Goal: Task Accomplishment & Management: Complete application form

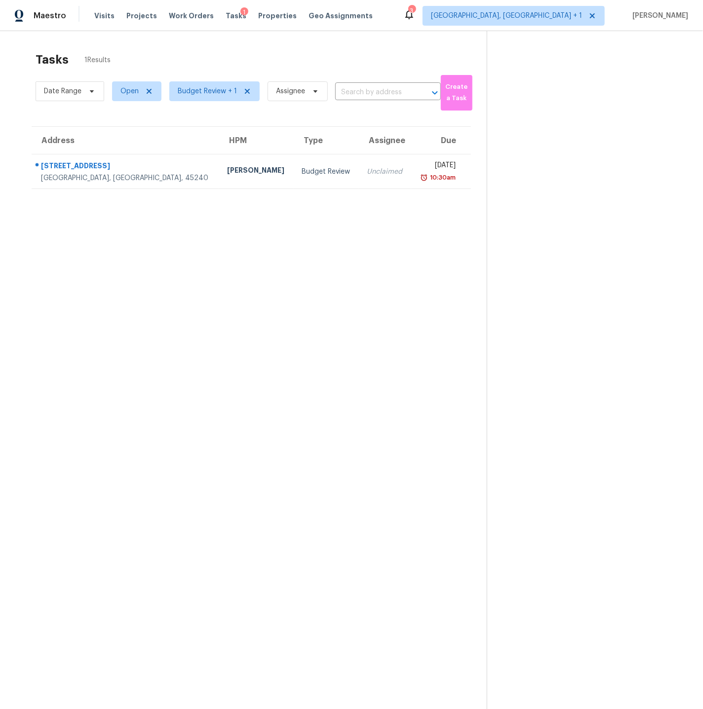
scroll to position [5, 0]
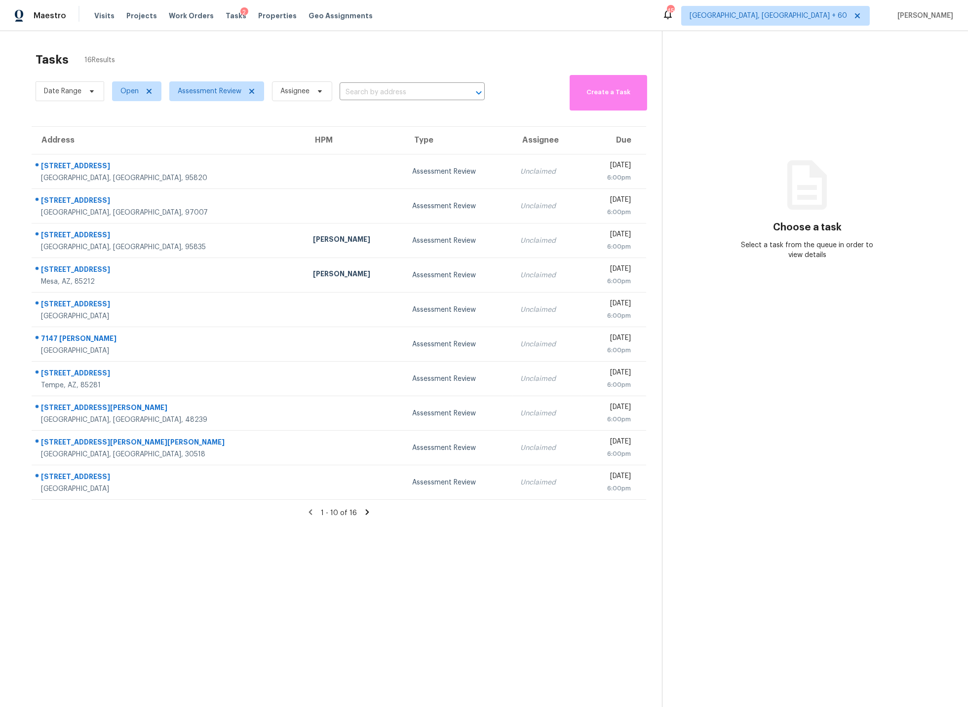
scroll to position [2, 0]
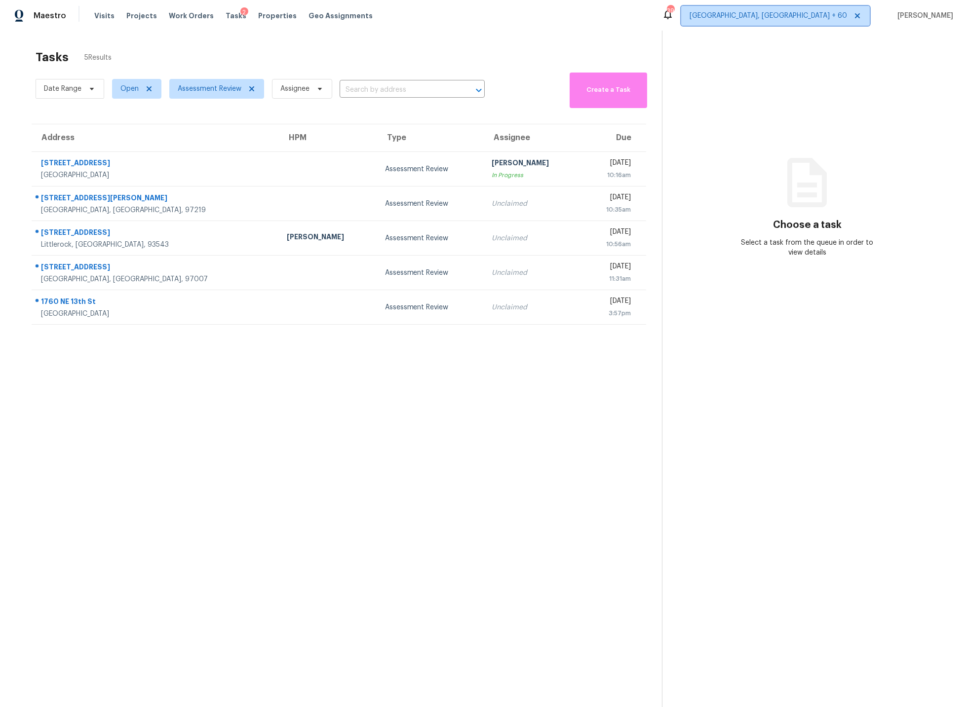
click at [791, 16] on span "Indianapolis, IN + 60" at bounding box center [768, 16] width 157 height 10
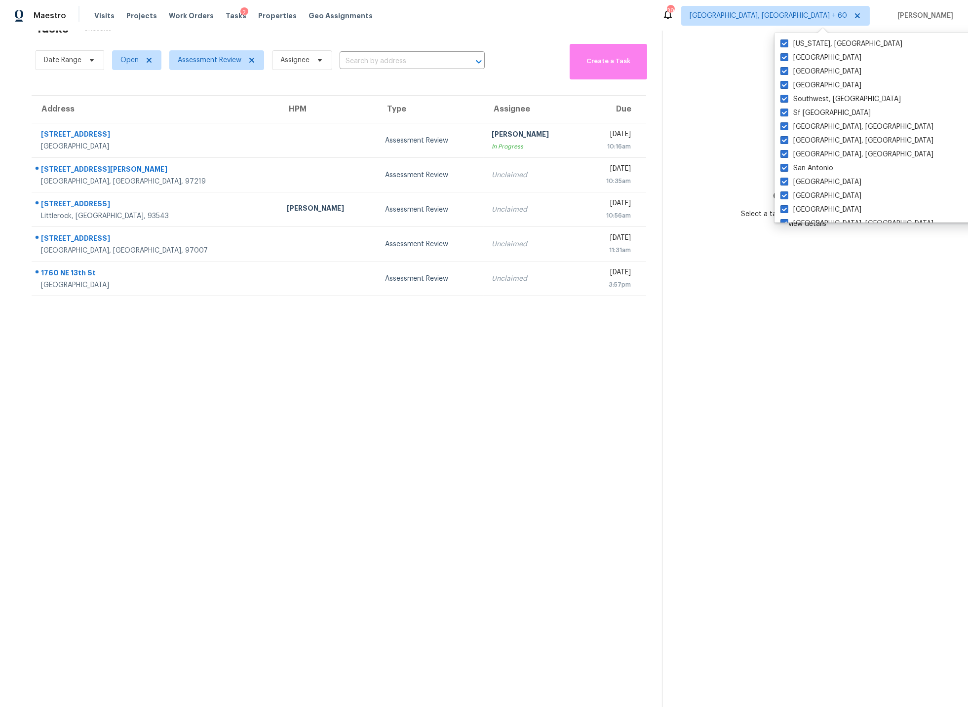
scroll to position [0, 0]
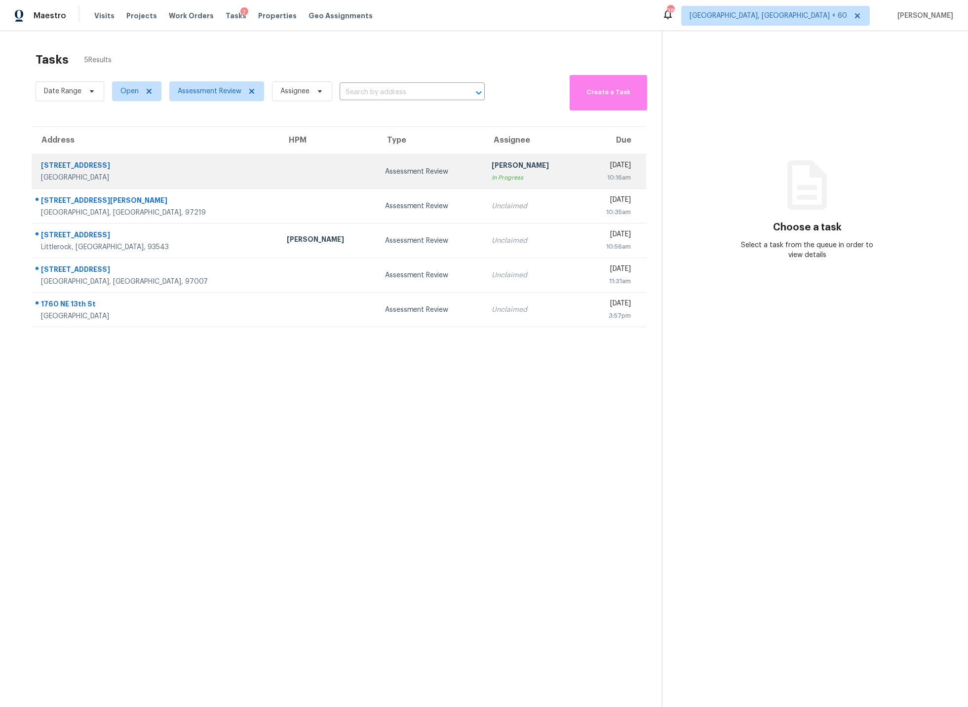
click at [82, 164] on div "24228 S 211th St" at bounding box center [156, 166] width 230 height 12
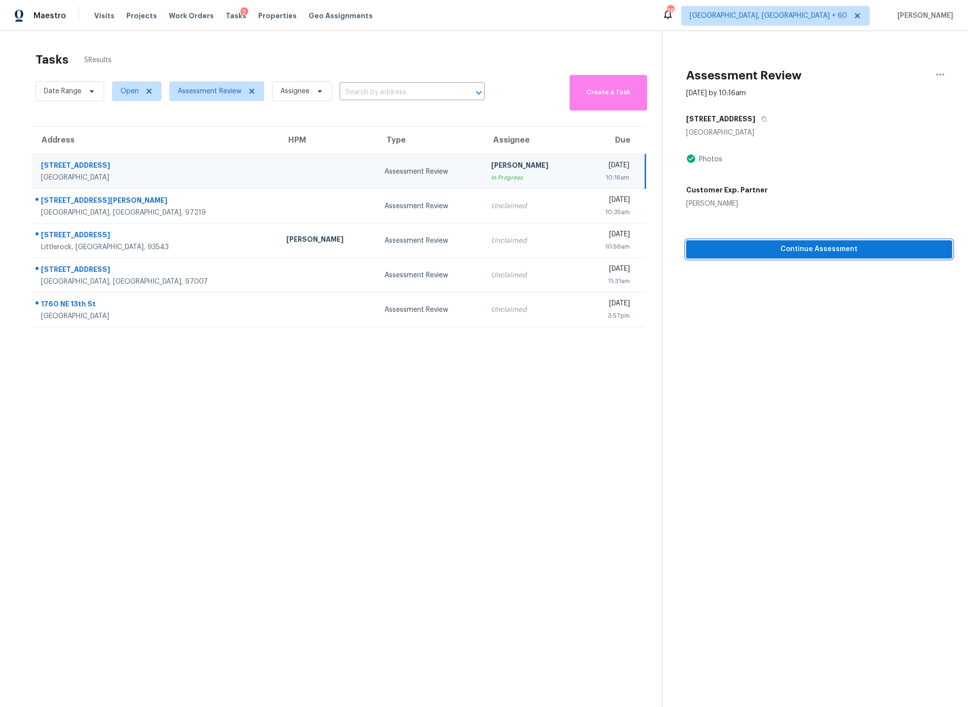
click at [769, 247] on span "Continue Assessment" at bounding box center [819, 249] width 250 height 12
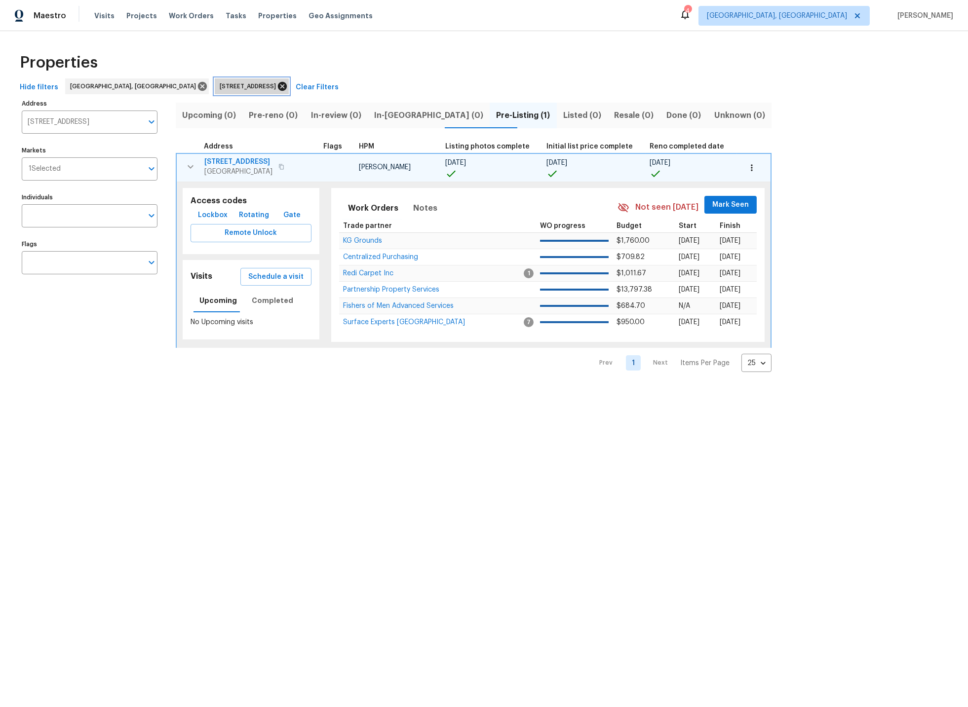
click at [277, 87] on icon at bounding box center [282, 86] width 11 height 11
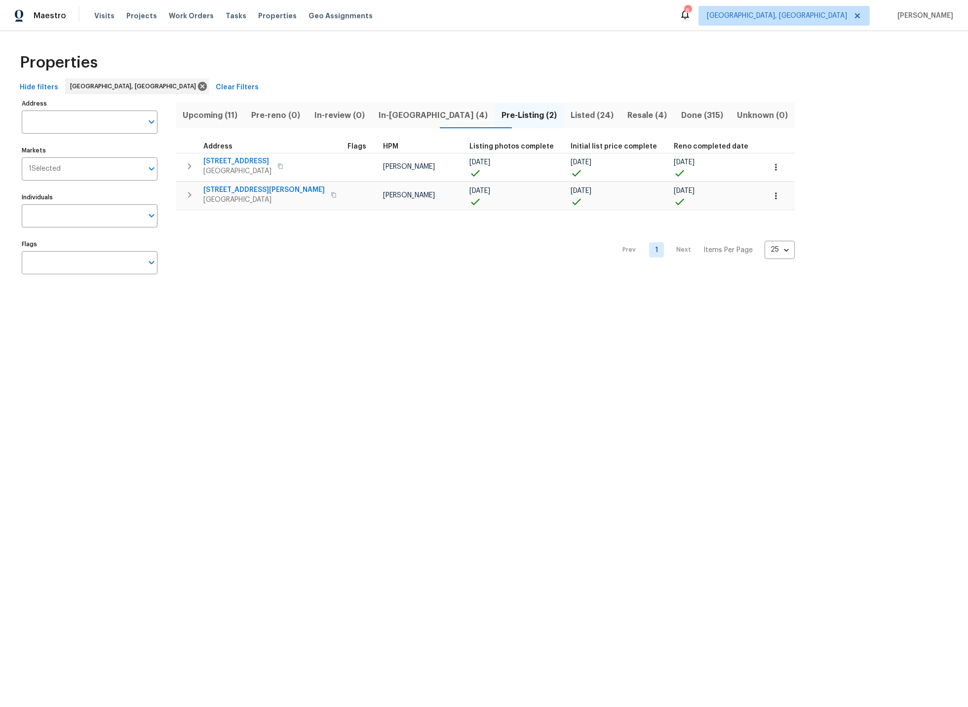
click at [408, 116] on span "In-[GEOGRAPHIC_DATA] (4)" at bounding box center [433, 116] width 111 height 14
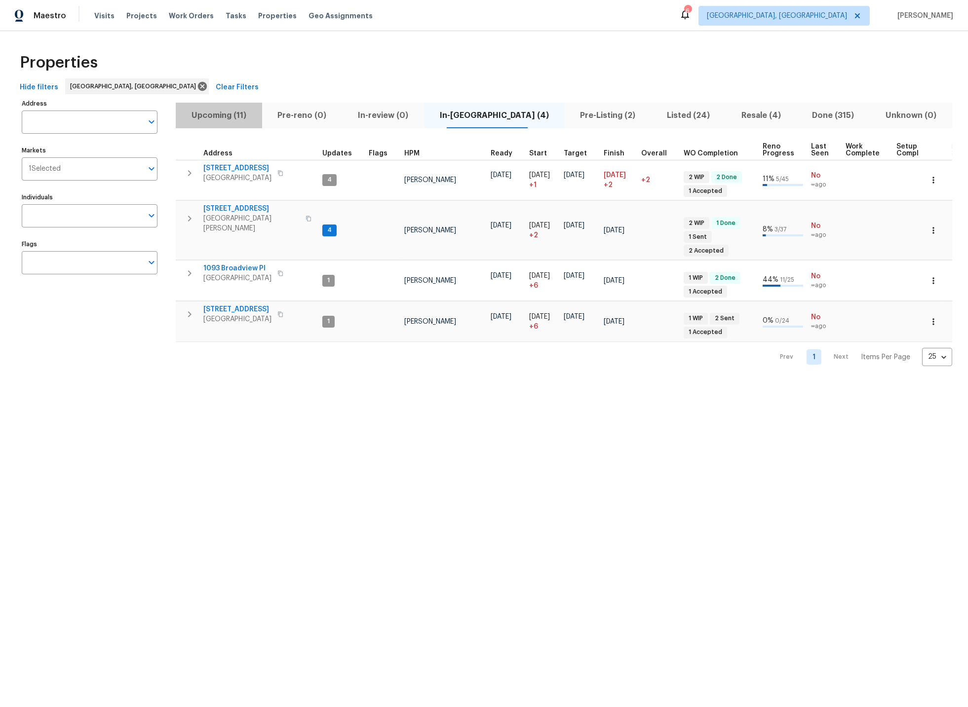
click at [219, 115] on span "Upcoming (11)" at bounding box center [219, 116] width 75 height 14
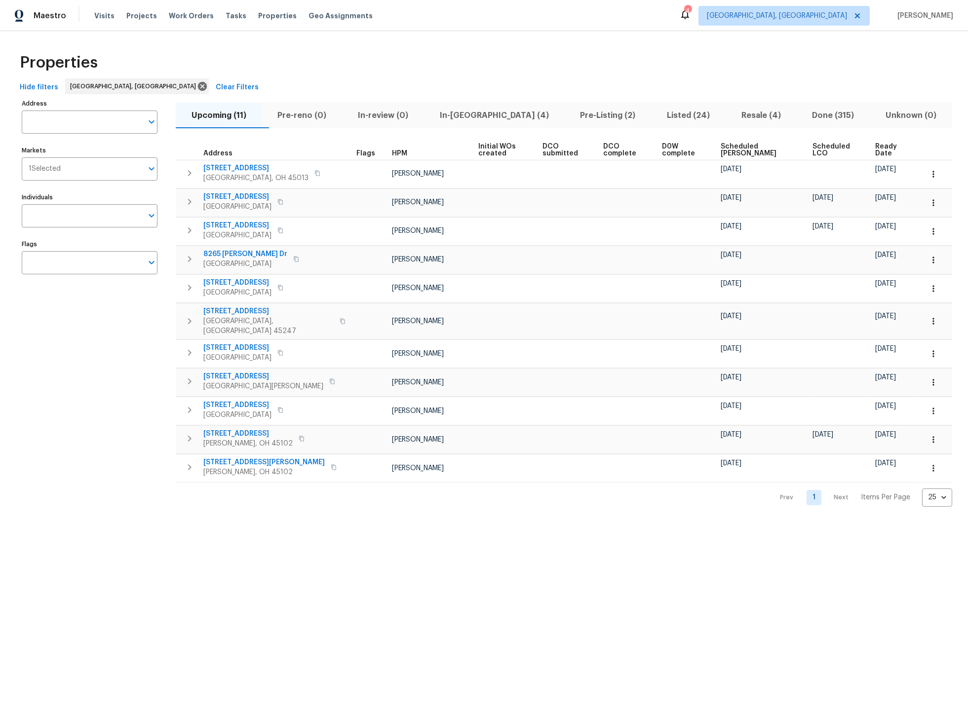
click at [584, 117] on span "Pre-Listing (2)" at bounding box center [608, 116] width 75 height 14
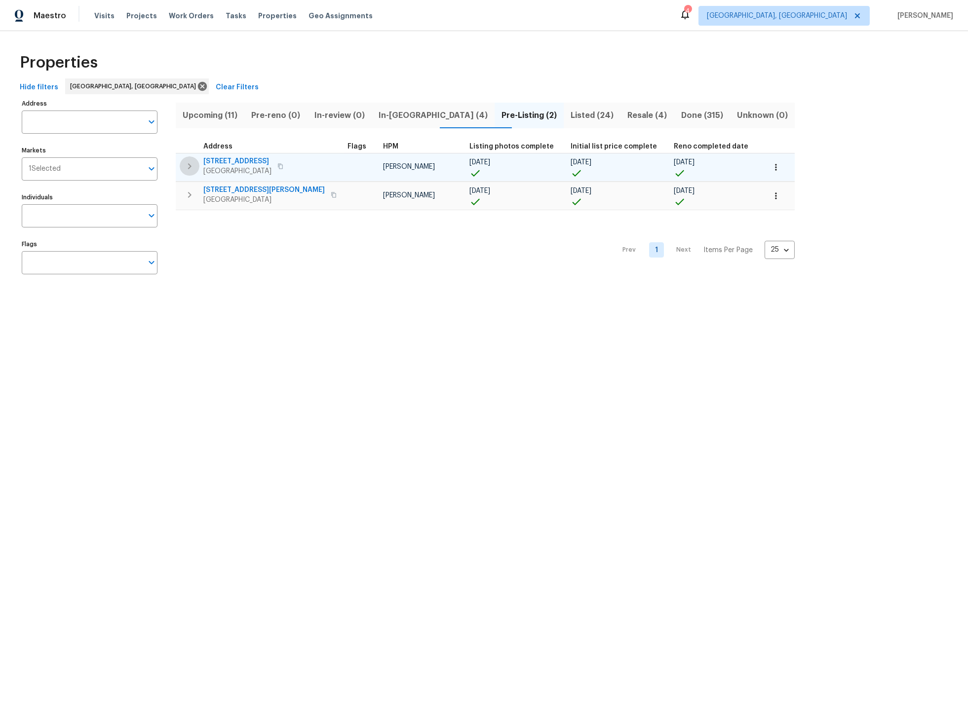
click at [189, 166] on icon "button" at bounding box center [190, 166] width 12 height 12
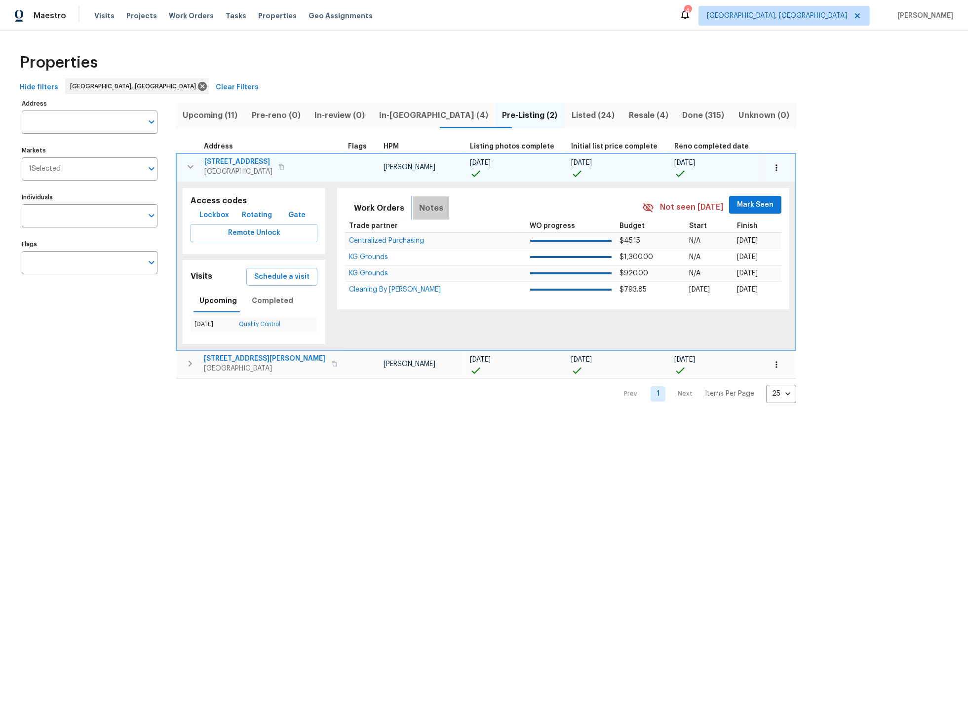
click at [419, 208] on span "Notes" at bounding box center [431, 208] width 24 height 14
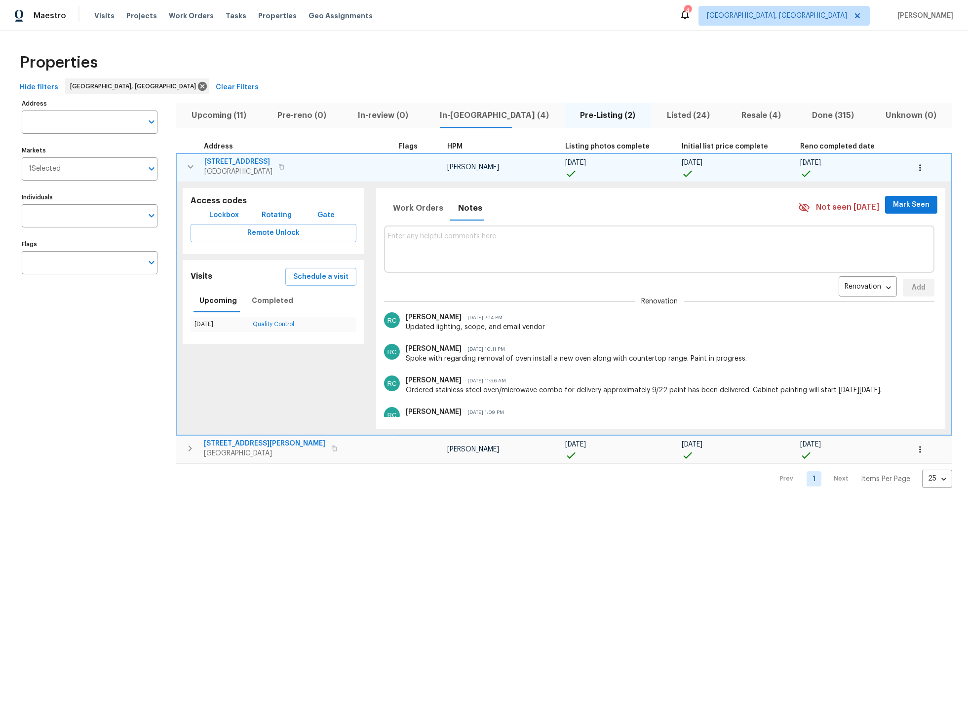
click at [191, 165] on icon "button" at bounding box center [191, 166] width 6 height 3
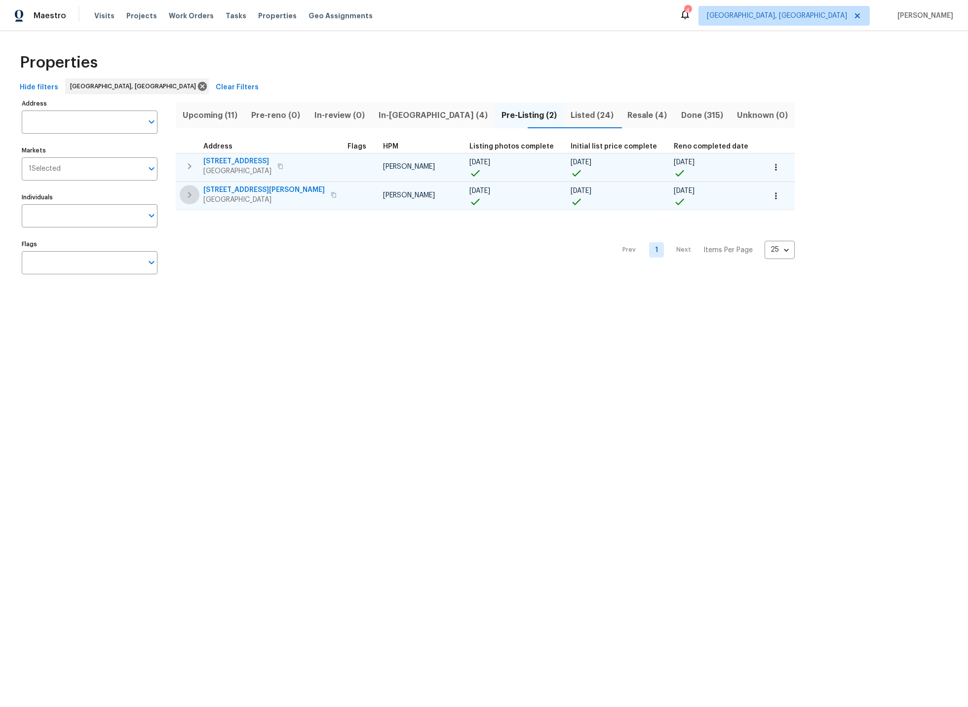
click at [191, 196] on icon "button" at bounding box center [190, 195] width 12 height 12
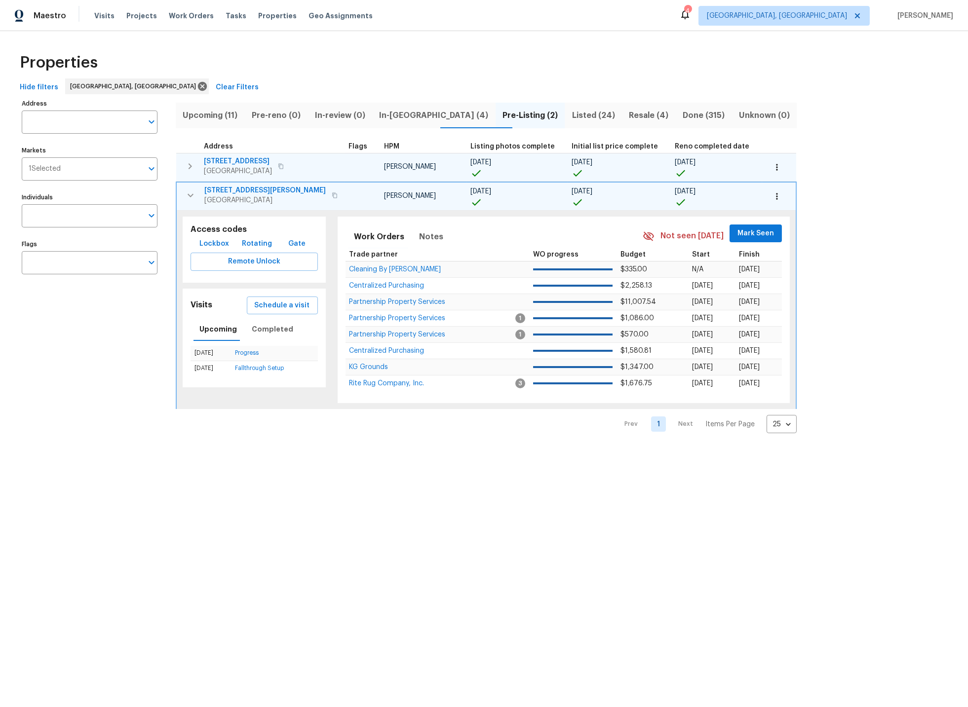
click at [191, 196] on icon "button" at bounding box center [191, 196] width 12 height 12
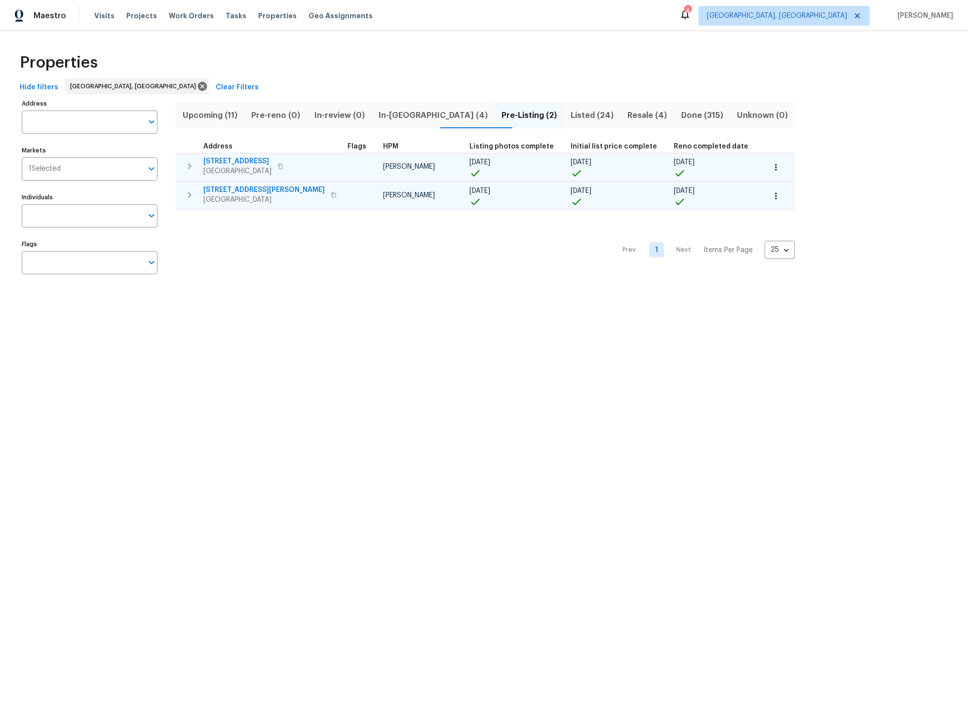
click at [570, 115] on span "Listed (24)" at bounding box center [592, 116] width 45 height 14
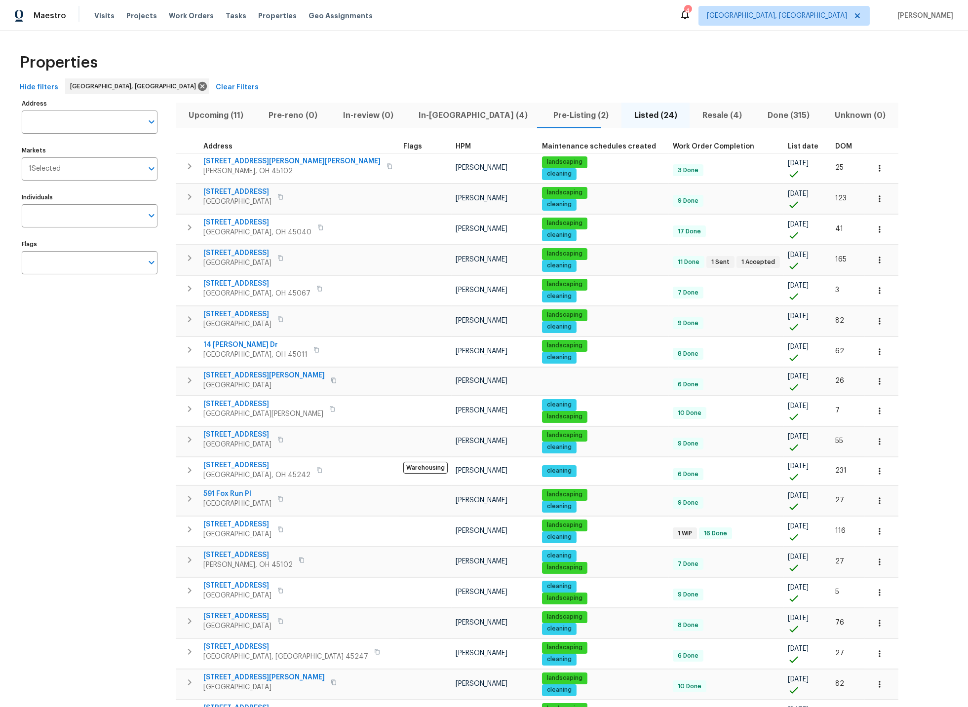
click at [788, 145] on span "List date" at bounding box center [803, 146] width 31 height 7
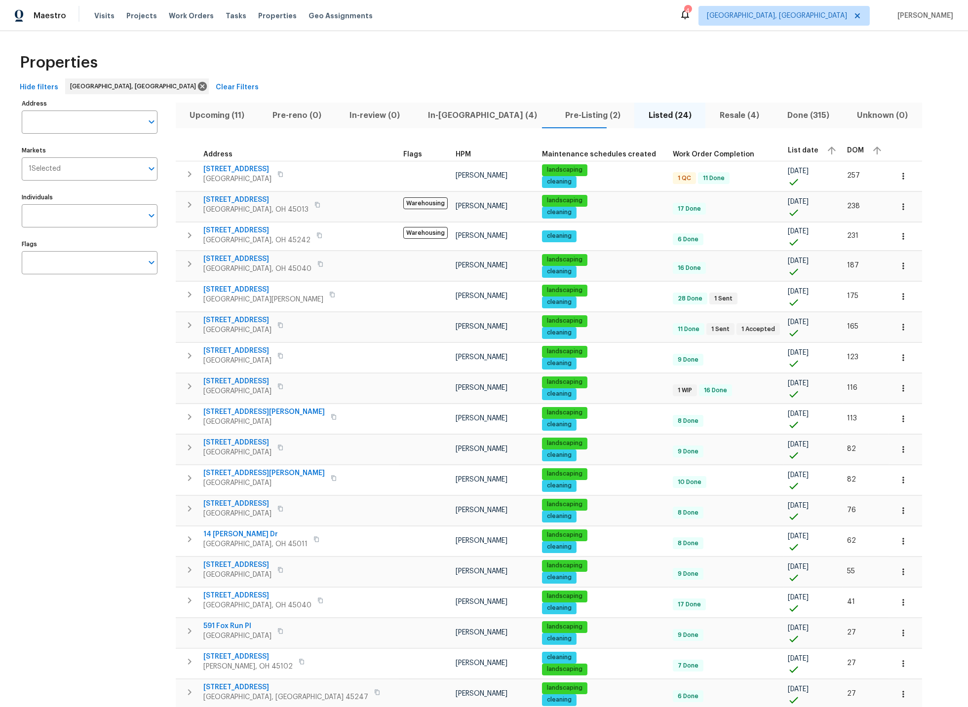
click at [788, 149] on span "List date" at bounding box center [803, 150] width 31 height 7
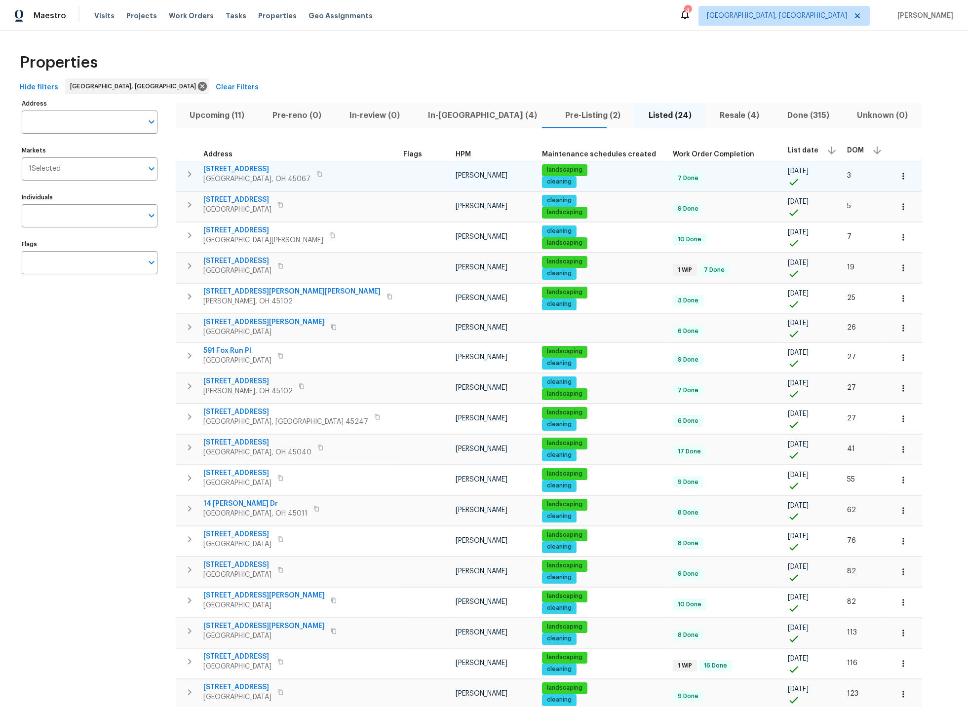
click at [189, 173] on icon "button" at bounding box center [189, 174] width 3 height 6
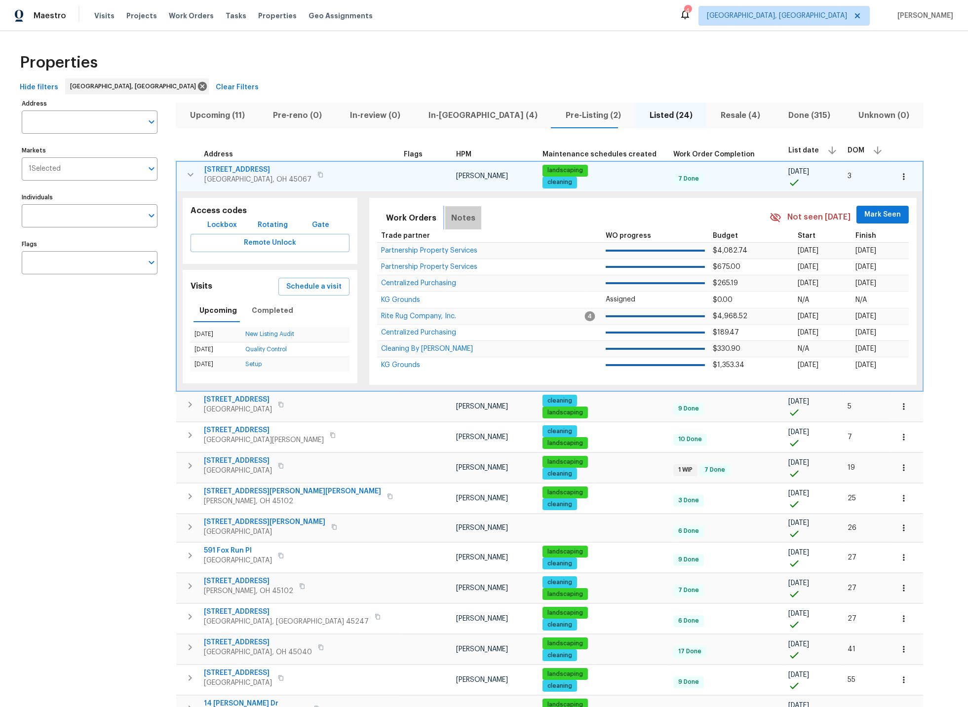
click at [451, 220] on span "Notes" at bounding box center [463, 218] width 24 height 14
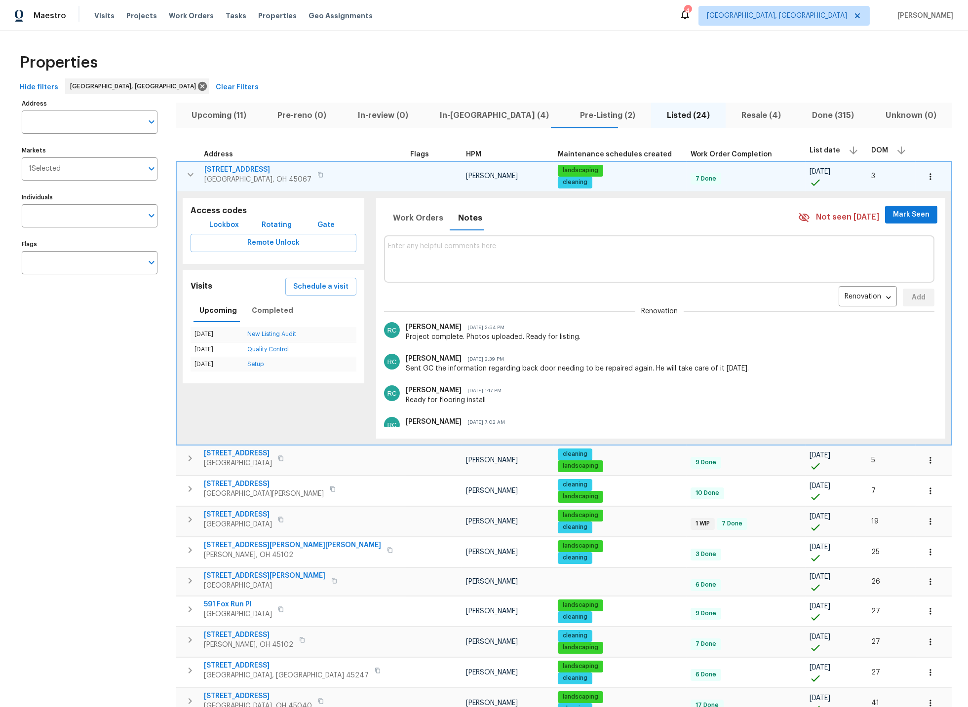
click at [190, 174] on icon "button" at bounding box center [191, 174] width 6 height 3
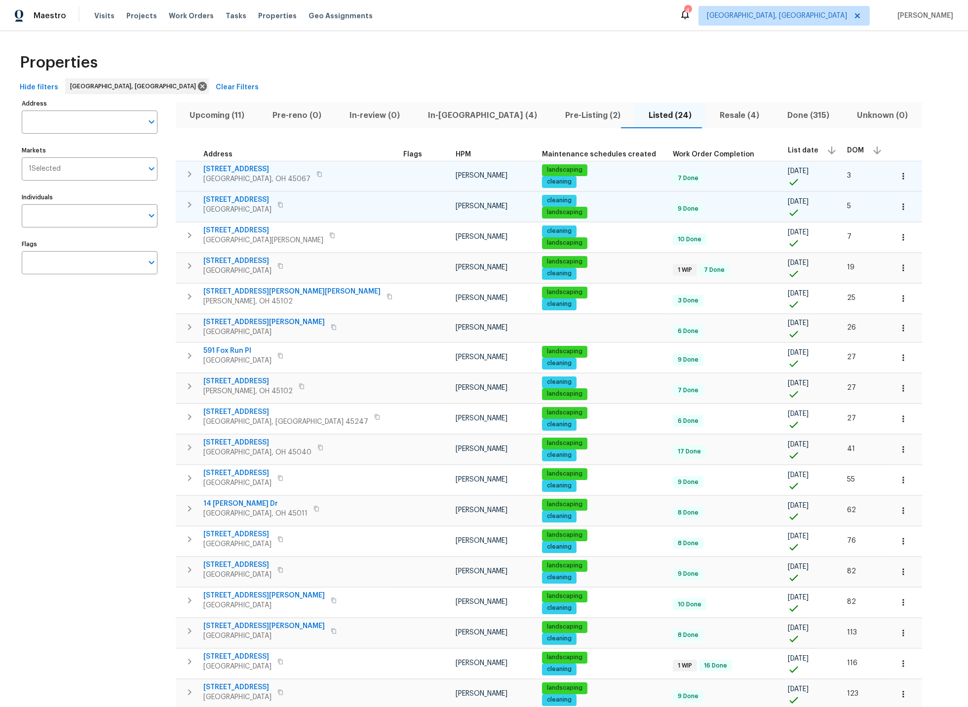
click at [189, 205] on icon "button" at bounding box center [190, 205] width 12 height 12
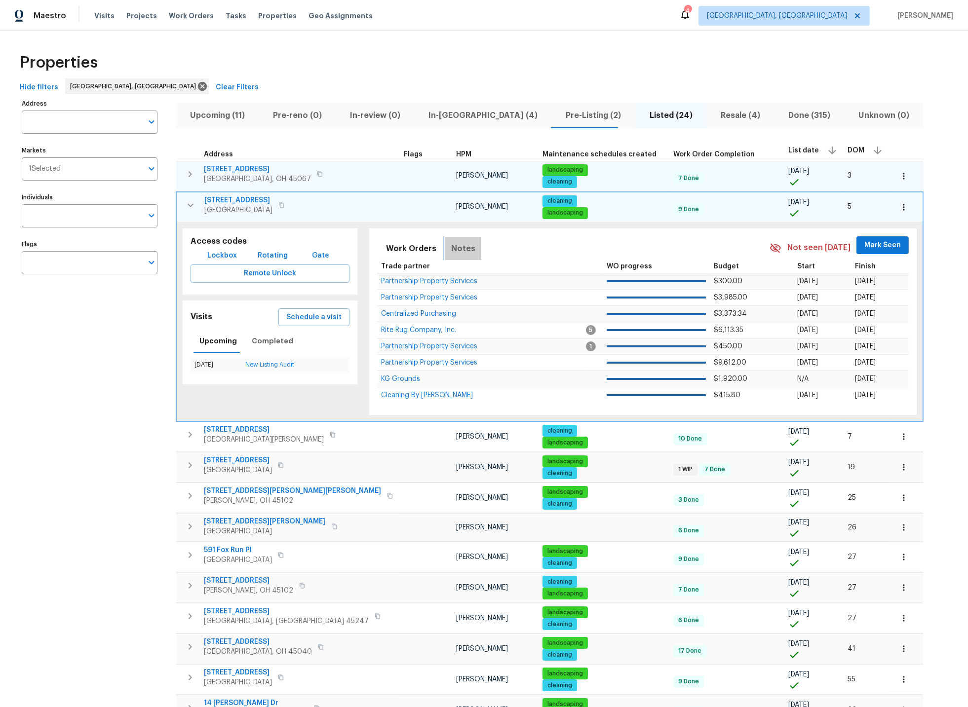
click at [451, 246] on span "Notes" at bounding box center [463, 249] width 24 height 14
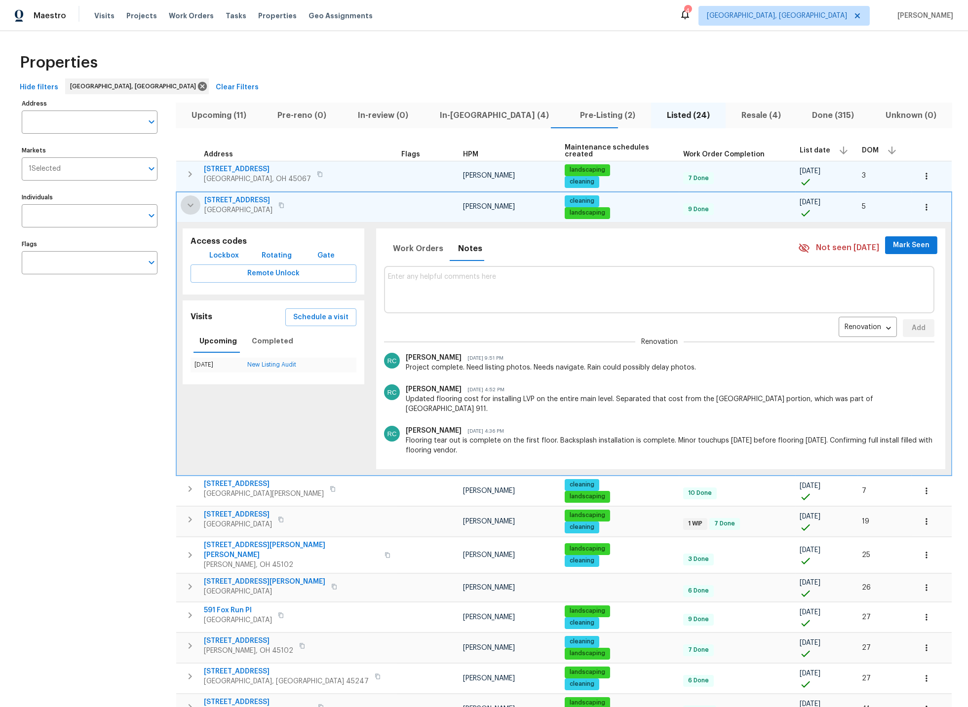
click at [190, 205] on icon "button" at bounding box center [191, 205] width 12 height 12
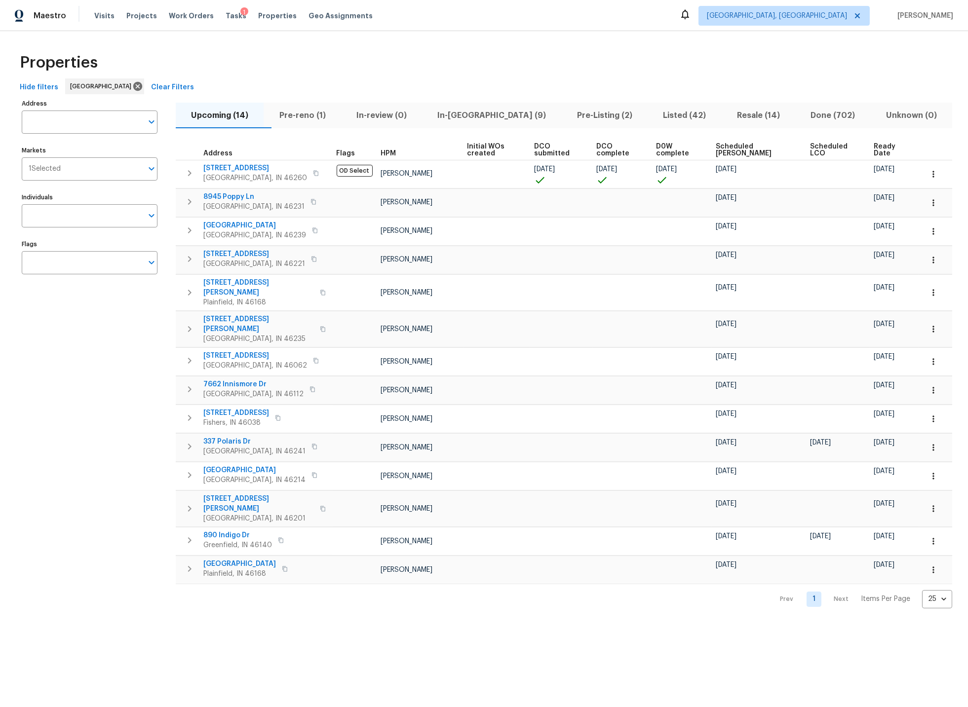
click at [569, 116] on span "Pre-Listing (2)" at bounding box center [605, 116] width 74 height 14
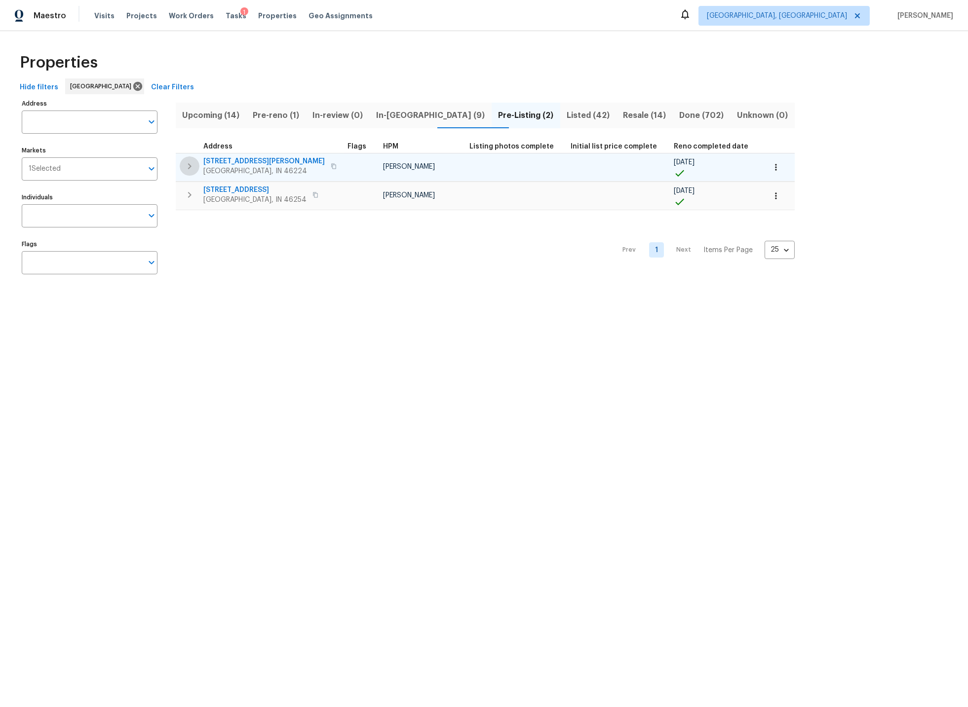
click at [189, 165] on icon "button" at bounding box center [190, 166] width 12 height 12
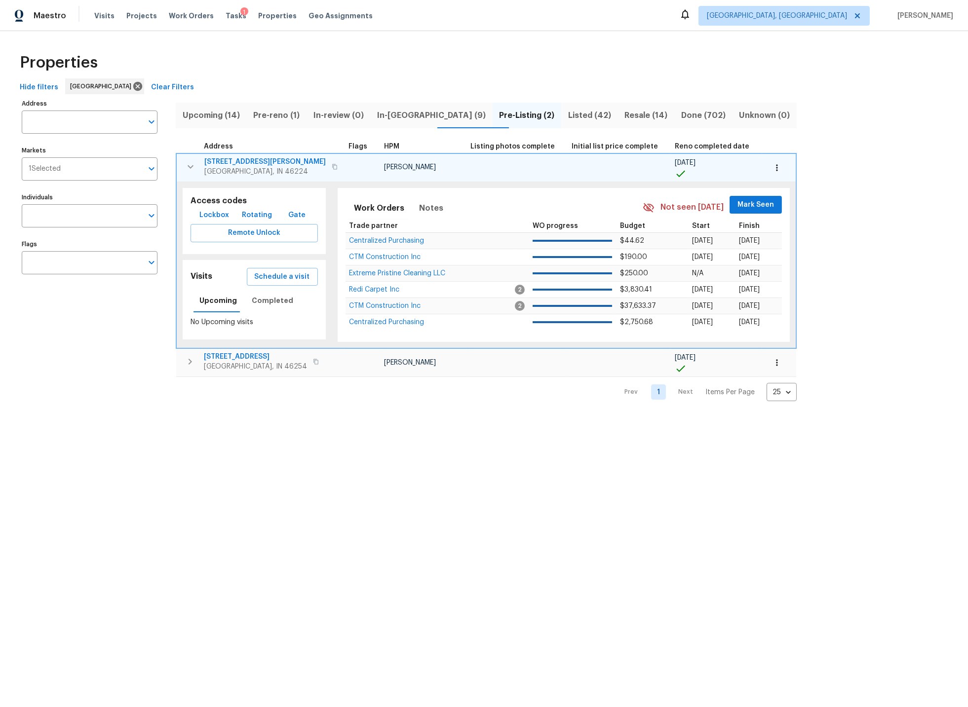
click at [189, 165] on icon "button" at bounding box center [191, 167] width 12 height 12
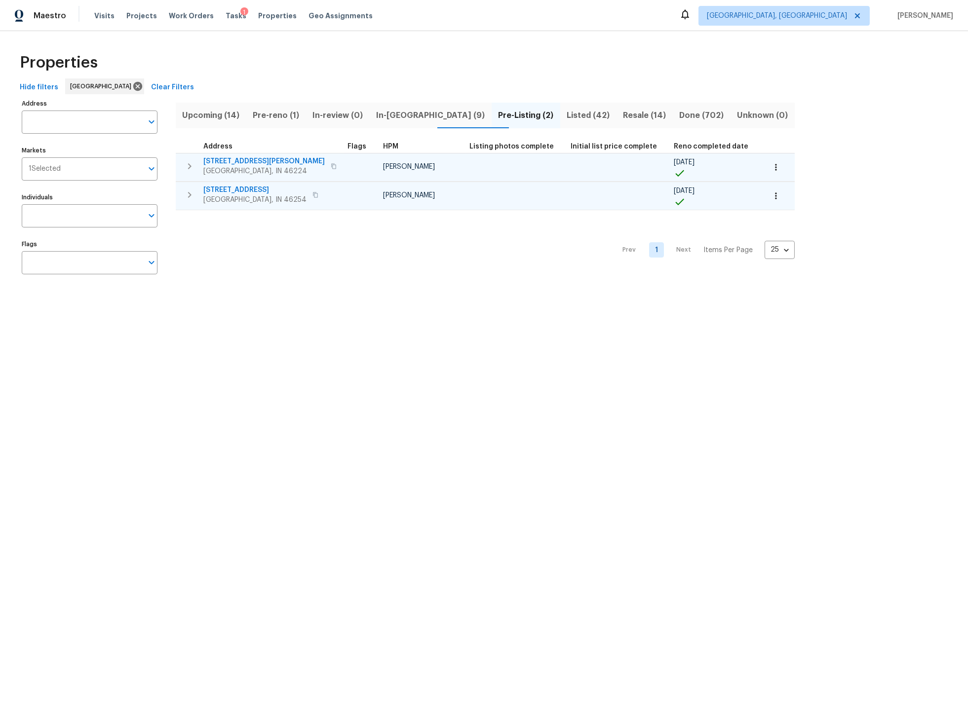
click at [189, 192] on icon "button" at bounding box center [189, 195] width 3 height 6
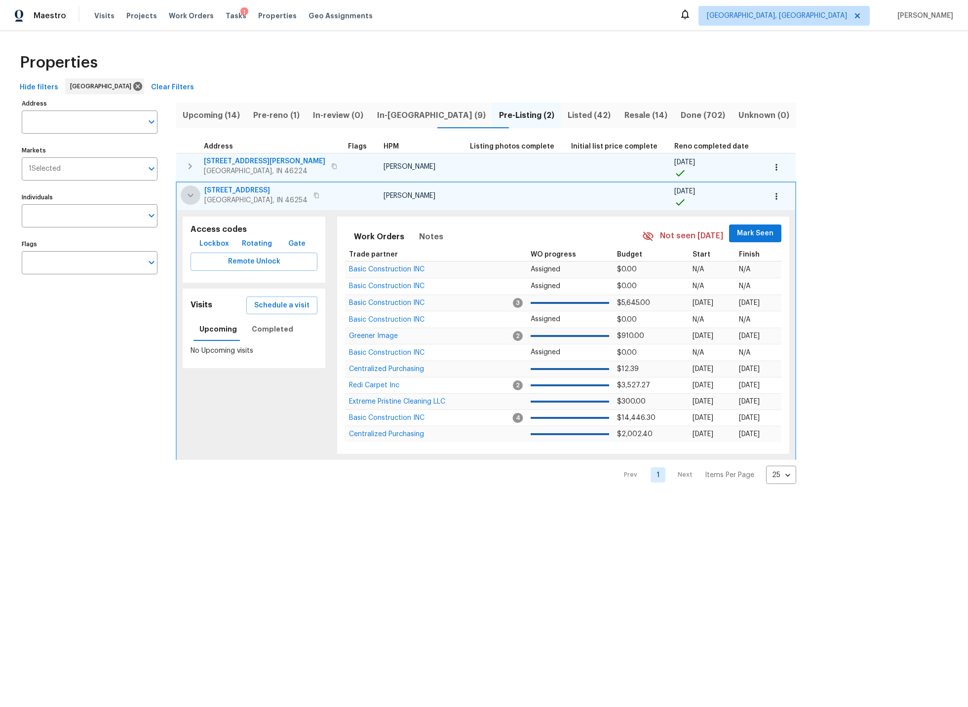
click at [189, 192] on icon "button" at bounding box center [191, 196] width 12 height 12
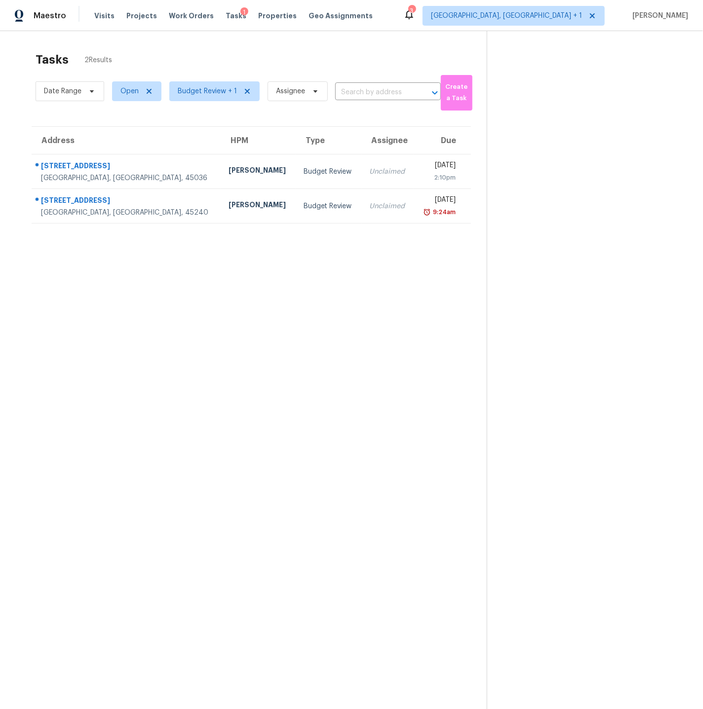
scroll to position [5, 0]
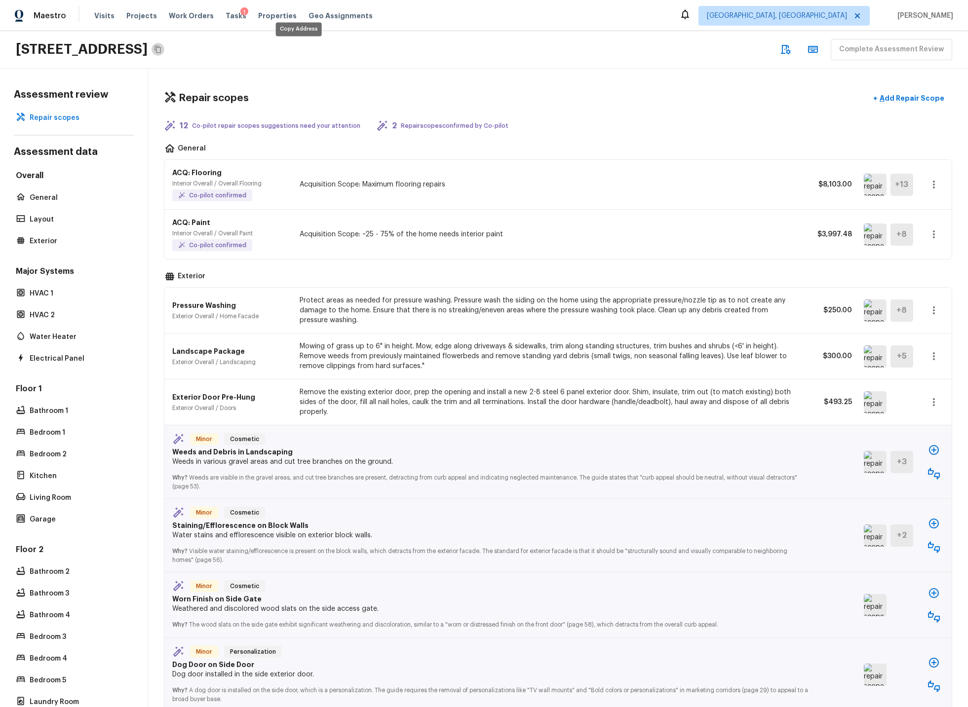
click at [162, 50] on icon "Copy Address" at bounding box center [158, 49] width 8 height 8
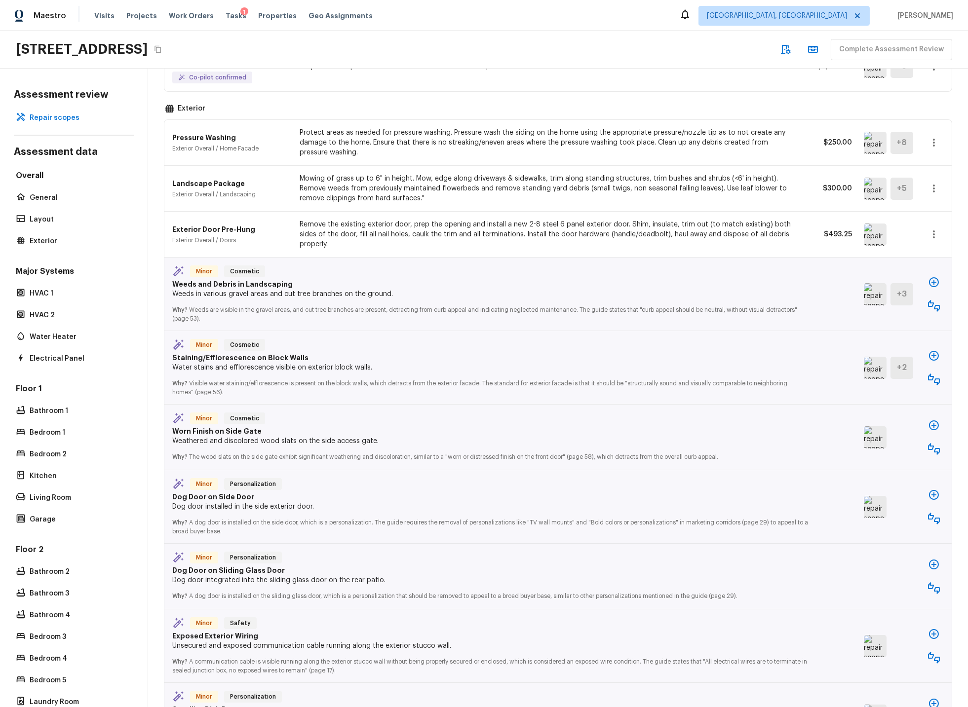
scroll to position [170, 0]
click at [871, 301] on icon "button" at bounding box center [934, 304] width 12 height 12
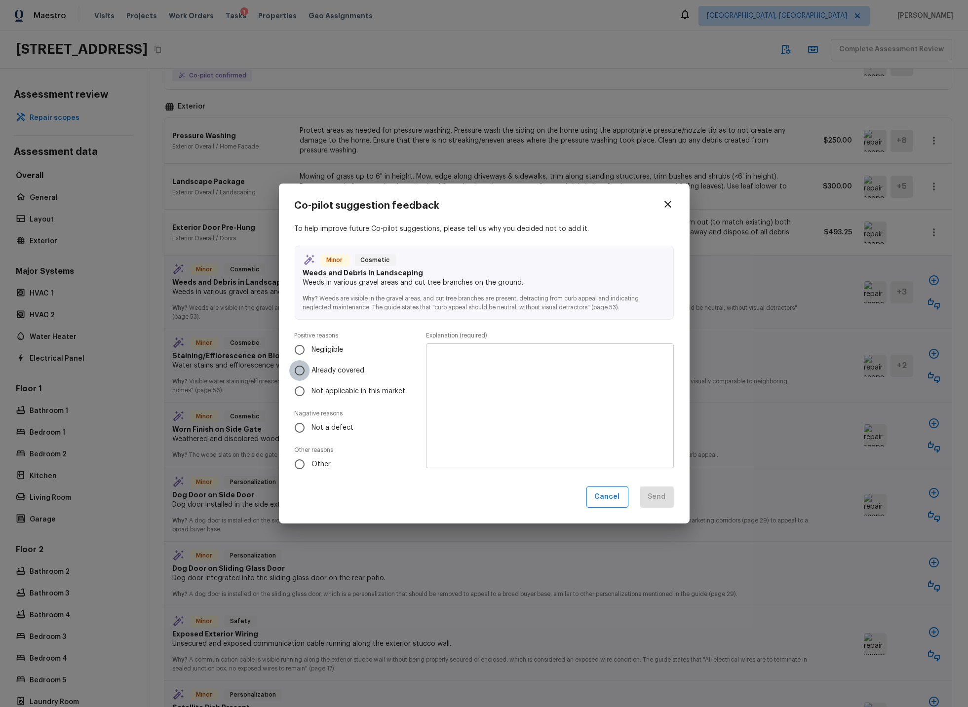
drag, startPoint x: 300, startPoint y: 370, endPoint x: 384, endPoint y: 368, distance: 84.4
click at [300, 370] on input "Already covered" at bounding box center [299, 370] width 21 height 21
radio input "true"
click at [484, 351] on div "x ​" at bounding box center [549, 406] width 247 height 125
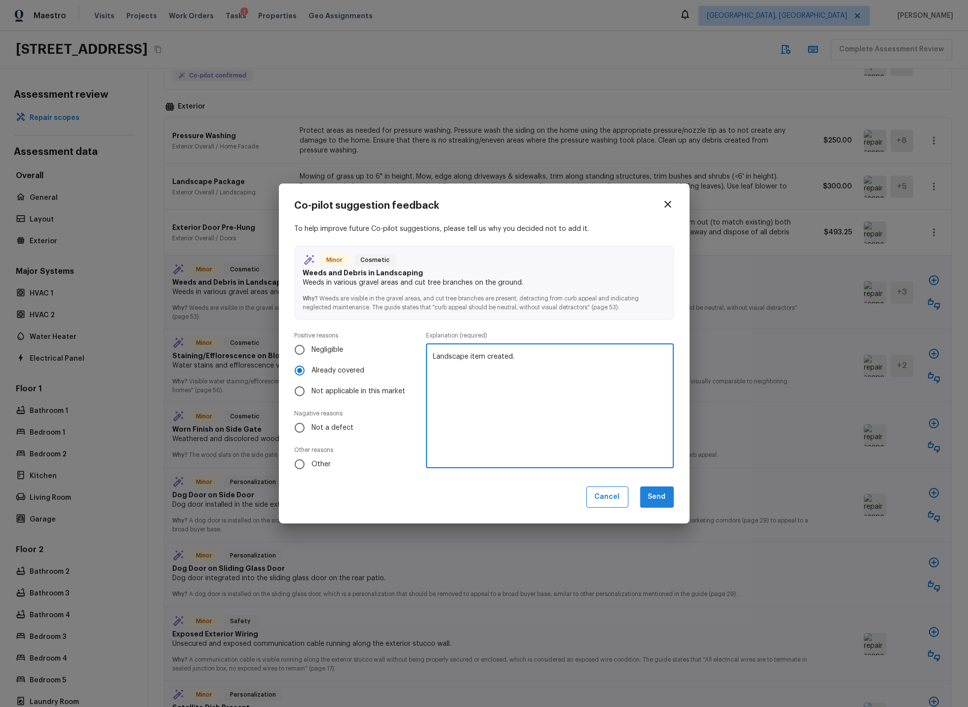
type textarea "Landscape item created."
click at [661, 500] on button "Send" at bounding box center [657, 497] width 34 height 21
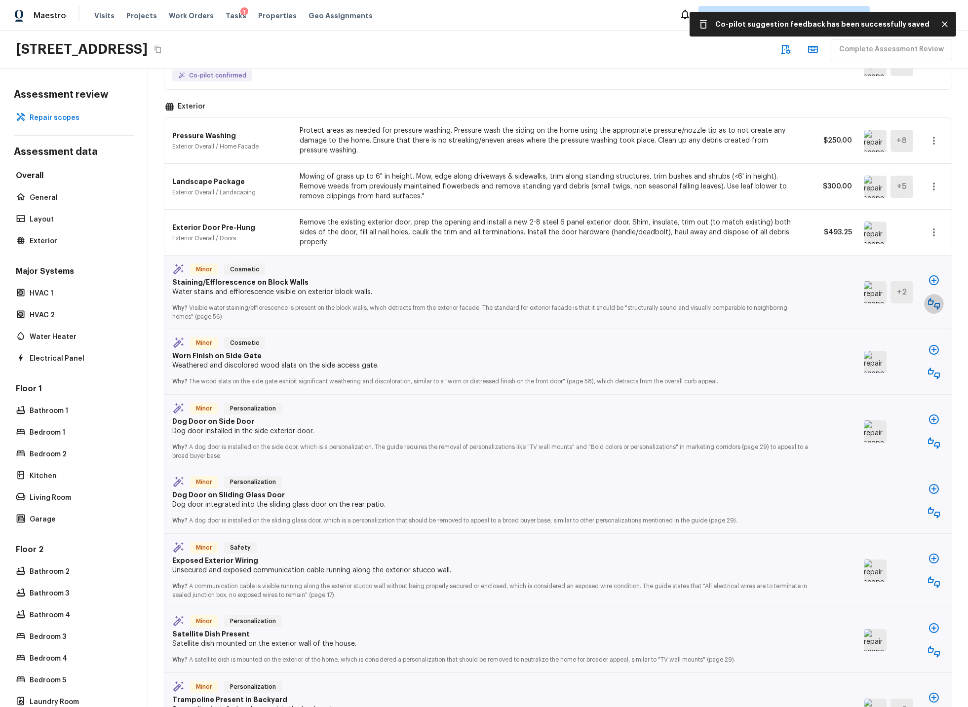
click at [871, 304] on icon "button" at bounding box center [934, 304] width 12 height 12
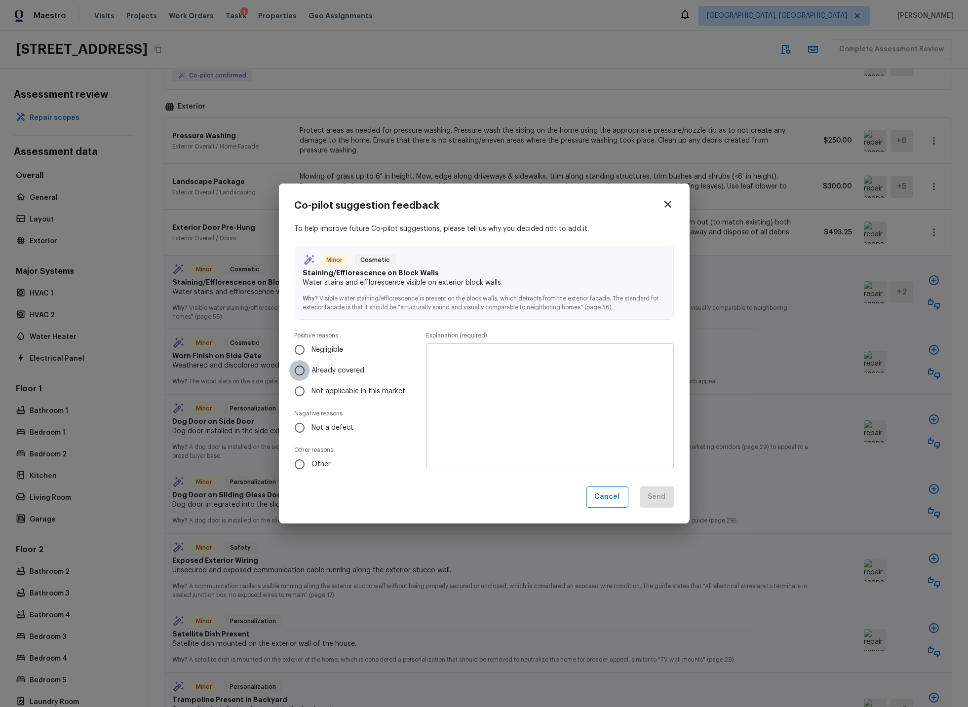
click at [301, 370] on input "Already covered" at bounding box center [299, 370] width 21 height 21
radio input "true"
click at [476, 359] on textarea at bounding box center [549, 406] width 233 height 109
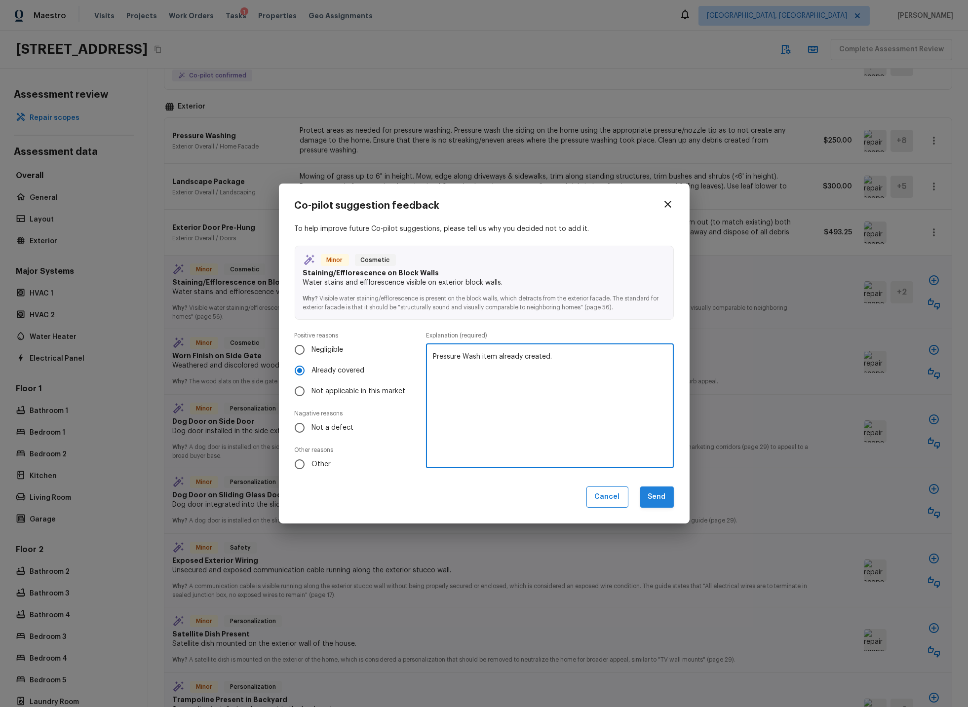
type textarea "Pressure Wash item already created."
click at [653, 499] on button "Send" at bounding box center [657, 497] width 34 height 21
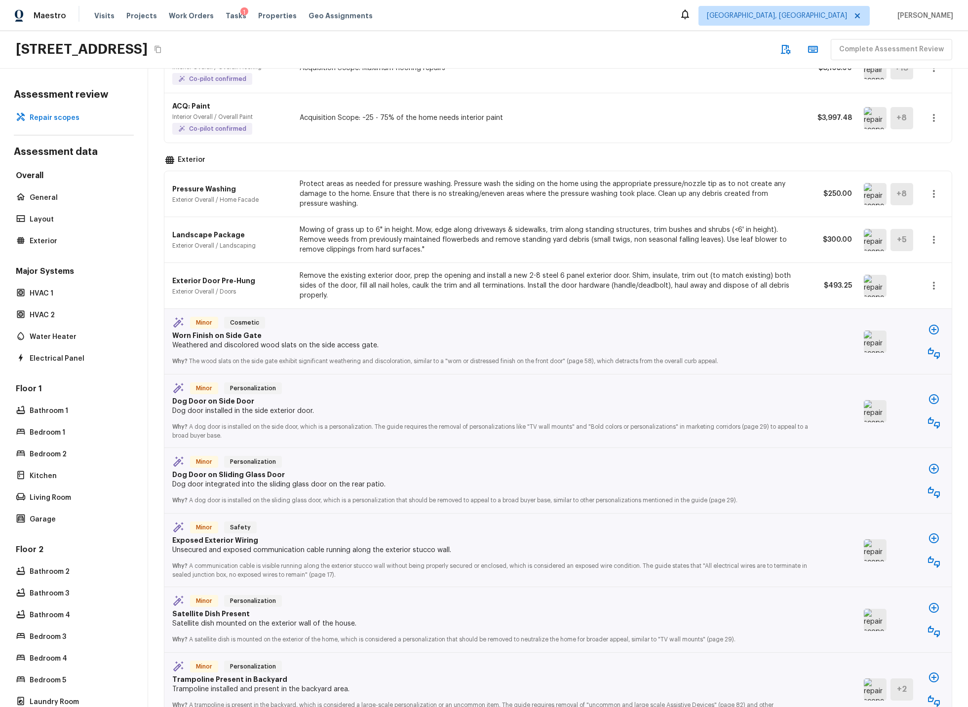
scroll to position [124, 0]
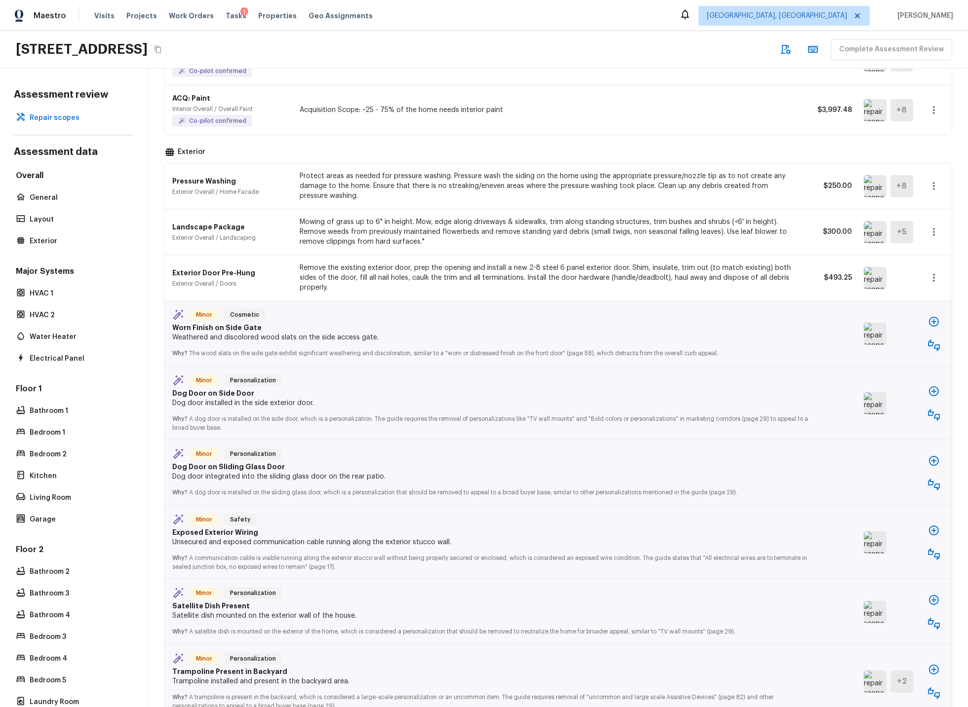
click at [871, 334] on img at bounding box center [875, 334] width 23 height 22
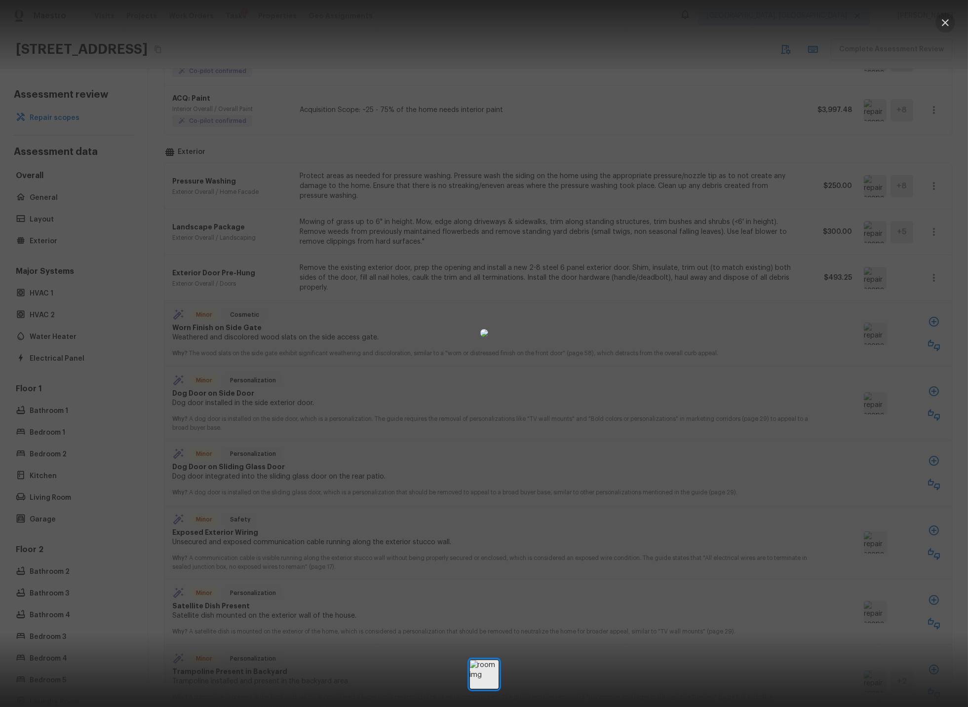
click at [871, 23] on icon "button" at bounding box center [945, 23] width 12 height 12
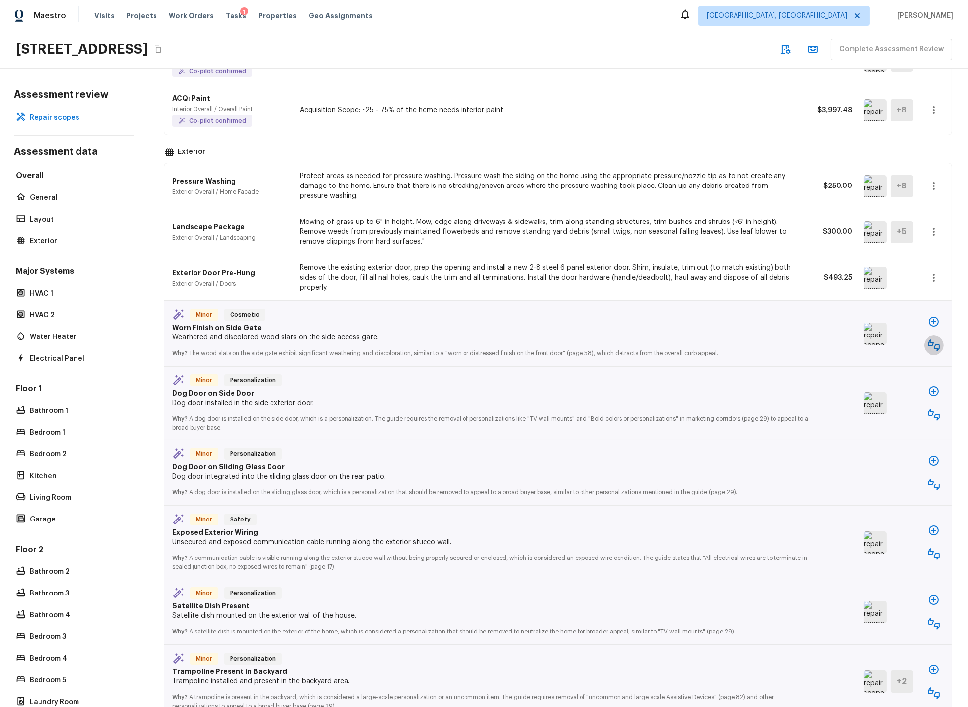
click at [871, 343] on icon "button" at bounding box center [934, 346] width 12 height 12
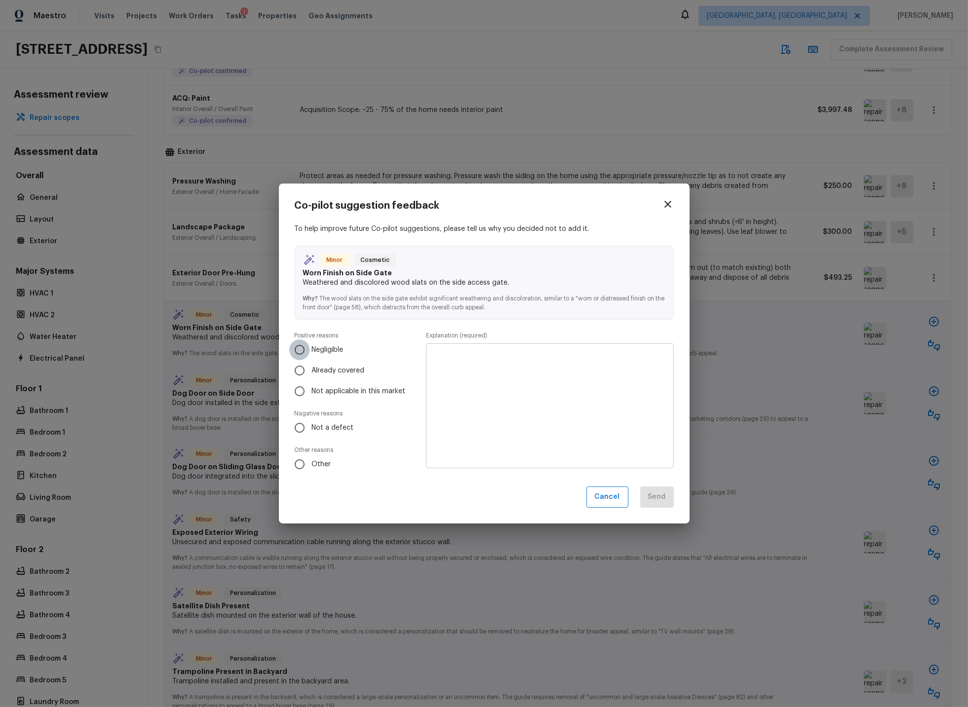
drag, startPoint x: 298, startPoint y: 350, endPoint x: 340, endPoint y: 357, distance: 43.0
click at [298, 350] on input "Negligible" at bounding box center [299, 350] width 21 height 21
radio input "true"
click at [441, 364] on textarea at bounding box center [549, 406] width 233 height 109
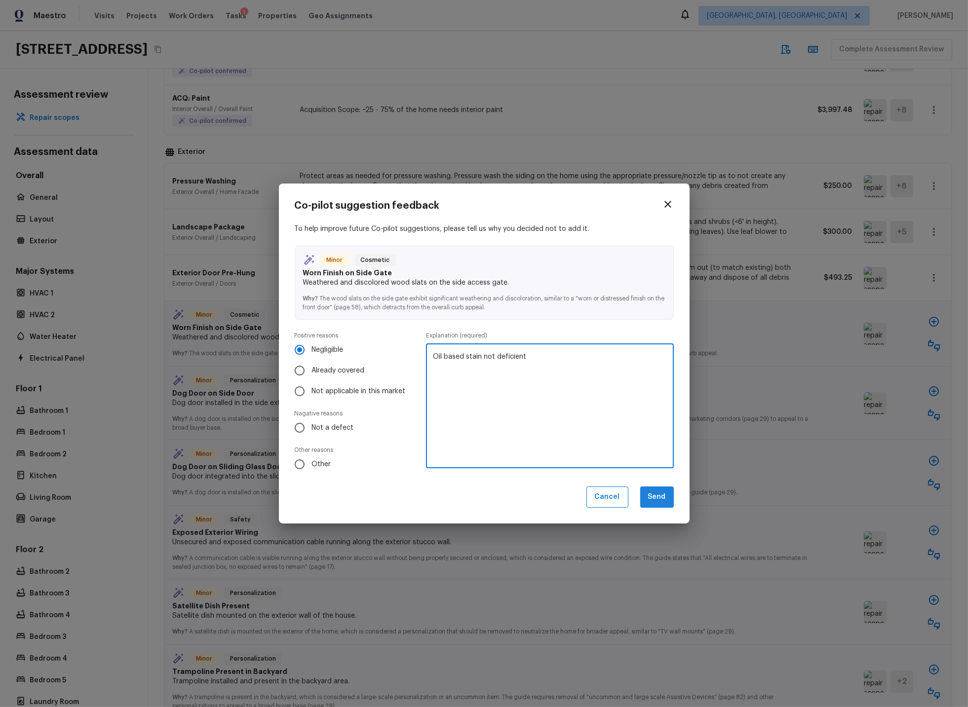
type textarea "Oil based stain not deficient"
click at [663, 500] on button "Send" at bounding box center [657, 497] width 34 height 21
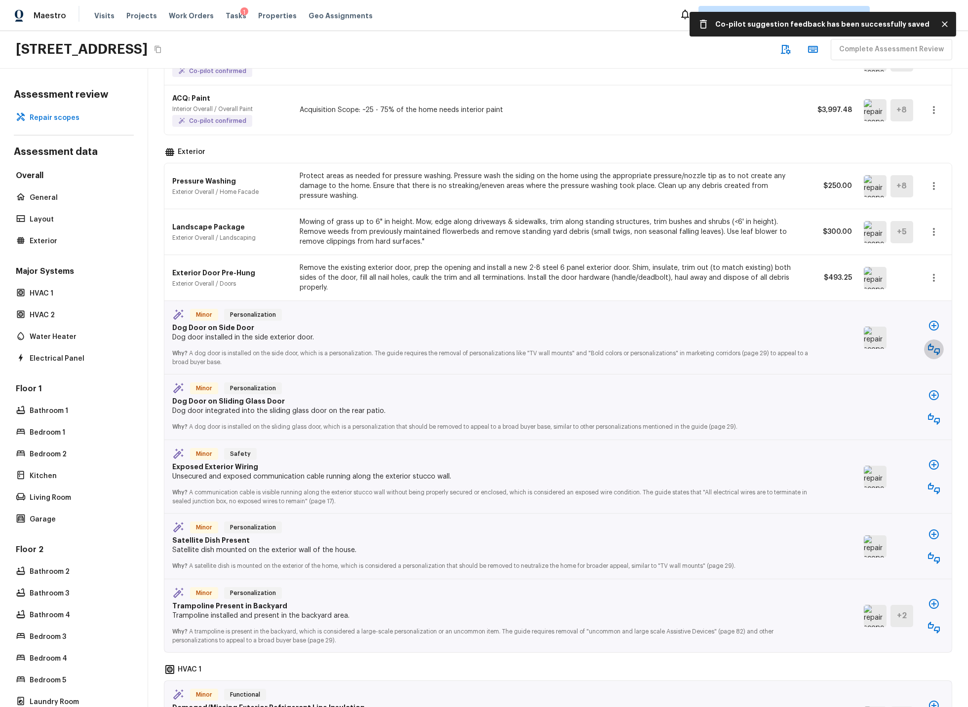
click at [871, 349] on icon "button" at bounding box center [934, 350] width 12 height 12
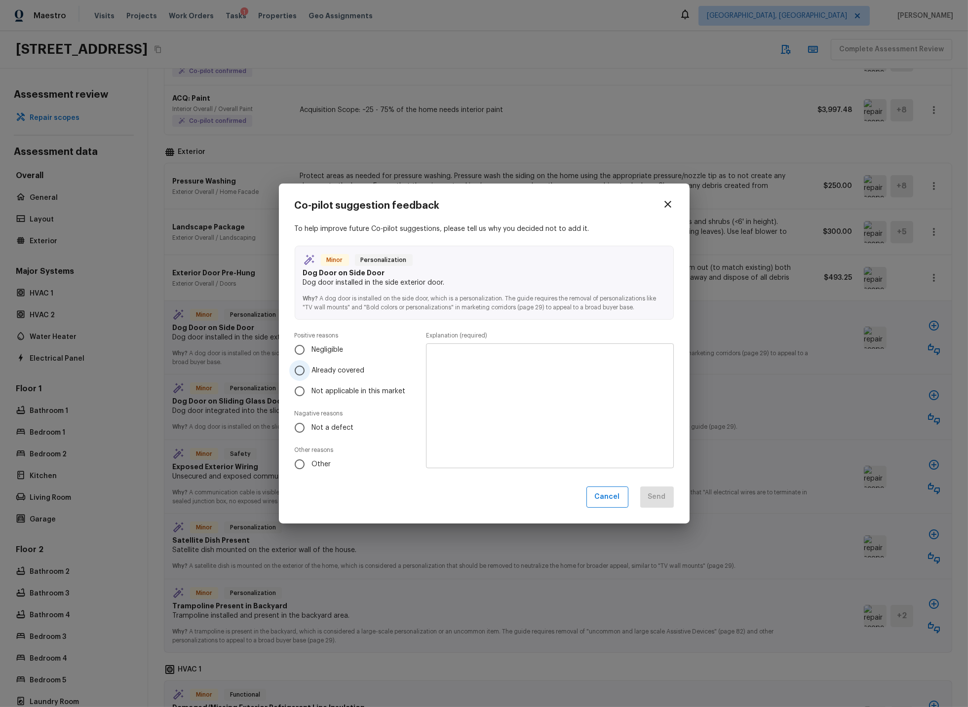
drag, startPoint x: 298, startPoint y: 371, endPoint x: 315, endPoint y: 372, distance: 17.8
click at [299, 372] on input "Already covered" at bounding box center [299, 370] width 21 height 21
radio input "true"
click at [476, 371] on textarea at bounding box center [549, 406] width 233 height 109
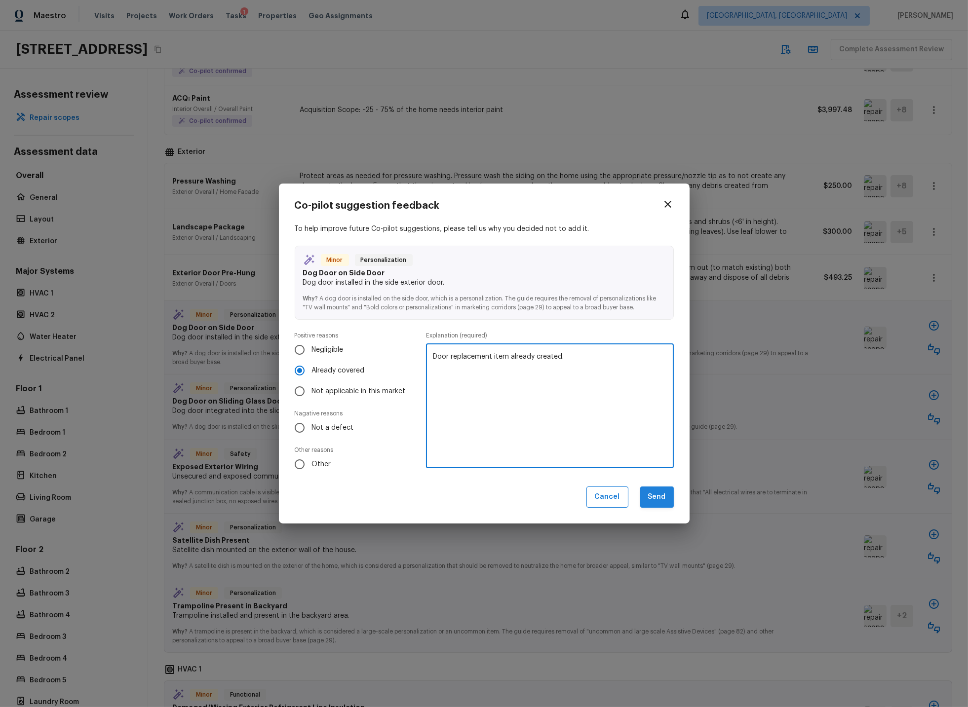
type textarea "Door replacement item already created."
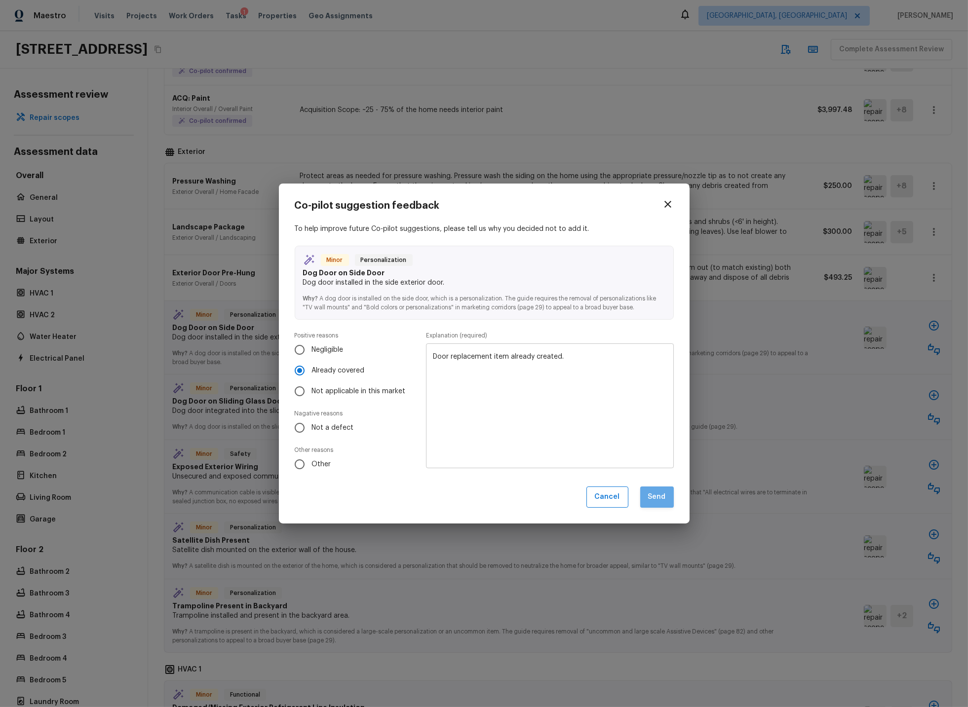
click at [661, 495] on button "Send" at bounding box center [657, 497] width 34 height 21
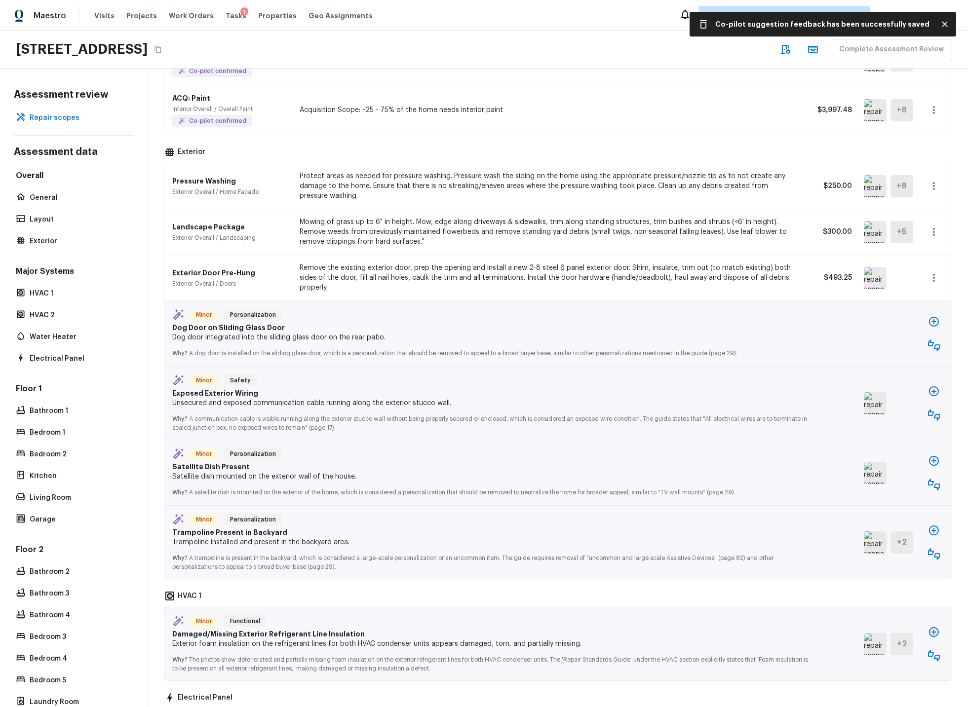
click at [871, 343] on icon "button" at bounding box center [934, 346] width 12 height 12
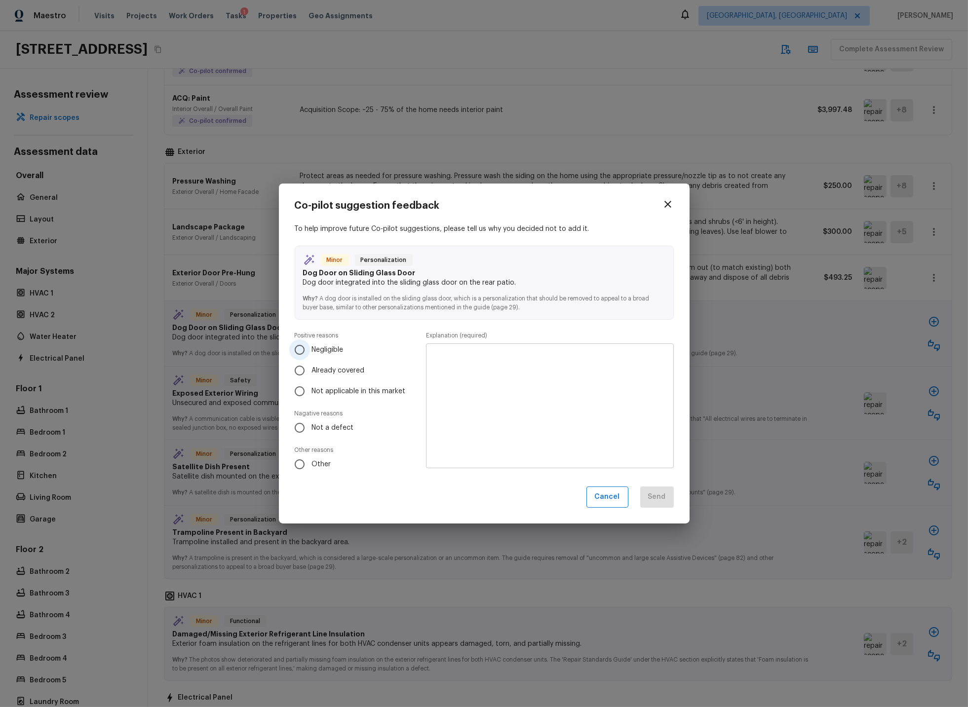
click at [299, 350] on input "Negligible" at bounding box center [299, 350] width 21 height 21
radio input "true"
click at [451, 357] on textarea at bounding box center [549, 406] width 233 height 109
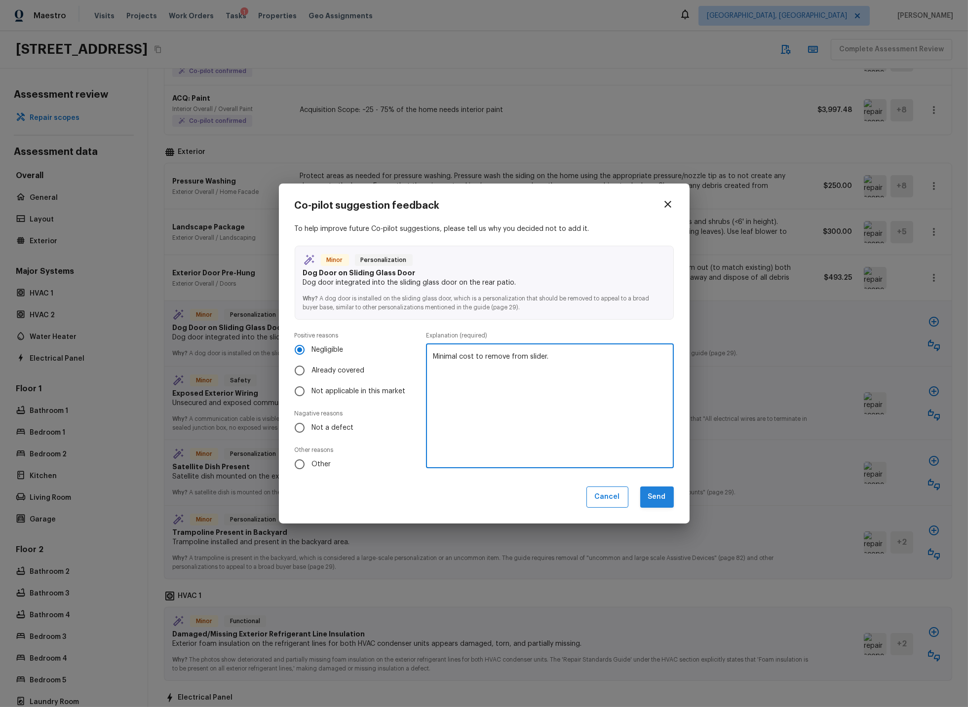
type textarea "Minimal cost to remove from slider."
click at [654, 496] on button "Send" at bounding box center [657, 497] width 34 height 21
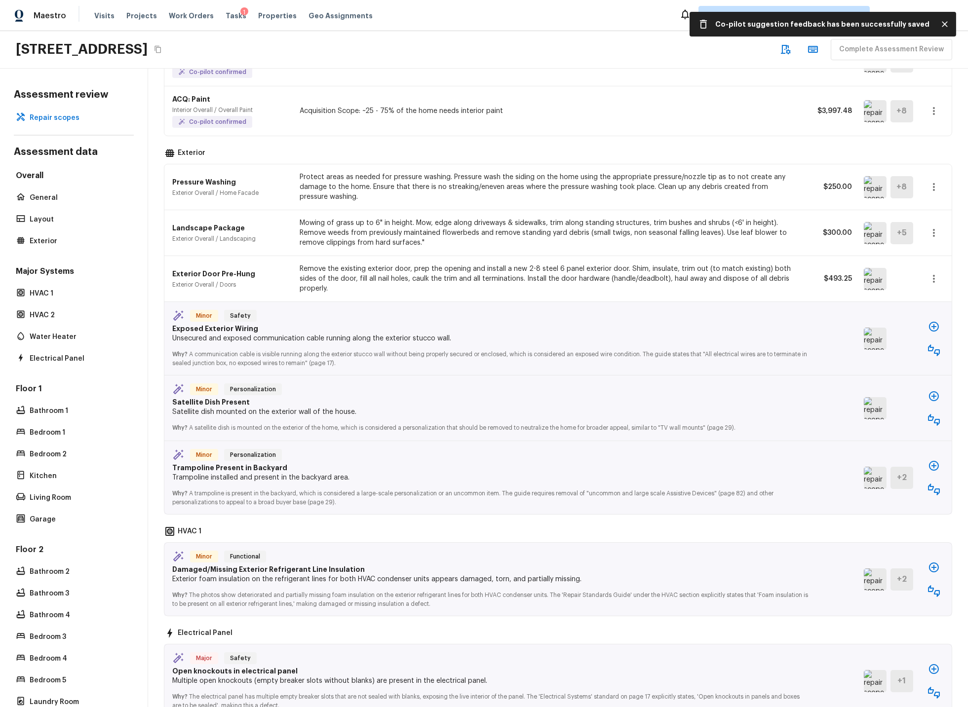
scroll to position [121, 0]
click at [871, 340] on img at bounding box center [875, 341] width 23 height 22
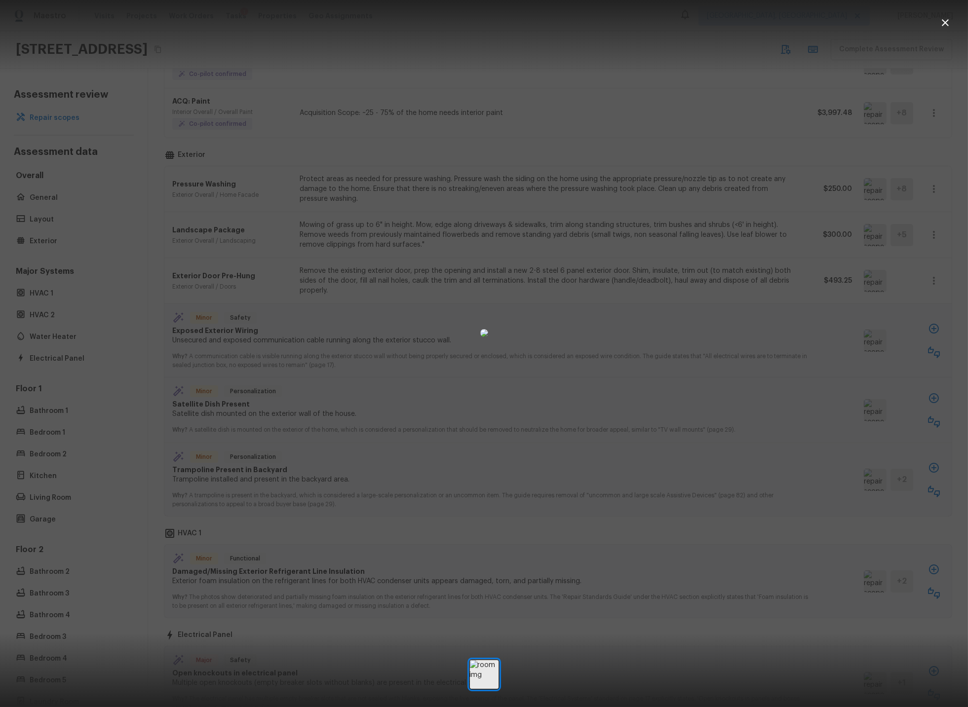
click at [871, 23] on icon "button" at bounding box center [945, 22] width 7 height 7
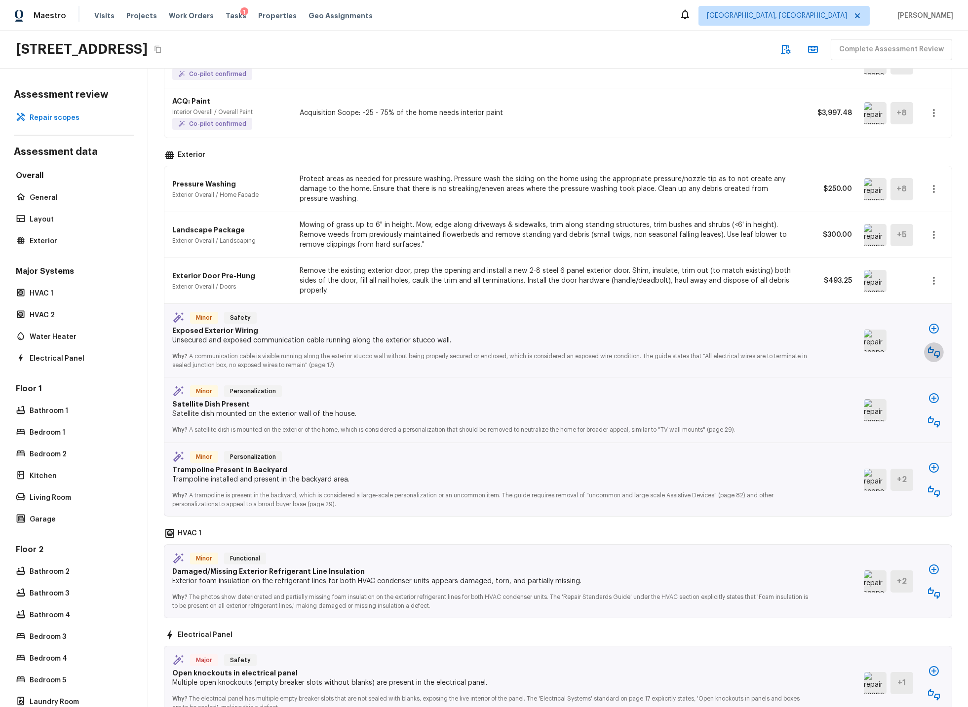
click at [871, 351] on icon "button" at bounding box center [934, 352] width 12 height 12
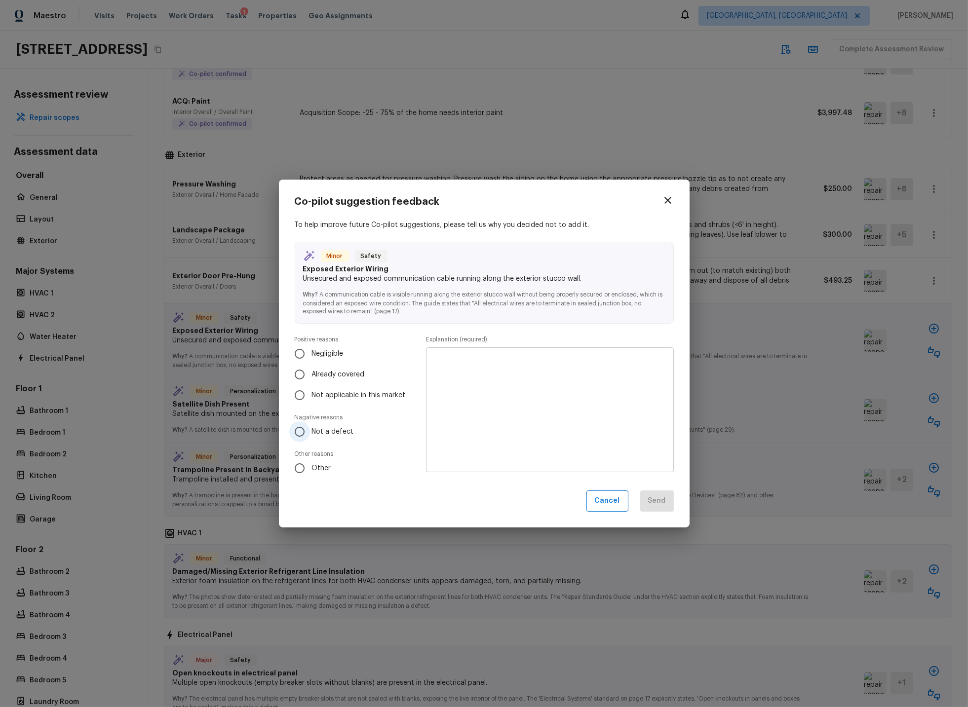
click at [298, 430] on input "Not a defect" at bounding box center [299, 432] width 21 height 21
radio input "true"
click at [488, 382] on textarea at bounding box center [549, 410] width 233 height 109
type textarea "This is cable tv wiring. Not a deficiency."
click at [663, 502] on button "Send" at bounding box center [657, 501] width 34 height 21
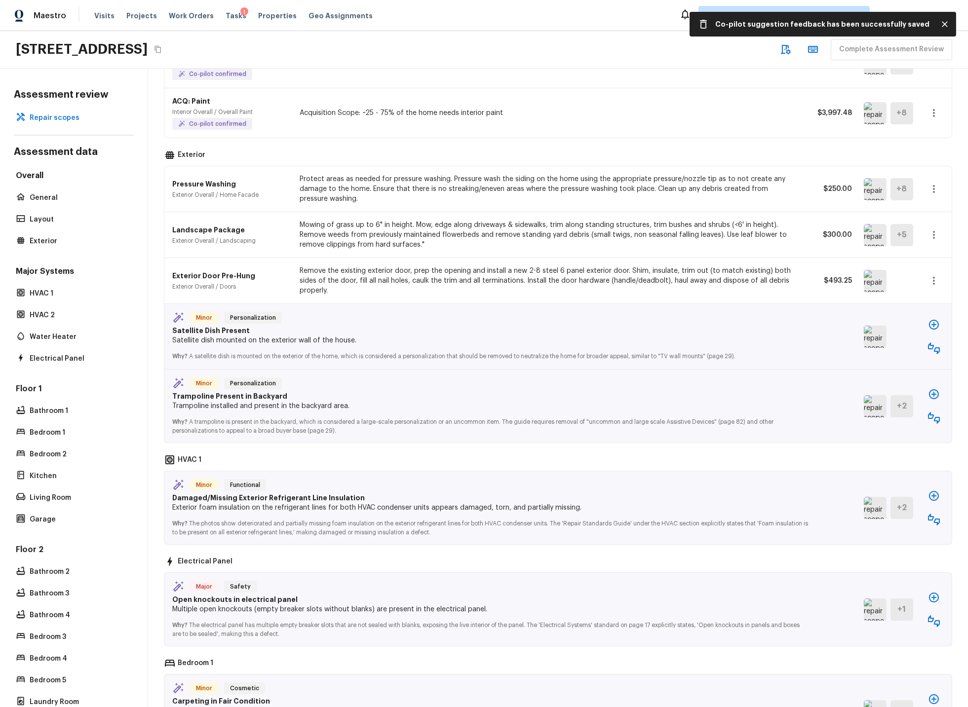
click at [871, 338] on img at bounding box center [875, 337] width 23 height 22
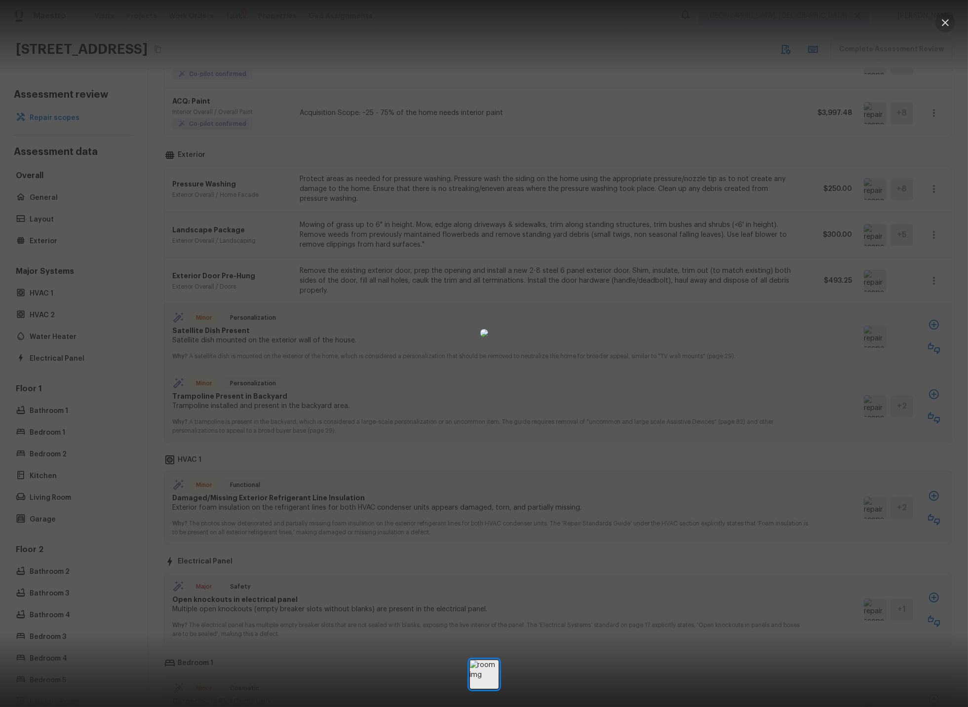
click at [871, 21] on icon "button" at bounding box center [945, 22] width 7 height 7
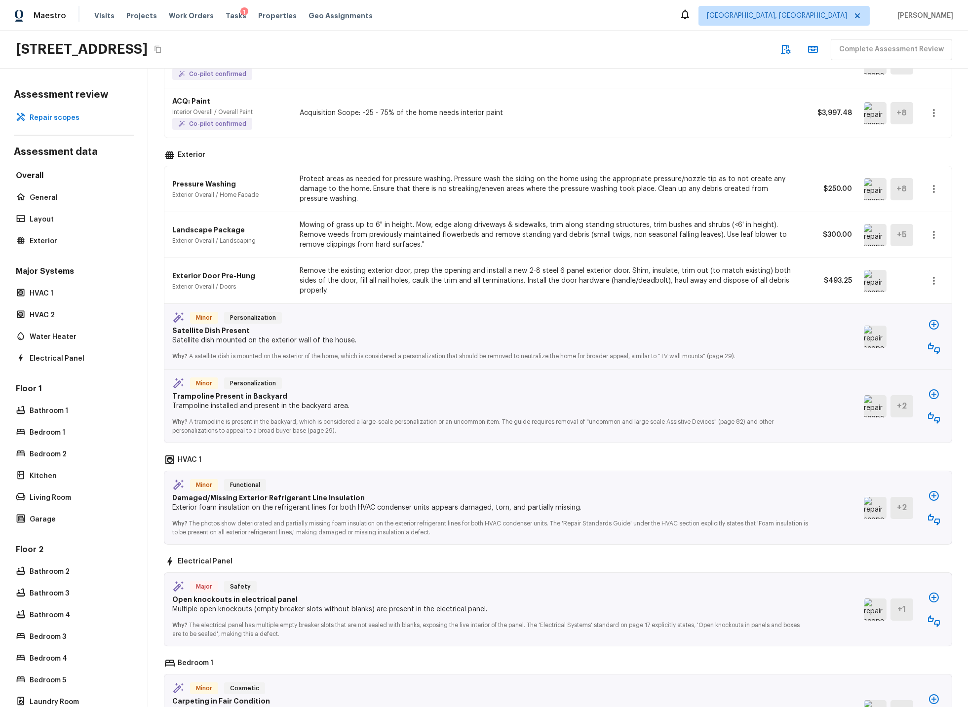
click at [871, 349] on icon "button" at bounding box center [934, 349] width 12 height 12
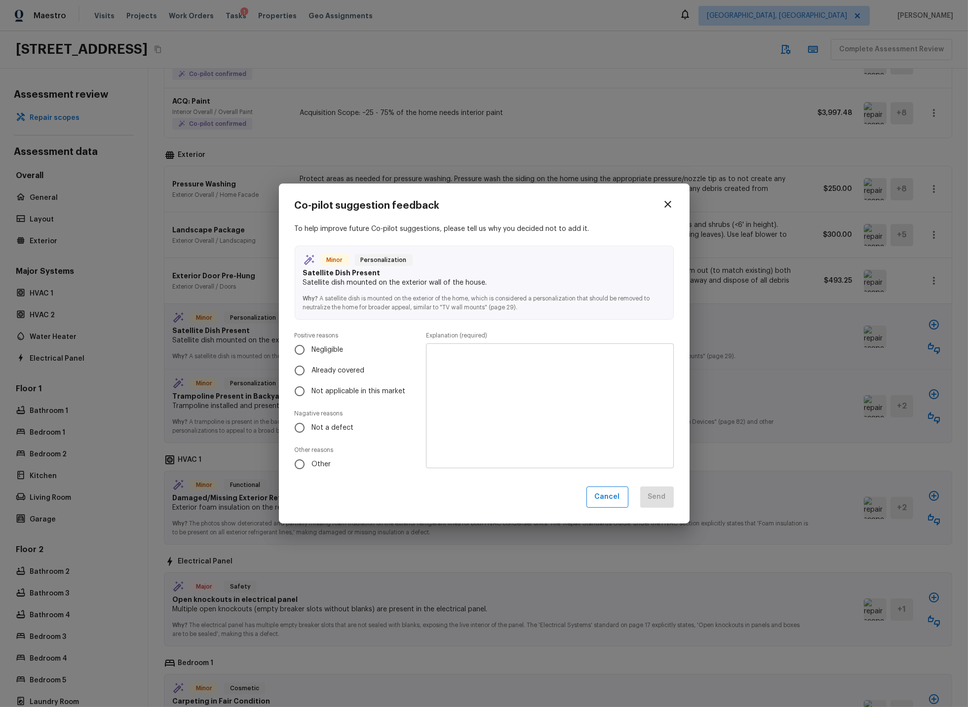
drag, startPoint x: 300, startPoint y: 426, endPoint x: 413, endPoint y: 388, distance: 119.2
click at [300, 426] on input "Not a defect" at bounding box center [299, 428] width 21 height 21
radio input "true"
click at [501, 350] on div "x ​" at bounding box center [549, 406] width 247 height 125
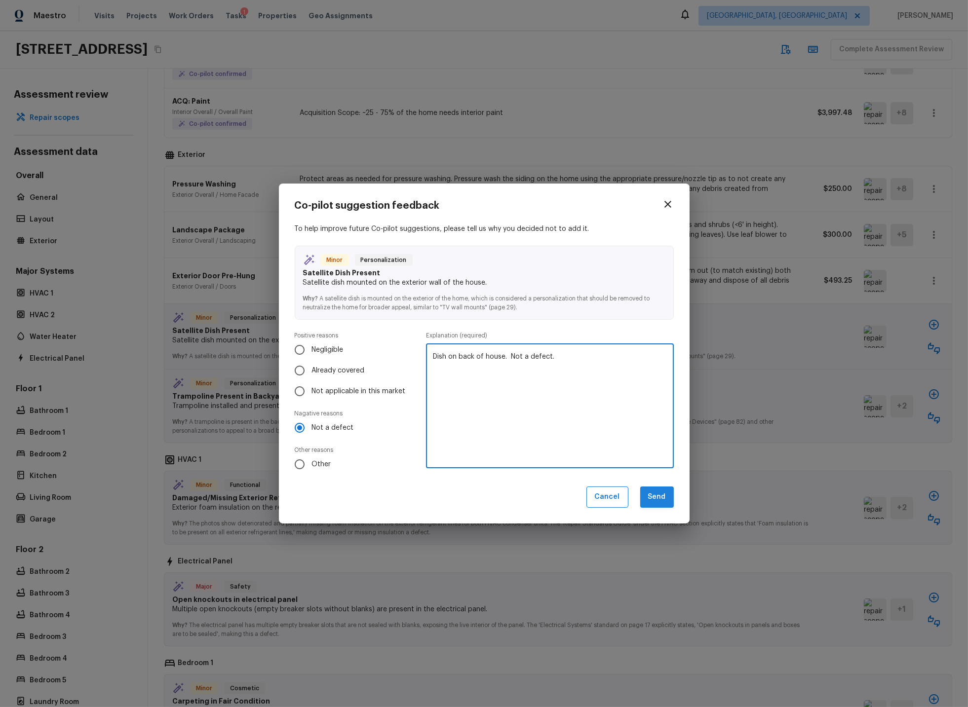
type textarea "Dish on back of house. Not a defect."
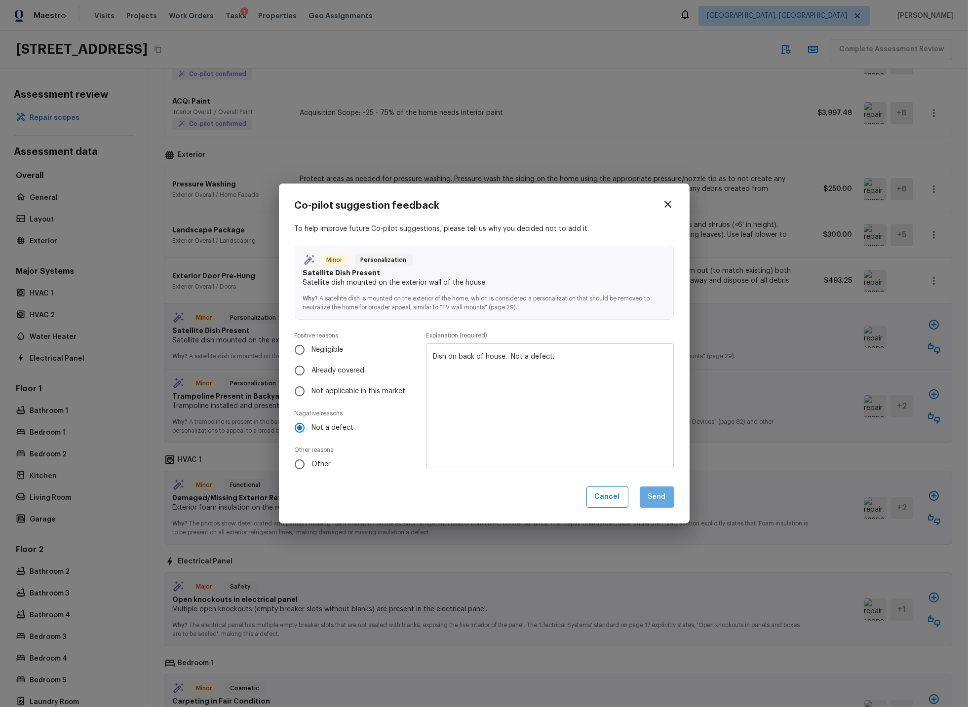
click at [654, 500] on button "Send" at bounding box center [657, 497] width 34 height 21
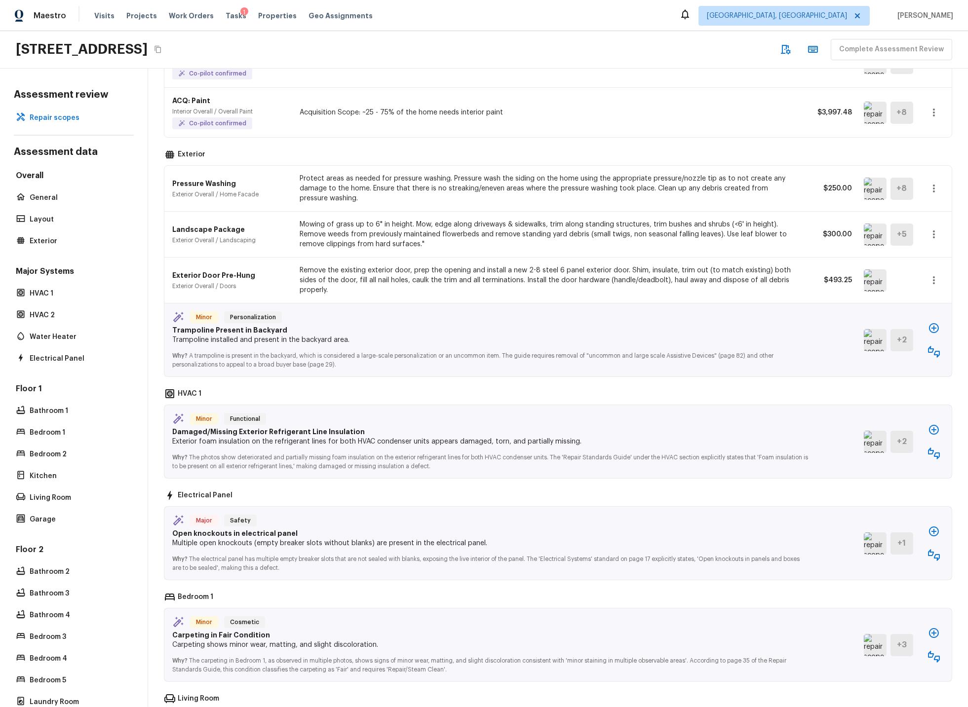
scroll to position [123, 0]
click at [871, 326] on icon "button" at bounding box center [934, 327] width 12 height 12
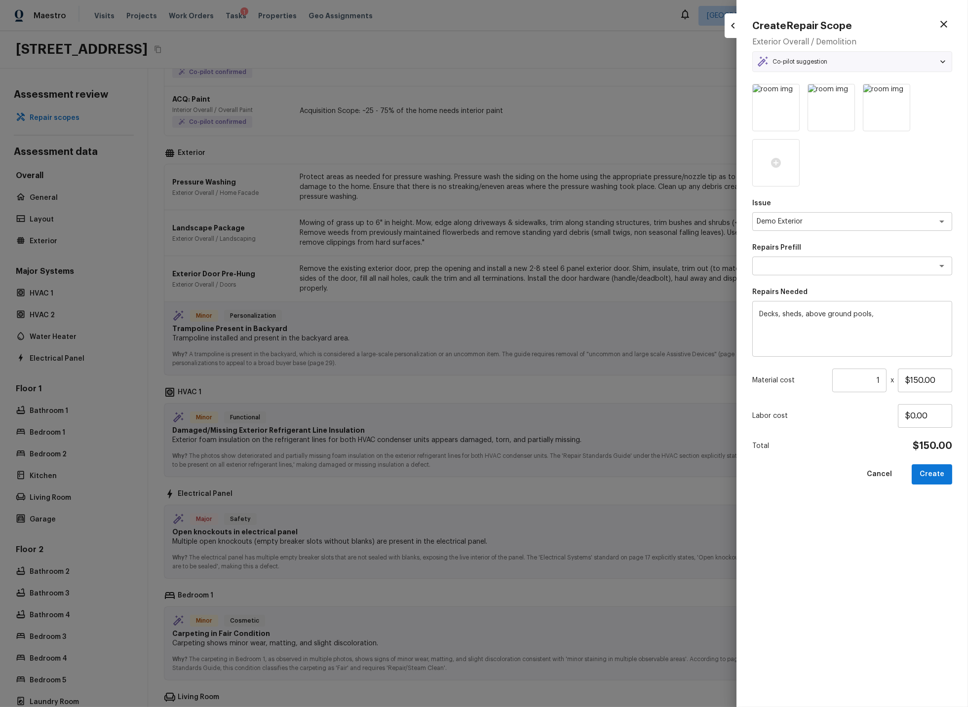
scroll to position [124, 0]
type textarea "General Demolition"
drag, startPoint x: 877, startPoint y: 314, endPoint x: 759, endPoint y: 317, distance: 118.5
click at [759, 317] on textarea "Decks, sheds, above ground pools," at bounding box center [852, 328] width 186 height 39
type textarea "Demo trampoline and backfill remaining hole in ground."
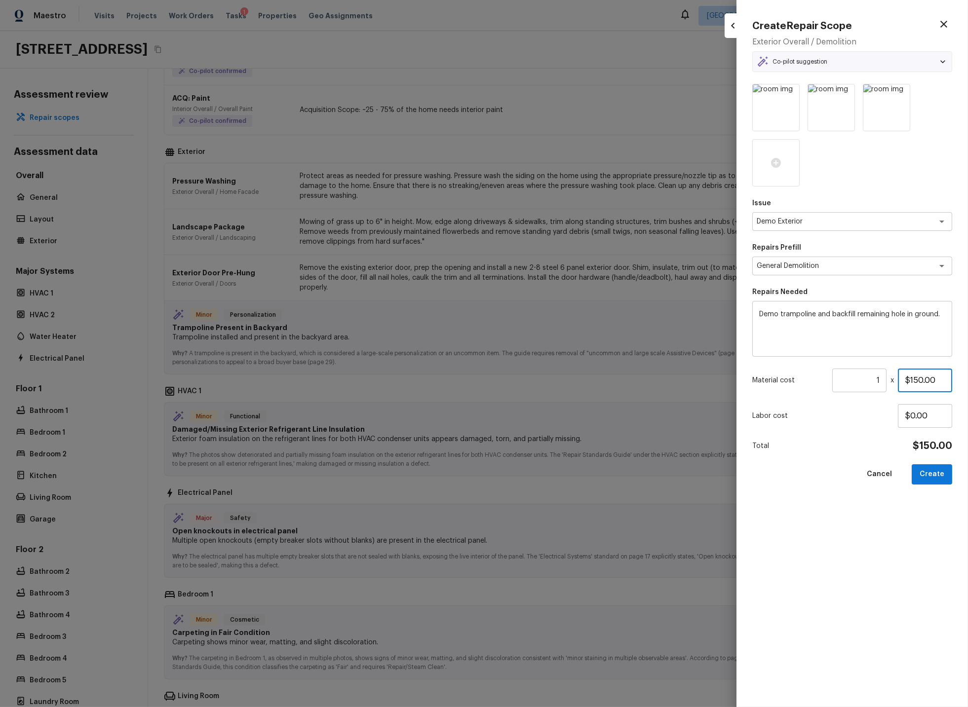
drag, startPoint x: 942, startPoint y: 382, endPoint x: 898, endPoint y: 379, distance: 44.6
click at [871, 379] on input "$150.00" at bounding box center [925, 381] width 54 height 24
type input "$575.00"
click at [871, 474] on button "Create" at bounding box center [932, 474] width 40 height 20
type input "$0.00"
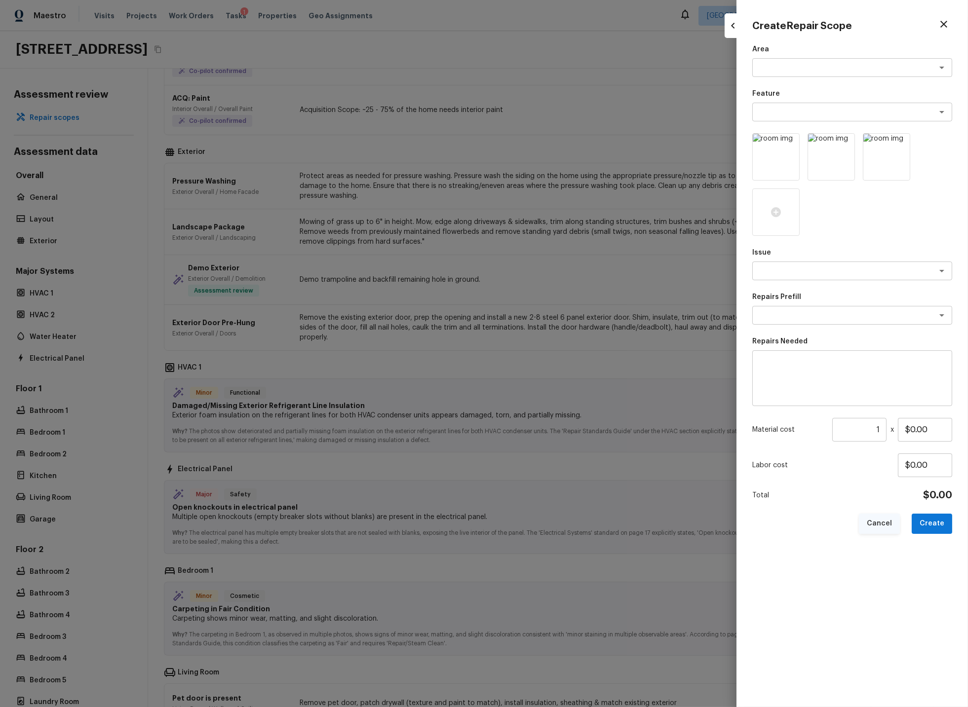
click at [871, 521] on button "Cancel" at bounding box center [879, 524] width 41 height 20
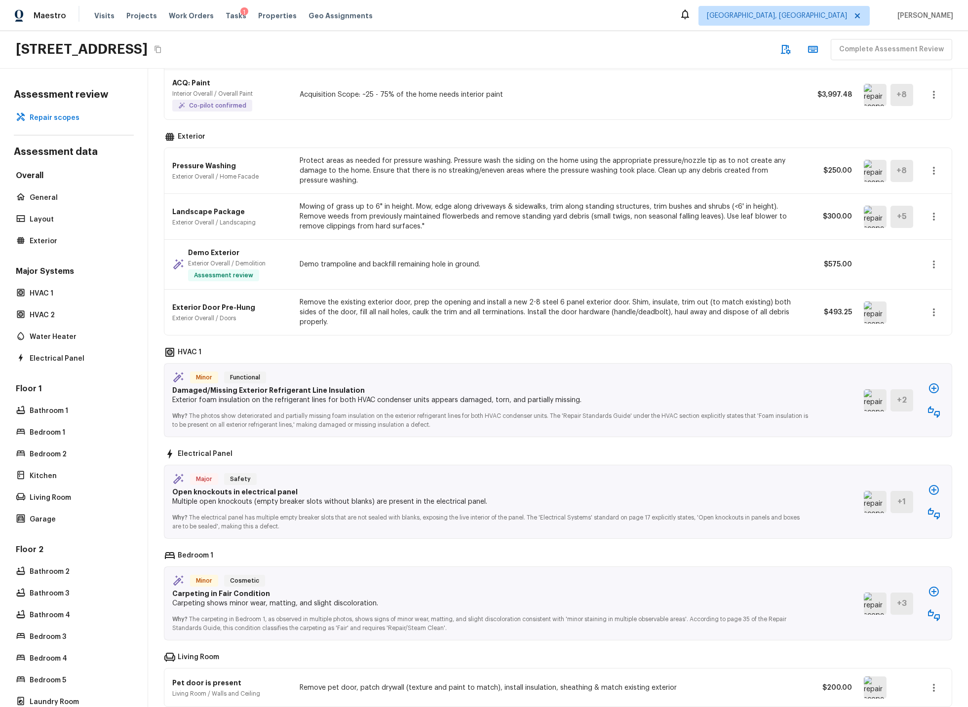
scroll to position [145, 0]
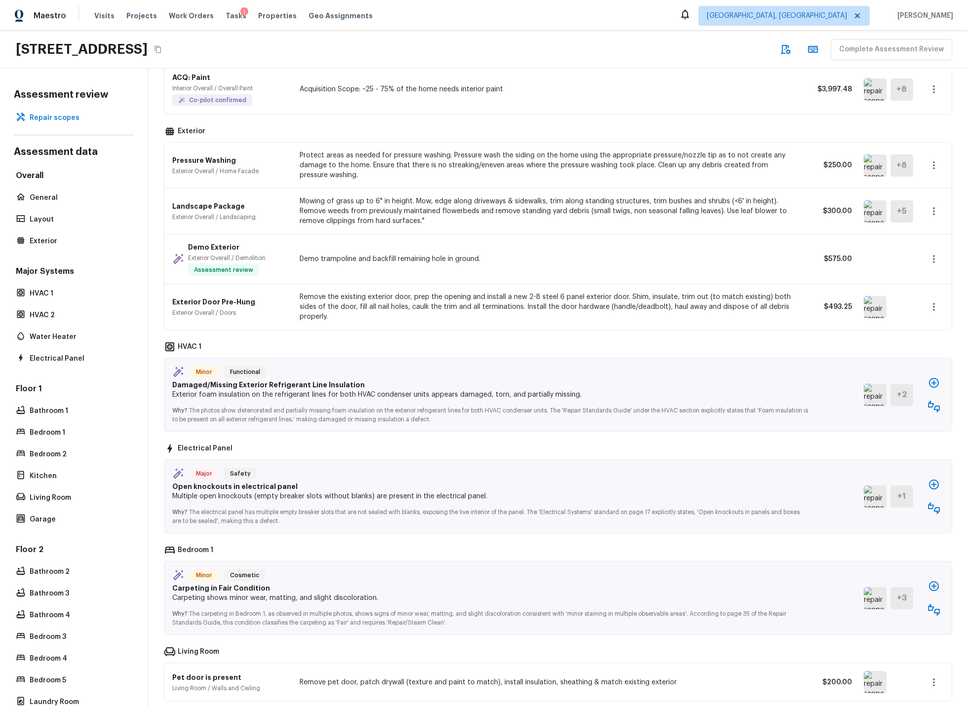
click at [871, 396] on img at bounding box center [875, 395] width 23 height 22
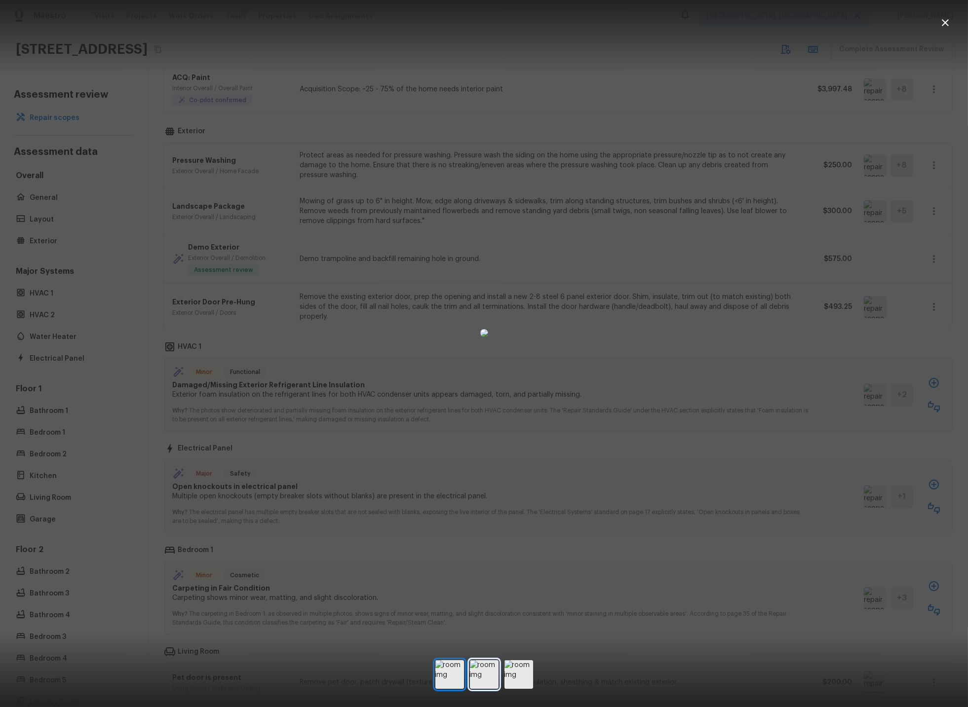
click at [491, 636] on img at bounding box center [484, 674] width 29 height 29
click at [516, 636] on img at bounding box center [518, 674] width 29 height 29
click at [489, 636] on img at bounding box center [484, 674] width 29 height 29
click at [871, 23] on icon "button" at bounding box center [945, 22] width 7 height 7
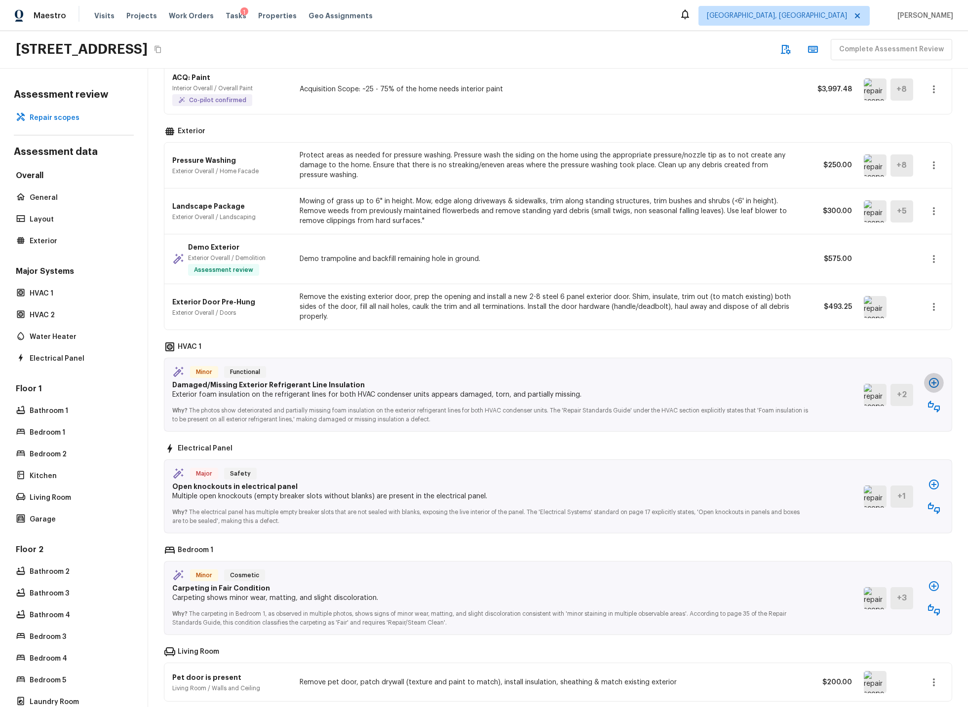
click at [871, 384] on icon "button" at bounding box center [934, 383] width 12 height 12
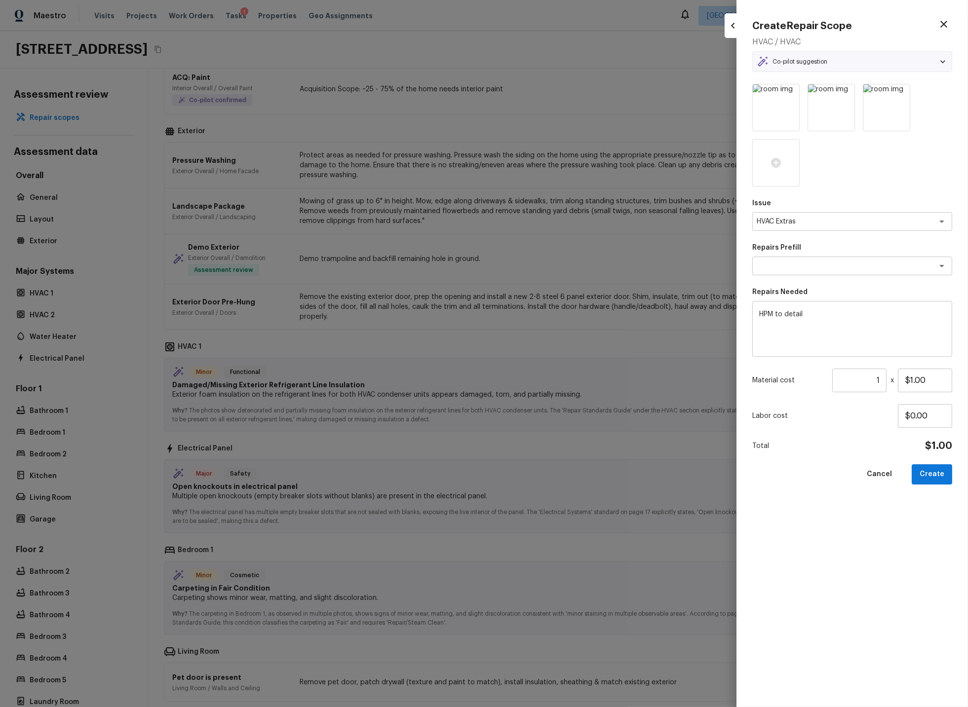
type textarea "Add A Task"
drag, startPoint x: 829, startPoint y: 315, endPoint x: 730, endPoint y: 318, distance: 98.8
click at [730, 318] on div "Create Repair Scope HVAC / HVAC Co-pilot suggestion Minor Functional Damaged/Mi…" at bounding box center [484, 353] width 968 height 707
type textarea "Replace damaged insulation on AC Condensers."
drag, startPoint x: 940, startPoint y: 379, endPoint x: 887, endPoint y: 378, distance: 52.8
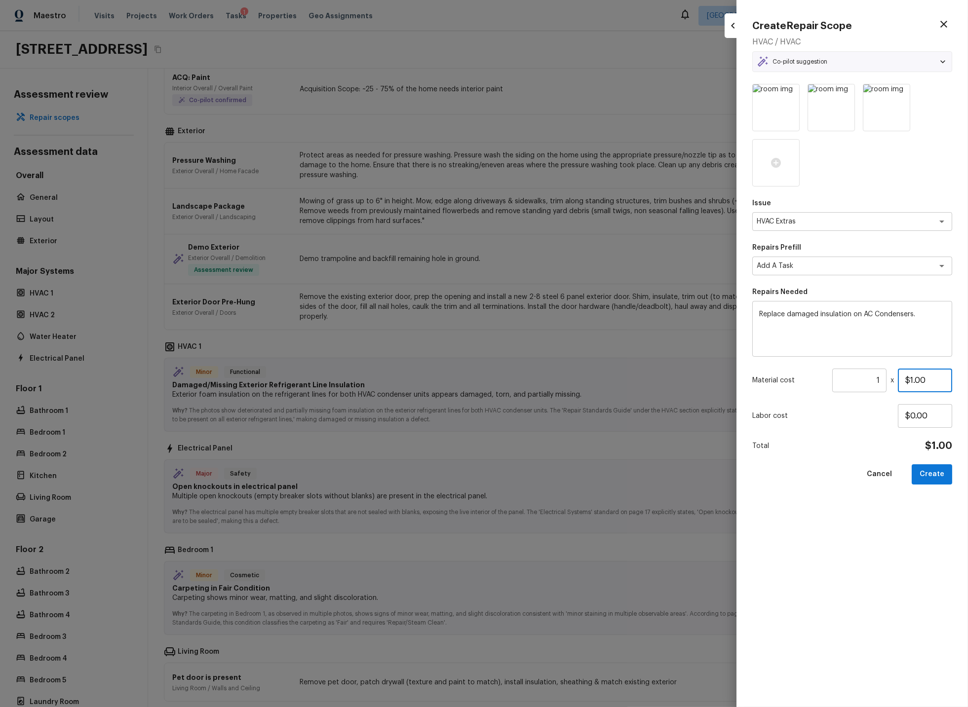
click at [871, 378] on div "Material cost 1 ​ x $1.00" at bounding box center [852, 381] width 200 height 24
type input "$50.00"
click at [871, 471] on button "Create" at bounding box center [932, 474] width 40 height 20
type textarea "HPM to detail"
type input "$1.00"
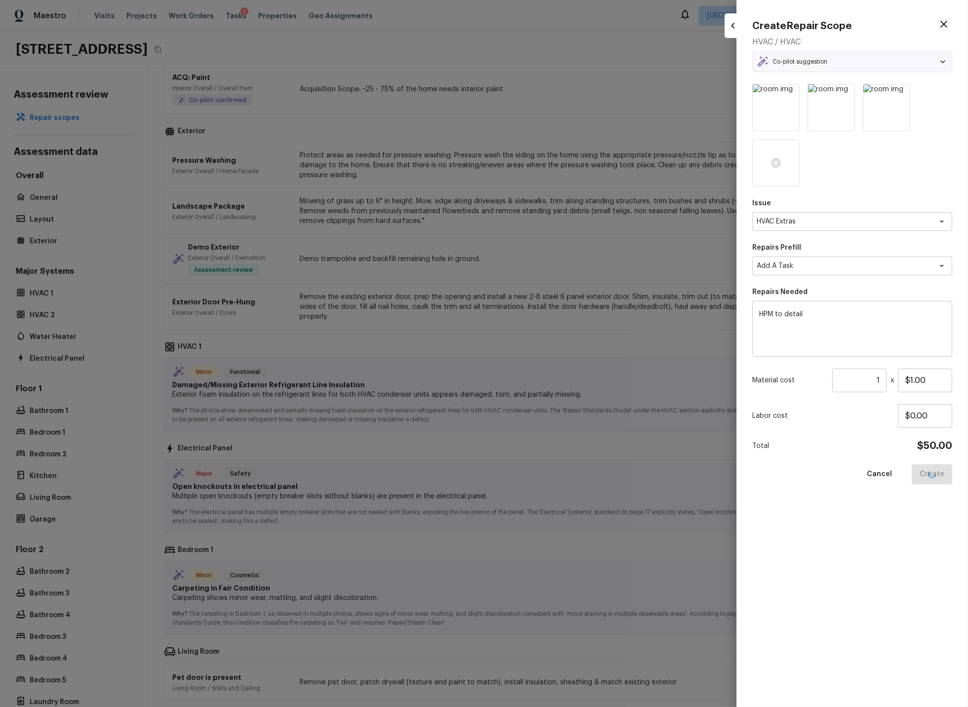
type input "$0.00"
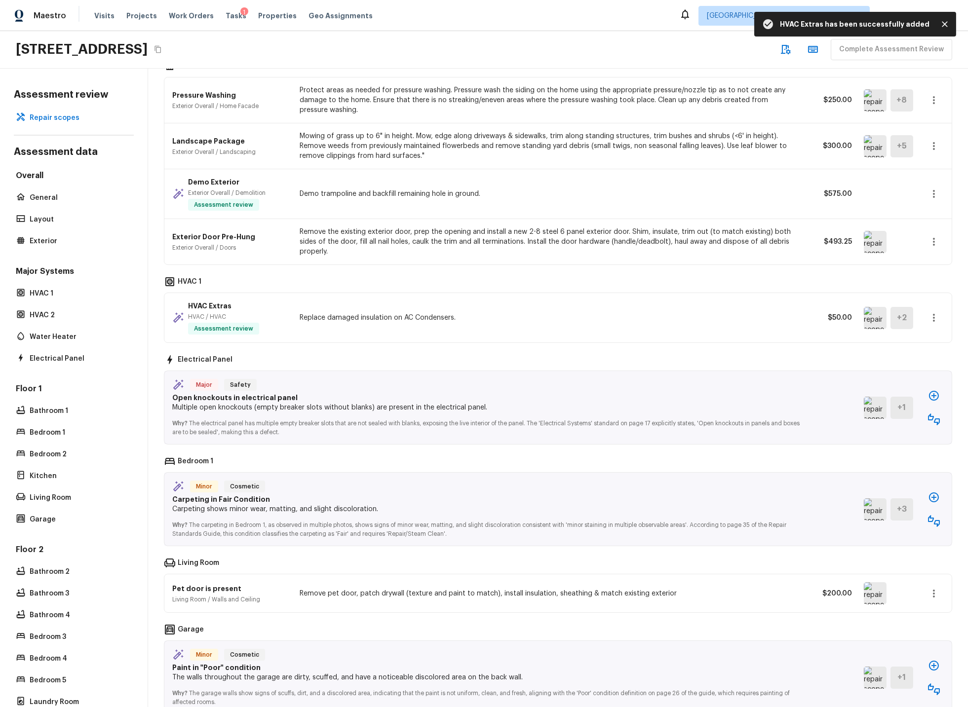
scroll to position [225, 0]
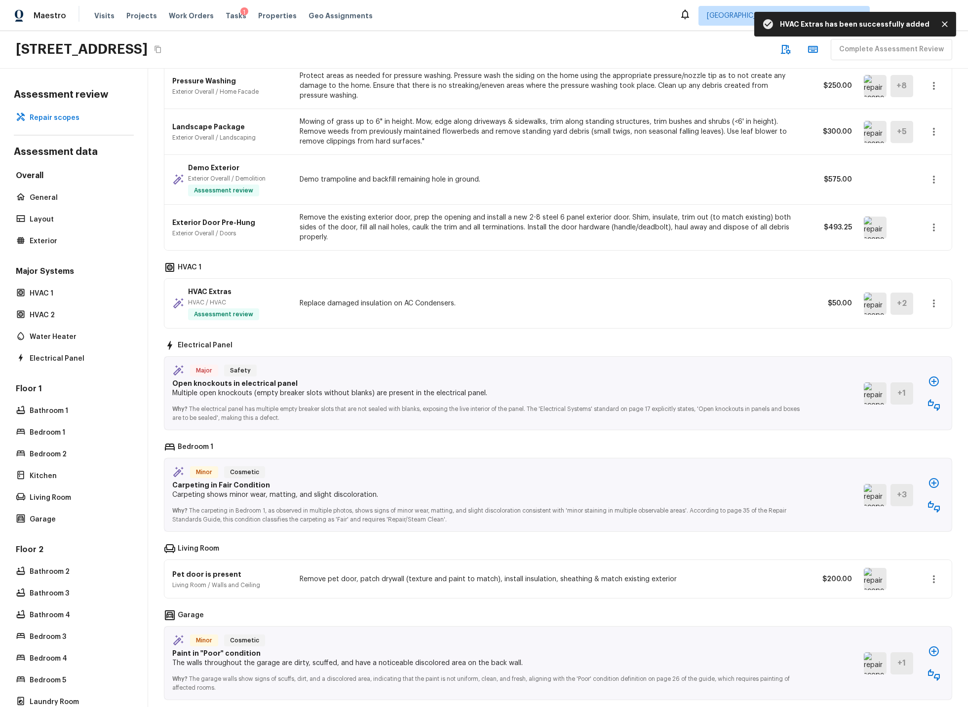
click at [871, 391] on img at bounding box center [875, 394] width 23 height 22
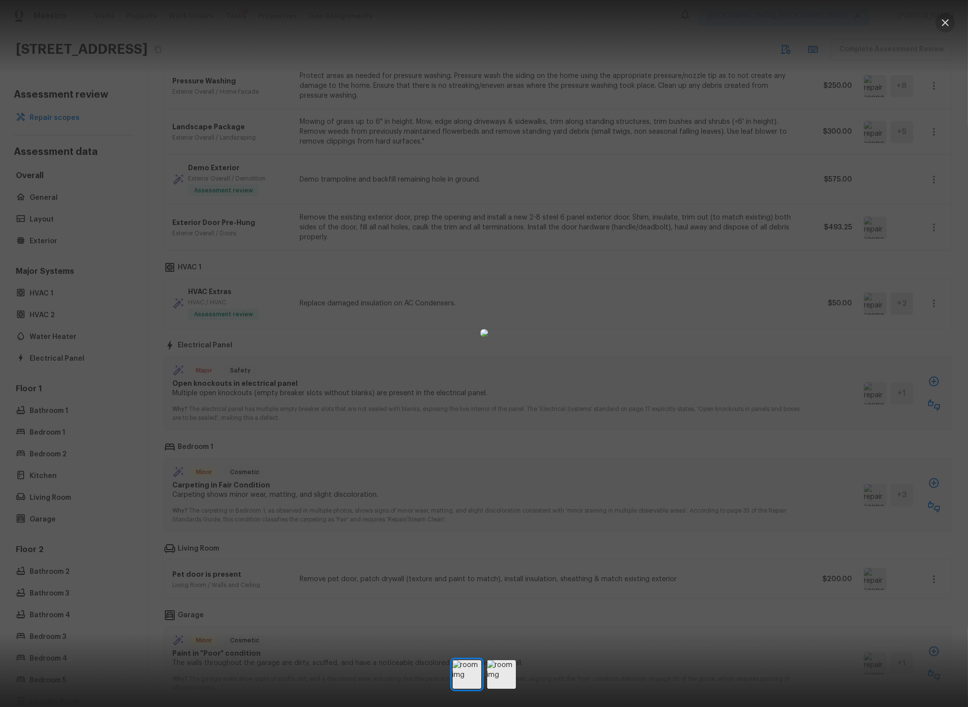
click at [871, 24] on icon "button" at bounding box center [945, 23] width 12 height 12
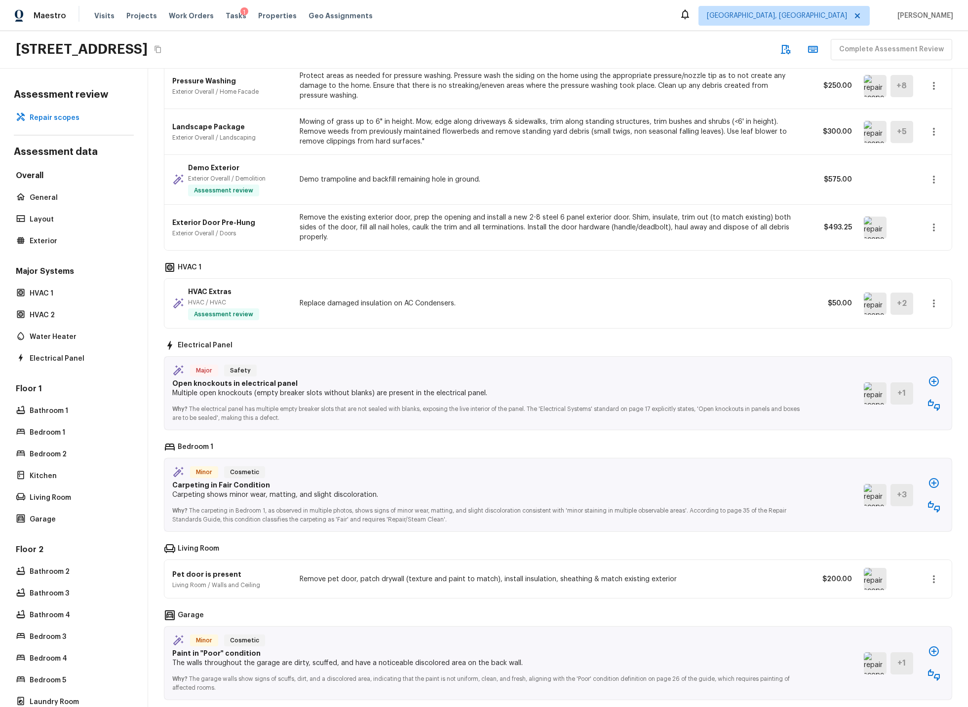
click at [871, 401] on icon "button" at bounding box center [934, 405] width 12 height 12
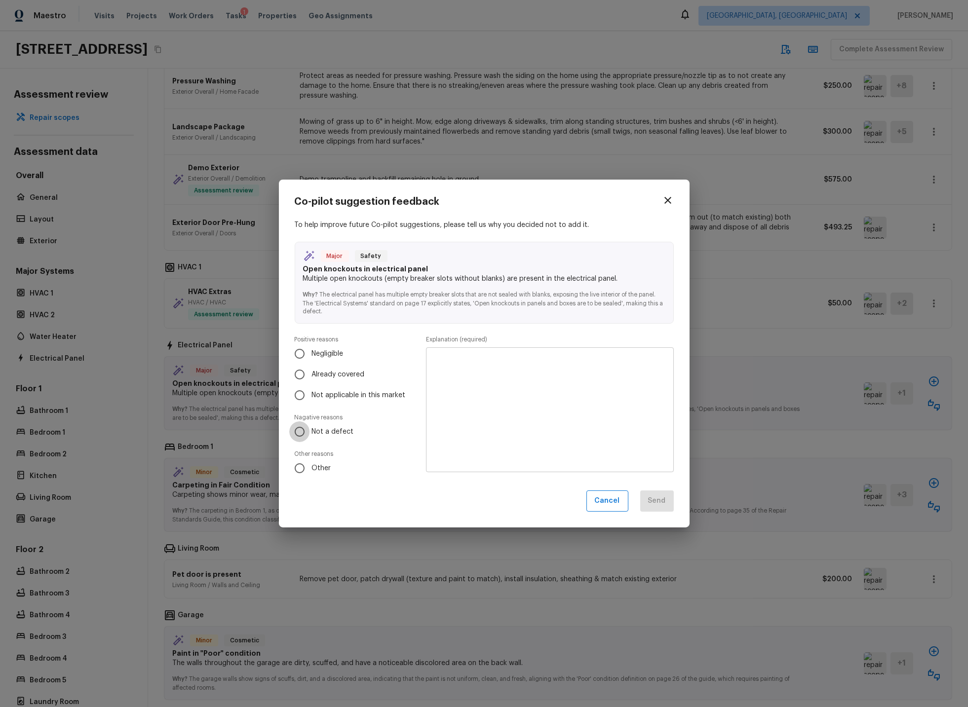
drag, startPoint x: 304, startPoint y: 430, endPoint x: 430, endPoint y: 402, distance: 130.0
click at [305, 430] on input "Not a defect" at bounding box center [299, 432] width 21 height 21
radio input "true"
click at [480, 375] on textarea at bounding box center [549, 410] width 233 height 109
type textarea "No missing knockouts."
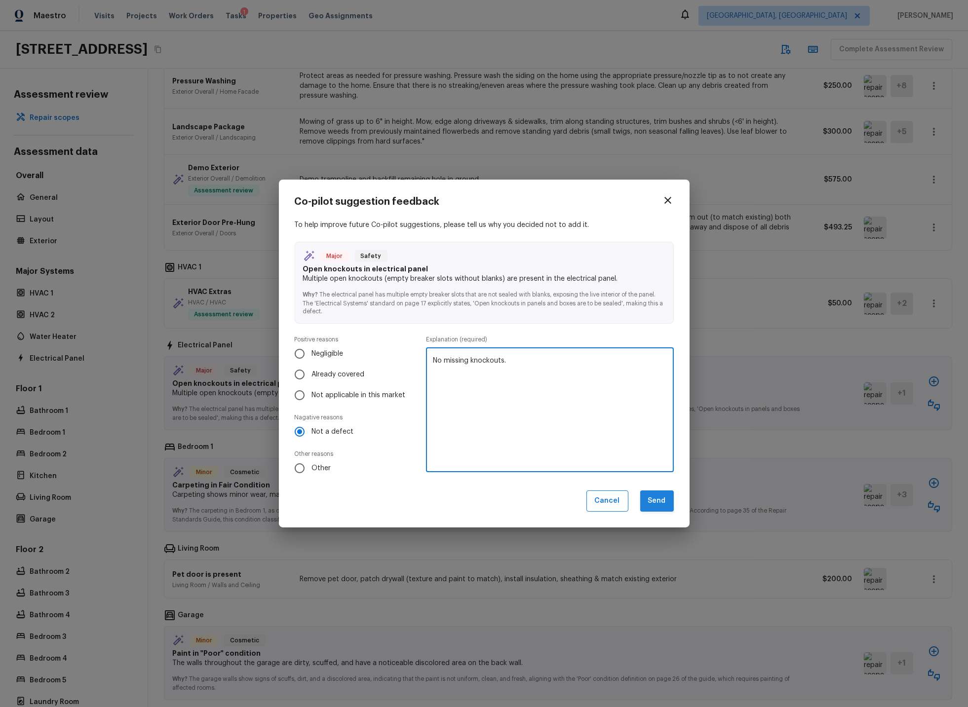
click at [658, 501] on button "Send" at bounding box center [657, 501] width 34 height 21
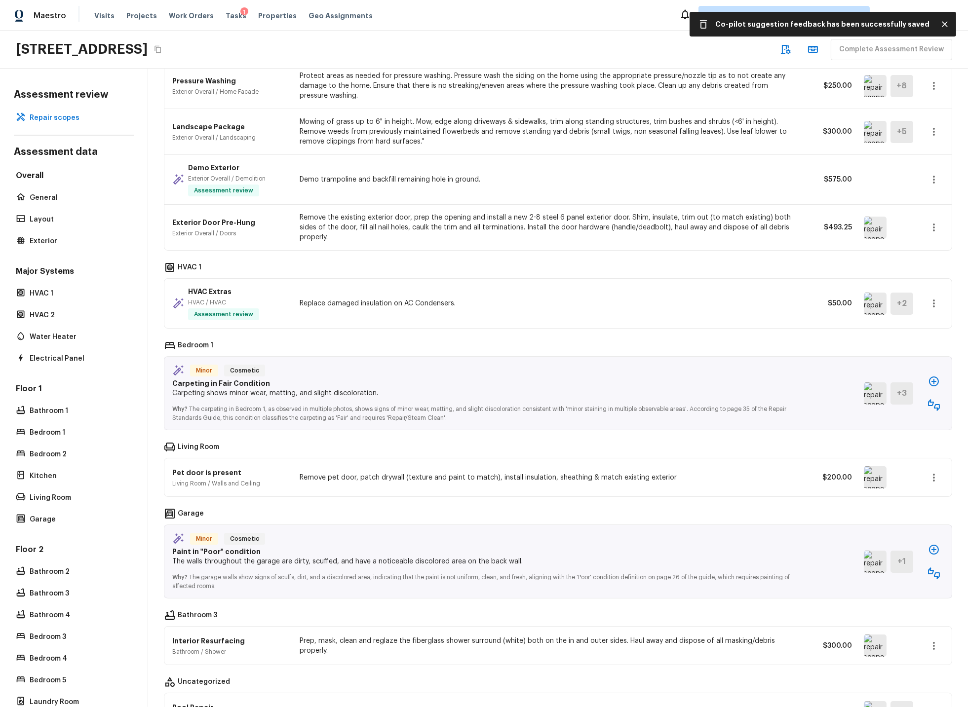
click at [871, 405] on icon "button" at bounding box center [934, 405] width 12 height 12
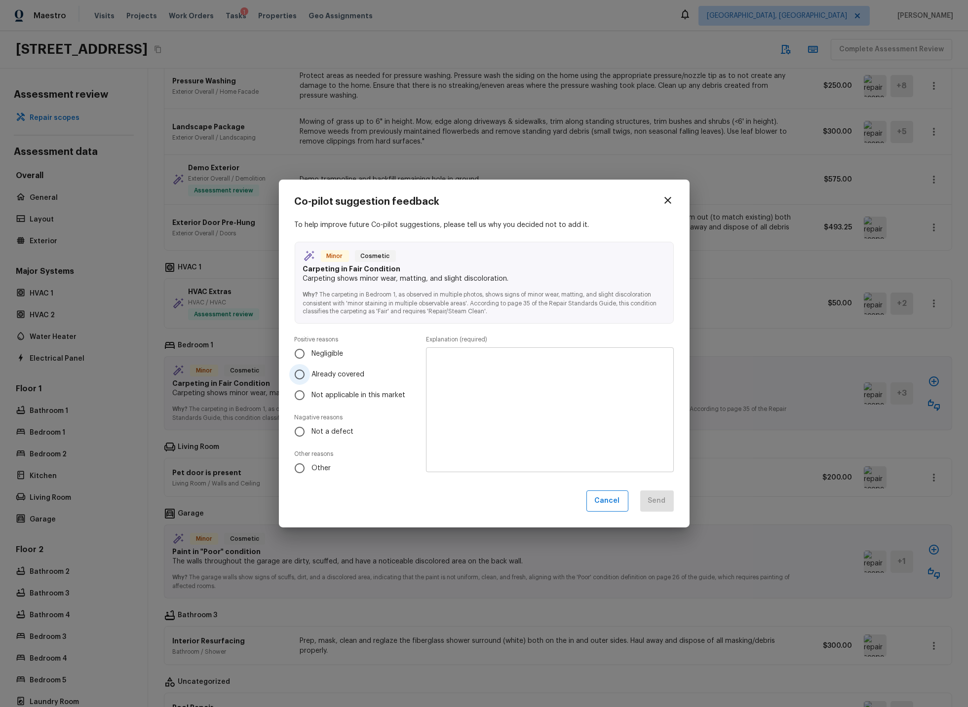
click at [297, 373] on input "Already covered" at bounding box center [299, 374] width 21 height 21
radio input "true"
click at [460, 372] on textarea at bounding box center [549, 410] width 233 height 109
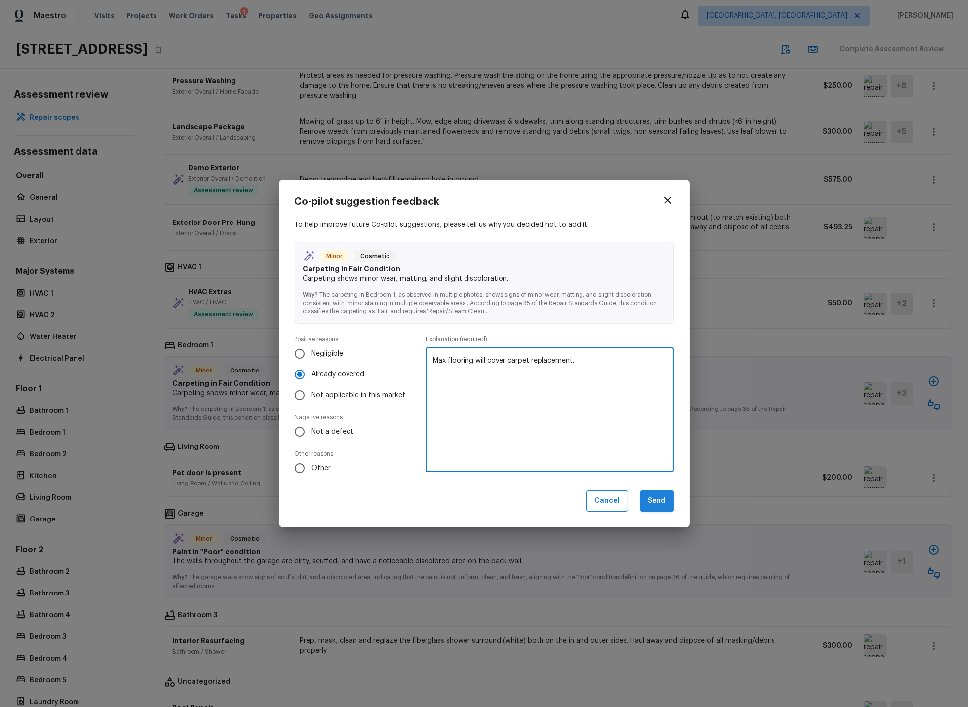
type textarea "Max flooring will cover carpet replacement."
click at [671, 501] on button "Send" at bounding box center [657, 501] width 34 height 21
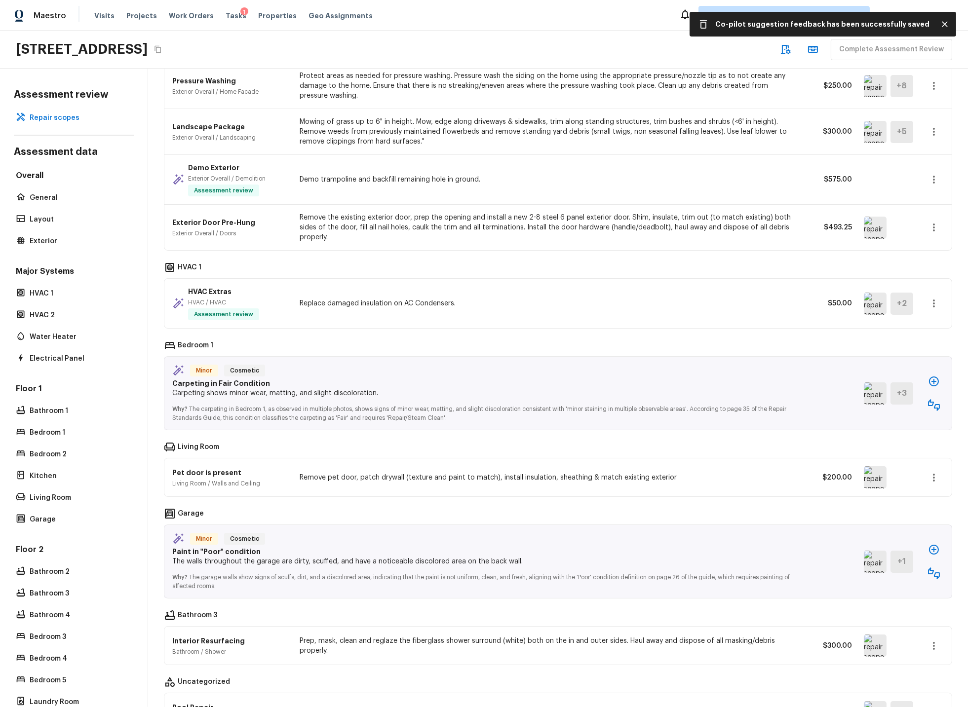
scroll to position [209, 0]
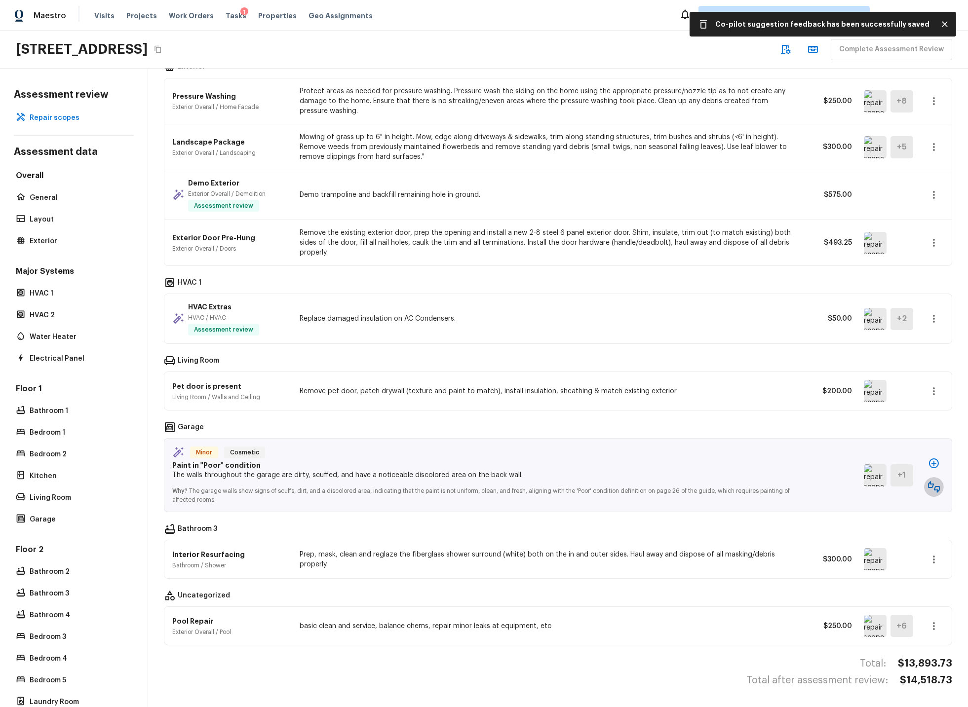
click at [871, 486] on icon "button" at bounding box center [934, 487] width 12 height 12
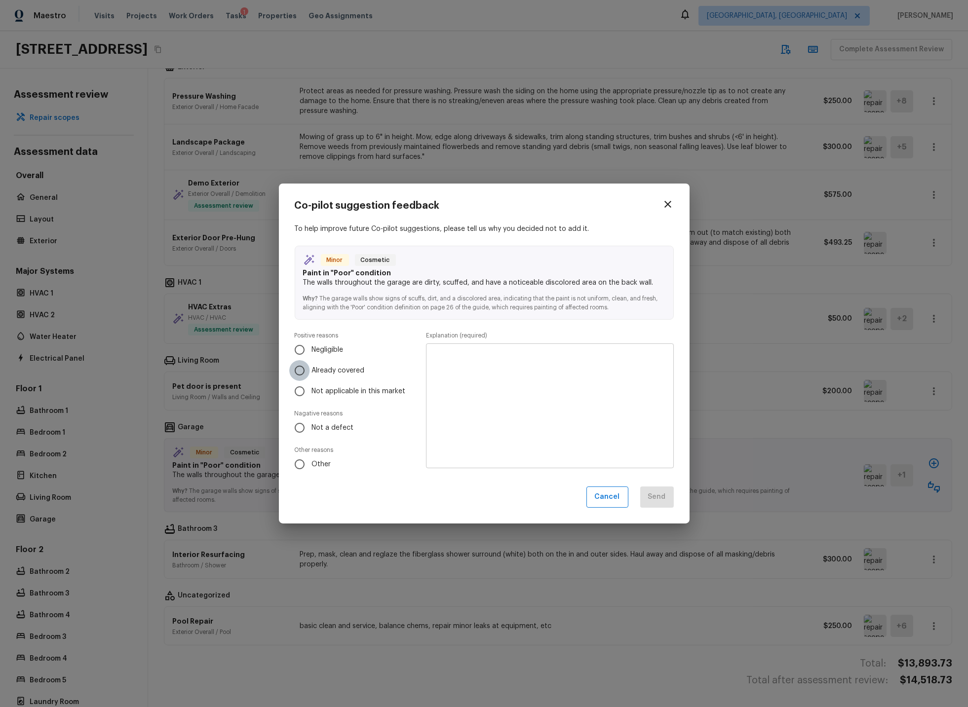
drag, startPoint x: 300, startPoint y: 373, endPoint x: 349, endPoint y: 374, distance: 48.9
click at [300, 373] on input "Already covered" at bounding box center [299, 370] width 21 height 21
radio input "true"
click at [470, 369] on textarea at bounding box center [549, 406] width 233 height 109
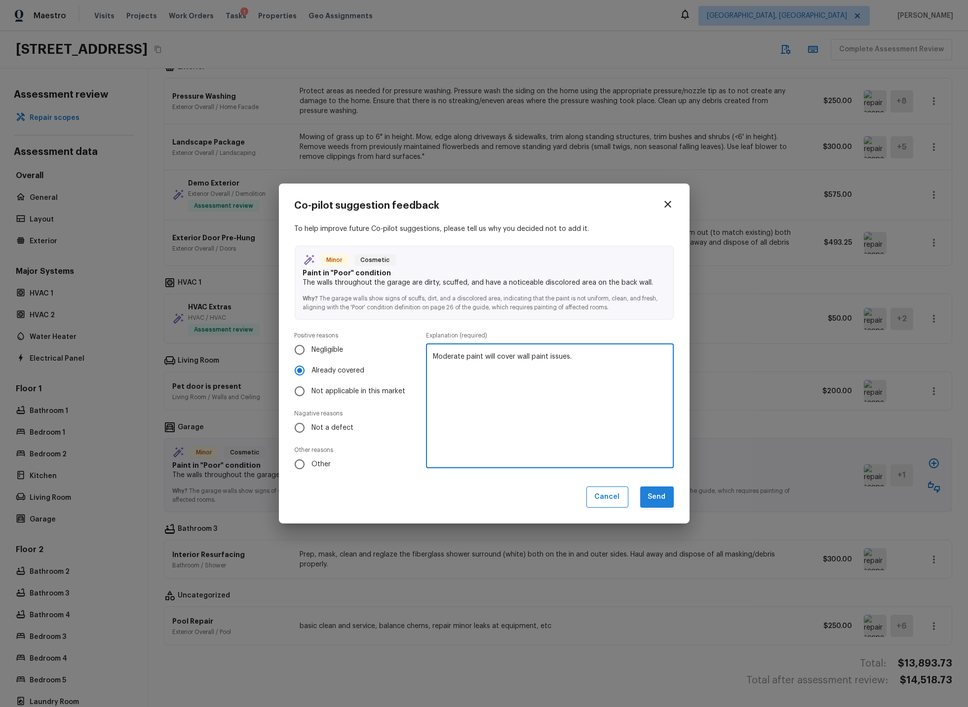
type textarea "Moderate paint will cover wall paint issues."
click at [664, 496] on button "Send" at bounding box center [657, 497] width 34 height 21
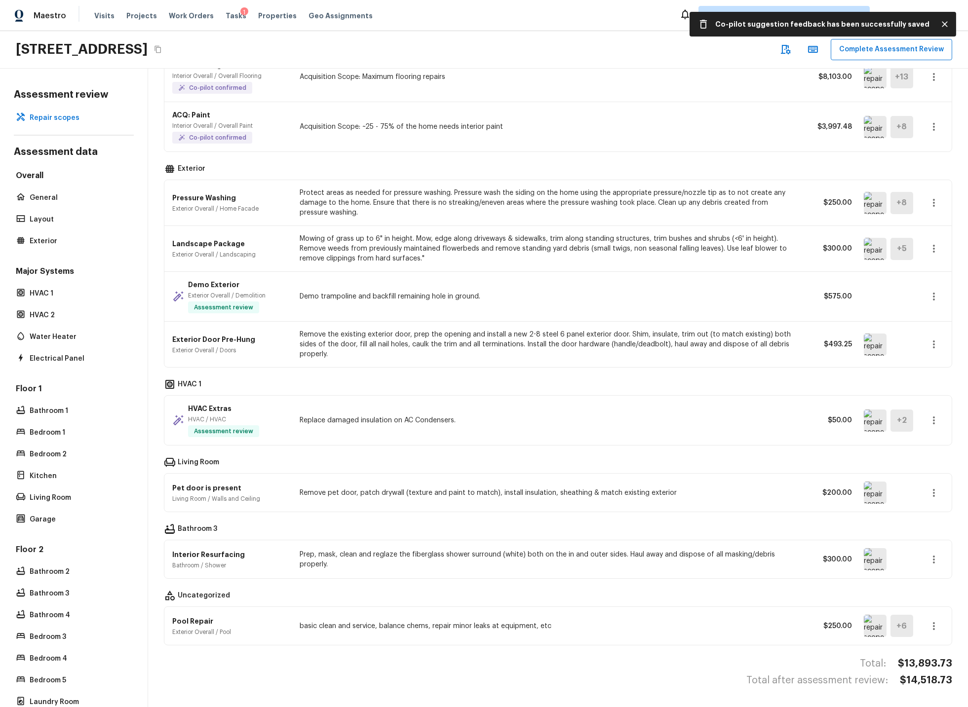
scroll to position [108, 0]
click at [871, 559] on img at bounding box center [875, 559] width 23 height 22
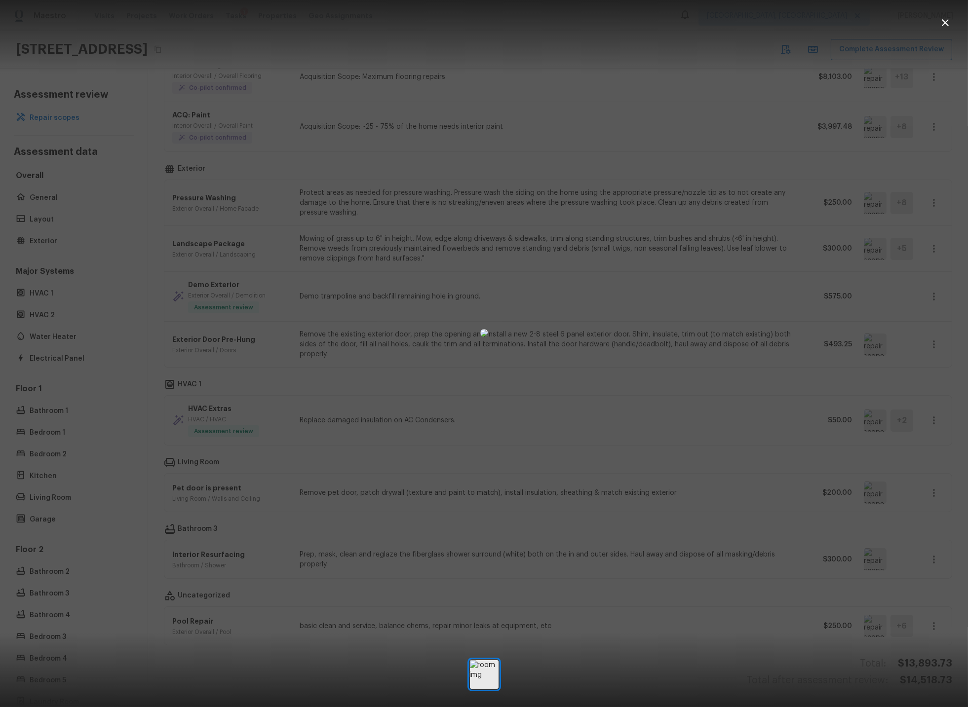
click at [871, 20] on icon "button" at bounding box center [945, 22] width 7 height 7
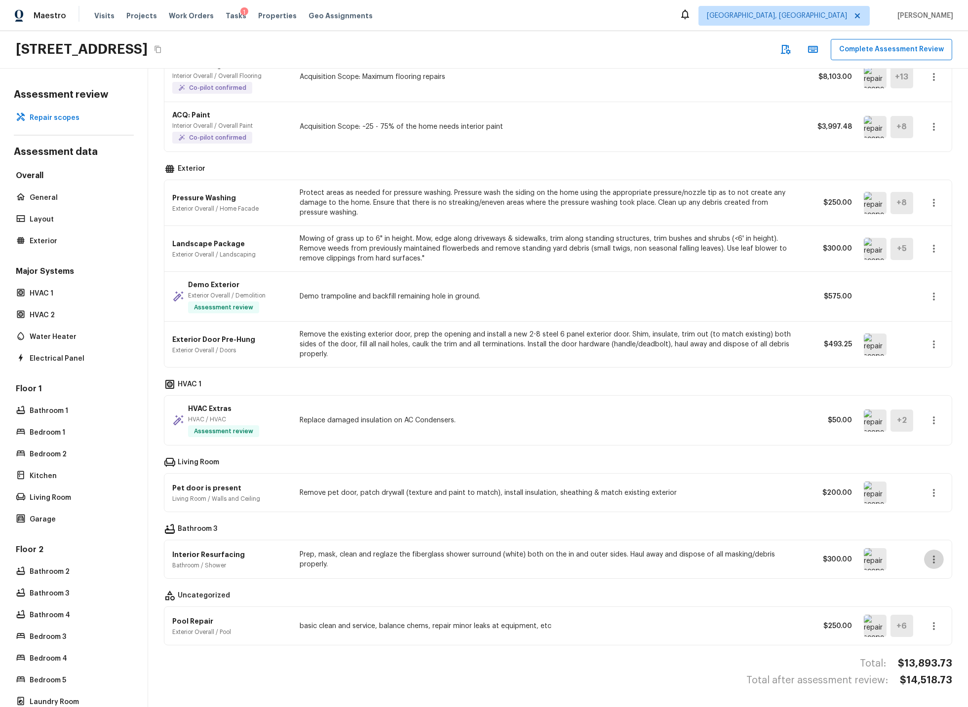
click at [871, 563] on icon "button" at bounding box center [934, 560] width 12 height 12
click at [871, 616] on li "Remove" at bounding box center [930, 618] width 64 height 30
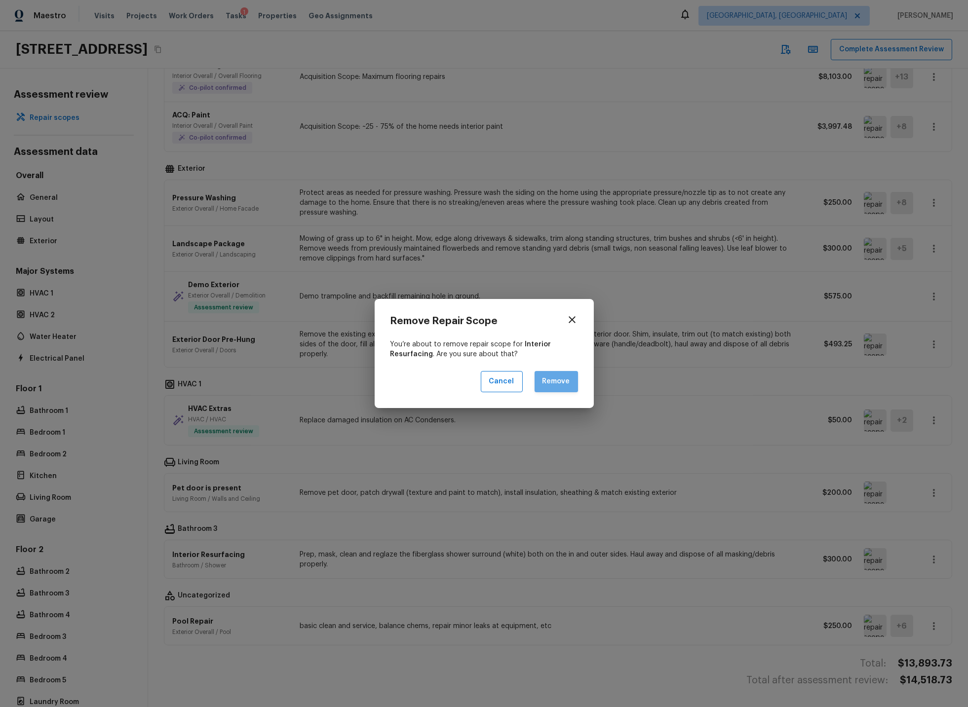
click at [555, 379] on button "Remove" at bounding box center [556, 381] width 43 height 21
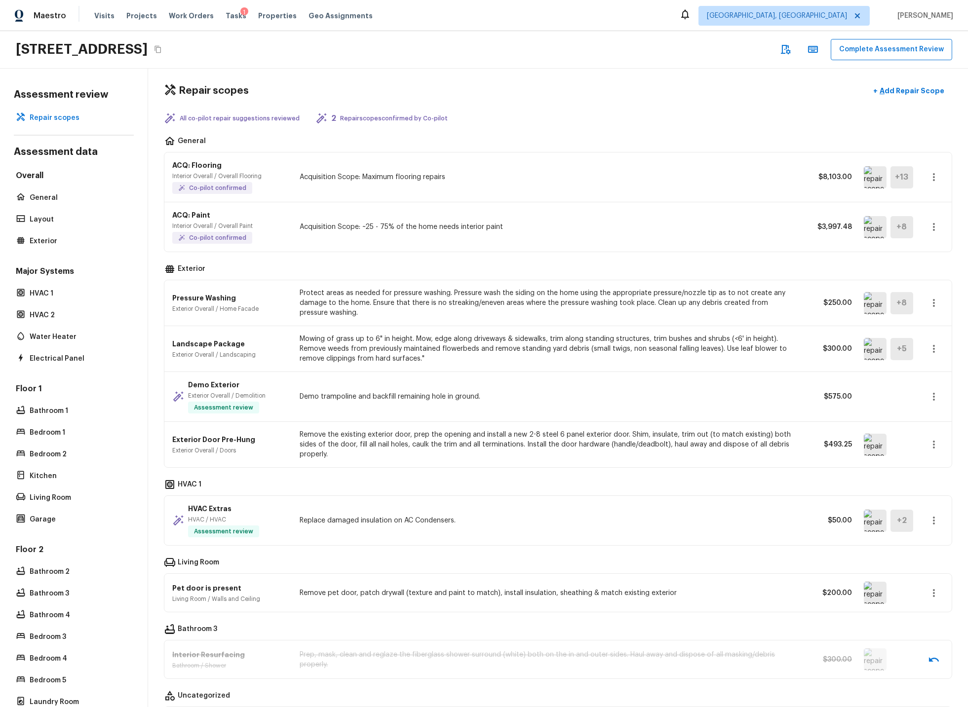
scroll to position [0, 0]
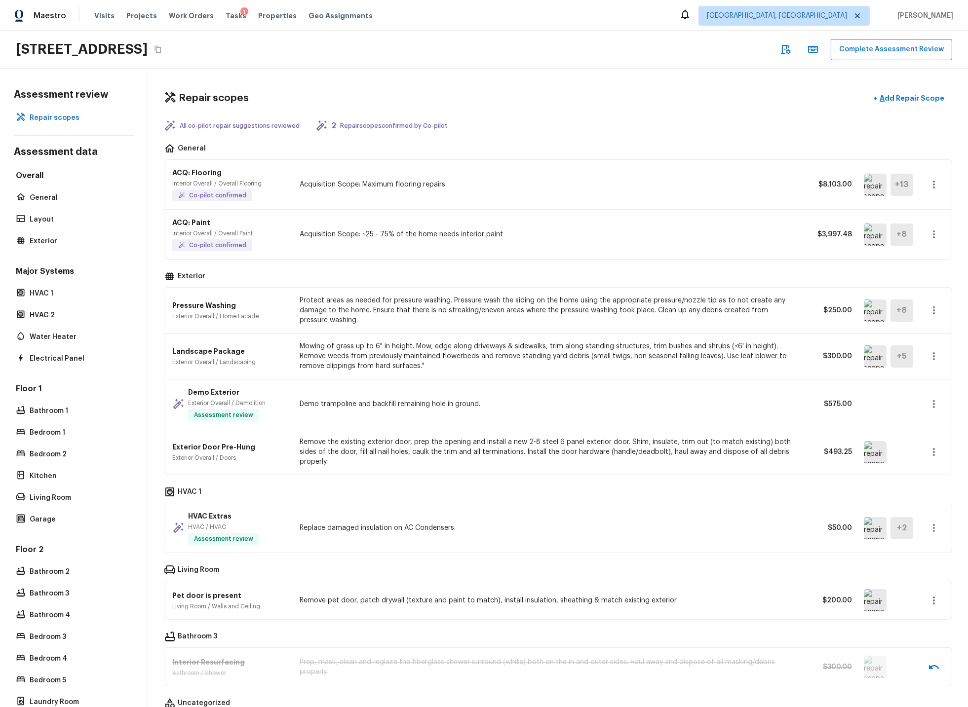
click at [871, 309] on icon "button" at bounding box center [934, 311] width 12 height 12
click at [871, 338] on li "Edit" at bounding box center [930, 340] width 64 height 30
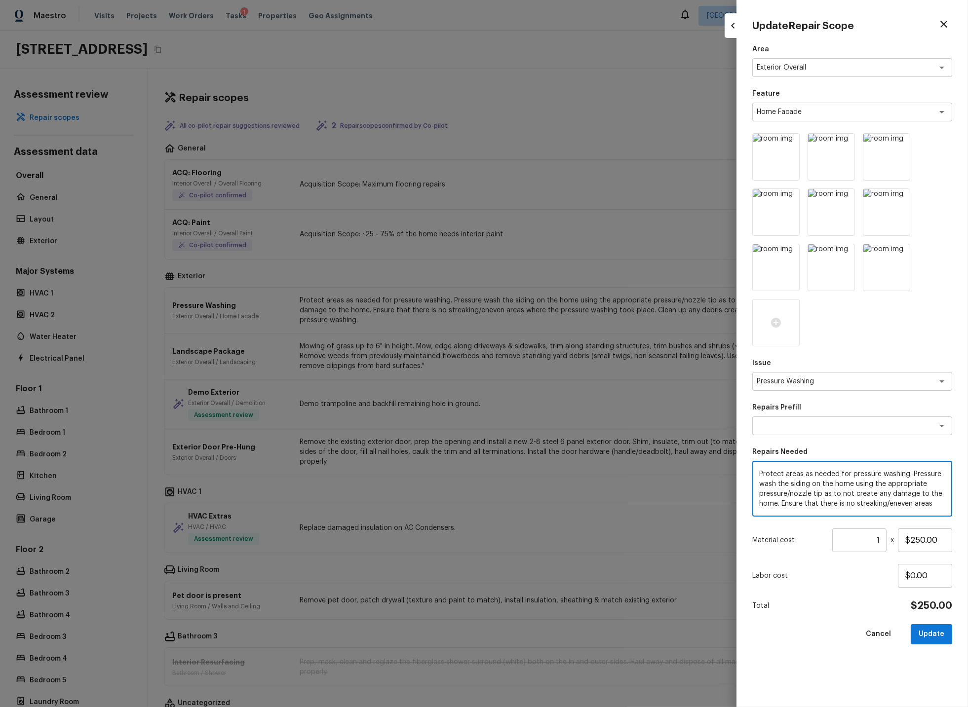
drag, startPoint x: 776, startPoint y: 483, endPoint x: 813, endPoint y: 479, distance: 36.8
click at [776, 483] on textarea "Protect areas as needed for pressure washing. Pressure wash the siding on the h…" at bounding box center [852, 488] width 186 height 39
type textarea "Protect areas as needed for pressure washing. Pressure wash all flatwork and th…"
drag, startPoint x: 881, startPoint y: 541, endPoint x: 858, endPoint y: 538, distance: 22.4
click at [858, 538] on input "1" at bounding box center [859, 541] width 54 height 24
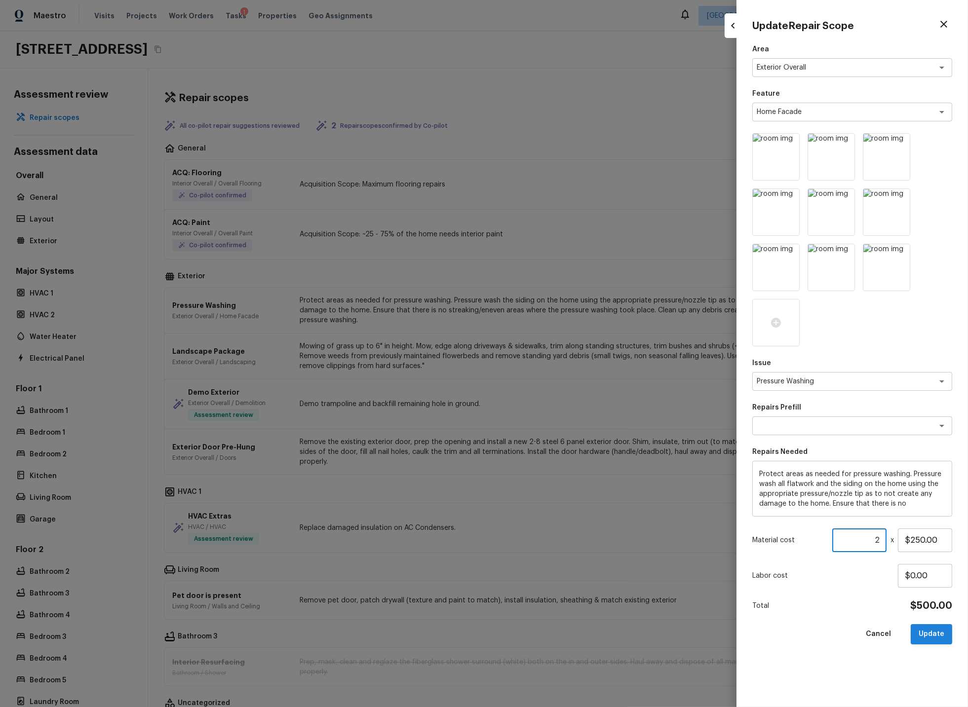
type input "2"
click at [871, 633] on button "Update" at bounding box center [931, 634] width 41 height 20
type input "1"
type input "$0.00"
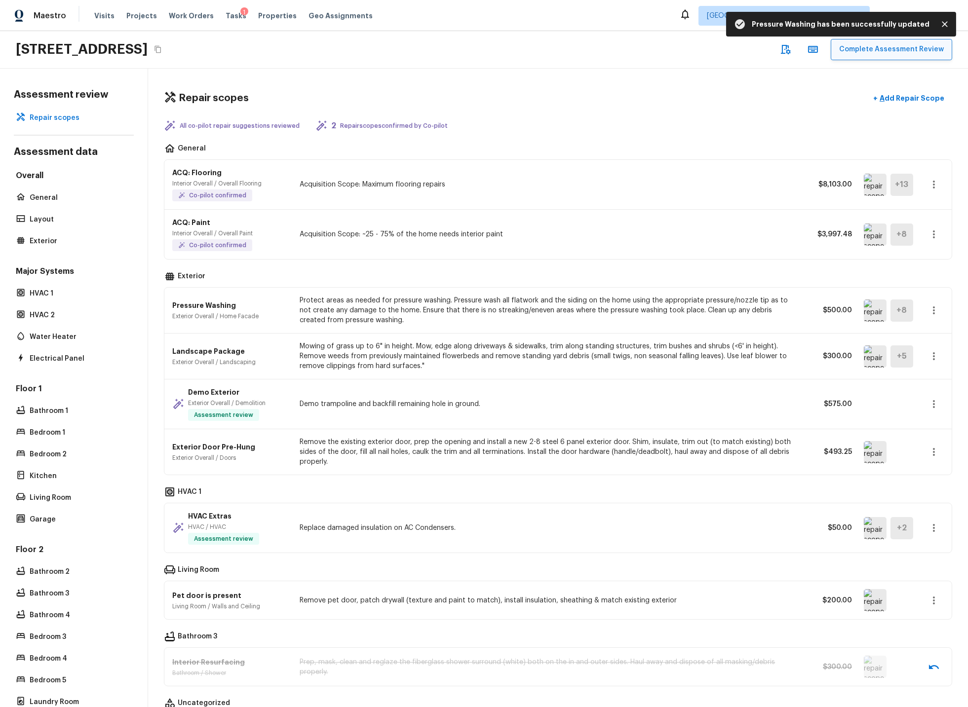
click at [871, 50] on button "Complete Assessment Review" at bounding box center [891, 49] width 121 height 21
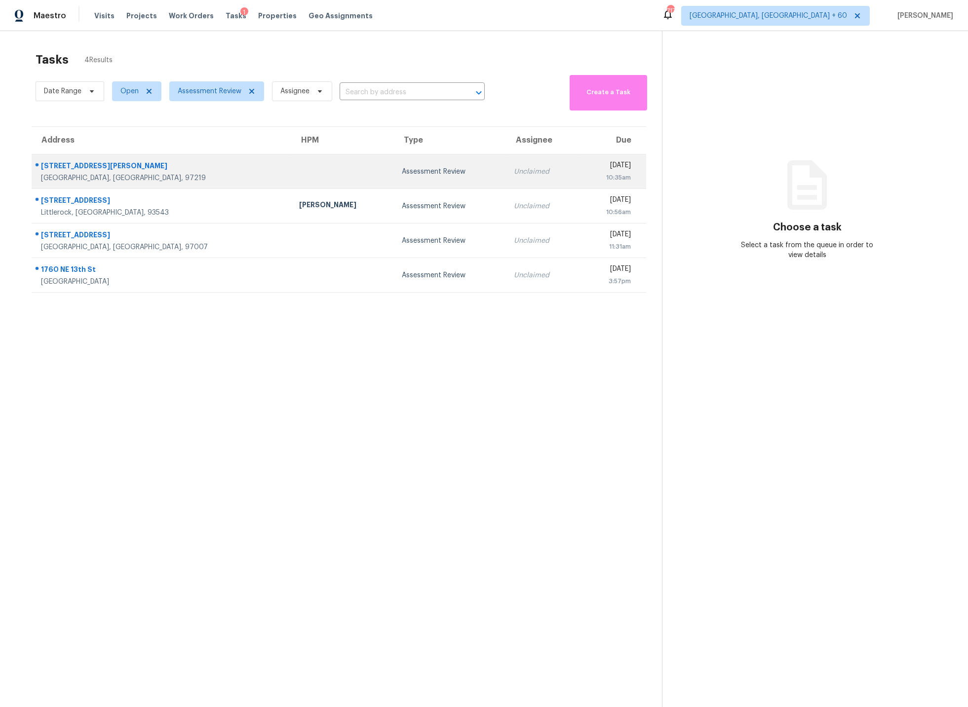
click at [402, 171] on div "Assessment Review" at bounding box center [450, 172] width 96 height 10
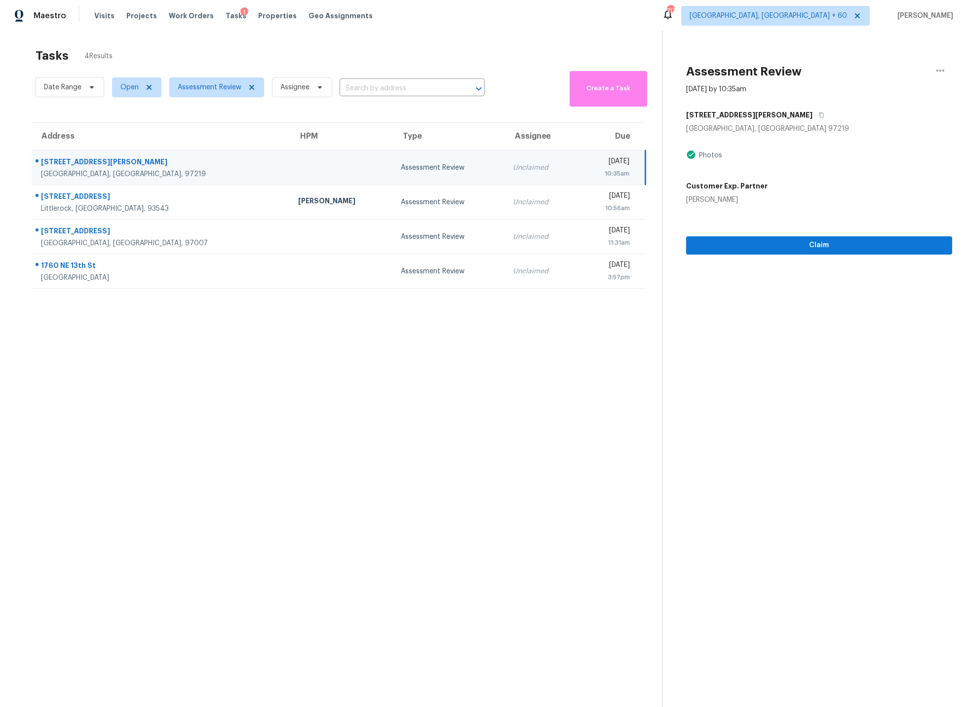
scroll to position [6, 0]
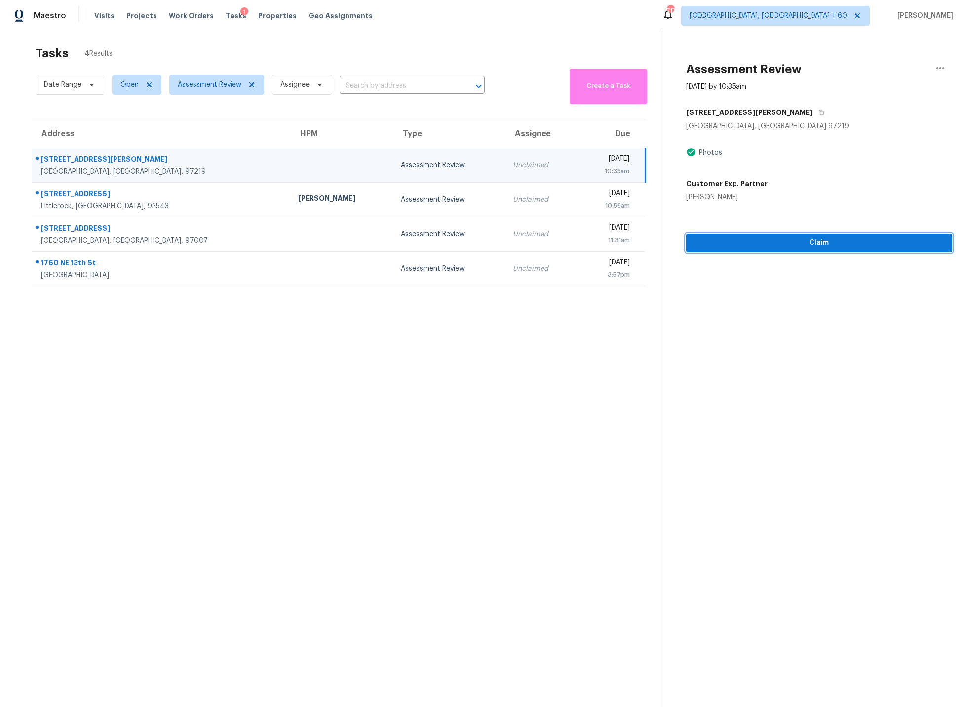
click at [820, 242] on span "Claim" at bounding box center [819, 243] width 250 height 12
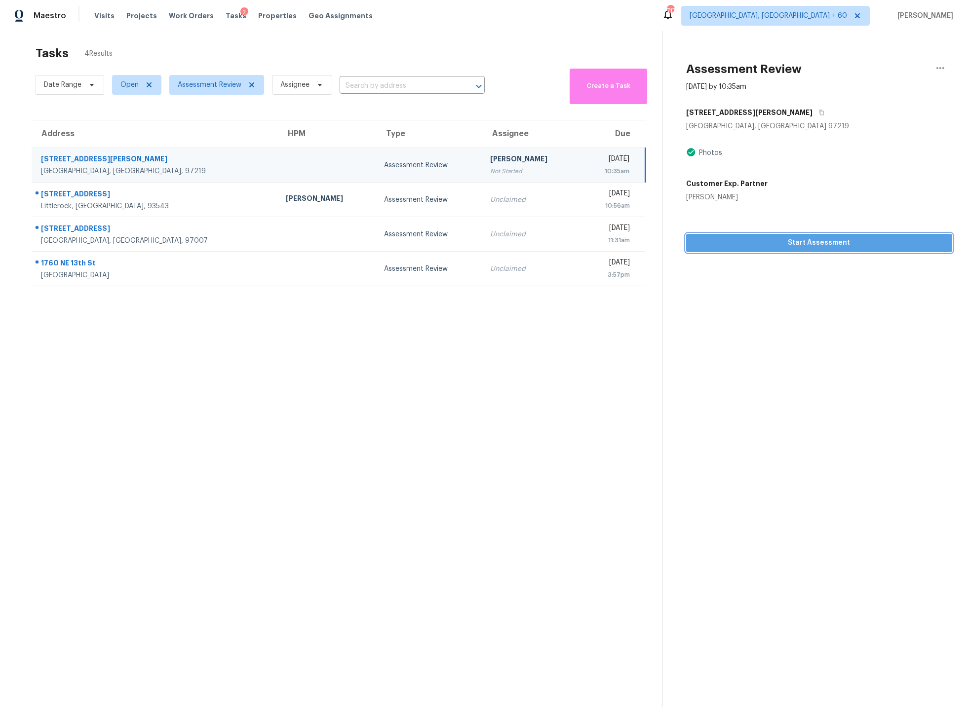
click at [820, 242] on span "Start Assessment" at bounding box center [819, 243] width 250 height 12
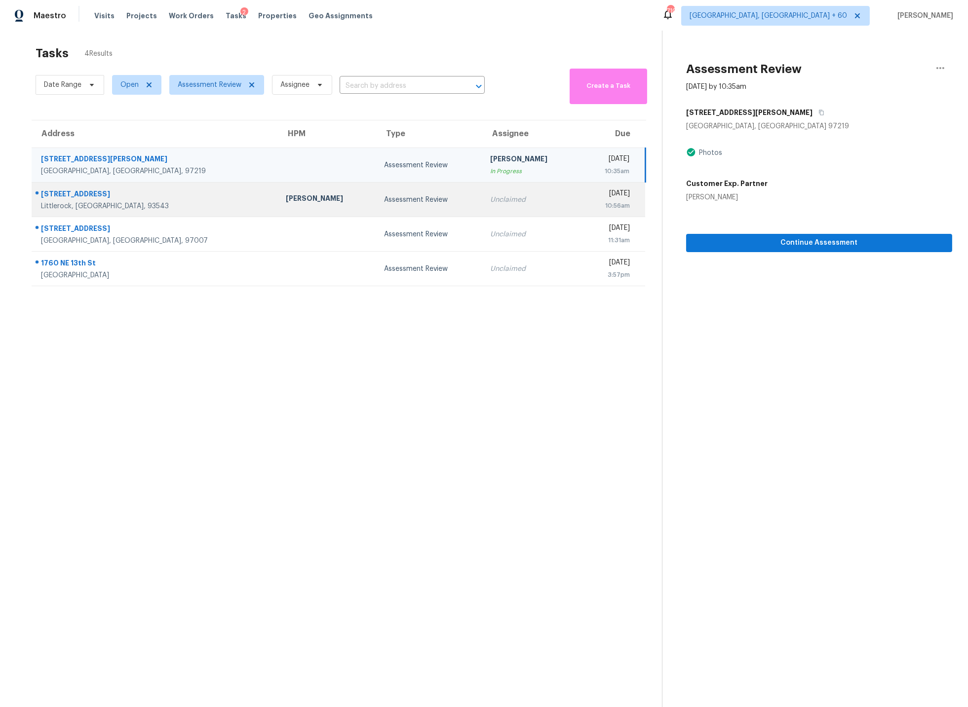
click at [155, 200] on div "10708 E Avenue R4" at bounding box center [155, 195] width 229 height 12
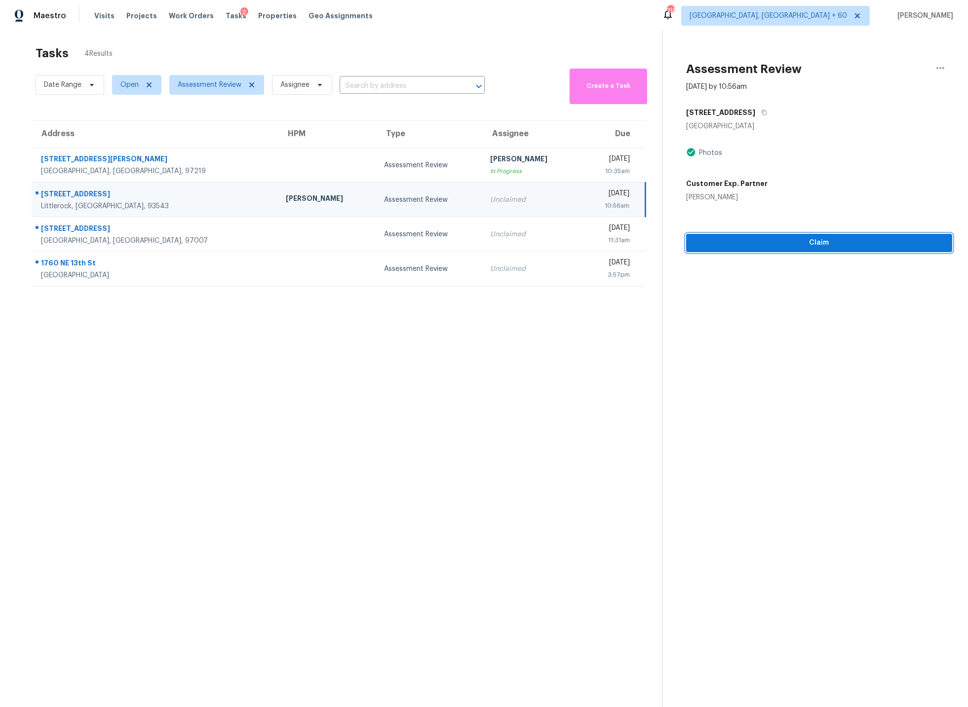
click at [798, 240] on span "Claim" at bounding box center [819, 243] width 250 height 12
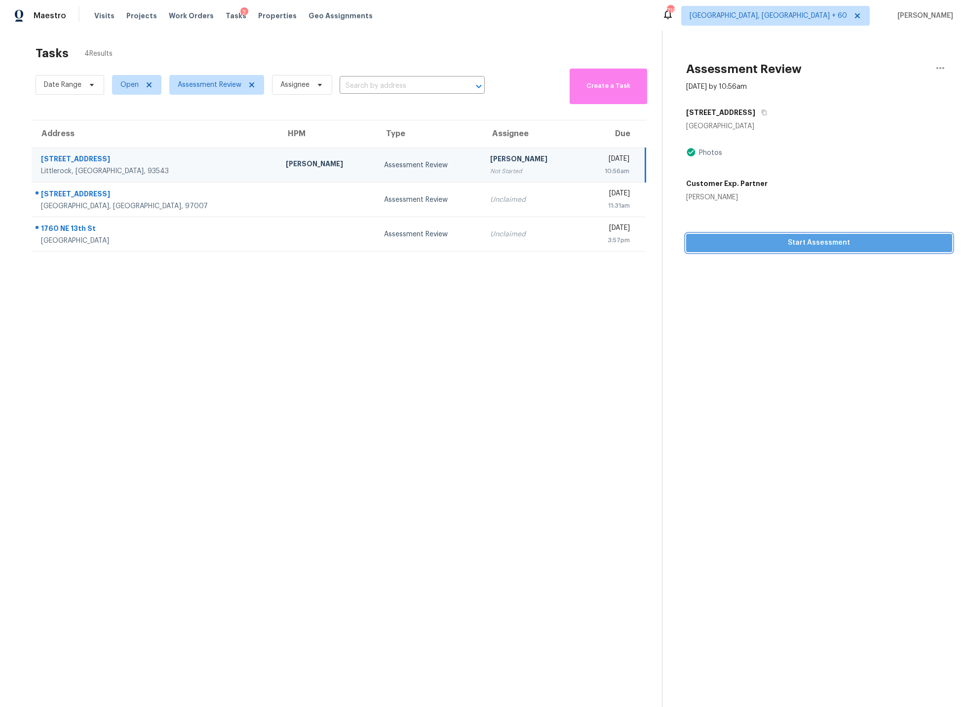
click at [798, 240] on span "Start Assessment" at bounding box center [819, 243] width 250 height 12
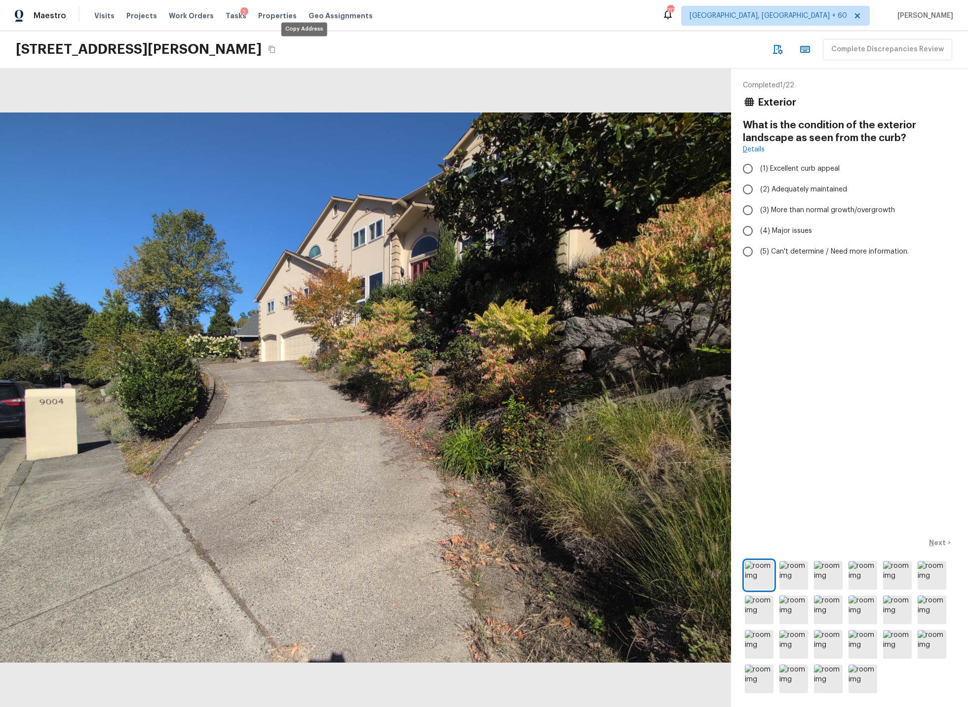
click at [276, 48] on icon "Copy Address" at bounding box center [272, 49] width 8 height 8
click at [746, 168] on input "(1) Excellent curb appeal" at bounding box center [747, 168] width 21 height 21
radio input "true"
click at [935, 542] on p "Next" at bounding box center [938, 543] width 19 height 10
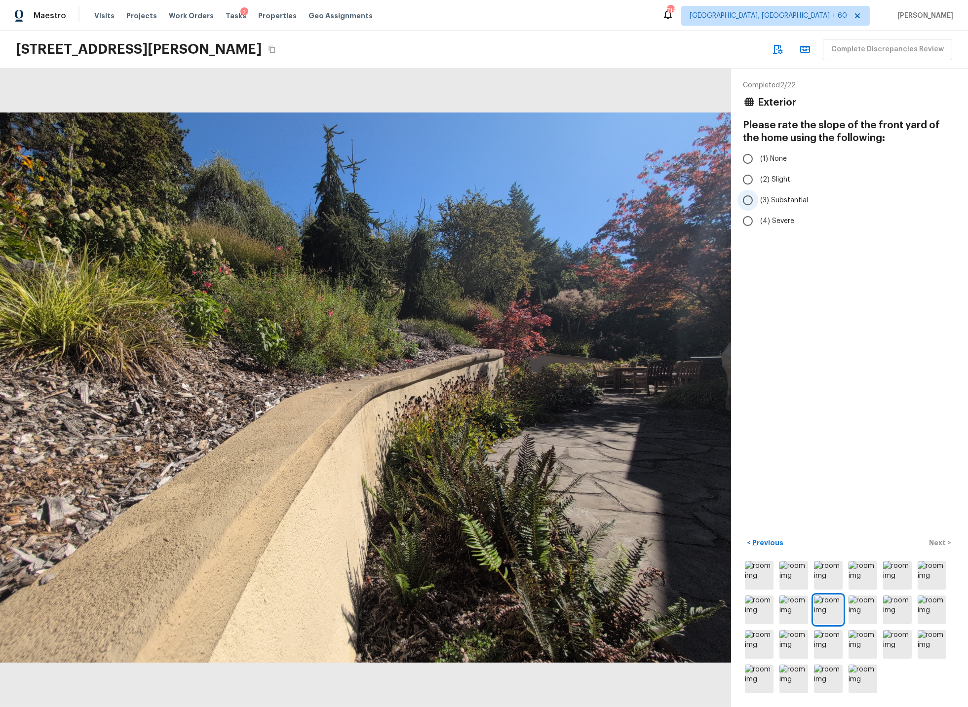
click at [751, 198] on input "(3) Substantial" at bounding box center [747, 200] width 21 height 21
radio input "true"
click at [759, 570] on img at bounding box center [759, 575] width 29 height 29
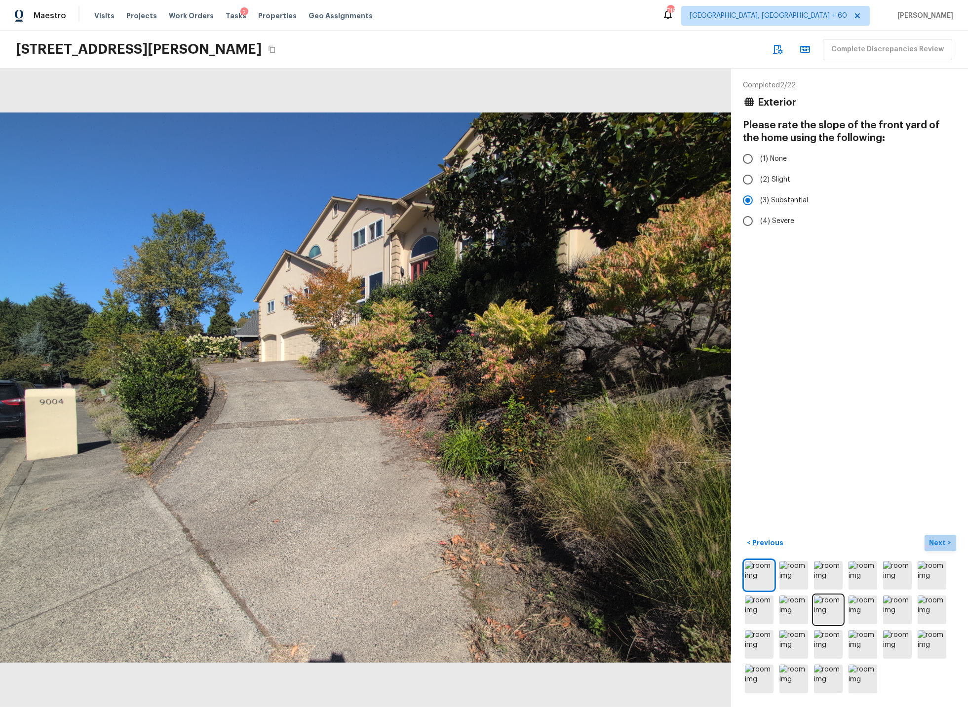
click at [941, 542] on p "Next" at bounding box center [938, 543] width 19 height 10
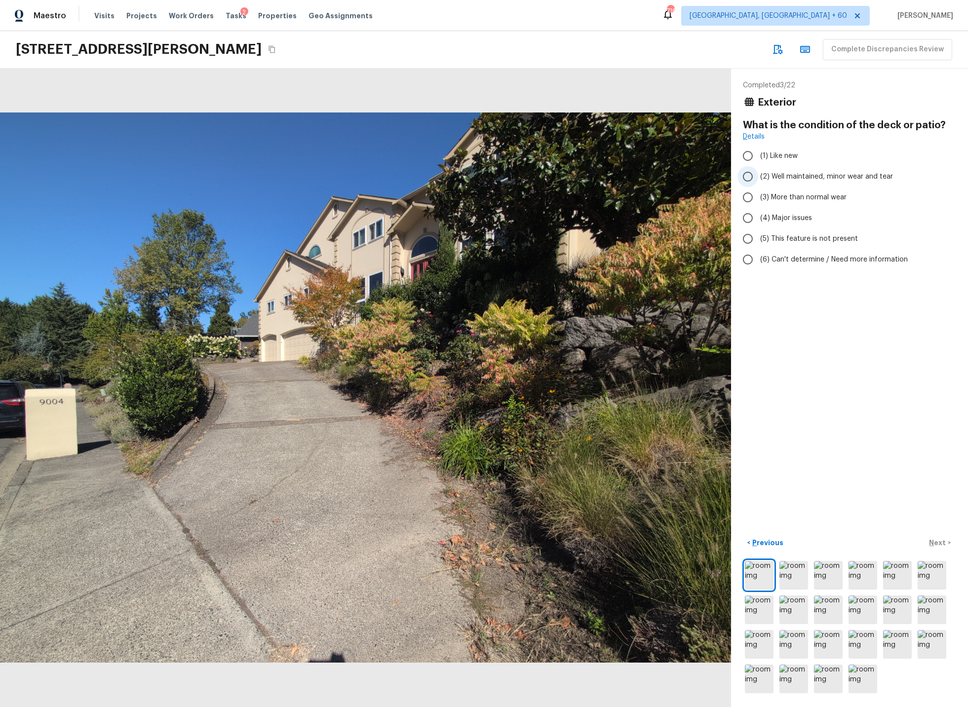
click at [747, 176] on input "(2) Well maintained, minor wear and tear" at bounding box center [747, 176] width 21 height 21
radio input "true"
click at [940, 541] on p "Next" at bounding box center [938, 543] width 19 height 10
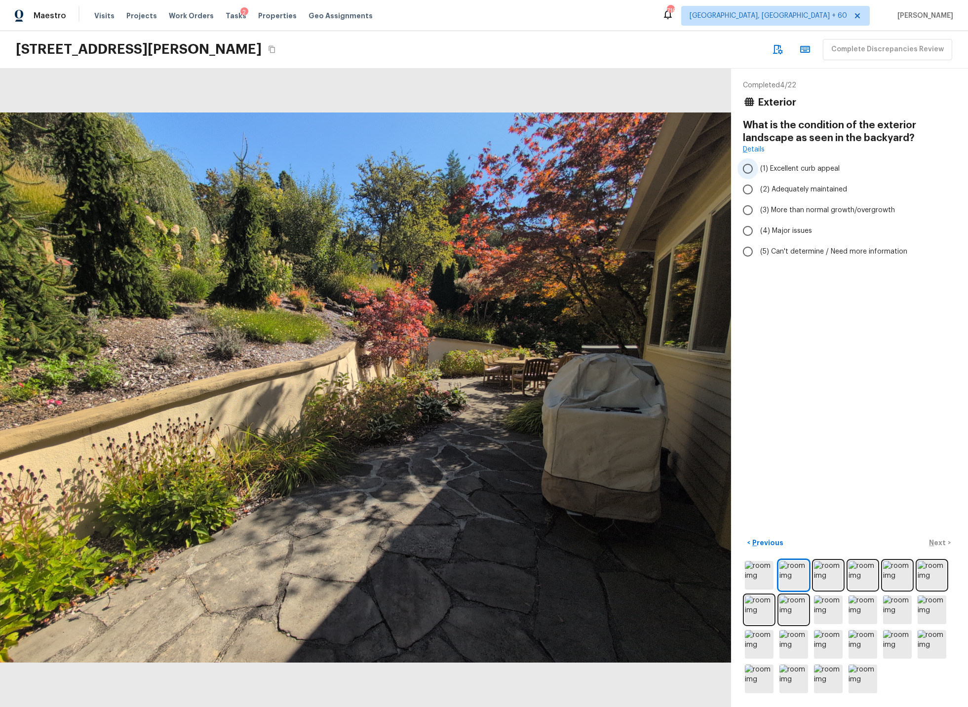
click at [749, 168] on input "(1) Excellent curb appeal" at bounding box center [747, 168] width 21 height 21
radio input "true"
click at [937, 543] on p "Next" at bounding box center [938, 543] width 19 height 10
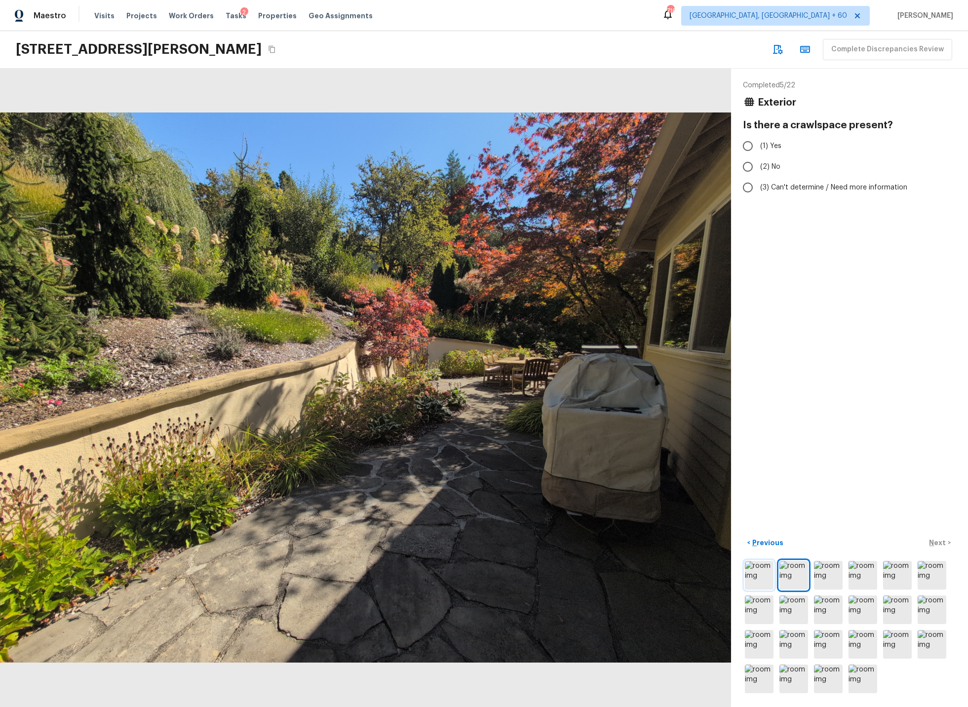
click at [757, 577] on img at bounding box center [759, 575] width 29 height 29
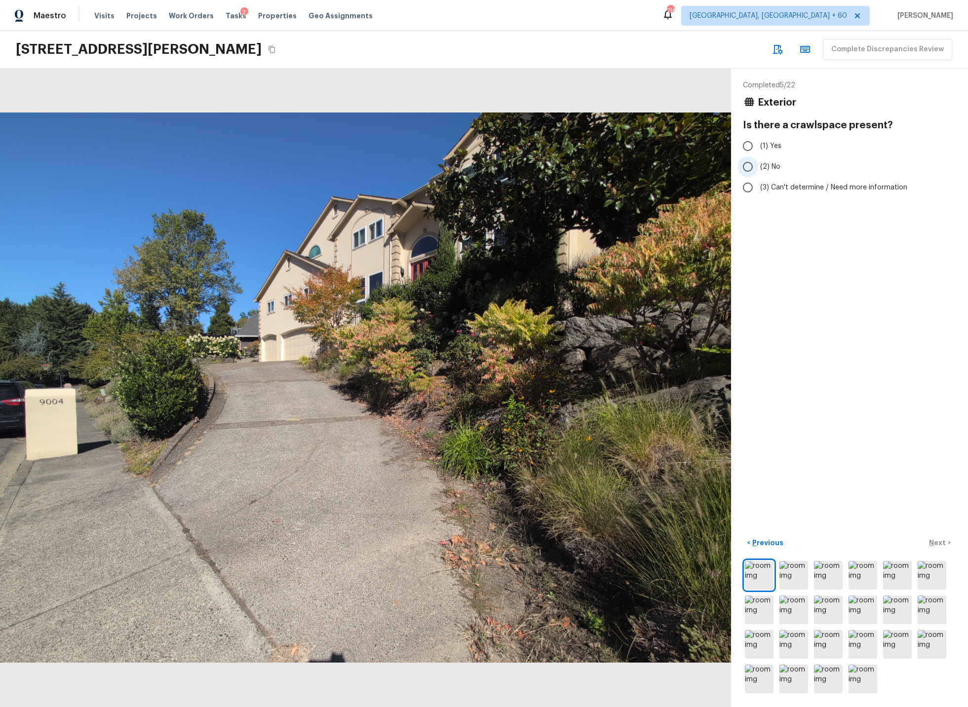
click at [749, 167] on input "(2) No" at bounding box center [747, 166] width 21 height 21
radio input "true"
click at [942, 541] on p "Next" at bounding box center [938, 543] width 19 height 10
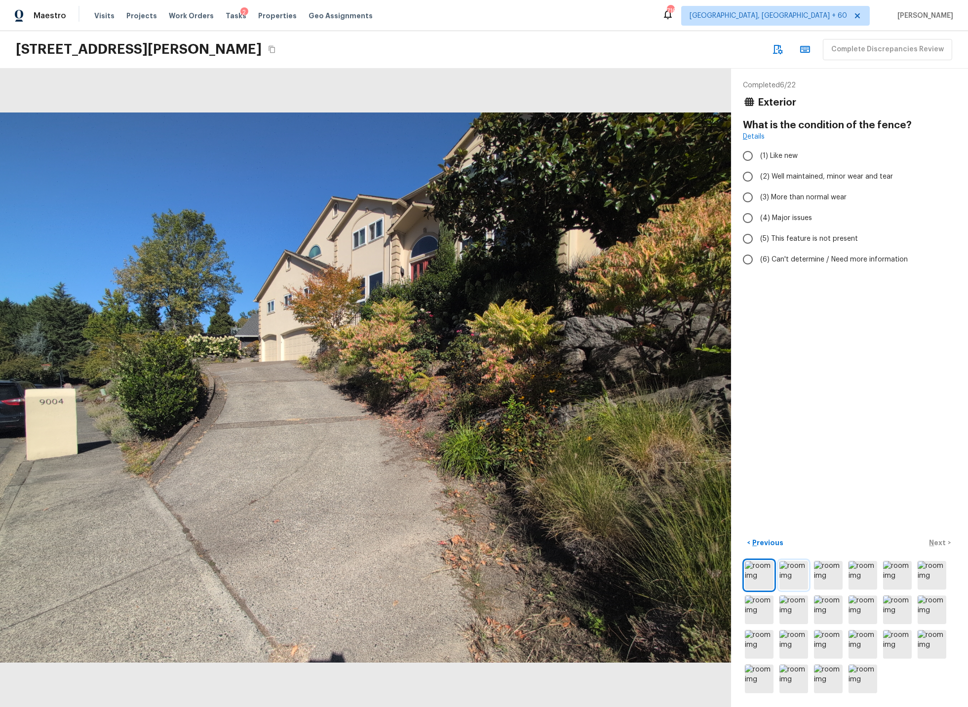
click at [789, 569] on img at bounding box center [793, 575] width 29 height 29
click at [748, 237] on input "(5) This feature is not present" at bounding box center [747, 239] width 21 height 21
radio input "true"
click at [940, 542] on p "Next" at bounding box center [938, 543] width 19 height 10
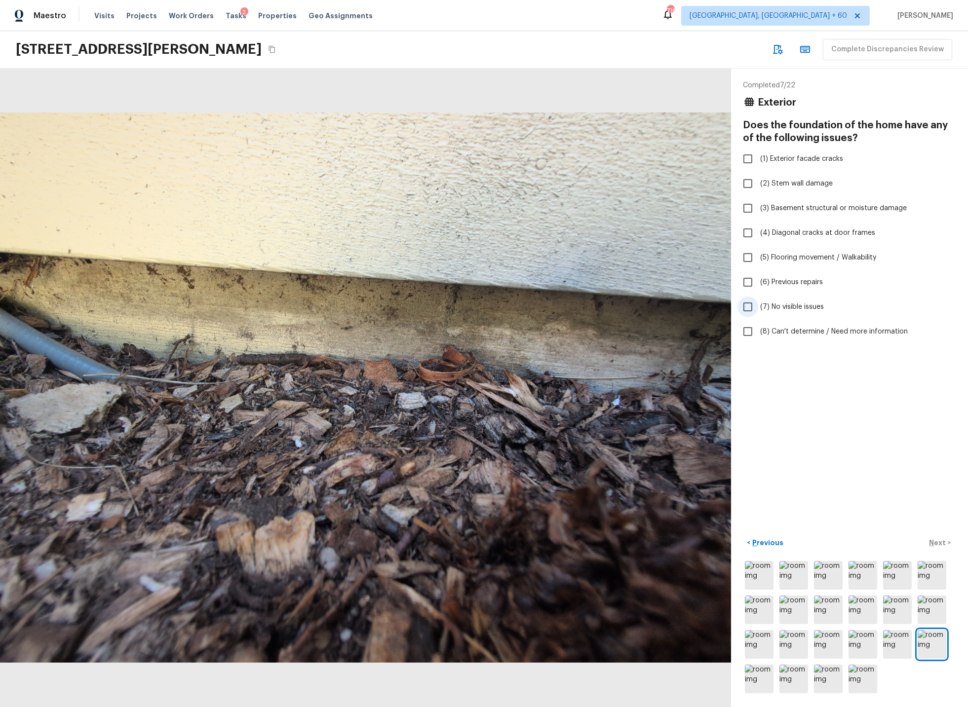
click at [752, 307] on input "(7) No visible issues" at bounding box center [747, 307] width 21 height 21
checkbox input "true"
click at [938, 541] on p "Next" at bounding box center [938, 543] width 19 height 10
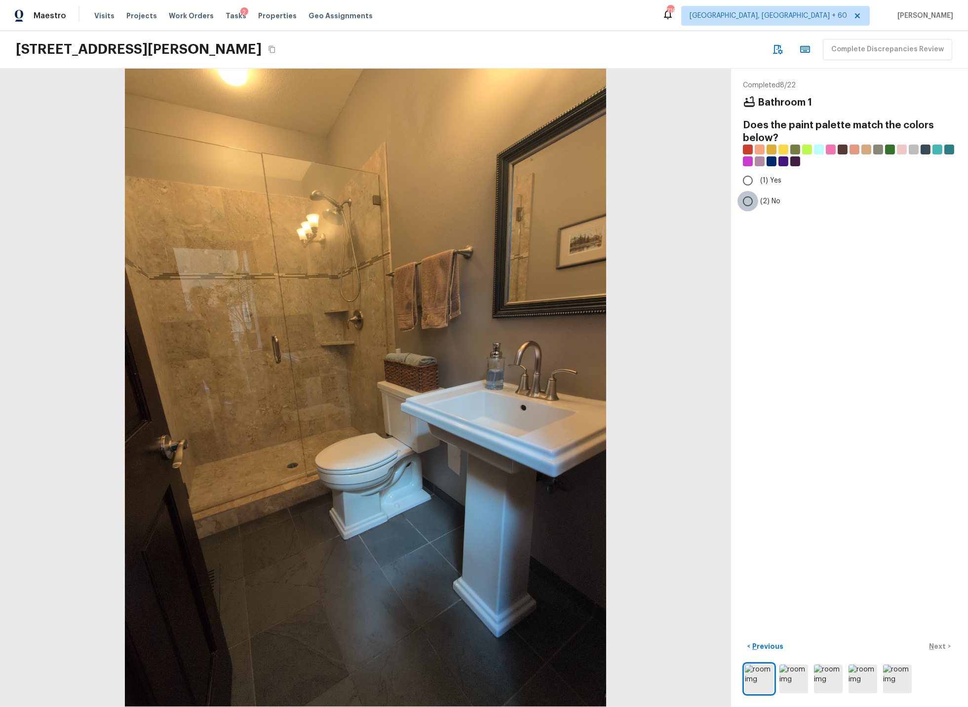
click at [749, 204] on input "(2) No" at bounding box center [747, 201] width 21 height 21
radio input "true"
click at [938, 647] on p "Next" at bounding box center [938, 647] width 19 height 10
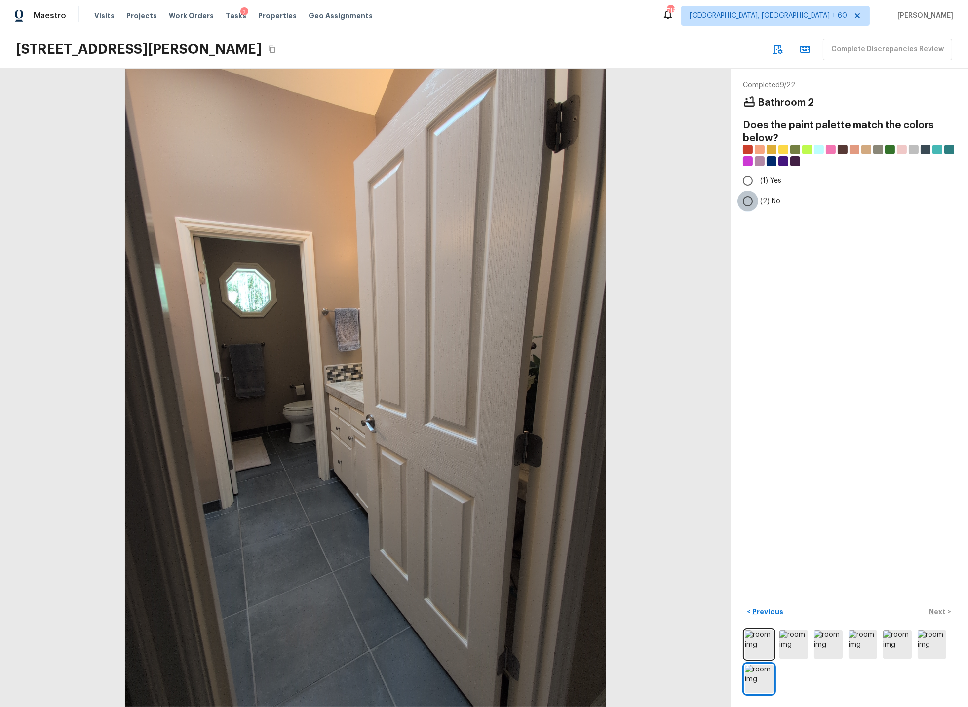
click at [751, 201] on input "(2) No" at bounding box center [747, 201] width 21 height 21
radio input "true"
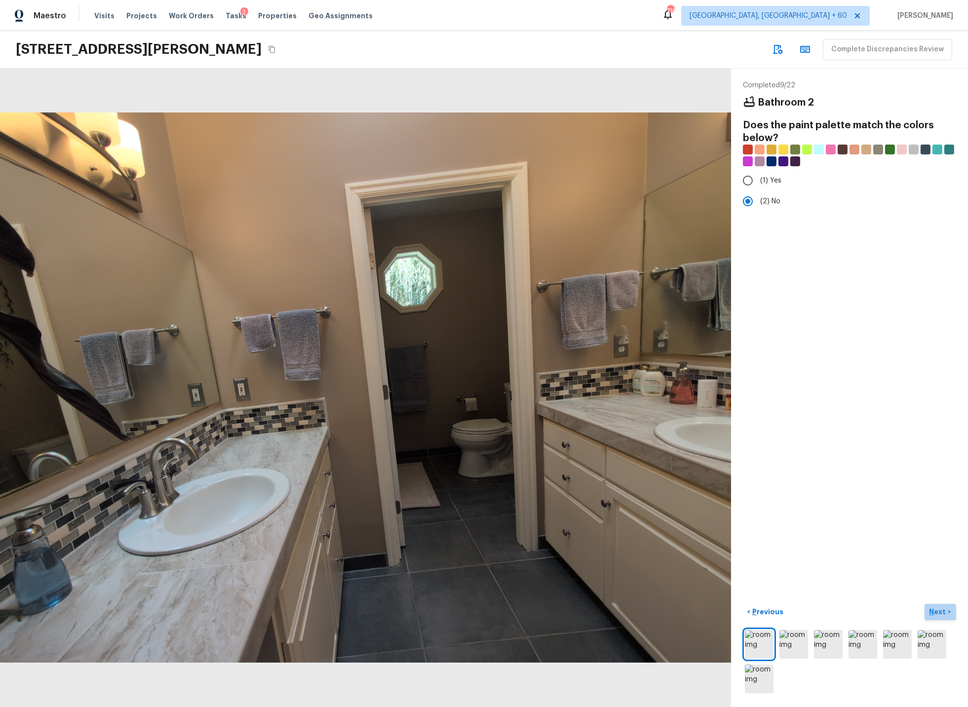
click at [936, 611] on p "Next" at bounding box center [938, 612] width 19 height 10
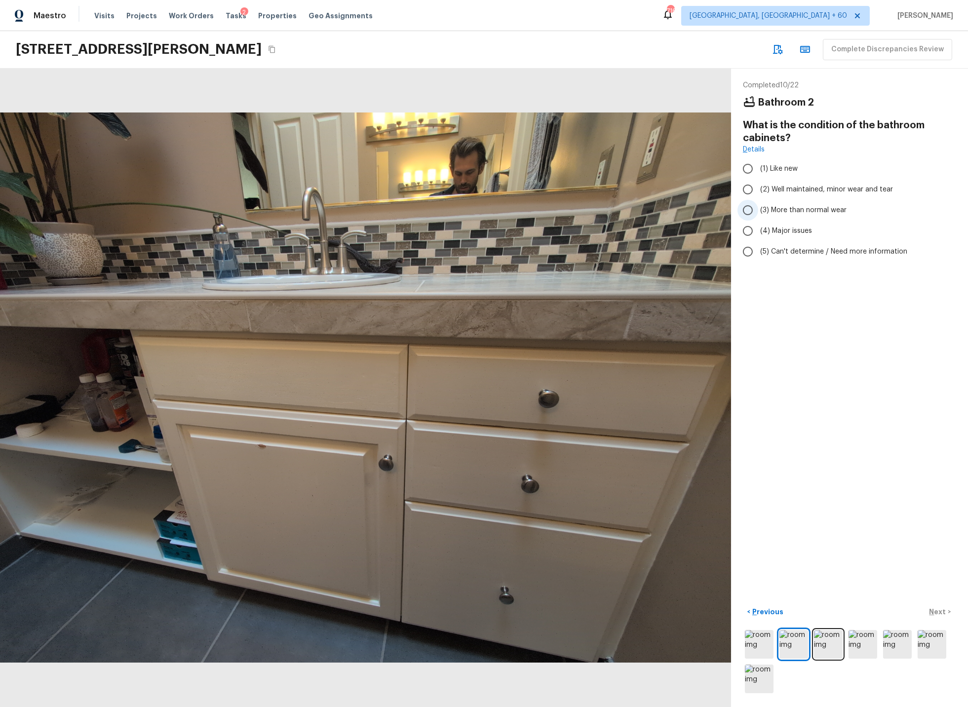
click at [749, 210] on input "(3) More than normal wear" at bounding box center [747, 210] width 21 height 21
radio input "true"
click at [939, 610] on p "Next" at bounding box center [938, 612] width 19 height 10
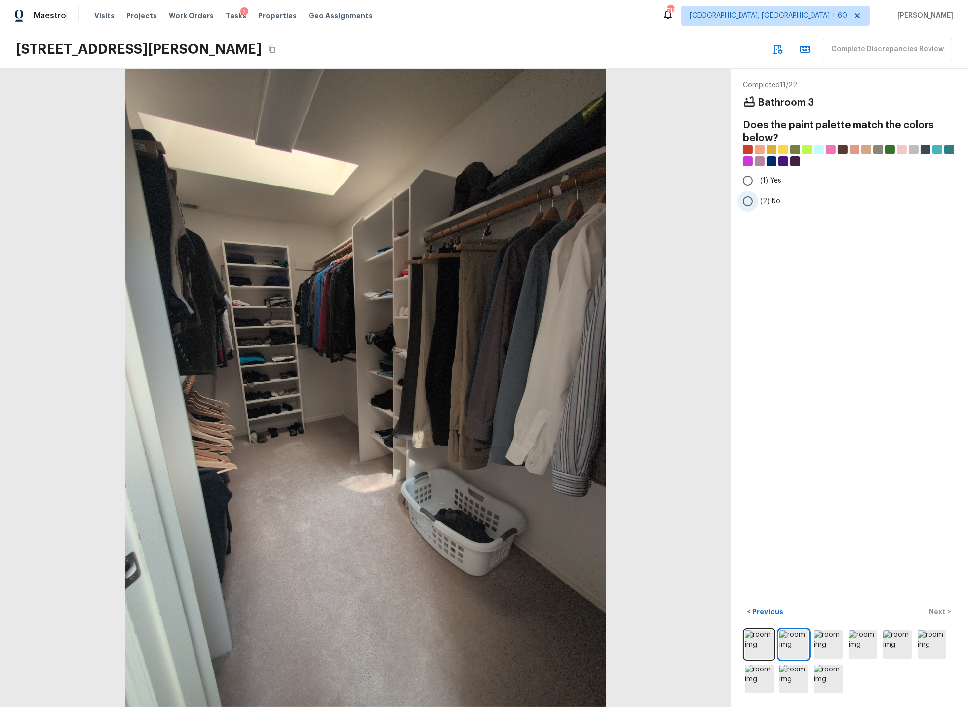
click at [751, 202] on input "(2) No" at bounding box center [747, 201] width 21 height 21
radio input "true"
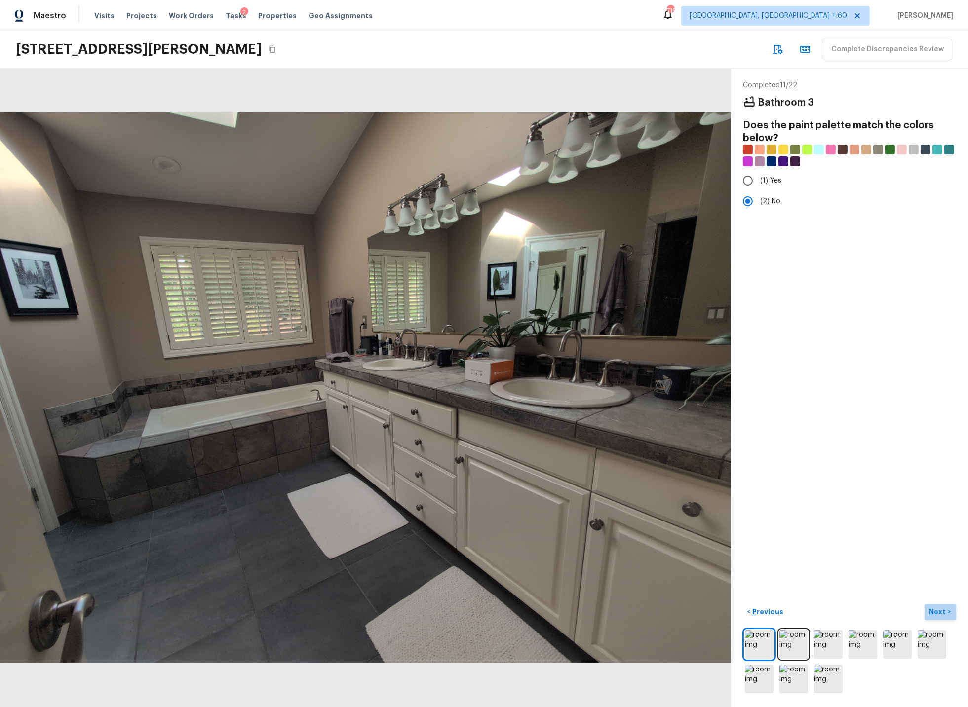
click at [942, 612] on p "Next" at bounding box center [938, 612] width 19 height 10
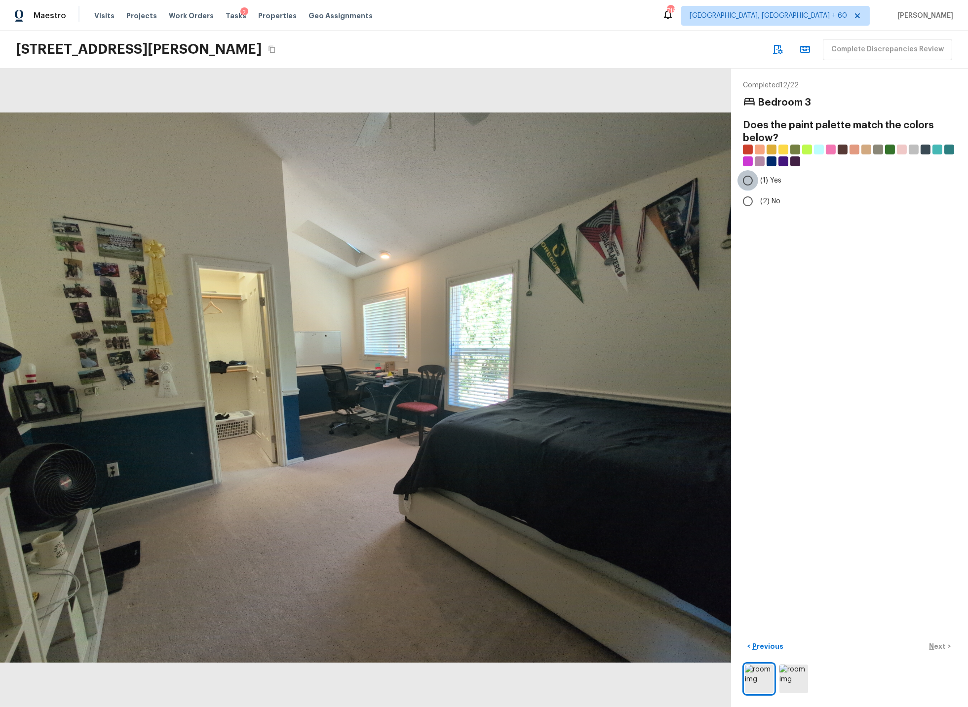
click at [749, 178] on input "(1) Yes" at bounding box center [747, 180] width 21 height 21
radio input "true"
click at [939, 644] on p "Next" at bounding box center [938, 647] width 19 height 10
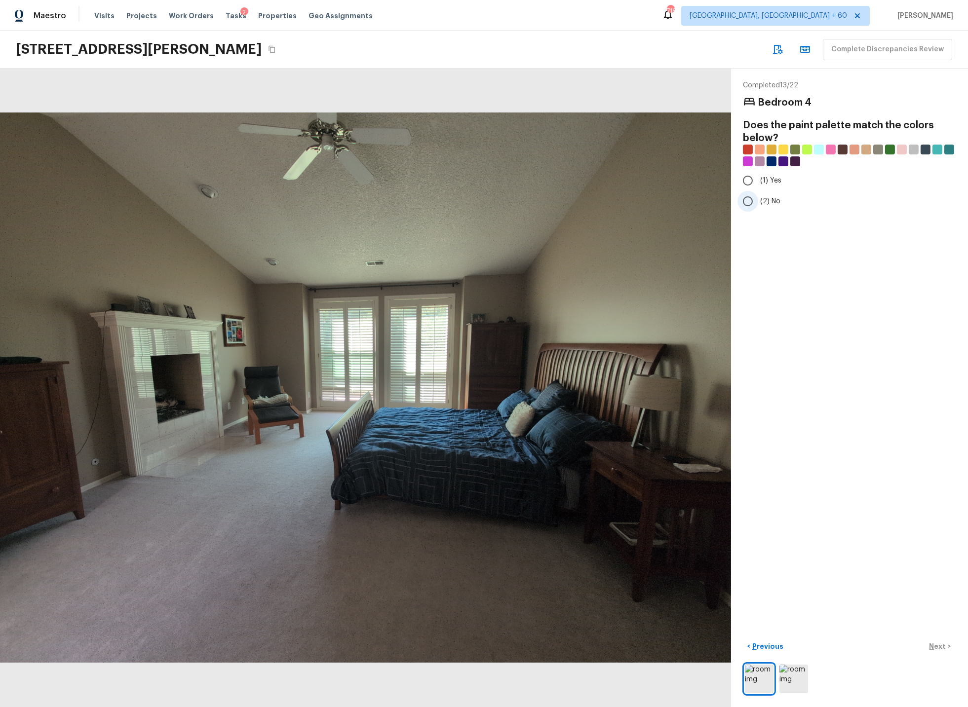
click at [750, 203] on input "(2) No" at bounding box center [747, 201] width 21 height 21
radio input "true"
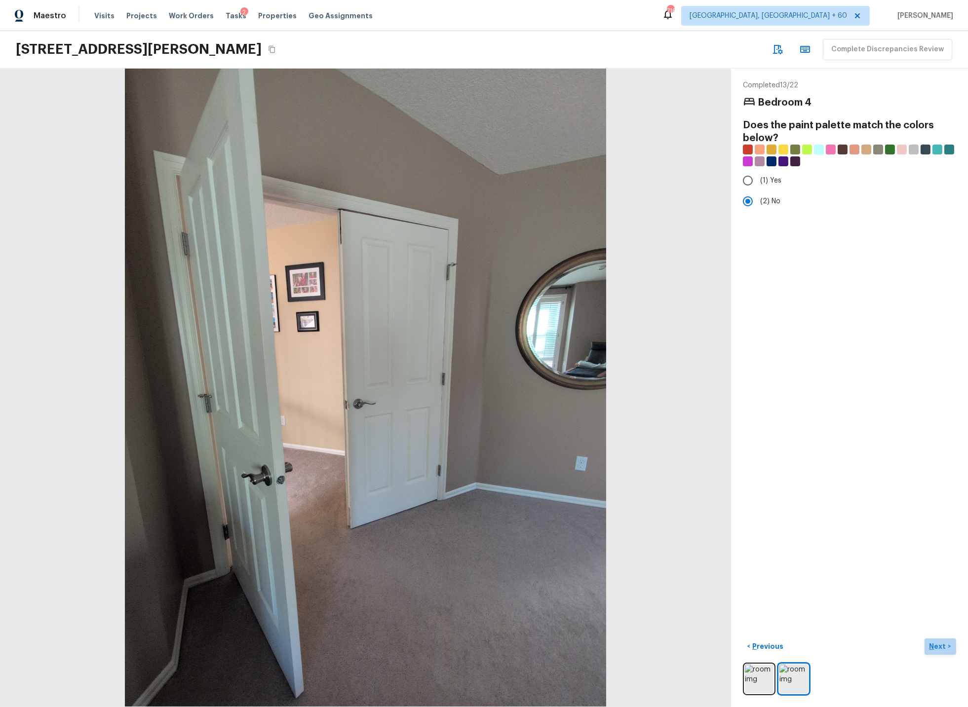
click at [939, 646] on p "Next" at bounding box center [938, 647] width 19 height 10
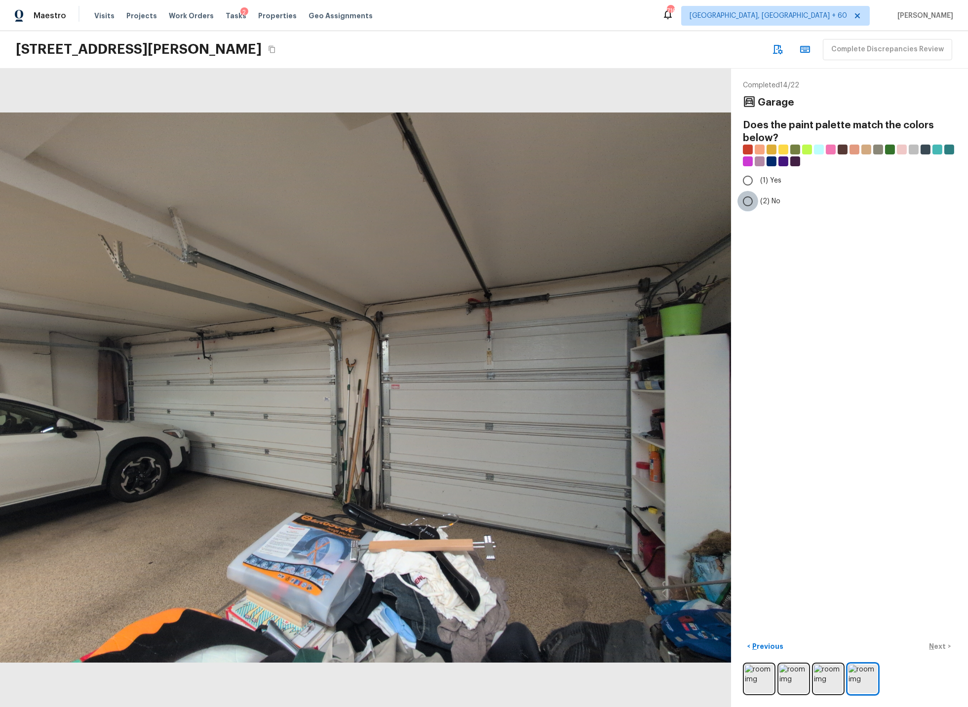
click at [748, 199] on input "(2) No" at bounding box center [747, 201] width 21 height 21
radio input "true"
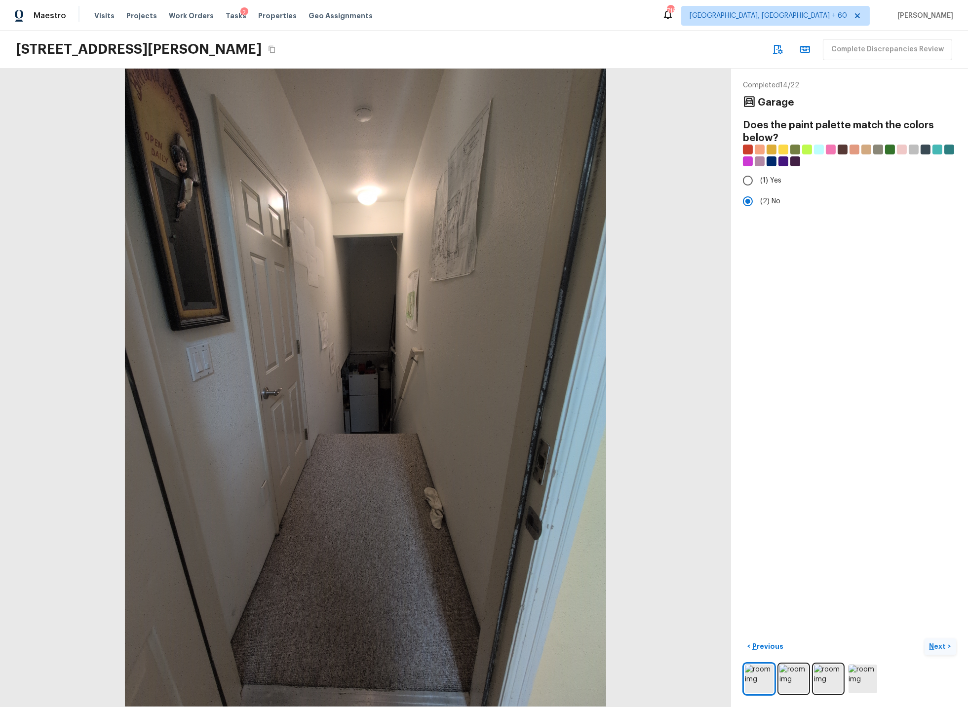
click at [935, 644] on p "Next" at bounding box center [938, 647] width 19 height 10
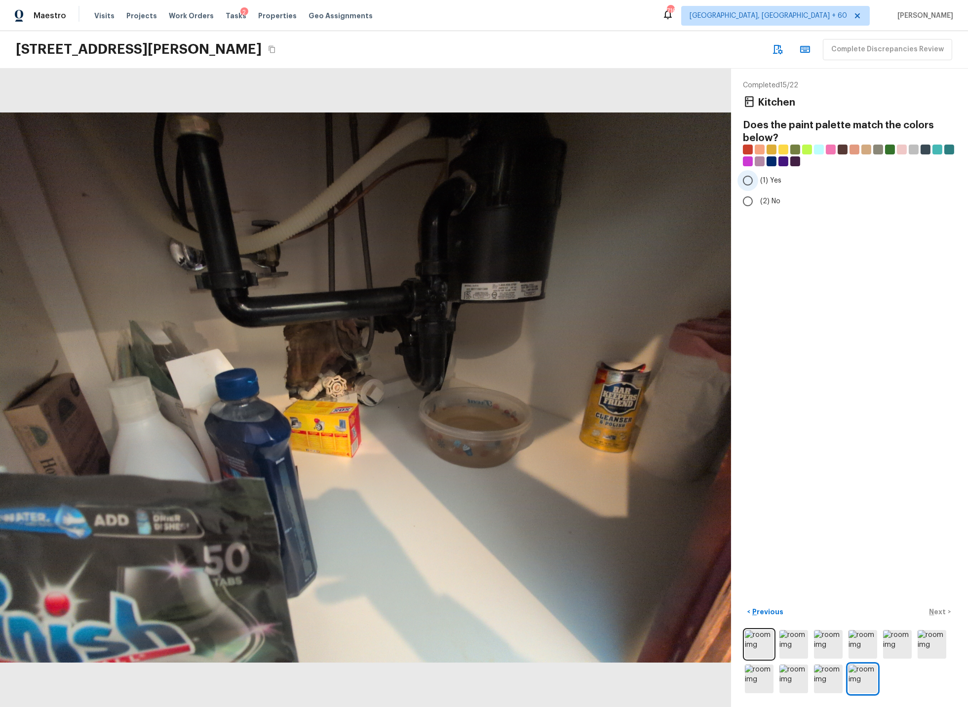
click at [746, 182] on input "(1) Yes" at bounding box center [747, 180] width 21 height 21
radio input "true"
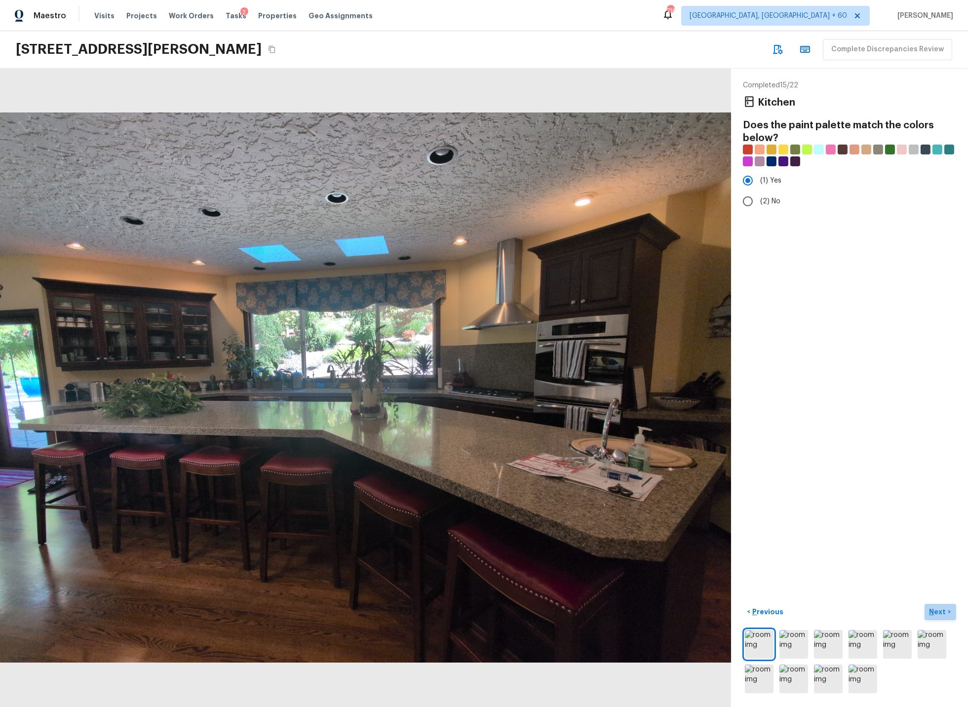
click at [940, 611] on p "Next" at bounding box center [938, 612] width 19 height 10
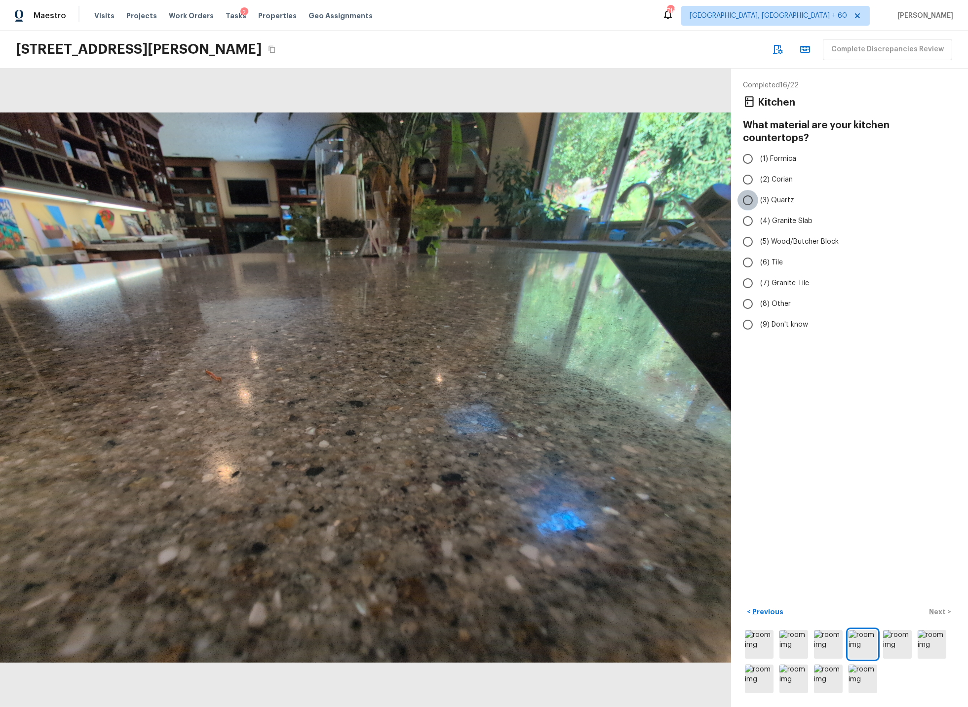
click at [748, 190] on input "(3) Quartz" at bounding box center [747, 200] width 21 height 21
radio input "true"
click at [939, 611] on p "Next" at bounding box center [938, 612] width 19 height 10
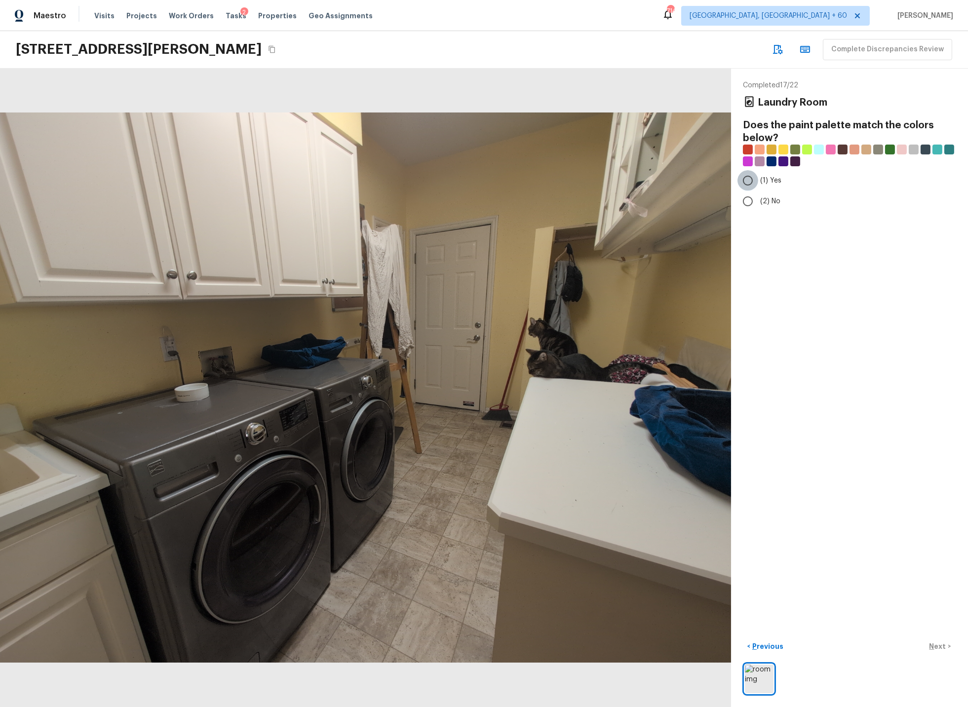
click at [749, 179] on input "(1) Yes" at bounding box center [747, 180] width 21 height 21
radio input "true"
click at [938, 644] on p "Next" at bounding box center [938, 647] width 19 height 10
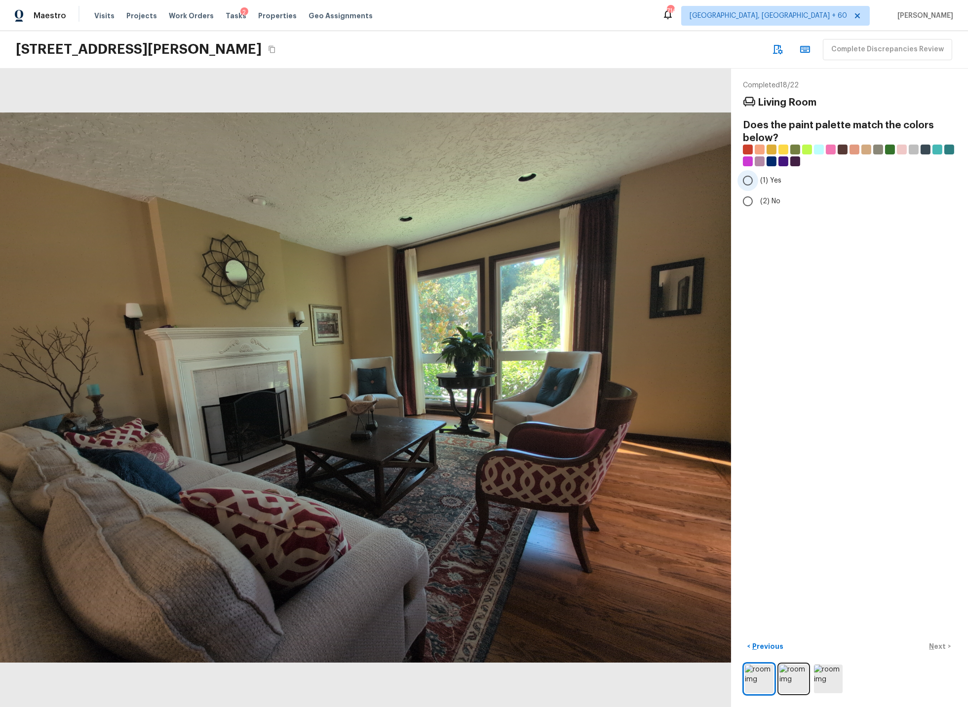
click at [749, 180] on input "(1) Yes" at bounding box center [747, 180] width 21 height 21
radio input "true"
click at [936, 645] on p "Next" at bounding box center [938, 647] width 19 height 10
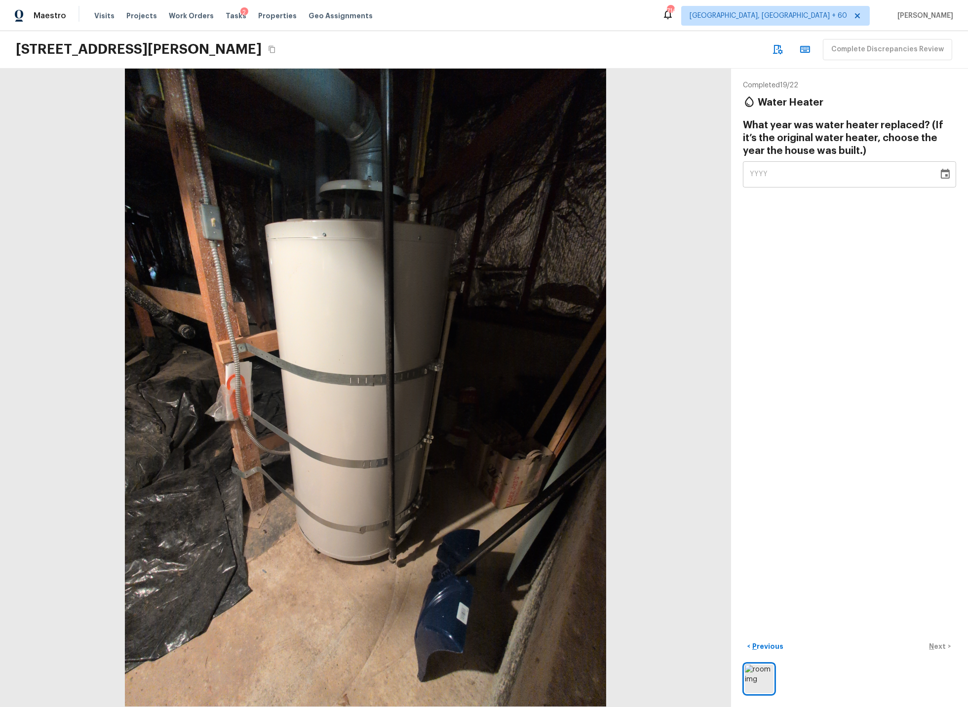
click at [947, 172] on icon "Choose date" at bounding box center [945, 174] width 9 height 10
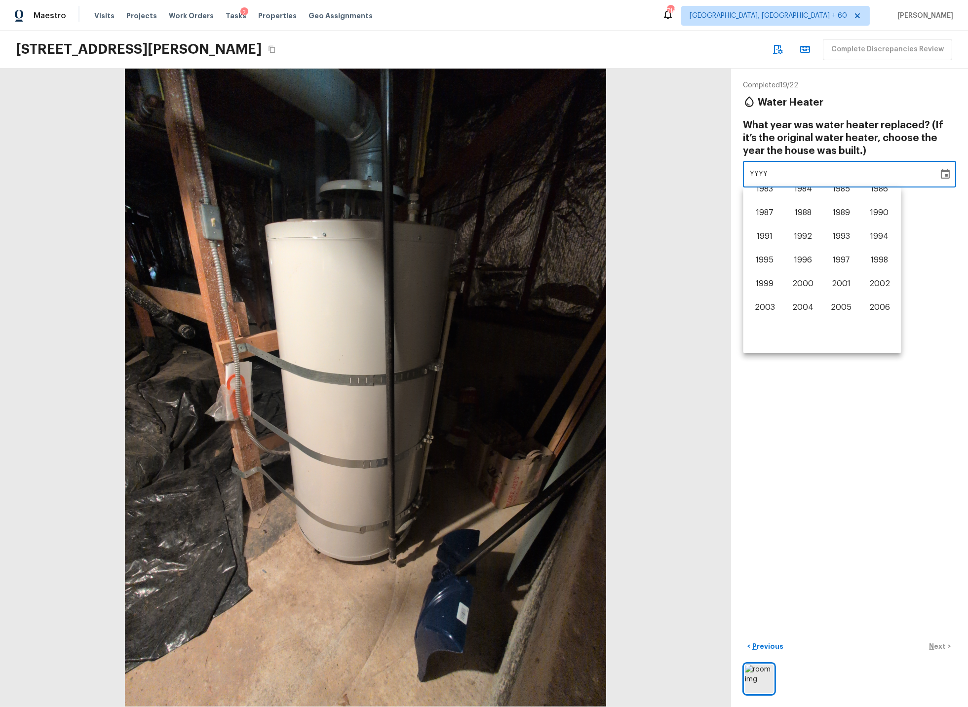
scroll to position [487, 0]
click at [759, 253] on button "1991" at bounding box center [765, 254] width 36 height 18
type input "1991"
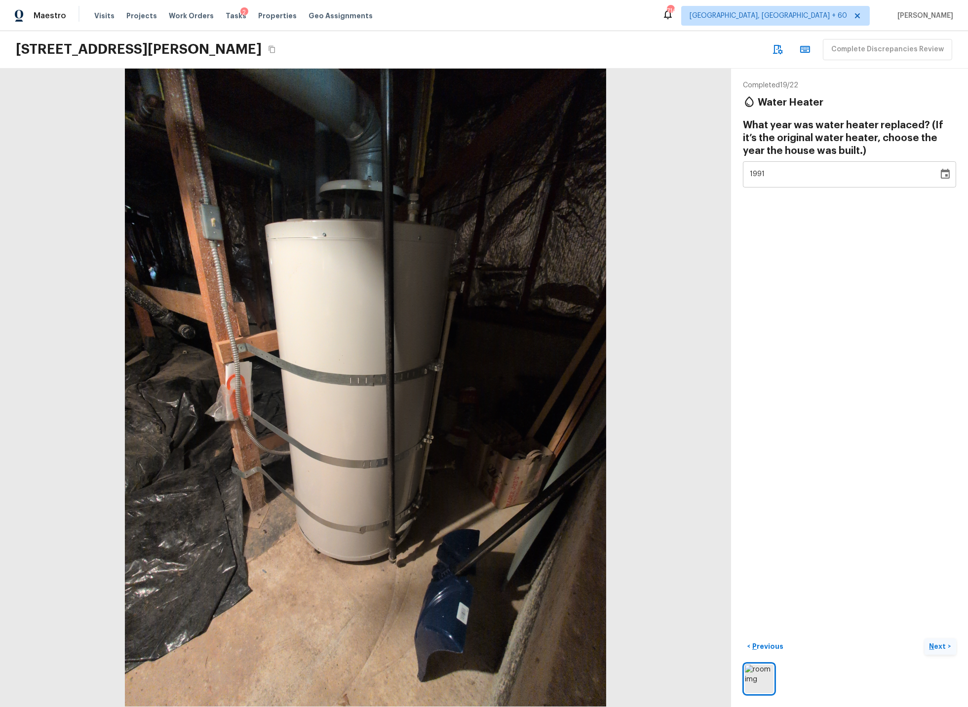
click at [942, 647] on p "Next" at bounding box center [938, 647] width 19 height 10
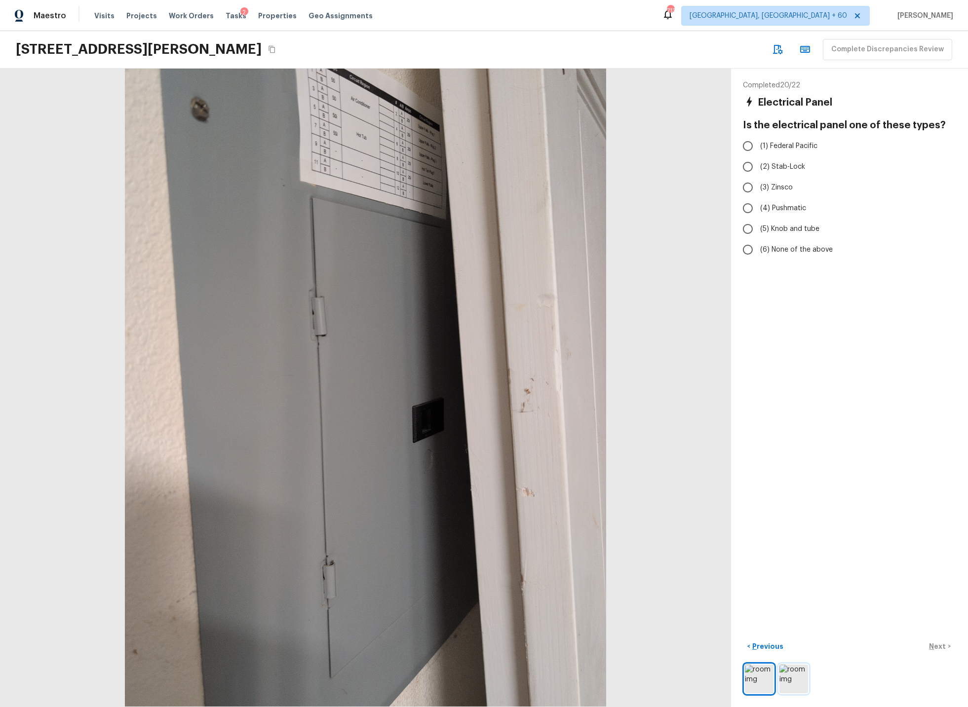
click at [790, 682] on img at bounding box center [793, 679] width 29 height 29
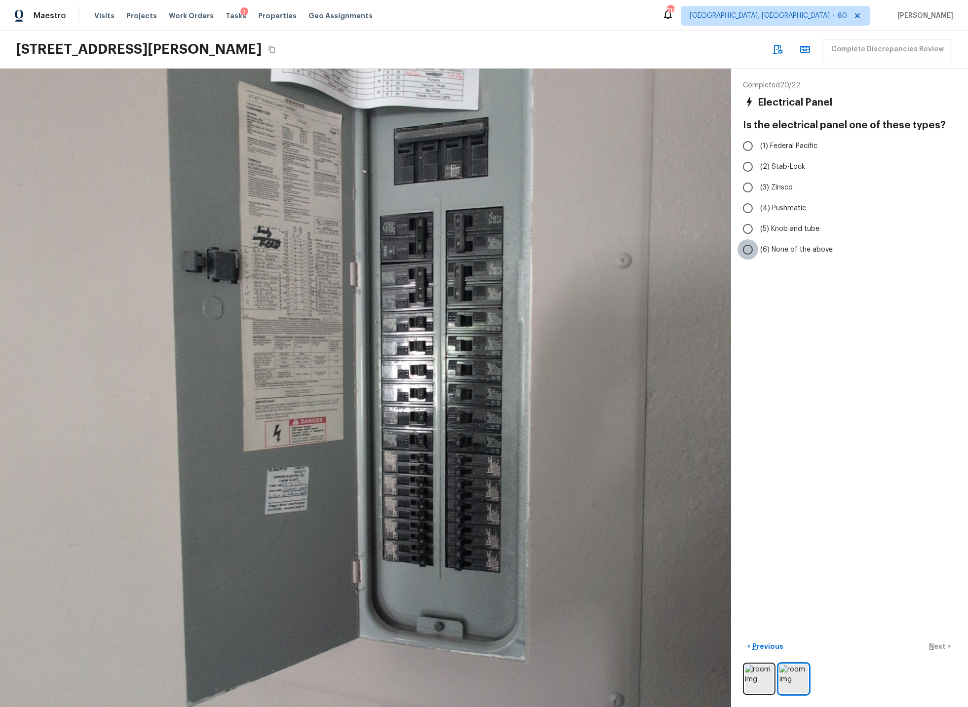
click at [750, 250] on input "(6) None of the above" at bounding box center [747, 249] width 21 height 21
radio input "true"
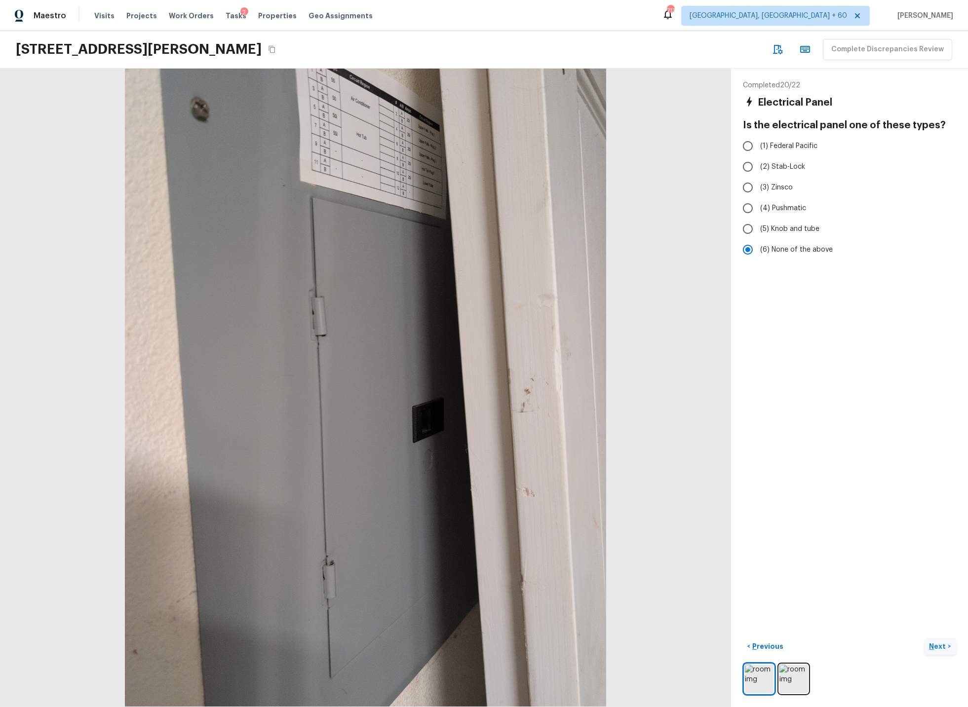
click at [940, 645] on p "Next" at bounding box center [938, 647] width 19 height 10
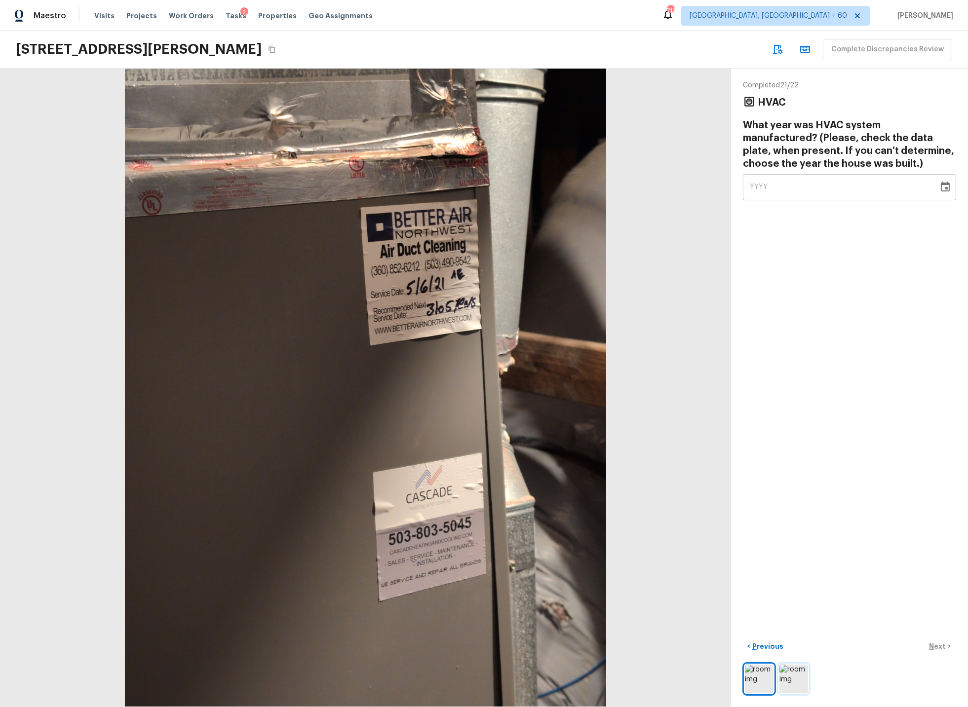
click at [796, 682] on img at bounding box center [793, 679] width 29 height 29
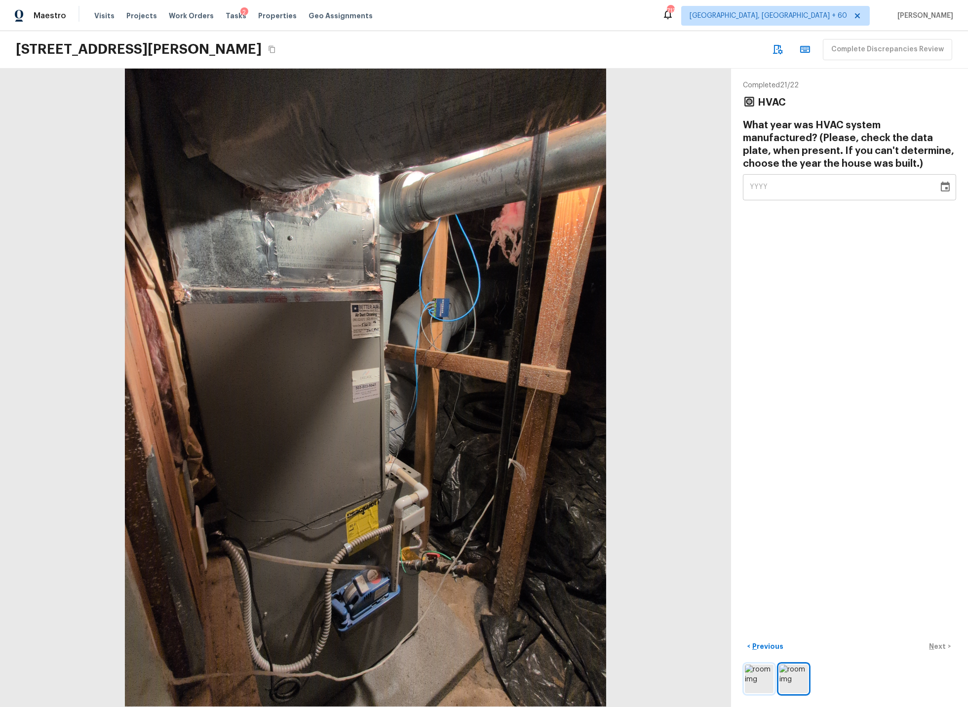
click at [757, 681] on img at bounding box center [759, 679] width 29 height 29
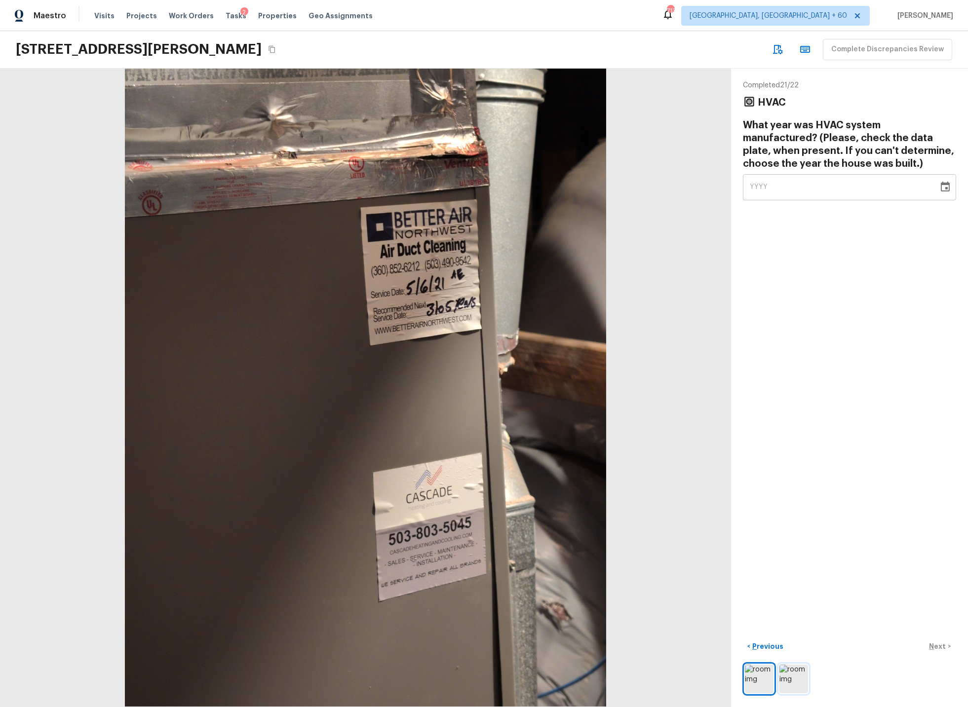
click at [796, 676] on img at bounding box center [793, 679] width 29 height 29
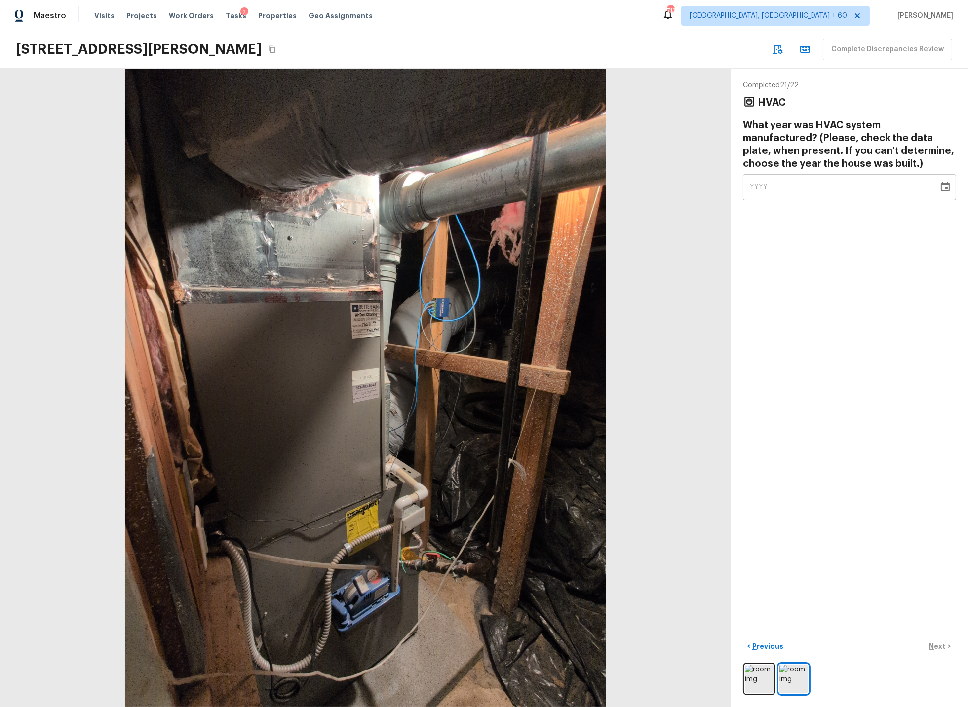
click at [945, 188] on icon "Choose date" at bounding box center [945, 187] width 9 height 10
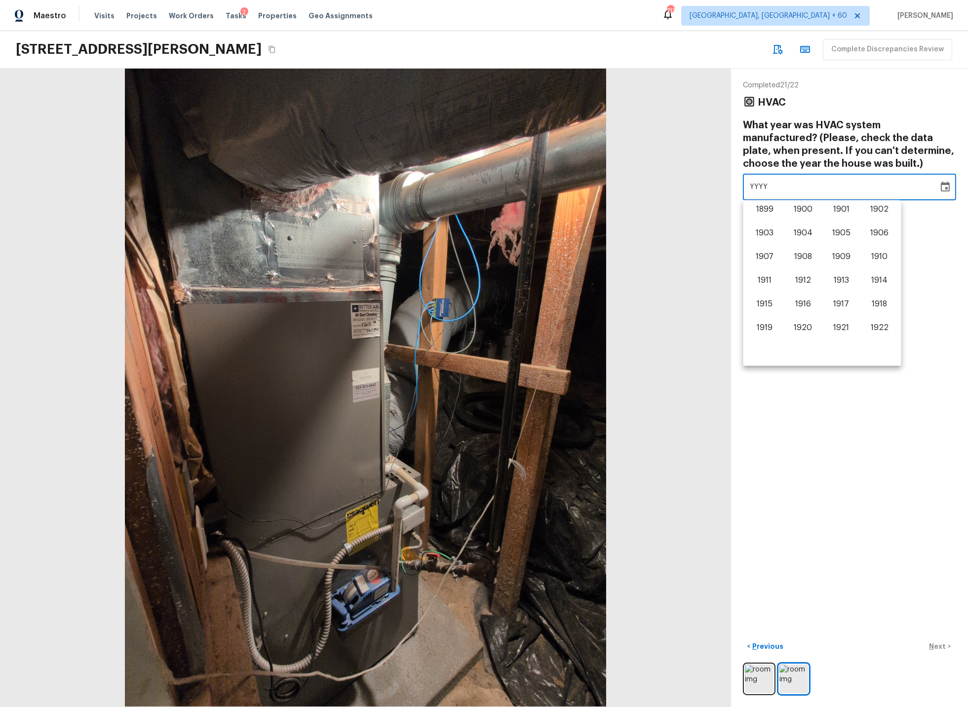
scroll to position [614, 0]
click at [837, 306] on button "2021" at bounding box center [841, 307] width 36 height 18
type input "2021"
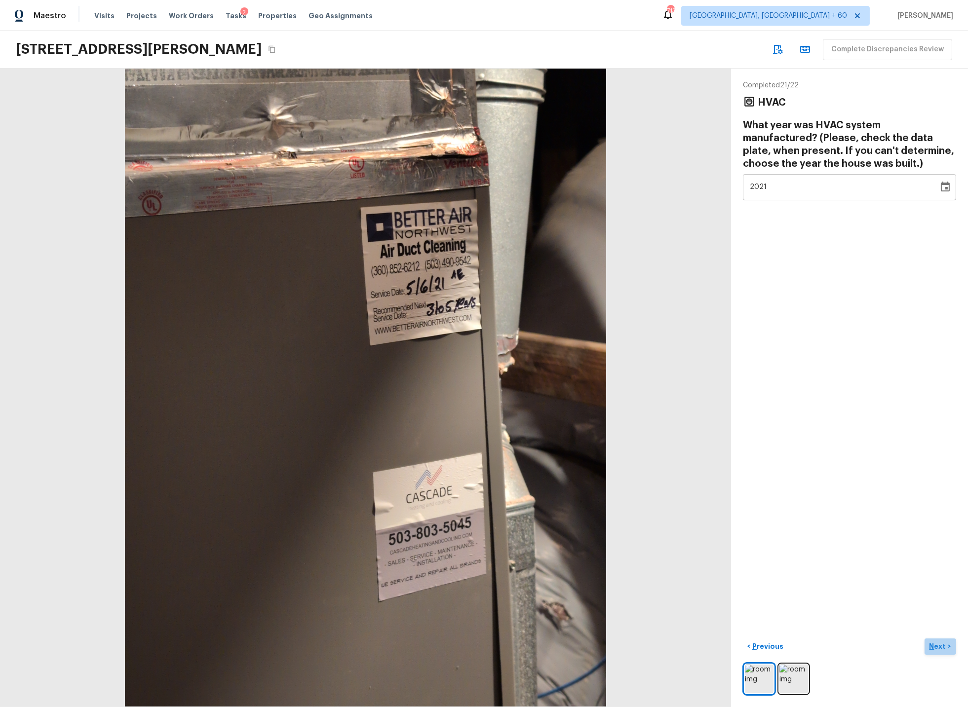
click at [941, 644] on p "Next" at bounding box center [938, 647] width 19 height 10
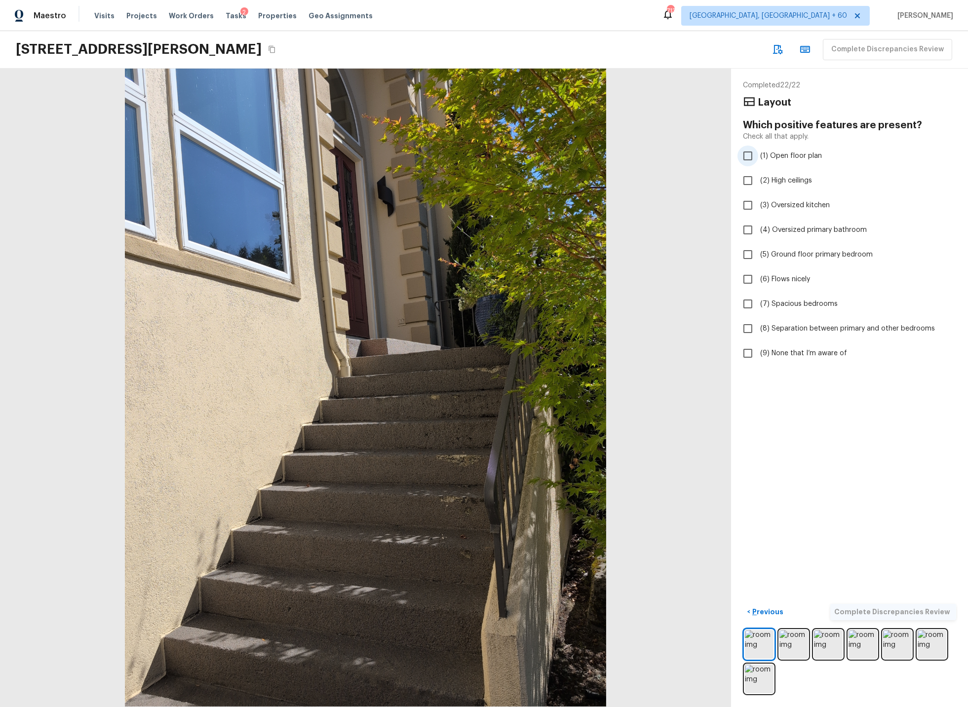
click at [748, 156] on input "(1) Open floor plan" at bounding box center [747, 156] width 21 height 21
checkbox input "true"
click at [747, 204] on input "(3) Oversized kitchen" at bounding box center [747, 205] width 21 height 21
checkbox input "true"
click at [751, 228] on input "(4) Oversized primary bathroom" at bounding box center [747, 230] width 21 height 21
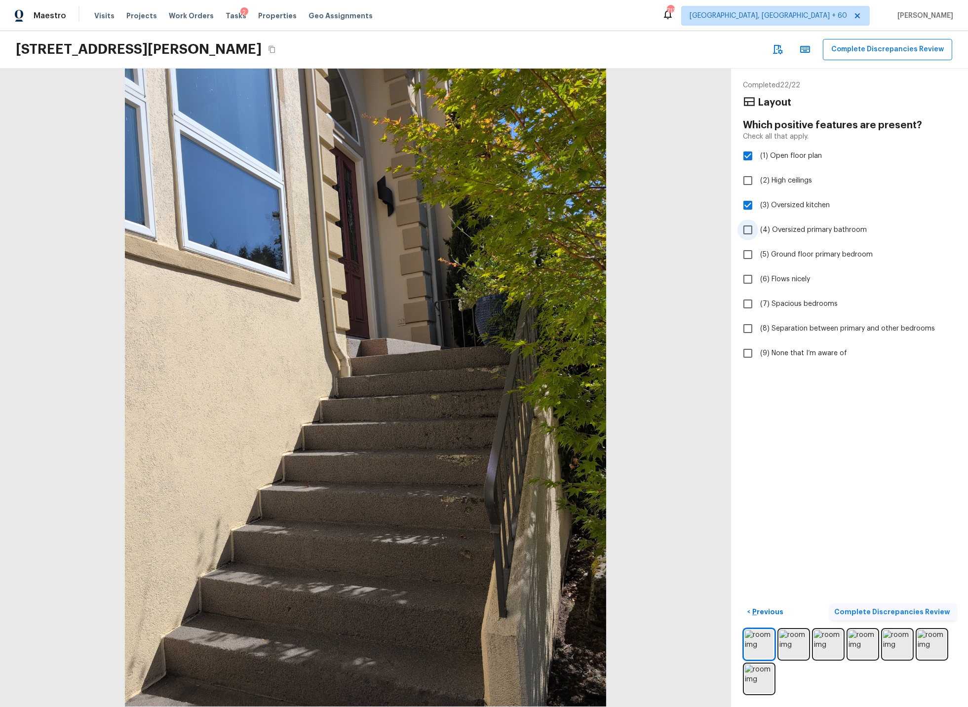
checkbox input "true"
click at [906, 610] on p "Complete Discrepancies Review" at bounding box center [893, 612] width 118 height 10
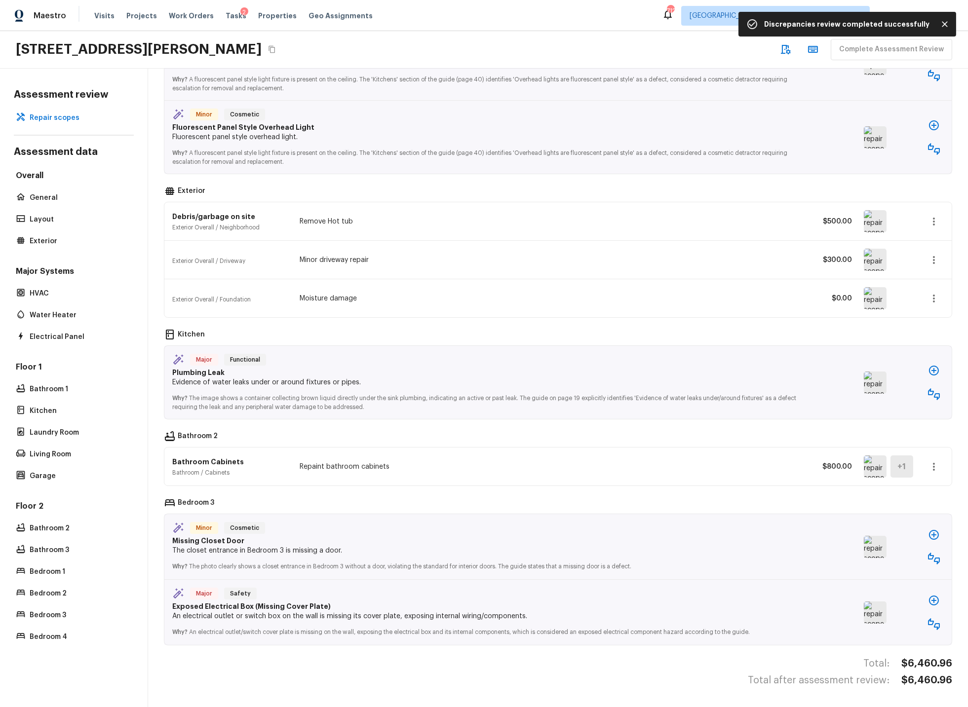
scroll to position [0, 0]
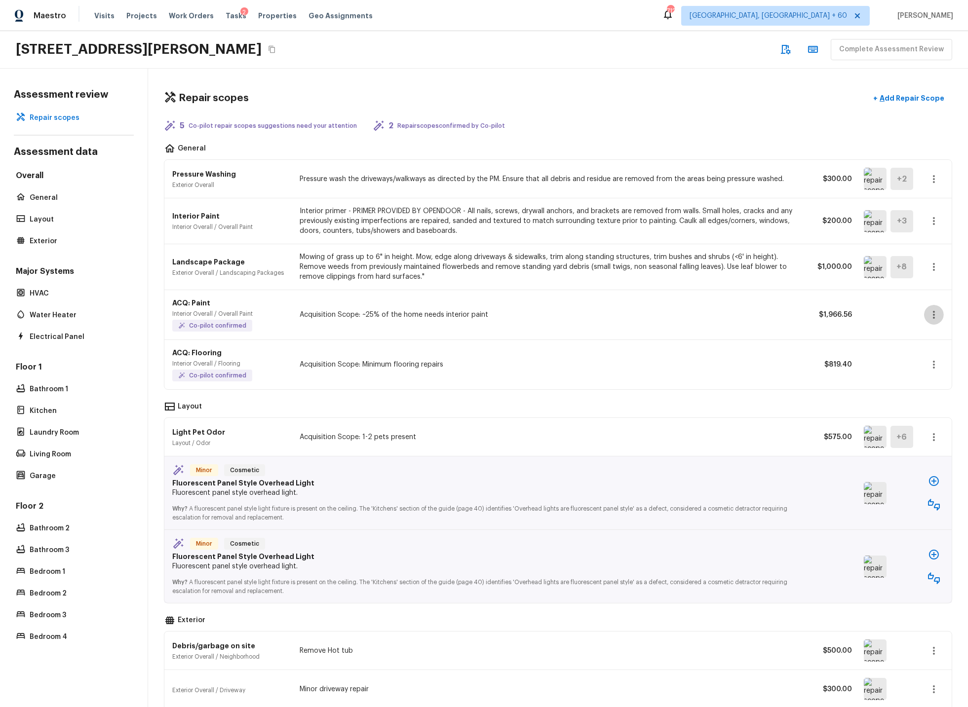
click at [931, 313] on icon "button" at bounding box center [934, 315] width 12 height 12
click at [925, 344] on li "Edit" at bounding box center [937, 344] width 46 height 30
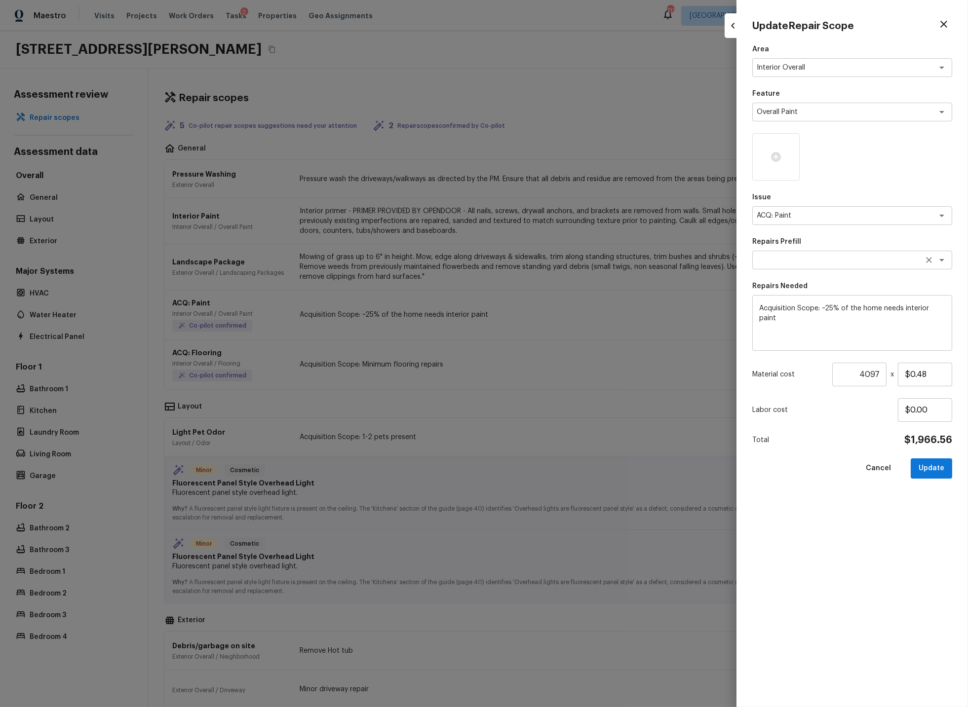
click at [804, 259] on textarea at bounding box center [838, 260] width 163 height 10
click at [797, 329] on li "Paint ~25-75% of the home" at bounding box center [852, 329] width 200 height 16
type textarea "Paint ~25-75% of the home"
type textarea "Acquisition Scope: ~25 - 75% of the home needs interior paint"
type input "$0.95"
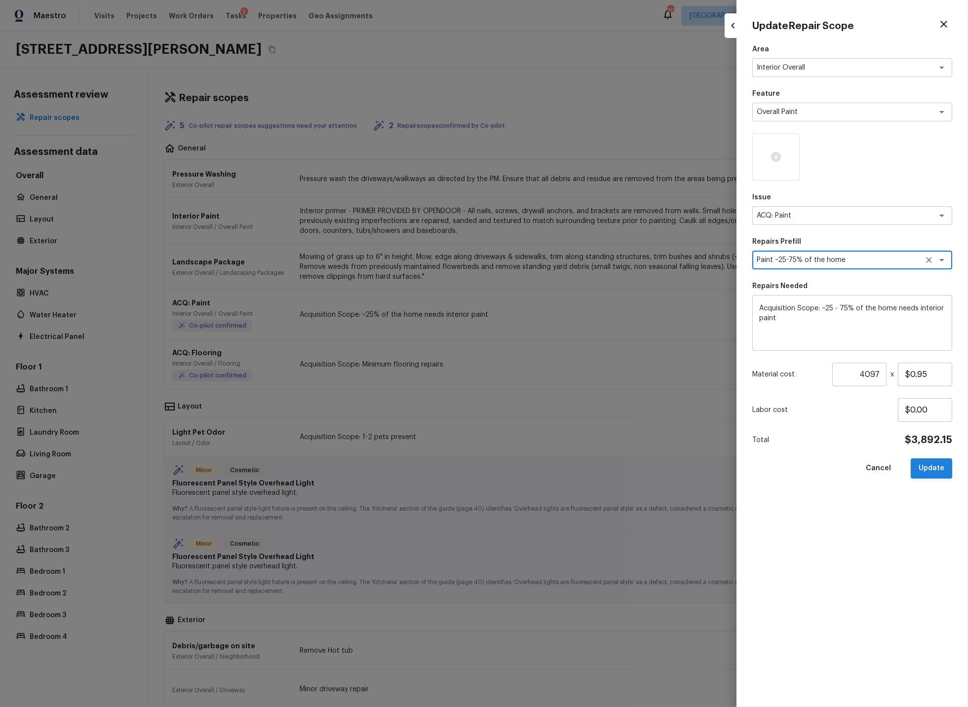
click at [934, 467] on button "Update" at bounding box center [931, 469] width 41 height 20
type textarea "Acquisition Scope: ~25% of the home needs interior paint"
type input "$0.48"
type input "1"
type input "$0.00"
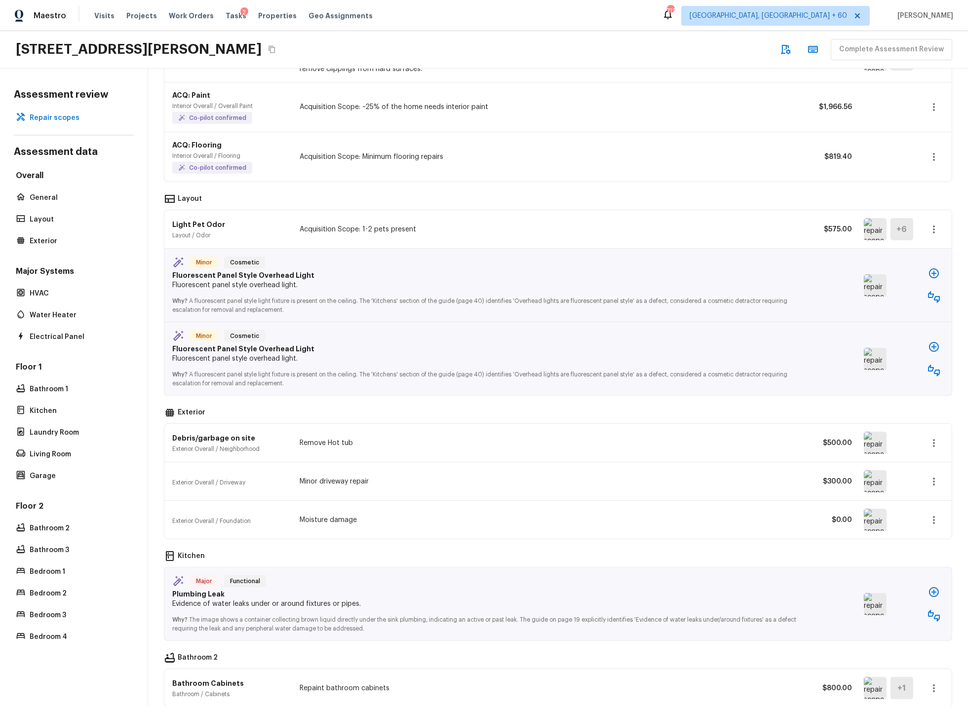
scroll to position [220, 0]
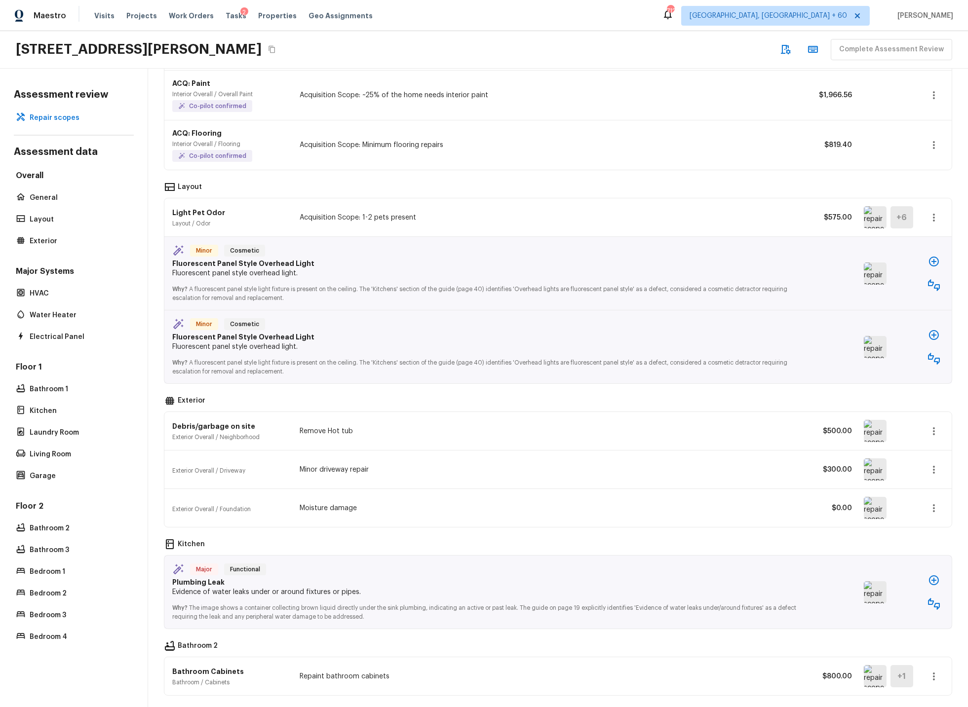
click at [869, 277] on img at bounding box center [875, 274] width 23 height 22
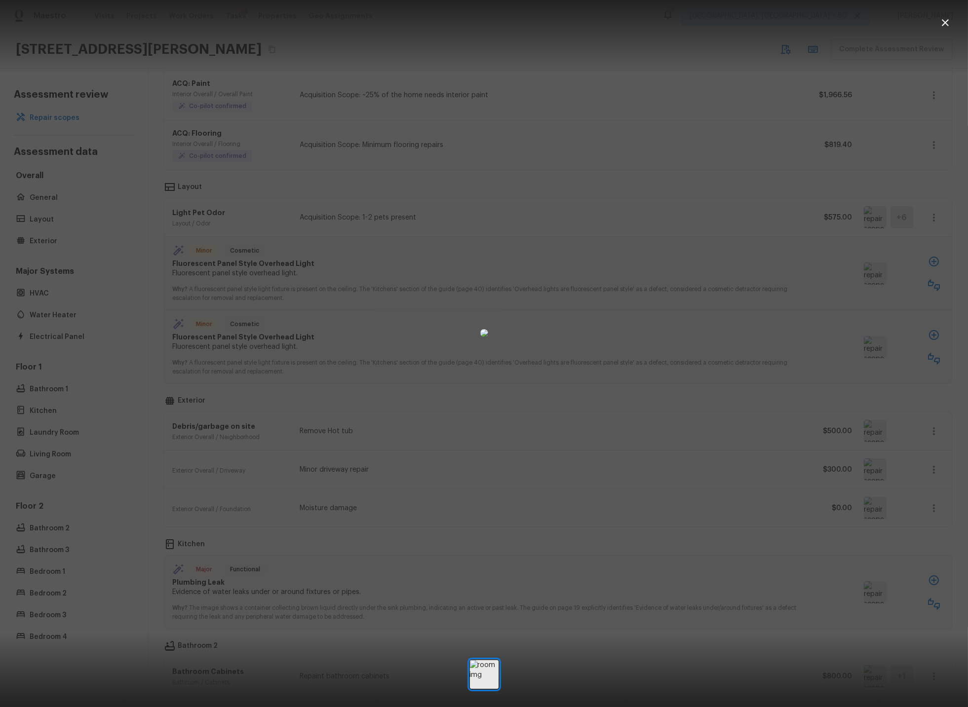
click at [948, 23] on icon "button" at bounding box center [945, 23] width 12 height 12
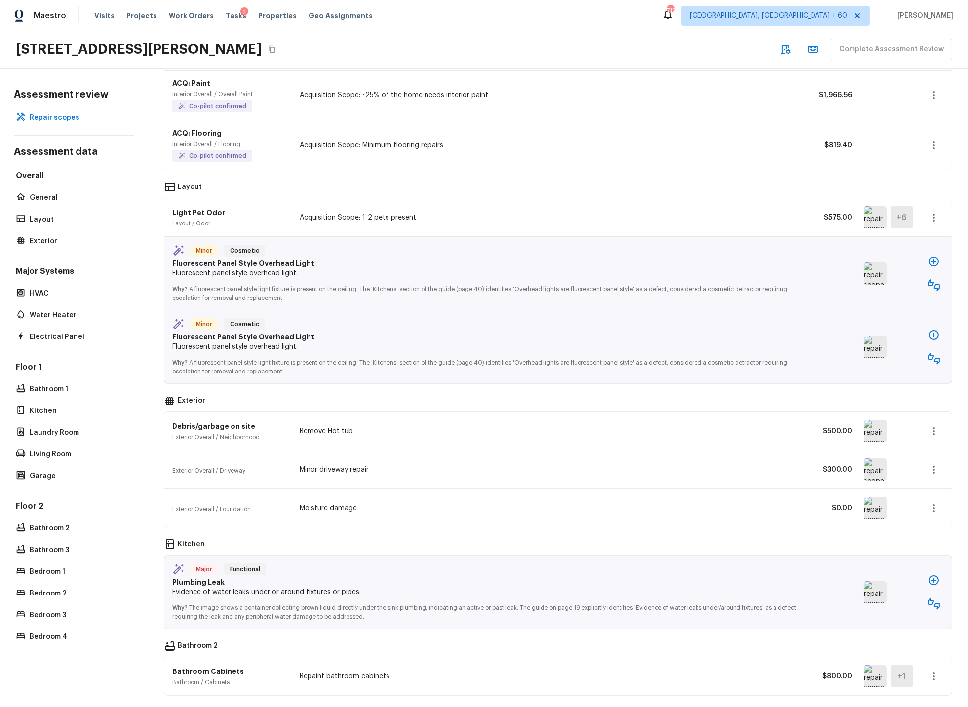
click at [875, 347] on img at bounding box center [875, 347] width 23 height 22
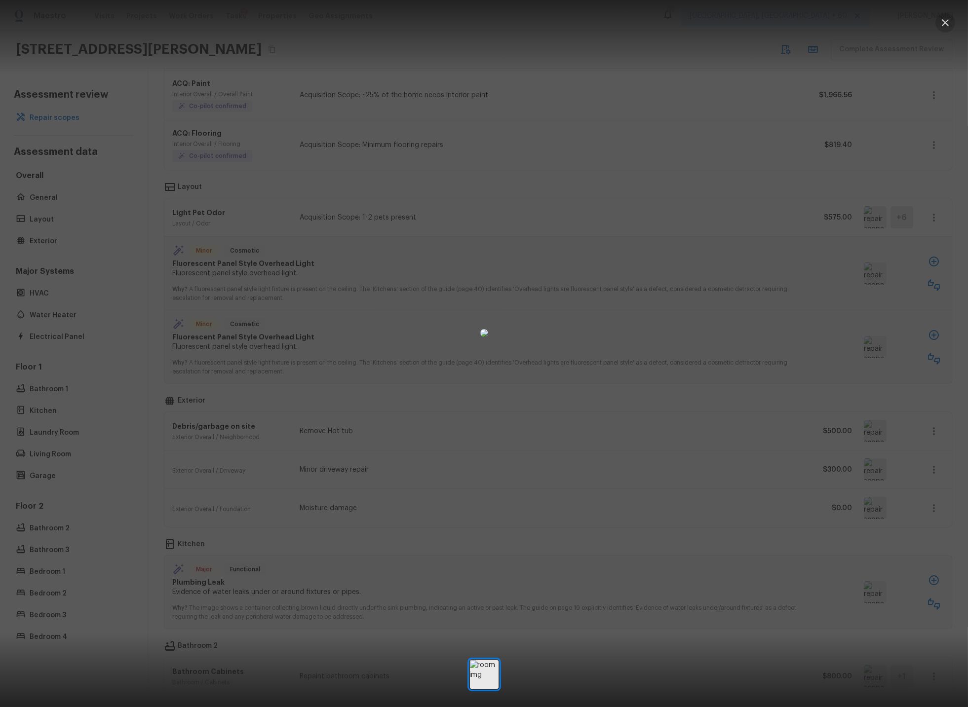
click at [946, 22] on icon "button" at bounding box center [945, 22] width 7 height 7
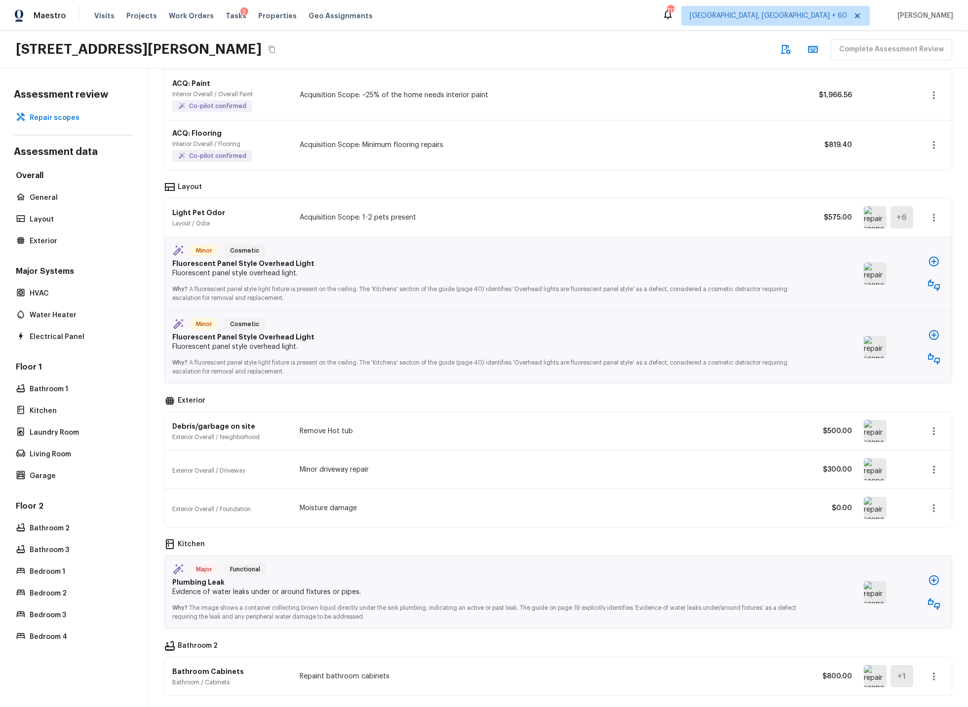
click at [933, 283] on icon "button" at bounding box center [934, 285] width 12 height 12
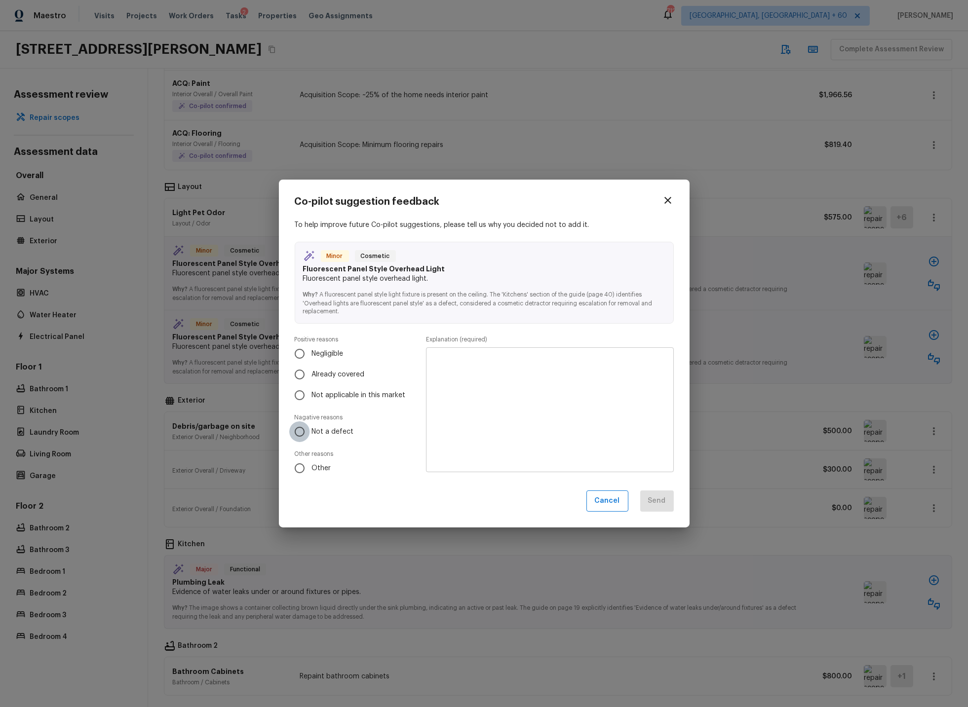
click at [301, 432] on input "Not a defect" at bounding box center [299, 432] width 21 height 21
radio input "true"
click at [447, 368] on textarea at bounding box center [549, 410] width 233 height 109
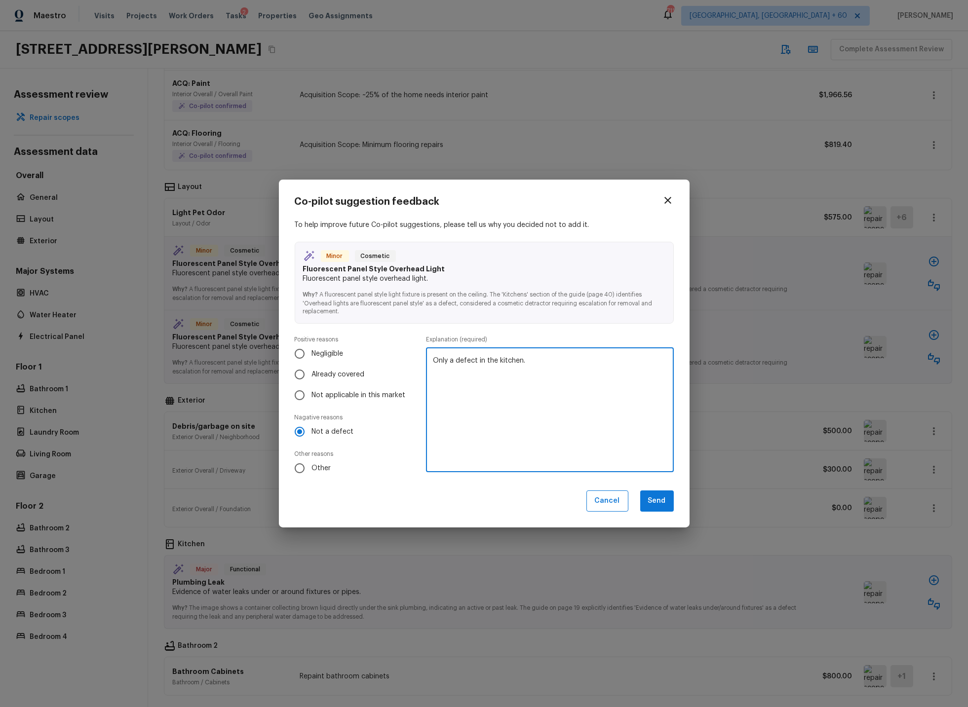
type textarea "Only a defect in the kitchen."
drag, startPoint x: 430, startPoint y: 359, endPoint x: 594, endPoint y: 362, distance: 163.4
click at [594, 362] on div "Only a defect in the kitchen. x ​" at bounding box center [549, 409] width 247 height 125
drag, startPoint x: 566, startPoint y: 365, endPoint x: 422, endPoint y: 357, distance: 143.8
click at [422, 357] on div "Positive reasons Negligible Already covered Not applicable in this market Nagat…" at bounding box center [484, 407] width 379 height 143
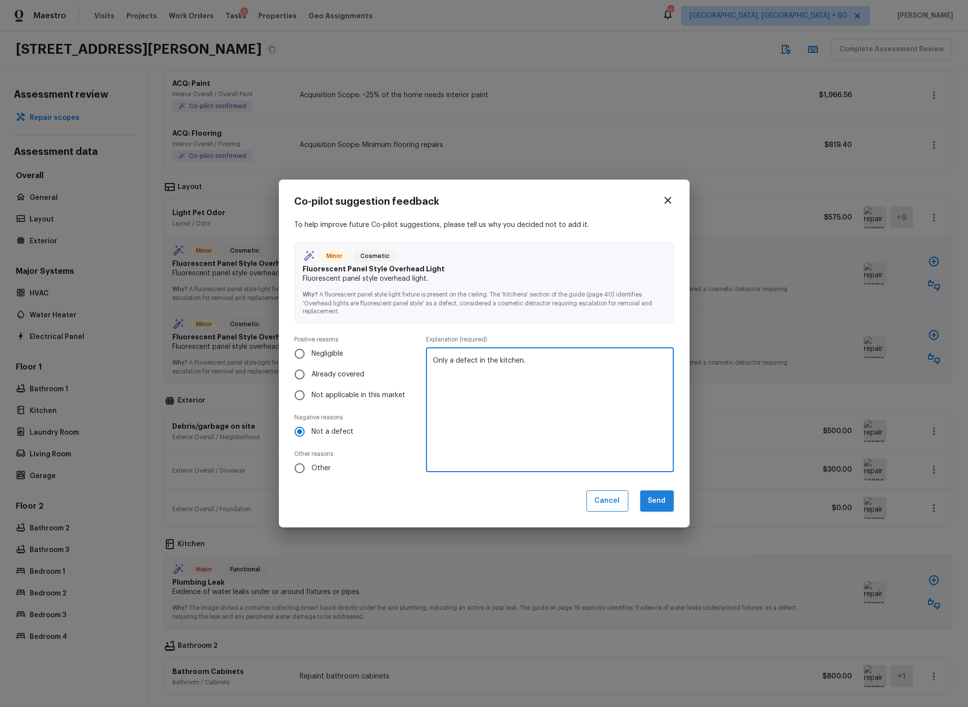
click at [654, 501] on button "Send" at bounding box center [657, 501] width 34 height 21
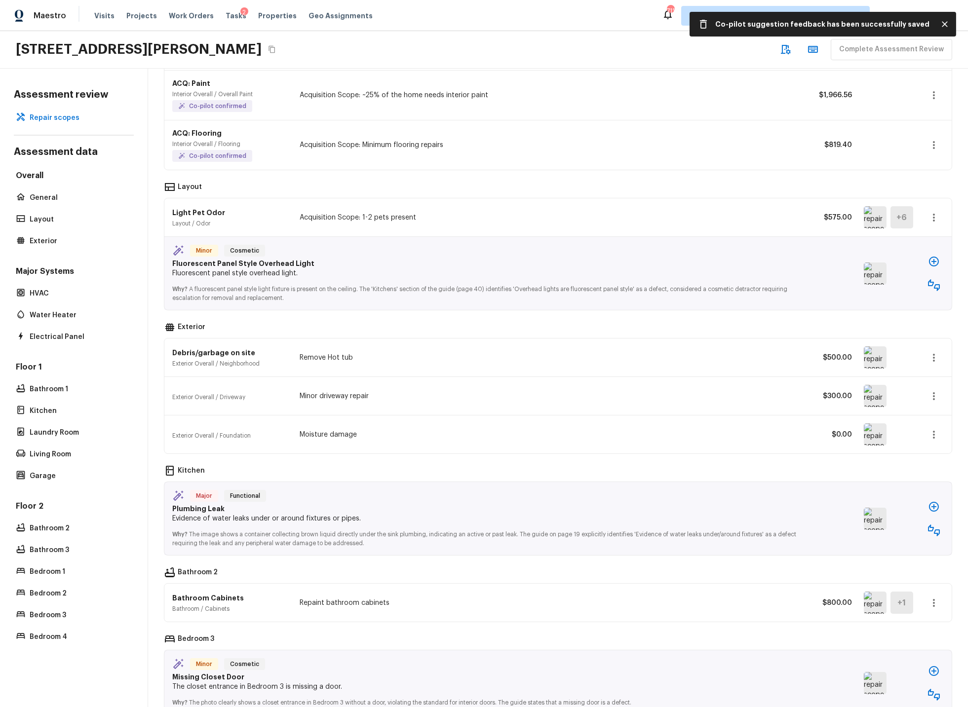
click at [932, 283] on icon "button" at bounding box center [934, 285] width 12 height 12
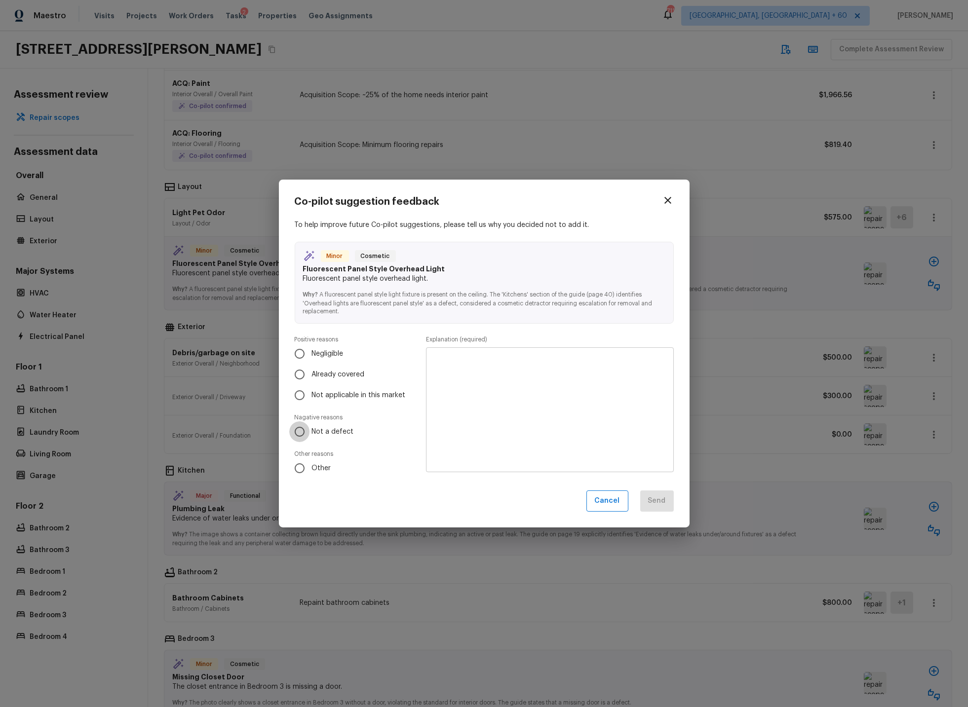
drag, startPoint x: 298, startPoint y: 432, endPoint x: 445, endPoint y: 391, distance: 152.7
click at [300, 432] on input "Not a defect" at bounding box center [299, 432] width 21 height 21
radio input "true"
click at [486, 367] on textarea at bounding box center [549, 410] width 233 height 109
paste textarea "Only a defect in the kitchen."
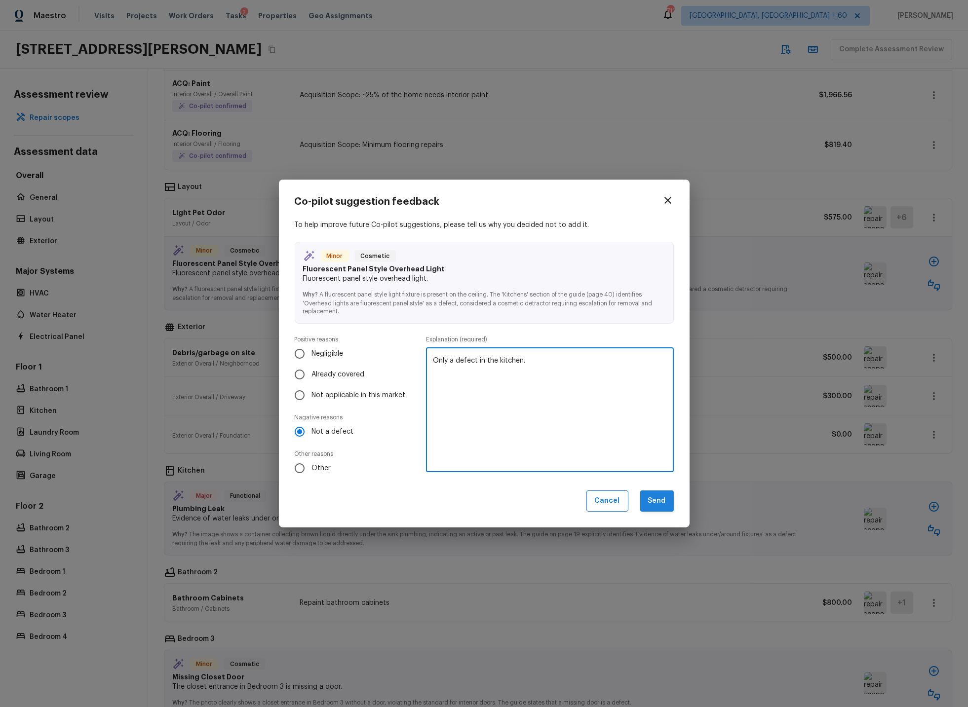
type textarea "Only a defect in the kitchen."
click at [660, 504] on button "Send" at bounding box center [657, 501] width 34 height 21
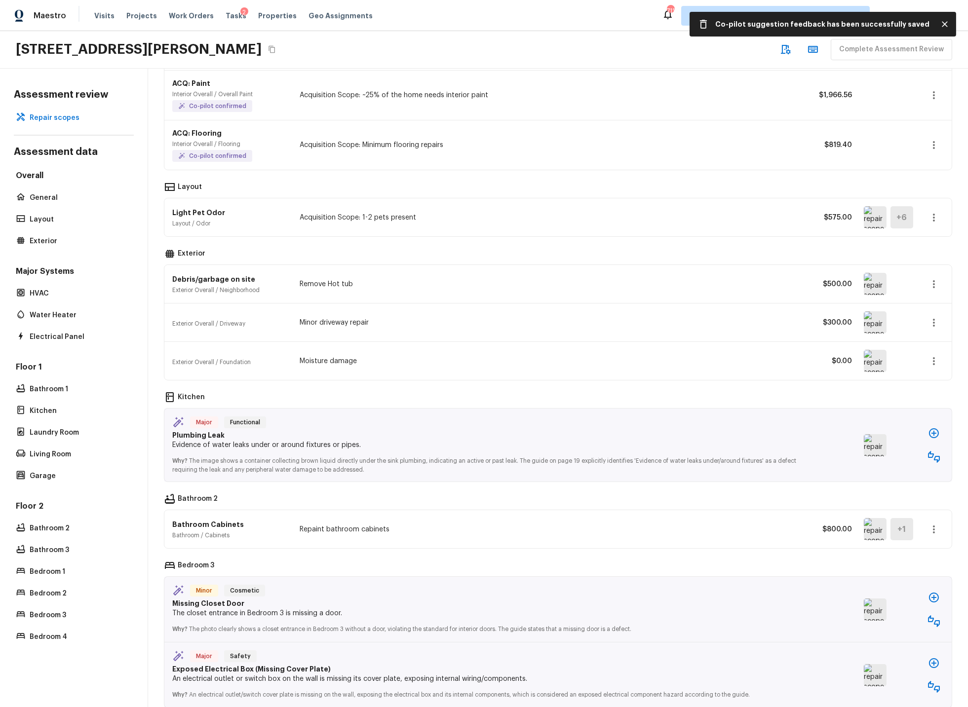
click at [879, 283] on img at bounding box center [875, 284] width 23 height 22
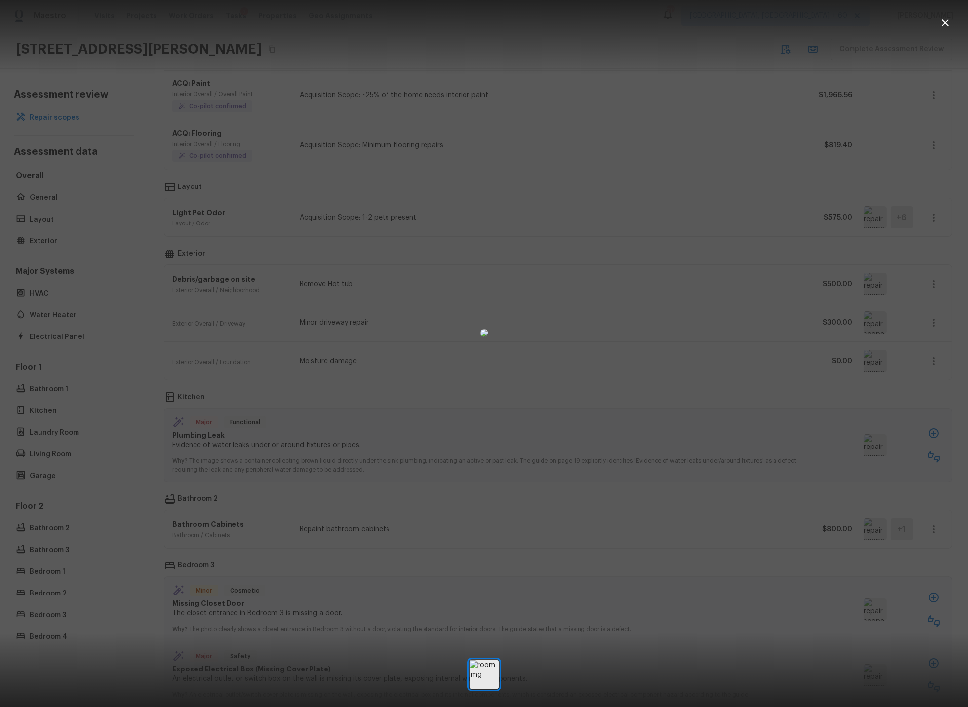
click at [947, 23] on icon "button" at bounding box center [945, 23] width 12 height 12
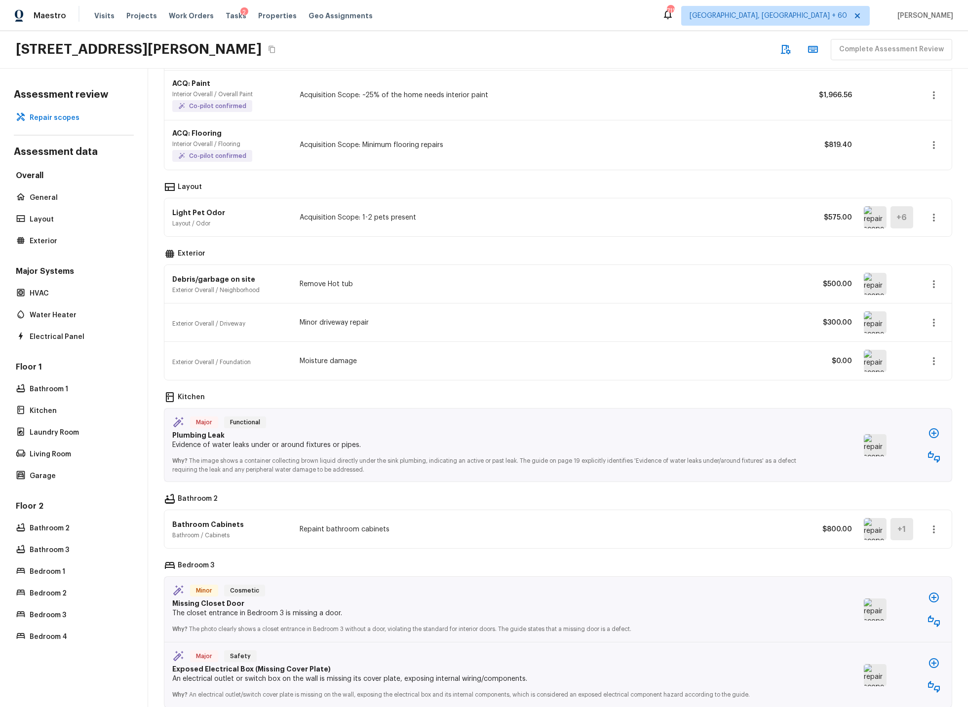
click at [879, 362] on img at bounding box center [875, 361] width 23 height 22
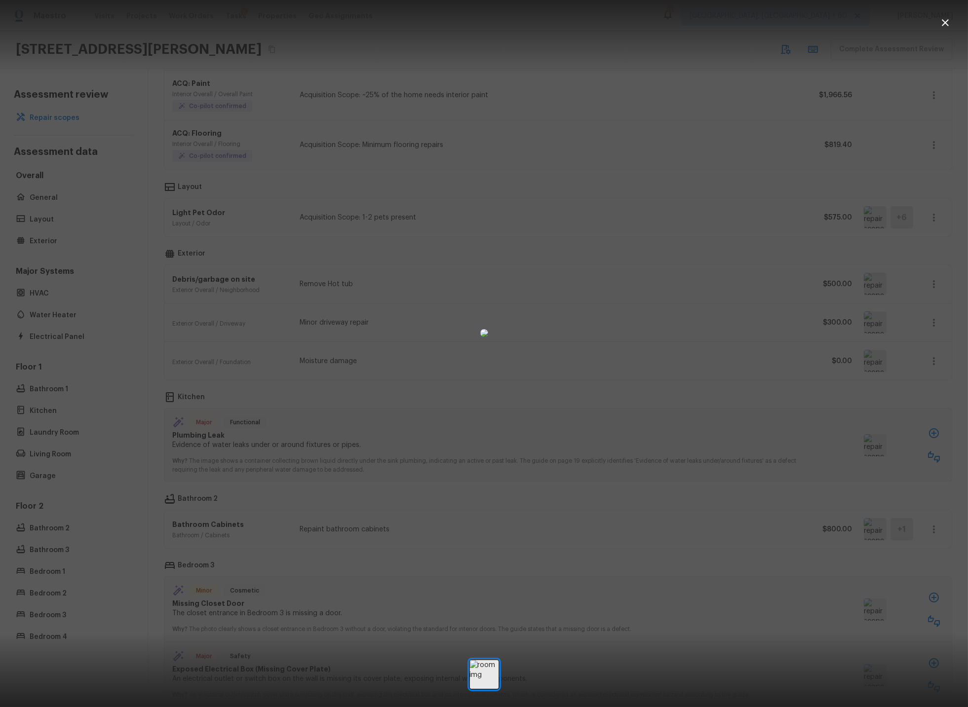
click at [948, 21] on icon "button" at bounding box center [945, 23] width 12 height 12
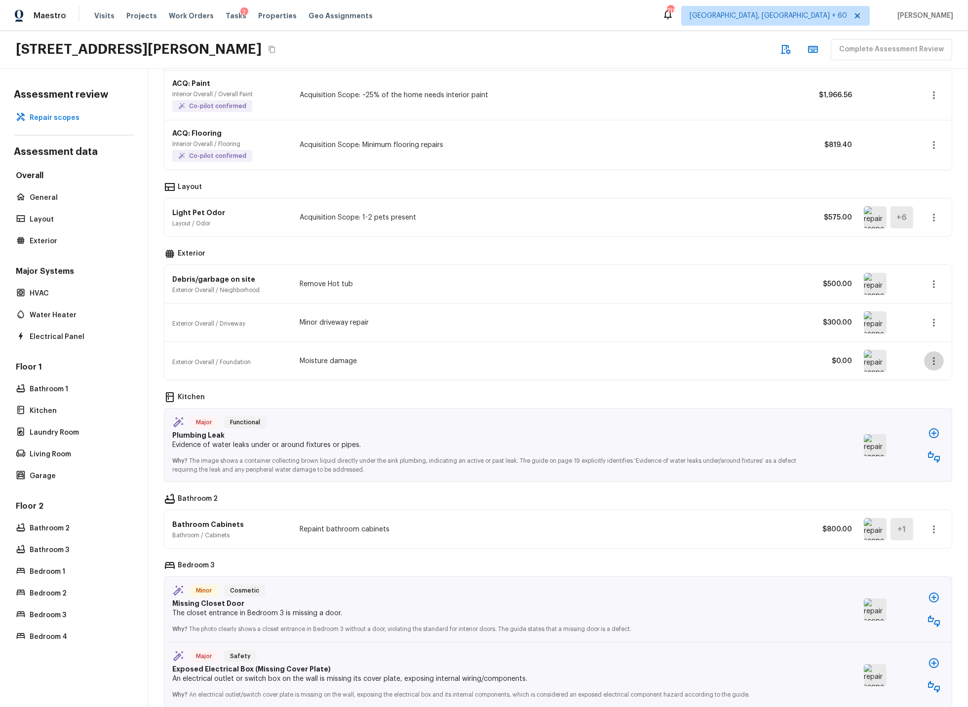
click at [932, 360] on icon "button" at bounding box center [934, 361] width 12 height 12
click at [912, 421] on li "Remove" at bounding box center [930, 420] width 64 height 30
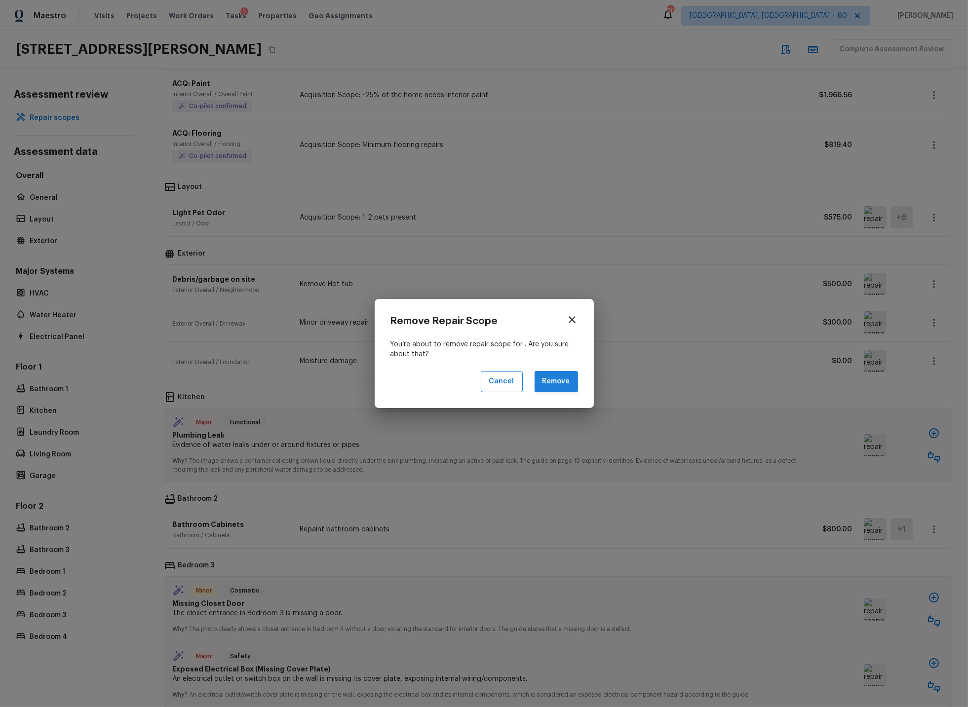
click at [563, 382] on button "Remove" at bounding box center [556, 381] width 43 height 21
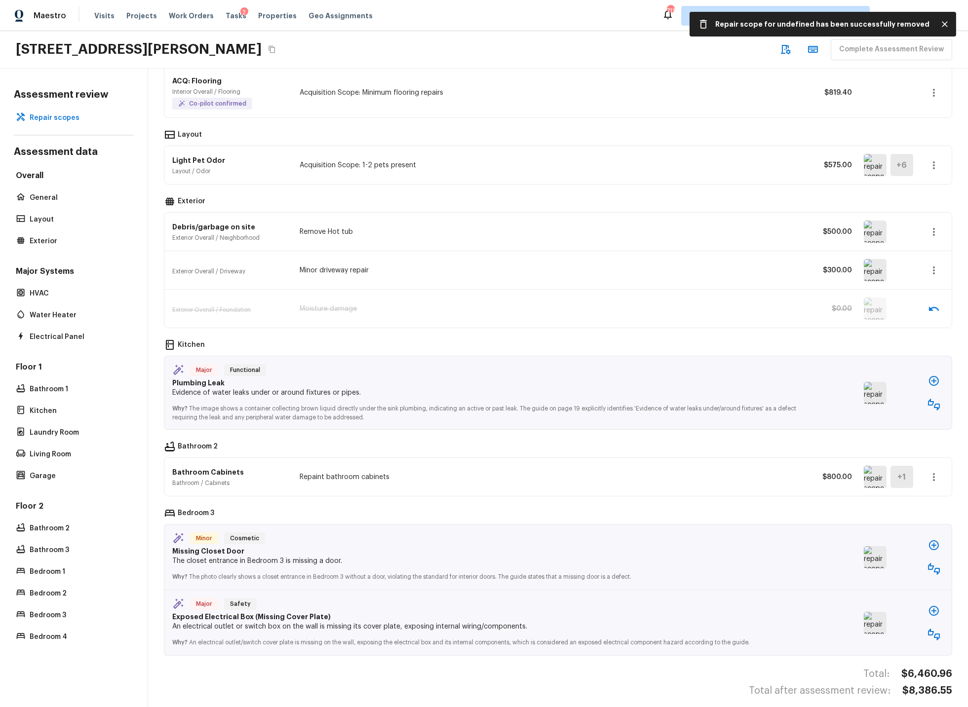
scroll to position [282, 0]
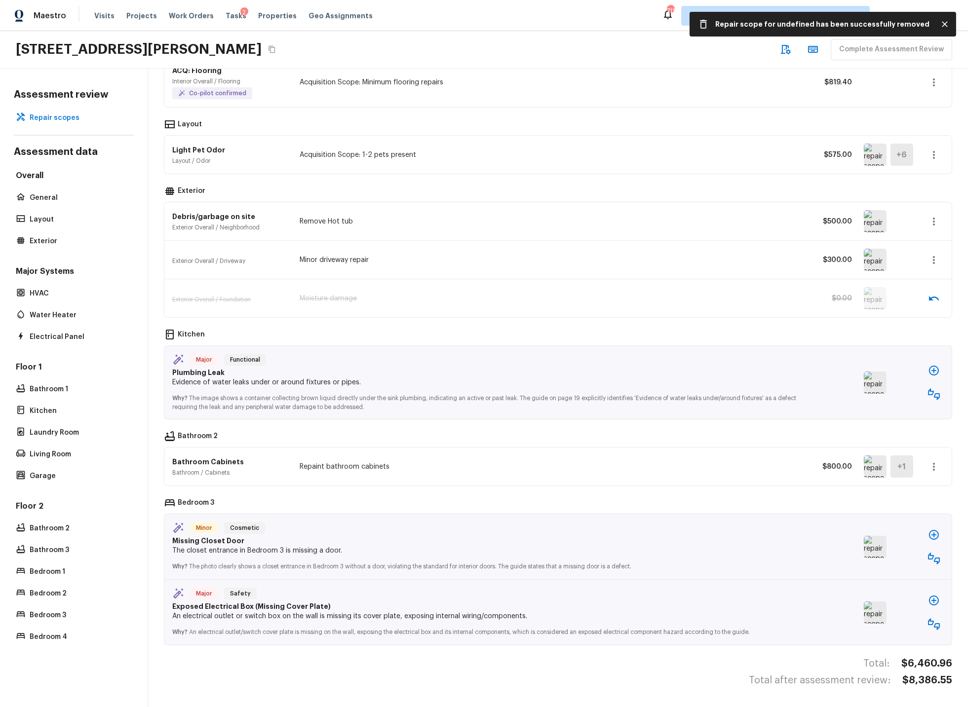
click at [871, 385] on img at bounding box center [875, 383] width 23 height 22
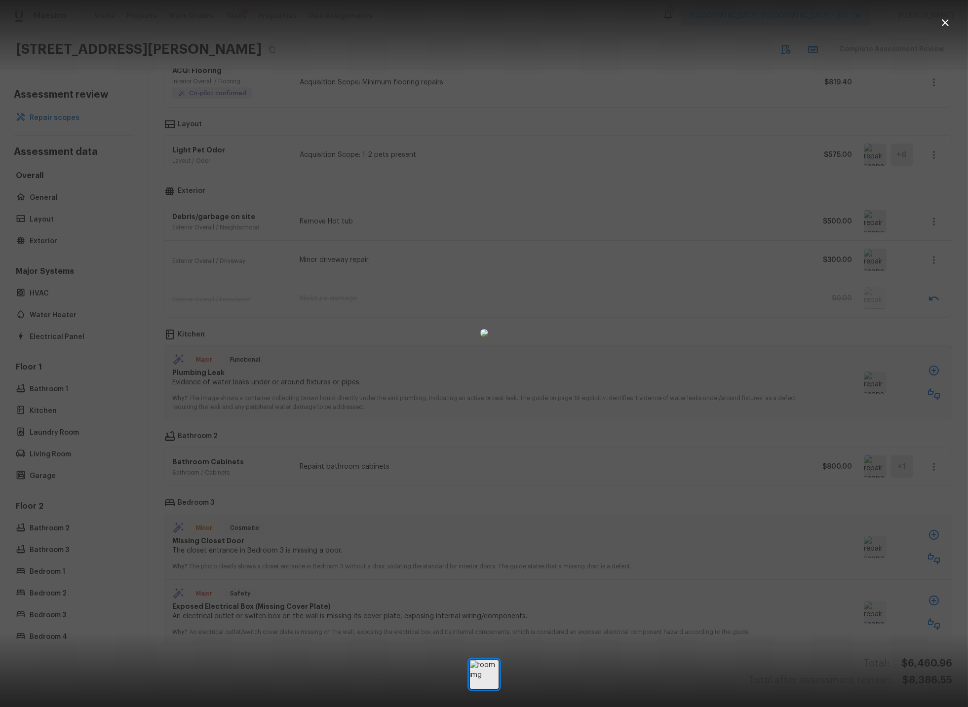
click at [944, 22] on icon "button" at bounding box center [945, 22] width 7 height 7
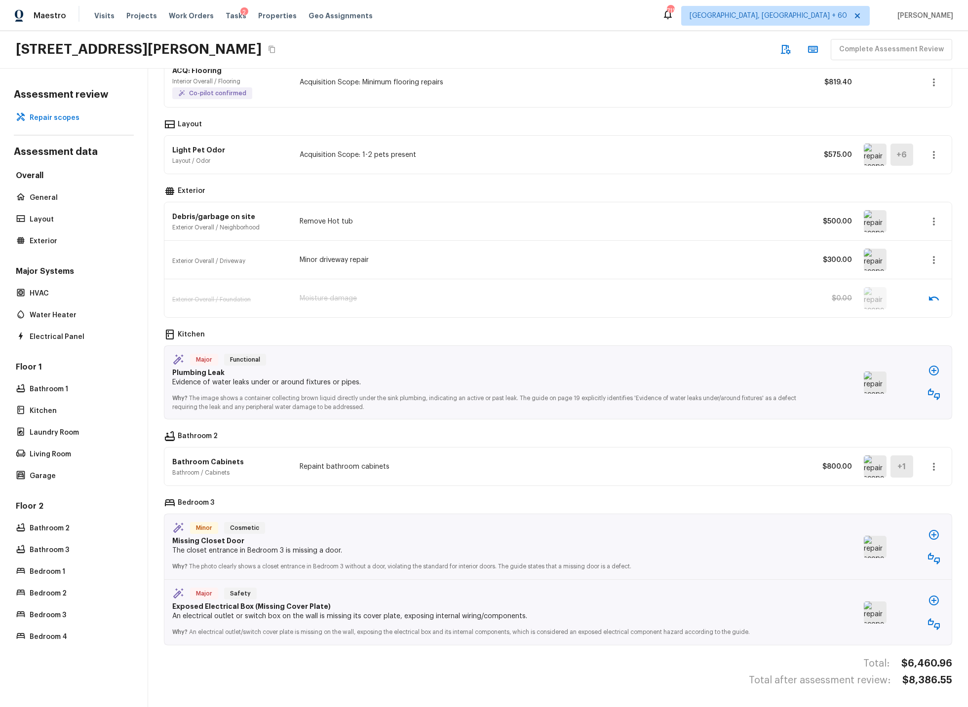
click at [935, 391] on icon "button" at bounding box center [934, 394] width 12 height 12
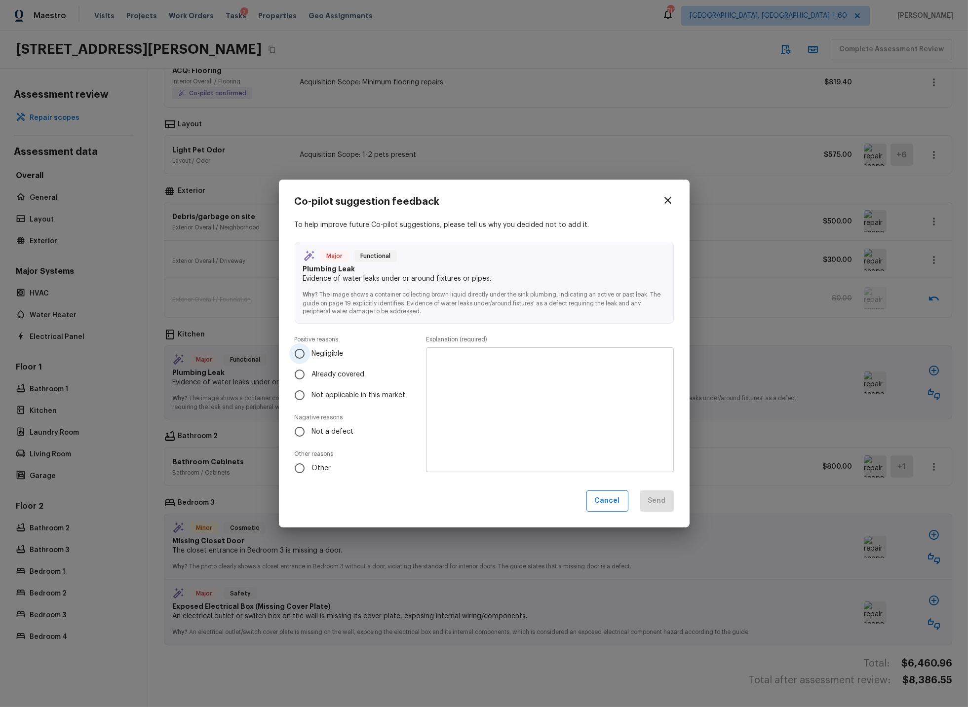
click at [299, 356] on input "Negligible" at bounding box center [299, 354] width 21 height 21
radio input "true"
click at [467, 366] on textarea at bounding box center [549, 410] width 233 height 109
type textarea "No issues noted."
click at [663, 496] on button "Send" at bounding box center [657, 501] width 34 height 21
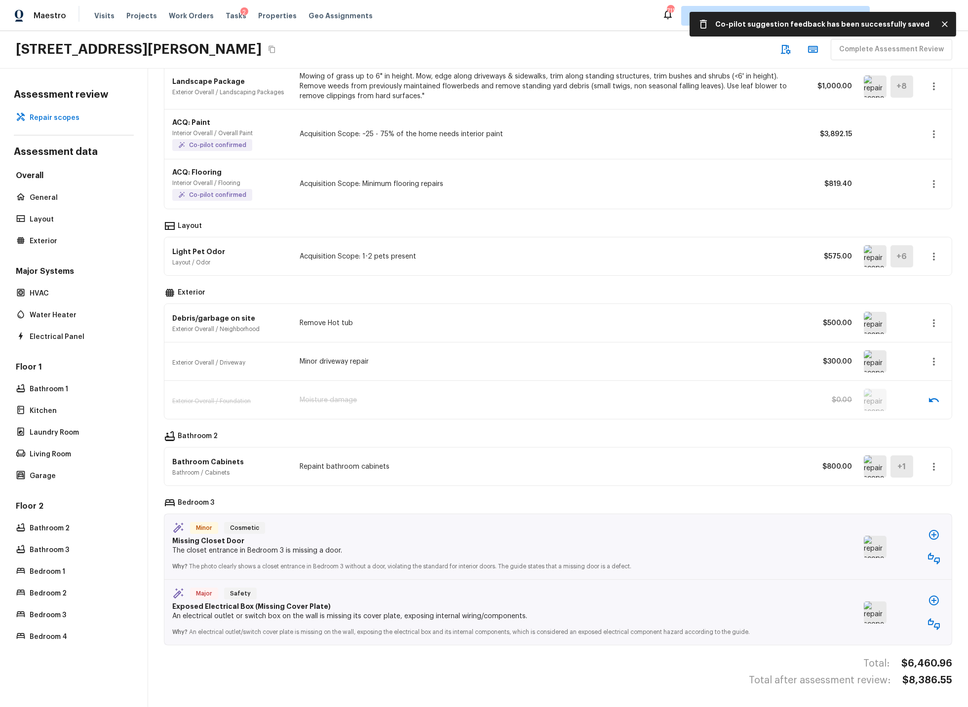
scroll to position [181, 0]
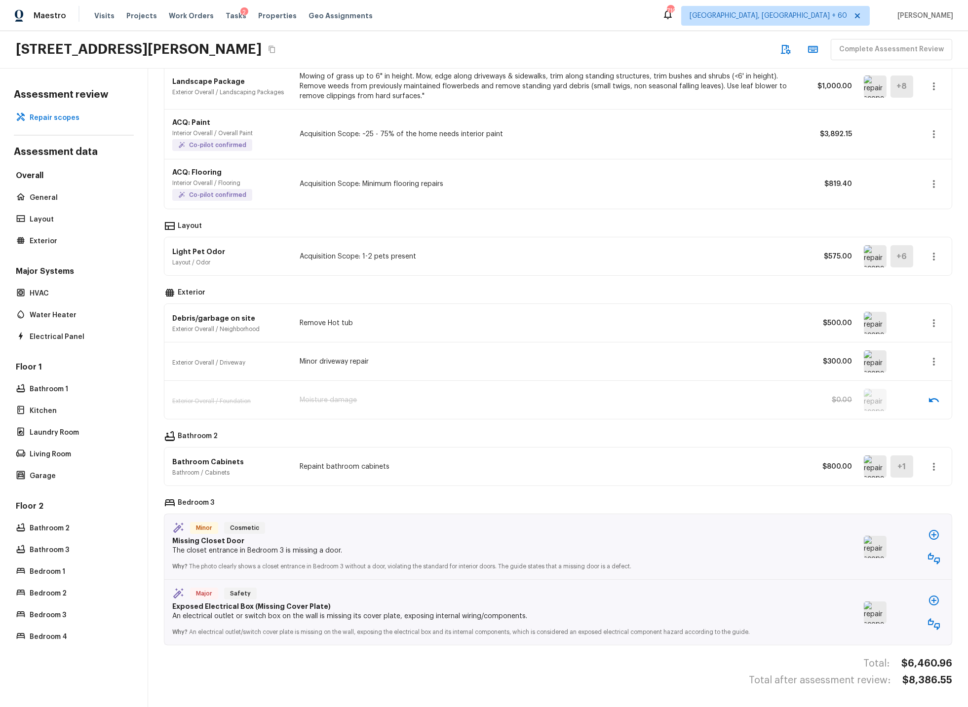
click at [877, 543] on img at bounding box center [875, 547] width 23 height 22
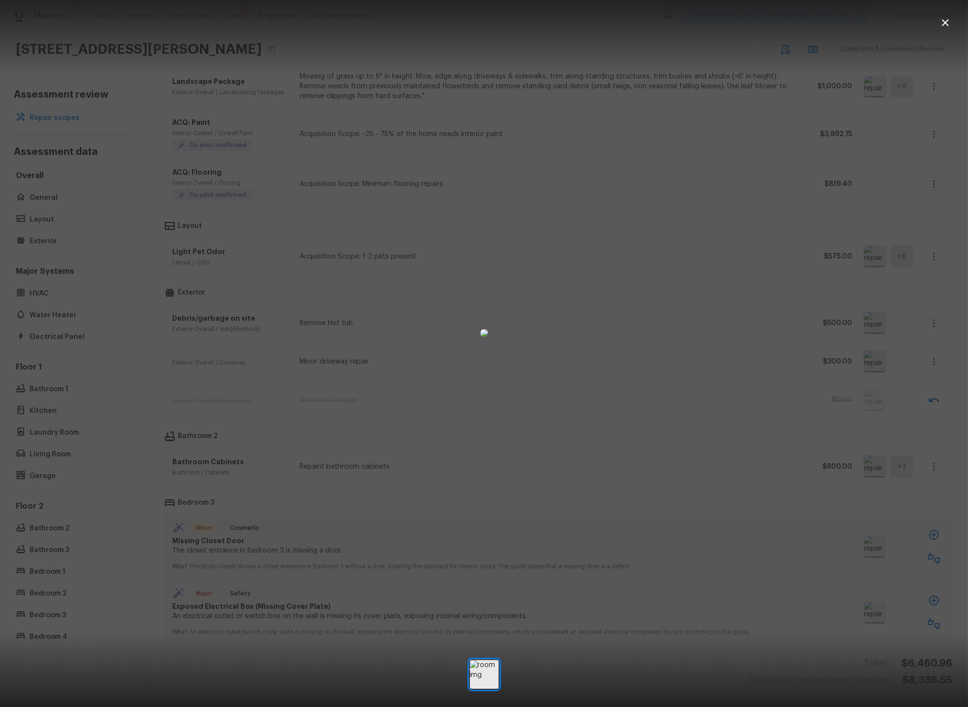
click at [794, 465] on div at bounding box center [484, 333] width 968 height 634
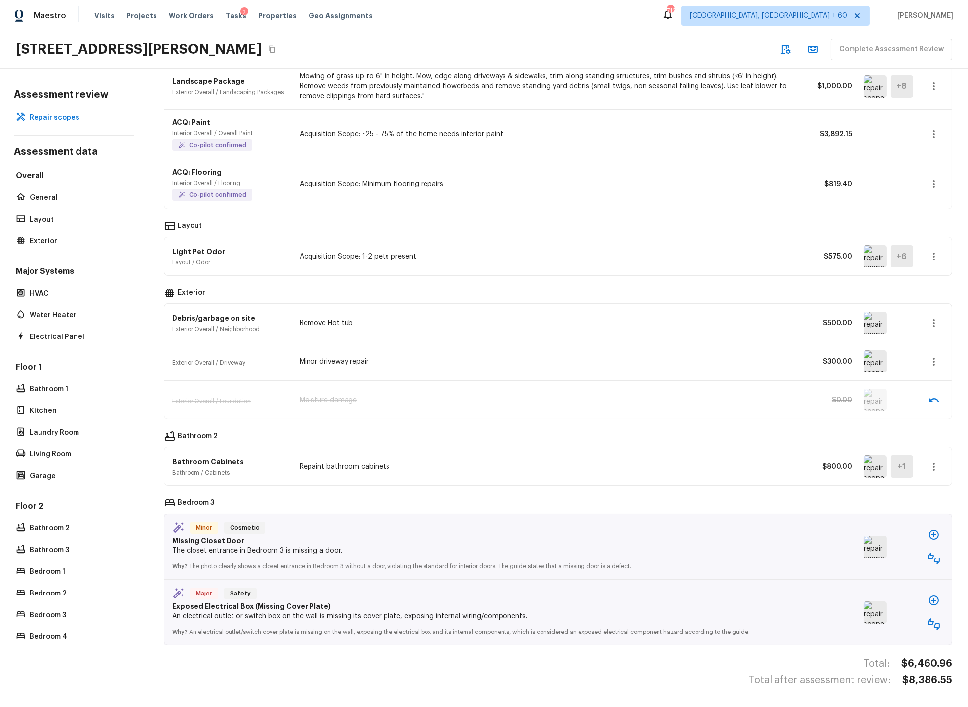
click at [933, 557] on icon "button" at bounding box center [934, 559] width 12 height 12
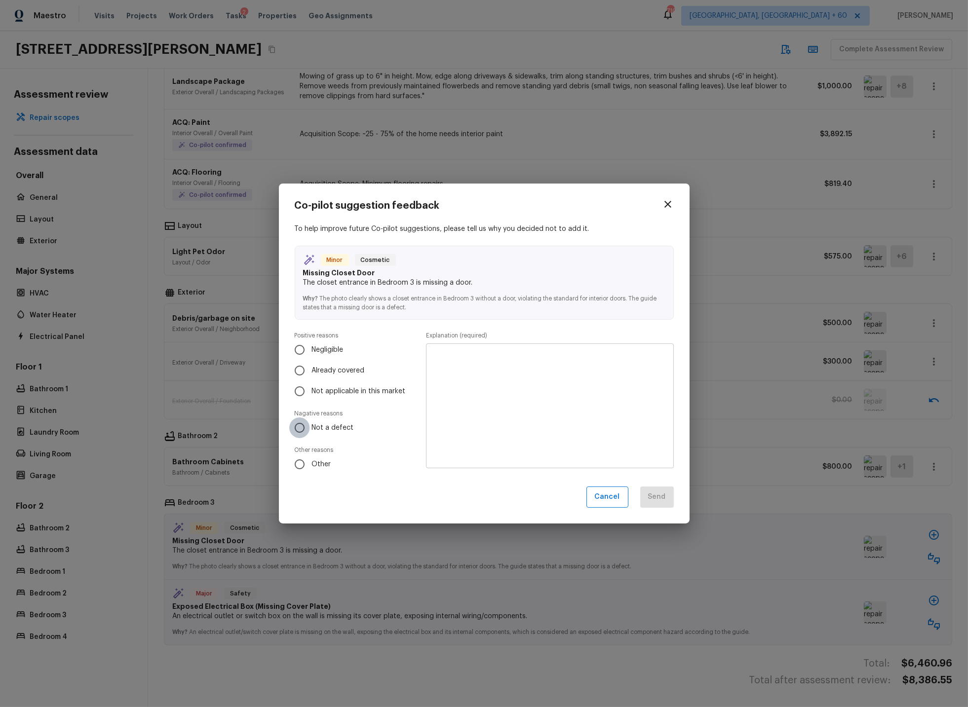
drag, startPoint x: 302, startPoint y: 425, endPoint x: 435, endPoint y: 386, distance: 139.0
click at [302, 425] on input "Not a defect" at bounding box center [299, 428] width 21 height 21
radio input "true"
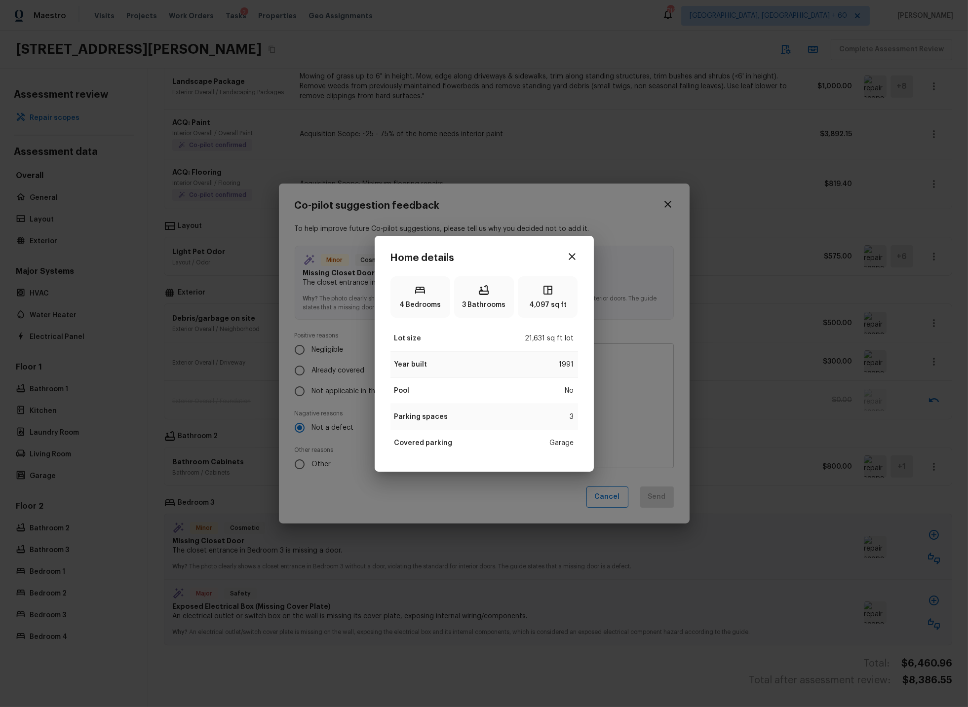
click at [451, 486] on div "Home details 4 Bedrooms 3 Bathrooms 4,097 sq ft Lot size 21,631 sq ft lot Year …" at bounding box center [484, 353] width 968 height 707
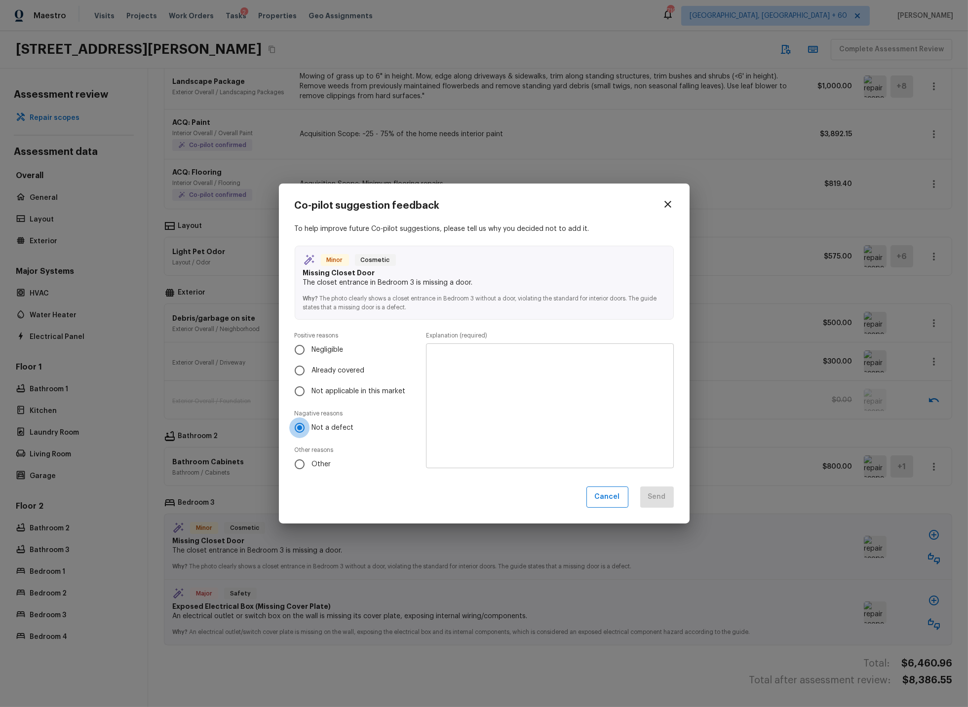
click at [444, 368] on textarea at bounding box center [549, 406] width 233 height 109
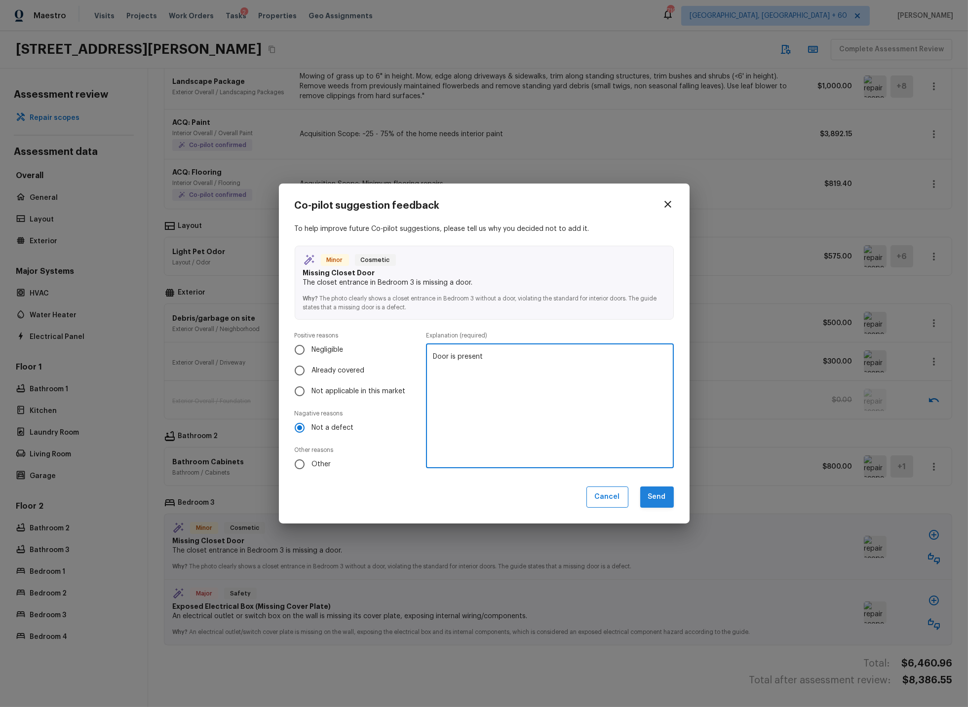
type textarea "Door is present"
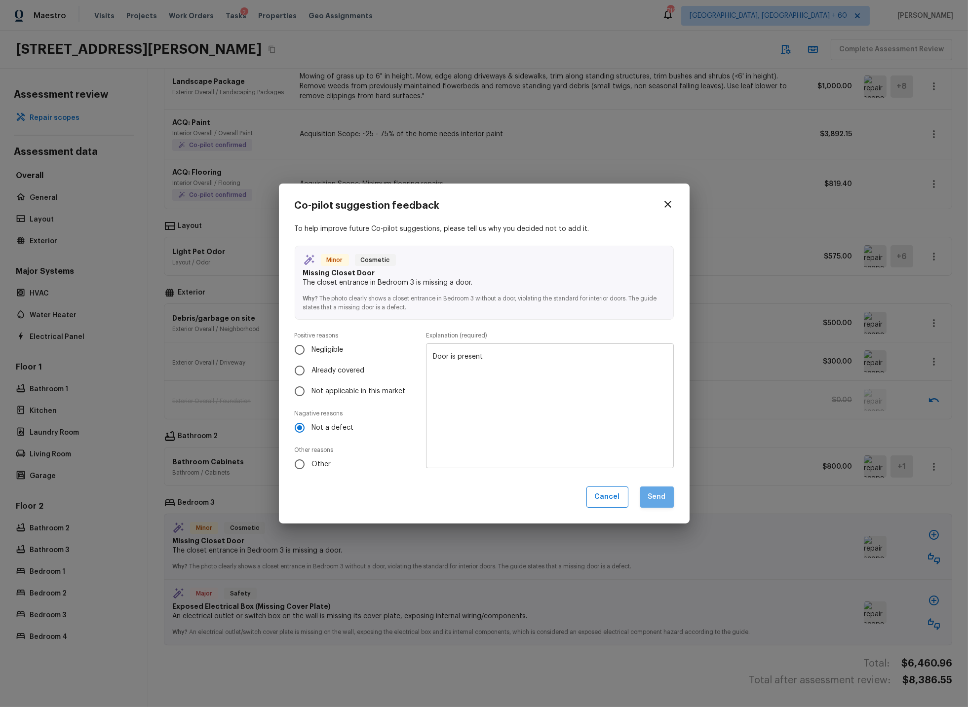
click at [654, 494] on button "Send" at bounding box center [657, 497] width 34 height 21
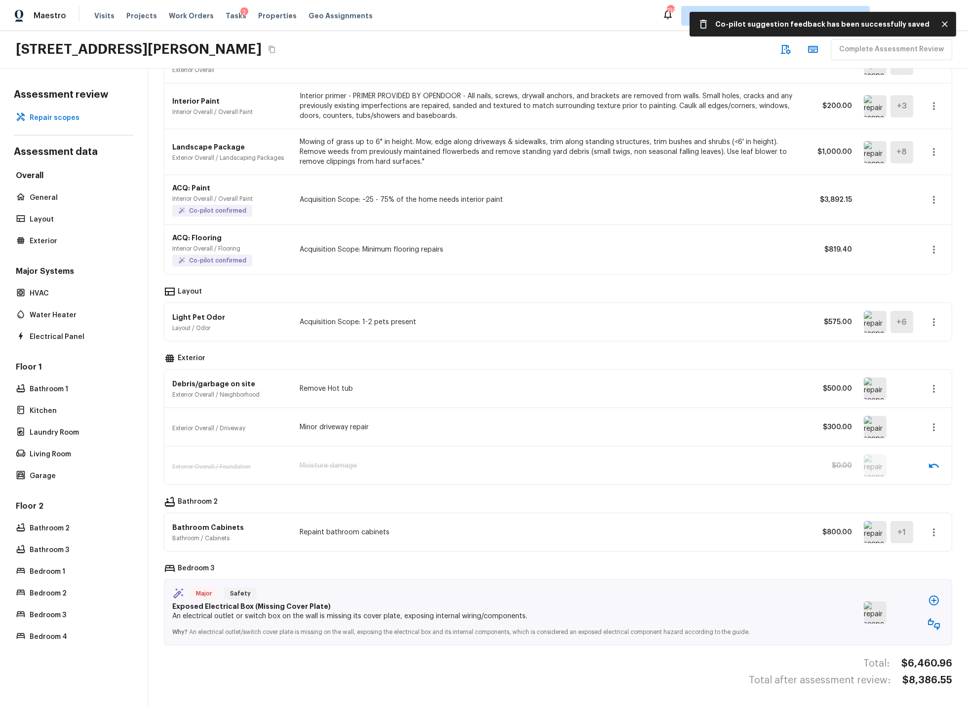
scroll to position [114, 0]
click at [875, 614] on img at bounding box center [875, 614] width 23 height 22
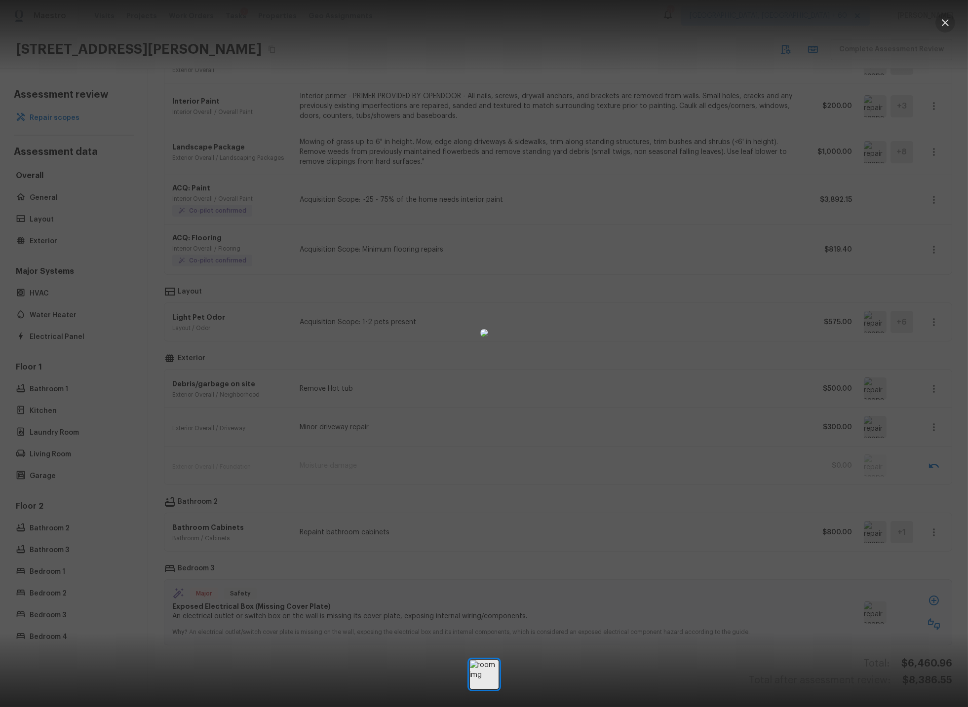
click at [949, 23] on icon "button" at bounding box center [945, 23] width 12 height 12
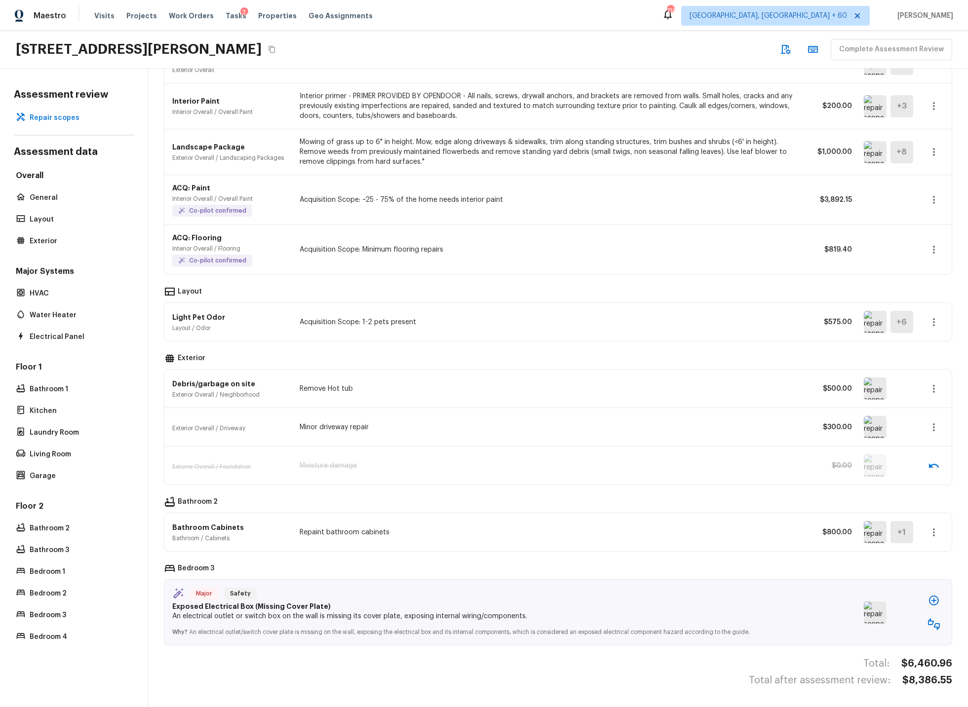
click at [934, 621] on icon "button" at bounding box center [934, 624] width 12 height 12
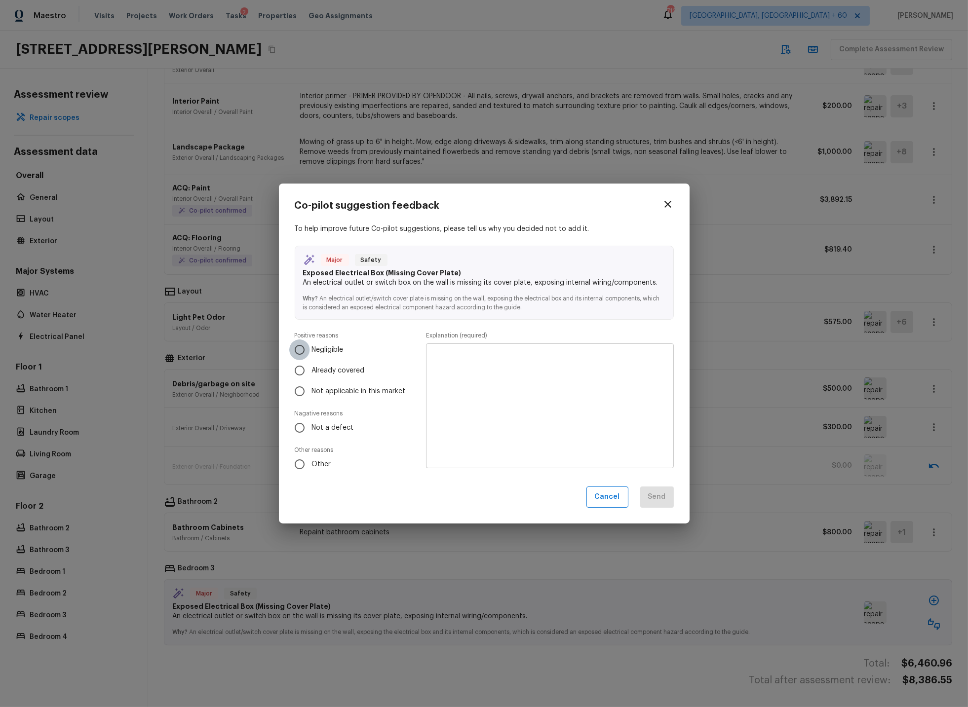
click at [295, 347] on input "Negligible" at bounding box center [299, 350] width 21 height 21
radio input "true"
click at [450, 361] on textarea at bounding box center [549, 406] width 233 height 109
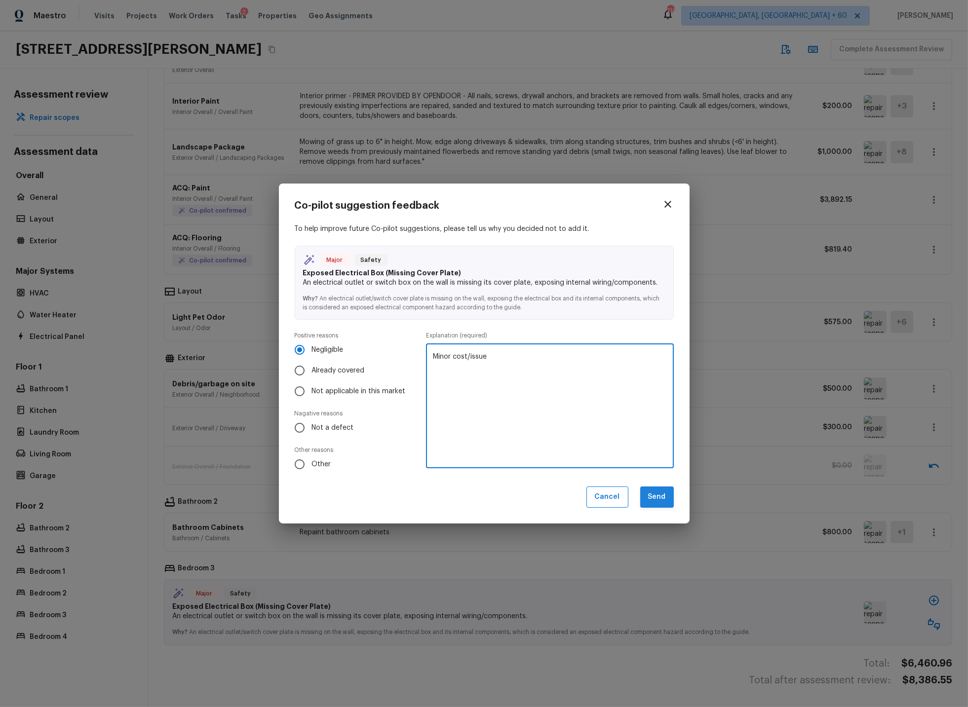
type textarea "Minor cost/issue"
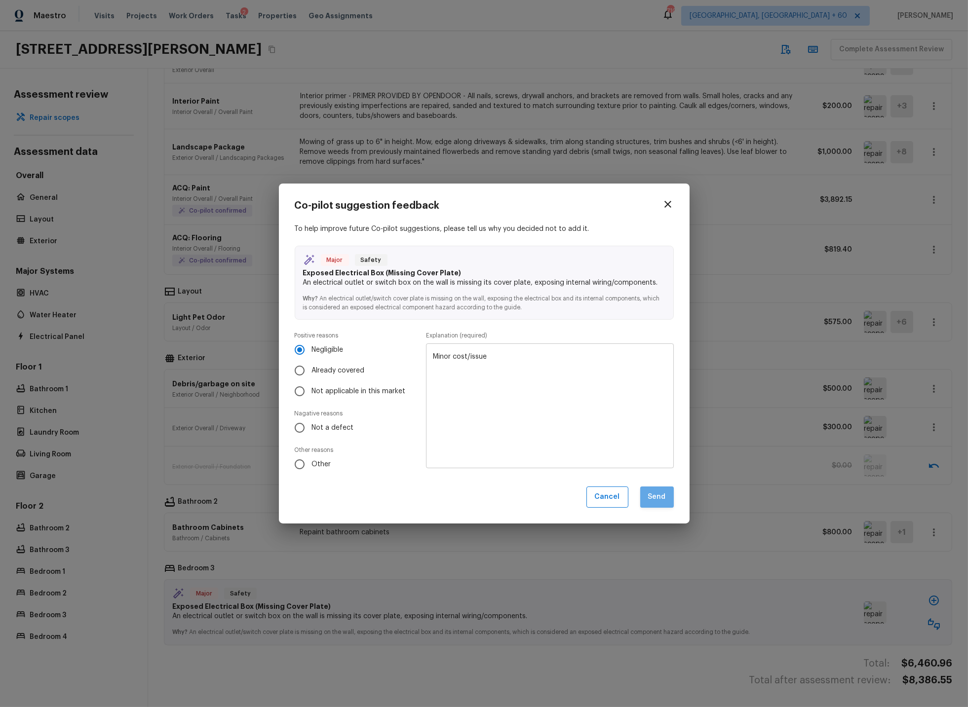
click at [656, 494] on button "Send" at bounding box center [657, 497] width 34 height 21
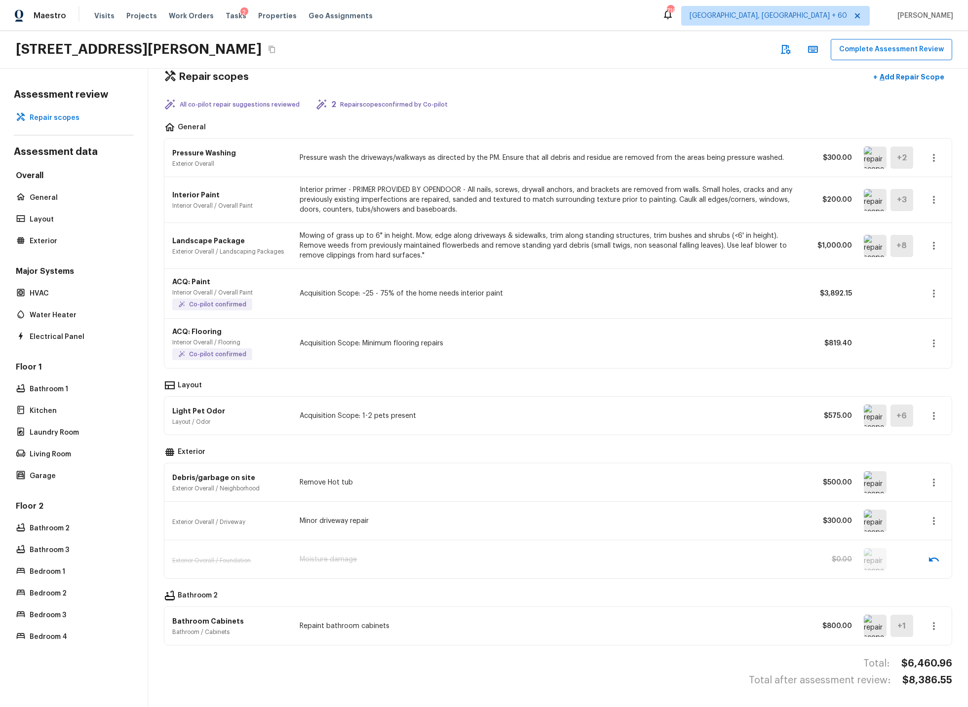
scroll to position [0, 0]
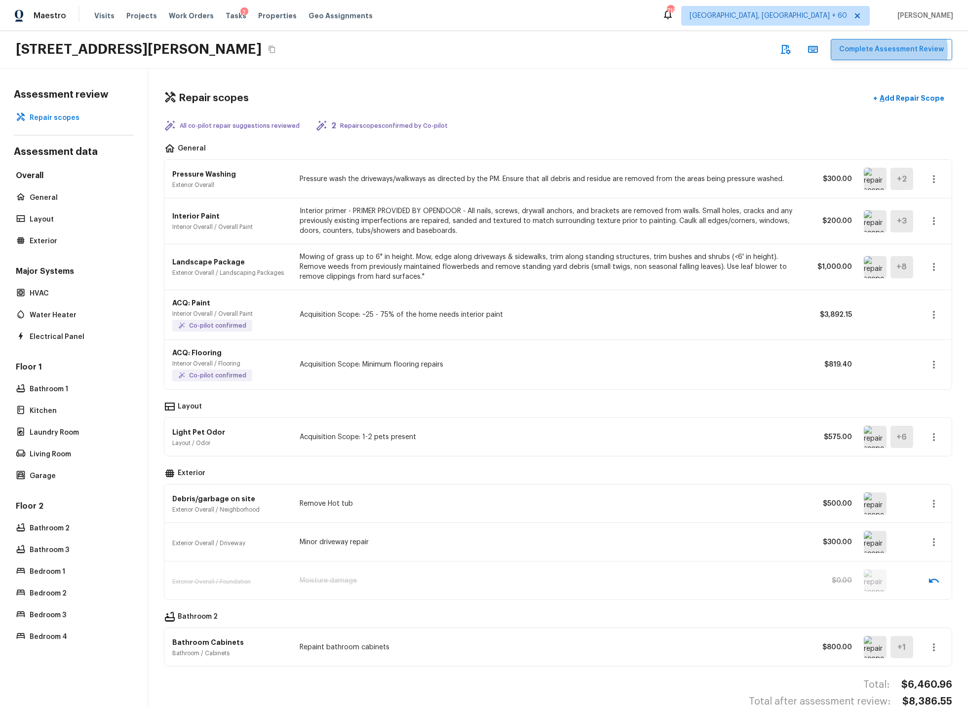
click at [884, 51] on button "Complete Assessment Review" at bounding box center [891, 49] width 121 height 21
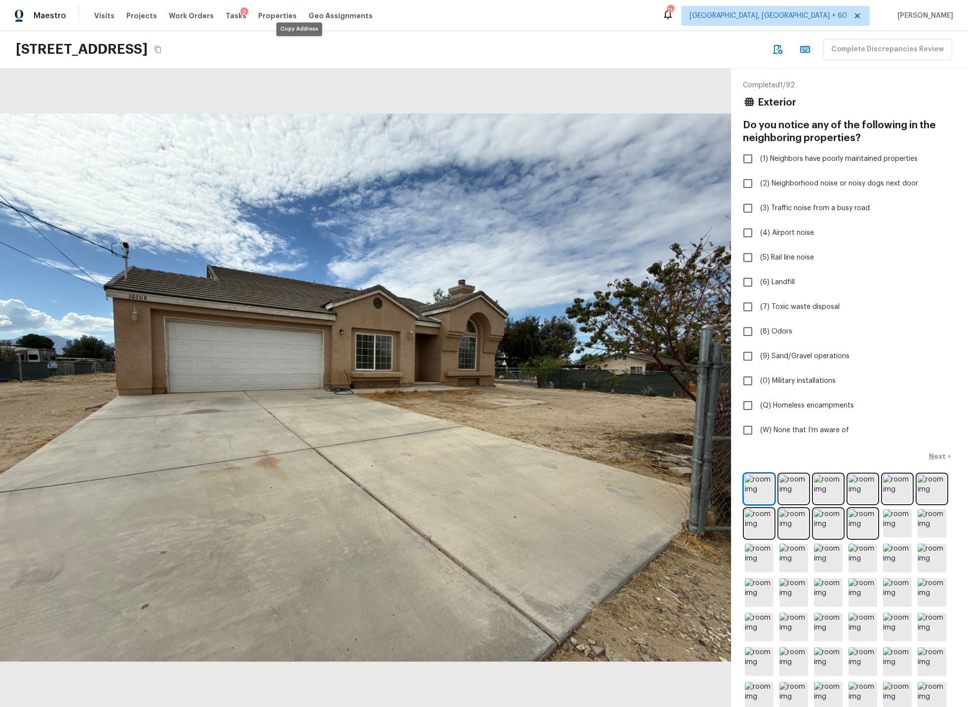
click at [162, 48] on icon "Copy Address" at bounding box center [158, 49] width 8 height 8
click at [760, 487] on img at bounding box center [759, 489] width 29 height 29
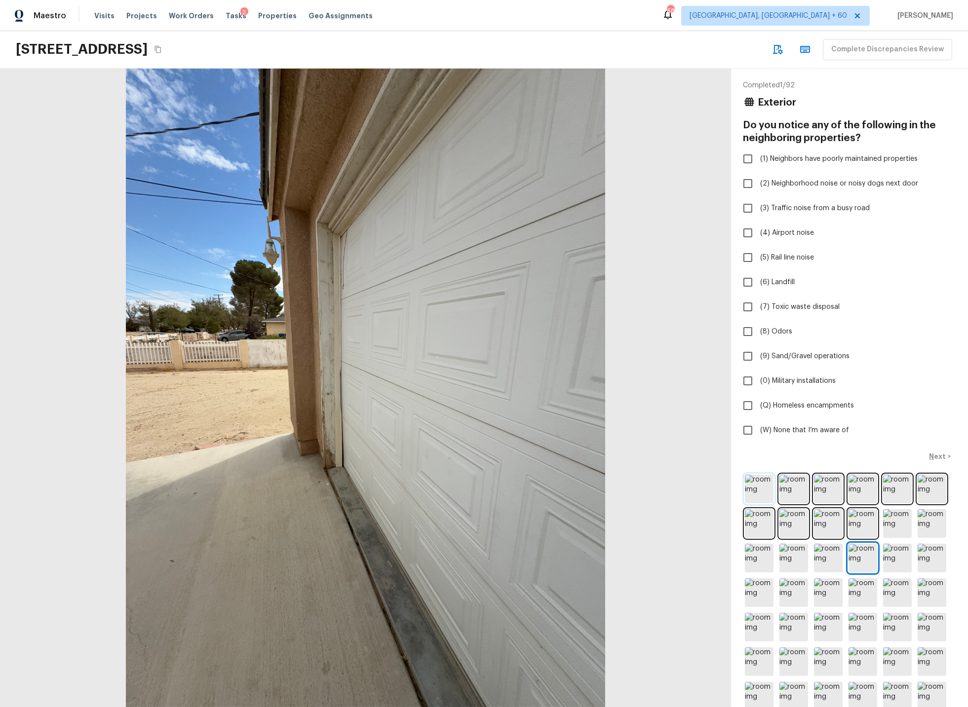
click at [760, 487] on img at bounding box center [759, 489] width 29 height 29
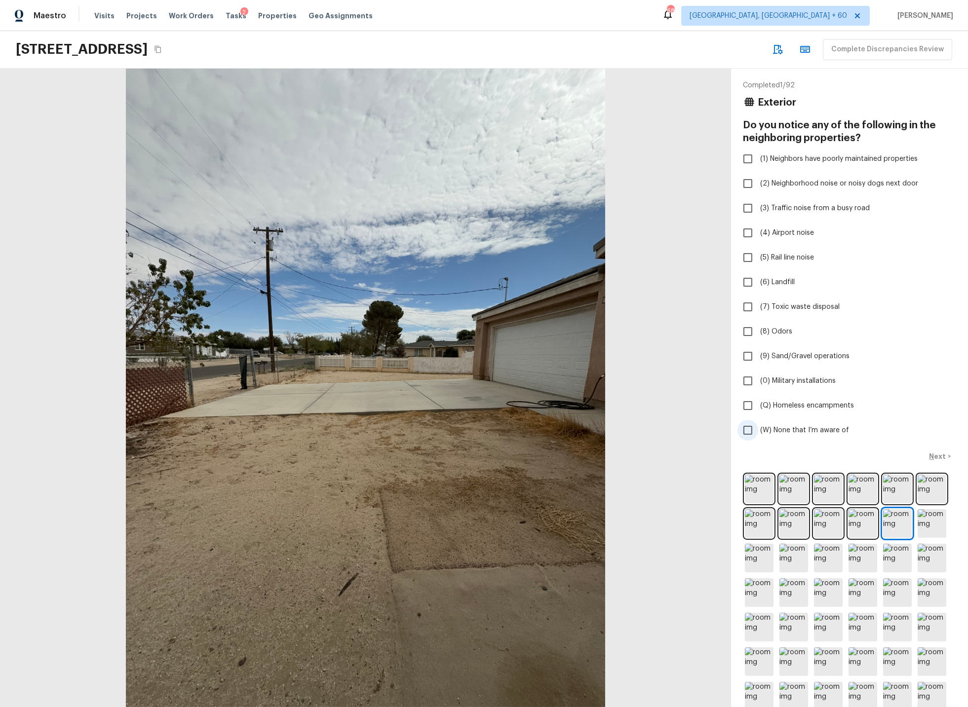
click at [816, 430] on span "(W) None that I’m aware of" at bounding box center [804, 430] width 89 height 10
click at [758, 430] on input "(W) None that I’m aware of" at bounding box center [747, 430] width 21 height 21
checkbox input "true"
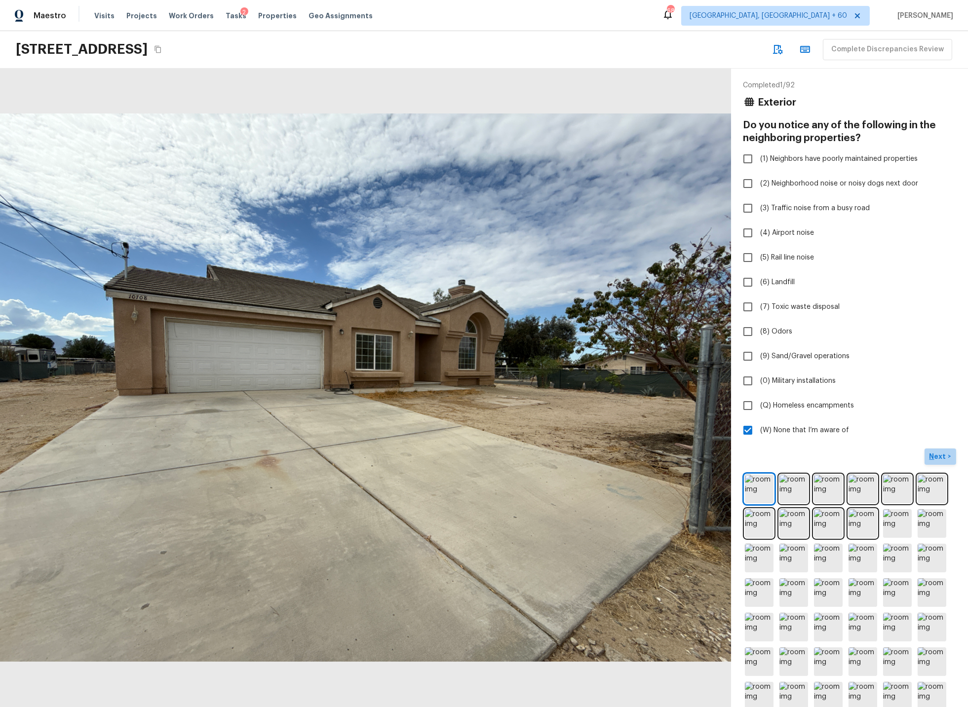
click at [940, 453] on p "Next" at bounding box center [938, 457] width 19 height 10
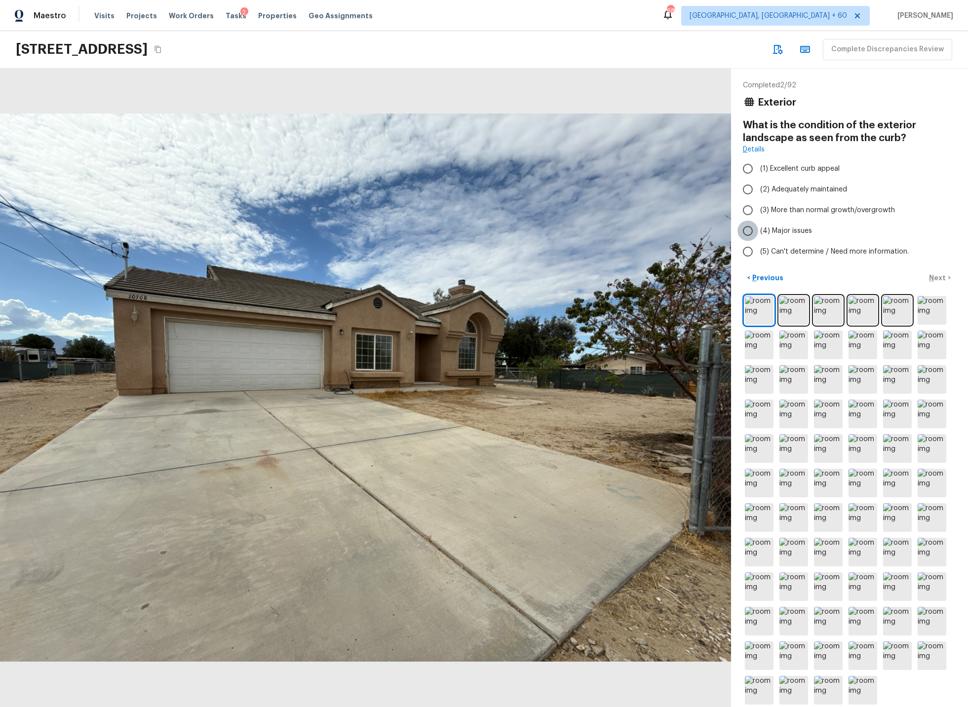
click at [748, 231] on input "(4) Major issues" at bounding box center [747, 231] width 21 height 21
radio input "true"
click at [939, 279] on p "Next" at bounding box center [938, 278] width 19 height 10
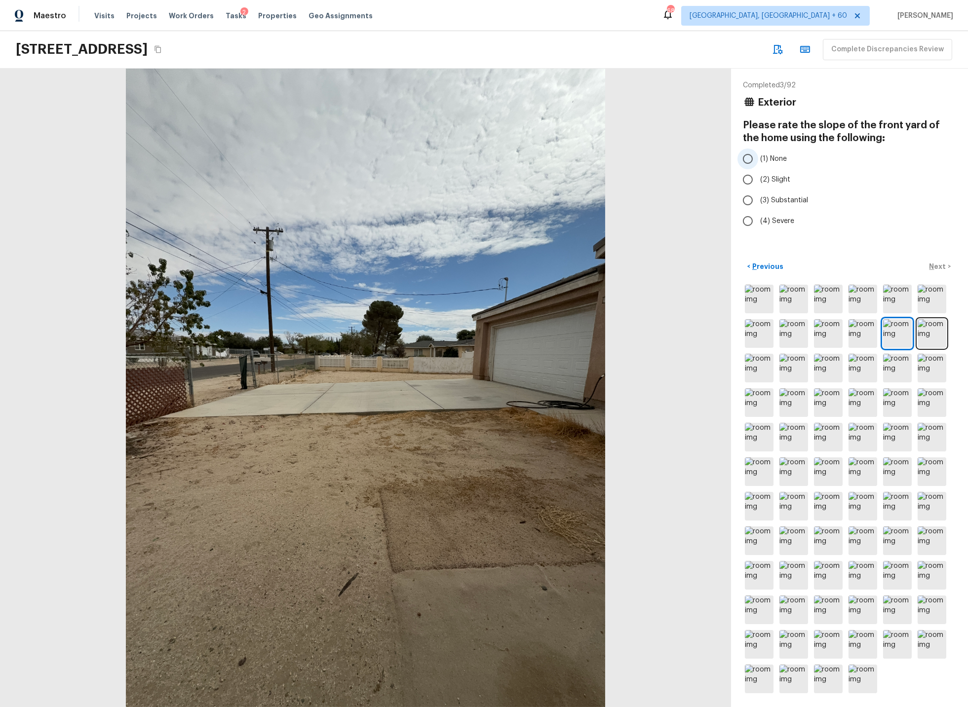
click at [749, 158] on input "(1) None" at bounding box center [747, 159] width 21 height 21
radio input "true"
click at [935, 265] on p "Next" at bounding box center [938, 267] width 19 height 10
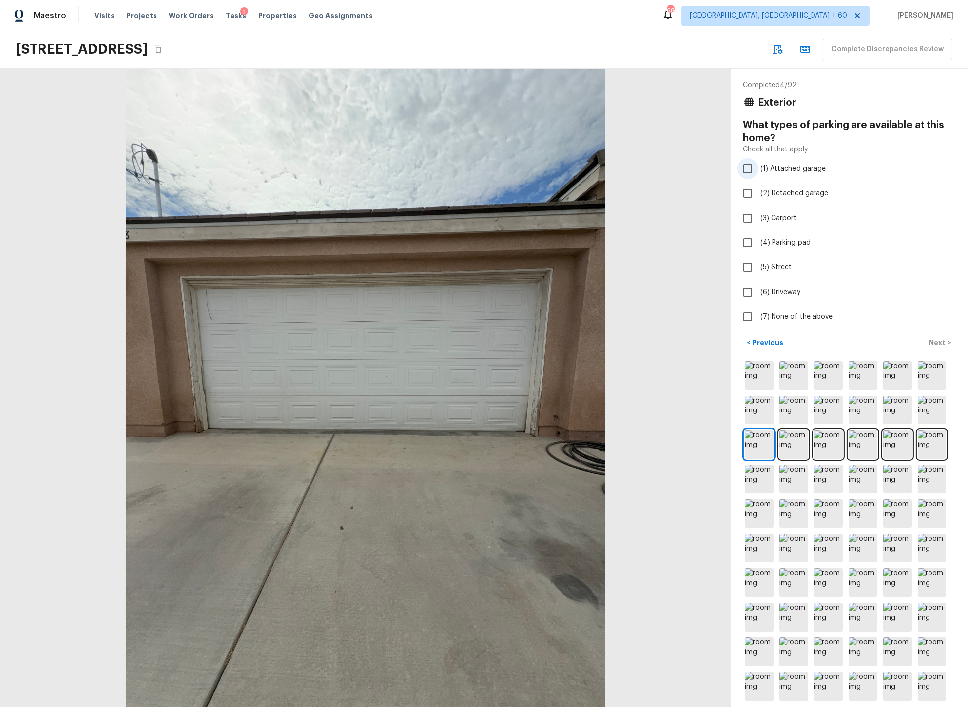
click at [749, 165] on input "(1) Attached garage" at bounding box center [747, 168] width 21 height 21
checkbox input "true"
click at [937, 341] on p "Next" at bounding box center [938, 343] width 19 height 10
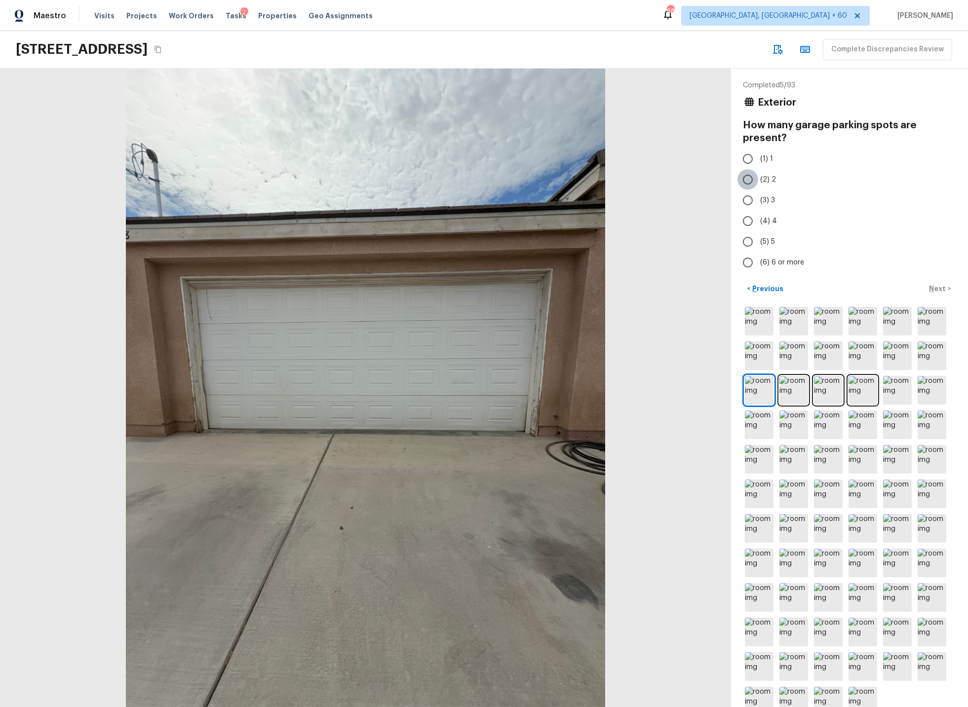
click at [747, 178] on input "(2) 2" at bounding box center [747, 179] width 21 height 21
radio input "true"
click at [940, 289] on p "Next" at bounding box center [938, 289] width 19 height 10
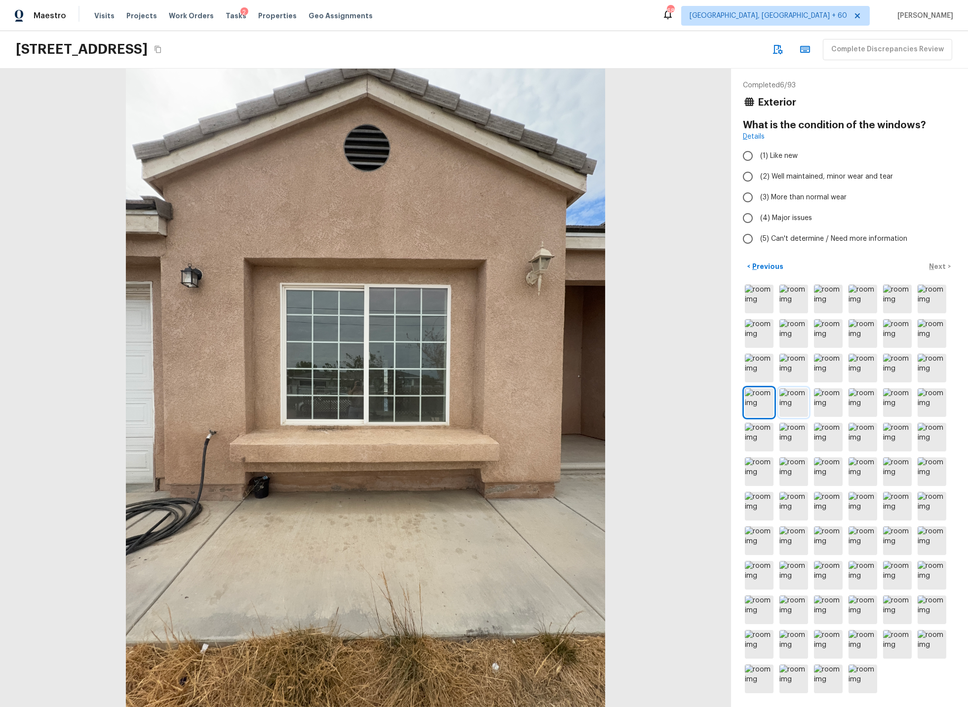
click at [792, 400] on img at bounding box center [793, 402] width 29 height 29
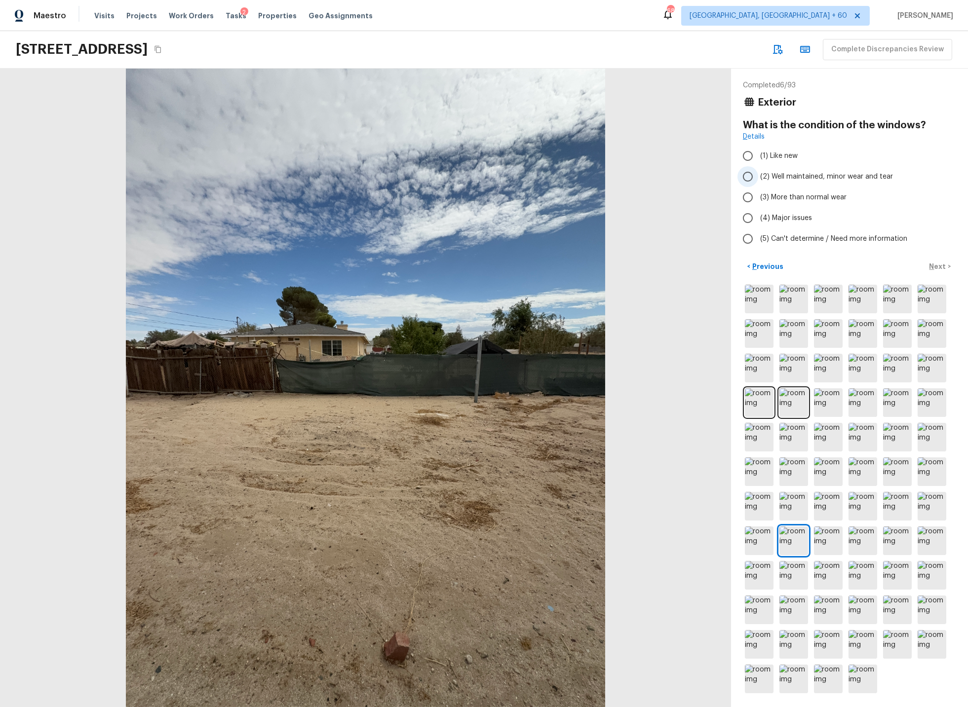
click at [748, 176] on input "(2) Well maintained, minor wear and tear" at bounding box center [747, 176] width 21 height 21
radio input "true"
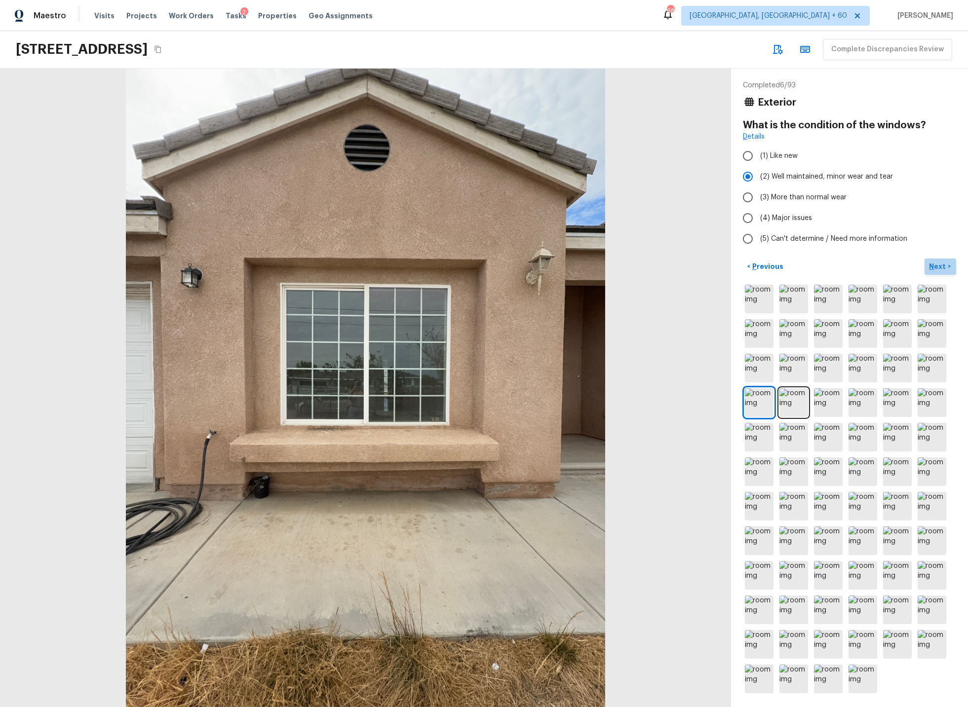
click at [938, 265] on p "Next" at bounding box center [938, 267] width 19 height 10
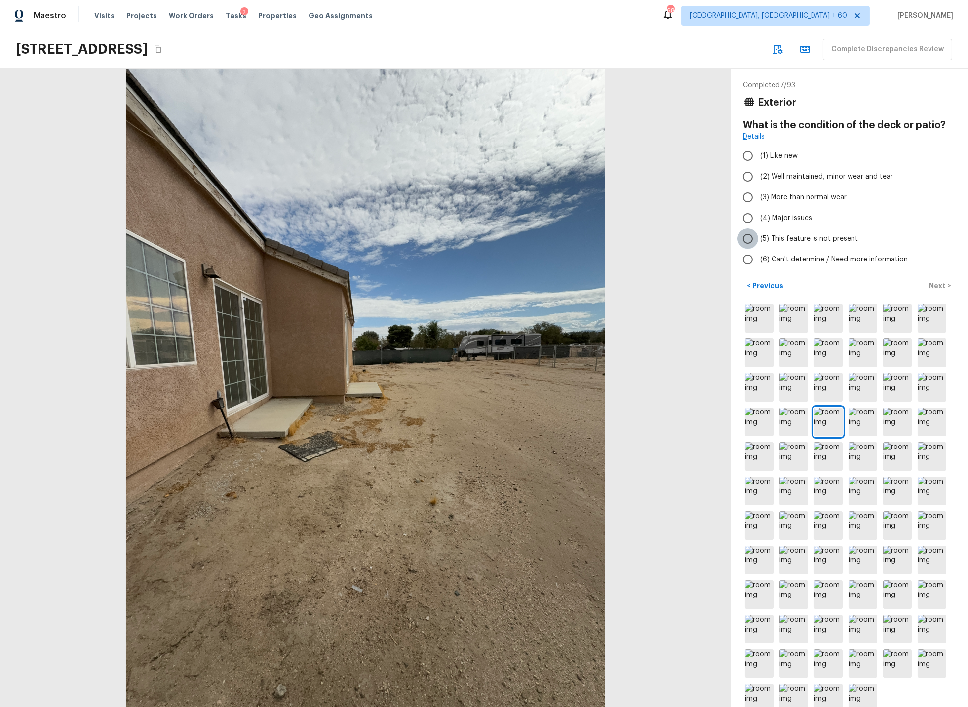
drag, startPoint x: 746, startPoint y: 237, endPoint x: 758, endPoint y: 240, distance: 12.3
click at [747, 237] on input "(5) This feature is not present" at bounding box center [747, 239] width 21 height 21
radio input "true"
click at [945, 285] on p "Next" at bounding box center [938, 286] width 19 height 10
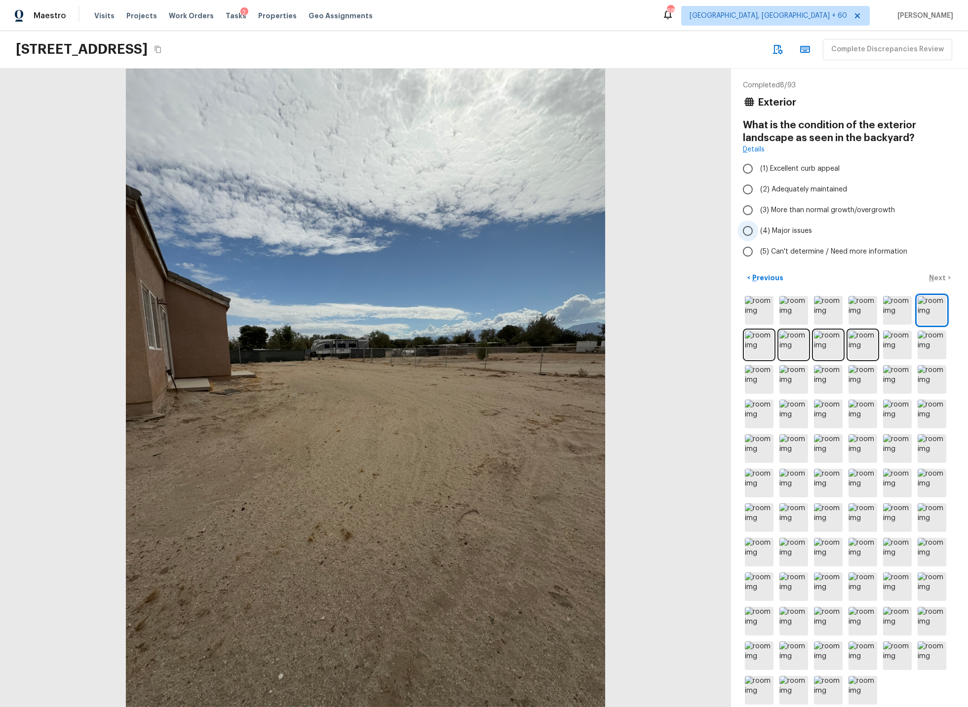
click at [750, 230] on input "(4) Major issues" at bounding box center [747, 231] width 21 height 21
radio input "true"
click at [938, 276] on p "Next" at bounding box center [938, 278] width 19 height 10
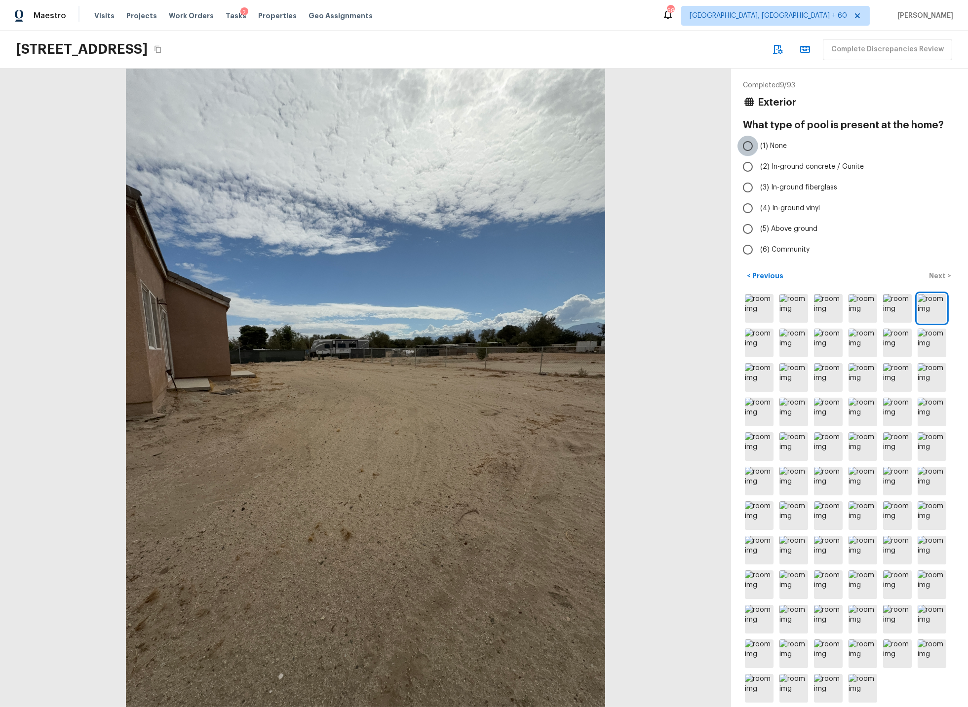
click at [747, 146] on input "(1) None" at bounding box center [747, 146] width 21 height 21
radio input "true"
click at [939, 276] on p "Next" at bounding box center [938, 276] width 19 height 10
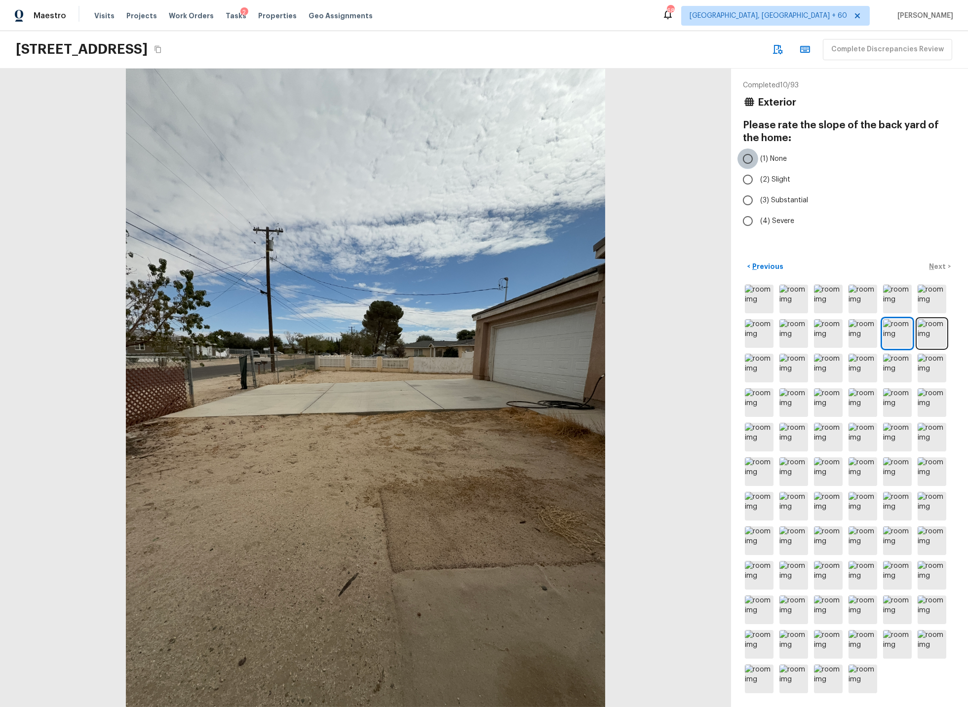
click at [749, 160] on input "(1) None" at bounding box center [747, 159] width 21 height 21
radio input "true"
click at [941, 264] on p "Next" at bounding box center [938, 267] width 19 height 10
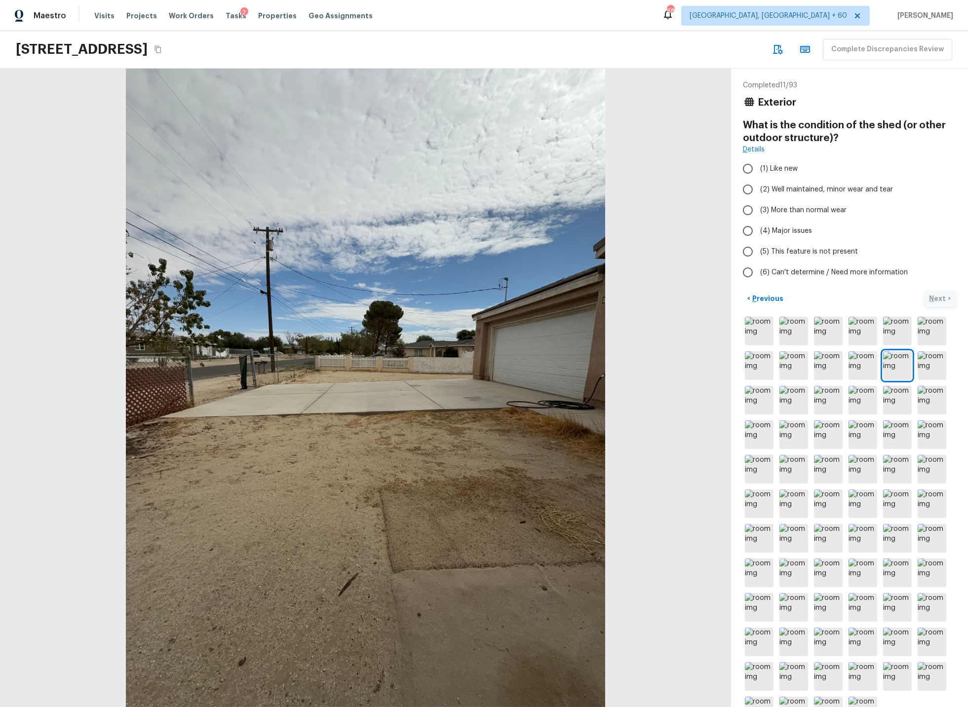
scroll to position [1, 0]
click at [752, 250] on input "(5) This feature is not present" at bounding box center [747, 250] width 21 height 21
radio input "true"
click at [941, 297] on p "Next" at bounding box center [938, 298] width 19 height 10
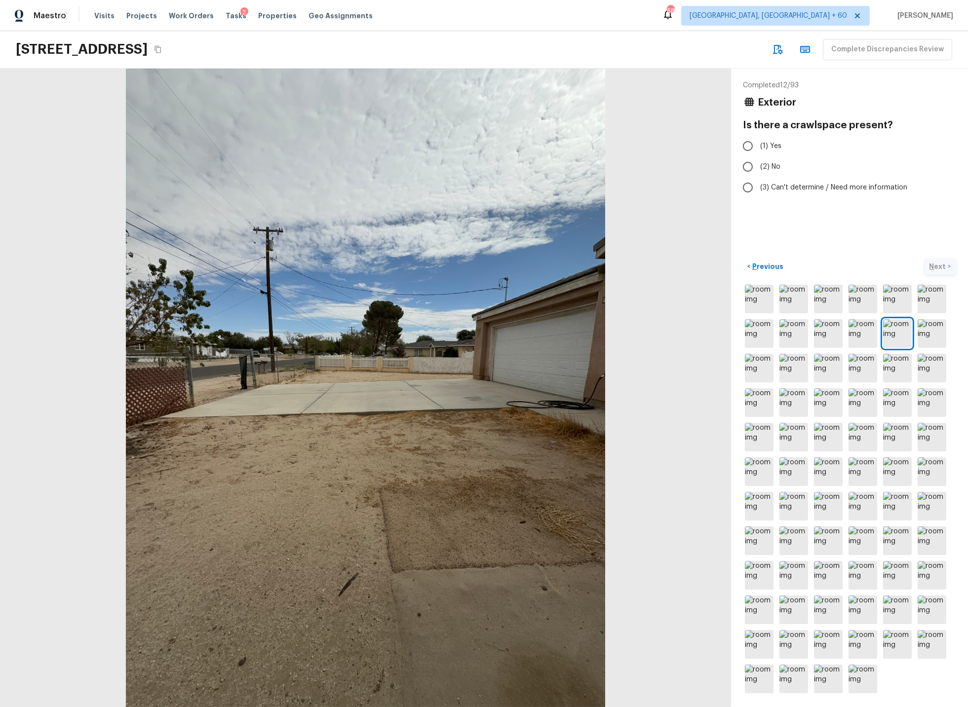
scroll to position [0, 0]
click at [749, 167] on input "(2) No" at bounding box center [747, 166] width 21 height 21
radio input "true"
click at [938, 267] on p "Next" at bounding box center [938, 267] width 19 height 10
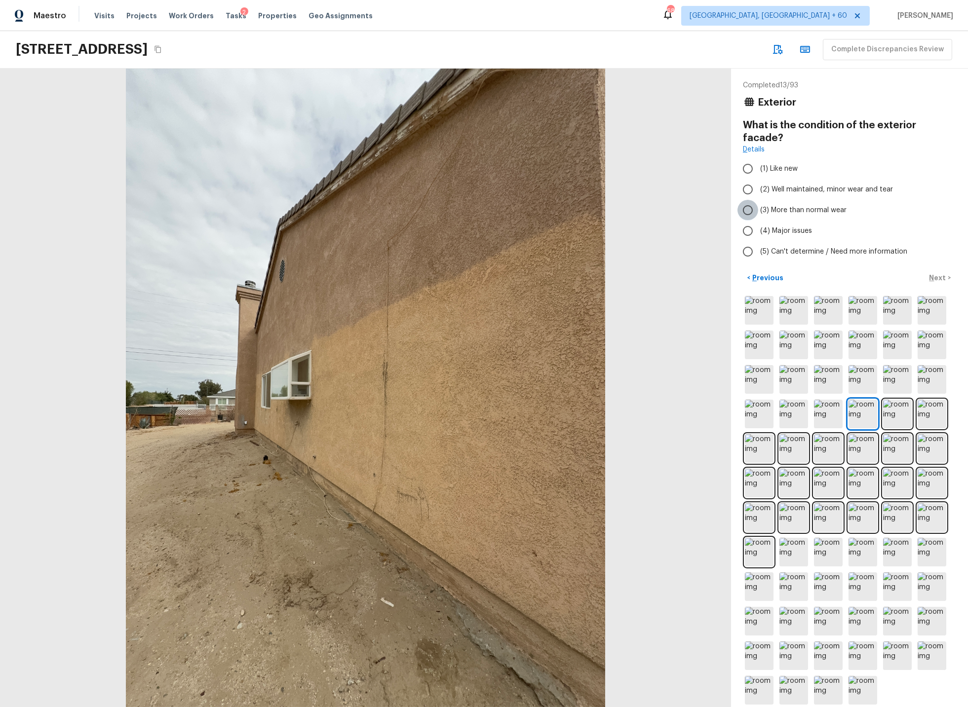
click at [747, 200] on input "(3) More than normal wear" at bounding box center [747, 210] width 21 height 21
radio input "true"
click at [941, 273] on p "Next" at bounding box center [938, 278] width 19 height 10
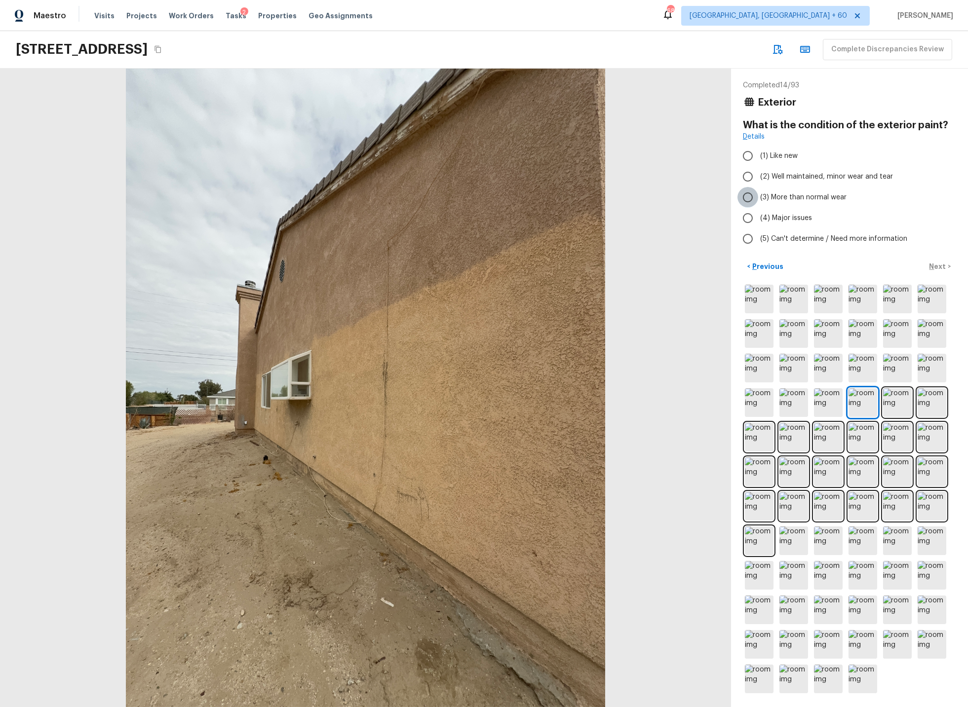
click at [749, 198] on input "(3) More than normal wear" at bounding box center [747, 197] width 21 height 21
radio input "true"
click at [935, 265] on p "Next" at bounding box center [938, 267] width 19 height 10
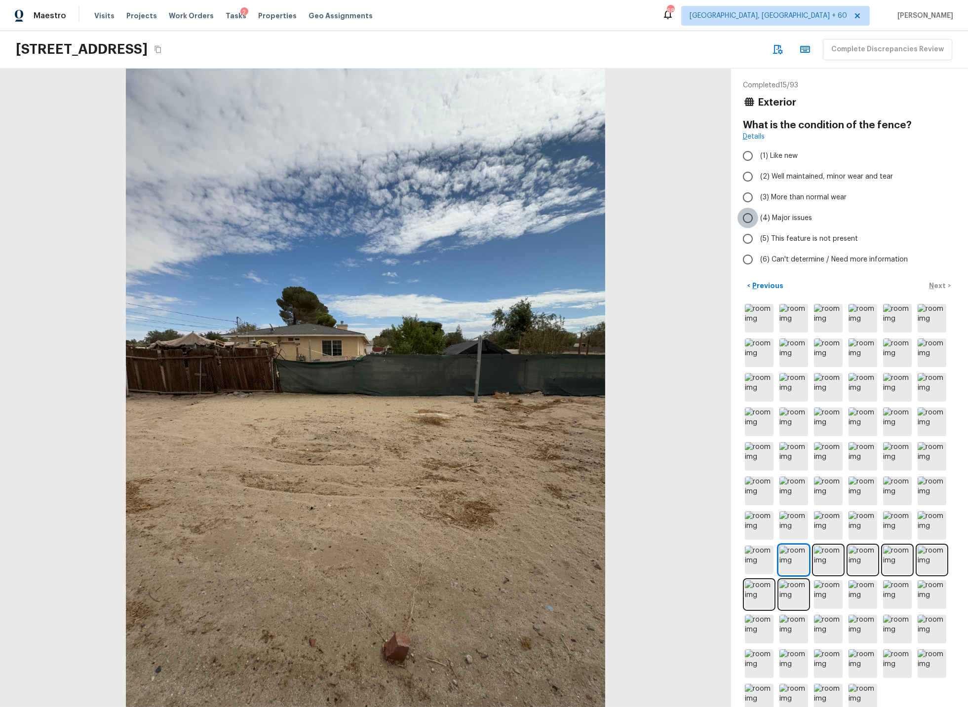
click at [750, 217] on input "(4) Major issues" at bounding box center [747, 218] width 21 height 21
radio input "true"
click at [940, 283] on p "Next" at bounding box center [938, 286] width 19 height 10
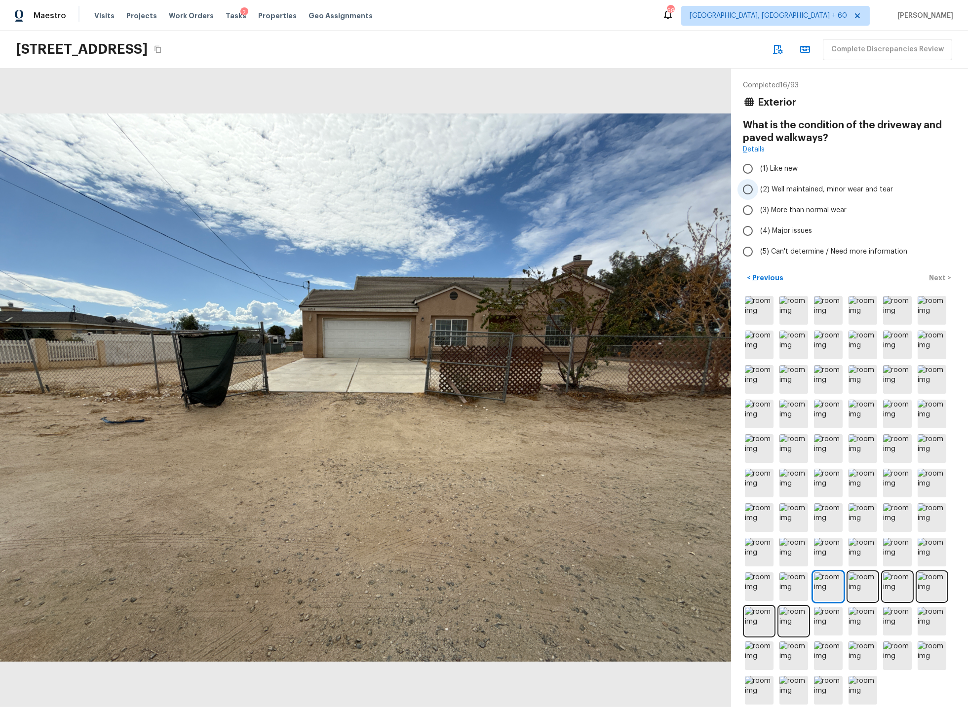
click at [750, 191] on input "(2) Well maintained, minor wear and tear" at bounding box center [747, 189] width 21 height 21
radio input "true"
click at [937, 277] on p "Next" at bounding box center [938, 278] width 19 height 10
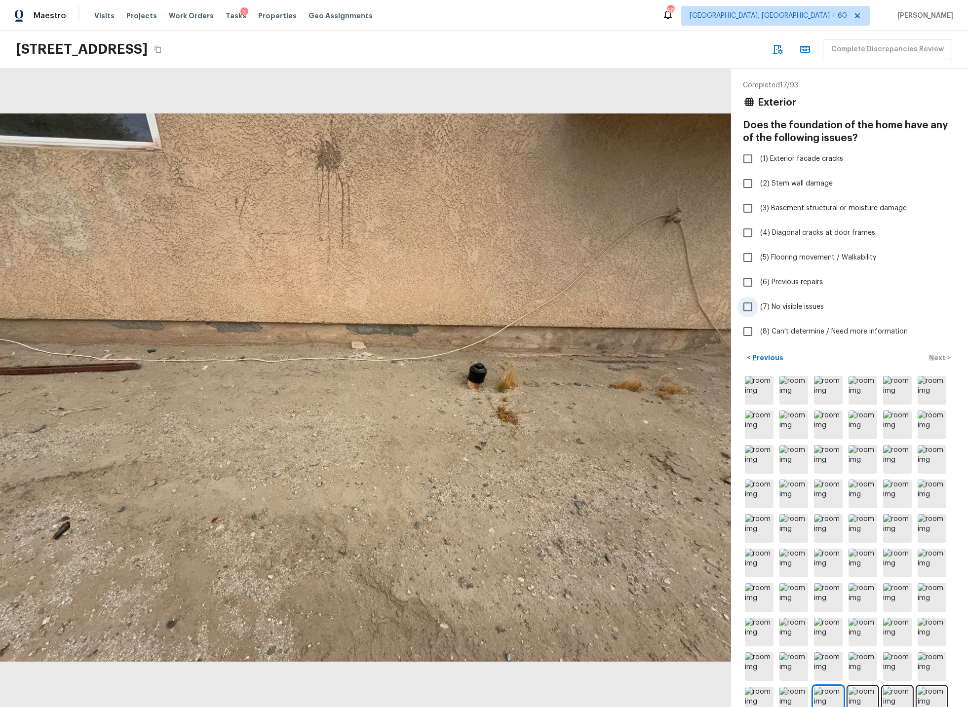
click at [748, 306] on input "(7) No visible issues" at bounding box center [747, 307] width 21 height 21
checkbox input "true"
click at [938, 358] on p "Next" at bounding box center [938, 358] width 19 height 10
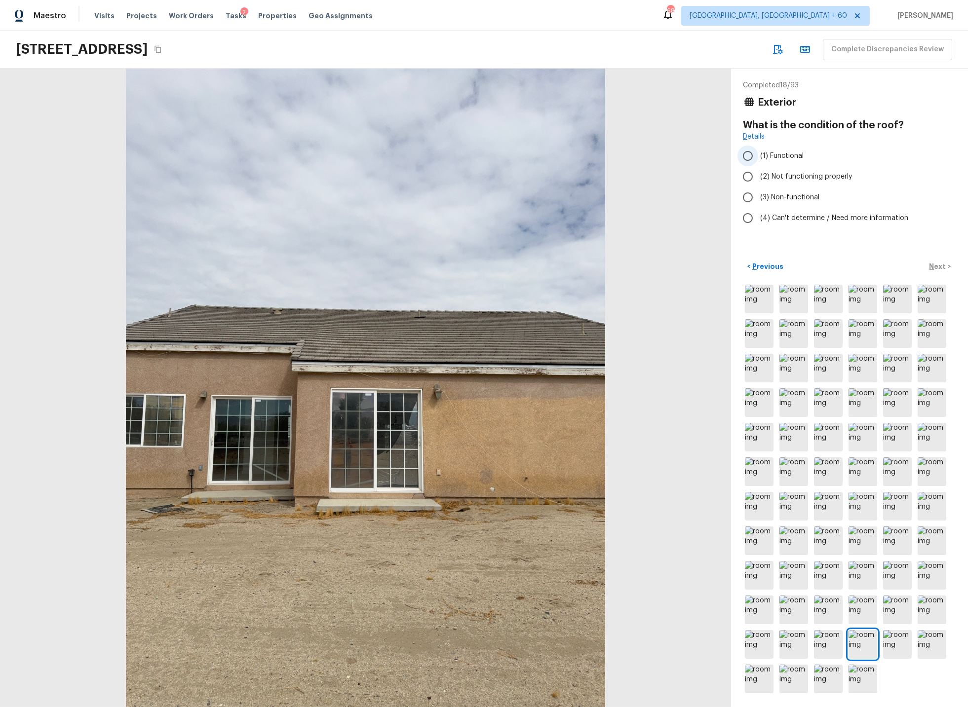
click at [751, 154] on input "(1) Functional" at bounding box center [747, 156] width 21 height 21
radio input "true"
click at [944, 266] on p "Next" at bounding box center [938, 267] width 19 height 10
click at [748, 168] on input "(2) No" at bounding box center [747, 166] width 21 height 21
radio input "true"
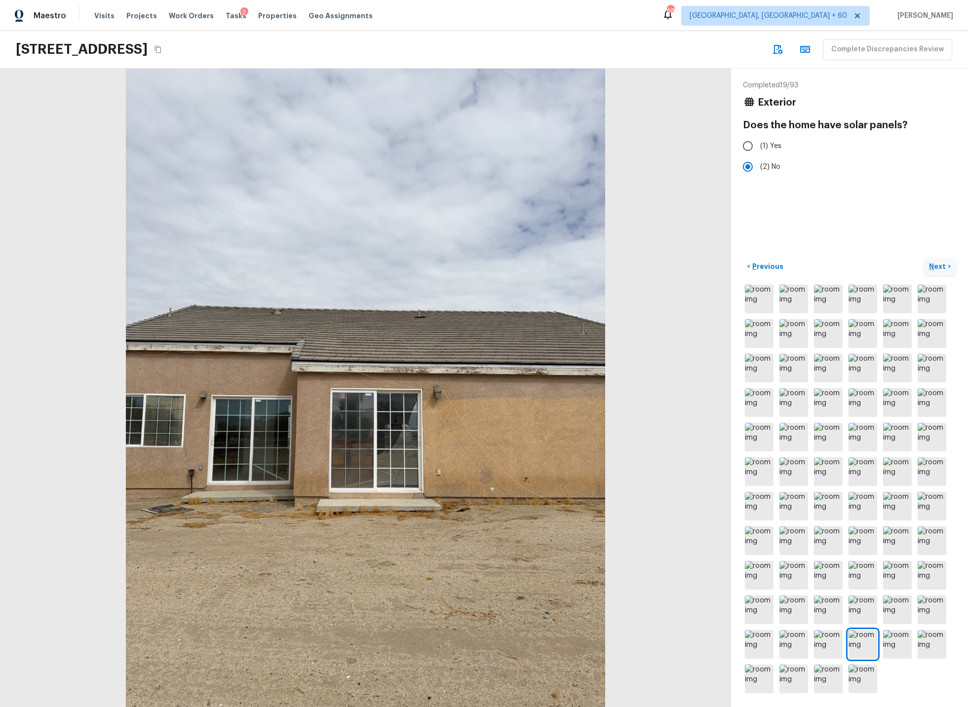
click at [940, 265] on p "Next" at bounding box center [938, 267] width 19 height 10
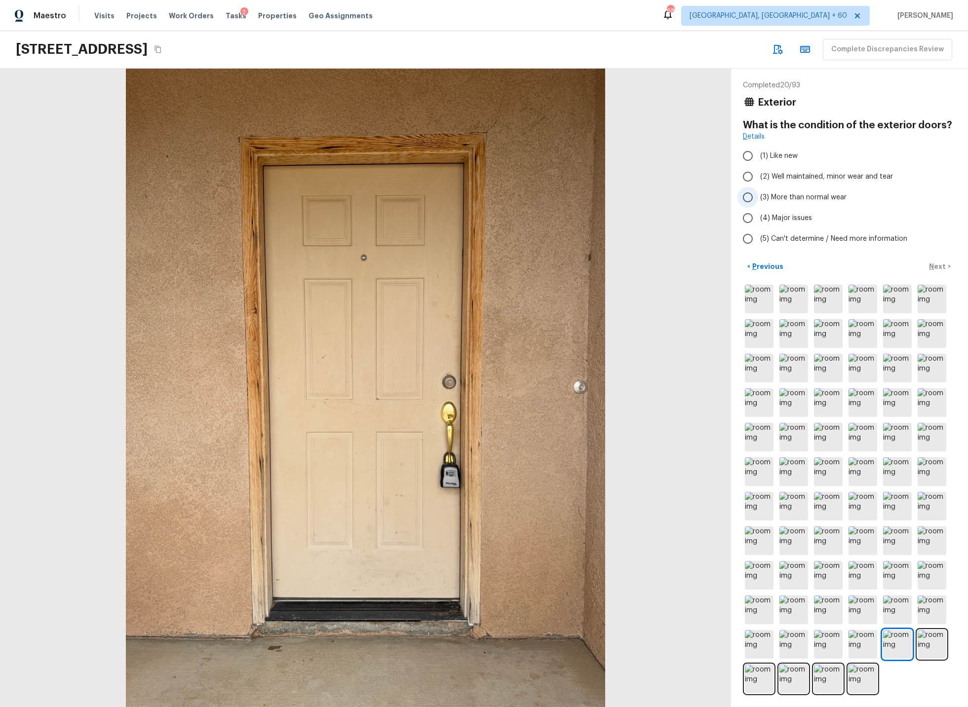
click at [750, 196] on input "(3) More than normal wear" at bounding box center [747, 197] width 21 height 21
radio input "true"
click at [938, 265] on p "Next" at bounding box center [938, 267] width 19 height 10
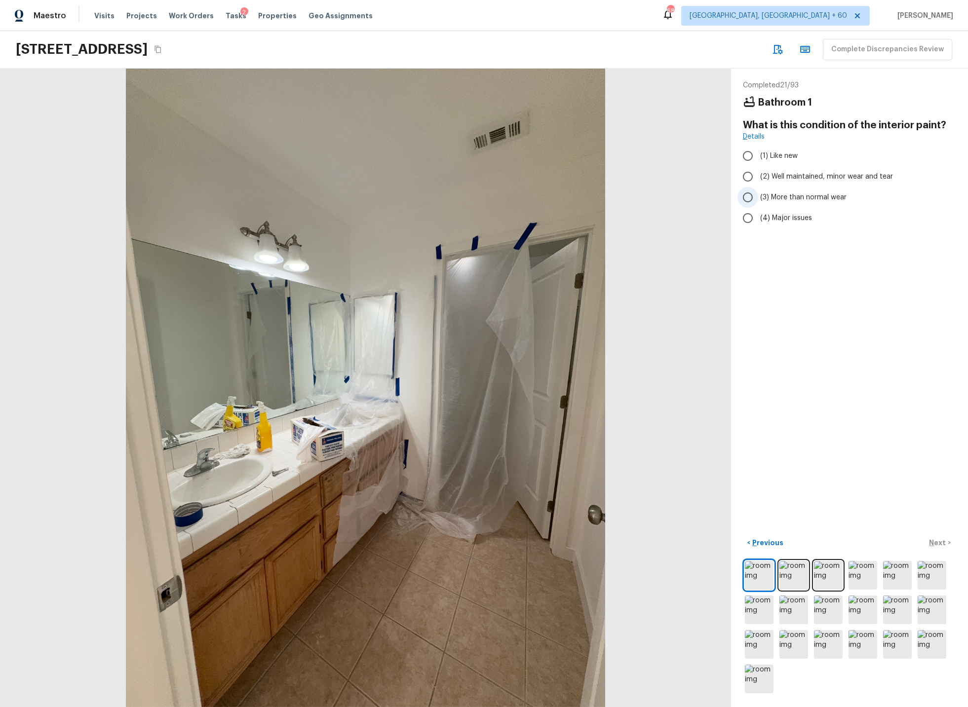
click at [749, 195] on input "(3) More than normal wear" at bounding box center [747, 197] width 21 height 21
radio input "true"
click at [937, 542] on p "Next" at bounding box center [938, 543] width 19 height 10
drag, startPoint x: 748, startPoint y: 200, endPoint x: 799, endPoint y: 317, distance: 128.2
click at [749, 201] on input "(2) No" at bounding box center [747, 201] width 21 height 21
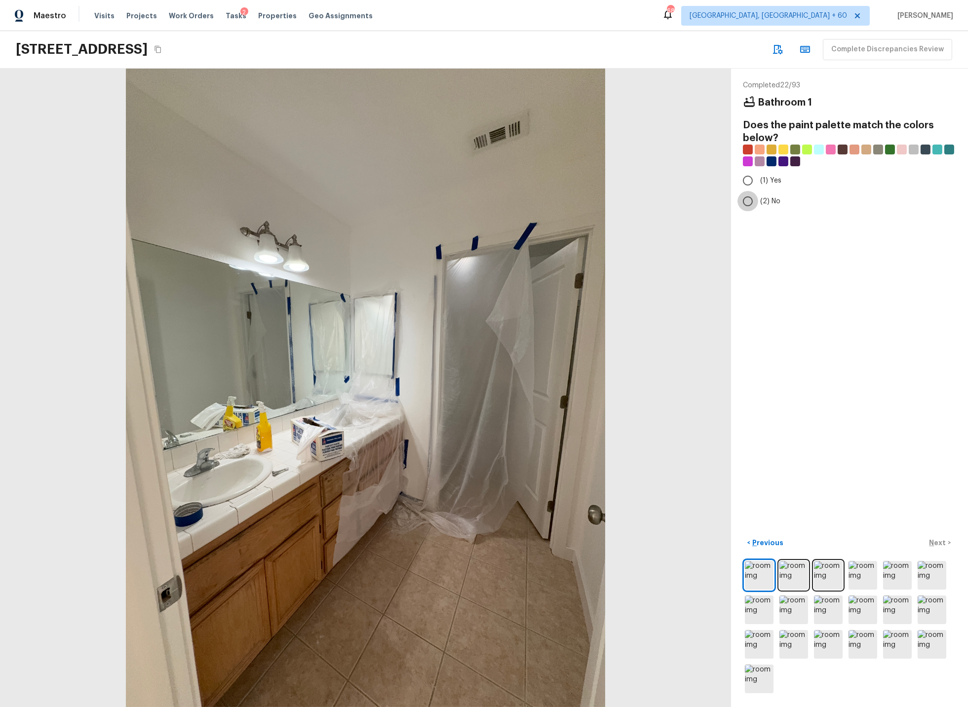
radio input "true"
click at [939, 540] on p "Next" at bounding box center [938, 543] width 19 height 10
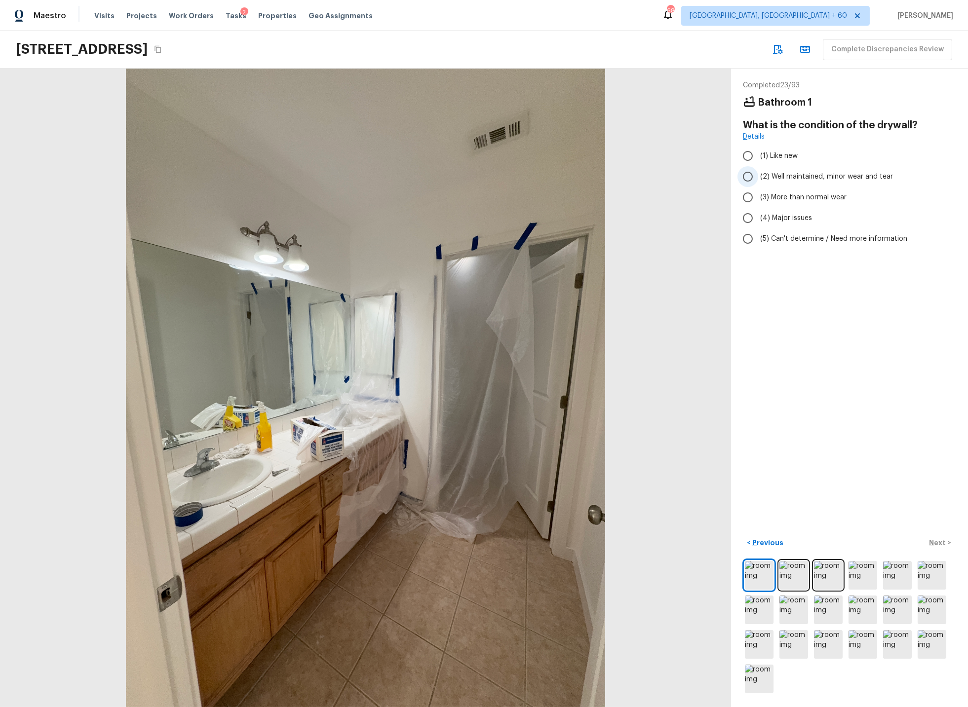
click at [750, 178] on input "(2) Well maintained, minor wear and tear" at bounding box center [747, 176] width 21 height 21
radio input "true"
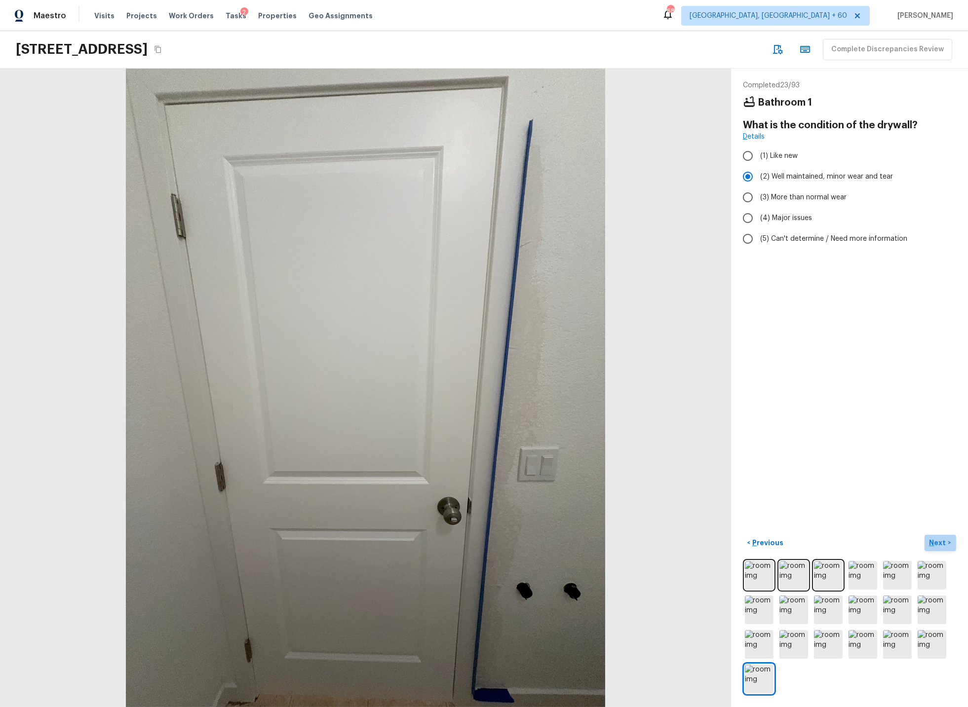
click at [939, 544] on p "Next" at bounding box center [938, 543] width 19 height 10
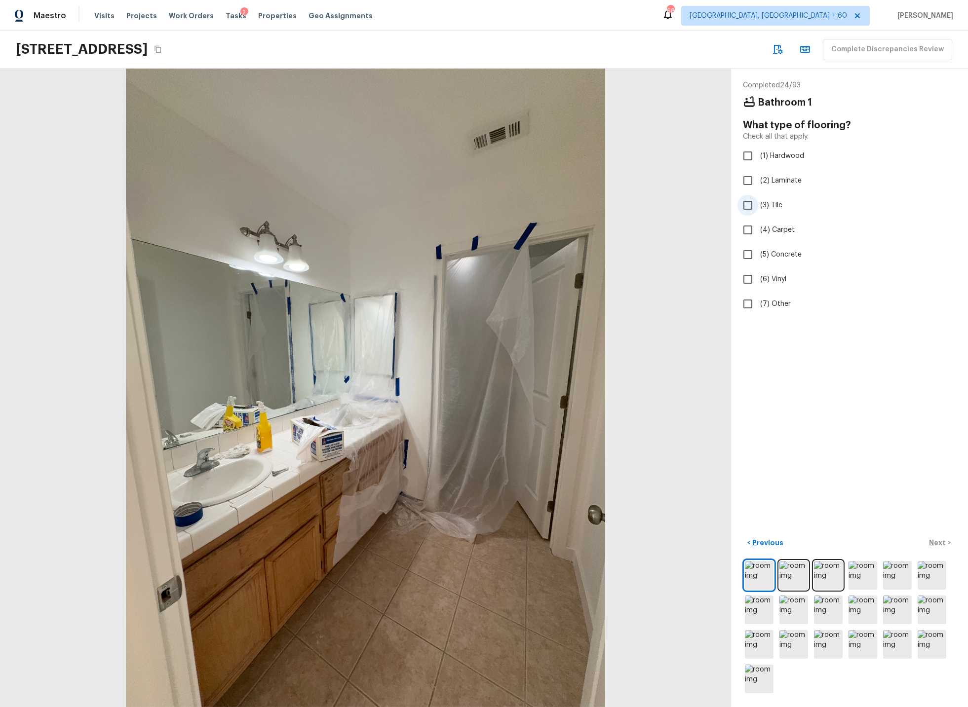
click at [750, 205] on input "(3) Tile" at bounding box center [747, 205] width 21 height 21
checkbox input "true"
click at [941, 542] on p "Next" at bounding box center [938, 543] width 19 height 10
click at [751, 179] on input "(2) Well maintained, minor wear and tear" at bounding box center [747, 176] width 21 height 21
radio input "true"
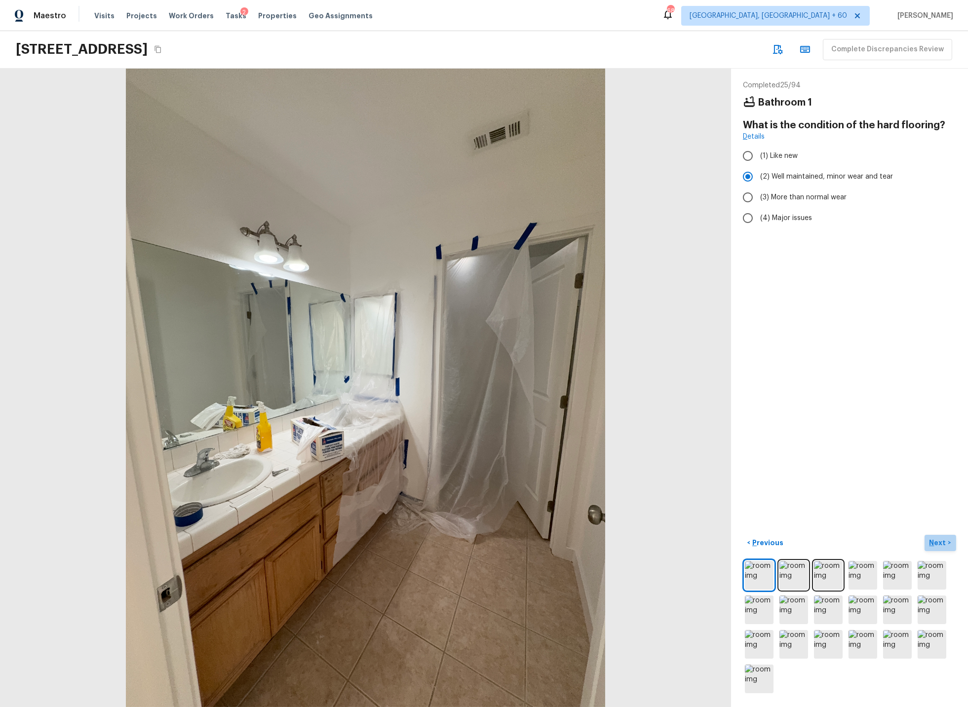
click at [941, 541] on p "Next" at bounding box center [938, 543] width 19 height 10
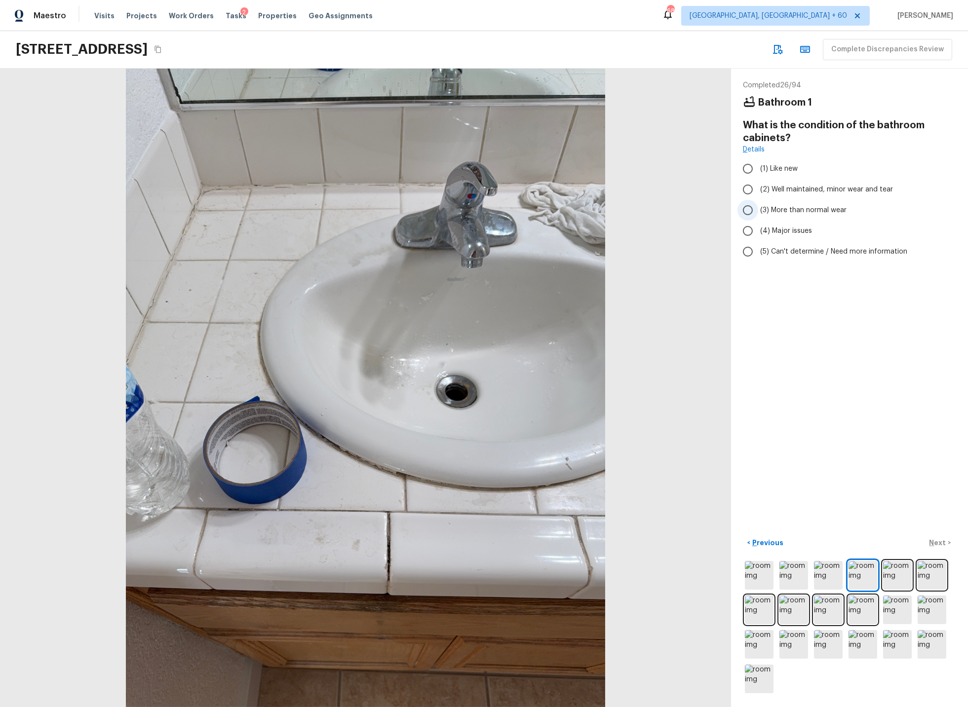
click at [749, 211] on input "(3) More than normal wear" at bounding box center [747, 210] width 21 height 21
radio input "true"
click at [935, 542] on p "Next" at bounding box center [938, 543] width 19 height 10
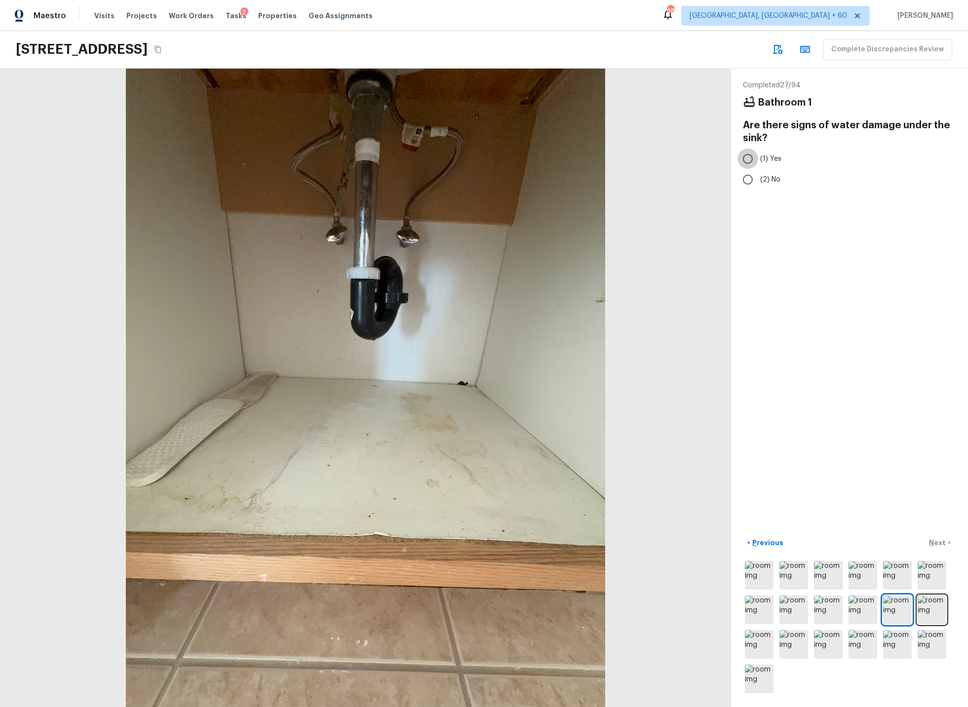
drag, startPoint x: 750, startPoint y: 161, endPoint x: 814, endPoint y: 273, distance: 129.8
click at [750, 161] on input "(1) Yes" at bounding box center [747, 159] width 21 height 21
radio input "true"
click at [937, 543] on p "Next" at bounding box center [938, 543] width 19 height 10
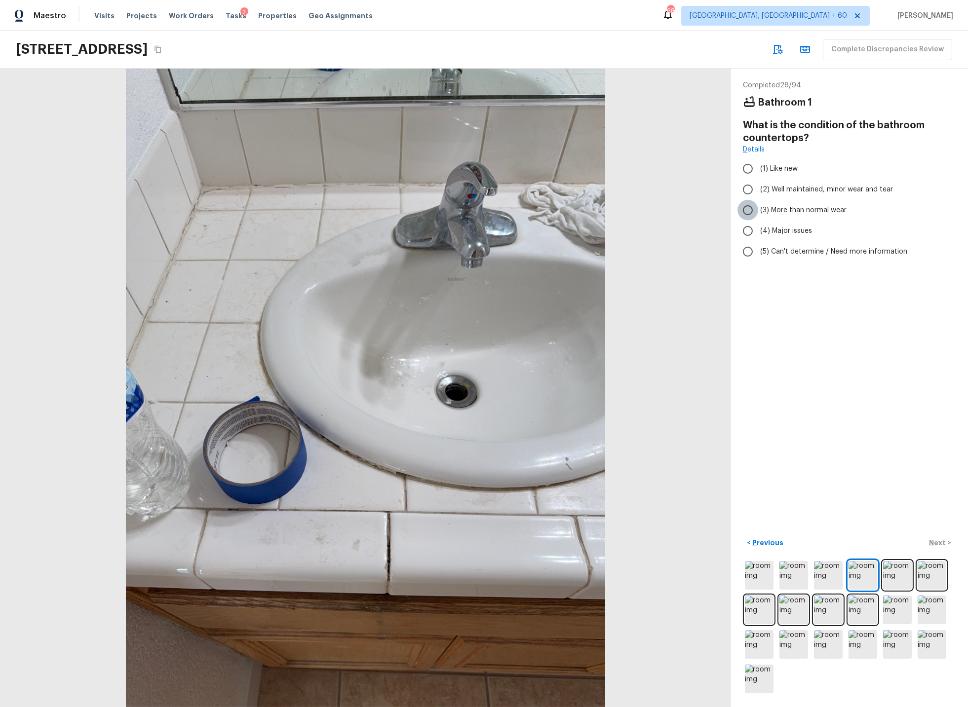
click at [749, 210] on input "(3) More than normal wear" at bounding box center [747, 210] width 21 height 21
radio input "true"
click at [935, 543] on p "Next" at bounding box center [938, 543] width 19 height 10
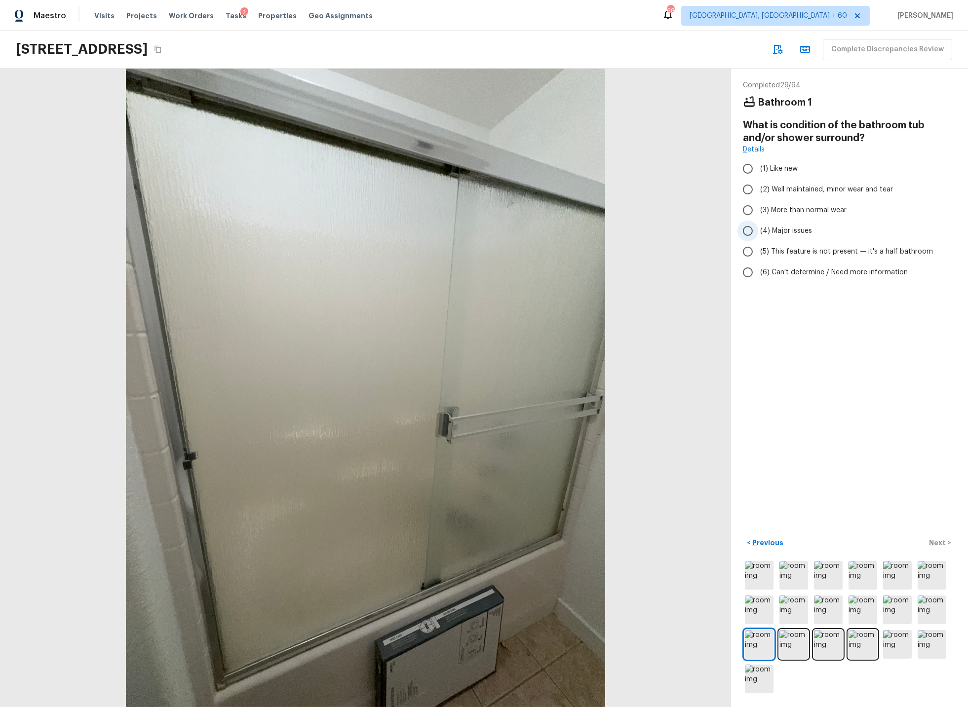
click at [749, 229] on input "(4) Major issues" at bounding box center [747, 231] width 21 height 21
radio input "true"
click at [937, 544] on p "Next" at bounding box center [938, 543] width 19 height 10
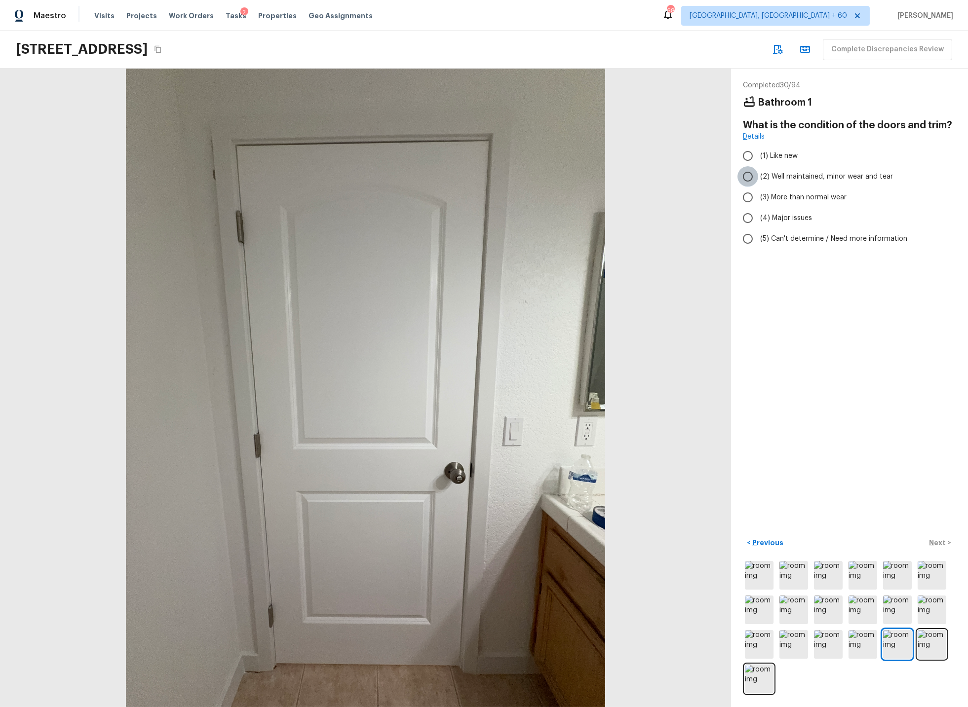
click at [750, 175] on input "(2) Well maintained, minor wear and tear" at bounding box center [747, 176] width 21 height 21
radio input "true"
click at [938, 543] on p "Next" at bounding box center [938, 543] width 19 height 10
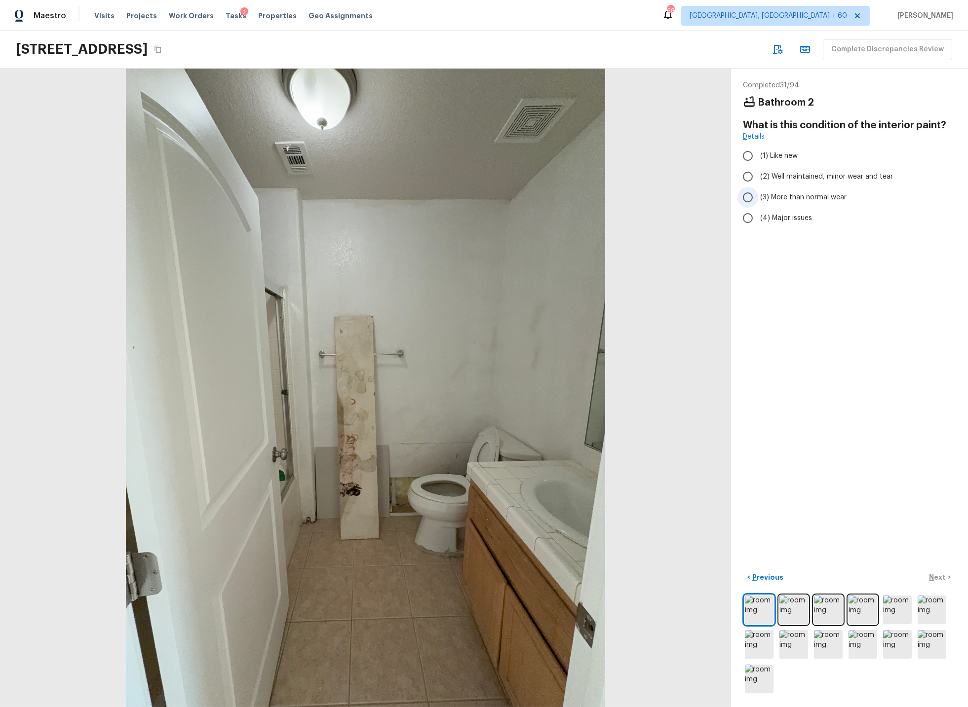
click at [749, 197] on input "(3) More than normal wear" at bounding box center [747, 197] width 21 height 21
radio input "true"
click at [940, 577] on p "Next" at bounding box center [938, 578] width 19 height 10
click at [749, 199] on input "(2) No" at bounding box center [747, 201] width 21 height 21
radio input "true"
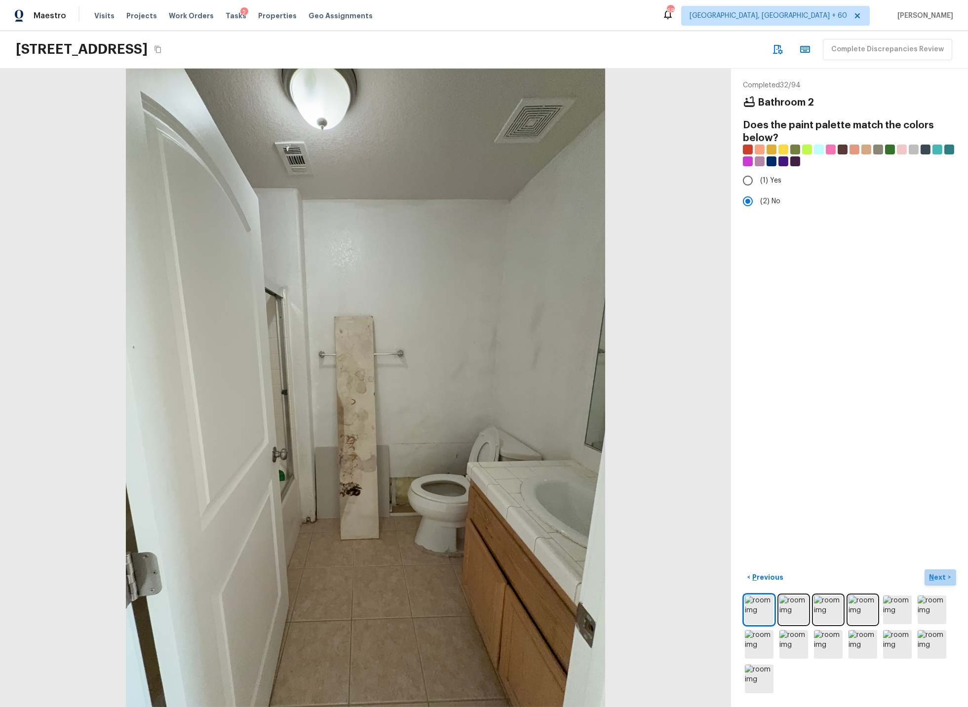
click at [937, 576] on p "Next" at bounding box center [938, 578] width 19 height 10
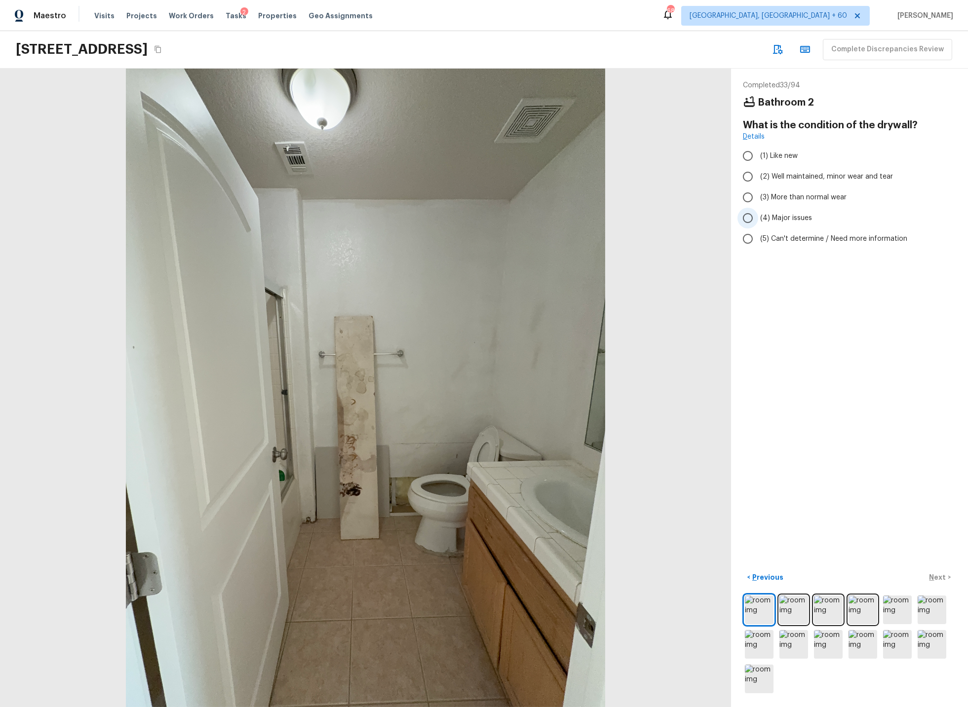
click at [746, 216] on input "(4) Major issues" at bounding box center [747, 218] width 21 height 21
radio input "true"
click at [939, 579] on p "Next" at bounding box center [938, 578] width 19 height 10
click at [748, 207] on input "(3) Tile" at bounding box center [747, 205] width 21 height 21
checkbox input "true"
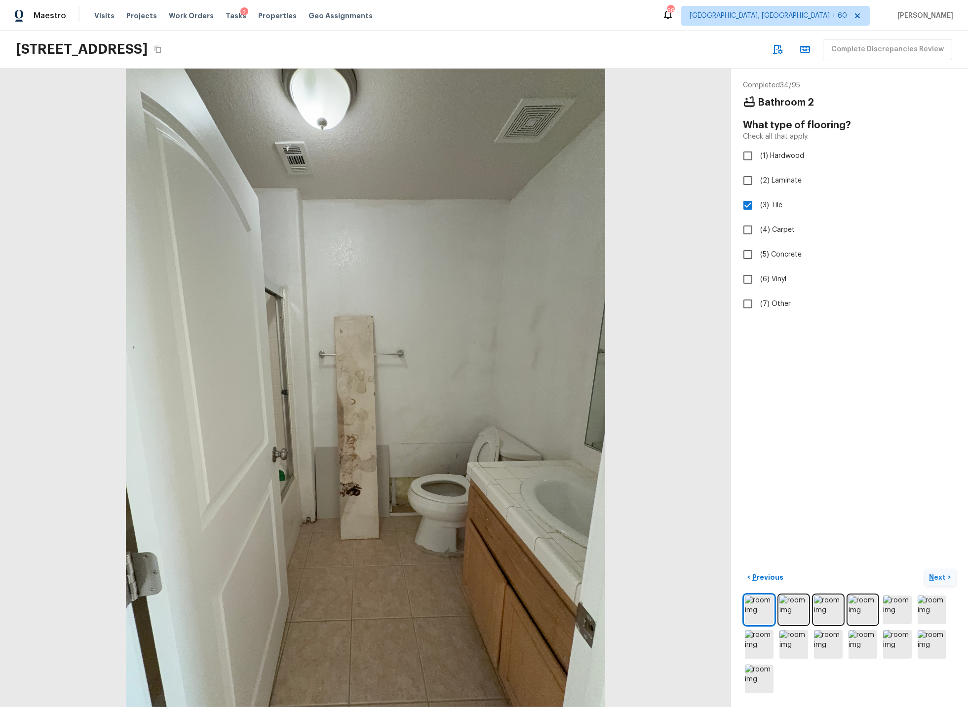
click at [942, 577] on p "Next" at bounding box center [938, 578] width 19 height 10
click at [752, 177] on input "(2) Well maintained, minor wear and tear" at bounding box center [747, 176] width 21 height 21
radio input "true"
click at [936, 577] on p "Next" at bounding box center [938, 578] width 19 height 10
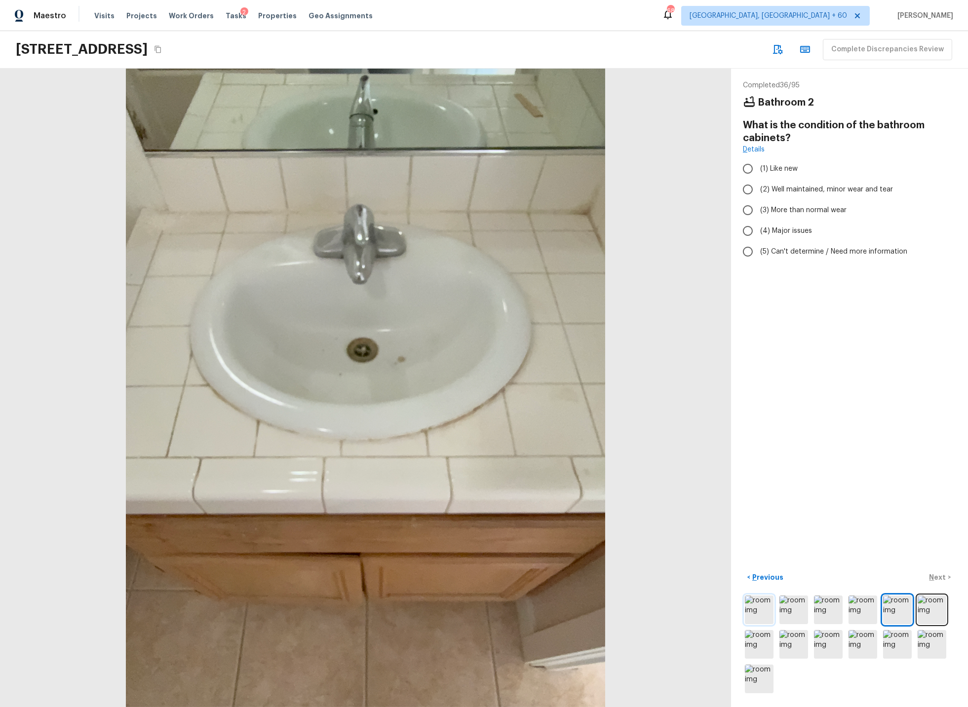
click at [760, 610] on img at bounding box center [759, 610] width 29 height 29
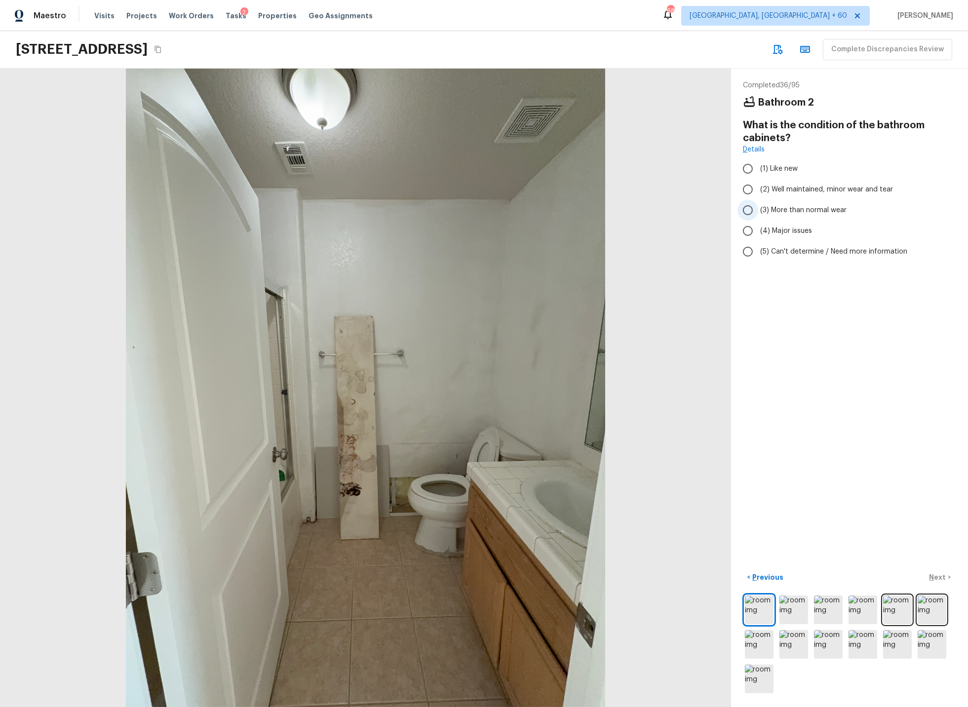
click at [748, 211] on input "(3) More than normal wear" at bounding box center [747, 210] width 21 height 21
radio input "true"
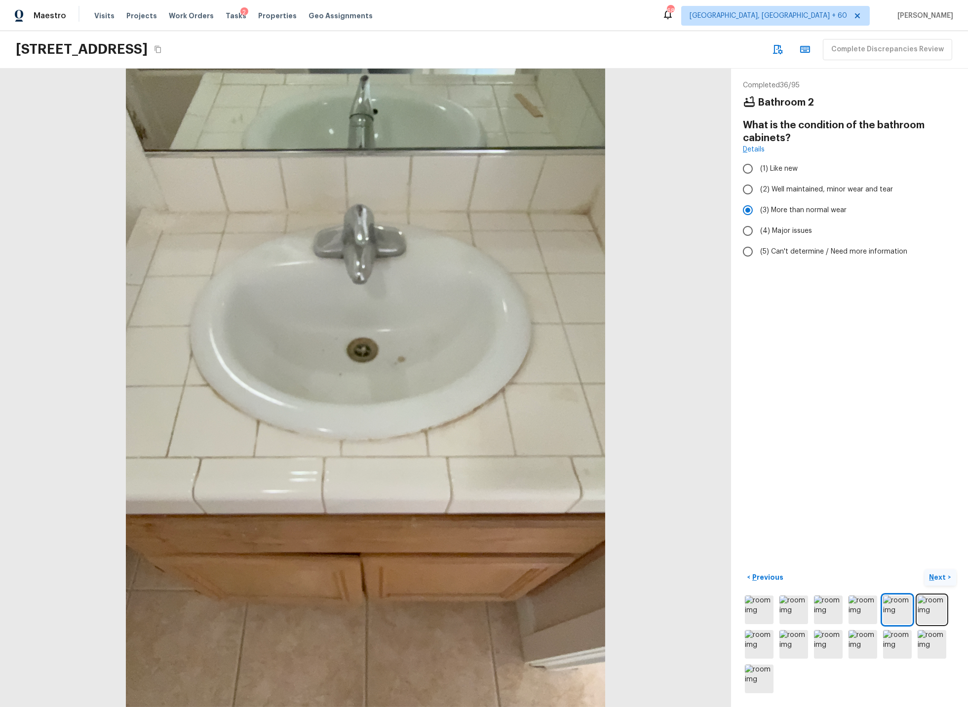
click at [936, 577] on p "Next" at bounding box center [938, 578] width 19 height 10
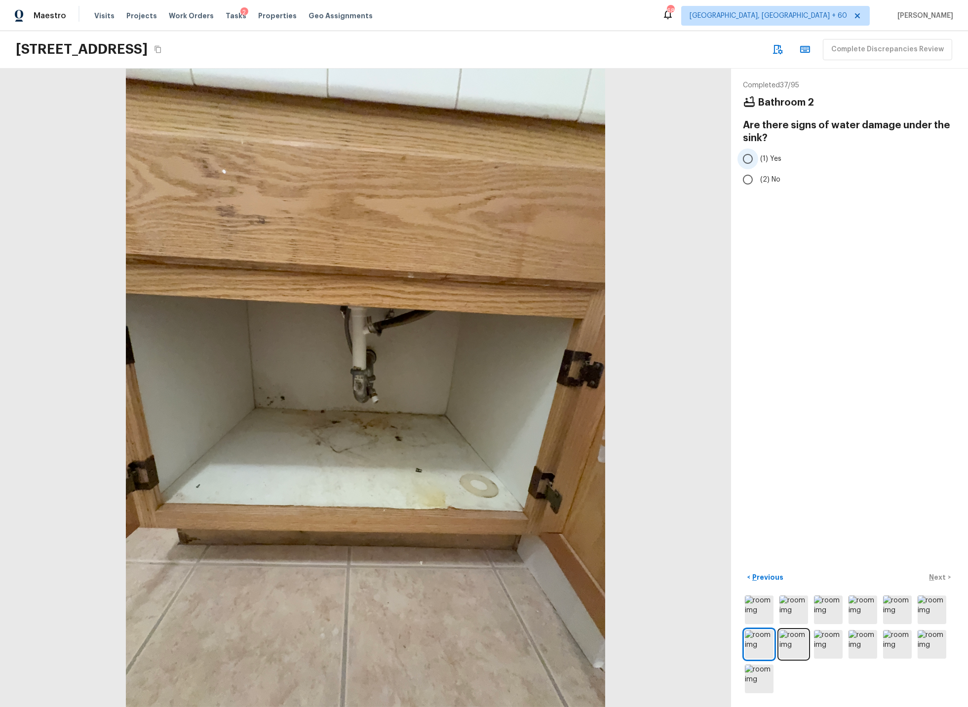
drag, startPoint x: 748, startPoint y: 159, endPoint x: 751, endPoint y: 165, distance: 6.4
click at [748, 159] on input "(1) Yes" at bounding box center [747, 159] width 21 height 21
radio input "true"
click at [939, 577] on p "Next" at bounding box center [938, 578] width 19 height 10
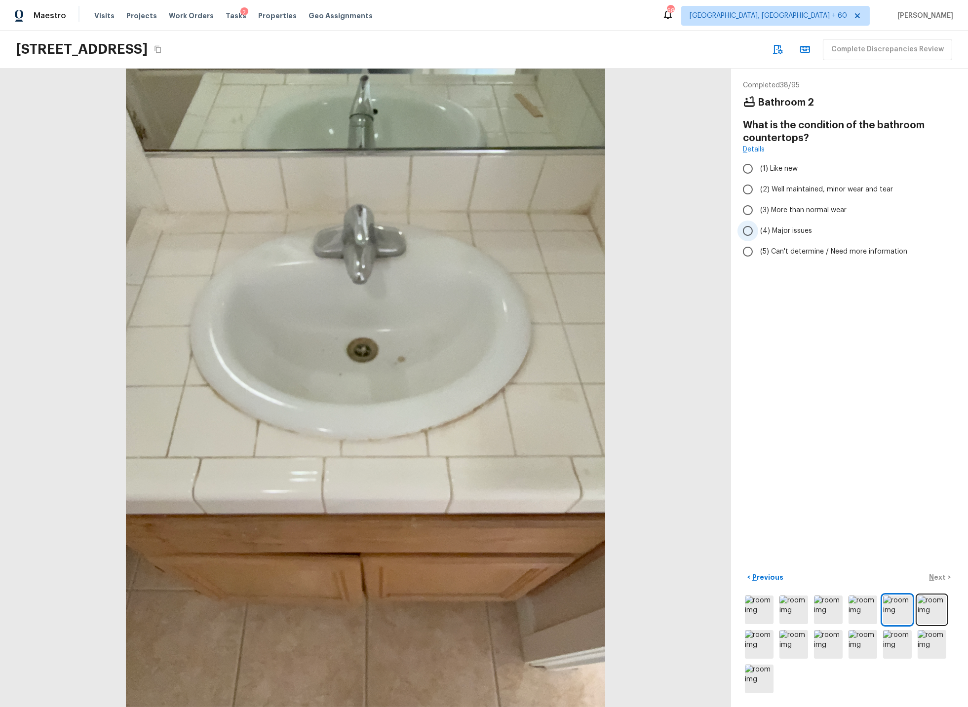
drag, startPoint x: 748, startPoint y: 209, endPoint x: 766, endPoint y: 235, distance: 31.9
click at [748, 209] on input "(3) More than normal wear" at bounding box center [747, 210] width 21 height 21
radio input "true"
click at [939, 579] on p "Next" at bounding box center [938, 578] width 19 height 10
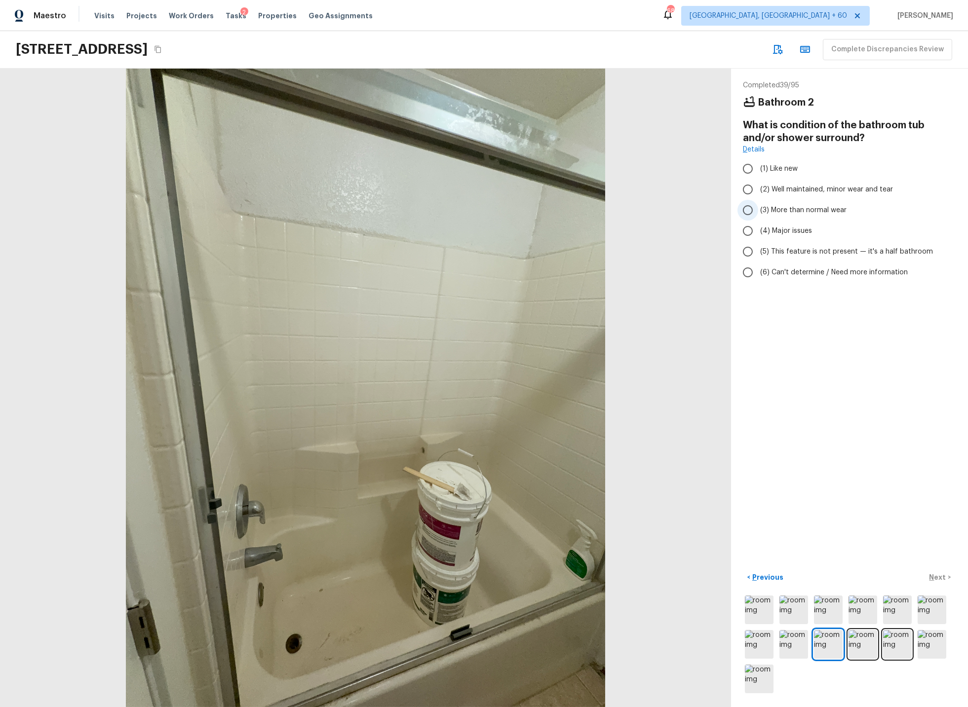
click at [750, 209] on input "(3) More than normal wear" at bounding box center [747, 210] width 21 height 21
radio input "true"
click at [940, 575] on p "Next" at bounding box center [938, 578] width 19 height 10
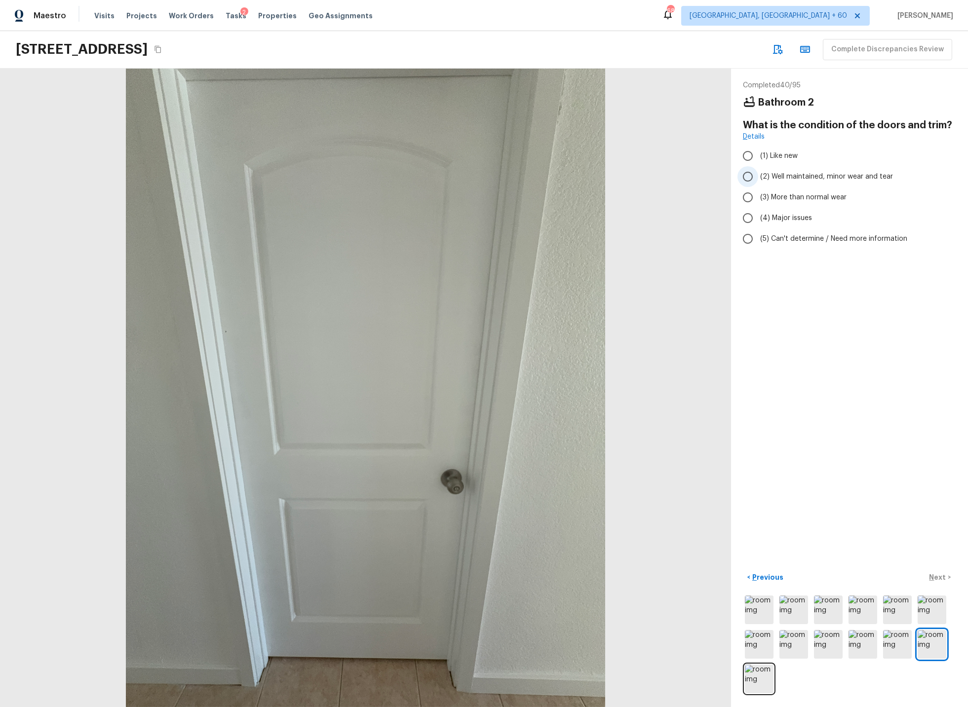
click at [749, 180] on input "(2) Well maintained, minor wear and tear" at bounding box center [747, 176] width 21 height 21
radio input "true"
click at [932, 577] on p "Next" at bounding box center [938, 578] width 19 height 10
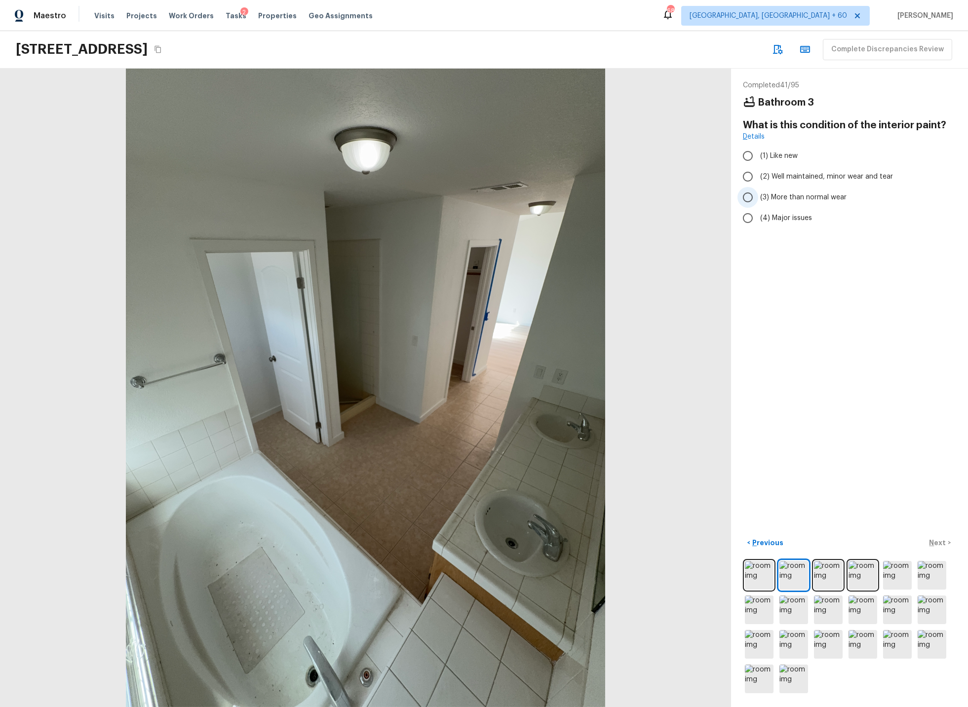
click at [750, 196] on input "(3) More than normal wear" at bounding box center [747, 197] width 21 height 21
radio input "true"
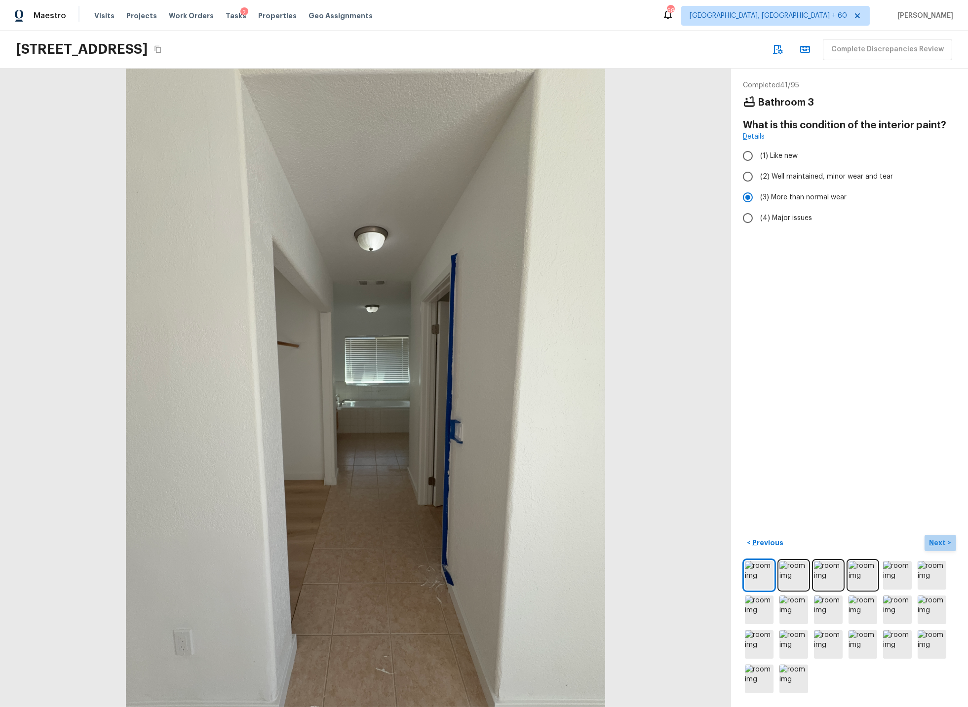
click at [939, 544] on p "Next" at bounding box center [938, 543] width 19 height 10
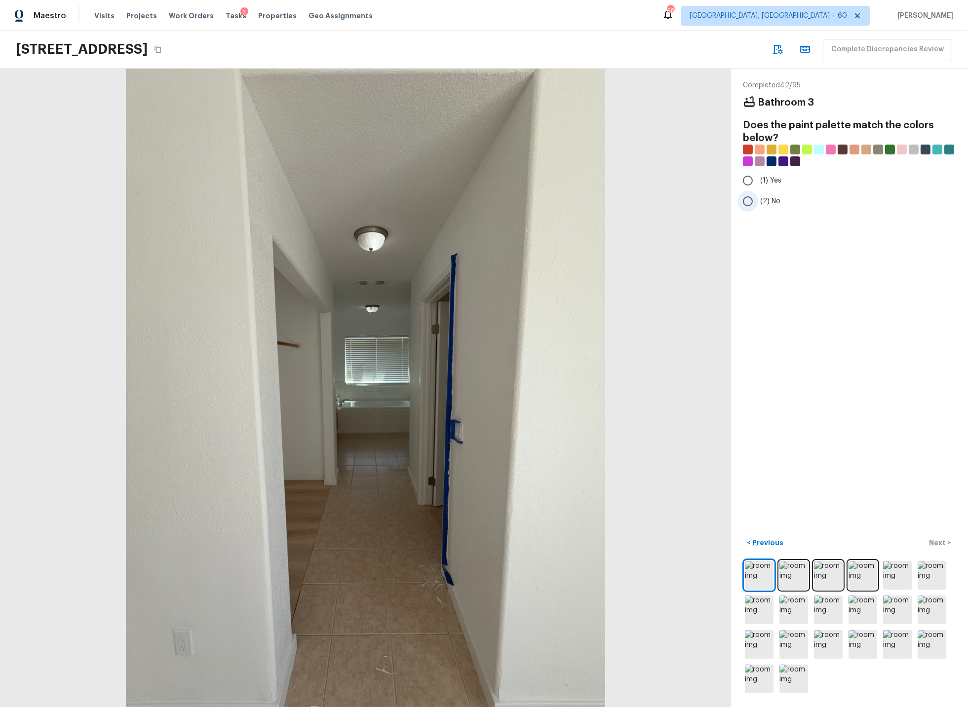
click at [749, 201] on input "(2) No" at bounding box center [747, 201] width 21 height 21
radio input "true"
click at [935, 542] on p "Next" at bounding box center [938, 543] width 19 height 10
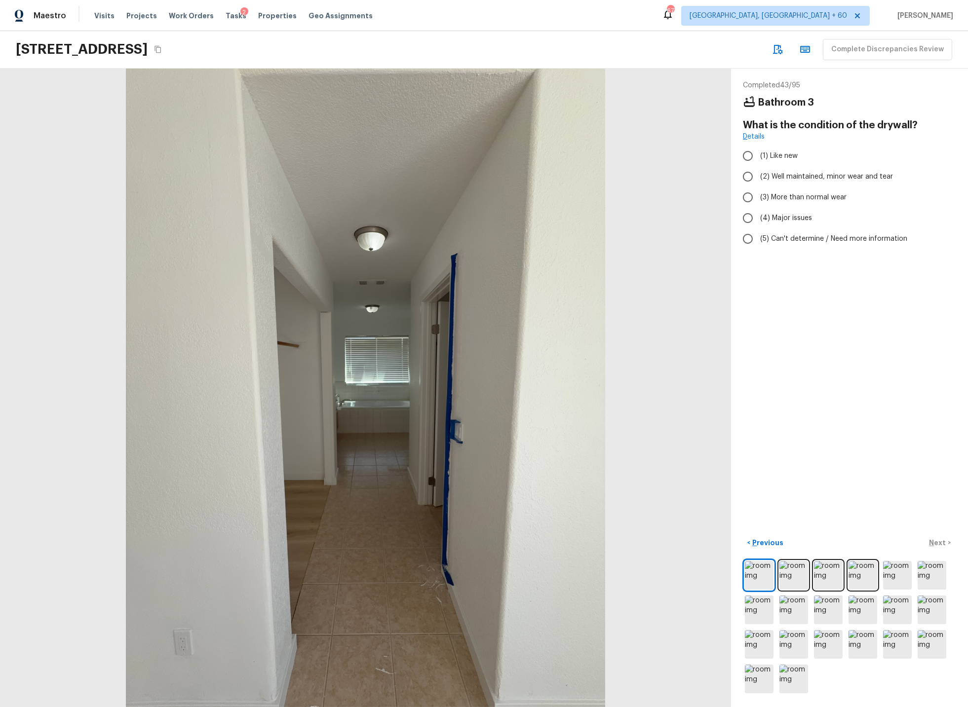
drag, startPoint x: 750, startPoint y: 196, endPoint x: 820, endPoint y: 306, distance: 129.9
click at [751, 196] on input "(3) More than normal wear" at bounding box center [747, 197] width 21 height 21
radio input "true"
click at [941, 541] on p "Next" at bounding box center [938, 543] width 19 height 10
click at [746, 204] on input "(3) Tile" at bounding box center [747, 205] width 21 height 21
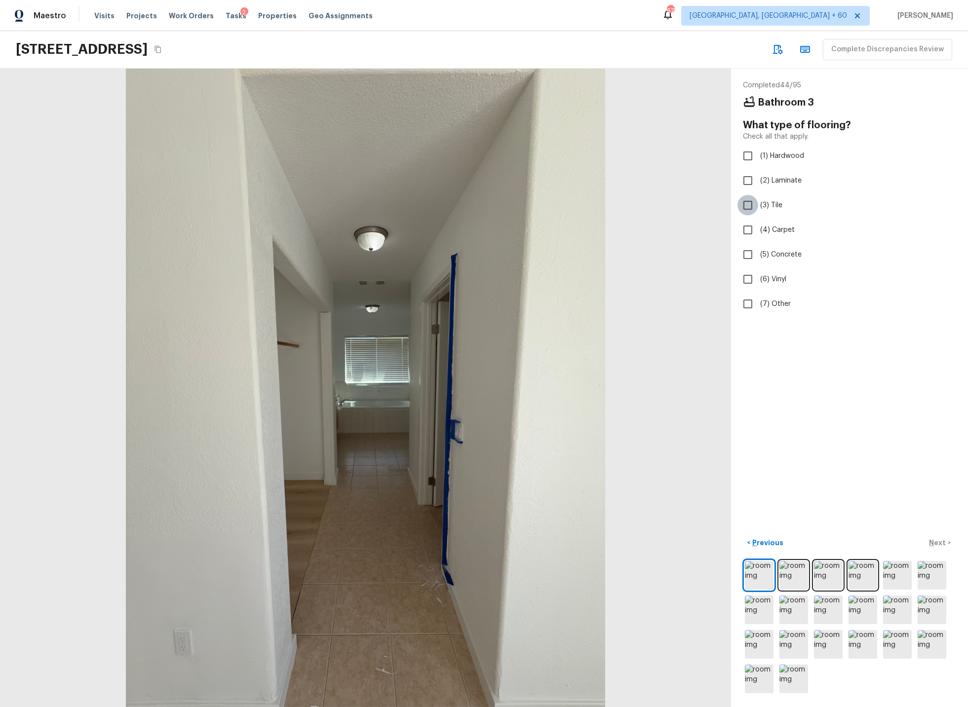
checkbox input "true"
click at [937, 540] on p "Next" at bounding box center [938, 543] width 19 height 10
drag, startPoint x: 745, startPoint y: 177, endPoint x: 778, endPoint y: 271, distance: 100.4
click at [746, 177] on input "(2) Well maintained, minor wear and tear" at bounding box center [747, 176] width 21 height 21
radio input "true"
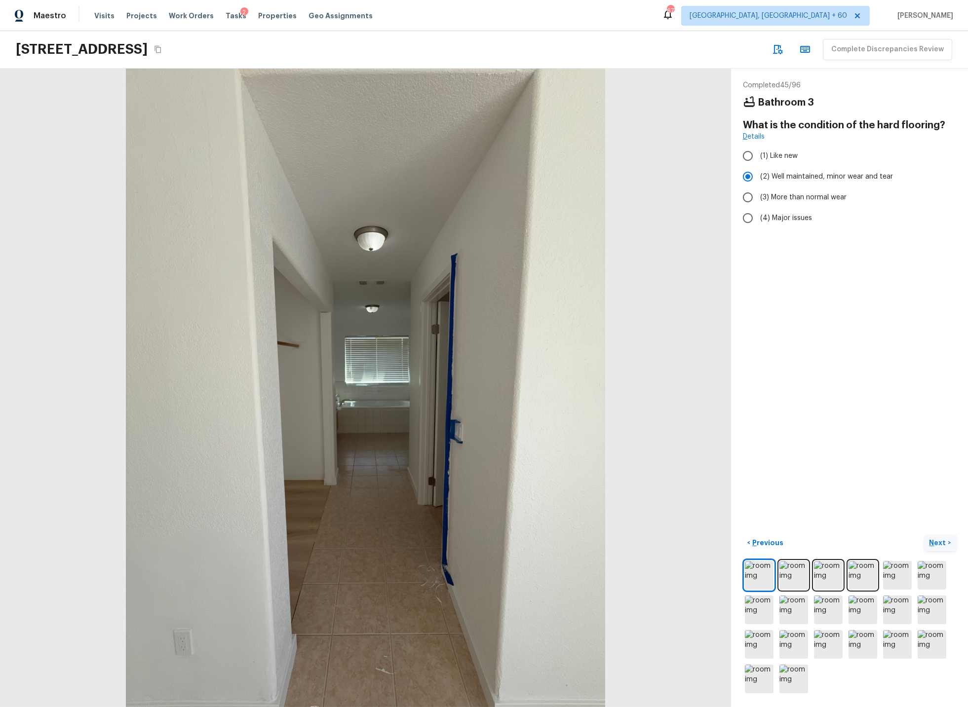
click at [932, 543] on p "Next" at bounding box center [938, 543] width 19 height 10
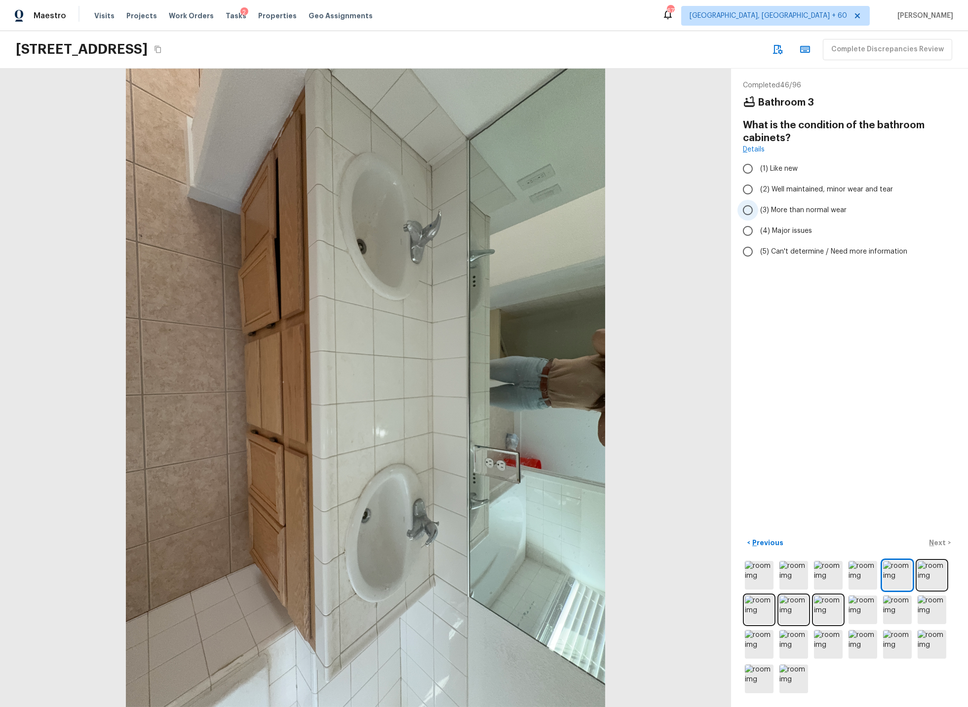
click at [749, 211] on input "(3) More than normal wear" at bounding box center [747, 210] width 21 height 21
radio input "true"
click at [941, 539] on p "Next" at bounding box center [938, 543] width 19 height 10
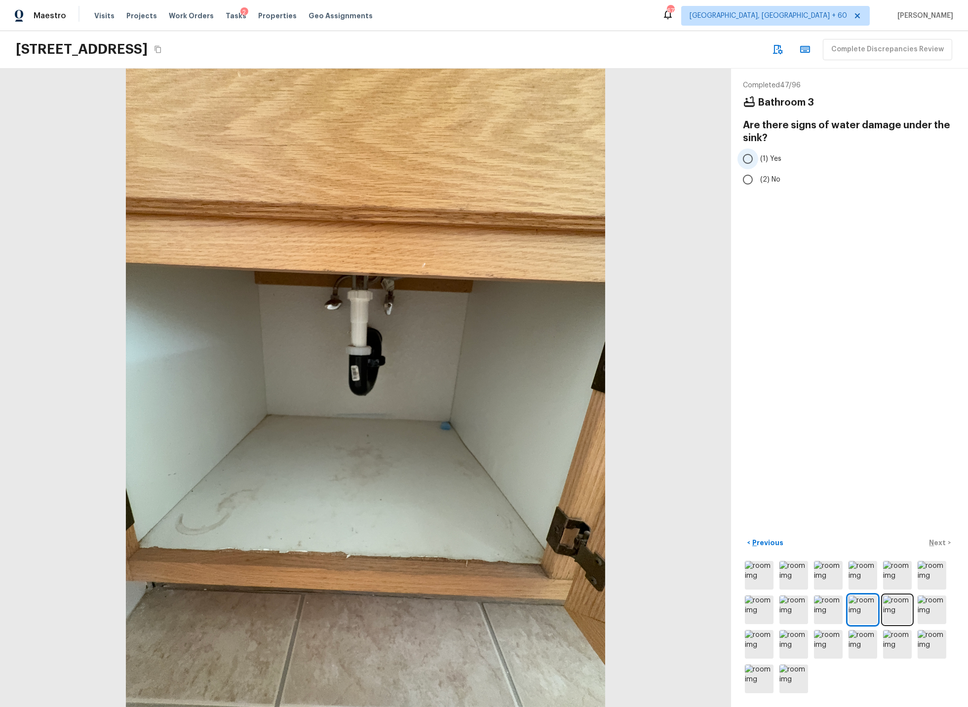
click at [750, 159] on input "(1) Yes" at bounding box center [747, 159] width 21 height 21
radio input "true"
click at [945, 542] on p "Next" at bounding box center [938, 543] width 19 height 10
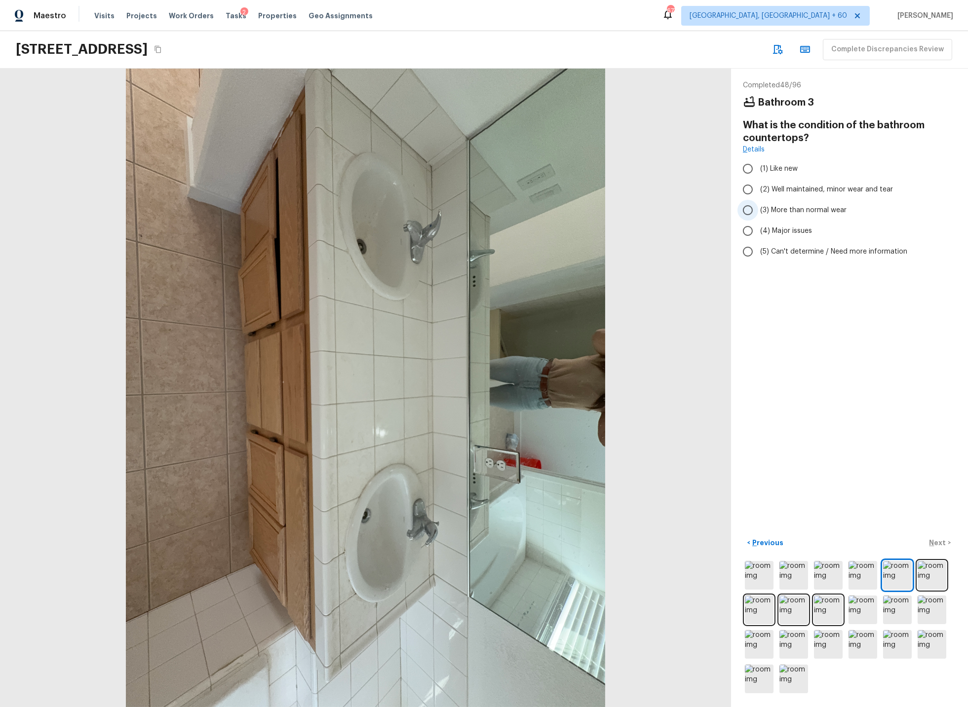
click at [750, 209] on input "(3) More than normal wear" at bounding box center [747, 210] width 21 height 21
radio input "true"
click at [935, 540] on p "Next" at bounding box center [938, 543] width 19 height 10
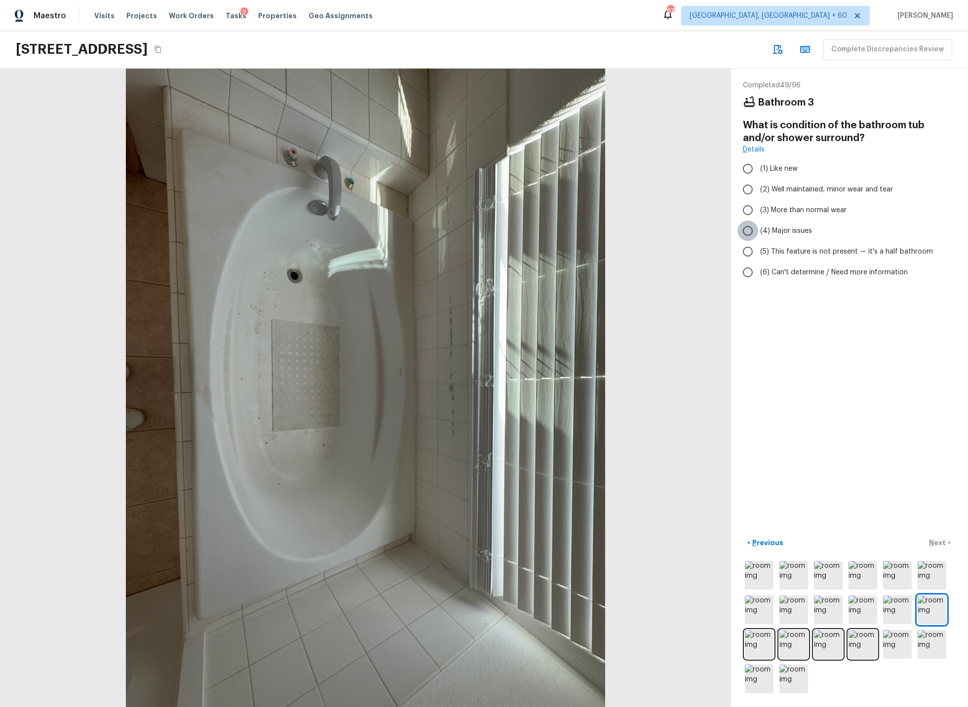
click at [748, 229] on input "(4) Major issues" at bounding box center [747, 231] width 21 height 21
radio input "true"
click at [937, 542] on p "Next" at bounding box center [938, 543] width 19 height 10
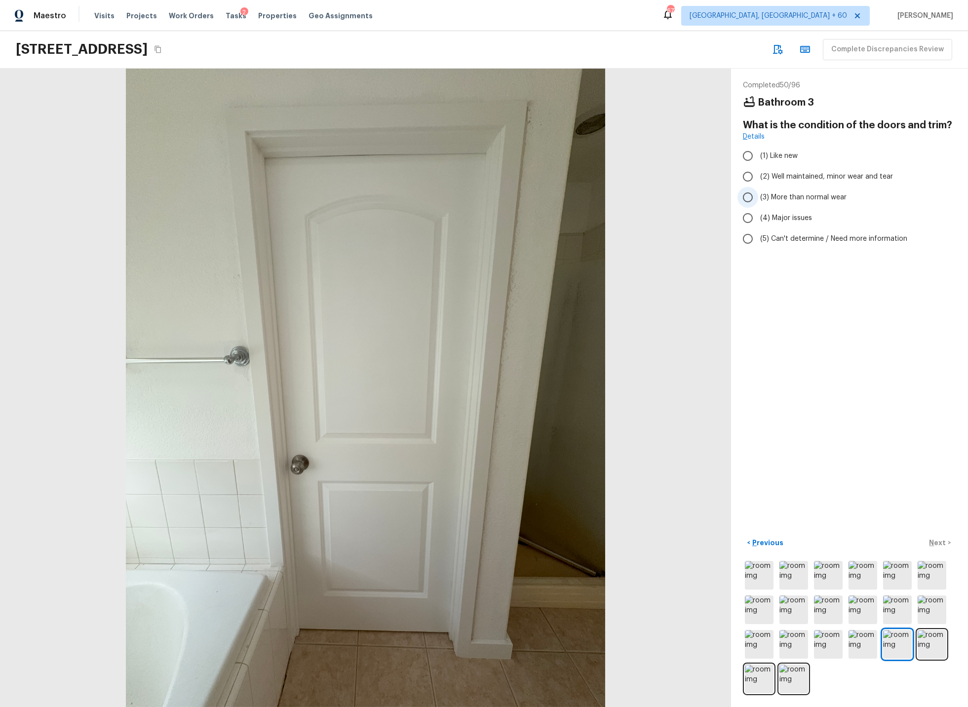
drag, startPoint x: 748, startPoint y: 177, endPoint x: 755, endPoint y: 203, distance: 27.2
click at [748, 178] on input "(2) Well maintained, minor wear and tear" at bounding box center [747, 176] width 21 height 21
radio input "true"
drag, startPoint x: 748, startPoint y: 194, endPoint x: 769, endPoint y: 241, distance: 51.3
click at [749, 194] on input "(3) More than normal wear" at bounding box center [747, 197] width 21 height 21
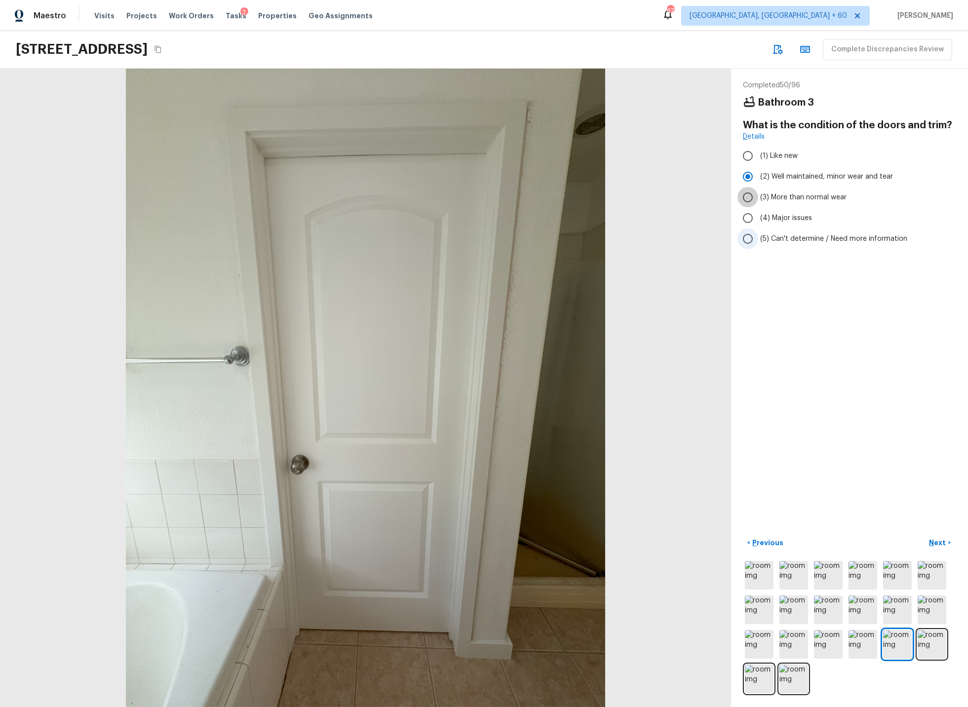
radio input "true"
click at [750, 217] on input "(4) Major issues" at bounding box center [747, 218] width 21 height 21
radio input "true"
click at [941, 540] on p "Next" at bounding box center [938, 543] width 19 height 10
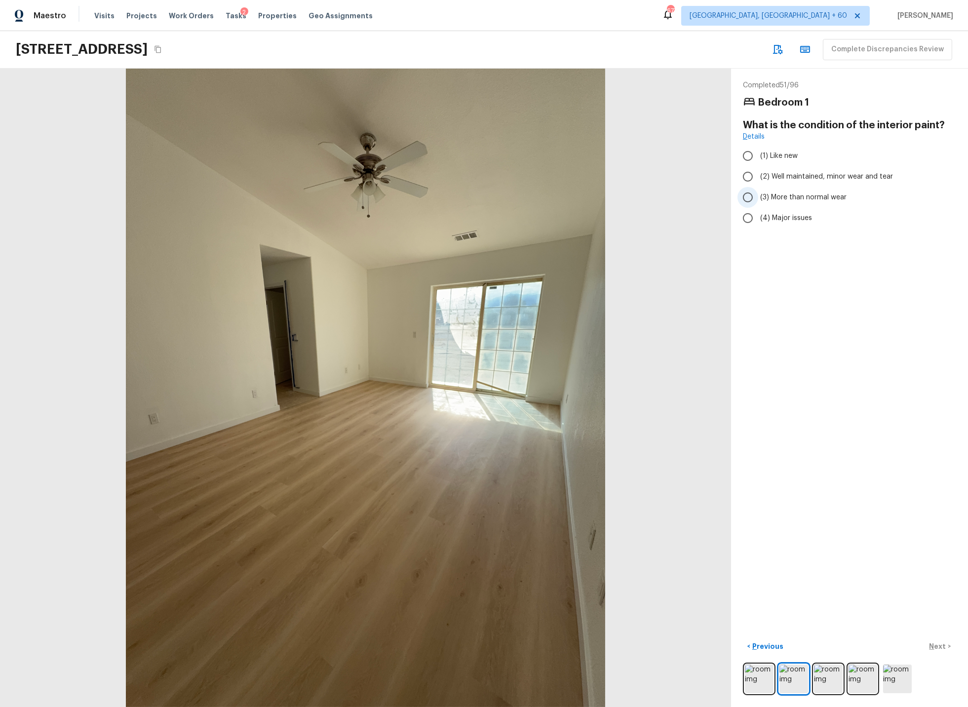
click at [751, 199] on input "(3) More than normal wear" at bounding box center [747, 197] width 21 height 21
radio input "true"
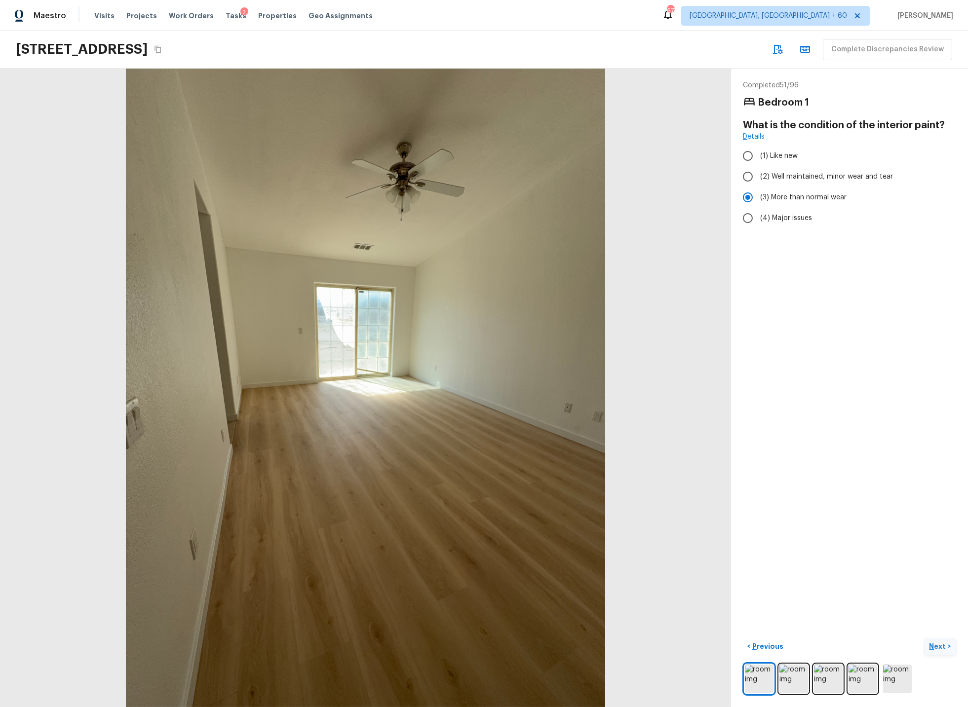
click at [936, 647] on p "Next" at bounding box center [938, 647] width 19 height 10
click at [750, 204] on input "(2) No" at bounding box center [747, 201] width 21 height 21
radio input "true"
click at [942, 647] on p "Next" at bounding box center [938, 647] width 19 height 10
click at [747, 178] on input "(2) Well maintained, minor wear and tear" at bounding box center [747, 176] width 21 height 21
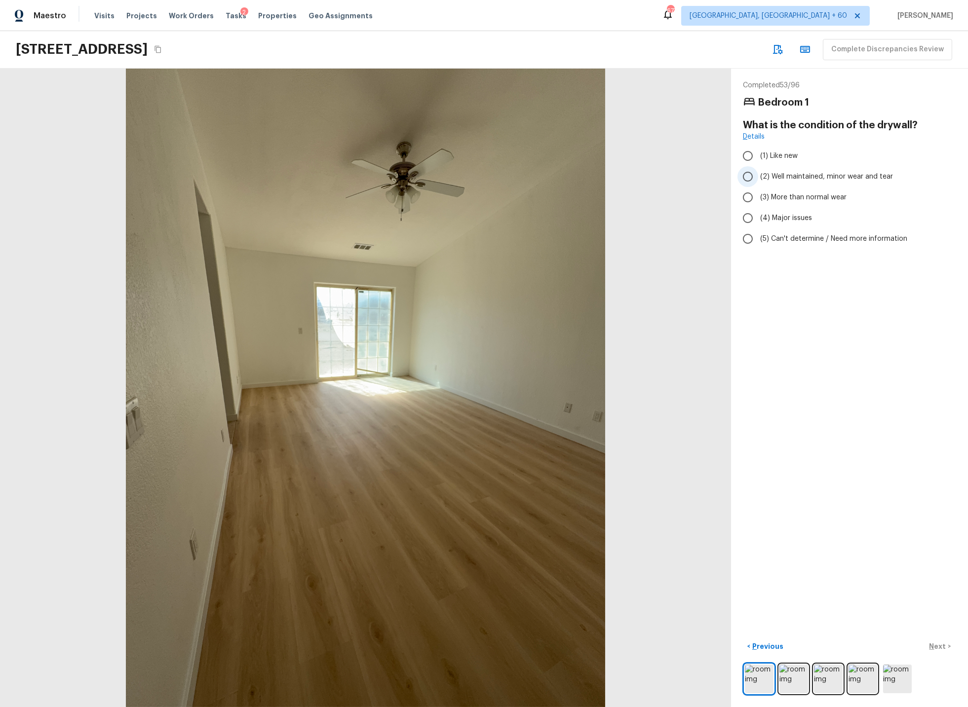
radio input "true"
click at [938, 647] on p "Next" at bounding box center [938, 647] width 19 height 10
drag, startPoint x: 749, startPoint y: 179, endPoint x: 751, endPoint y: 199, distance: 19.8
click at [749, 179] on input "(2) Laminate" at bounding box center [747, 180] width 21 height 21
checkbox input "true"
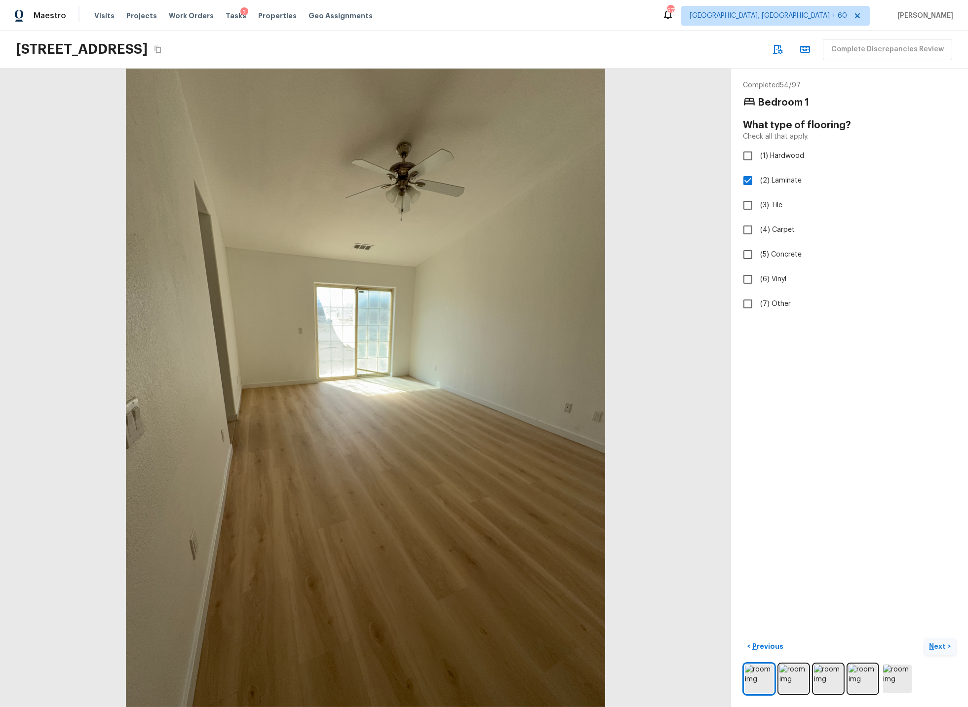
click at [940, 646] on p "Next" at bounding box center [938, 647] width 19 height 10
click at [748, 177] on input "(2) Well maintained, minor wear and tear" at bounding box center [747, 176] width 21 height 21
radio input "true"
click at [940, 647] on p "Next" at bounding box center [938, 647] width 19 height 10
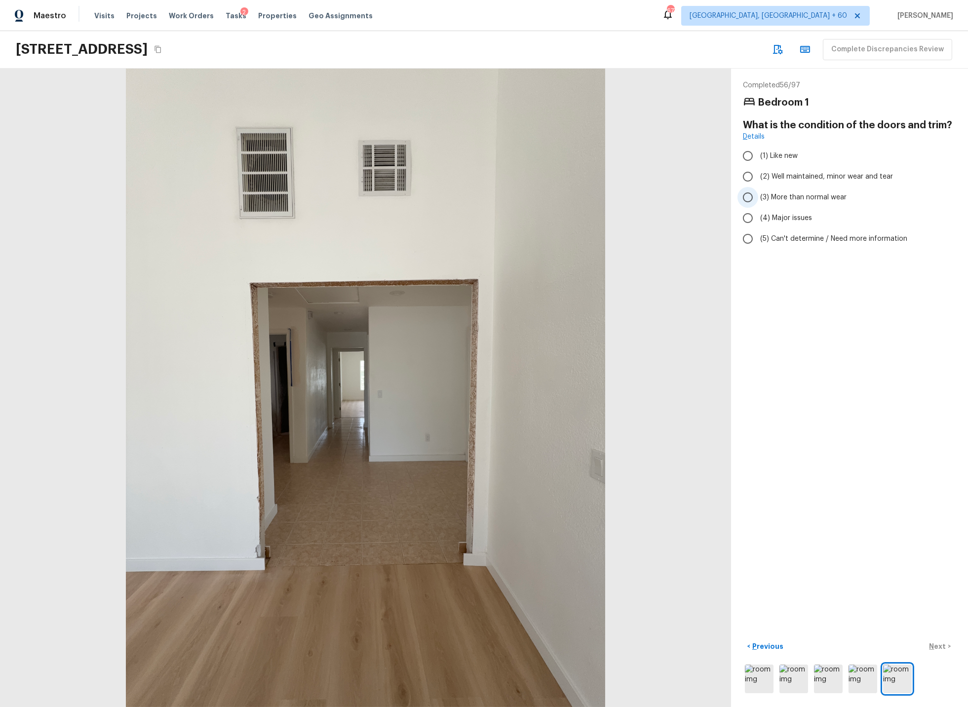
click at [748, 196] on input "(3) More than normal wear" at bounding box center [747, 197] width 21 height 21
radio input "true"
click at [940, 644] on p "Next" at bounding box center [938, 647] width 19 height 10
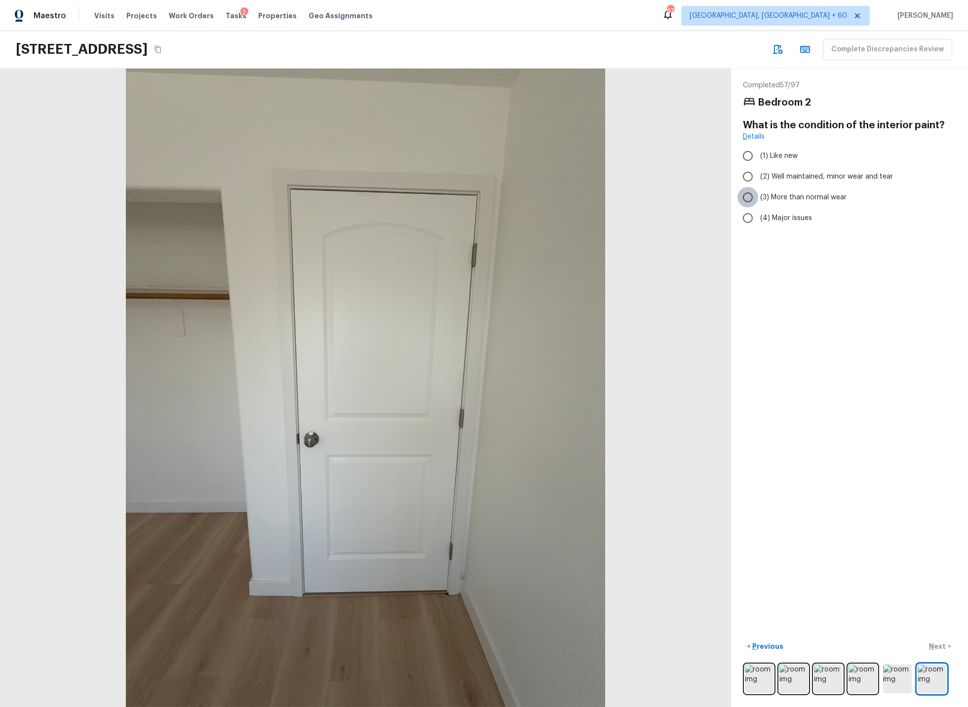
click at [749, 195] on input "(3) More than normal wear" at bounding box center [747, 197] width 21 height 21
radio input "true"
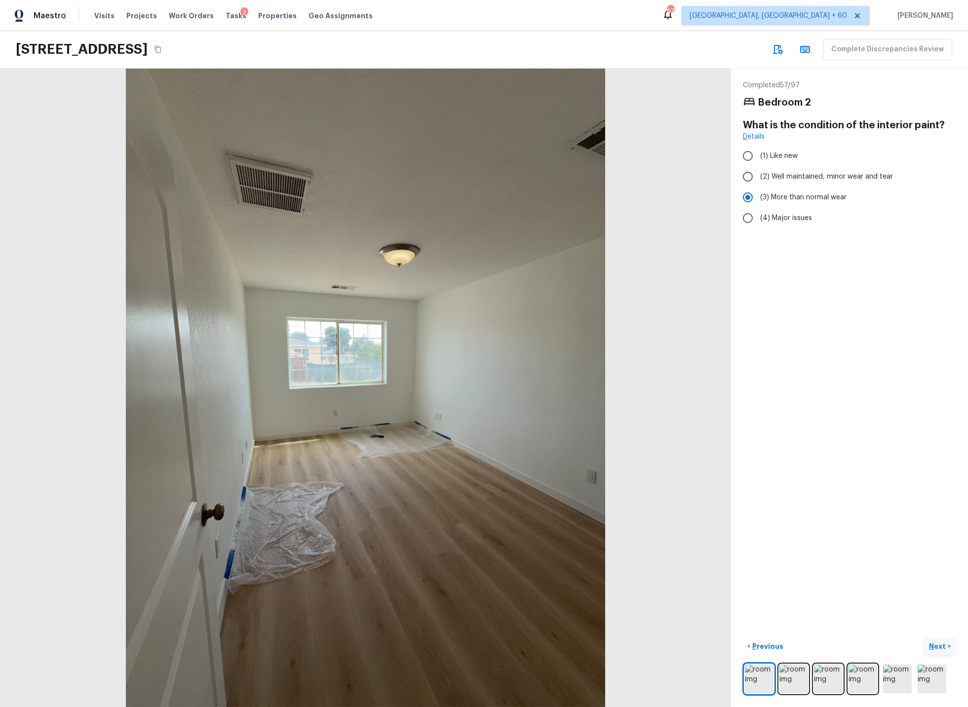
click at [937, 646] on p "Next" at bounding box center [938, 647] width 19 height 10
click at [747, 201] on input "(2) No" at bounding box center [747, 201] width 21 height 21
radio input "true"
click at [938, 647] on p "Next" at bounding box center [938, 647] width 19 height 10
drag, startPoint x: 746, startPoint y: 175, endPoint x: 798, endPoint y: 305, distance: 139.8
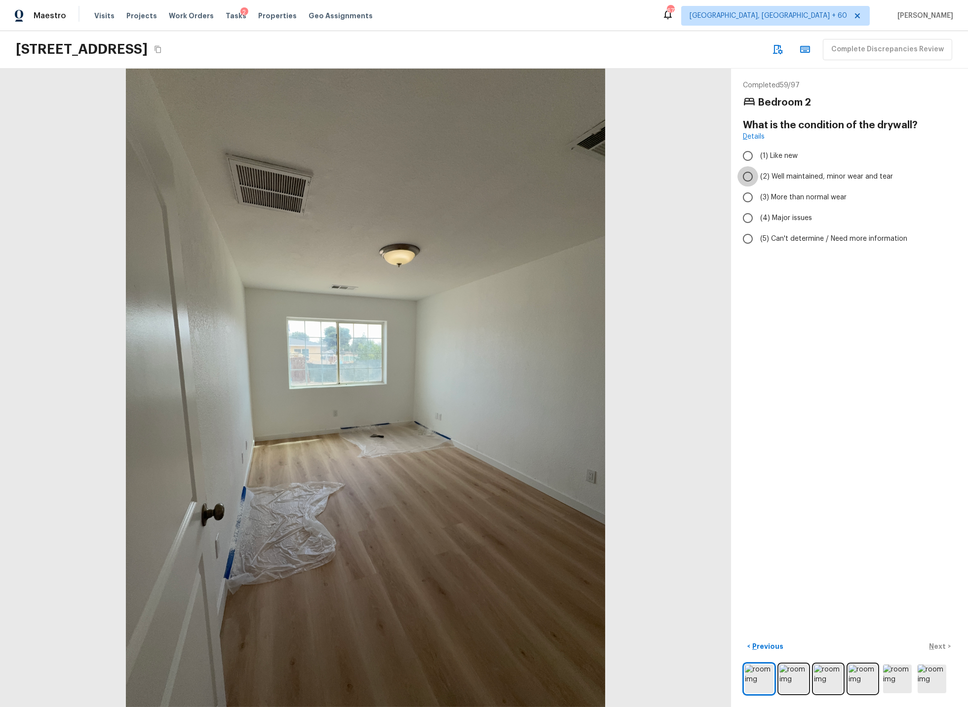
click at [747, 176] on input "(2) Well maintained, minor wear and tear" at bounding box center [747, 176] width 21 height 21
radio input "true"
click at [943, 646] on p "Next" at bounding box center [938, 647] width 19 height 10
click at [750, 179] on input "(2) Laminate" at bounding box center [747, 180] width 21 height 21
checkbox input "true"
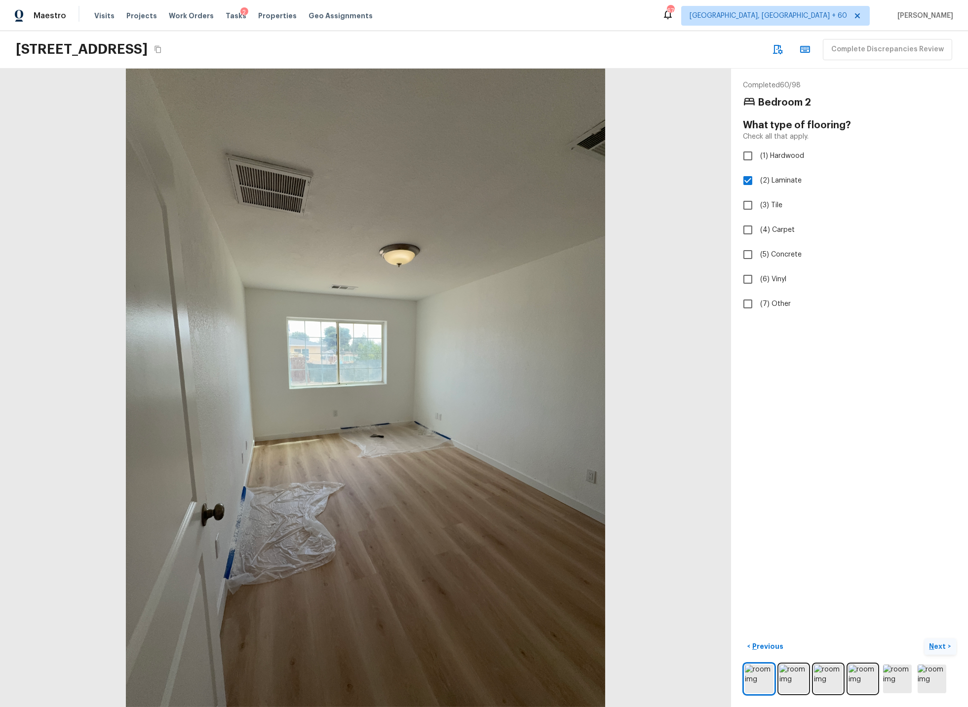
click at [938, 643] on p "Next" at bounding box center [938, 647] width 19 height 10
drag, startPoint x: 750, startPoint y: 175, endPoint x: 802, endPoint y: 343, distance: 176.1
click at [751, 175] on input "(2) Well maintained, minor wear and tear" at bounding box center [747, 176] width 21 height 21
radio input "true"
click at [938, 647] on p "Next" at bounding box center [938, 647] width 19 height 10
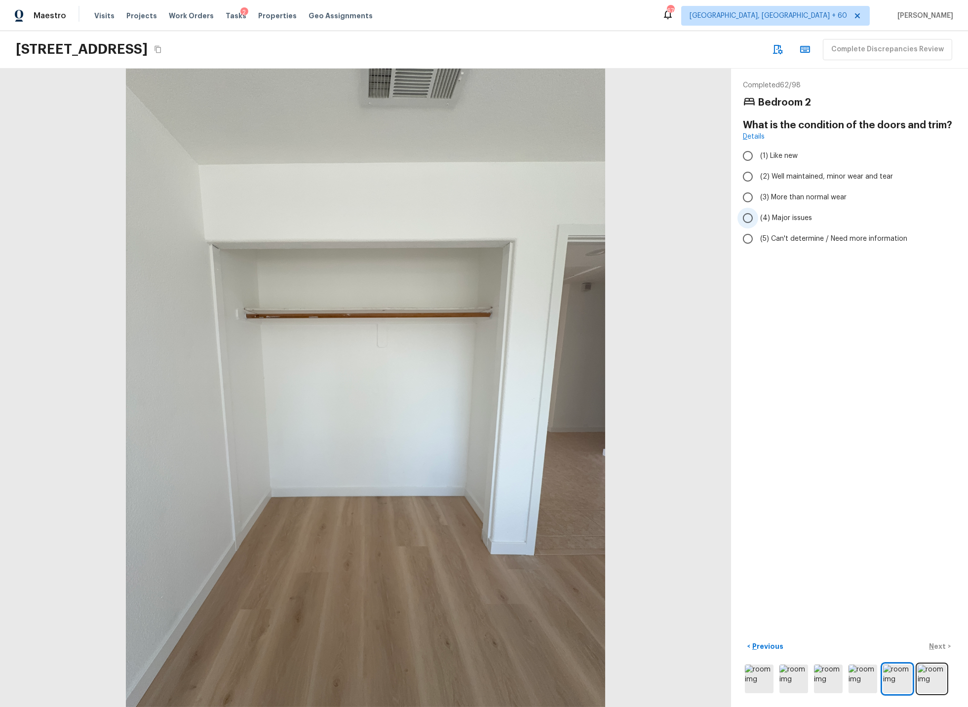
click at [752, 215] on input "(4) Major issues" at bounding box center [747, 218] width 21 height 21
radio input "true"
click at [936, 644] on p "Next" at bounding box center [938, 647] width 19 height 10
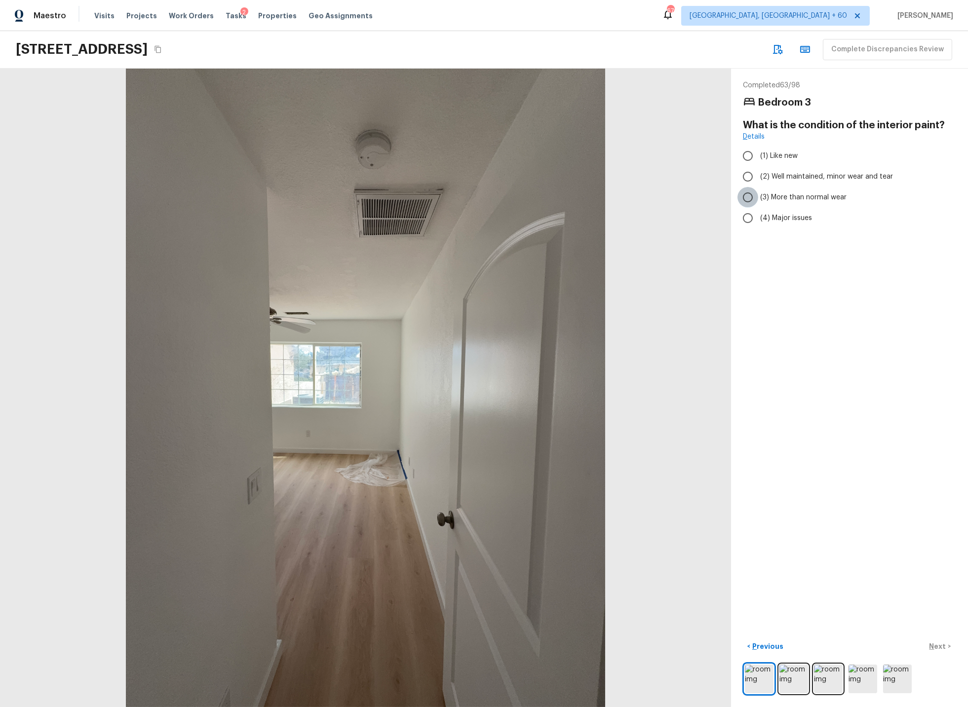
click at [748, 196] on input "(3) More than normal wear" at bounding box center [747, 197] width 21 height 21
radio input "true"
click at [936, 643] on p "Next" at bounding box center [938, 647] width 19 height 10
click at [752, 199] on input "(2) No" at bounding box center [747, 201] width 21 height 21
radio input "true"
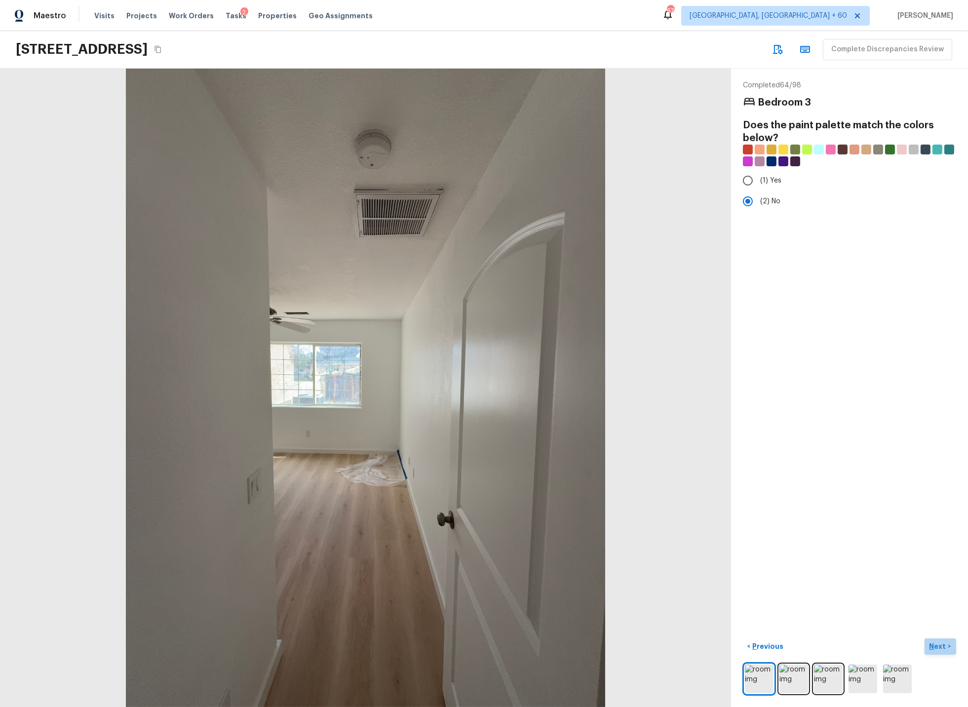
click at [944, 649] on p "Next" at bounding box center [938, 647] width 19 height 10
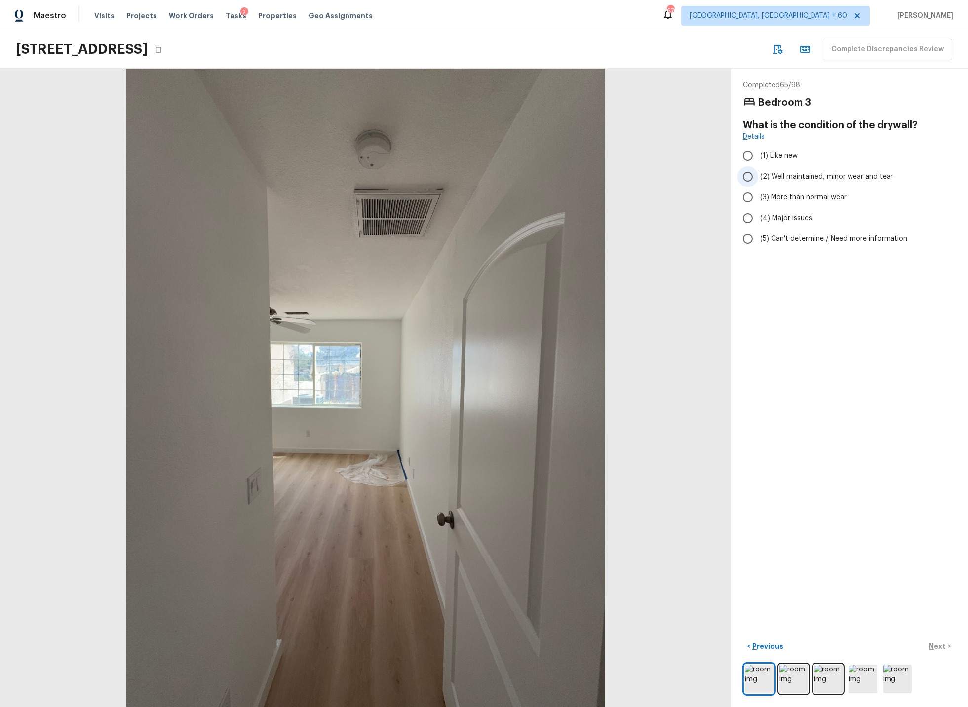
click at [750, 178] on input "(2) Well maintained, minor wear and tear" at bounding box center [747, 176] width 21 height 21
radio input "true"
click at [939, 648] on p "Next" at bounding box center [938, 647] width 19 height 10
click at [747, 179] on input "(2) Laminate" at bounding box center [747, 180] width 21 height 21
checkbox input "true"
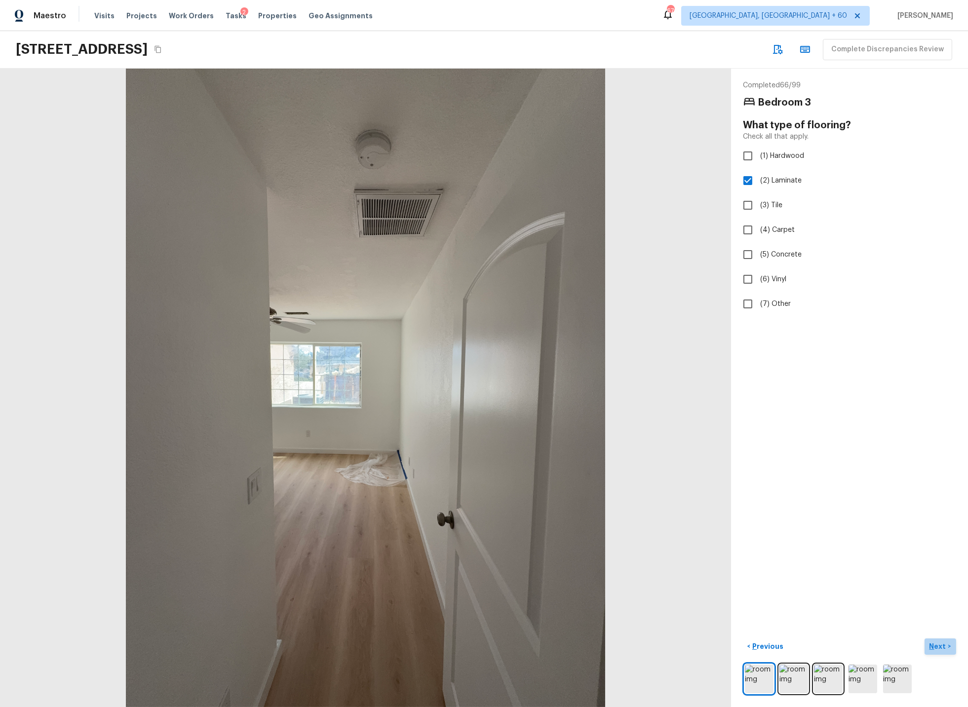
click at [939, 646] on p "Next" at bounding box center [938, 647] width 19 height 10
click at [749, 176] on input "(2) Well maintained, minor wear and tear" at bounding box center [747, 176] width 21 height 21
radio input "true"
click at [941, 645] on p "Next" at bounding box center [938, 647] width 19 height 10
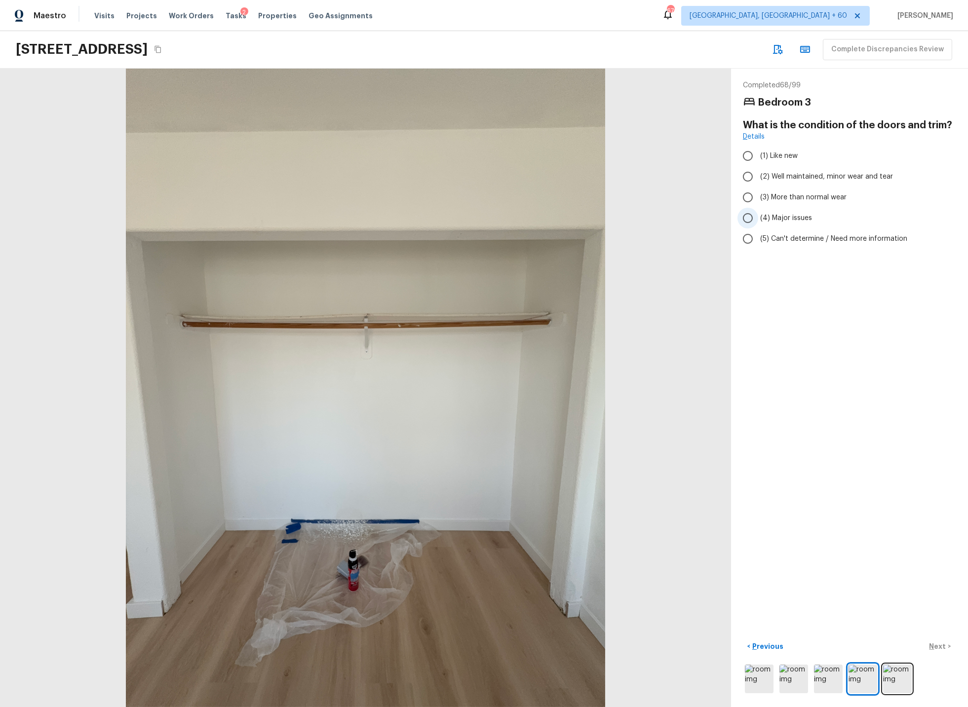
click at [750, 216] on input "(4) Major issues" at bounding box center [747, 218] width 21 height 21
radio input "true"
click at [935, 647] on p "Next" at bounding box center [938, 647] width 19 height 10
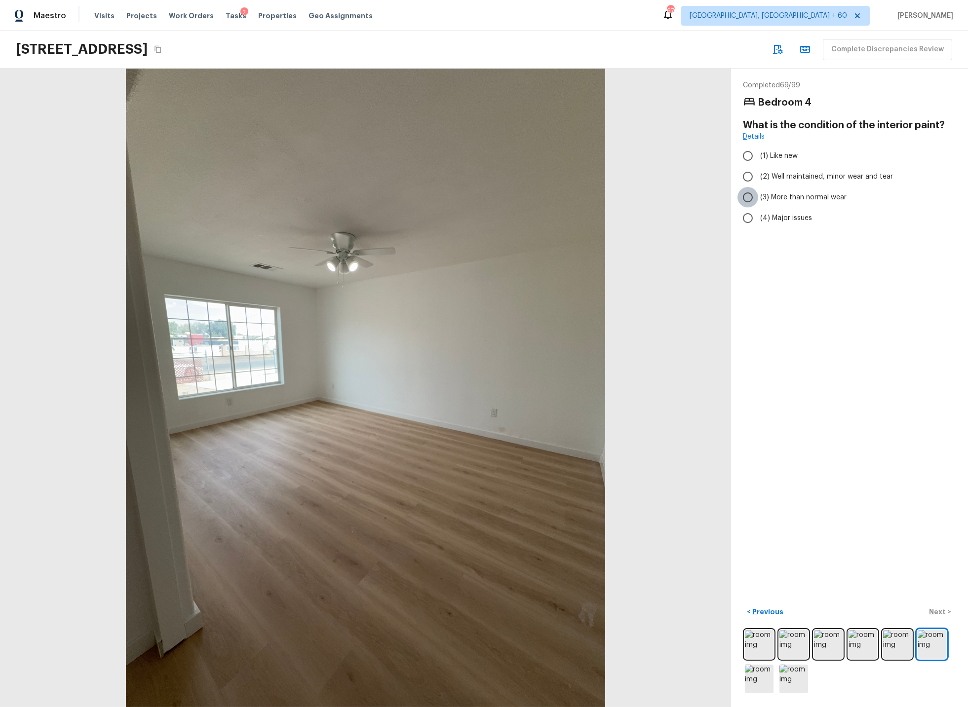
click at [750, 196] on input "(3) More than normal wear" at bounding box center [747, 197] width 21 height 21
radio input "true"
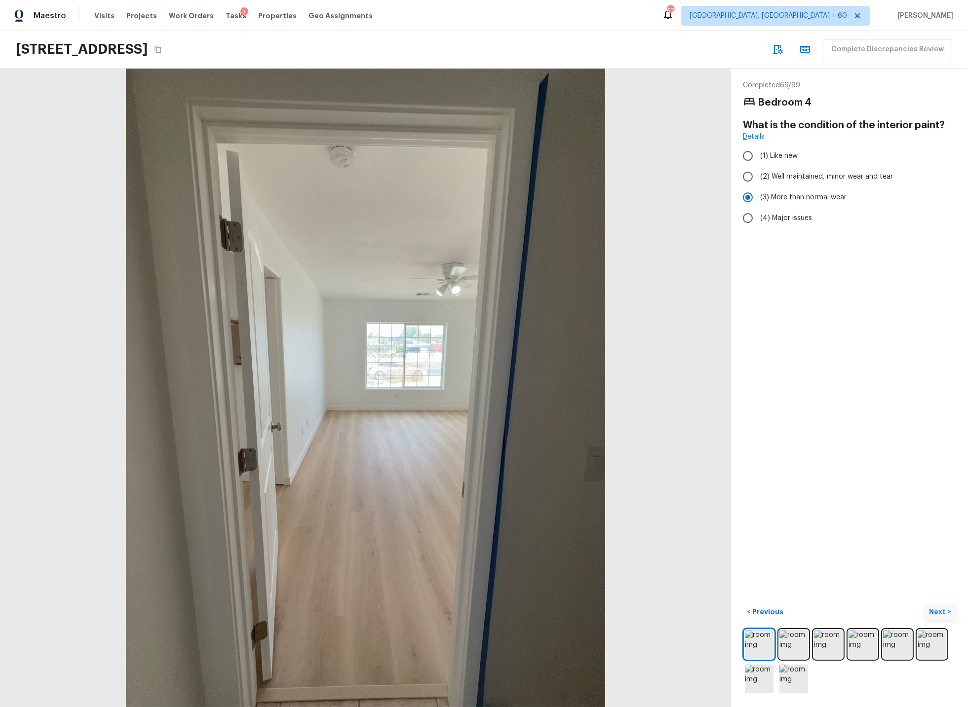
click at [935, 615] on p "Next" at bounding box center [938, 612] width 19 height 10
click at [750, 204] on input "(2) No" at bounding box center [747, 201] width 21 height 21
radio input "true"
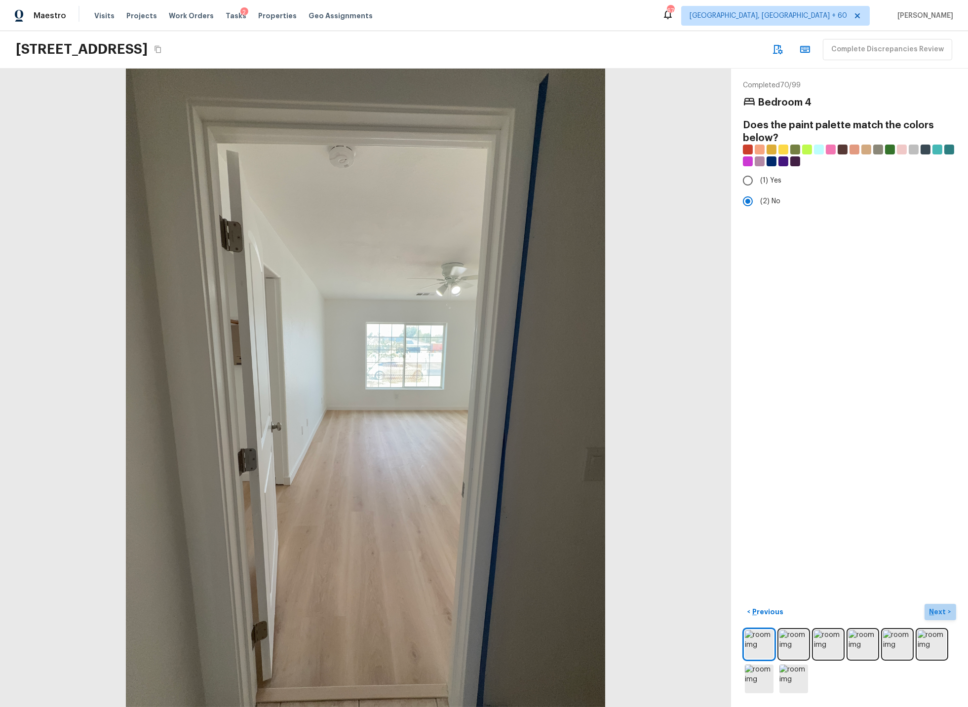
click at [937, 613] on p "Next" at bounding box center [938, 612] width 19 height 10
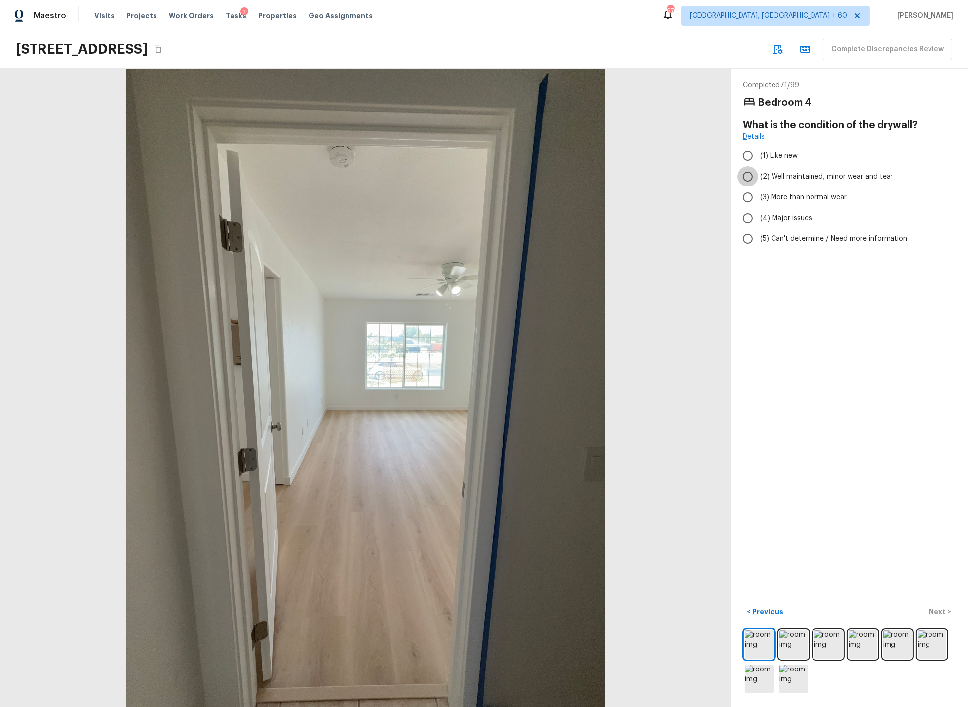
drag, startPoint x: 752, startPoint y: 177, endPoint x: 805, endPoint y: 281, distance: 117.0
click at [753, 177] on input "(2) Well maintained, minor wear and tear" at bounding box center [747, 176] width 21 height 21
radio input "true"
click at [937, 612] on p "Next" at bounding box center [938, 612] width 19 height 10
click at [750, 178] on input "(2) Laminate" at bounding box center [747, 180] width 21 height 21
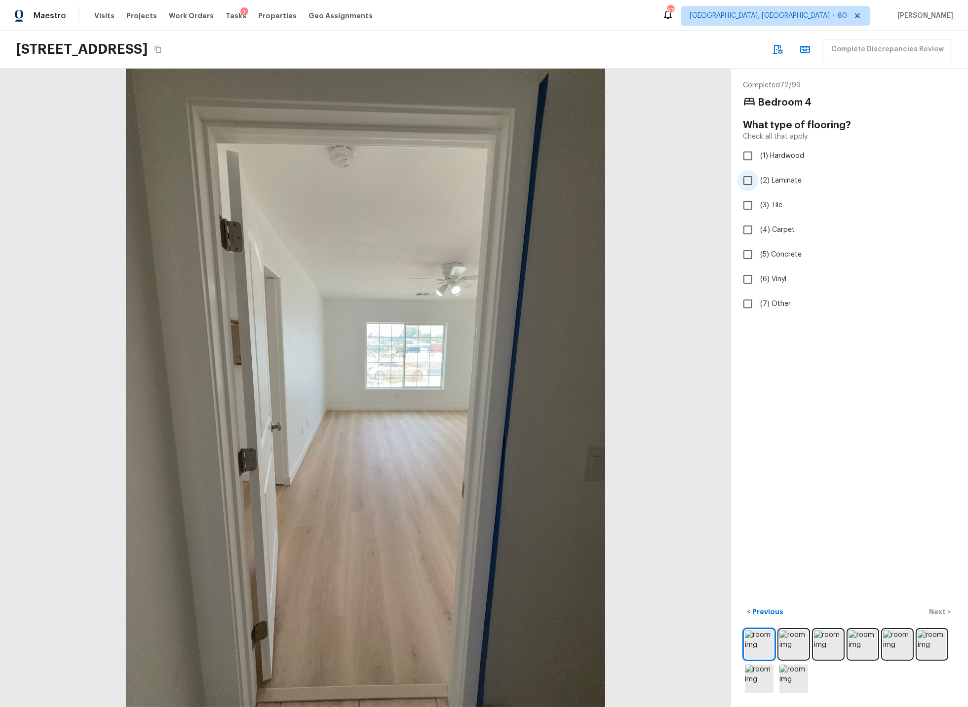
checkbox input "true"
click at [942, 611] on p "Next" at bounding box center [938, 612] width 19 height 10
drag, startPoint x: 748, startPoint y: 175, endPoint x: 755, endPoint y: 177, distance: 7.2
click at [754, 177] on input "(2) Well maintained, minor wear and tear" at bounding box center [747, 176] width 21 height 21
radio input "true"
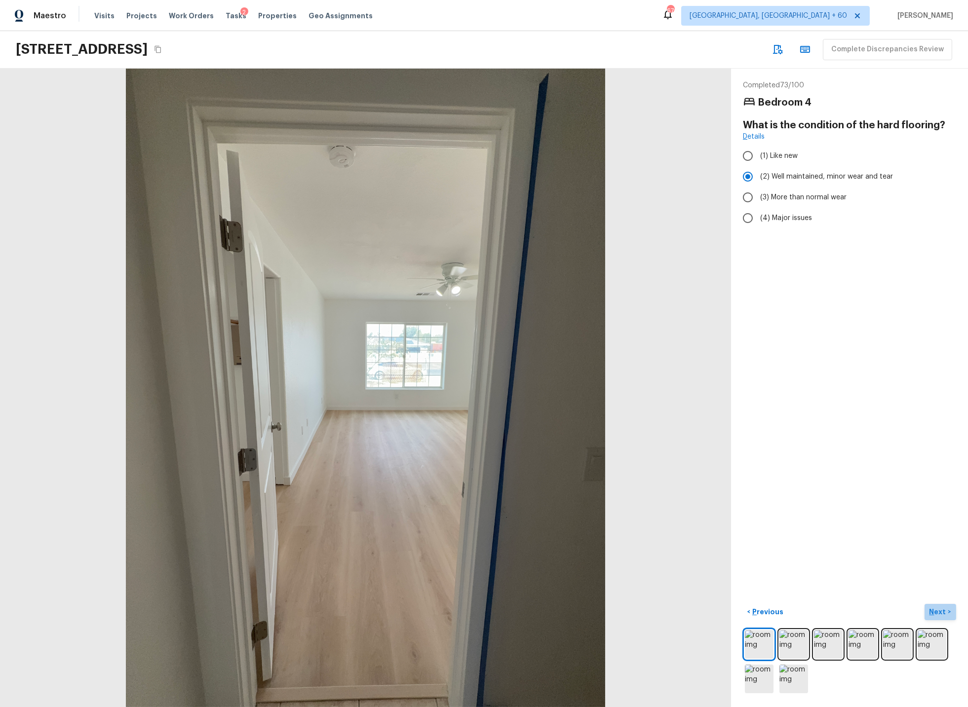
click at [940, 609] on p "Next" at bounding box center [938, 612] width 19 height 10
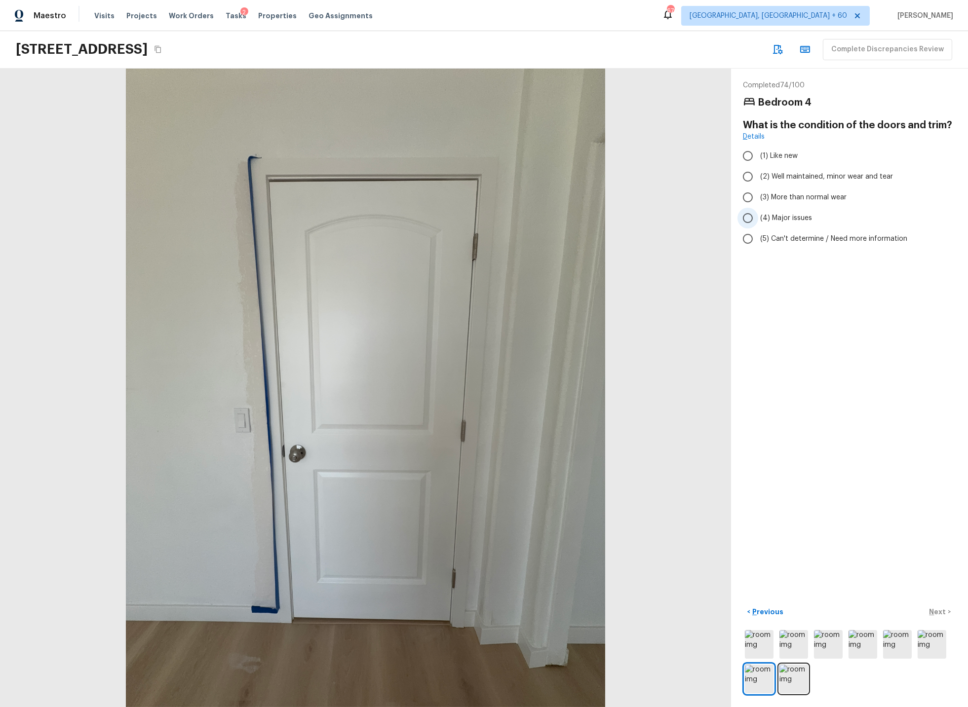
click at [747, 219] on input "(4) Major issues" at bounding box center [747, 218] width 21 height 21
radio input "true"
click at [933, 612] on p "Next" at bounding box center [938, 612] width 19 height 10
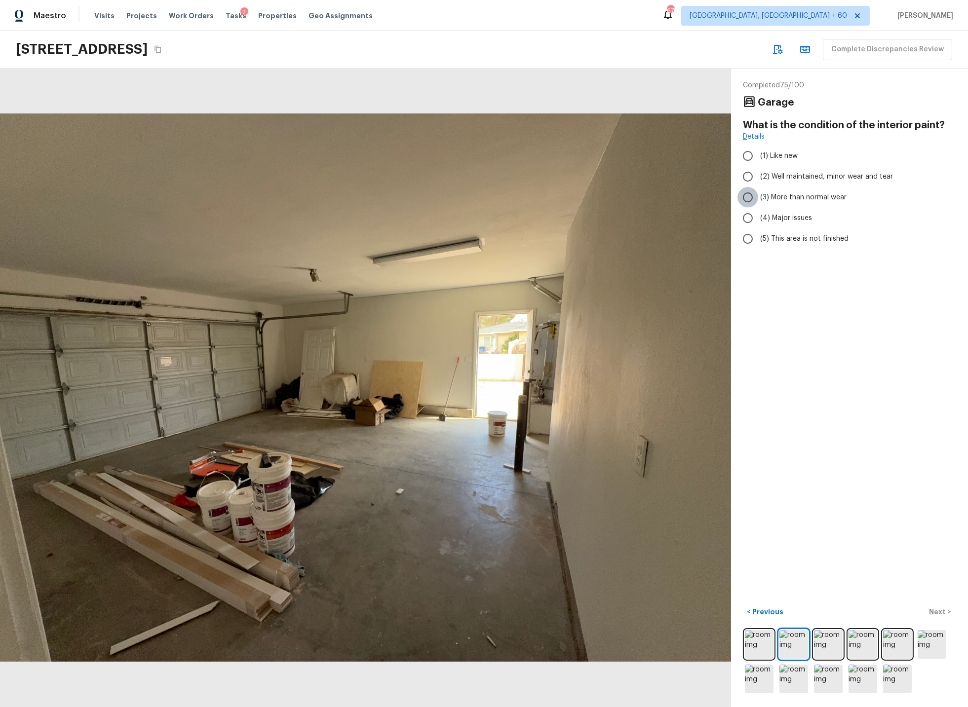
click at [750, 198] on input "(3) More than normal wear" at bounding box center [747, 197] width 21 height 21
radio input "true"
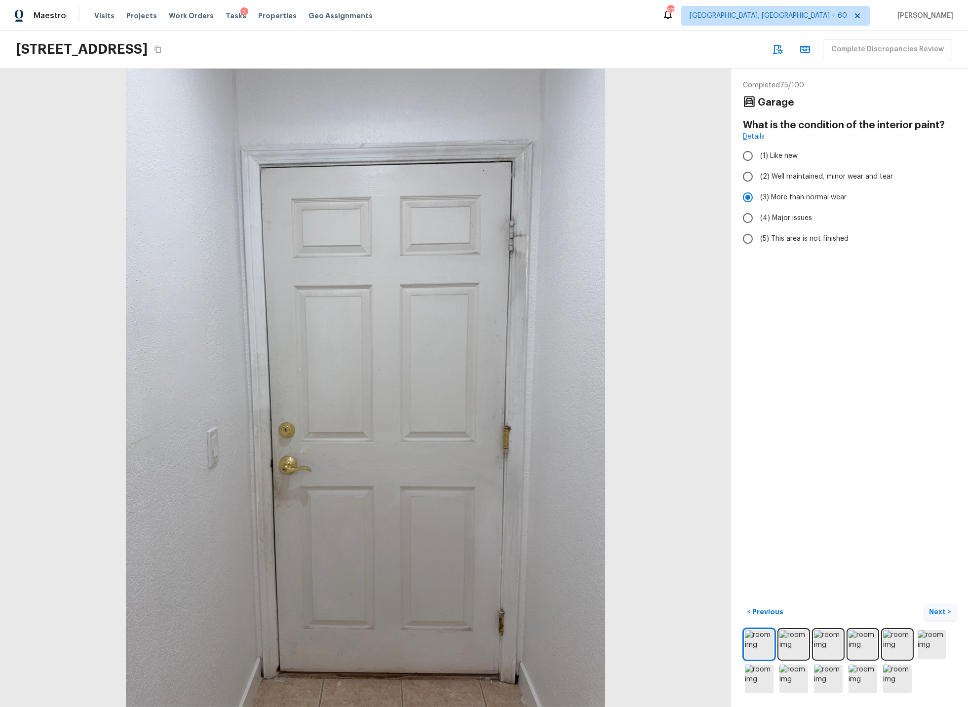
click at [940, 609] on p "Next" at bounding box center [938, 612] width 19 height 10
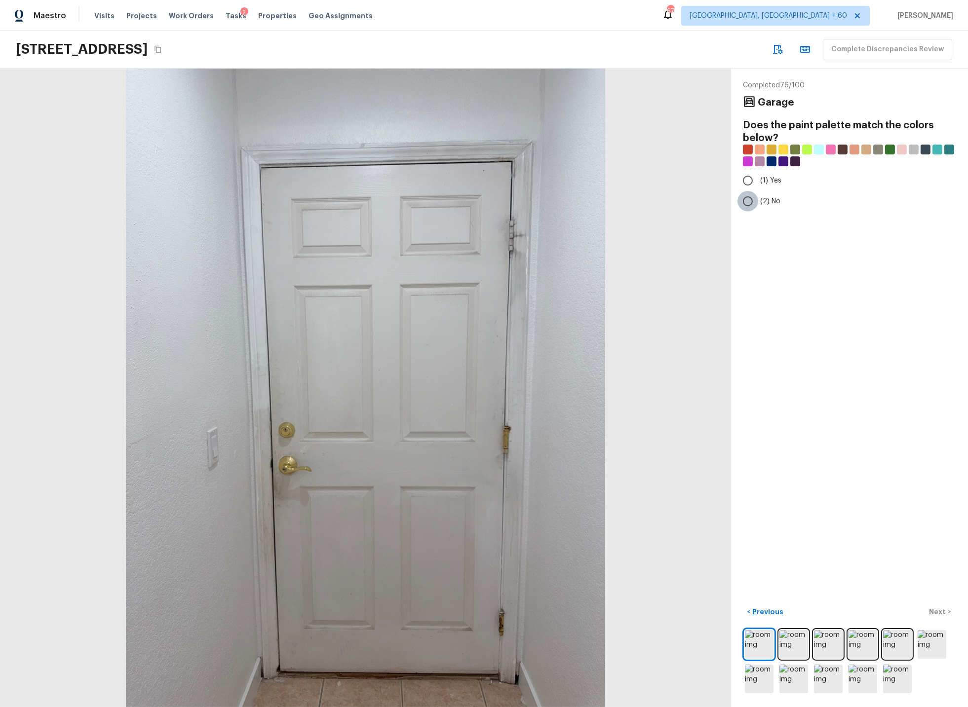
click at [748, 200] on input "(2) No" at bounding box center [747, 201] width 21 height 21
radio input "true"
click at [937, 611] on p "Next" at bounding box center [938, 612] width 19 height 10
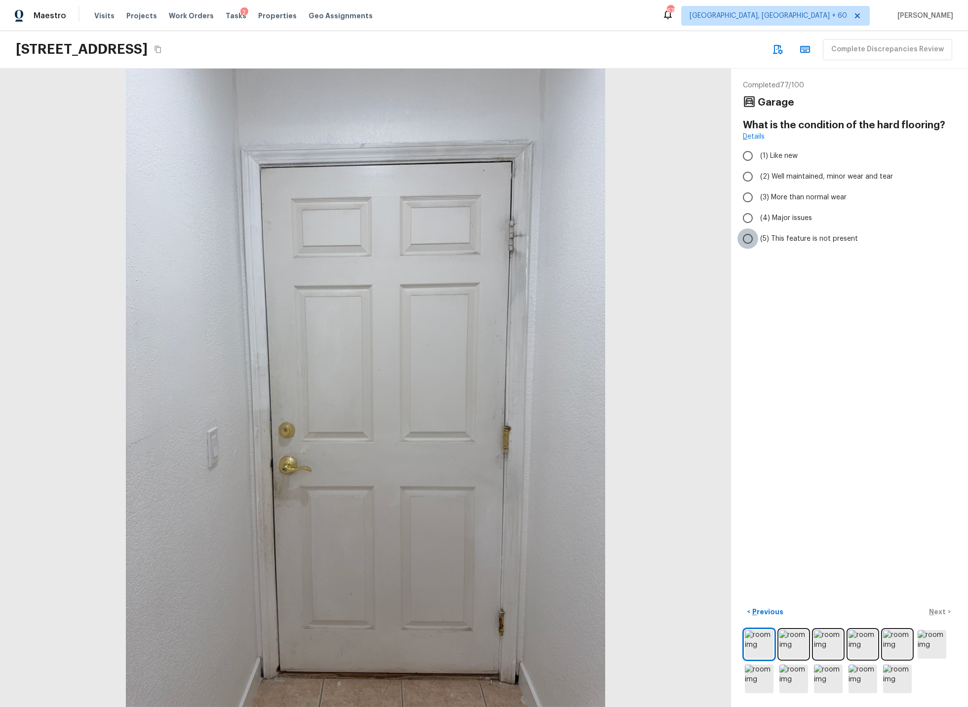
click at [748, 240] on input "(5) This feature is not present" at bounding box center [747, 239] width 21 height 21
radio input "true"
click at [937, 613] on p "Next" at bounding box center [938, 612] width 19 height 10
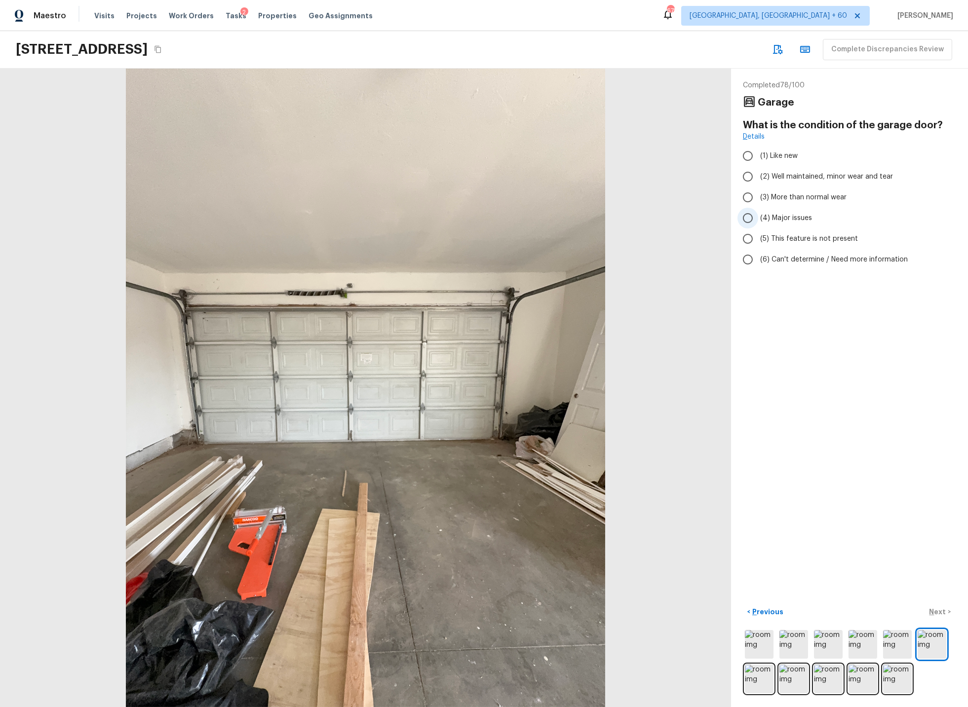
click at [751, 218] on input "(4) Major issues" at bounding box center [747, 218] width 21 height 21
radio input "true"
click at [941, 611] on p "Next" at bounding box center [938, 612] width 19 height 10
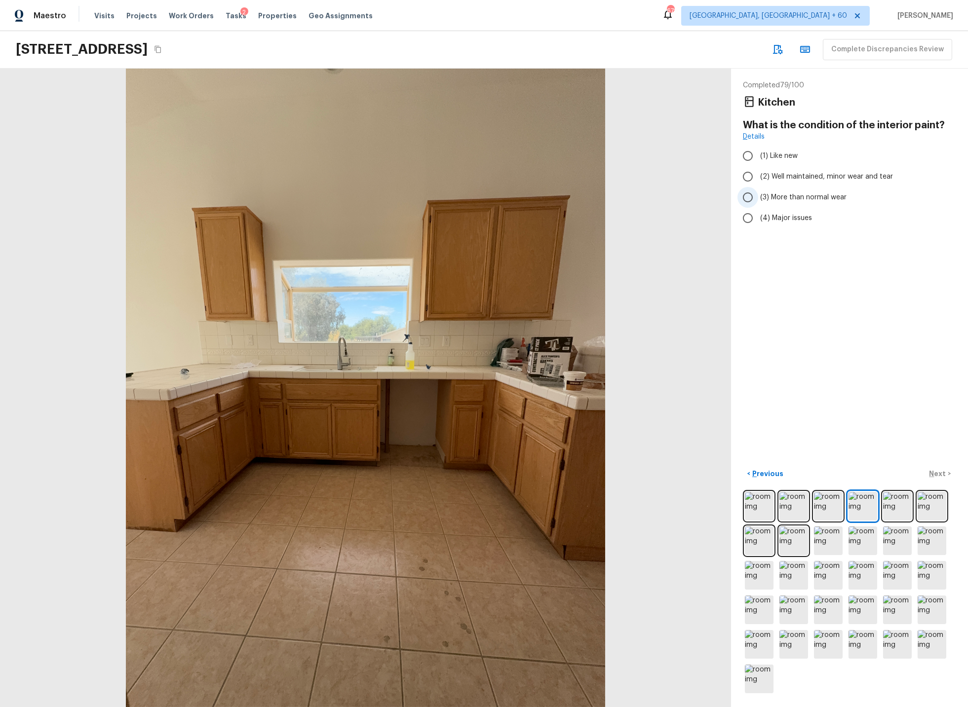
click at [749, 194] on input "(3) More than normal wear" at bounding box center [747, 197] width 21 height 21
radio input "true"
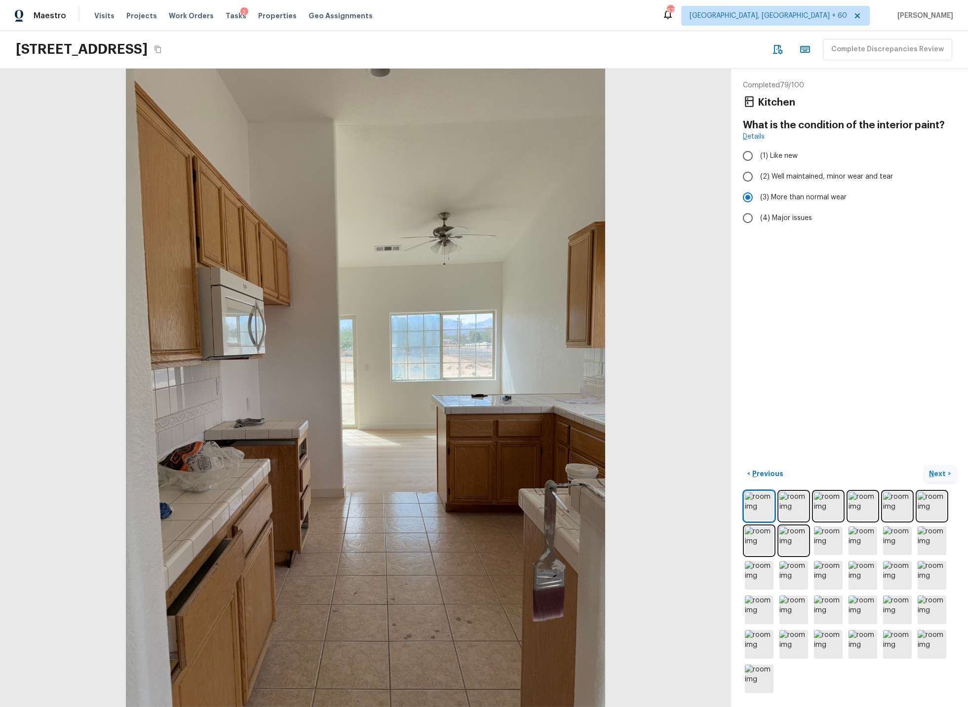
click at [938, 474] on p "Next" at bounding box center [938, 474] width 19 height 10
click at [746, 199] on input "(2) No" at bounding box center [747, 201] width 21 height 21
radio input "true"
click at [939, 472] on p "Next" at bounding box center [938, 474] width 19 height 10
drag, startPoint x: 749, startPoint y: 177, endPoint x: 765, endPoint y: 240, distance: 65.1
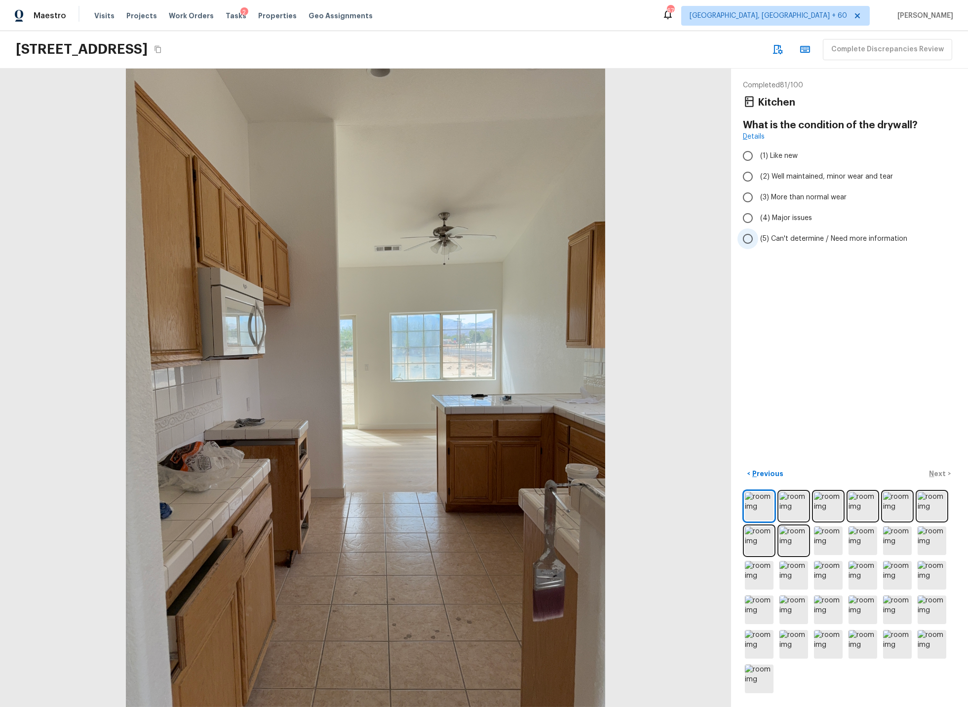
click at [749, 177] on input "(2) Well maintained, minor wear and tear" at bounding box center [747, 176] width 21 height 21
radio input "true"
click at [937, 473] on p "Next" at bounding box center [938, 474] width 19 height 10
click at [751, 205] on input "(3) Tile" at bounding box center [747, 205] width 21 height 21
checkbox input "true"
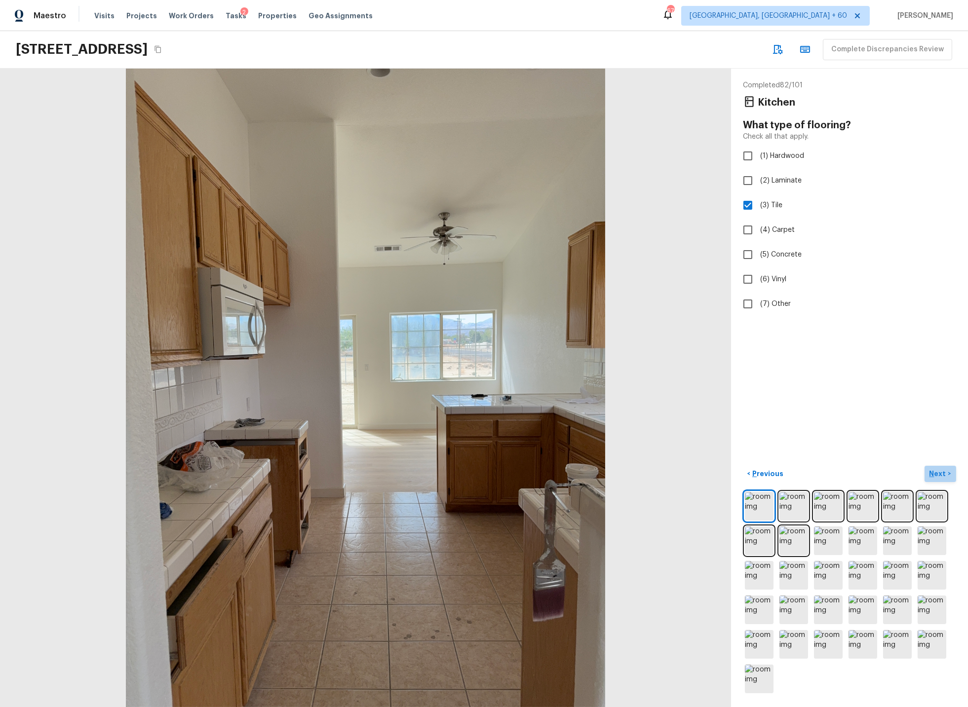
click at [939, 473] on p "Next" at bounding box center [938, 474] width 19 height 10
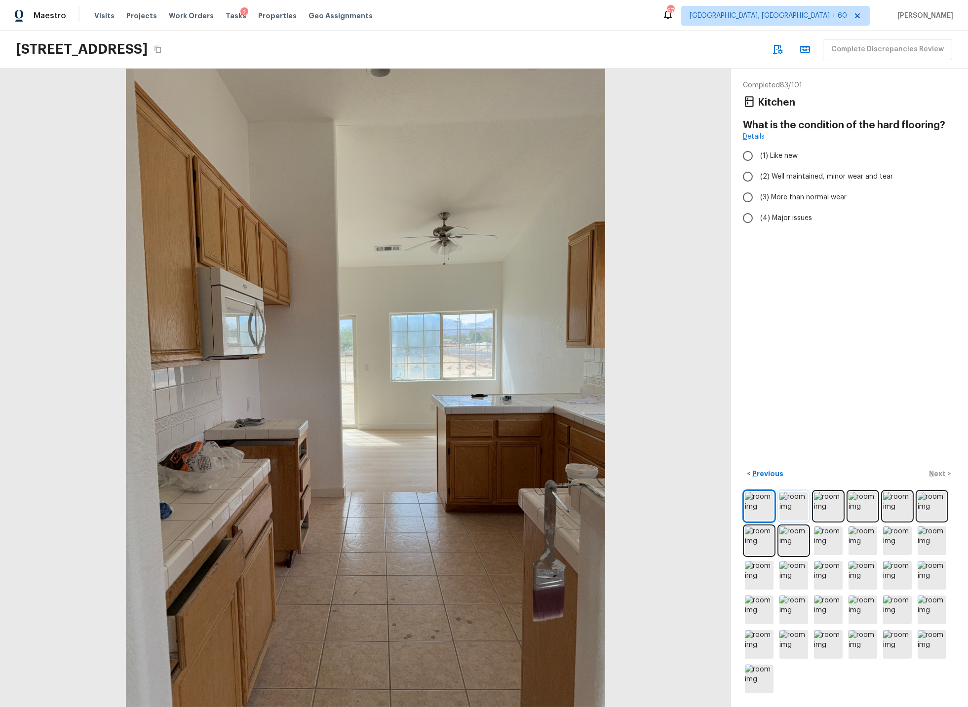
click at [797, 504] on img at bounding box center [793, 506] width 29 height 29
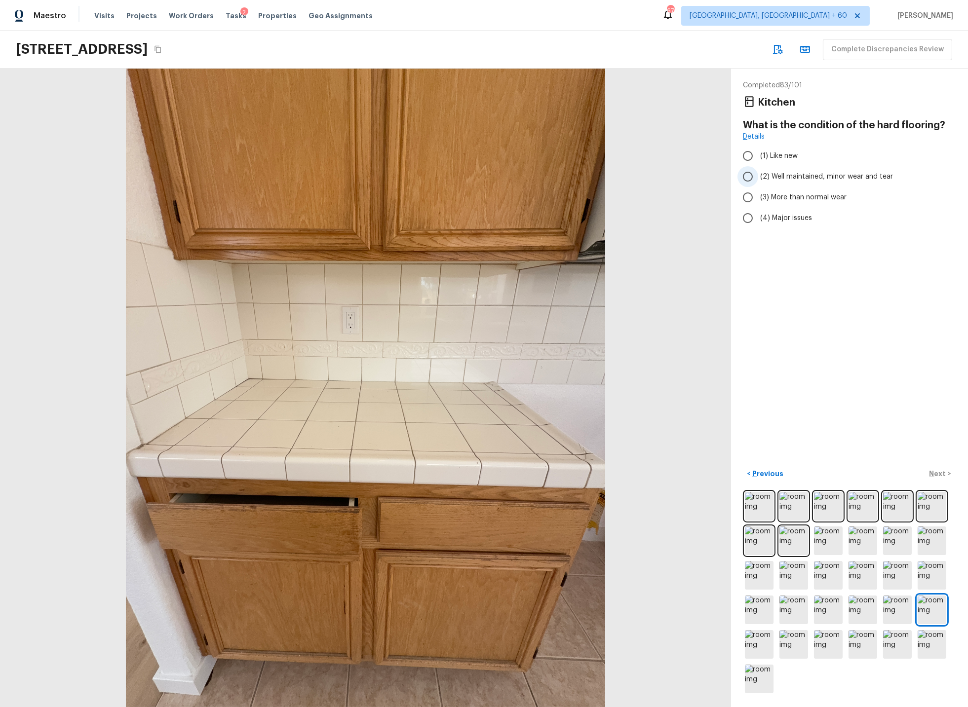
click at [749, 175] on input "(2) Well maintained, minor wear and tear" at bounding box center [747, 176] width 21 height 21
radio input "true"
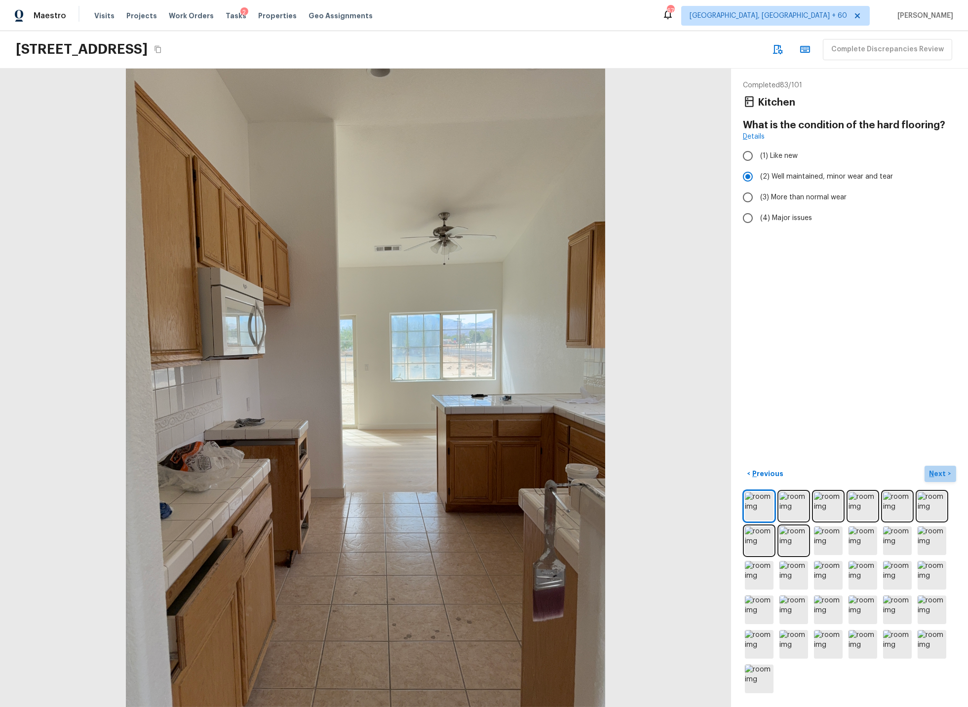
click at [942, 474] on p "Next" at bounding box center [938, 474] width 19 height 10
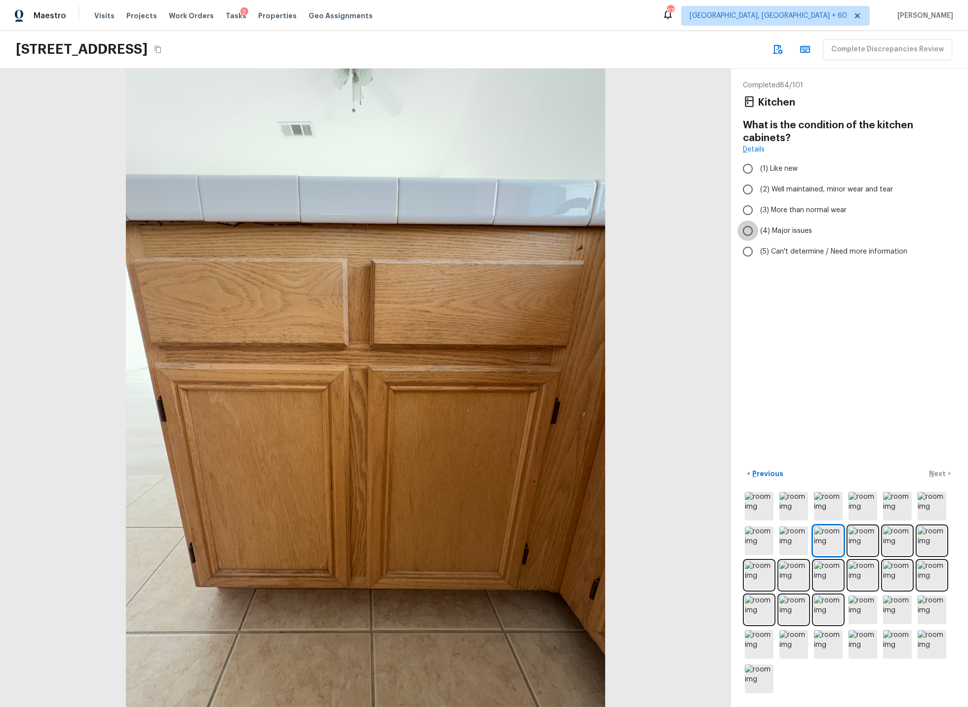
drag, startPoint x: 750, startPoint y: 231, endPoint x: 773, endPoint y: 263, distance: 39.2
click at [752, 231] on input "(4) Major issues" at bounding box center [747, 231] width 21 height 21
radio input "true"
click at [942, 473] on p "Next" at bounding box center [938, 474] width 19 height 10
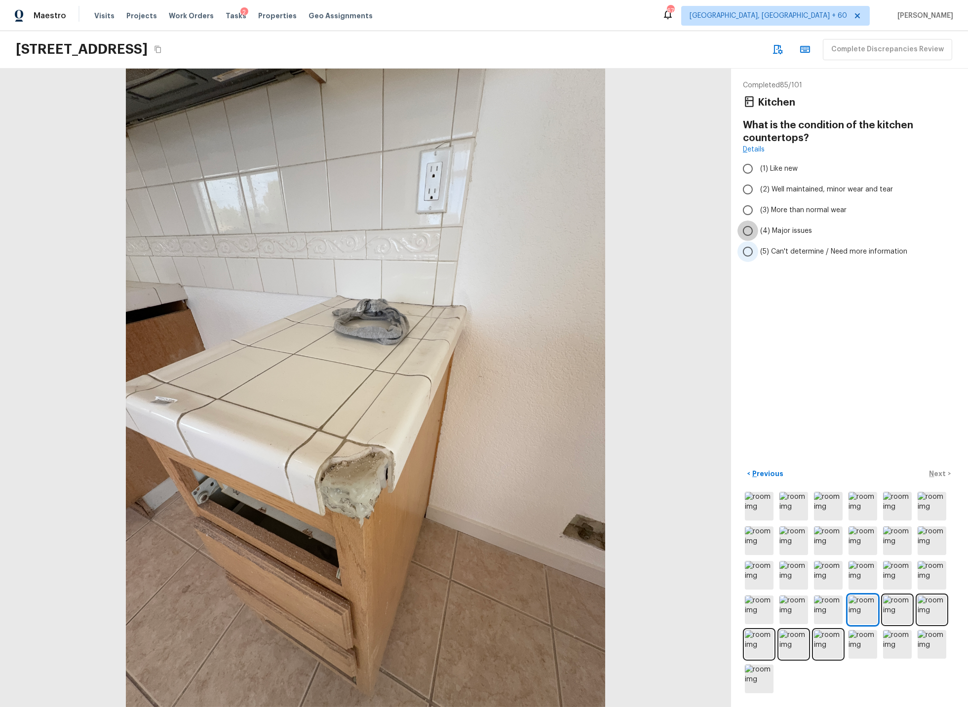
drag, startPoint x: 749, startPoint y: 229, endPoint x: 769, endPoint y: 248, distance: 27.6
click at [750, 230] on input "(4) Major issues" at bounding box center [747, 231] width 21 height 21
radio input "true"
click at [939, 475] on p "Next" at bounding box center [938, 474] width 19 height 10
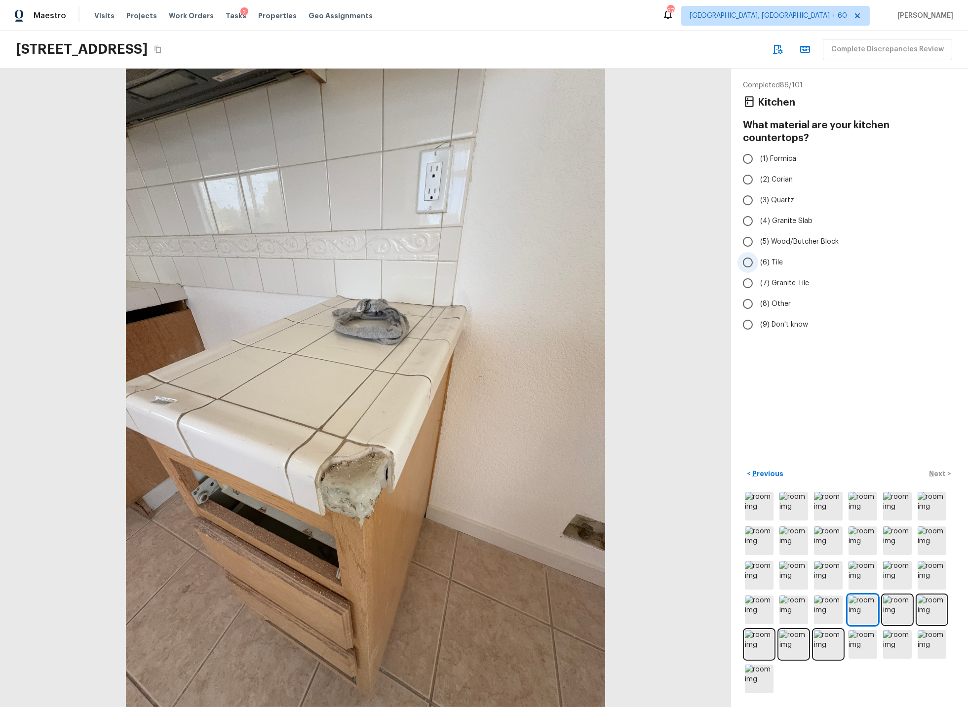
click at [748, 252] on input "(6) Tile" at bounding box center [747, 262] width 21 height 21
radio input "true"
click at [940, 473] on p "Next" at bounding box center [938, 474] width 19 height 10
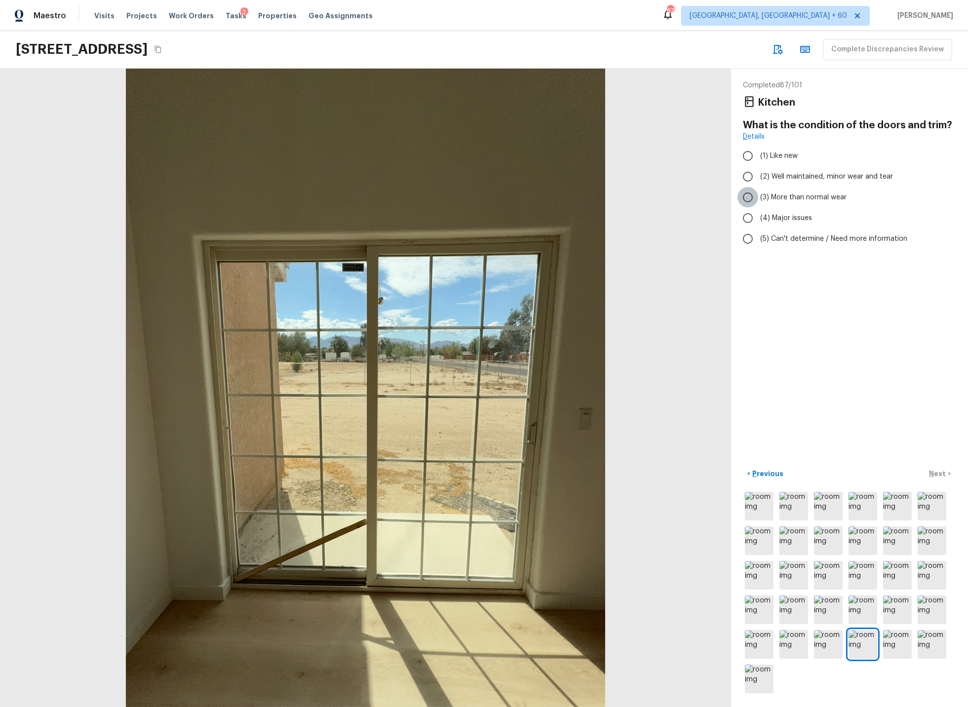
click at [749, 195] on input "(3) More than normal wear" at bounding box center [747, 197] width 21 height 21
radio input "true"
click at [940, 471] on p "Next" at bounding box center [938, 474] width 19 height 10
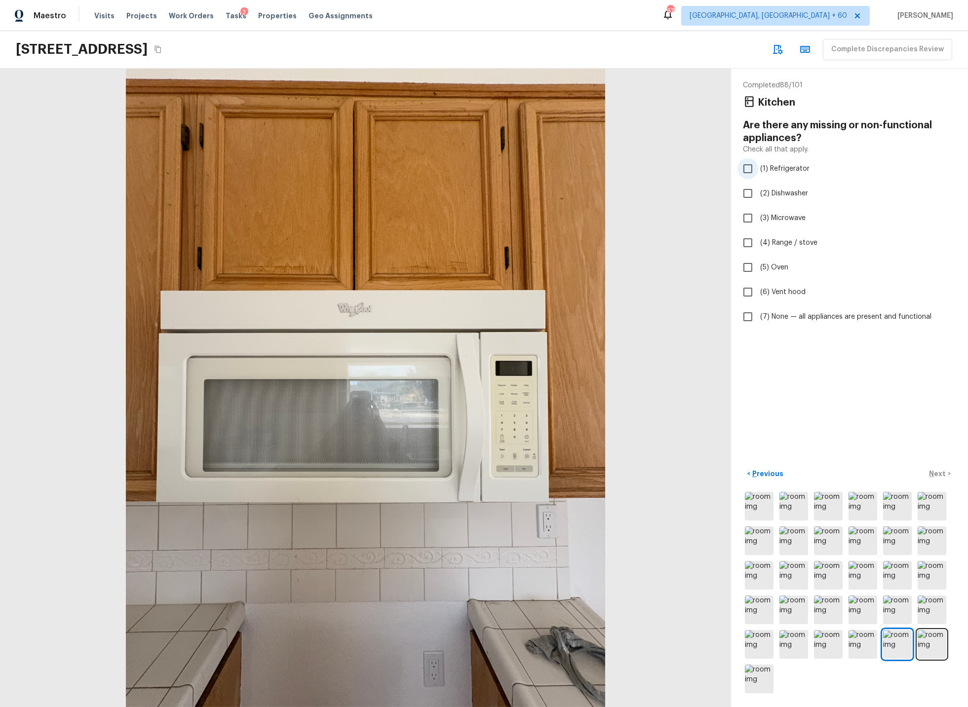
click at [748, 169] on input "(1) Refrigerator" at bounding box center [747, 168] width 21 height 21
checkbox input "true"
click at [747, 193] on input "(2) Dishwasher" at bounding box center [747, 193] width 21 height 21
checkbox input "true"
click at [750, 241] on input "(4) Range / stove" at bounding box center [747, 242] width 21 height 21
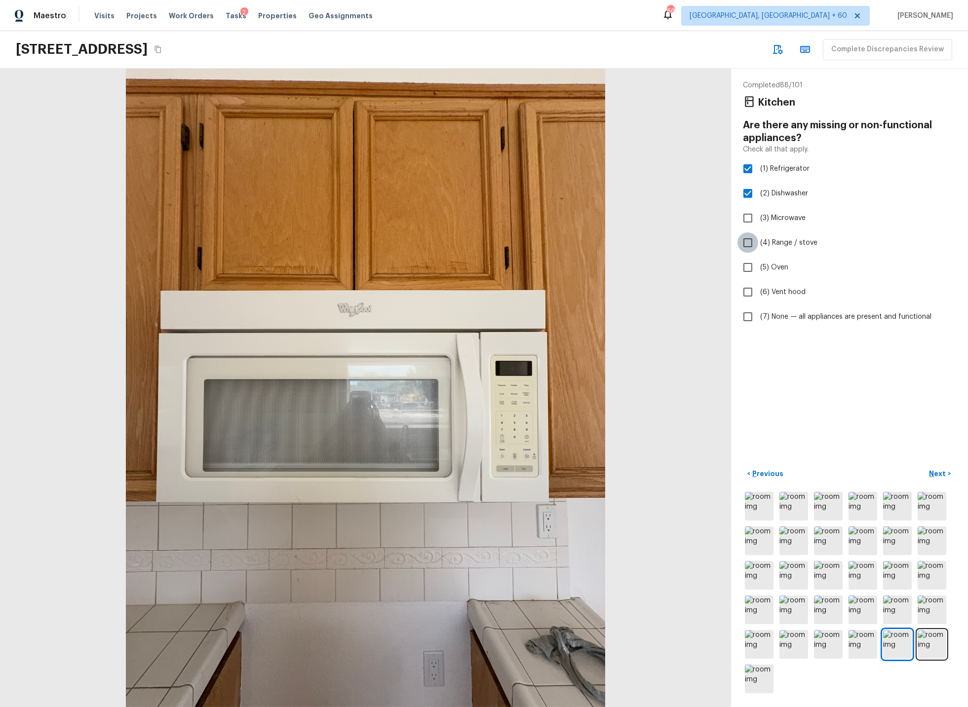
checkbox input "true"
click at [936, 475] on p "Next" at bounding box center [938, 474] width 19 height 10
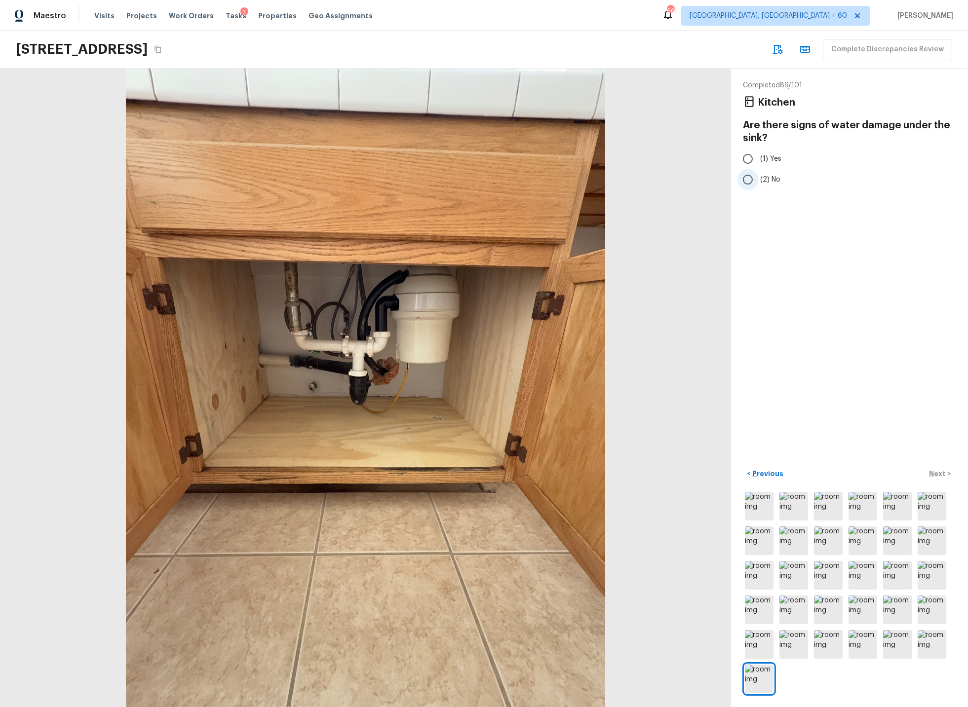
click at [748, 180] on input "(2) No" at bounding box center [747, 179] width 21 height 21
radio input "true"
click at [935, 473] on p "Next" at bounding box center [938, 474] width 19 height 10
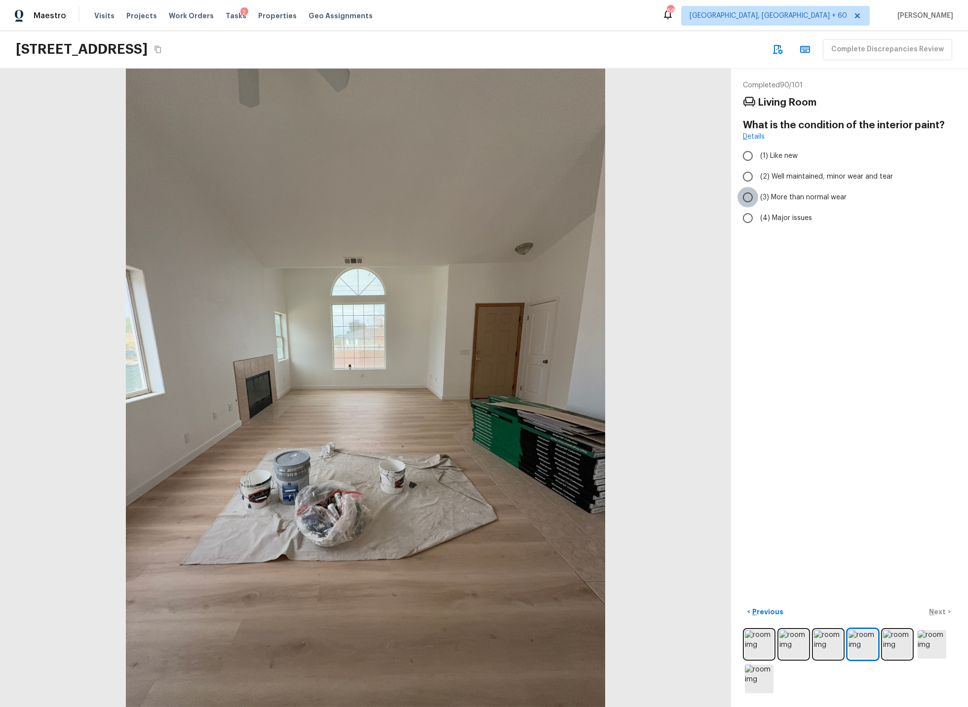
click at [750, 196] on input "(3) More than normal wear" at bounding box center [747, 197] width 21 height 21
radio input "true"
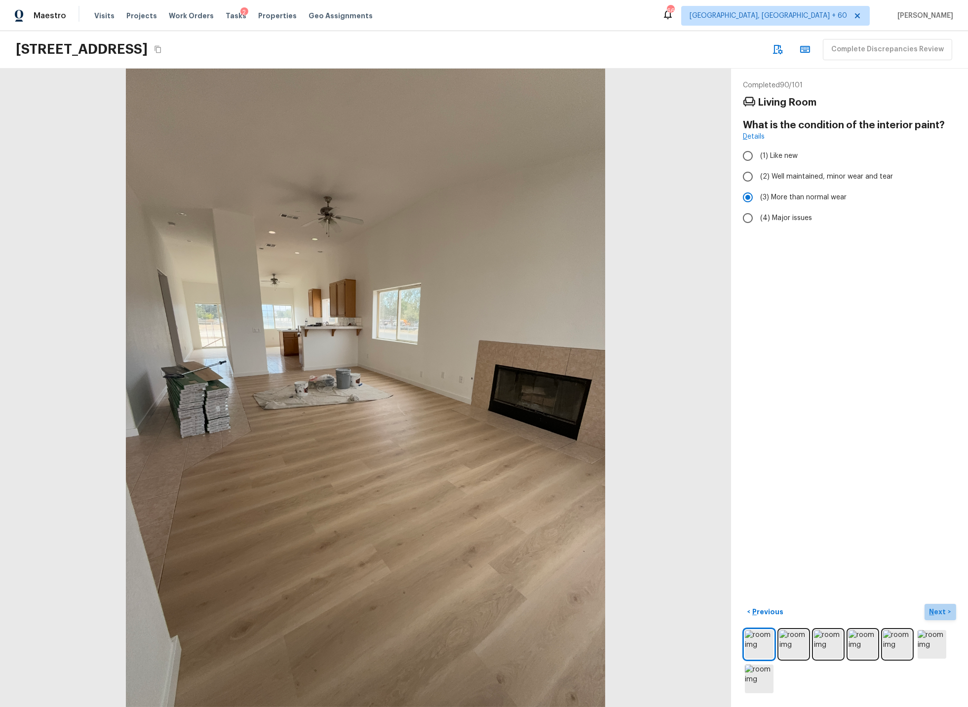
click at [942, 614] on p "Next" at bounding box center [938, 612] width 19 height 10
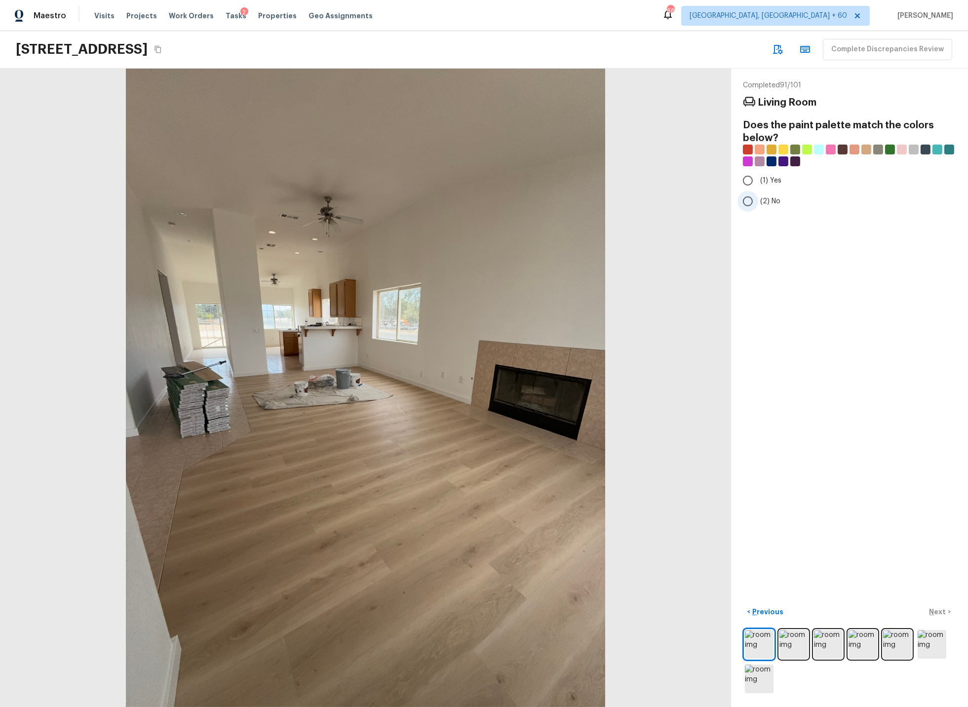
click at [747, 196] on input "(2) No" at bounding box center [747, 201] width 21 height 21
radio input "true"
click at [936, 611] on p "Next" at bounding box center [938, 612] width 19 height 10
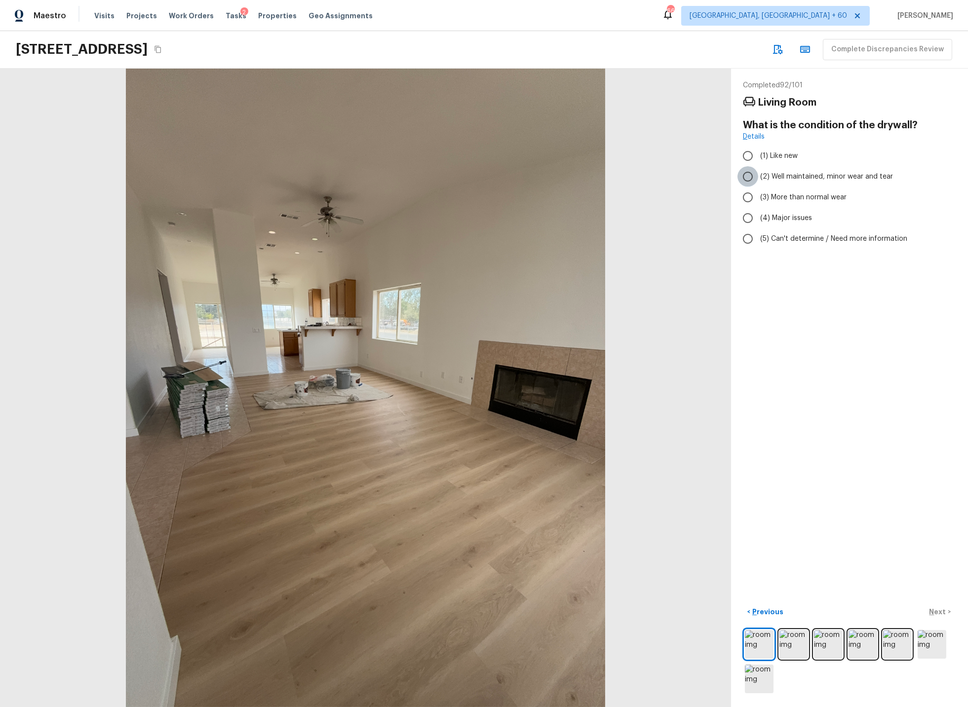
drag, startPoint x: 749, startPoint y: 178, endPoint x: 772, endPoint y: 332, distance: 156.2
click at [749, 178] on input "(2) Well maintained, minor wear and tear" at bounding box center [747, 176] width 21 height 21
radio input "true"
click at [935, 611] on p "Next" at bounding box center [938, 612] width 19 height 10
click at [748, 179] on input "(2) Laminate" at bounding box center [747, 180] width 21 height 21
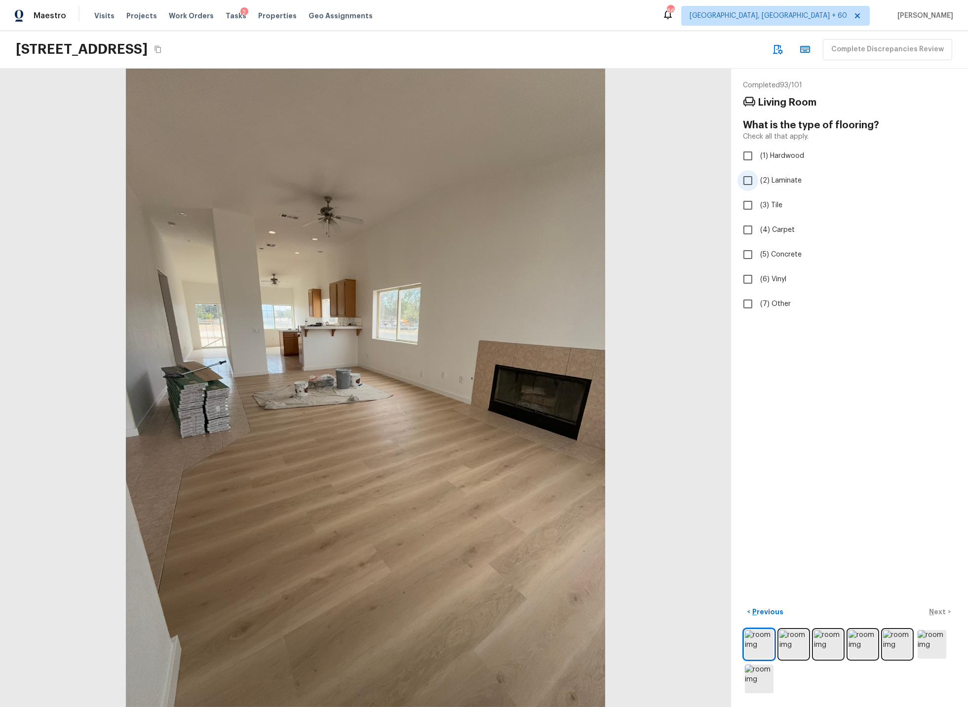
checkbox input "true"
click at [938, 609] on p "Next" at bounding box center [938, 612] width 19 height 10
click at [751, 176] on input "(2) Well maintained, minor wear and tear" at bounding box center [747, 176] width 21 height 21
radio input "true"
click at [930, 610] on p "Next" at bounding box center [938, 612] width 19 height 10
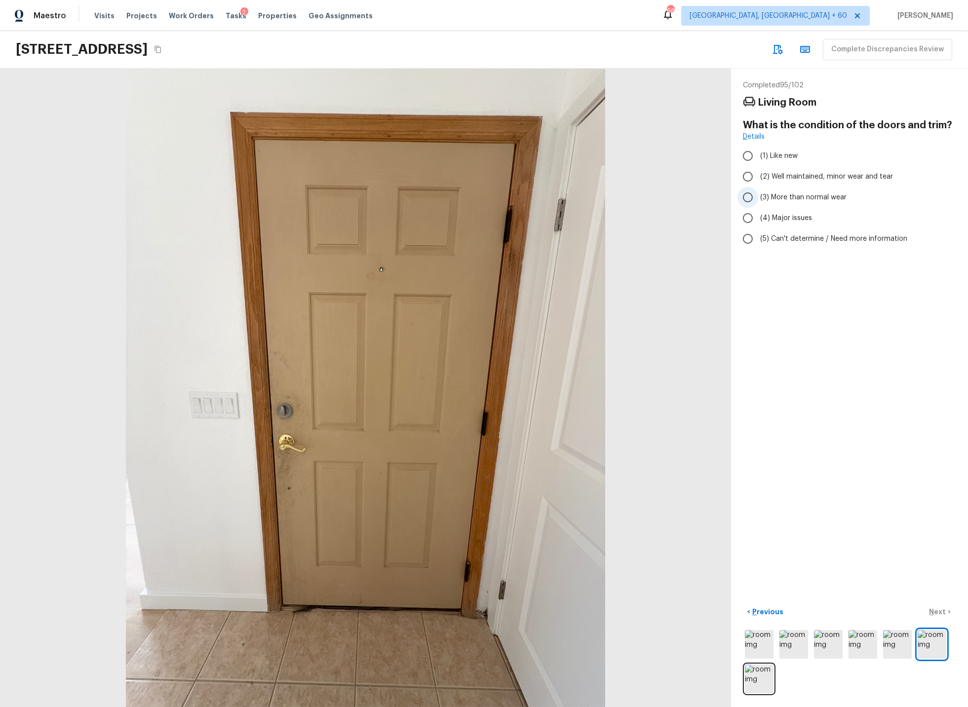
click at [749, 197] on input "(3) More than normal wear" at bounding box center [747, 197] width 21 height 21
radio input "true"
click at [937, 614] on p "Next" at bounding box center [938, 612] width 19 height 10
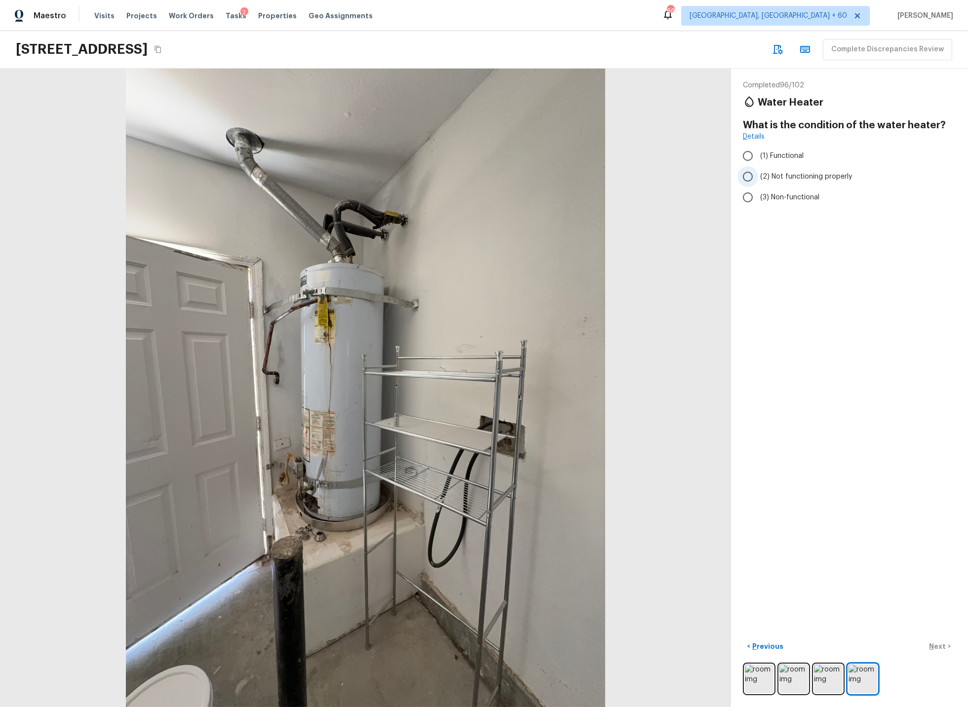
click at [749, 177] on input "(2) Not functioning properly" at bounding box center [747, 176] width 21 height 21
radio input "true"
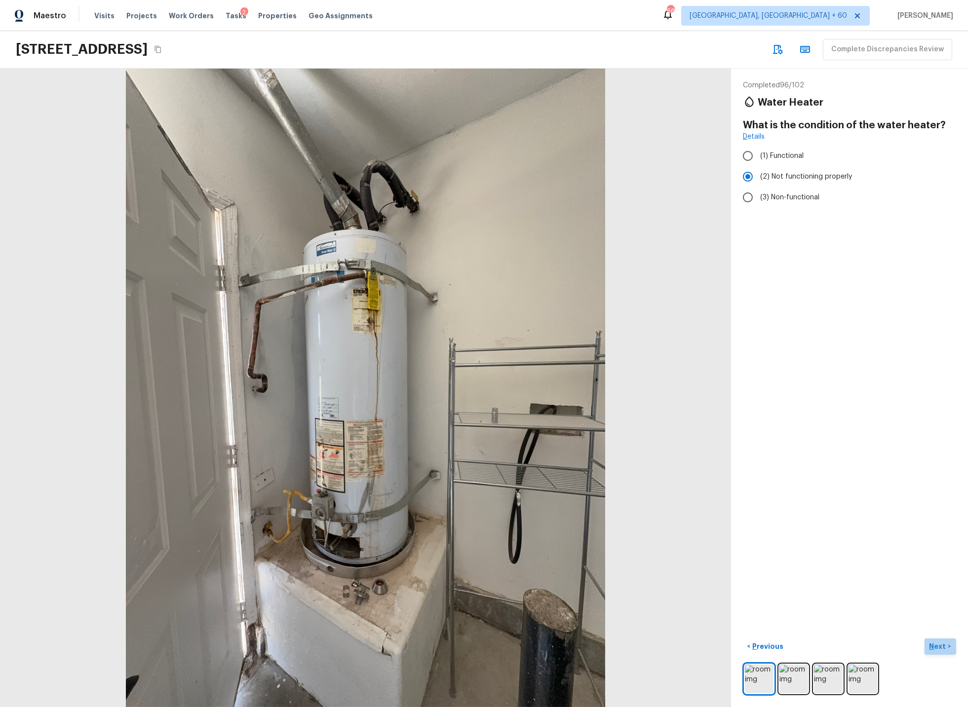
click at [937, 645] on p "Next" at bounding box center [938, 647] width 19 height 10
click at [943, 174] on icon "Choose date" at bounding box center [945, 174] width 12 height 12
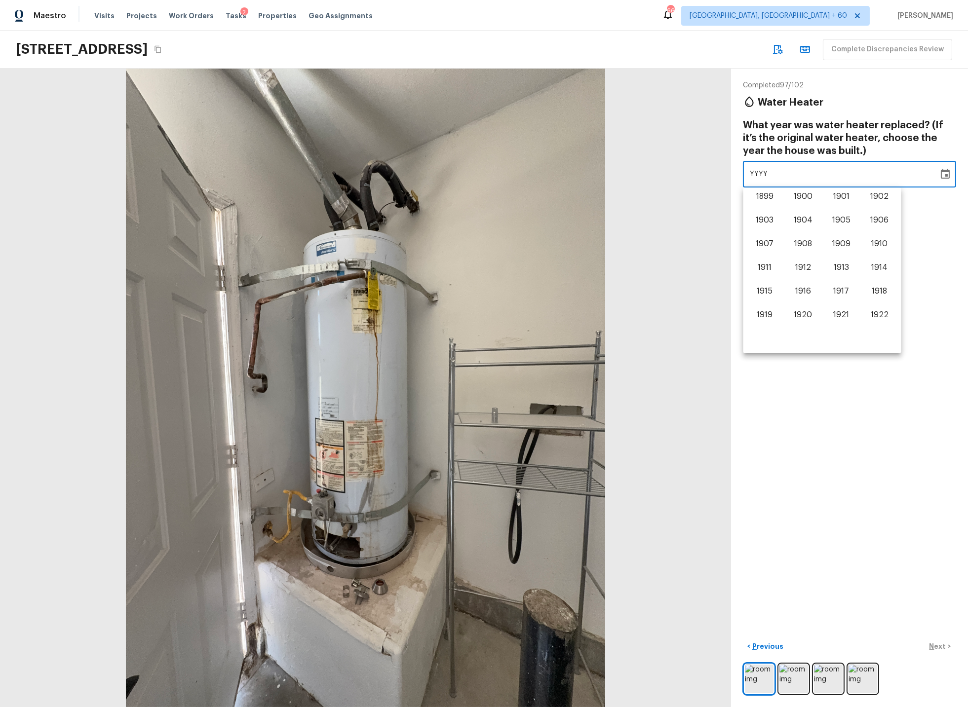
scroll to position [614, 0]
click at [843, 220] on button "2009" at bounding box center [841, 223] width 36 height 18
type input "2009"
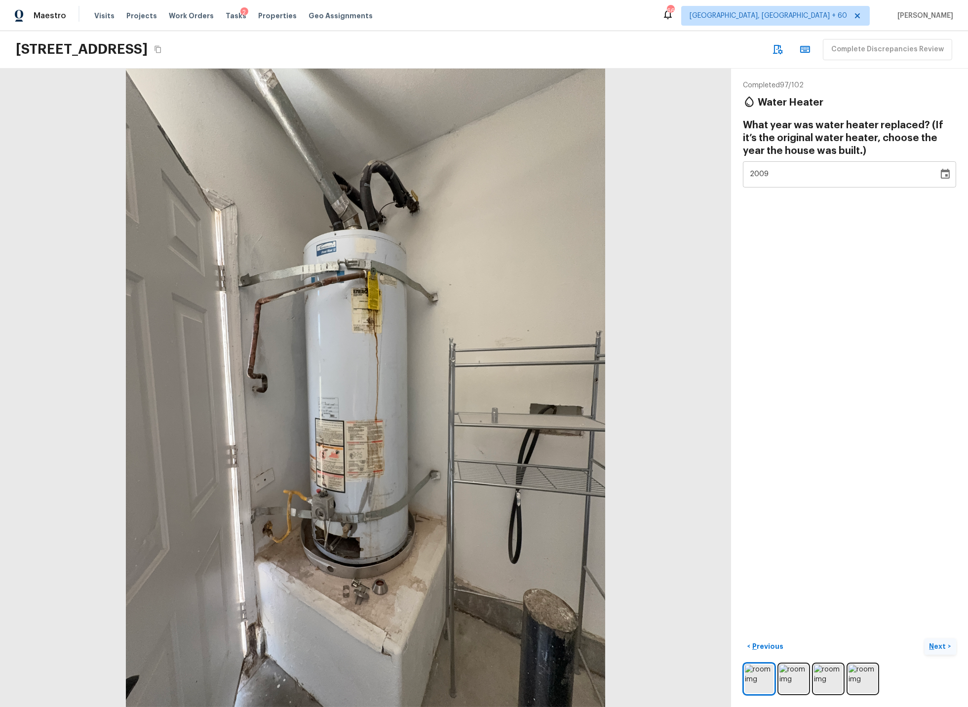
click at [936, 650] on p "Next" at bounding box center [938, 647] width 19 height 10
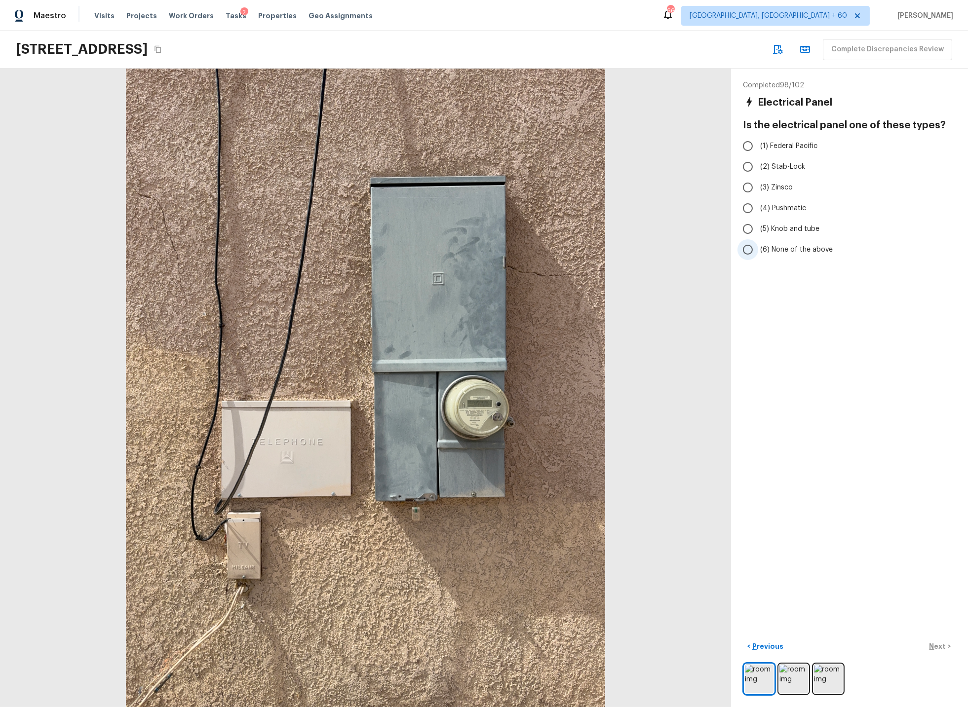
click at [749, 252] on input "(6) None of the above" at bounding box center [747, 249] width 21 height 21
radio input "true"
click at [937, 649] on p "Next" at bounding box center [938, 647] width 19 height 10
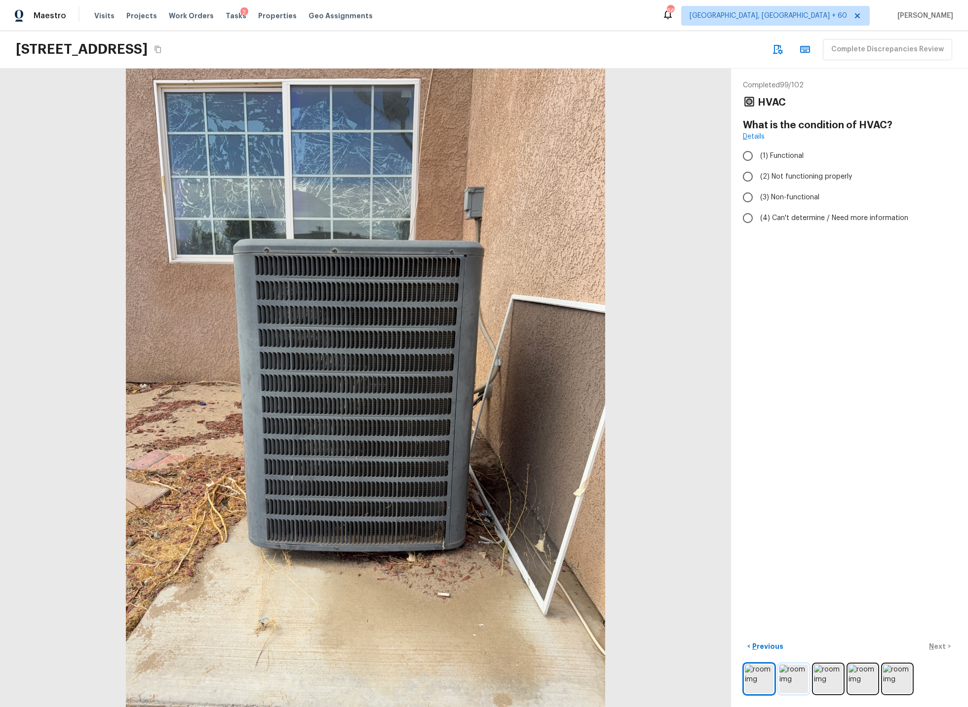
click at [791, 675] on img at bounding box center [793, 679] width 29 height 29
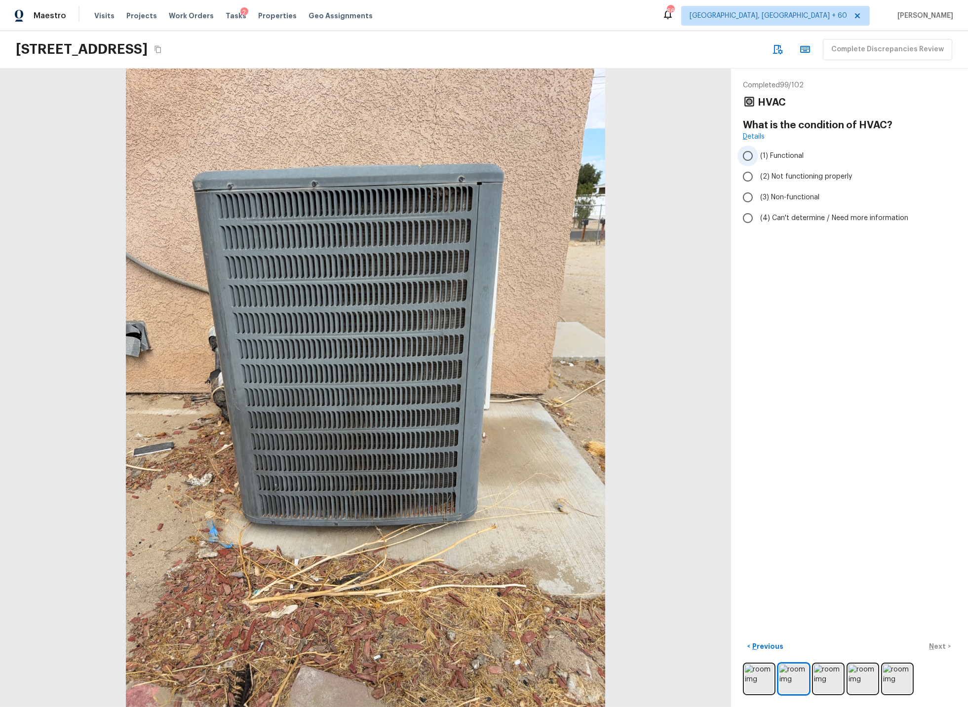
click at [747, 155] on input "(1) Functional" at bounding box center [747, 156] width 21 height 21
radio input "true"
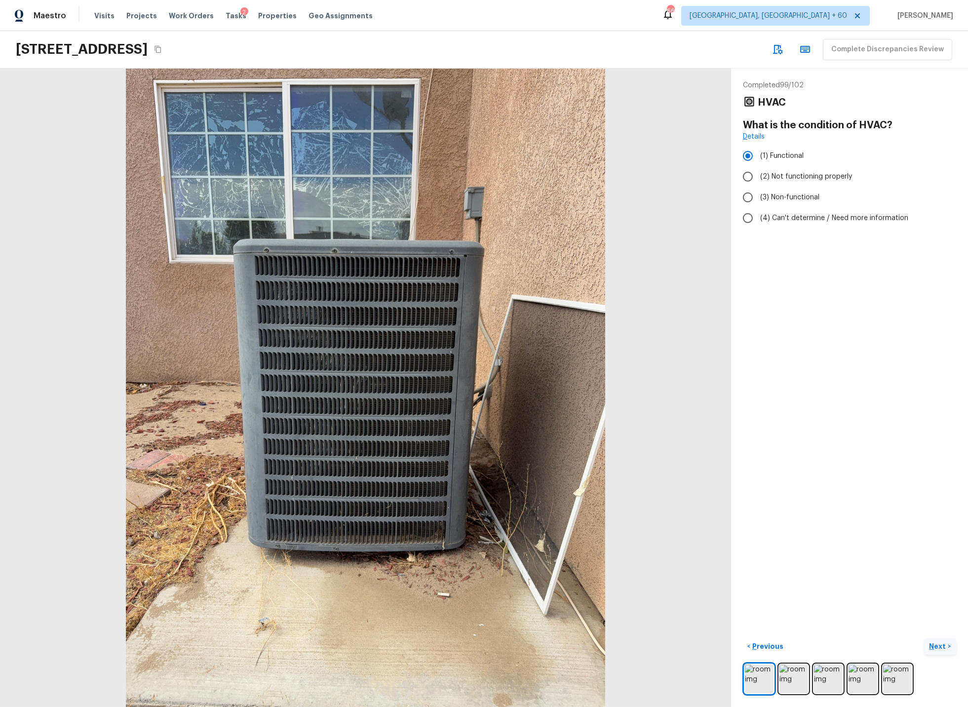
click at [938, 648] on p "Next" at bounding box center [938, 647] width 19 height 10
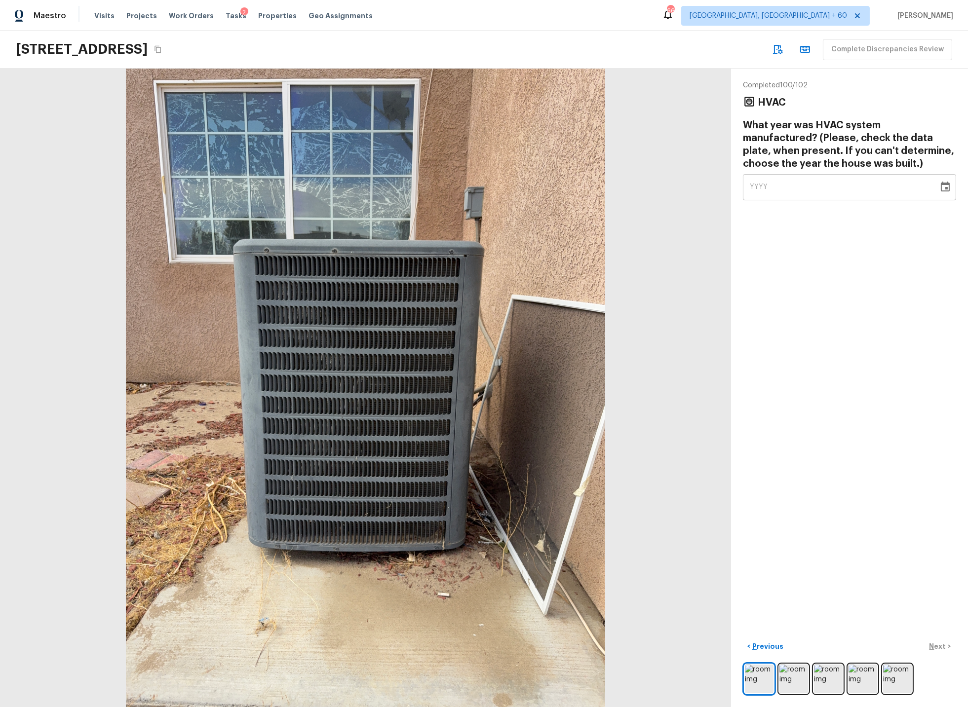
click at [946, 188] on icon "Choose date" at bounding box center [945, 187] width 9 height 10
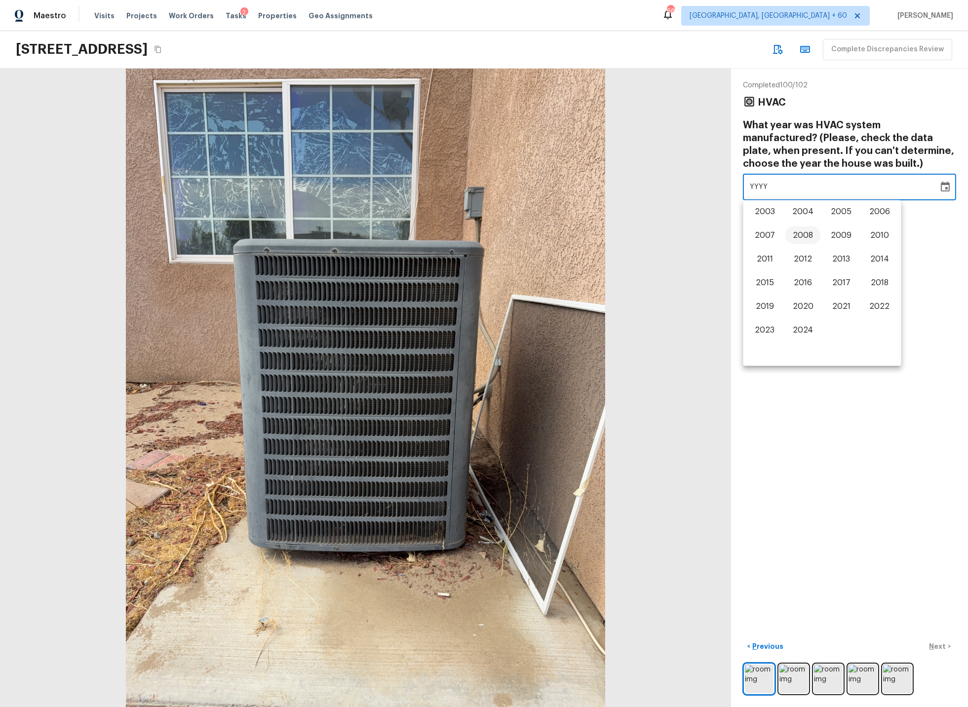
click at [799, 232] on button "2008" at bounding box center [803, 236] width 36 height 18
type input "2008"
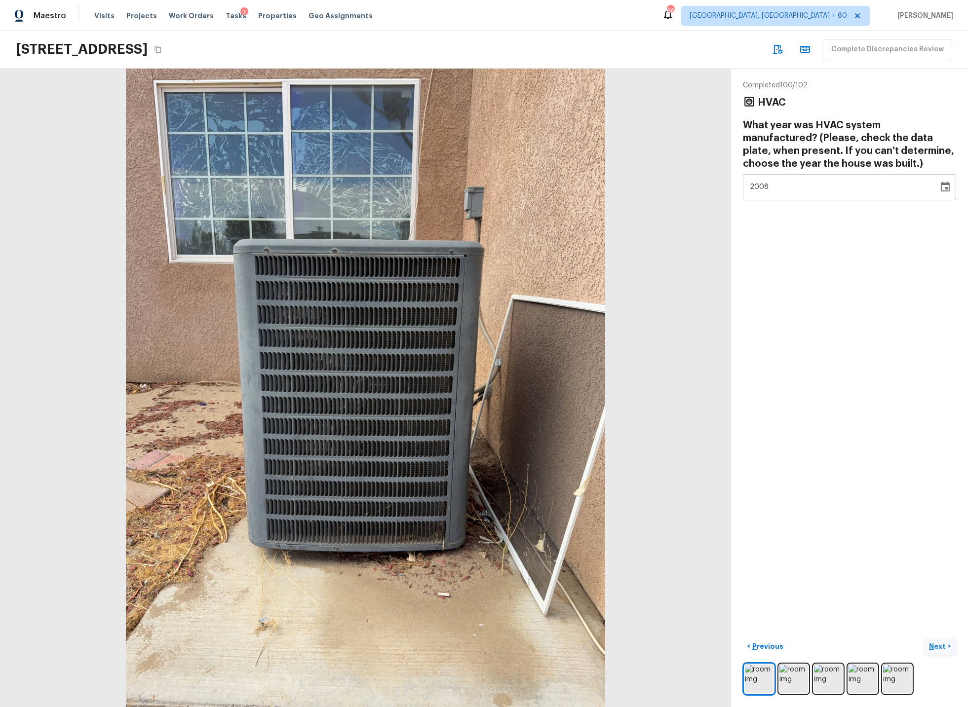
click at [939, 646] on p "Next" at bounding box center [938, 647] width 19 height 10
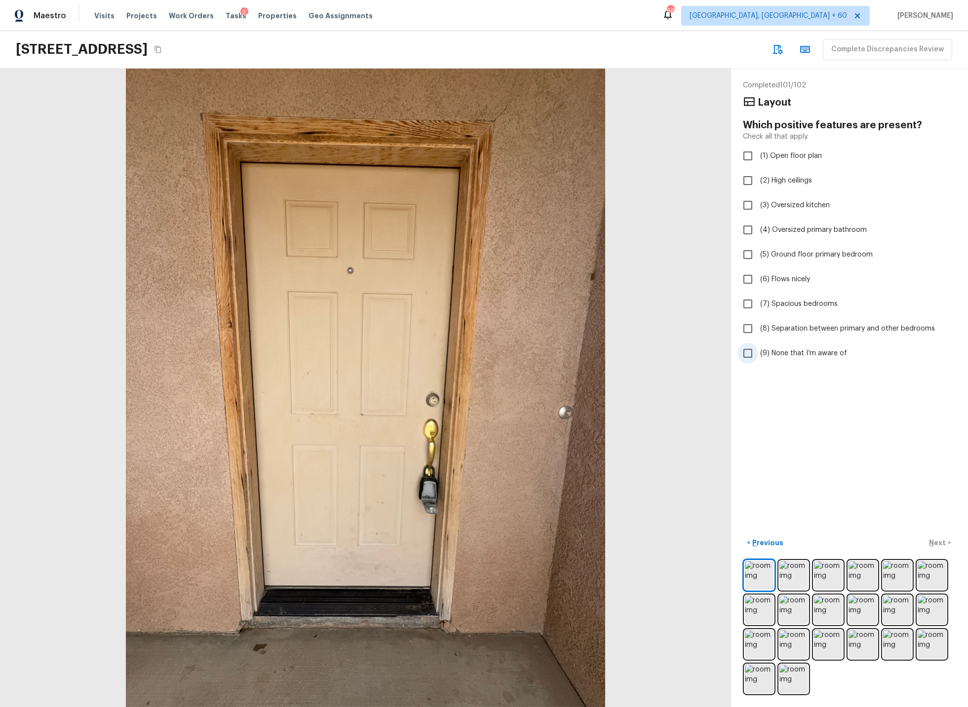
click at [799, 350] on span "(9) None that I’m aware of" at bounding box center [803, 353] width 87 height 10
click at [758, 350] on input "(9) None that I’m aware of" at bounding box center [747, 353] width 21 height 21
checkbox input "true"
click at [941, 543] on p "Next" at bounding box center [938, 543] width 19 height 10
click at [796, 352] on span "(9) None that I’m aware of" at bounding box center [803, 353] width 87 height 10
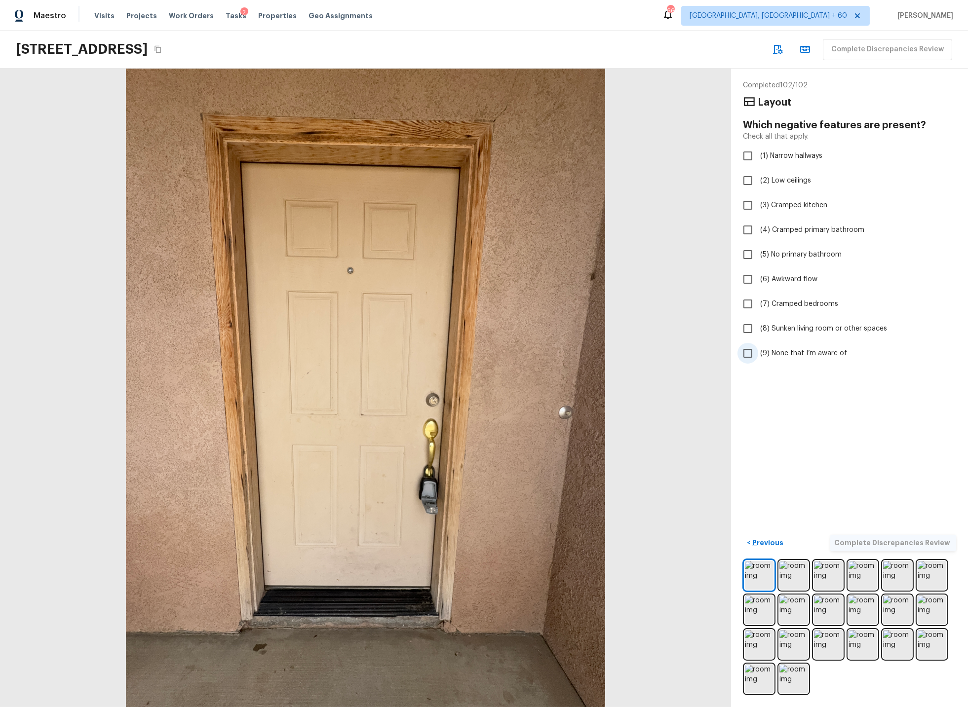
click at [758, 352] on input "(9) None that I’m aware of" at bounding box center [747, 353] width 21 height 21
checkbox input "true"
click at [923, 542] on p "Complete Discrepancies Review" at bounding box center [893, 543] width 118 height 10
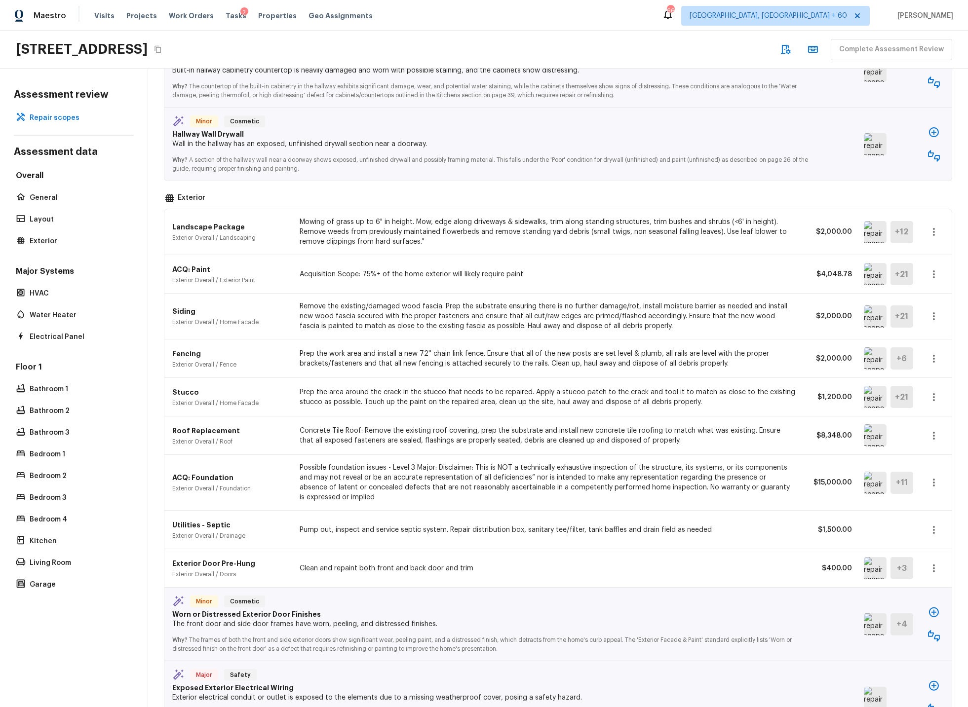
scroll to position [0, 0]
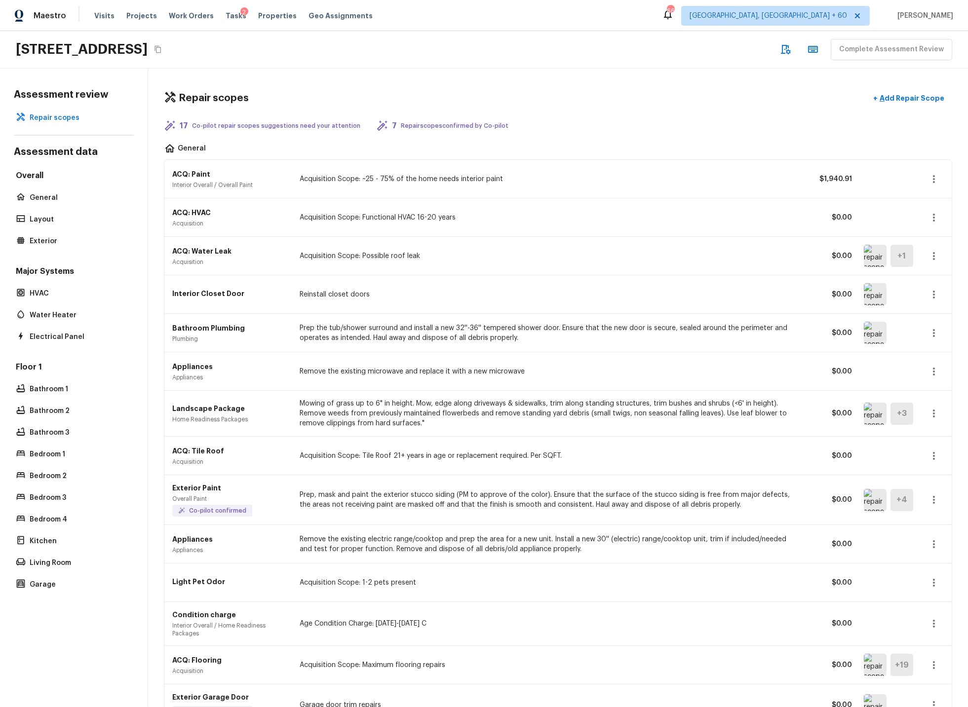
click at [875, 255] on img at bounding box center [875, 256] width 23 height 22
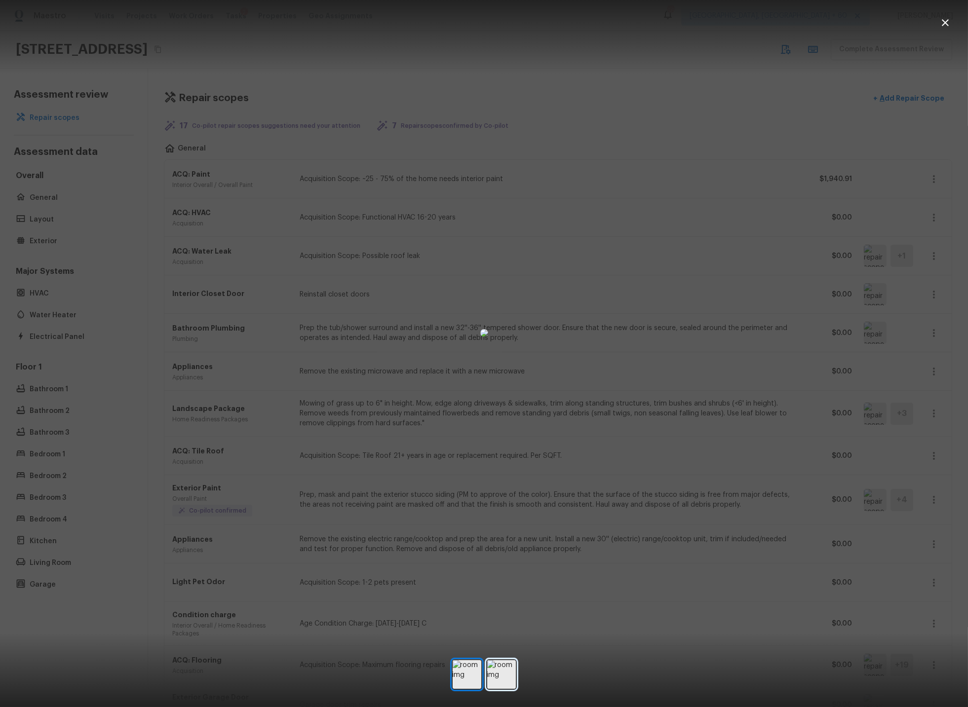
click at [501, 678] on img at bounding box center [501, 674] width 29 height 29
click at [464, 674] on img at bounding box center [467, 674] width 29 height 29
click at [946, 23] on icon "button" at bounding box center [945, 22] width 7 height 7
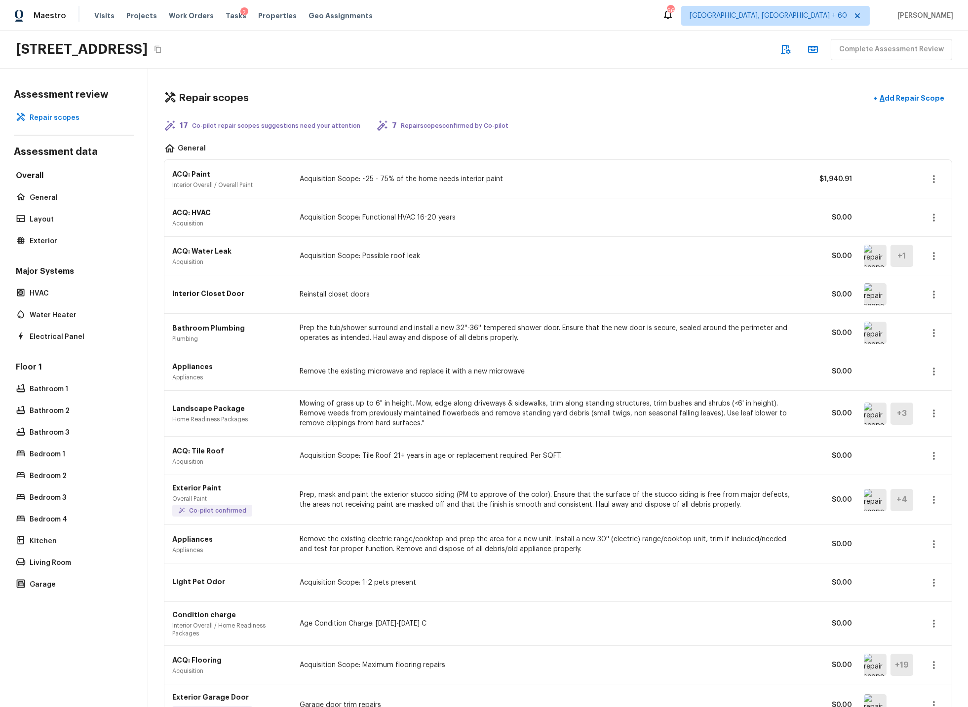
click at [933, 294] on icon "button" at bounding box center [934, 295] width 2 height 8
click at [930, 353] on li "Remove" at bounding box center [937, 353] width 46 height 30
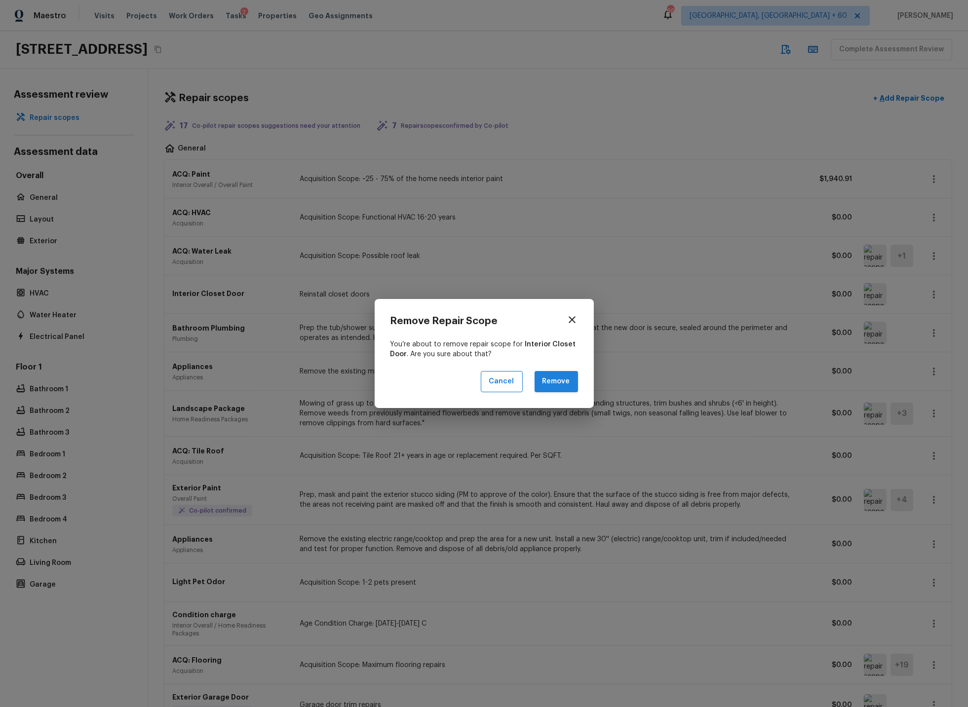
click at [568, 379] on button "Remove" at bounding box center [556, 381] width 43 height 21
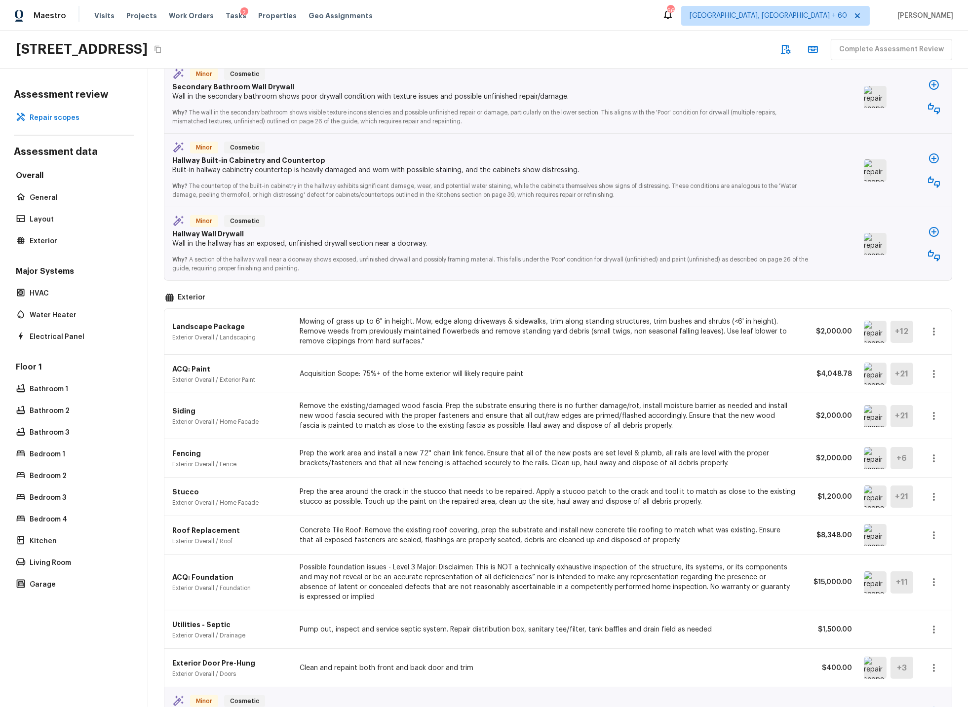
scroll to position [1176, 0]
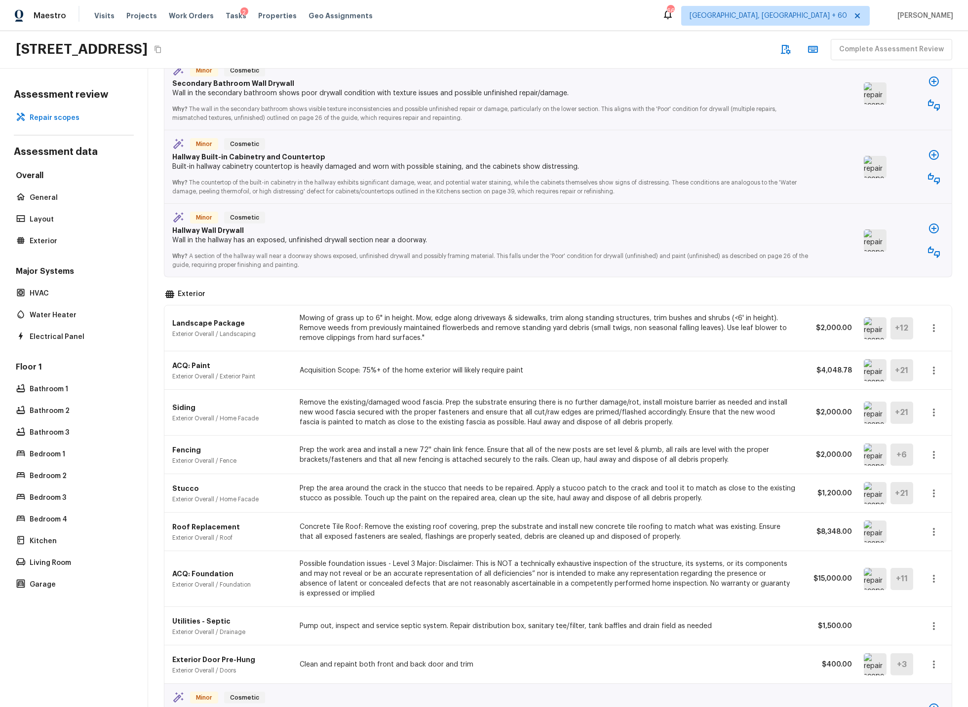
click at [936, 372] on icon "button" at bounding box center [934, 371] width 12 height 12
click at [910, 400] on li "Edit" at bounding box center [930, 400] width 64 height 30
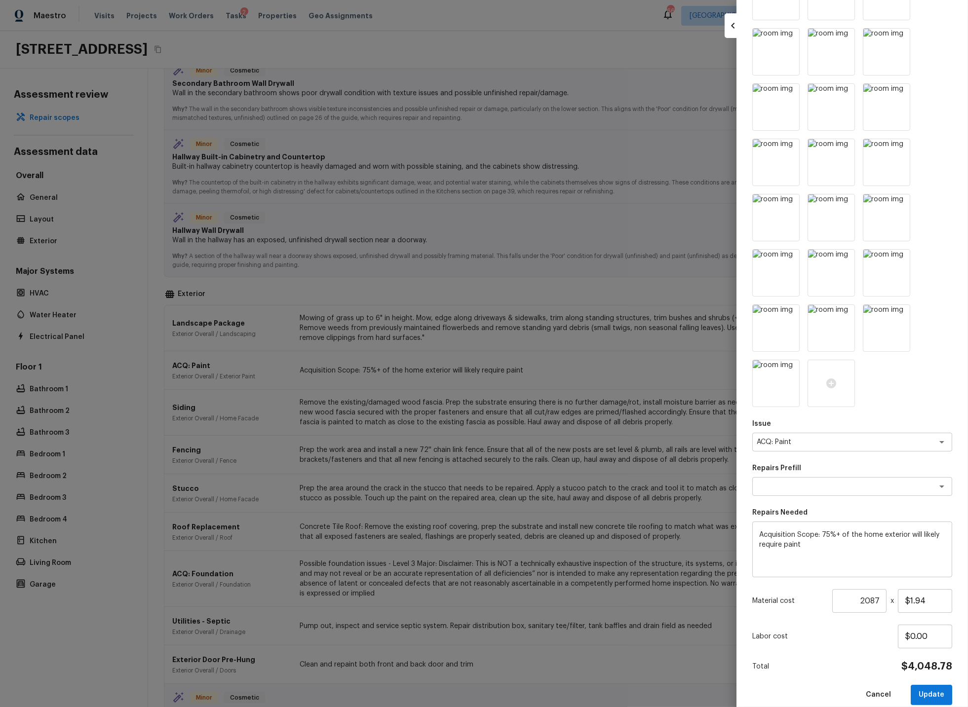
scroll to position [174, 0]
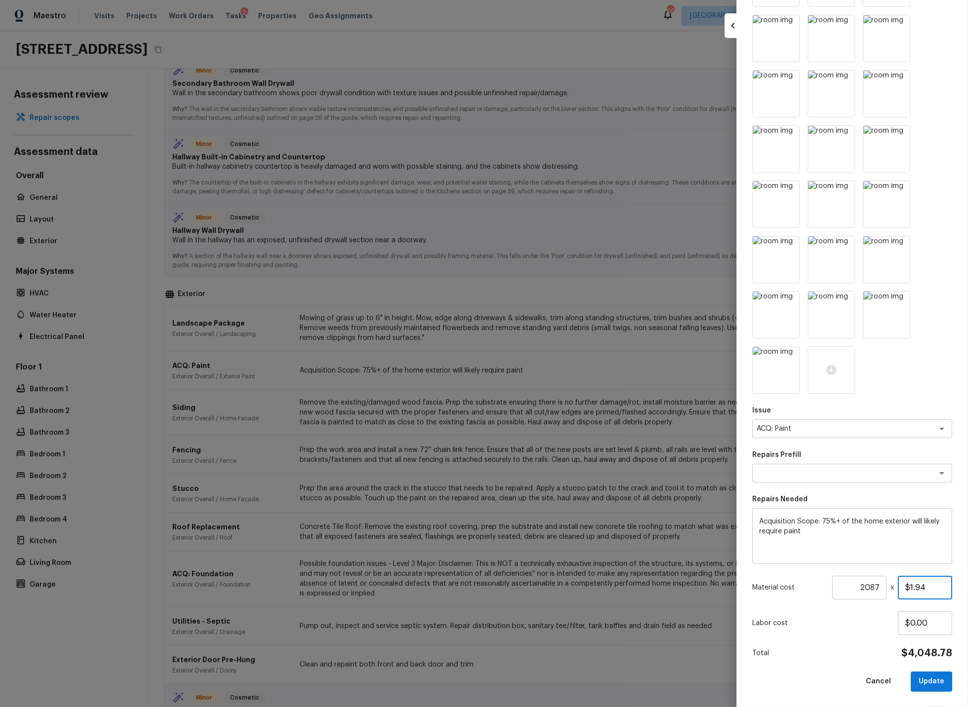
drag, startPoint x: 930, startPoint y: 585, endPoint x: 901, endPoint y: 586, distance: 29.6
click at [901, 586] on input "$1.94" at bounding box center [925, 588] width 54 height 24
type input "$2.65"
click at [934, 679] on button "Update" at bounding box center [931, 682] width 41 height 20
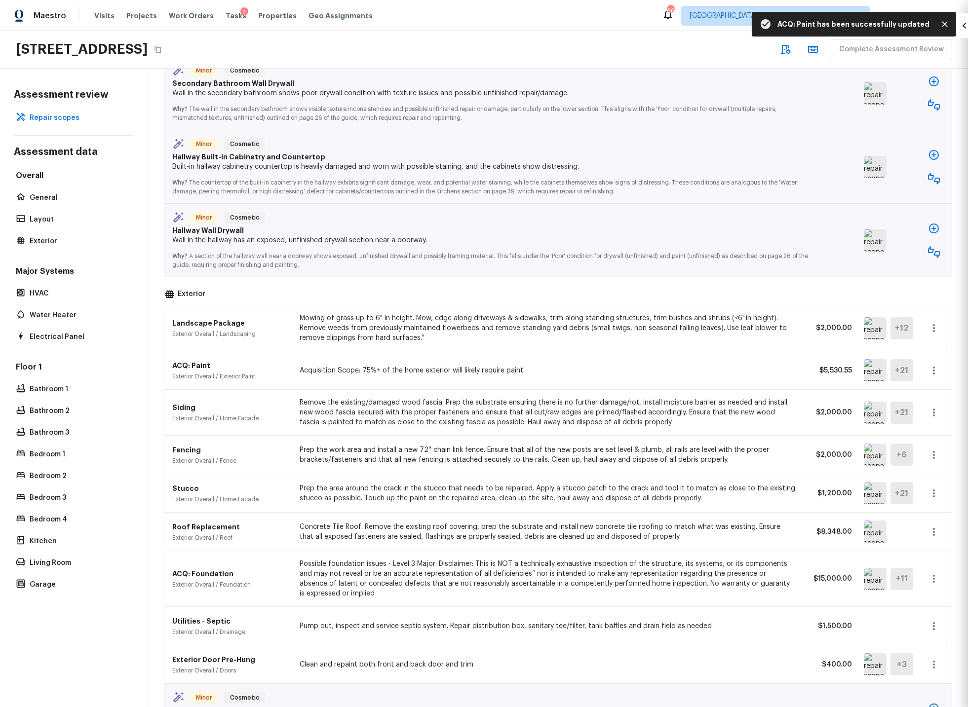
type input "1"
type input "$0.00"
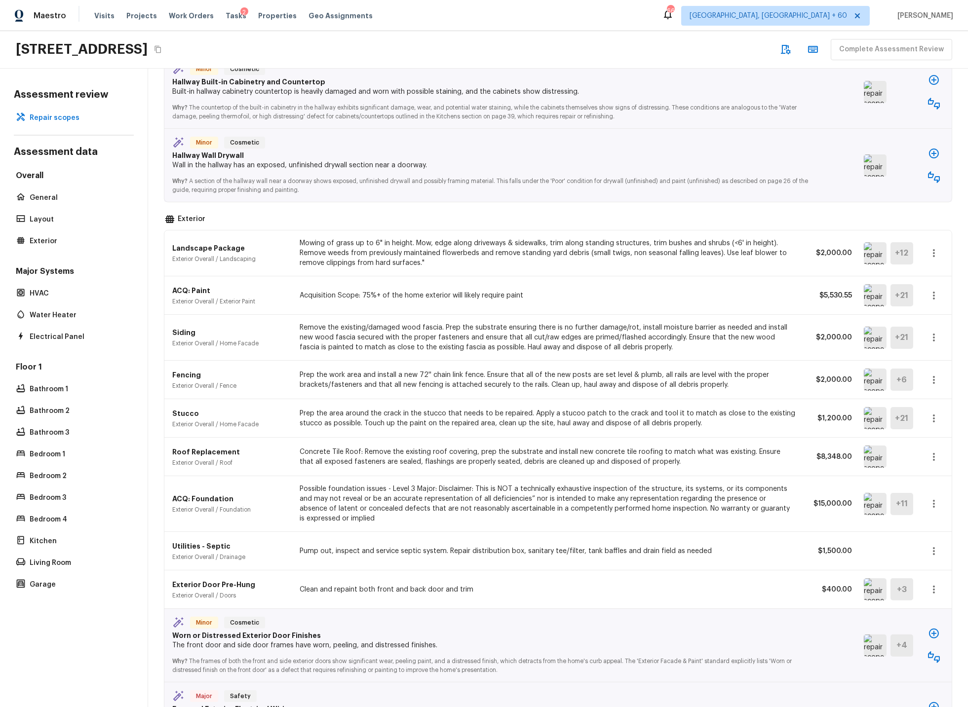
scroll to position [1252, 0]
click at [875, 419] on img at bounding box center [875, 417] width 23 height 22
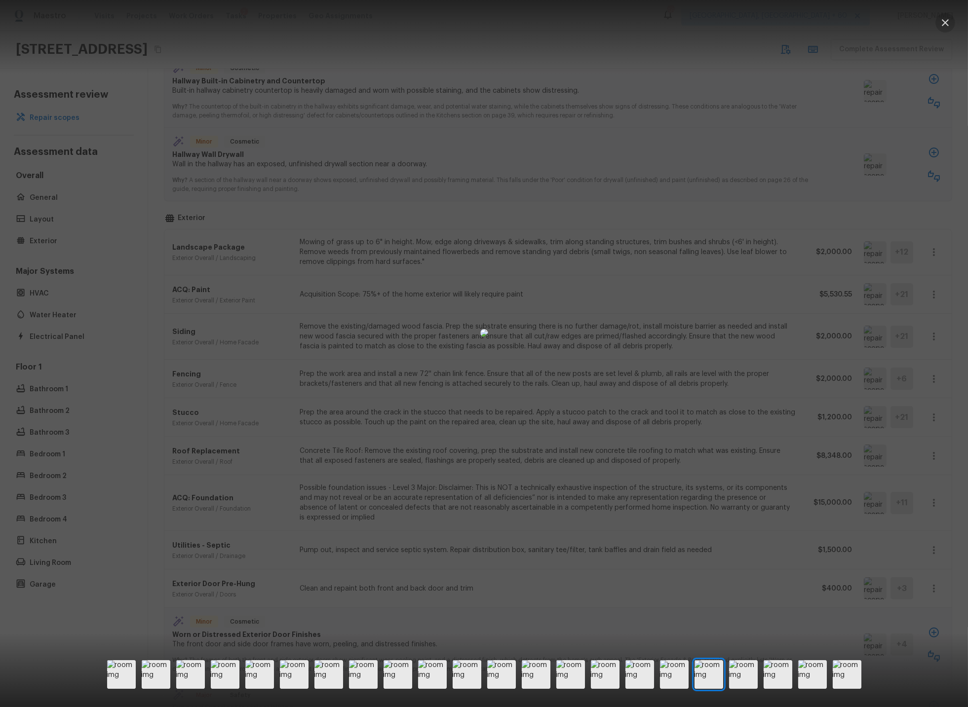
click at [942, 22] on icon "button" at bounding box center [945, 23] width 12 height 12
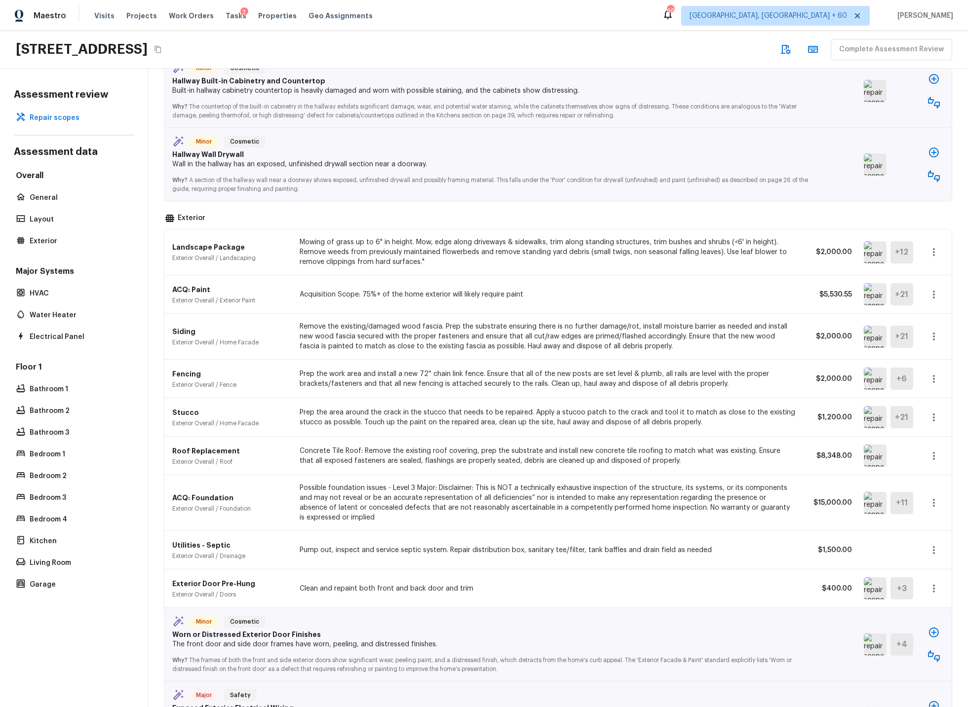
click at [935, 419] on icon "button" at bounding box center [934, 418] width 12 height 12
click at [912, 447] on li "Edit" at bounding box center [930, 447] width 64 height 30
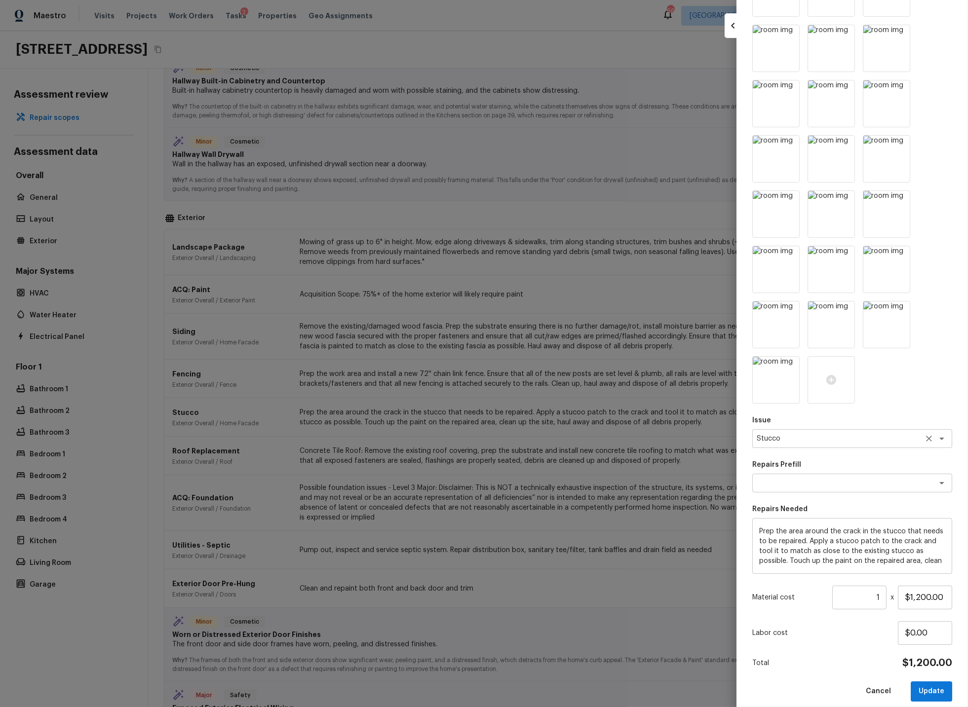
scroll to position [174, 0]
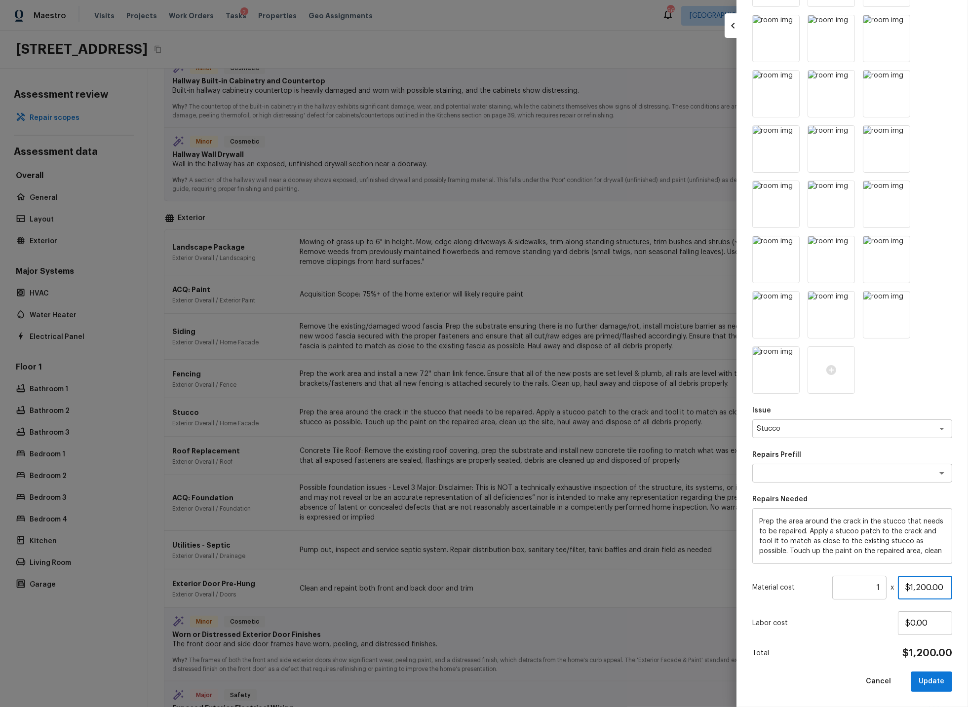
drag, startPoint x: 916, startPoint y: 588, endPoint x: 904, endPoint y: 587, distance: 11.9
click at [904, 587] on input "$1,200.00" at bounding box center [925, 588] width 54 height 24
type input "$200.00"
click at [931, 683] on button "Update" at bounding box center [931, 682] width 41 height 20
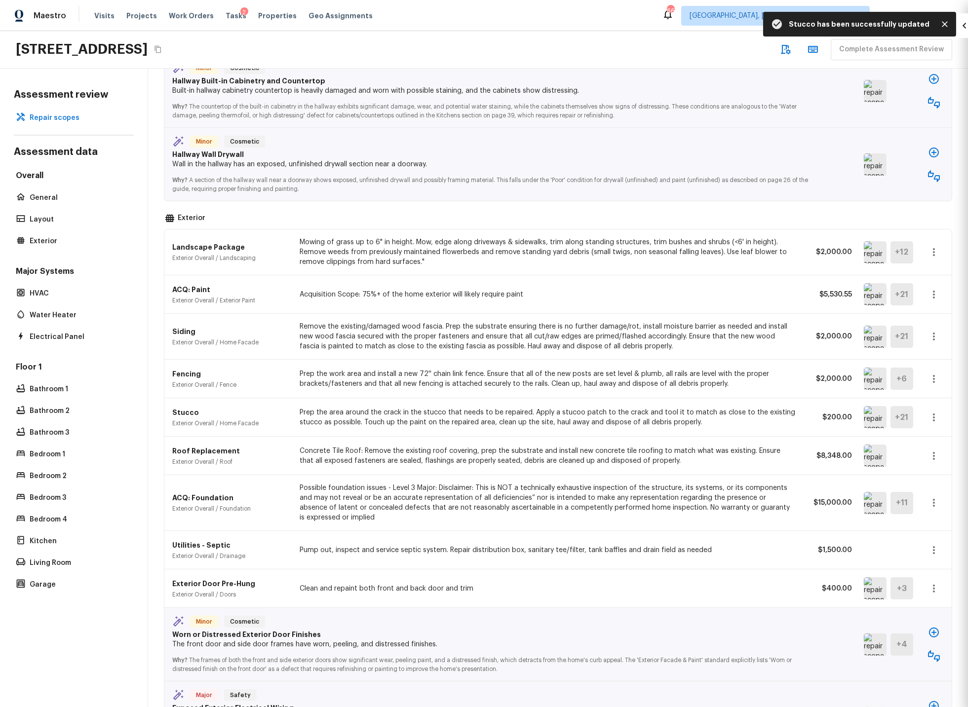
type input "$0.00"
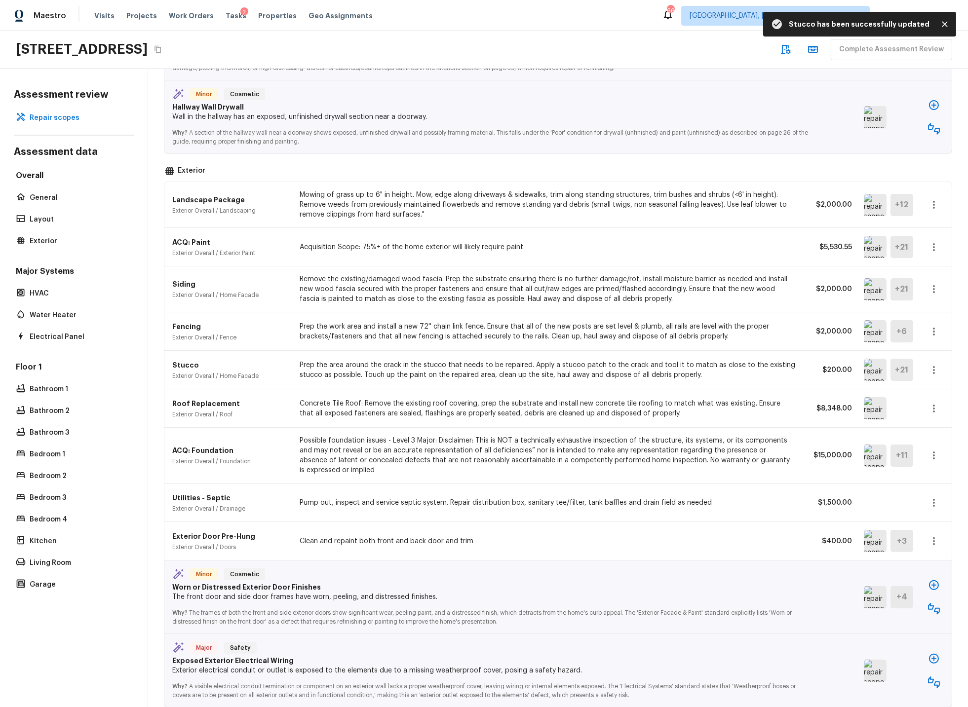
scroll to position [1309, 0]
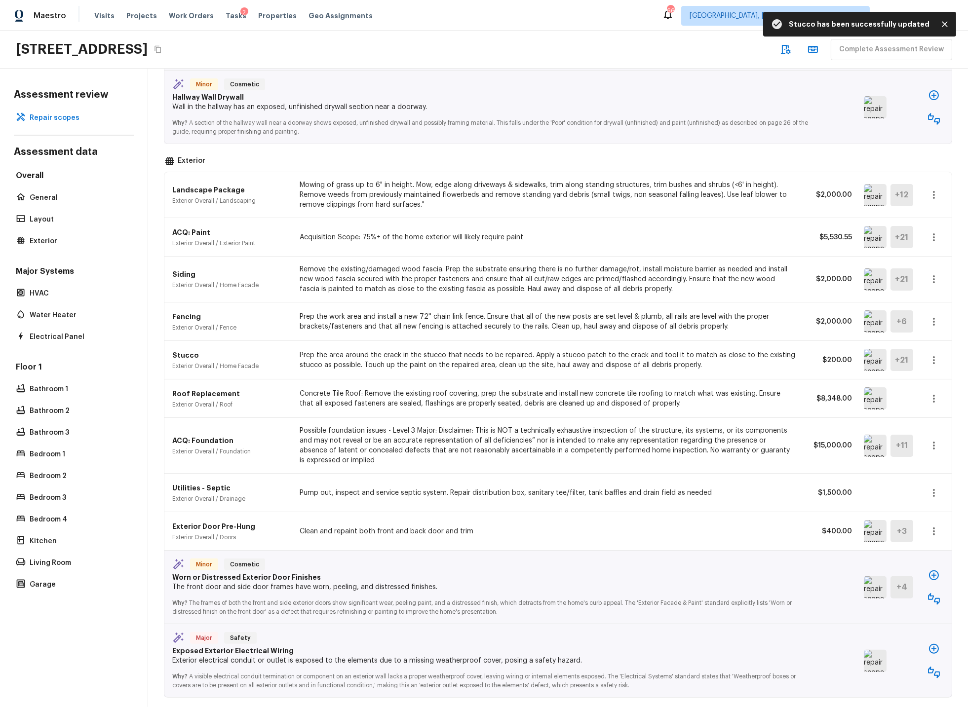
click at [875, 403] on img at bounding box center [875, 398] width 23 height 22
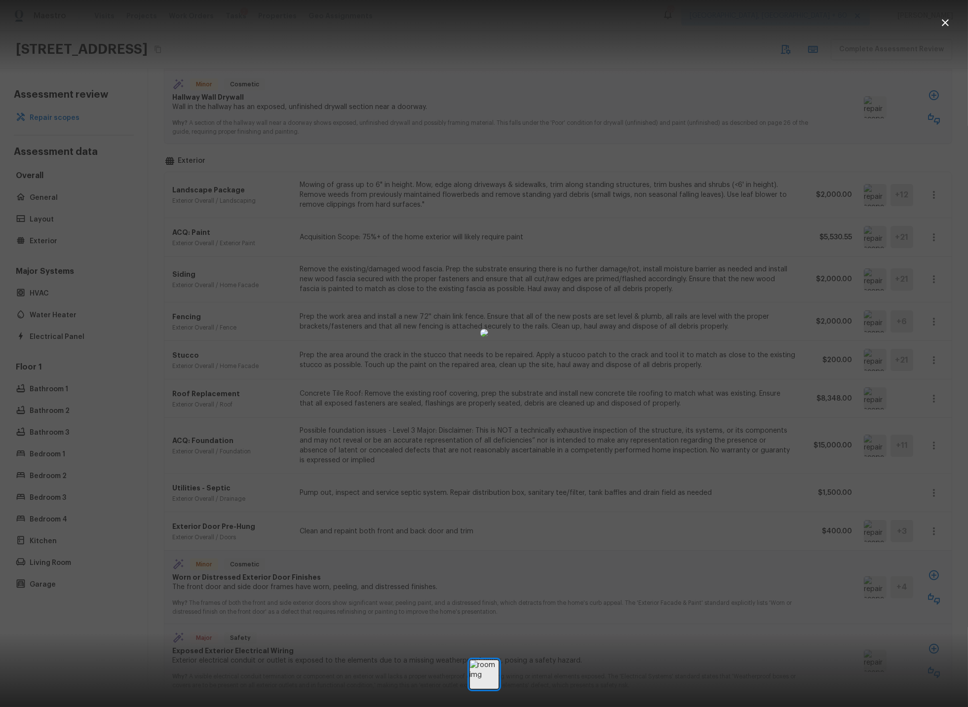
click at [943, 22] on icon "button" at bounding box center [945, 23] width 12 height 12
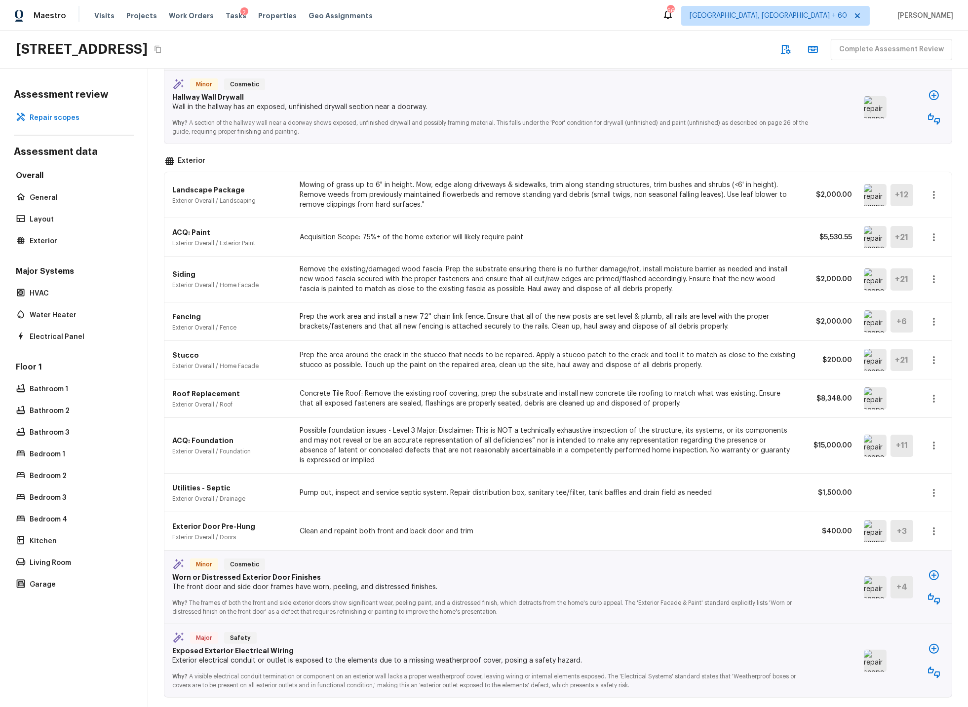
click at [879, 448] on img at bounding box center [875, 446] width 23 height 22
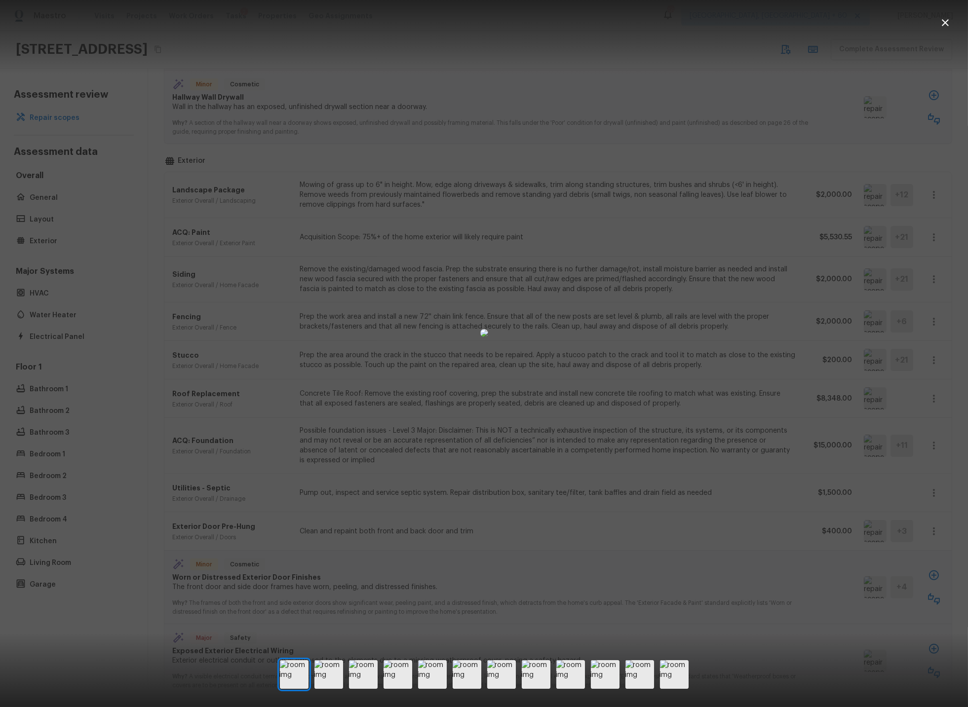
drag, startPoint x: 879, startPoint y: 448, endPoint x: 913, endPoint y: 155, distance: 295.2
click at [884, 250] on div at bounding box center [484, 333] width 968 height 634
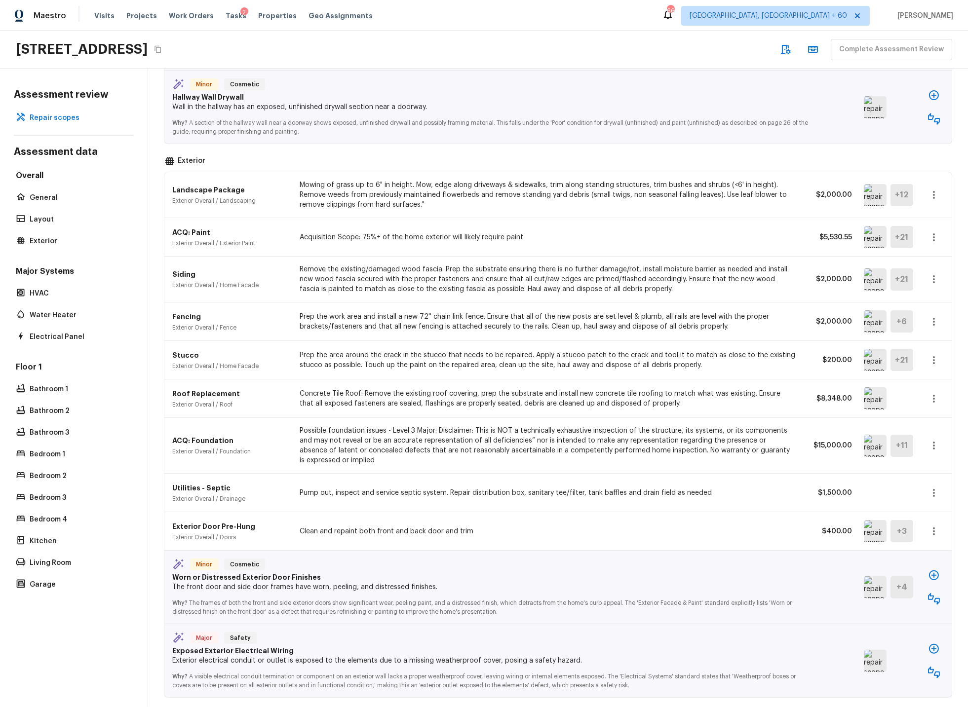
click at [935, 446] on icon "button" at bounding box center [934, 446] width 12 height 12
click at [917, 506] on li "Remove" at bounding box center [930, 506] width 64 height 30
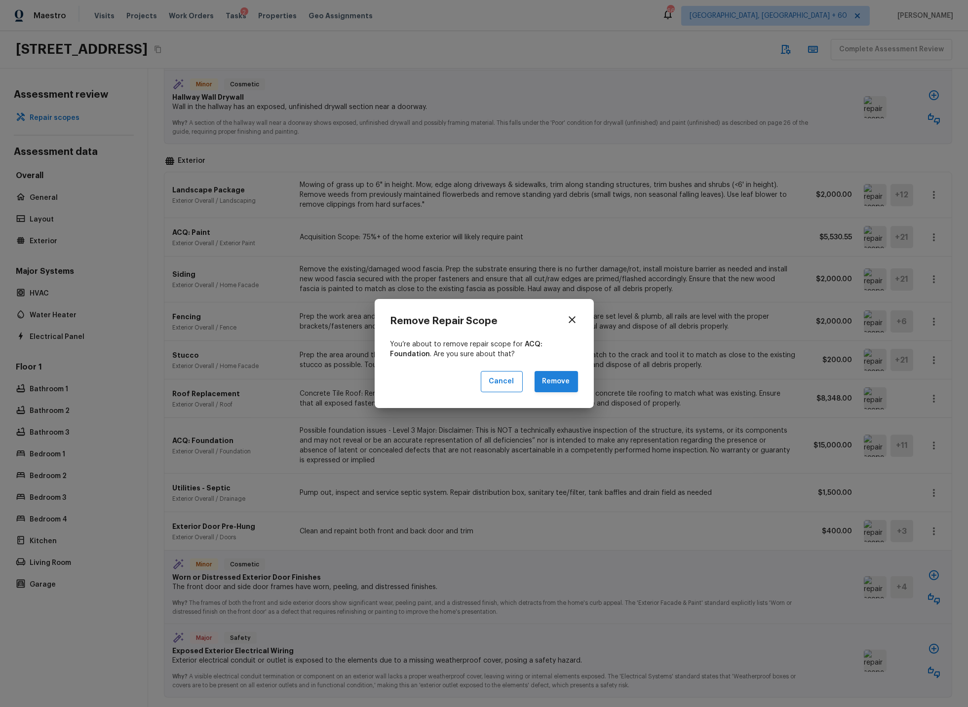
click at [557, 380] on button "Remove" at bounding box center [556, 381] width 43 height 21
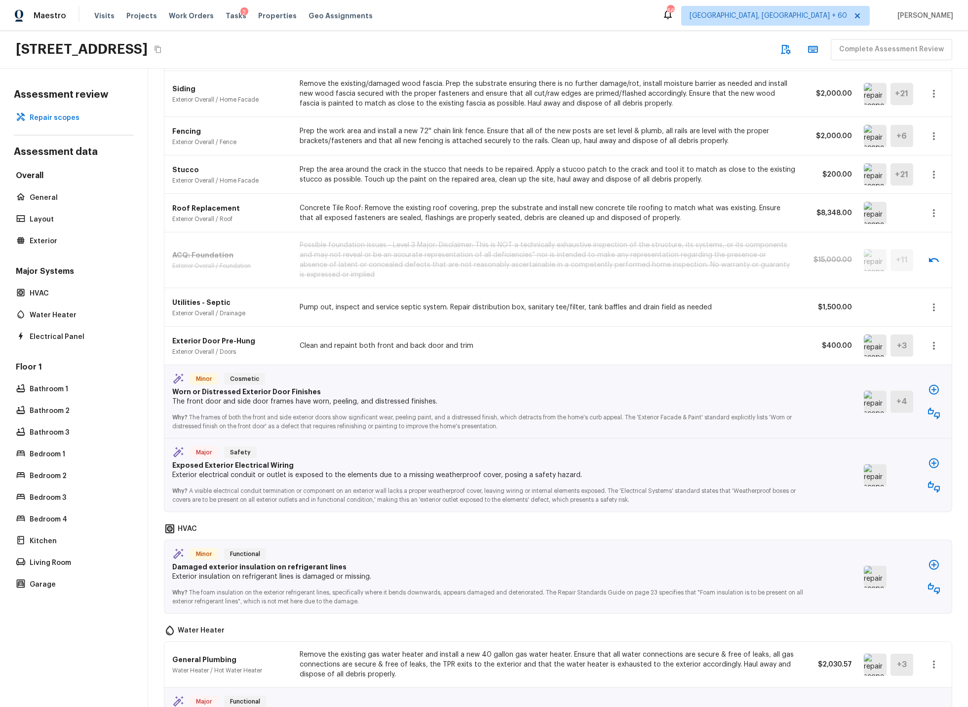
scroll to position [1499, 0]
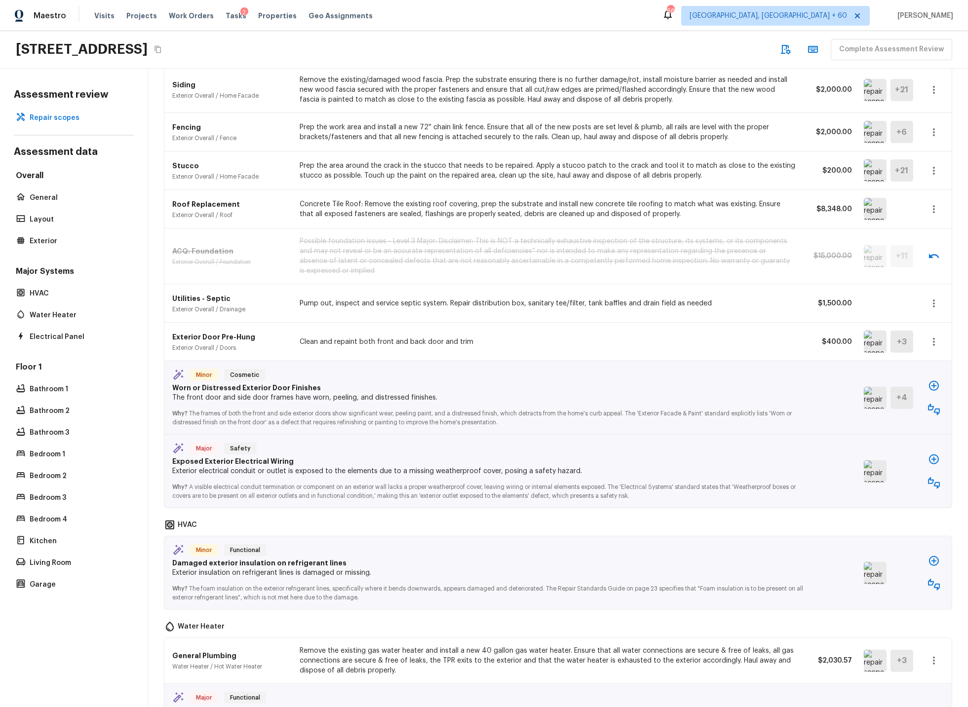
click at [934, 344] on icon "button" at bounding box center [934, 342] width 12 height 12
click at [919, 400] on li "Remove" at bounding box center [930, 401] width 64 height 30
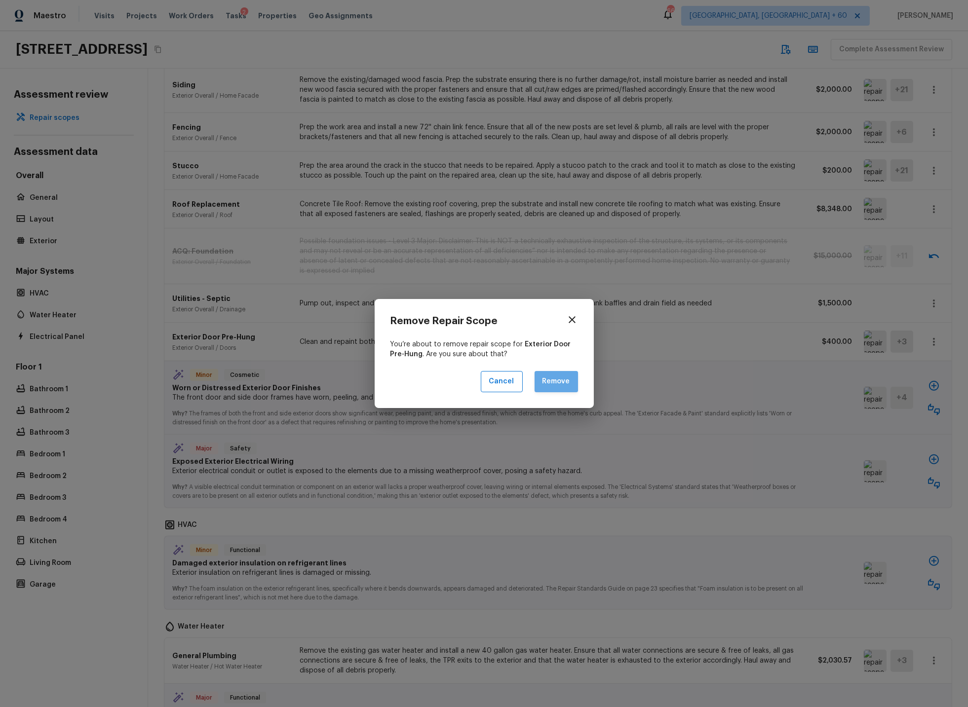
click at [560, 383] on button "Remove" at bounding box center [556, 381] width 43 height 21
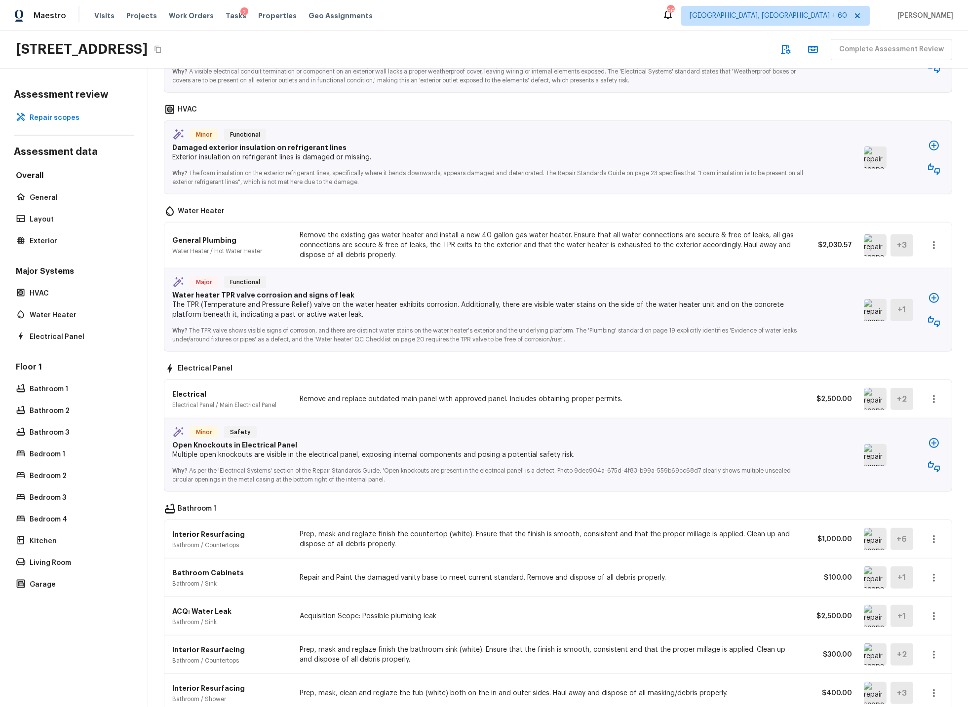
scroll to position [1922, 0]
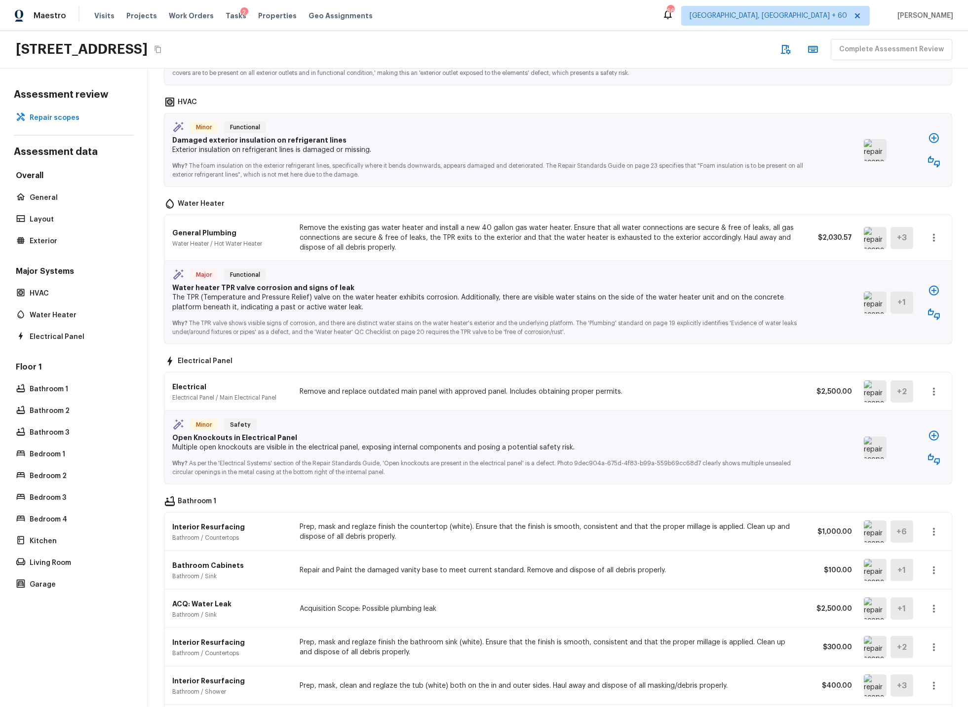
click at [881, 394] on img at bounding box center [875, 392] width 23 height 22
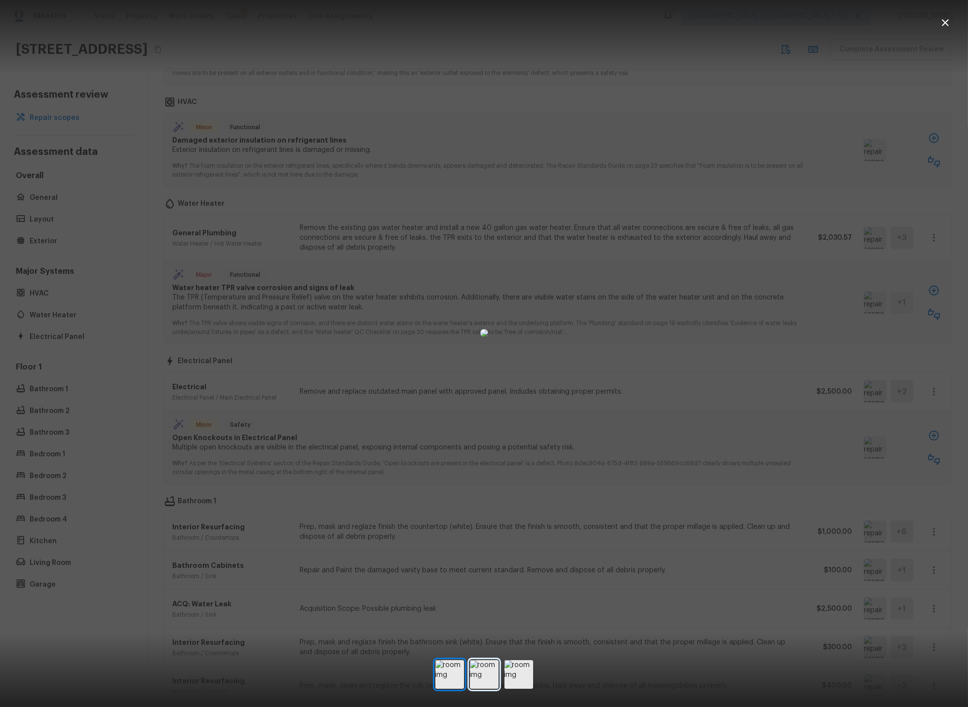
click at [482, 678] on img at bounding box center [484, 674] width 29 height 29
click at [516, 679] on img at bounding box center [518, 674] width 29 height 29
click at [448, 672] on img at bounding box center [449, 674] width 29 height 29
click at [488, 673] on img at bounding box center [484, 674] width 29 height 29
click at [531, 673] on img at bounding box center [518, 674] width 29 height 29
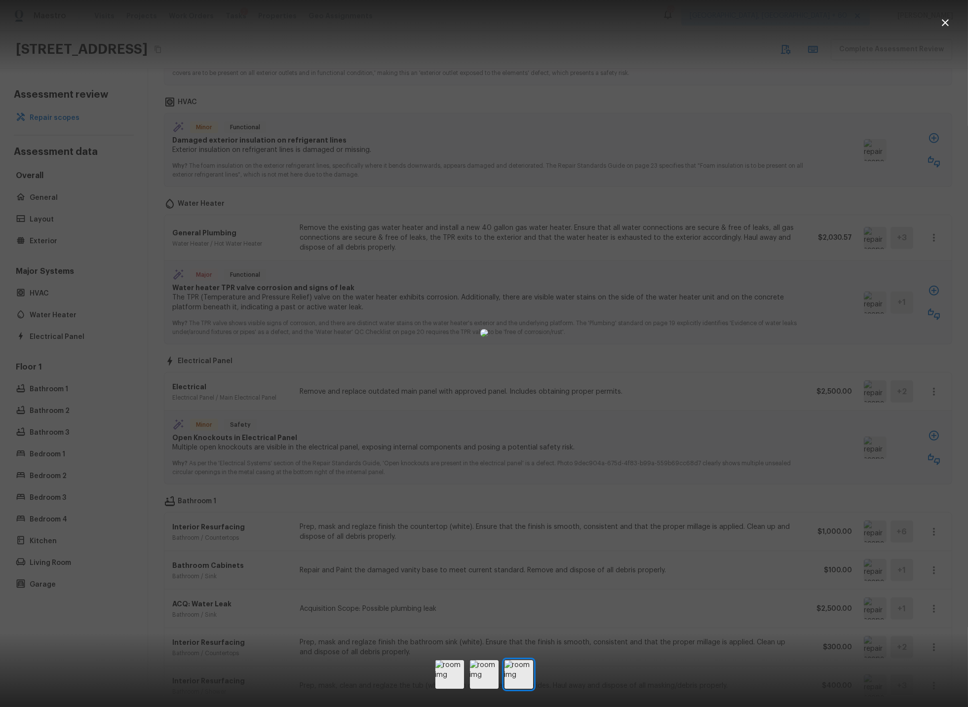
click at [950, 18] on icon "button" at bounding box center [945, 23] width 12 height 12
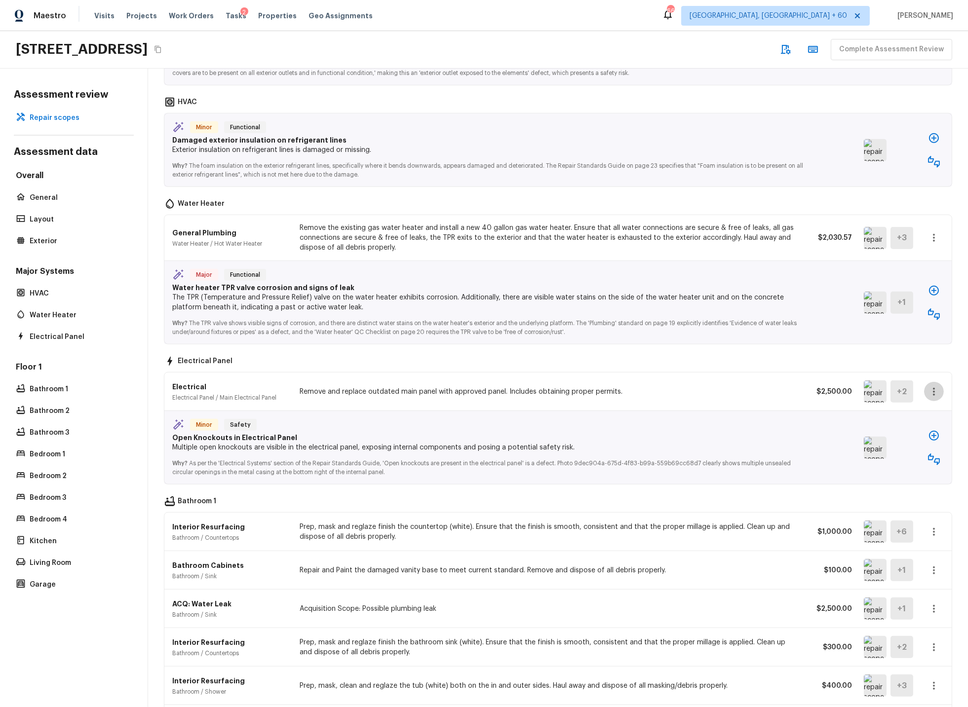
click at [936, 392] on icon "button" at bounding box center [934, 392] width 12 height 12
click at [914, 421] on li "Edit" at bounding box center [930, 423] width 64 height 30
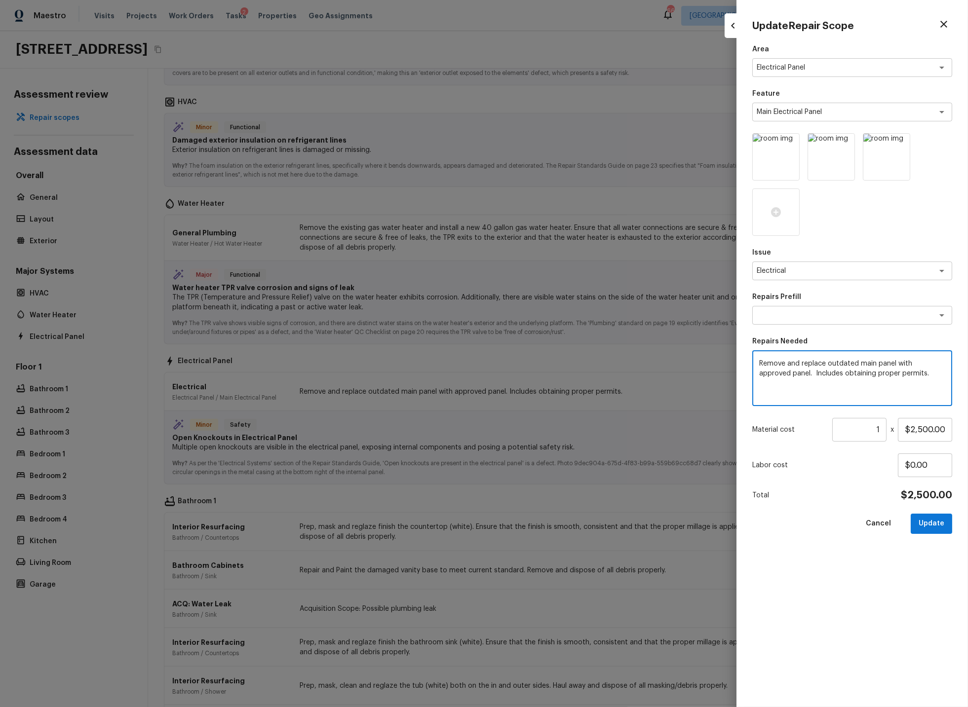
drag, startPoint x: 759, startPoint y: 363, endPoint x: 923, endPoint y: 377, distance: 164.5
click at [923, 377] on textarea "Remove and replace outdated main panel with approved panel. Includes obtaining …" at bounding box center [852, 378] width 186 height 39
type textarea "Add missing dead front cover to electrical panel"
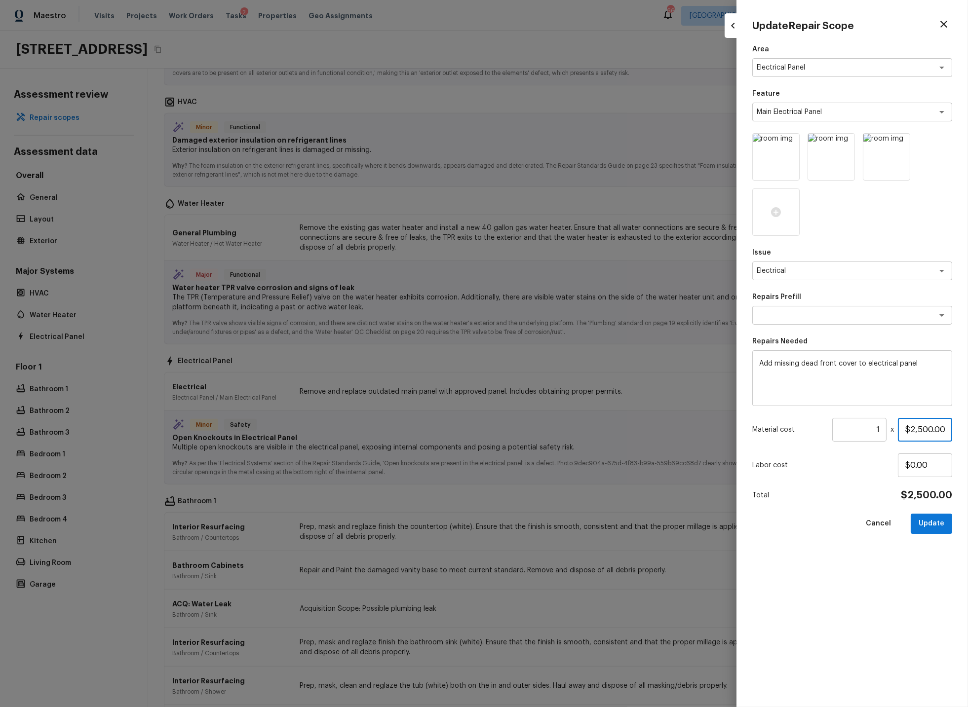
drag, startPoint x: 903, startPoint y: 429, endPoint x: 969, endPoint y: 428, distance: 66.6
click at [967, 428] on html "Maestro Visits Projects Work Orders Tasks 2 Properties Geo Assignments 663 Indi…" at bounding box center [484, 353] width 968 height 707
type input "$300.00"
click at [939, 522] on button "Update" at bounding box center [931, 524] width 41 height 20
type textarea "Remove and replace outdated main panel with approved panel. Includes obtaining …"
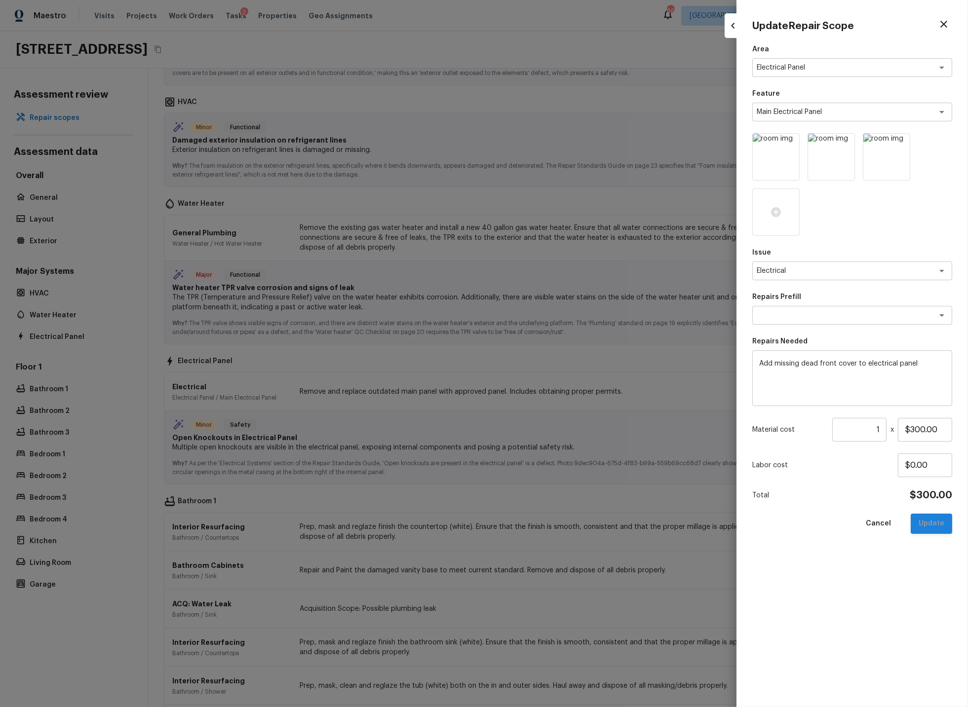
type input "$2,500.00"
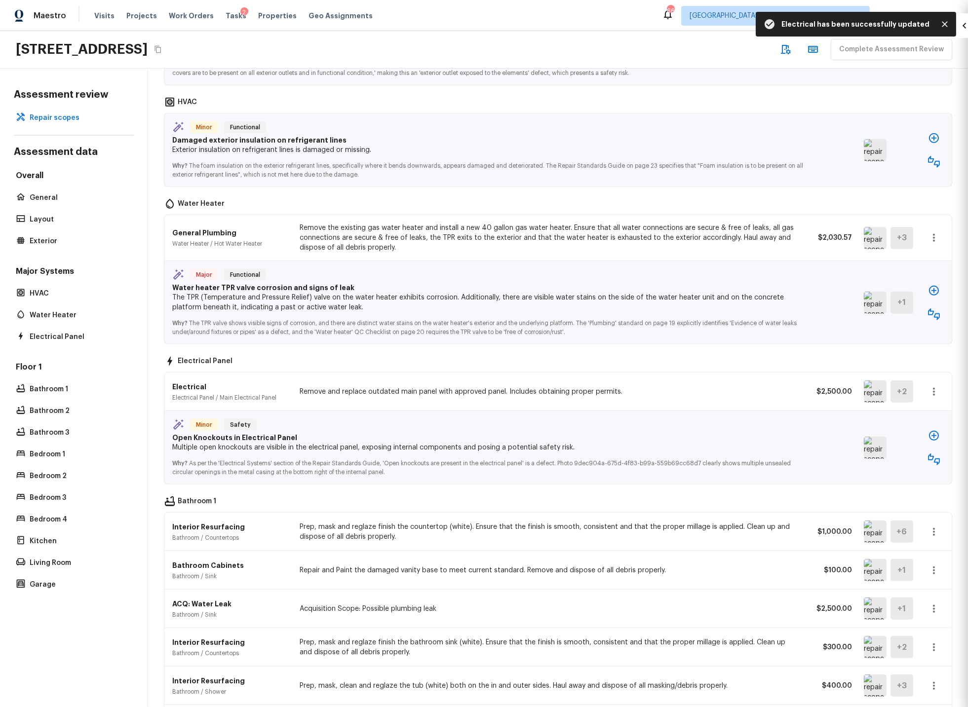
type input "$0.00"
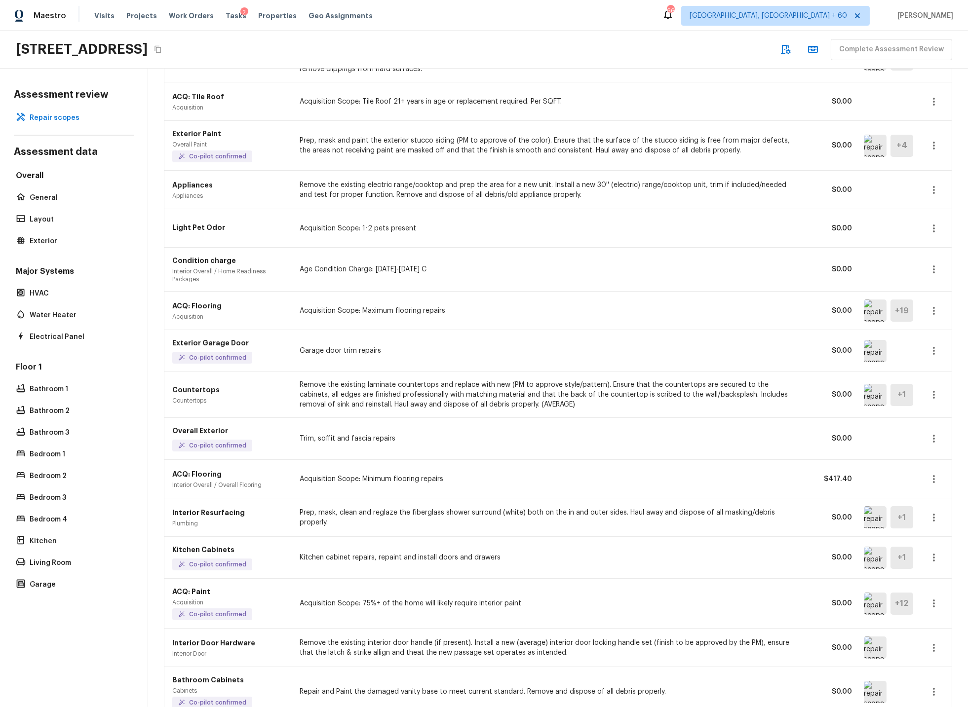
scroll to position [0, 0]
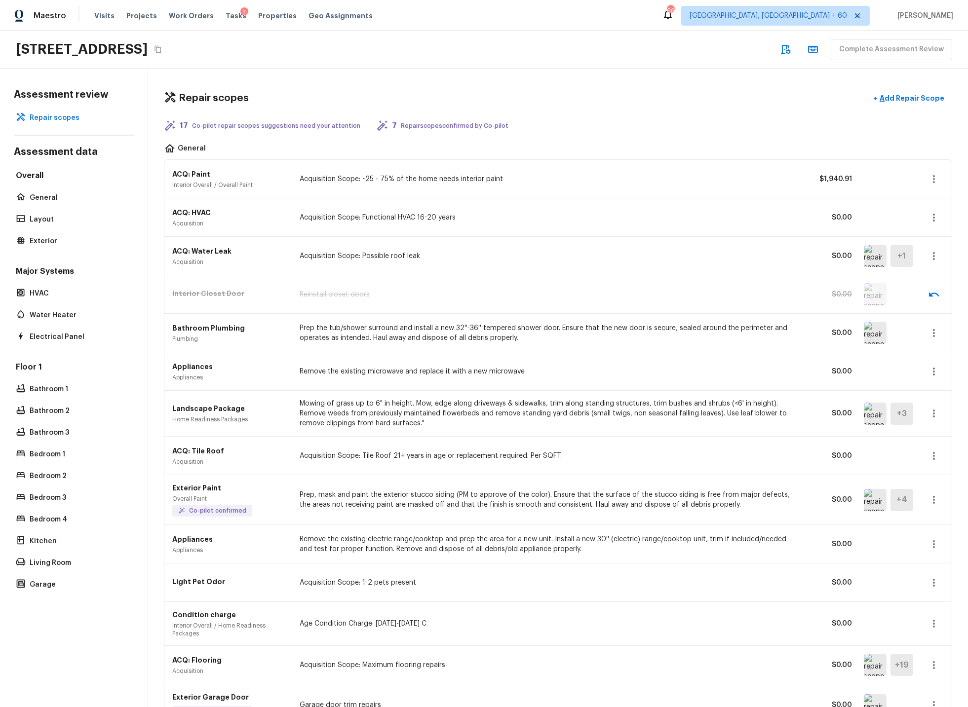
click at [934, 215] on icon "button" at bounding box center [934, 218] width 12 height 12
click at [931, 271] on li "Remove" at bounding box center [937, 276] width 46 height 30
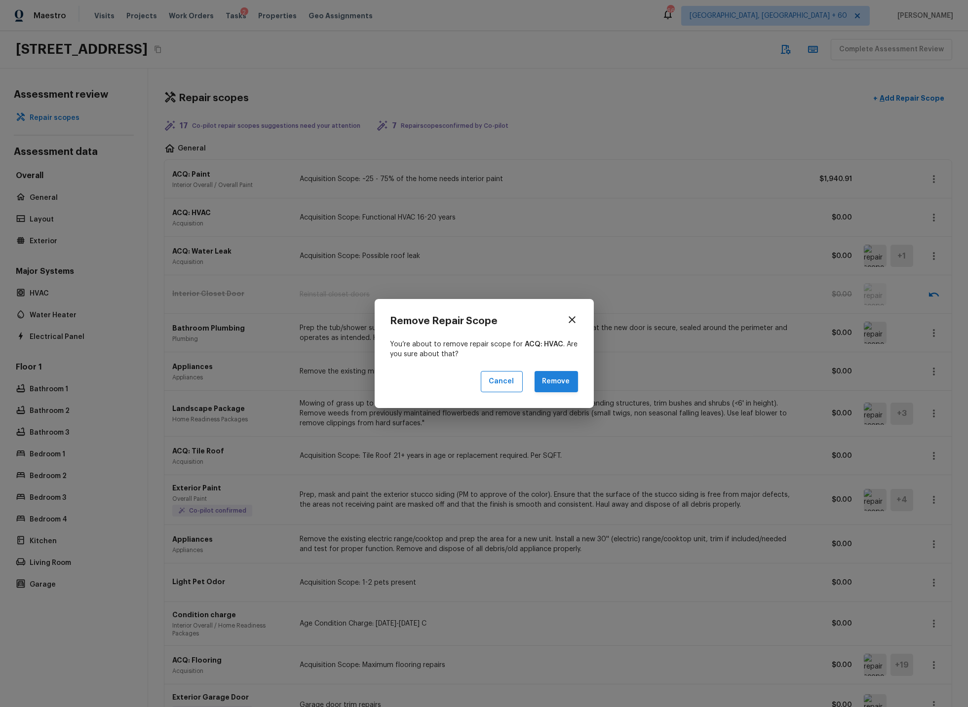
click at [561, 382] on button "Remove" at bounding box center [556, 381] width 43 height 21
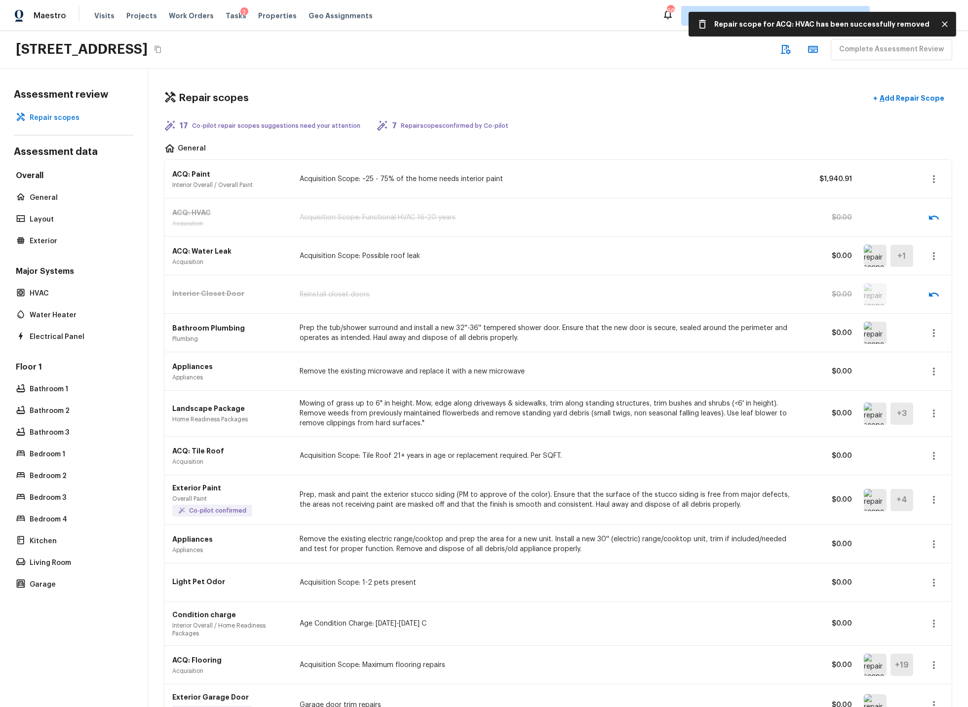
click at [935, 254] on icon "button" at bounding box center [934, 256] width 12 height 12
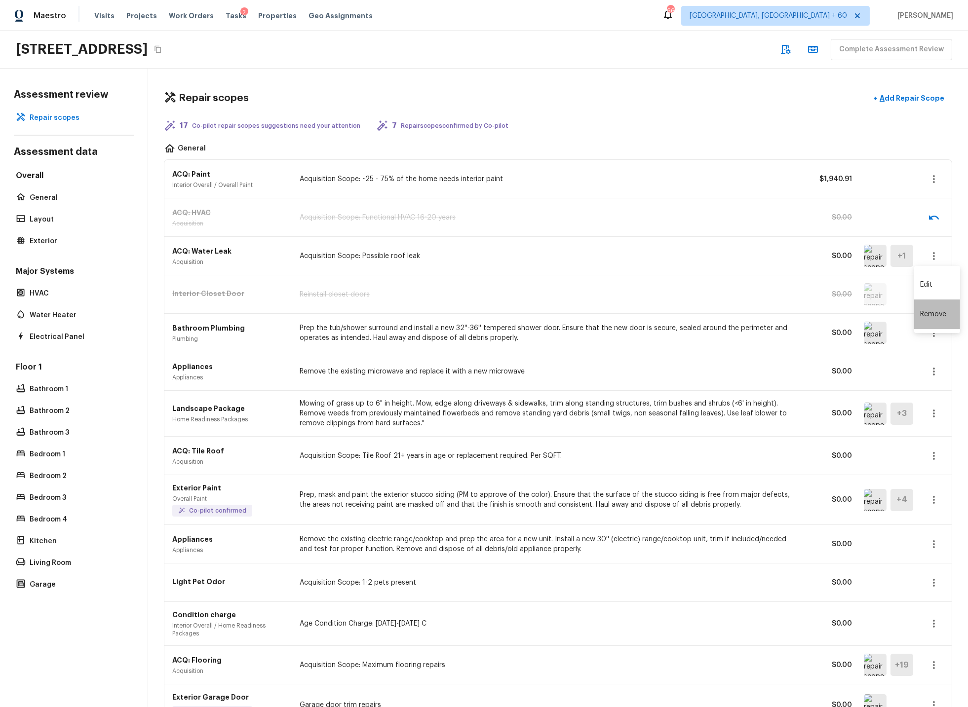
click at [935, 312] on li "Remove" at bounding box center [937, 315] width 46 height 30
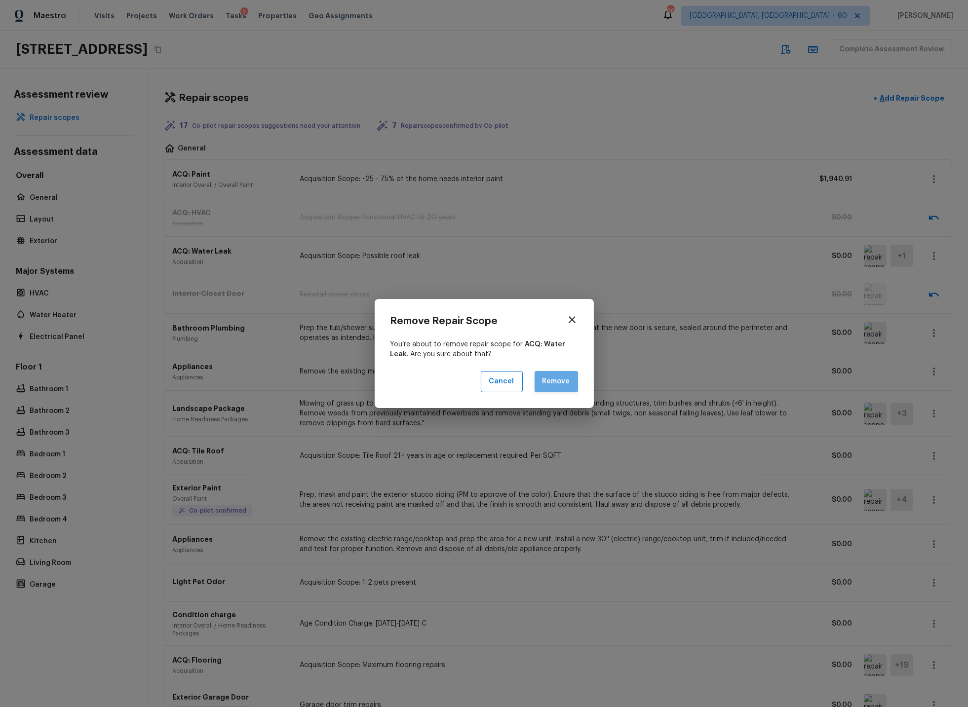
click at [556, 381] on button "Remove" at bounding box center [556, 381] width 43 height 21
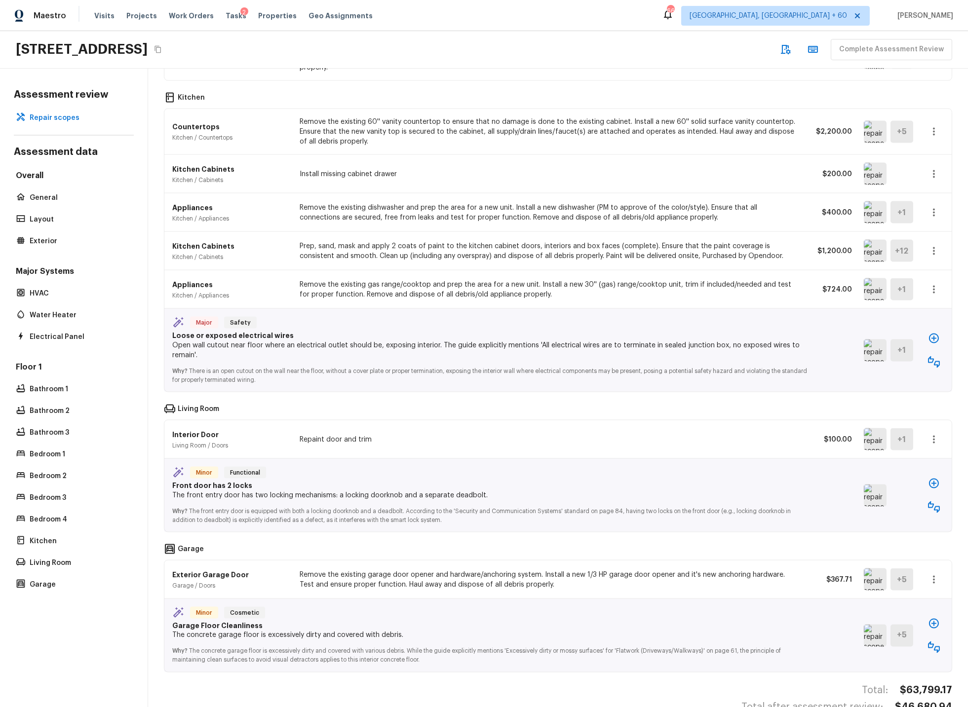
scroll to position [3802, 0]
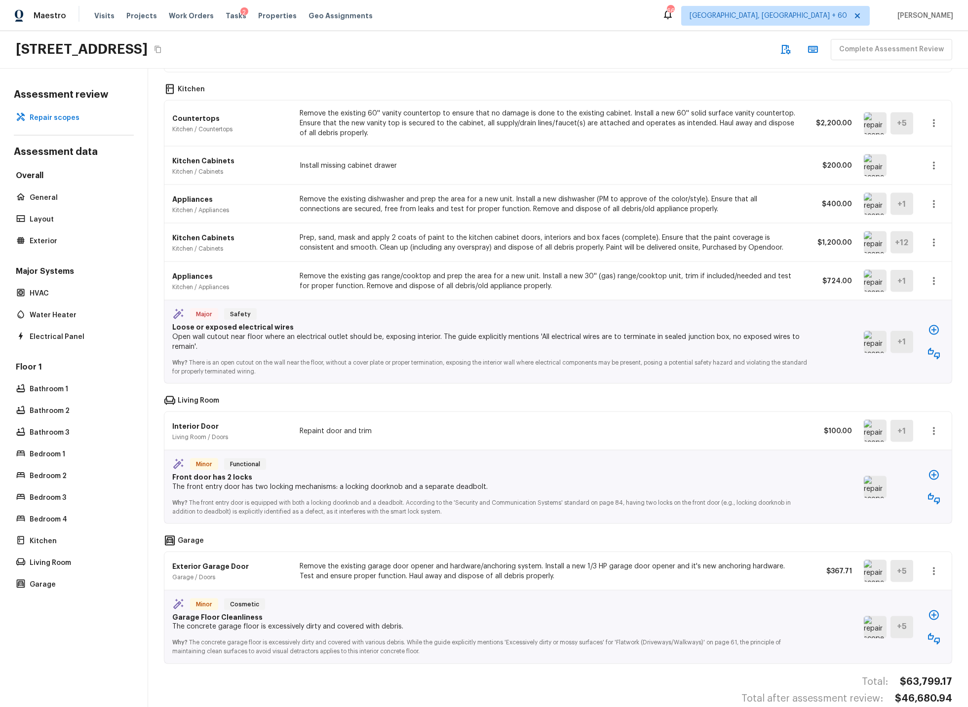
click at [936, 566] on icon "button" at bounding box center [934, 572] width 12 height 12
click at [917, 581] on li "Edit" at bounding box center [930, 582] width 64 height 30
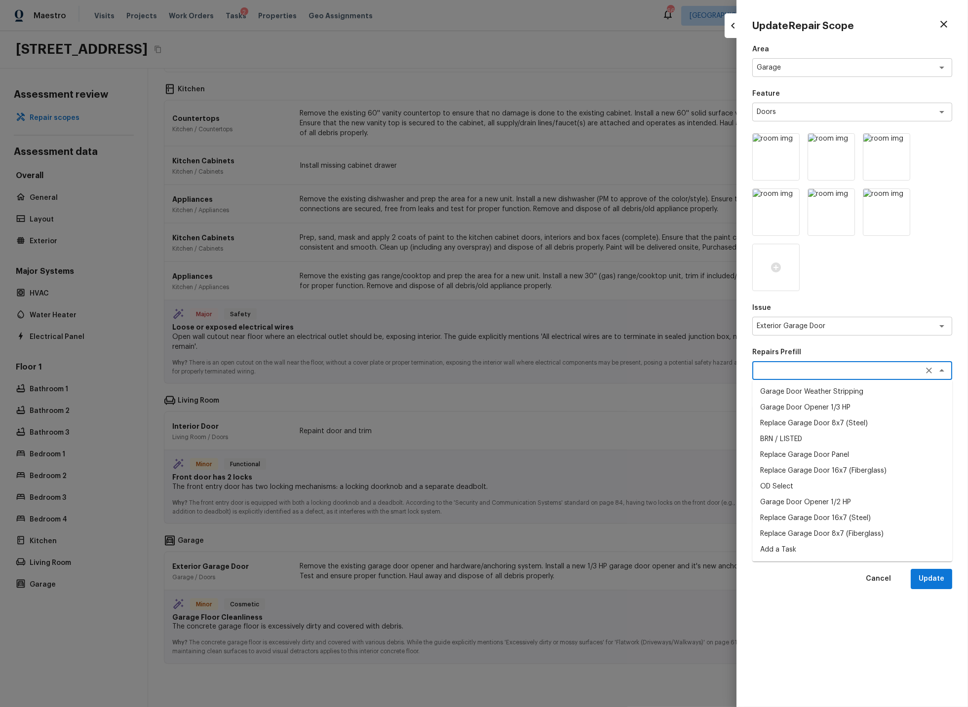
click at [794, 373] on textarea at bounding box center [838, 371] width 163 height 10
click at [781, 468] on li "Replace Garage Door 16x7 (Fiberglass)" at bounding box center [852, 471] width 200 height 16
type textarea "Replace Garage Door 16x7 (Fiberglass)"
type textarea "Remove the existing garage door and ALL of the existing hardware. Install new h…"
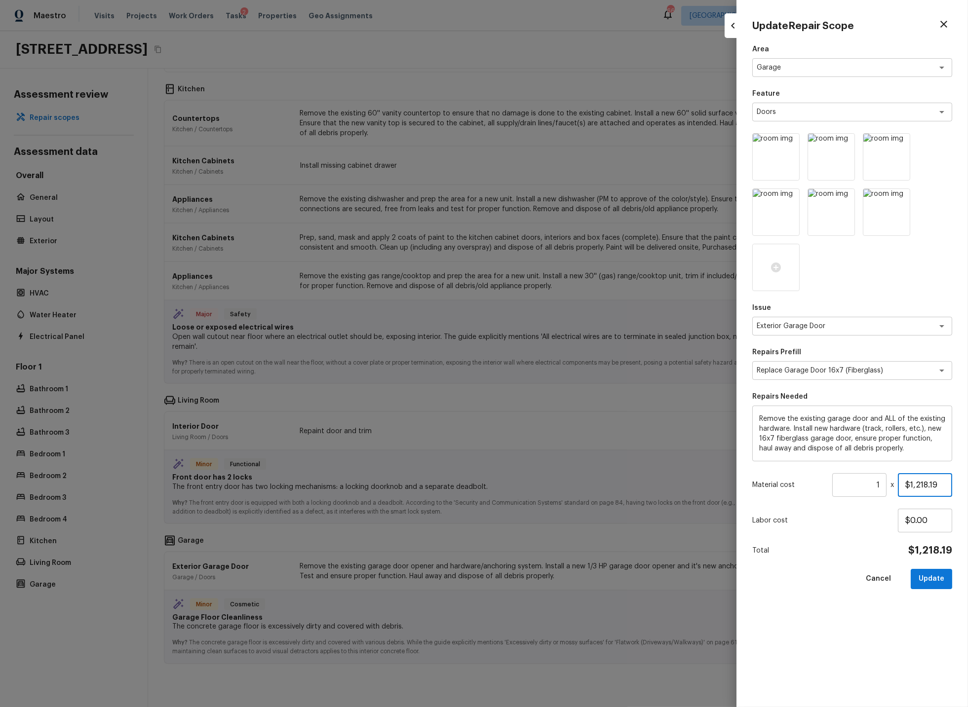
drag, startPoint x: 902, startPoint y: 485, endPoint x: 957, endPoint y: 484, distance: 54.3
click at [957, 484] on div "Update Repair Scope Area Garage x ​ Feature Doors x ​ Issue Exterior Garage Doo…" at bounding box center [851, 353] width 231 height 707
type input "$2,100.00"
click at [926, 577] on button "Update" at bounding box center [931, 579] width 41 height 20
type textarea "Remove the existing garage door opener and hardware/anchoring system. Install a…"
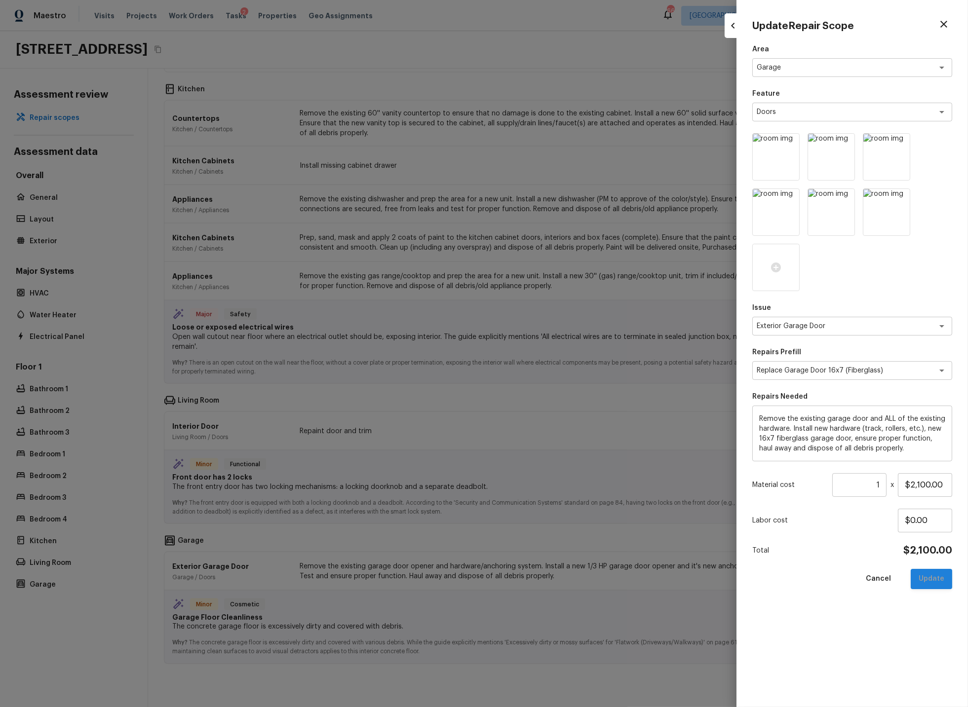
type input "$367.71"
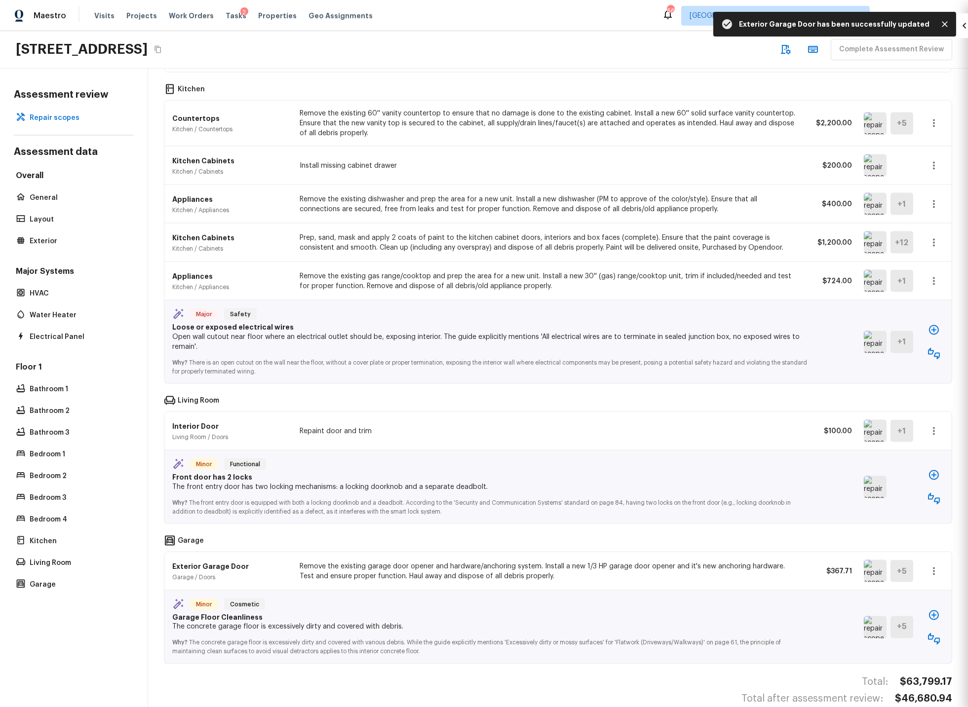
type input "$0.00"
click at [935, 633] on icon "button" at bounding box center [934, 639] width 12 height 12
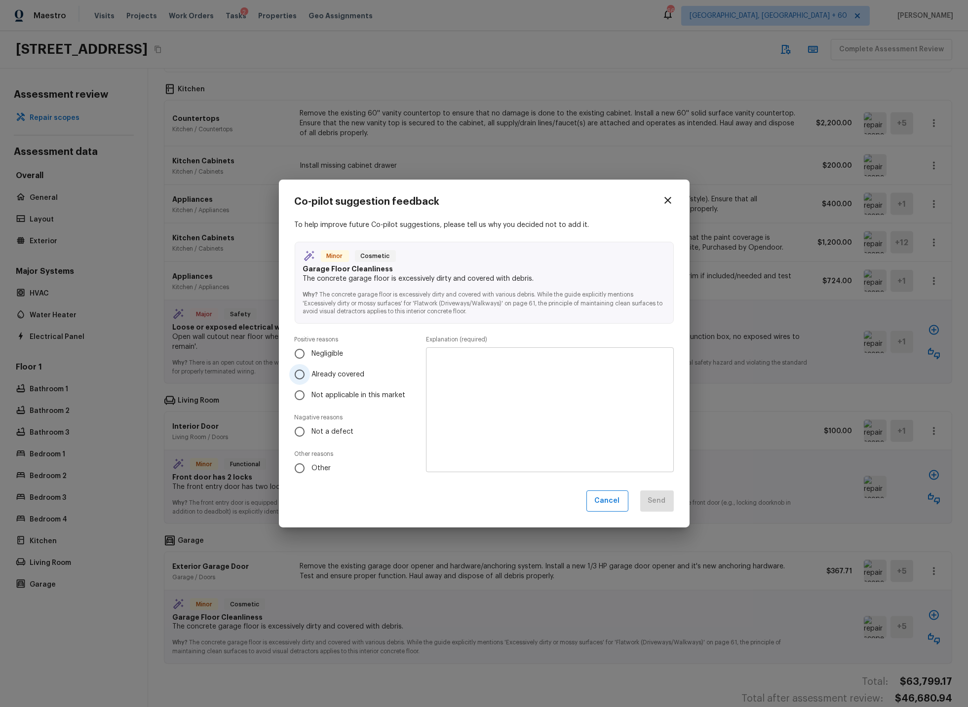
click at [298, 374] on input "Already covered" at bounding box center [299, 374] width 21 height 21
radio input "true"
click at [434, 363] on textarea at bounding box center [549, 410] width 233 height 109
type textarea "Debris will be removed by seller."
click at [654, 499] on button "Send" at bounding box center [657, 501] width 34 height 21
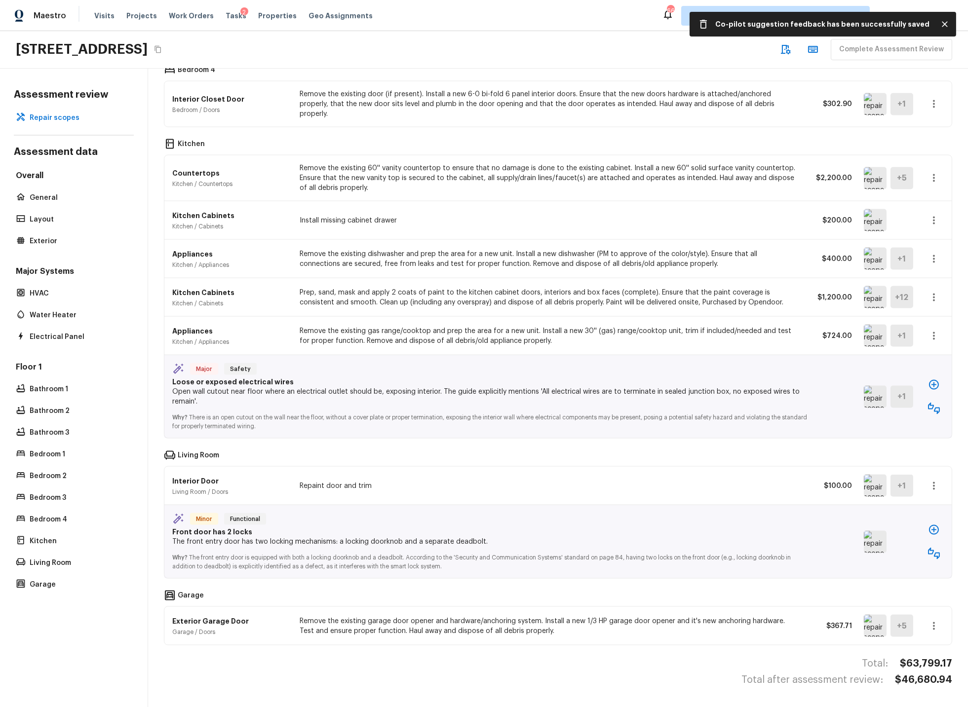
scroll to position [3729, 0]
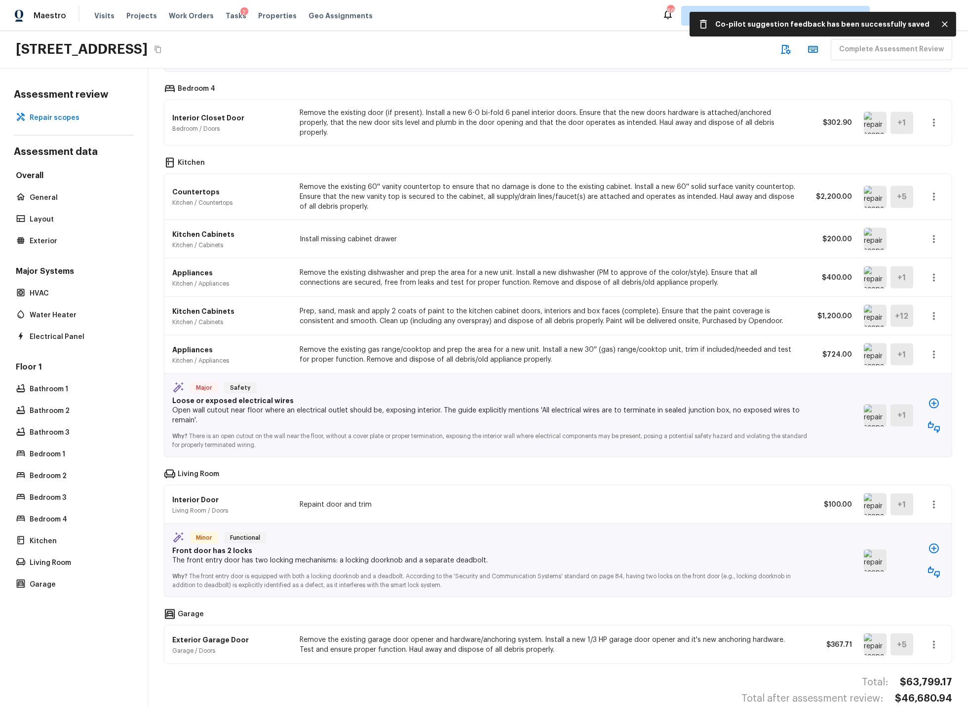
click at [936, 567] on icon "button" at bounding box center [934, 573] width 12 height 12
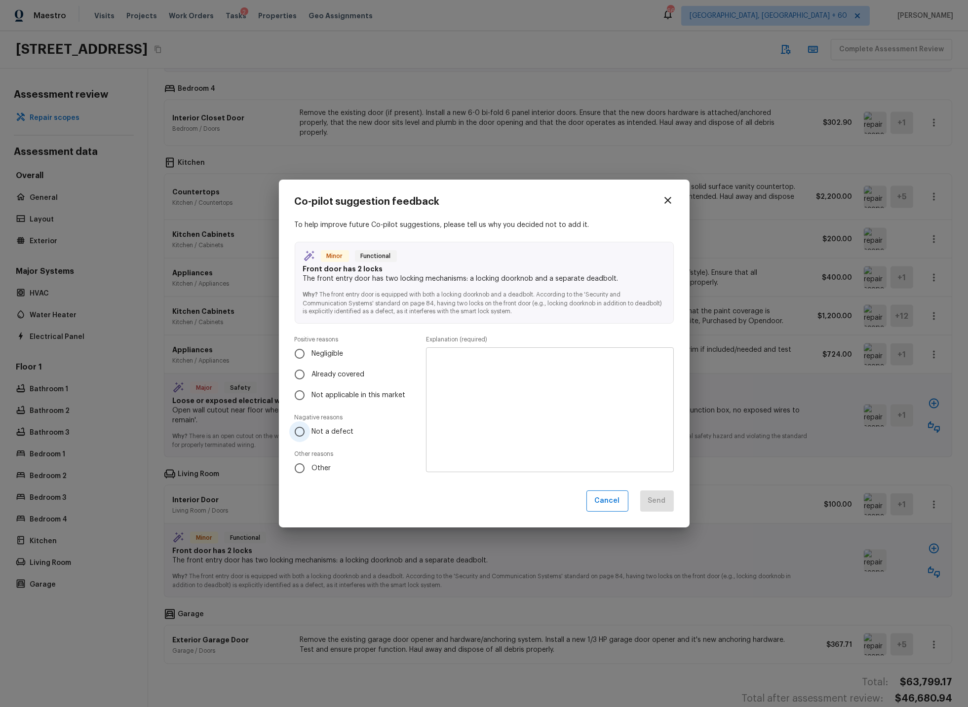
click at [297, 431] on input "Not a defect" at bounding box center [299, 432] width 21 height 21
radio input "true"
click at [480, 369] on textarea at bounding box center [549, 410] width 233 height 109
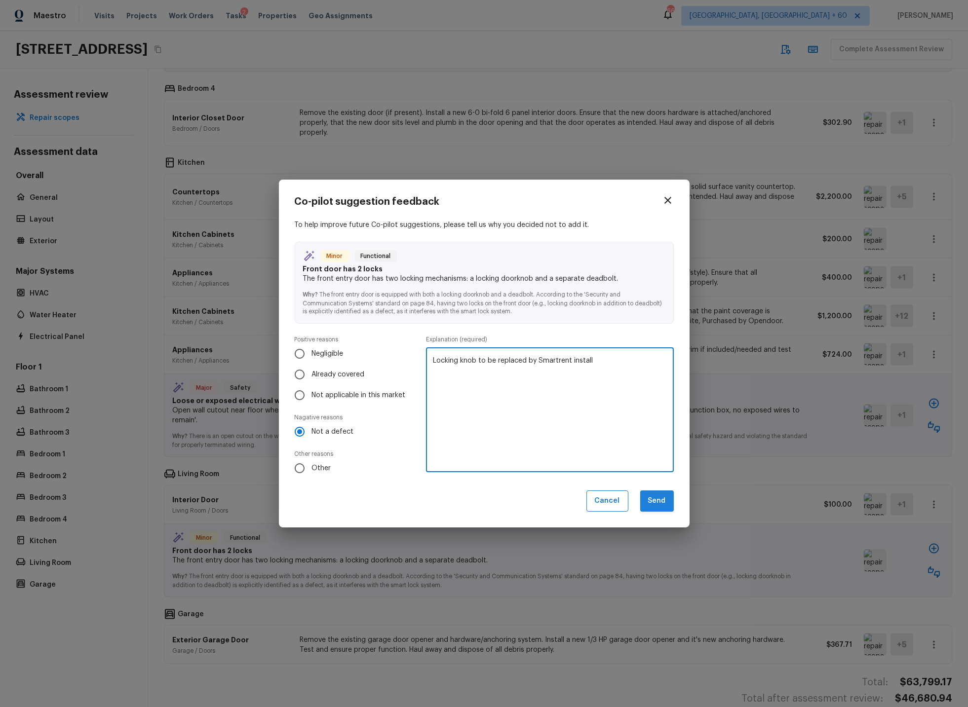
type textarea "Locking knob to be replaced by Smartrent install"
click at [654, 498] on button "Send" at bounding box center [657, 501] width 34 height 21
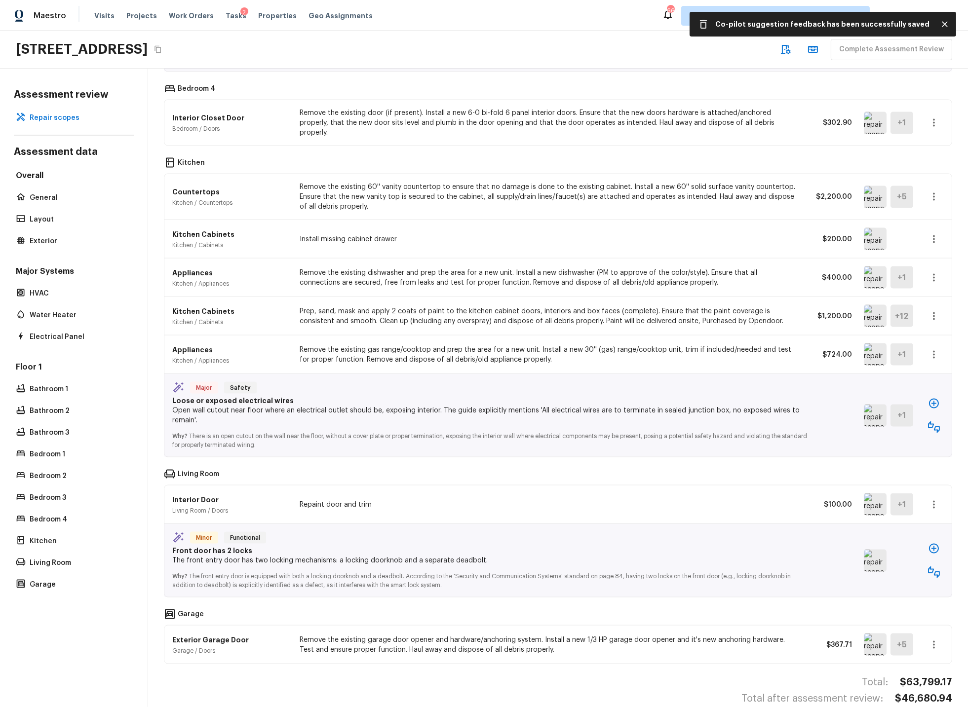
scroll to position [3655, 0]
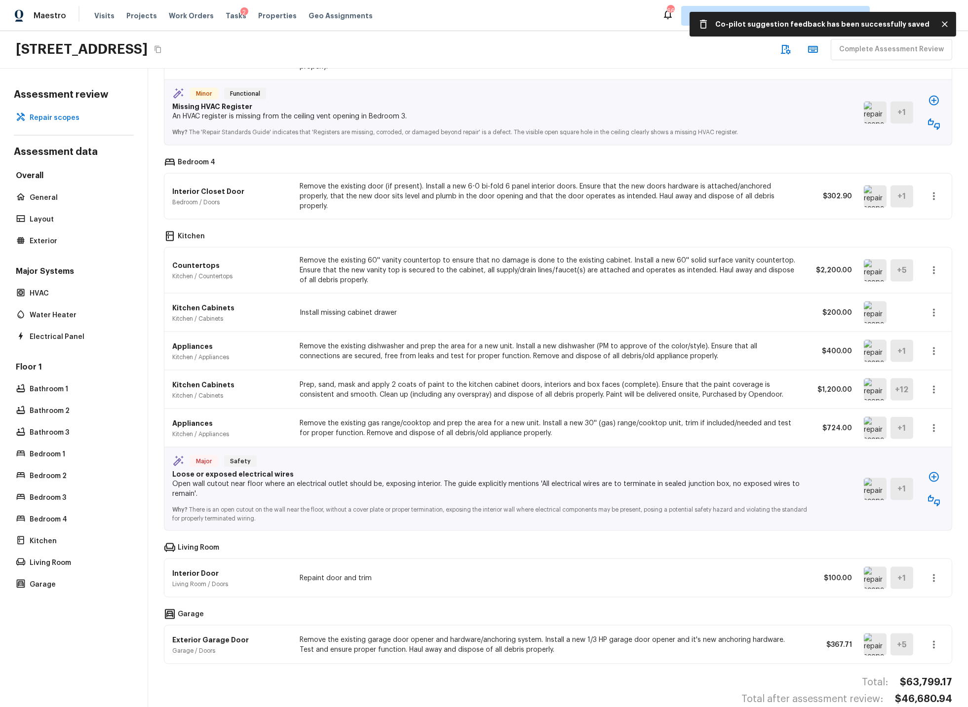
click at [883, 478] on img at bounding box center [875, 489] width 23 height 22
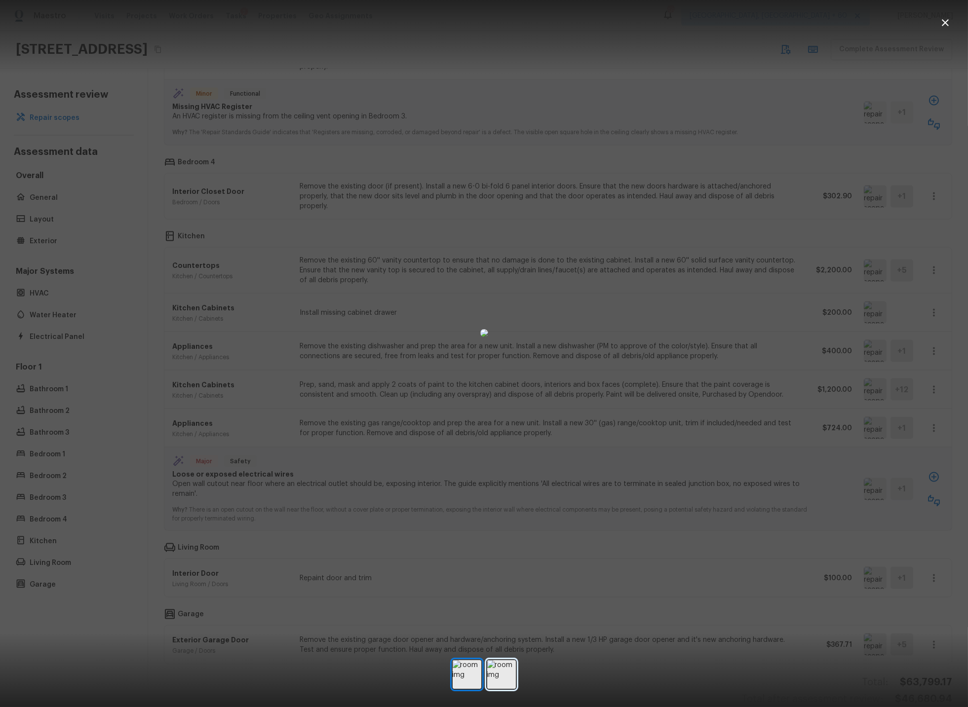
click at [502, 675] on img at bounding box center [501, 674] width 29 height 29
click at [482, 337] on img at bounding box center [484, 333] width 8 height 8
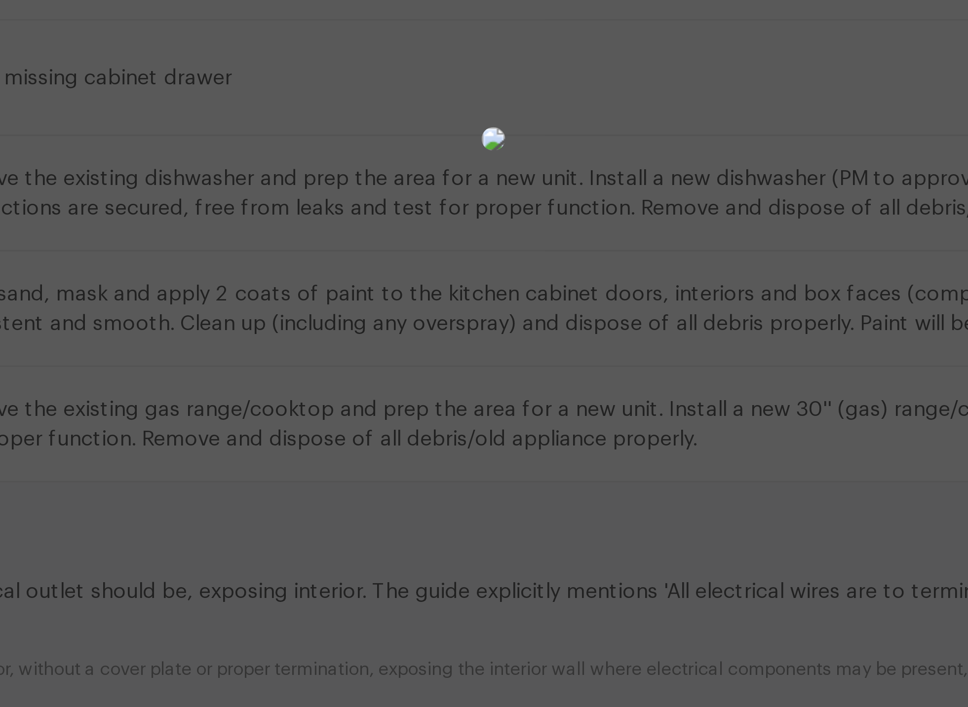
drag, startPoint x: 540, startPoint y: 441, endPoint x: 551, endPoint y: 449, distance: 13.4
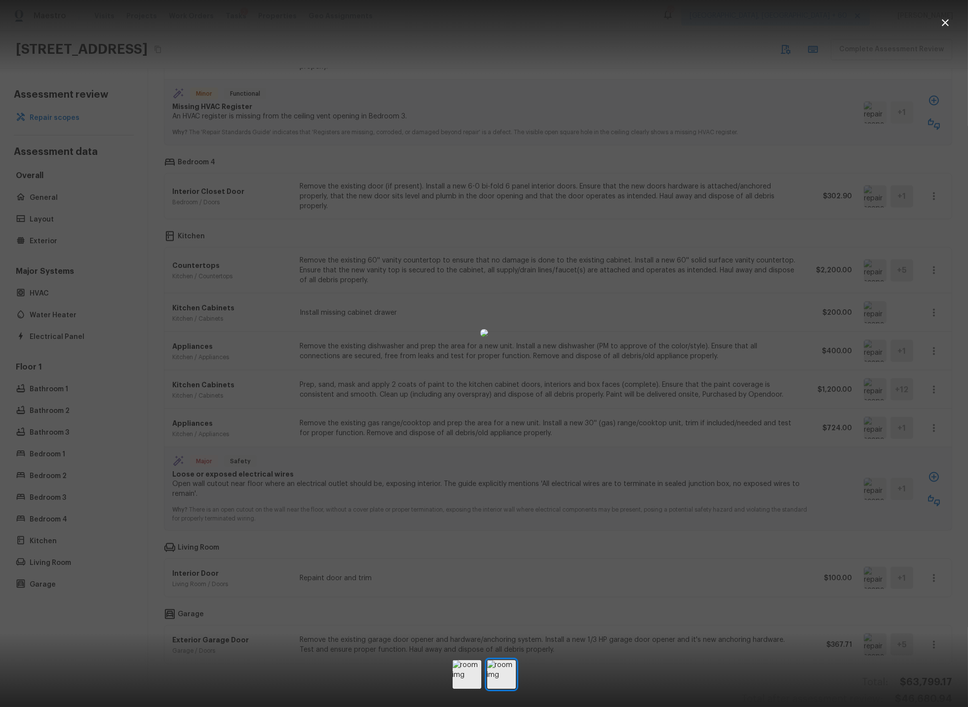
drag, startPoint x: 925, startPoint y: 38, endPoint x: 876, endPoint y: 70, distance: 57.9
click at [924, 51] on div at bounding box center [484, 333] width 968 height 634
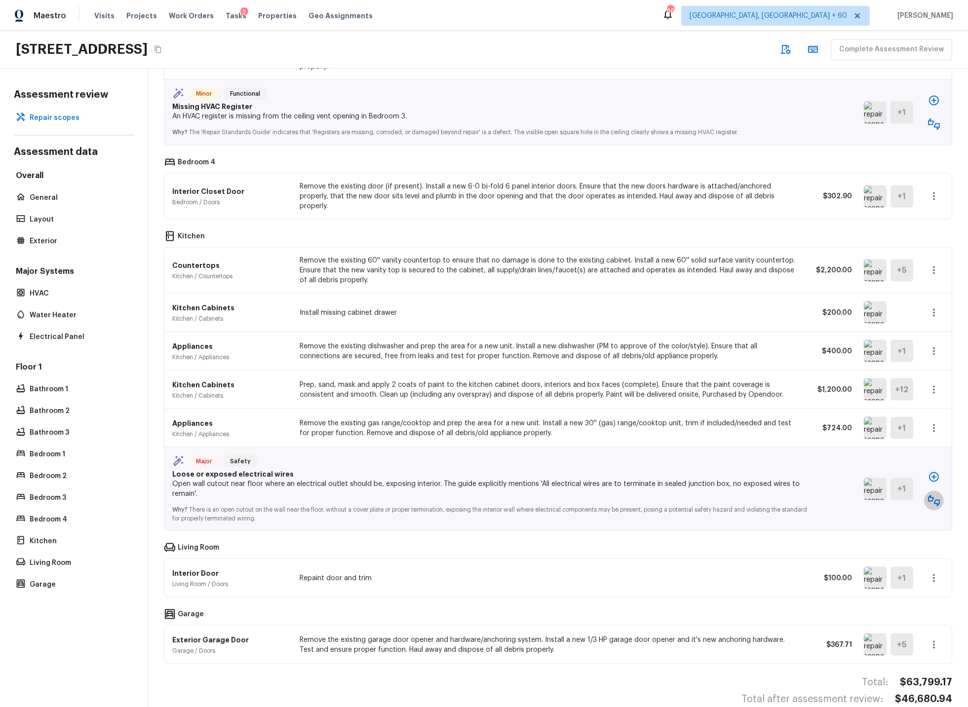
click at [932, 495] on icon "button" at bounding box center [934, 501] width 12 height 12
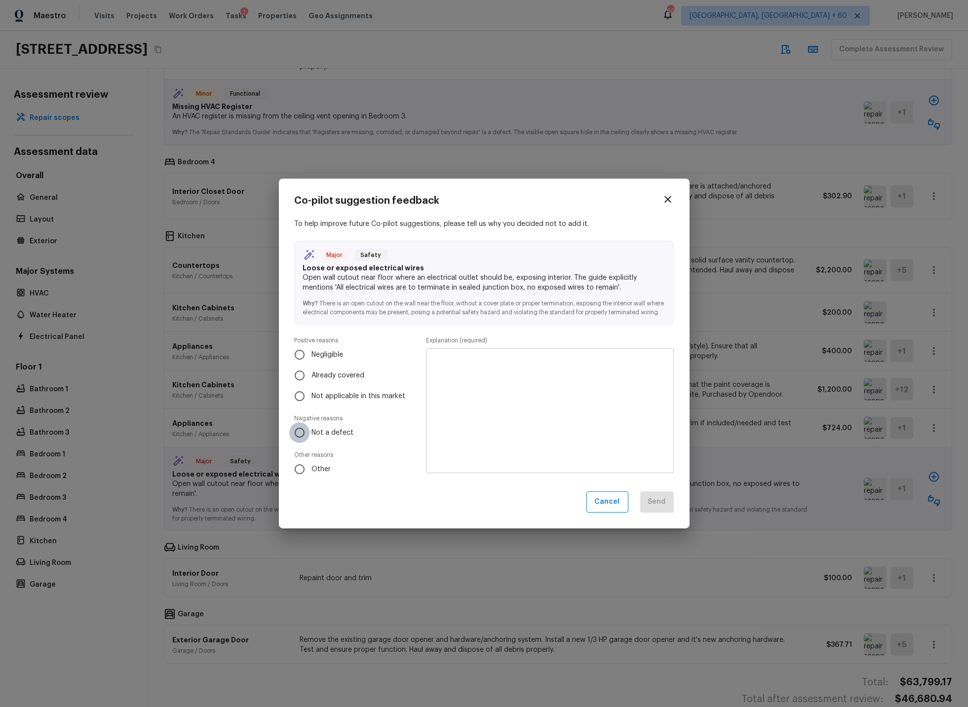
drag, startPoint x: 299, startPoint y: 434, endPoint x: 394, endPoint y: 430, distance: 95.3
click at [299, 434] on input "Not a defect" at bounding box center [299, 433] width 21 height 21
radio input "true"
click at [453, 413] on textarea at bounding box center [549, 411] width 233 height 109
type textarea "None seen"
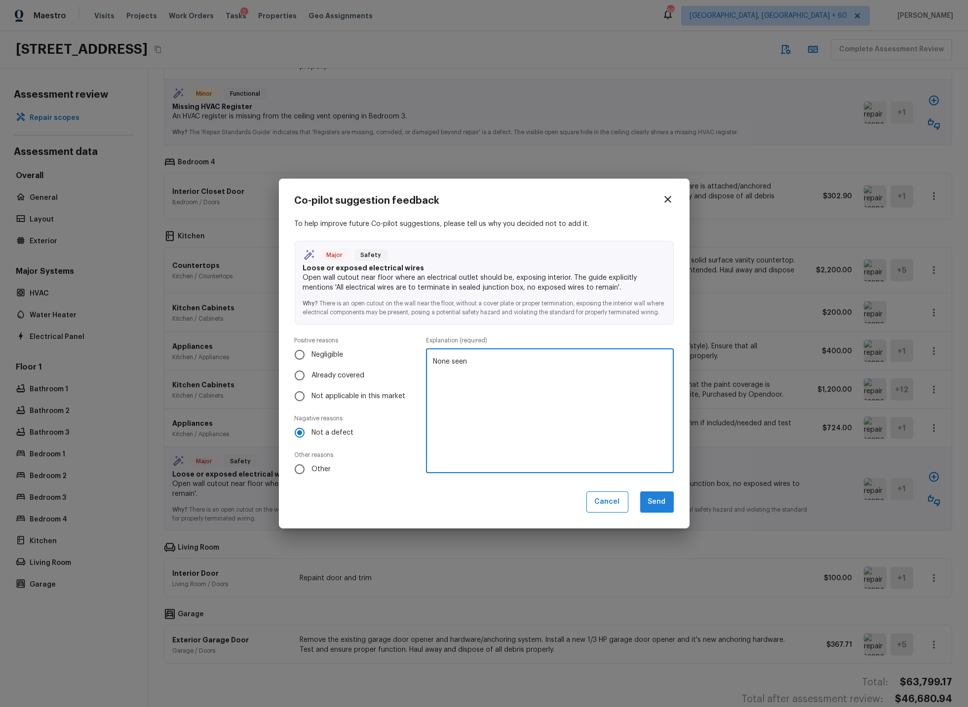
click at [652, 506] on button "Send" at bounding box center [657, 502] width 34 height 21
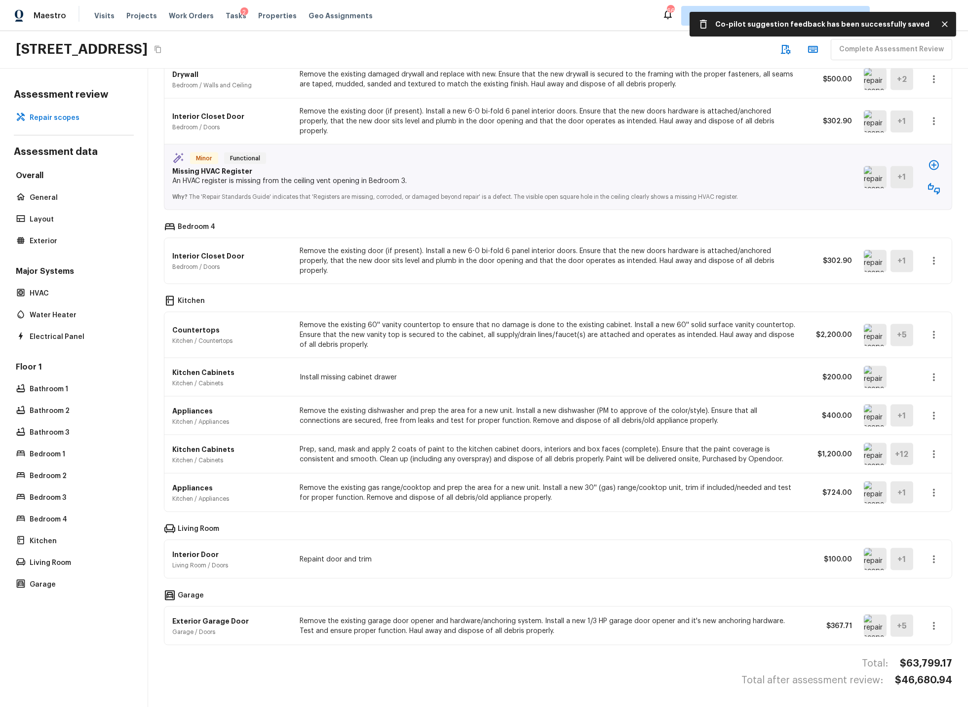
scroll to position [3572, 0]
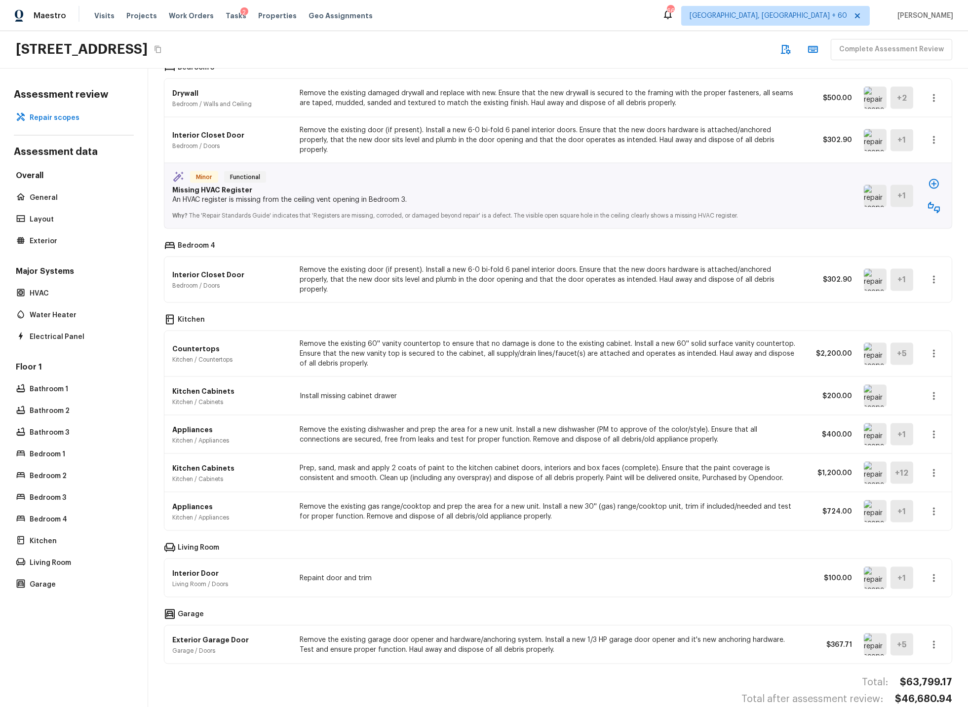
click at [932, 467] on icon "button" at bounding box center [934, 473] width 12 height 12
click at [916, 482] on li "Edit" at bounding box center [930, 483] width 64 height 30
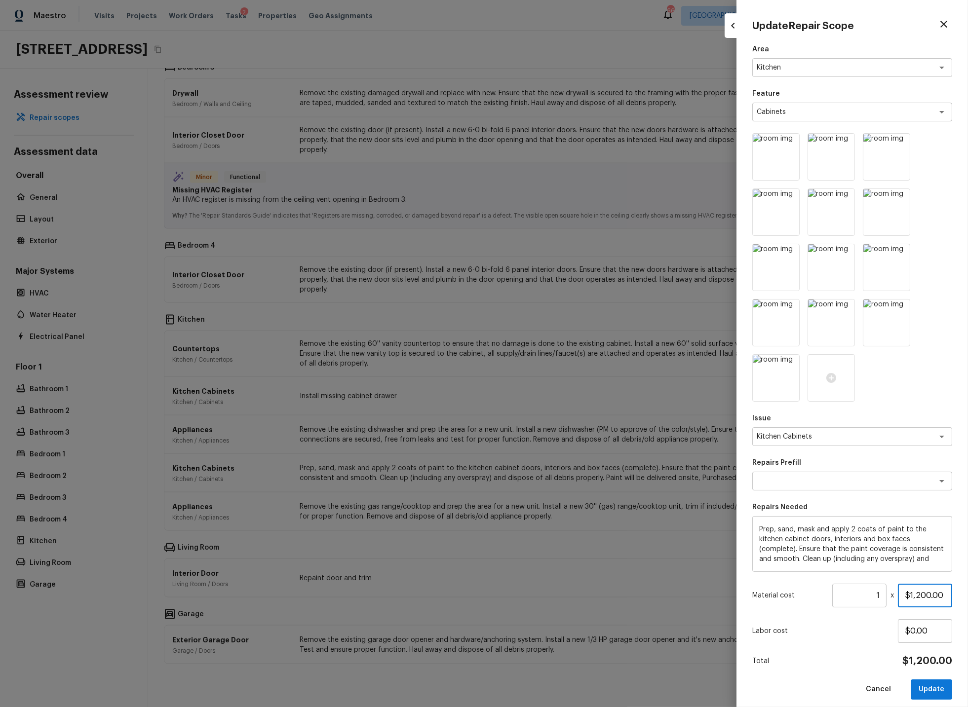
drag, startPoint x: 904, startPoint y: 593, endPoint x: 965, endPoint y: 593, distance: 61.2
click at [965, 593] on div "Update Repair Scope Area Kitchen x ​ Feature Cabinets x ​ Issue Kitchen Cabinet…" at bounding box center [851, 353] width 231 height 707
click at [928, 687] on button "Update" at bounding box center [931, 690] width 41 height 20
type input "$1,200.00"
type input "$0.00"
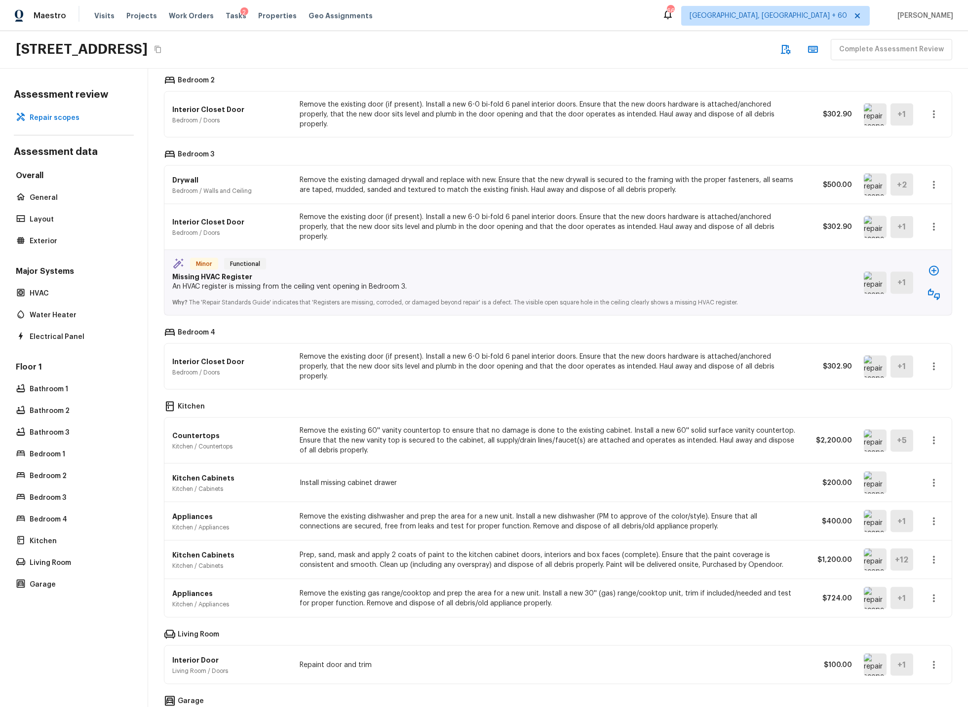
scroll to position [3480, 0]
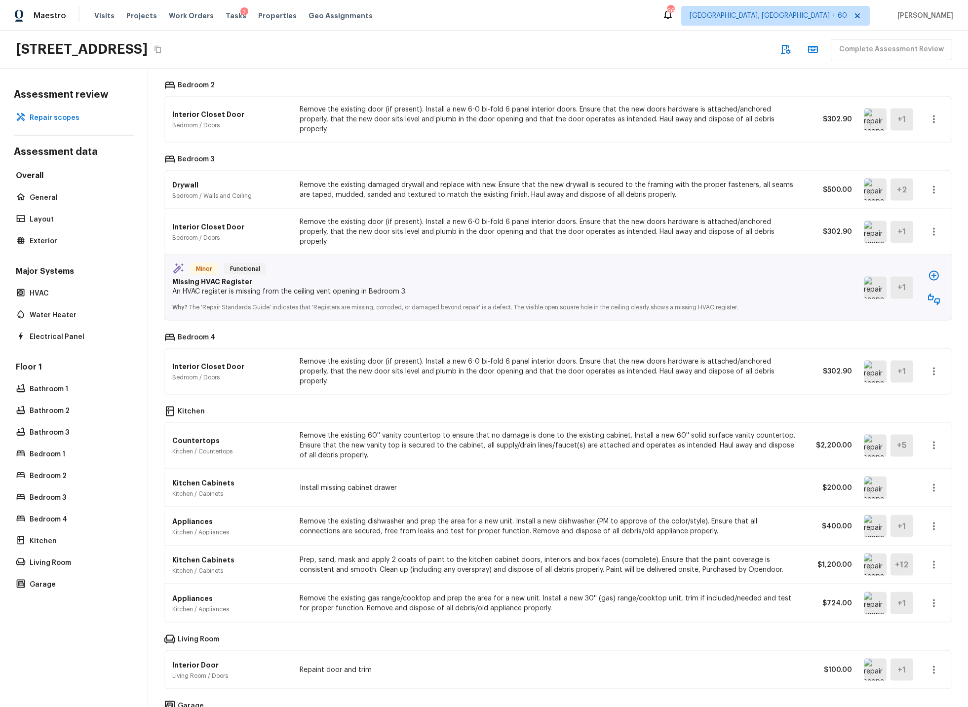
click at [879, 435] on img at bounding box center [875, 446] width 23 height 22
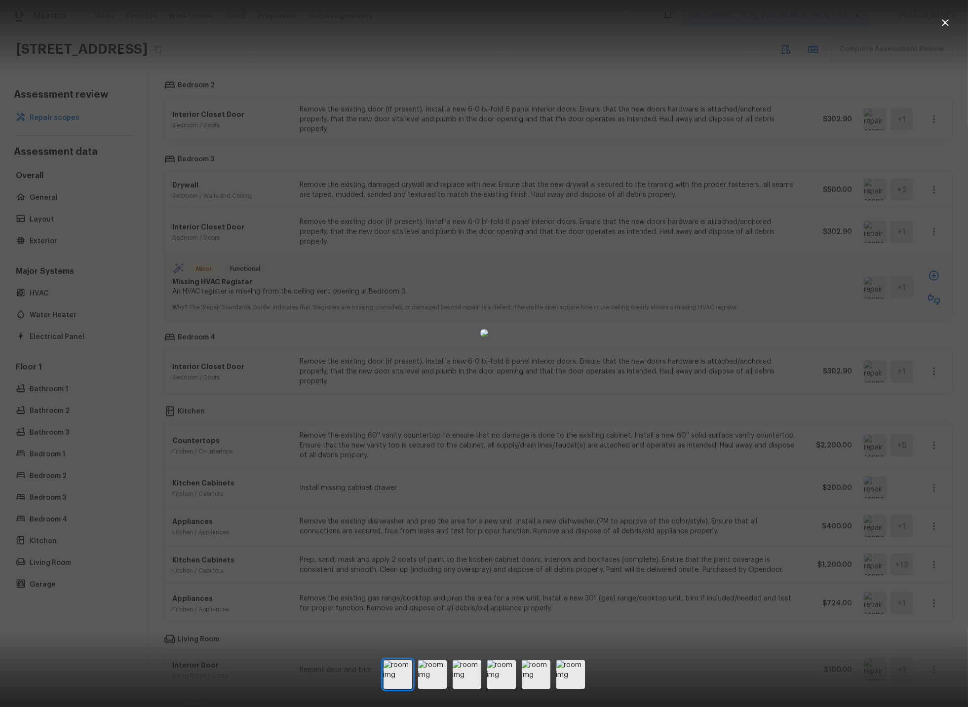
click at [952, 22] on button "button" at bounding box center [945, 23] width 20 height 20
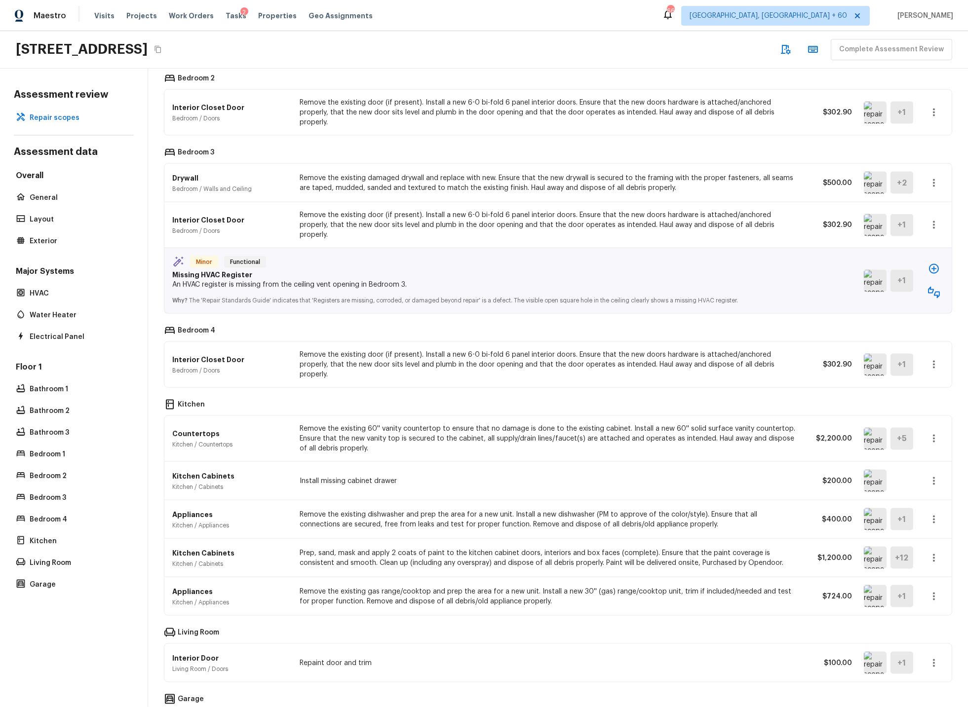
scroll to position [3488, 0]
click at [934, 434] on icon "button" at bounding box center [934, 438] width 2 height 8
click at [914, 450] on li "Edit" at bounding box center [930, 448] width 64 height 30
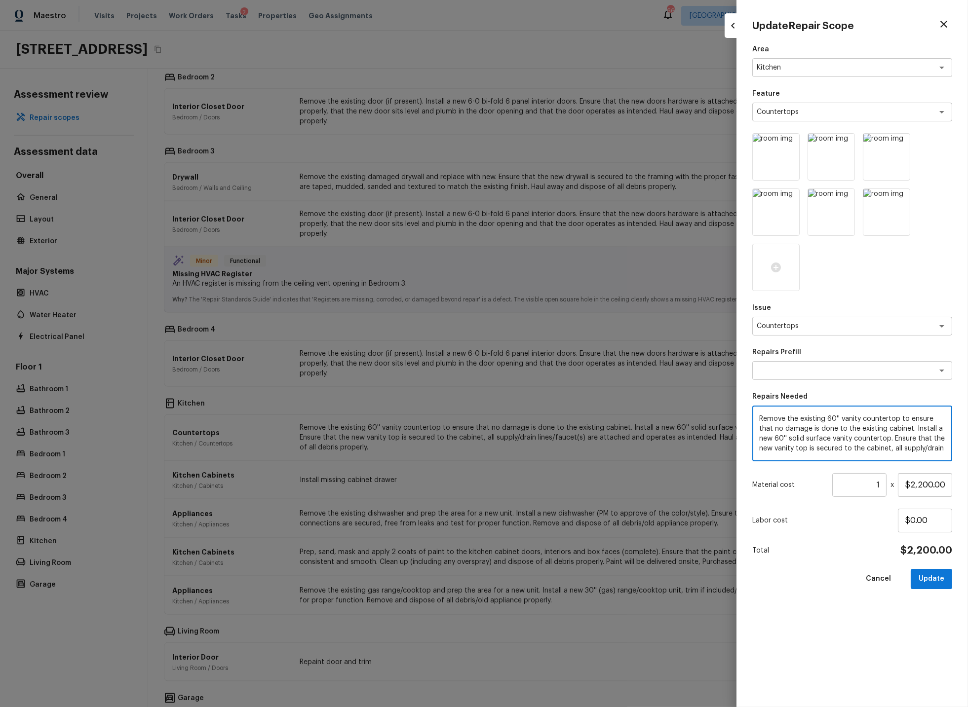
scroll to position [20, 0]
drag, startPoint x: 826, startPoint y: 419, endPoint x: 925, endPoint y: 450, distance: 104.0
click at [925, 450] on textarea "Remove the existing 60'' vanity countertop to ensure that no damage is done to …" at bounding box center [852, 433] width 186 height 39
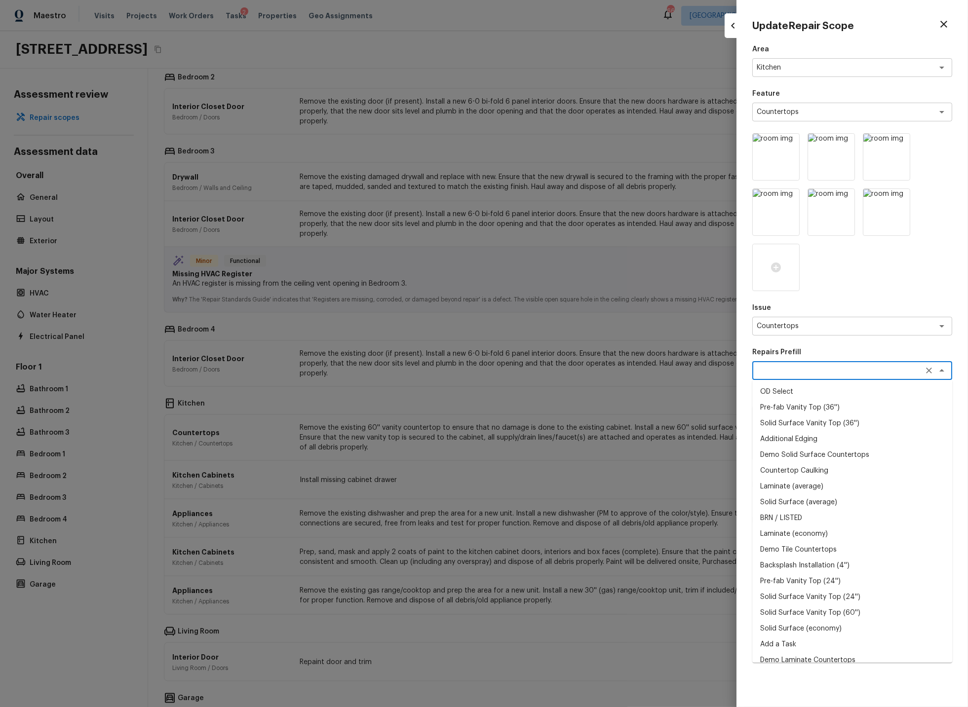
click at [800, 367] on textarea at bounding box center [838, 371] width 163 height 10
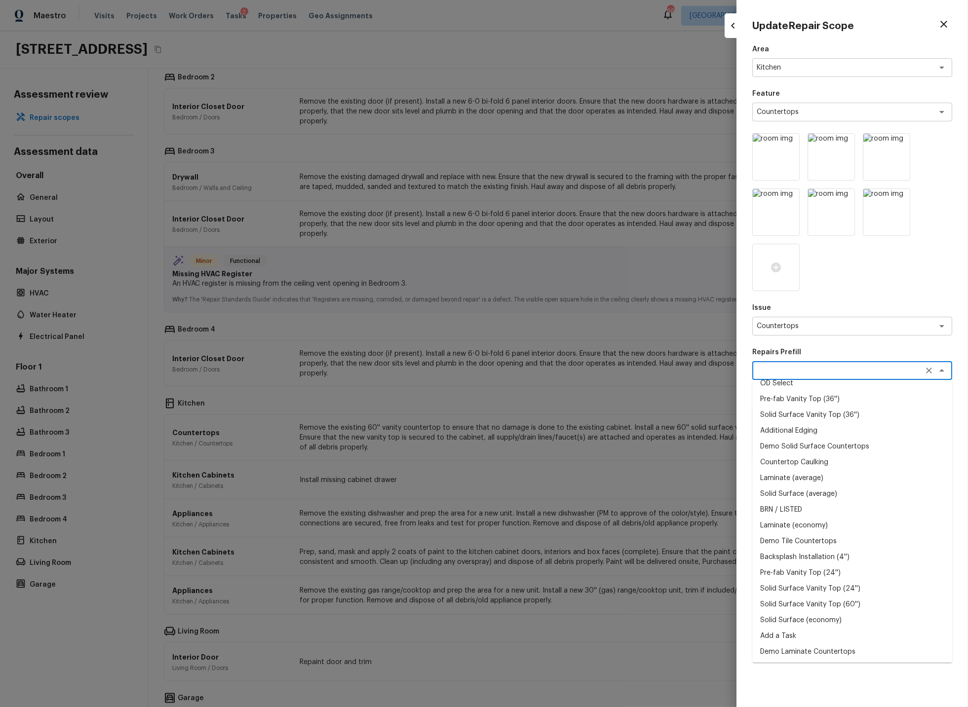
click at [803, 539] on li "Demo Tile Countertops" at bounding box center [852, 542] width 200 height 16
type textarea "Demo Tile Countertops"
type textarea "Demo the existing tile countertops ensuring that no damage is done to the cabin…"
type input "$14.80"
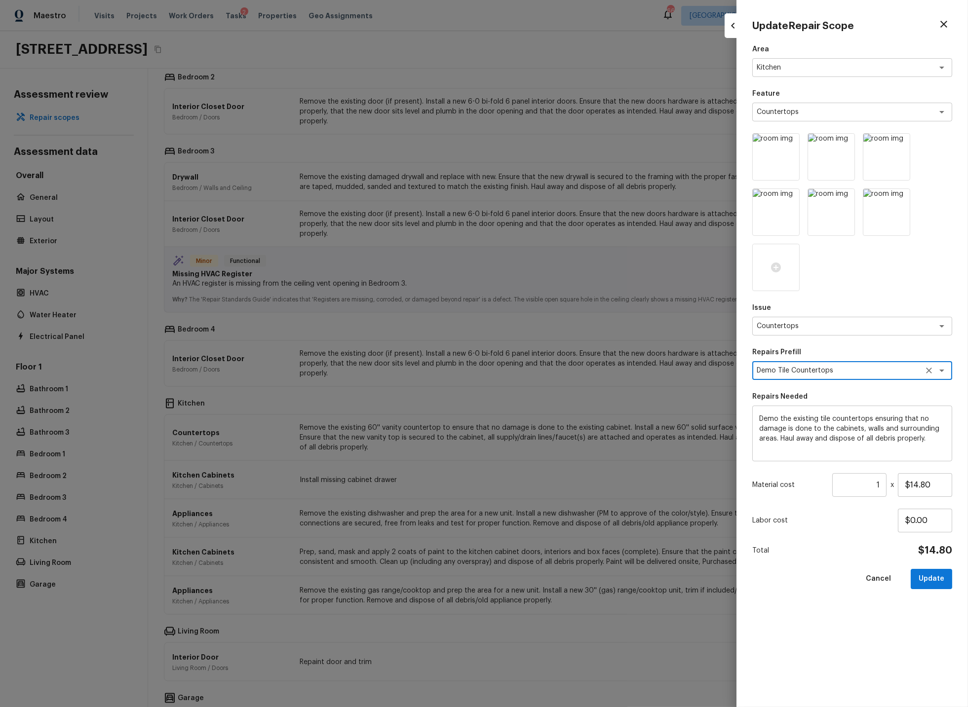
scroll to position [0, 0]
drag, startPoint x: 865, startPoint y: 489, endPoint x: 886, endPoint y: 487, distance: 21.9
click at [886, 487] on div "Material cost 1 ​ x $14.80" at bounding box center [852, 485] width 200 height 24
type input "7"
type input "5"
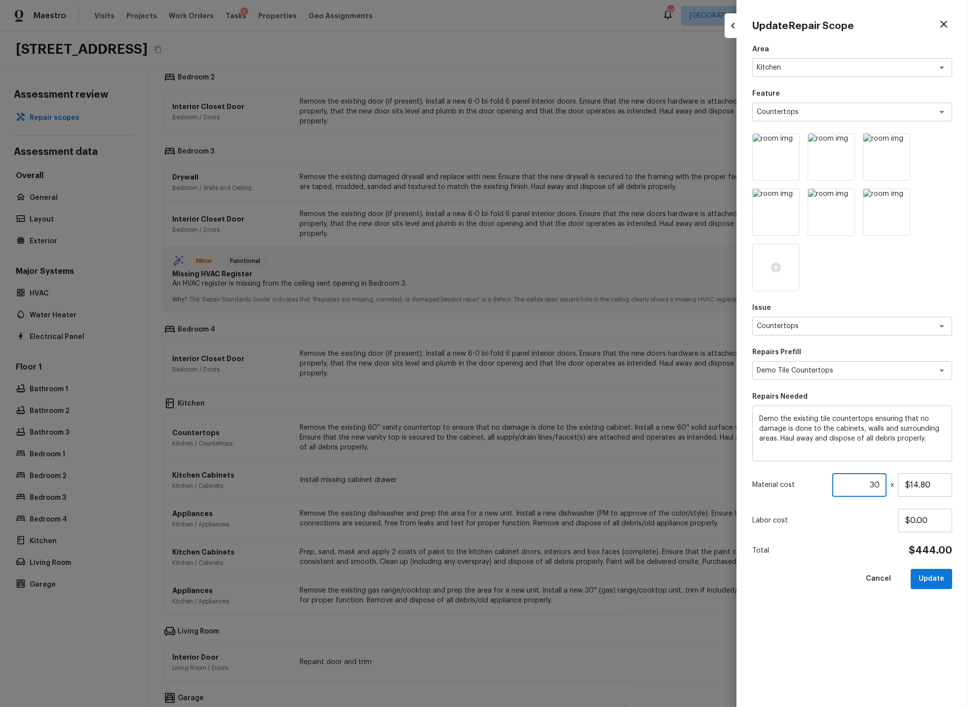
type input "3"
type input "40"
click at [932, 581] on button "Update" at bounding box center [931, 579] width 41 height 20
type textarea "Remove the existing 60'' vanity countertop to ensure that no damage is done to …"
type input "1"
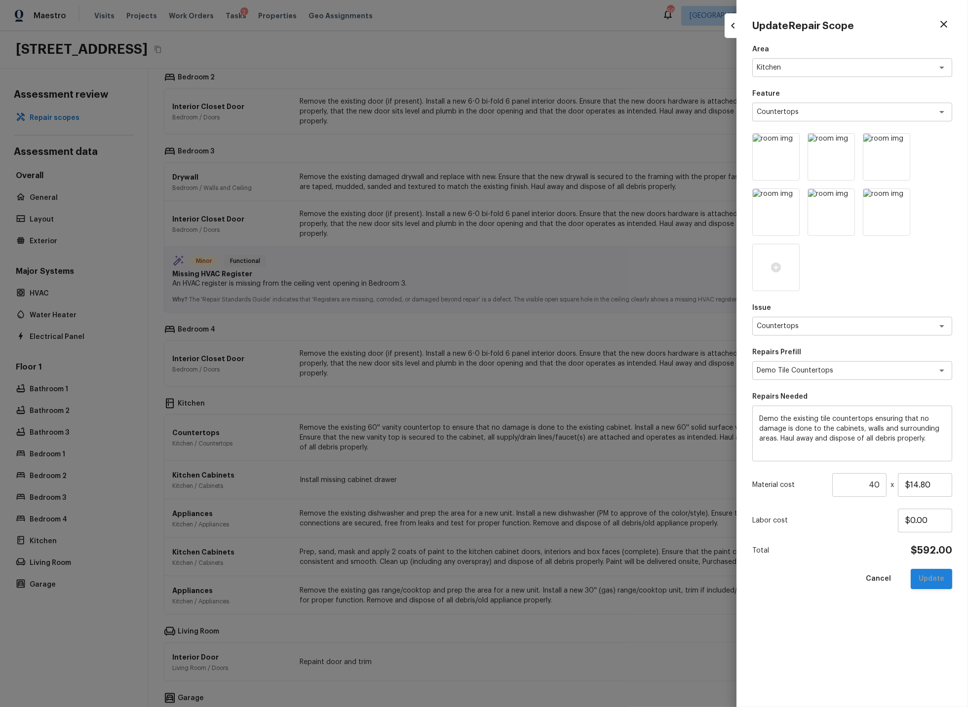
type input "$2,200.00"
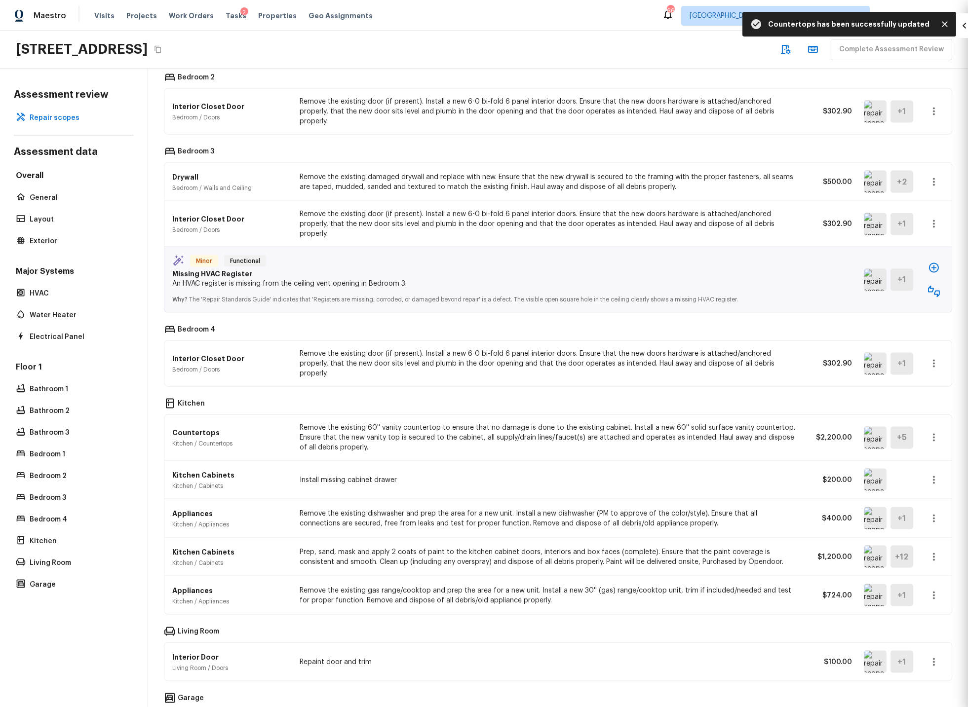
type input "$0.00"
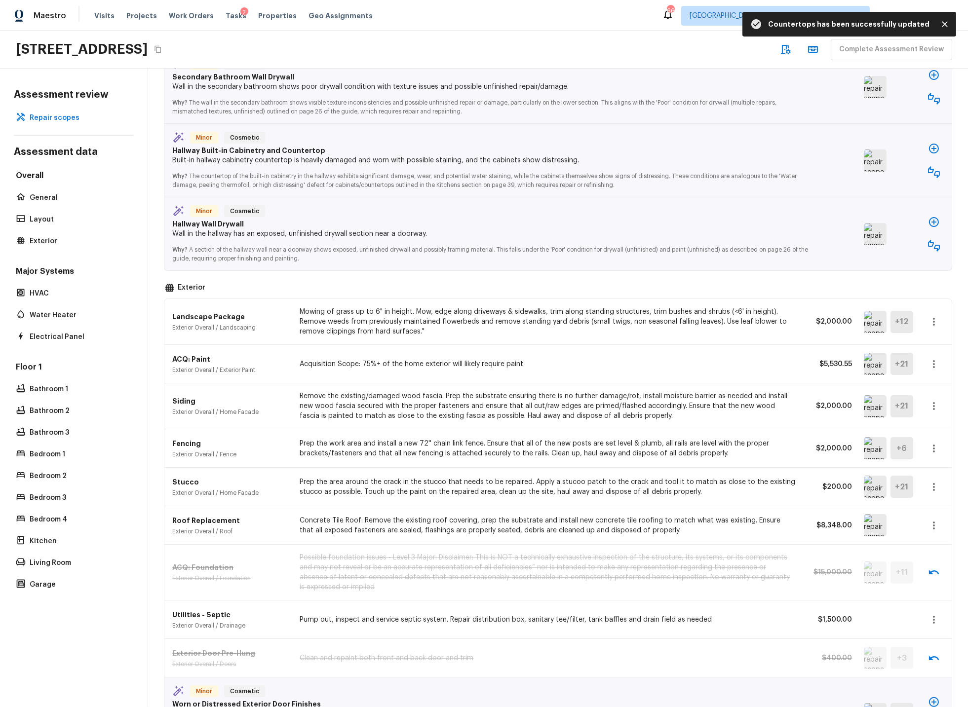
scroll to position [556, 0]
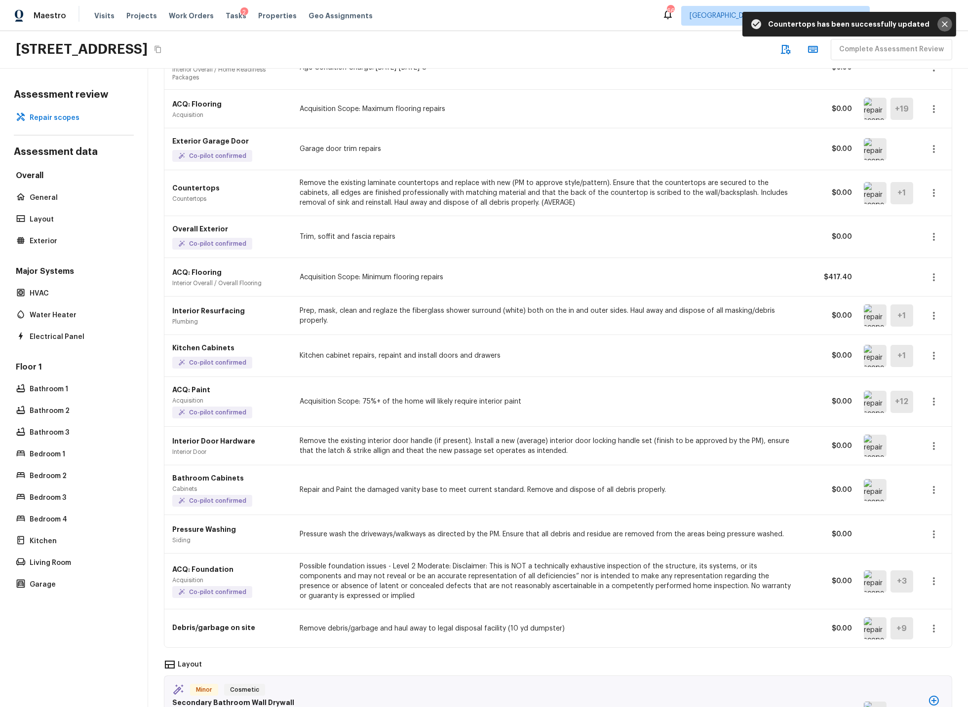
click at [944, 21] on icon "Close" at bounding box center [945, 24] width 10 height 10
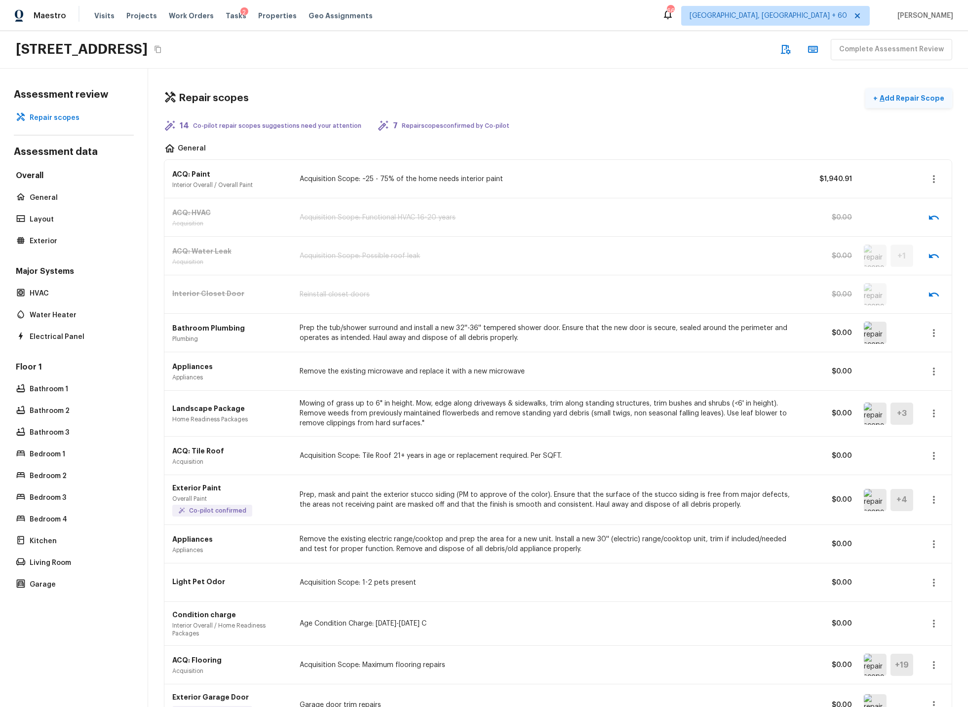
click at [911, 98] on p "Add Repair Scope" at bounding box center [911, 98] width 67 height 10
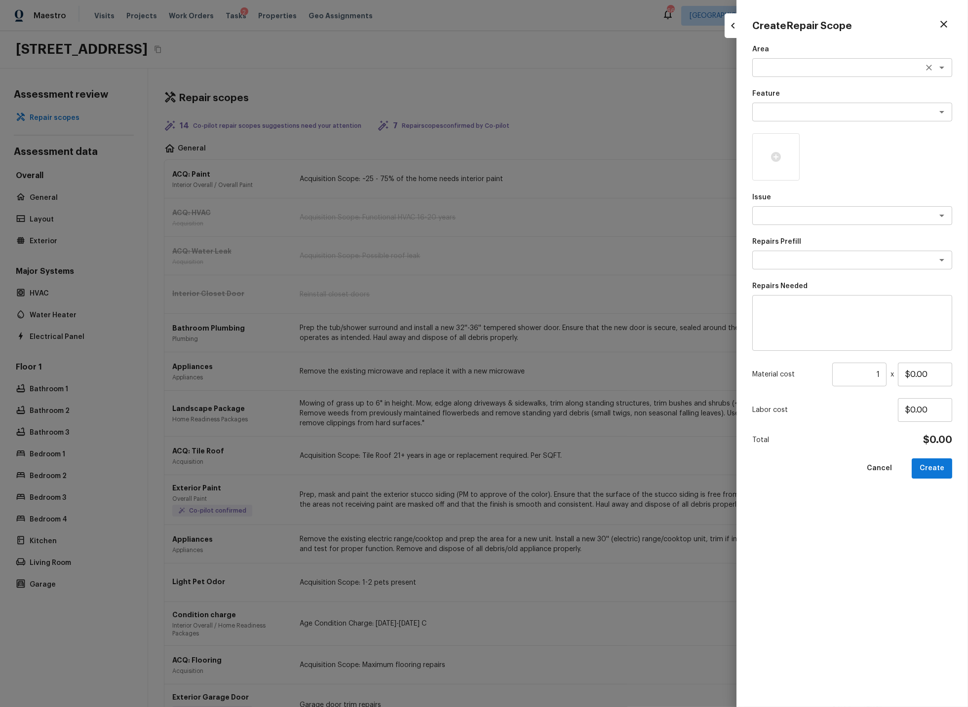
click at [785, 67] on textarea at bounding box center [838, 68] width 163 height 10
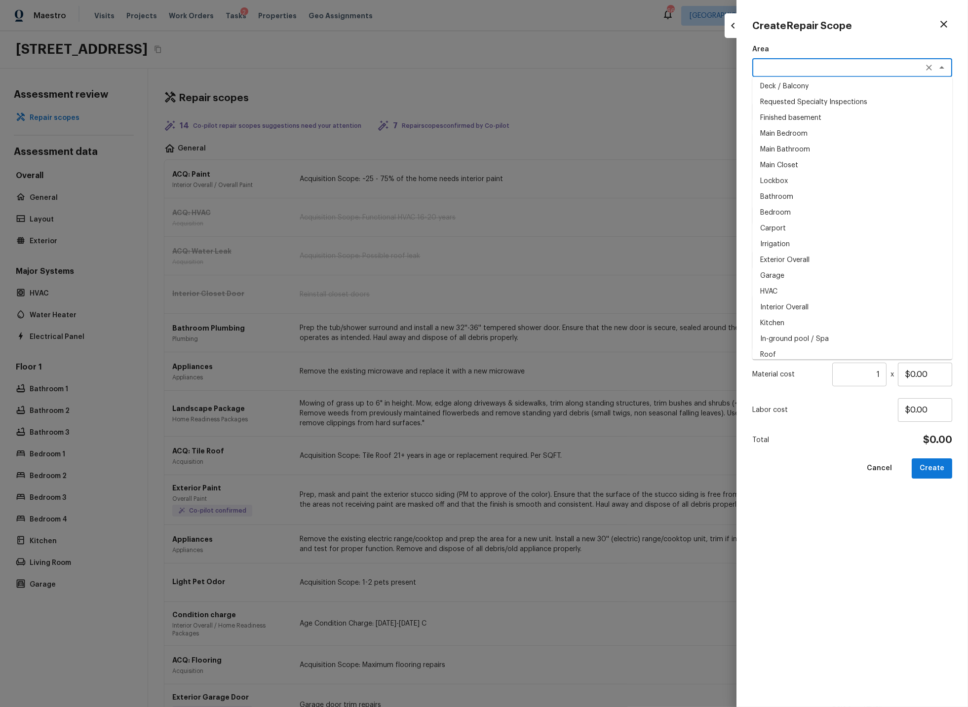
scroll to position [256, 0]
click at [771, 320] on li "Kitchen" at bounding box center [852, 323] width 200 height 16
type textarea "Kitchen"
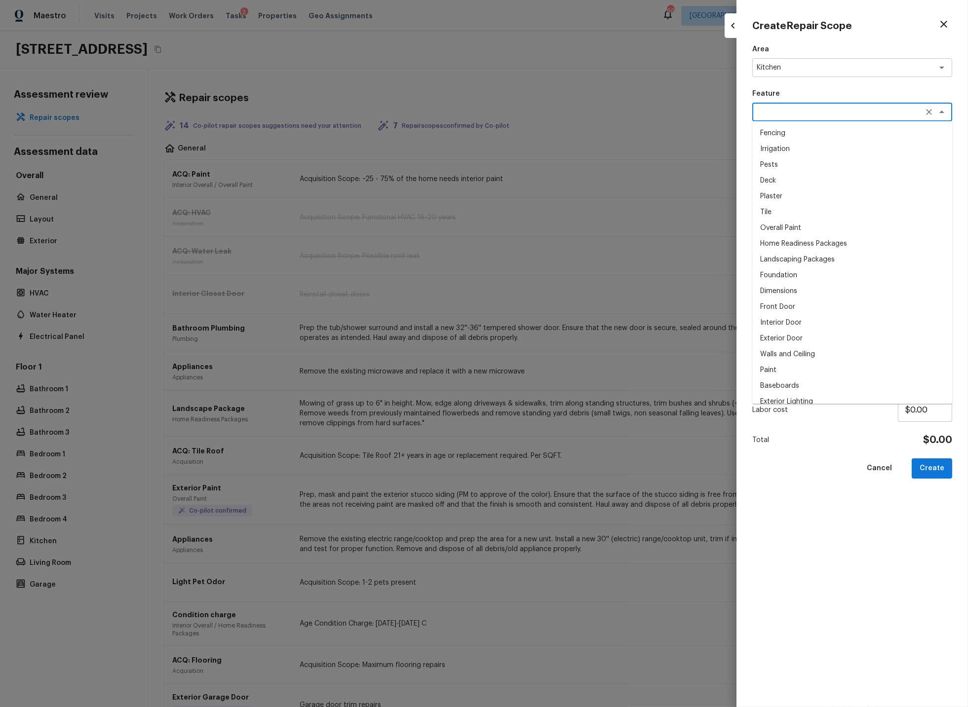
click at [776, 114] on textarea at bounding box center [838, 112] width 163 height 10
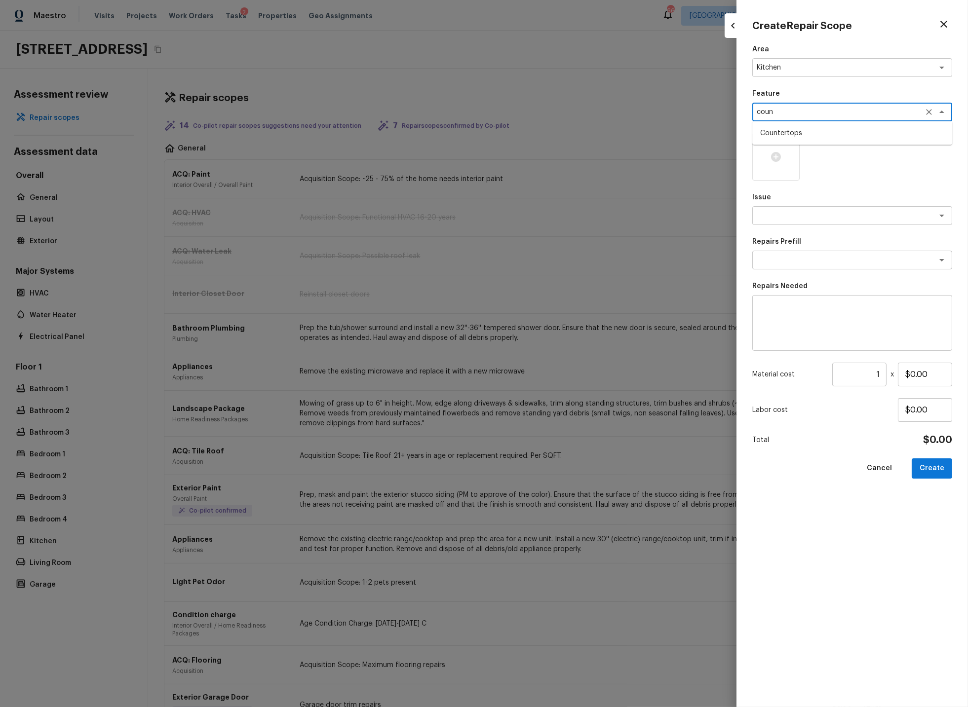
click at [789, 135] on li "Countertops" at bounding box center [852, 133] width 200 height 16
type textarea "Countertops"
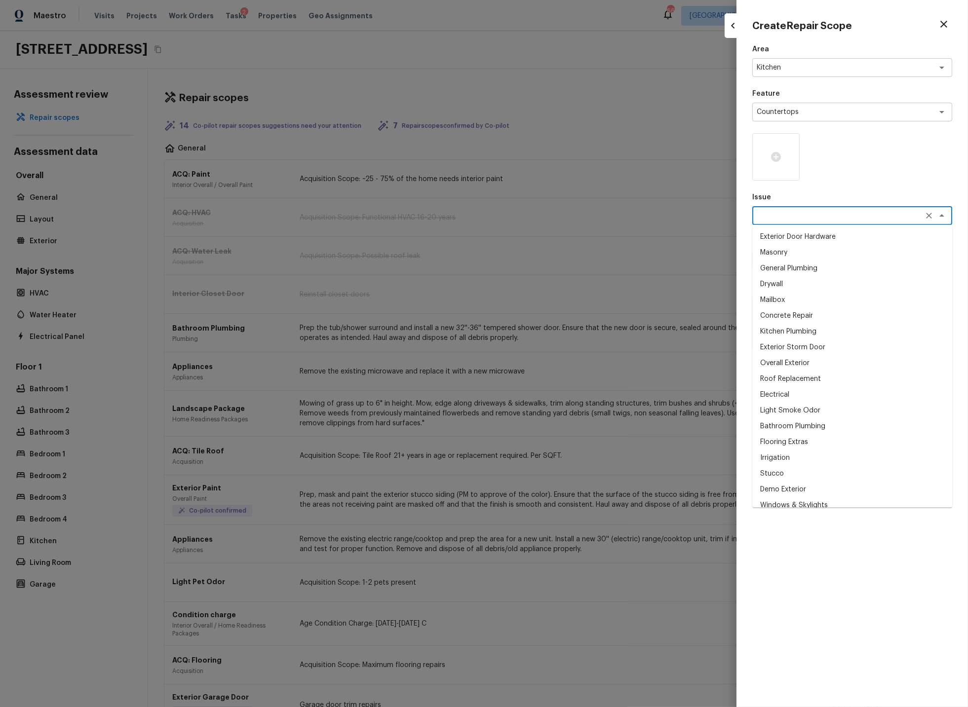
click at [779, 213] on textarea at bounding box center [838, 216] width 163 height 10
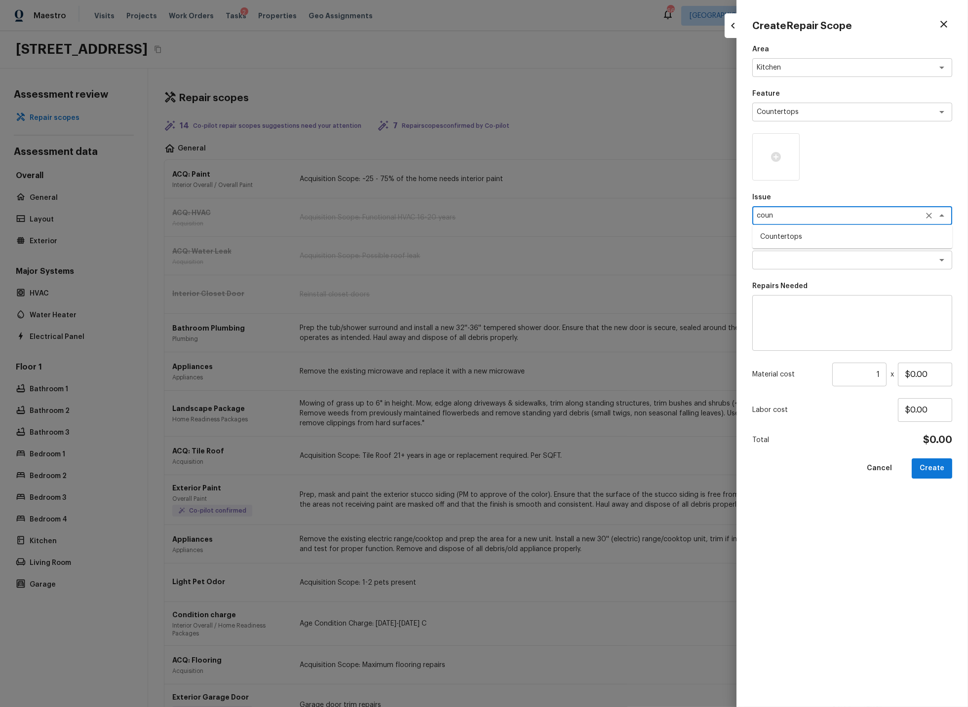
click at [784, 233] on li "Countertops" at bounding box center [852, 237] width 200 height 16
type textarea "Countertops"
click at [784, 259] on textarea at bounding box center [838, 260] width 163 height 10
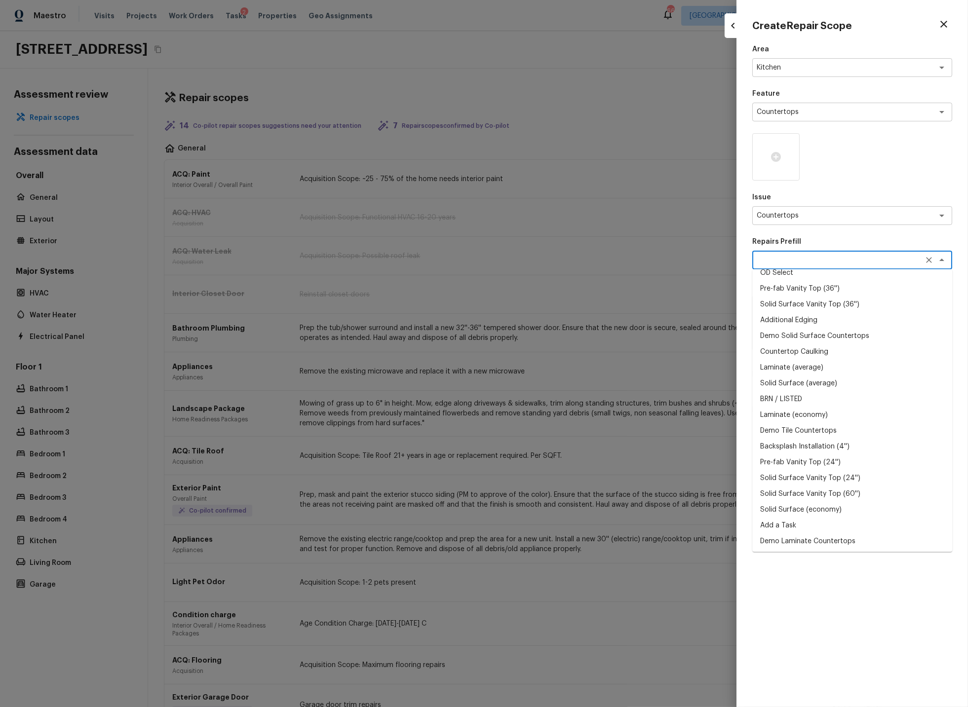
scroll to position [0, 0]
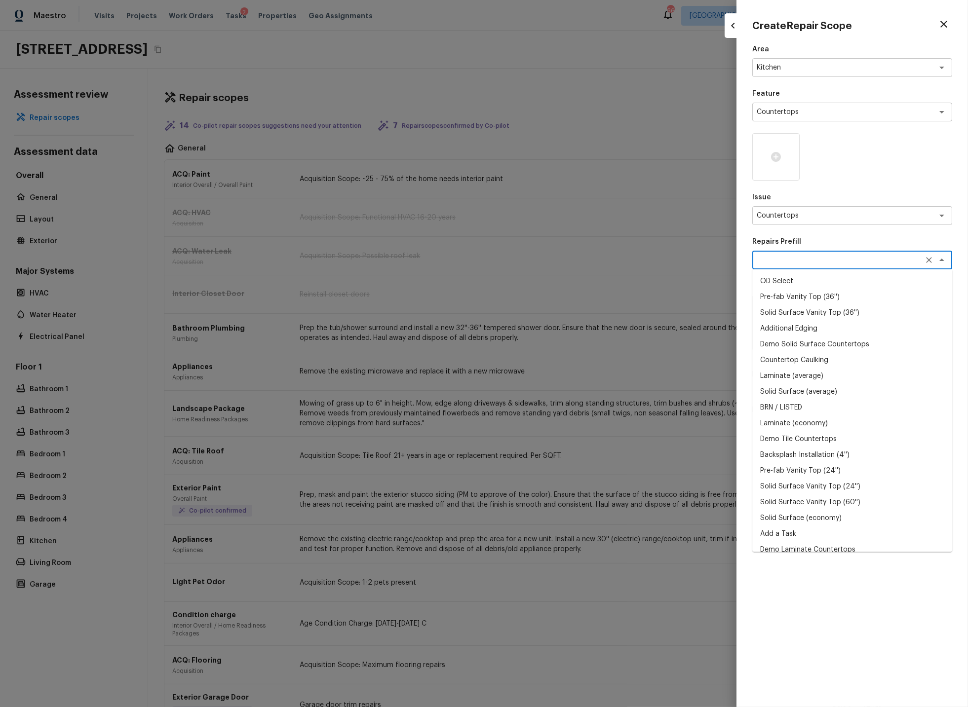
click at [782, 375] on li "Laminate (average)" at bounding box center [852, 376] width 200 height 16
type textarea "Laminate (average)"
type textarea "Remove the existing laminate countertops and replace with new (PM to approve st…"
type input "$30.64"
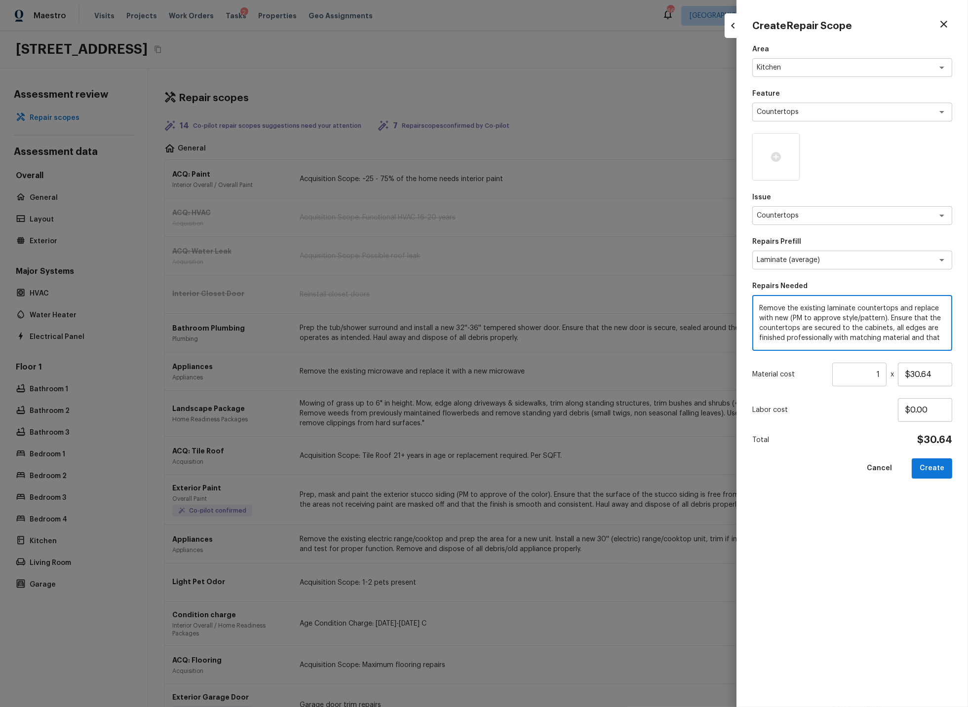
drag, startPoint x: 765, startPoint y: 308, endPoint x: 915, endPoint y: 311, distance: 150.1
click at [915, 311] on textarea "Remove the existing laminate countertops and replace with new (PM to approve st…" at bounding box center [852, 323] width 186 height 39
click at [786, 309] on textarea "Replace with new (PM to approve style/pattern). Ensure that the countertops are…" at bounding box center [852, 323] width 186 height 39
type textarea "Replace countertops with new (PM to approve style/pattern). Ensure that the cou…"
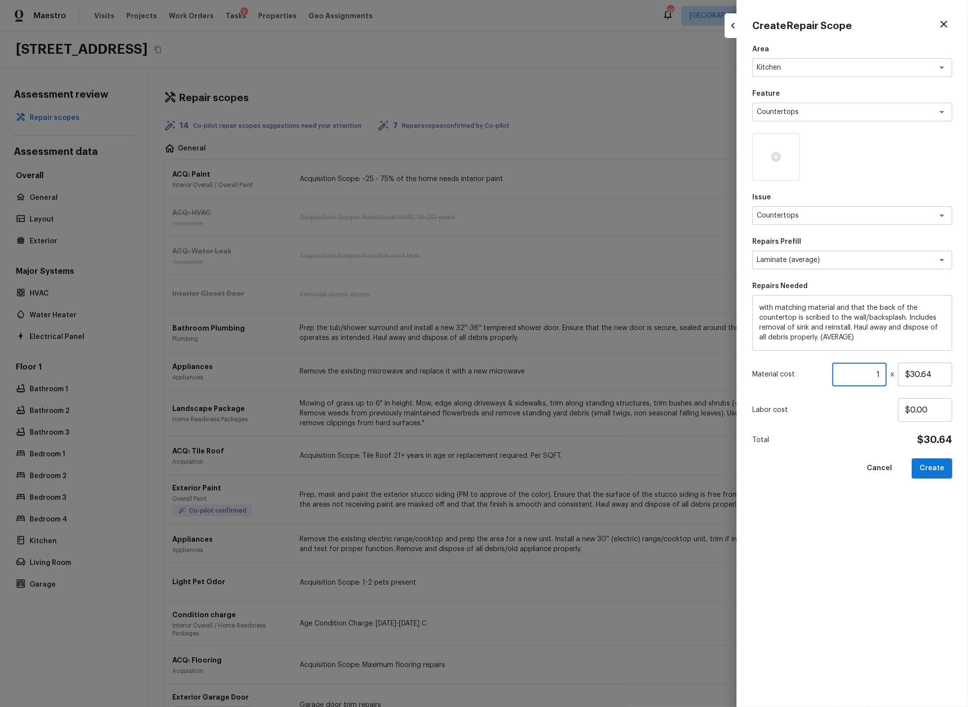
drag, startPoint x: 859, startPoint y: 375, endPoint x: 890, endPoint y: 374, distance: 31.6
click at [890, 374] on div "Material cost 1 ​ x $30.64" at bounding box center [852, 375] width 200 height 24
type input "60"
click at [928, 466] on button "Create" at bounding box center [932, 469] width 40 height 20
type input "1"
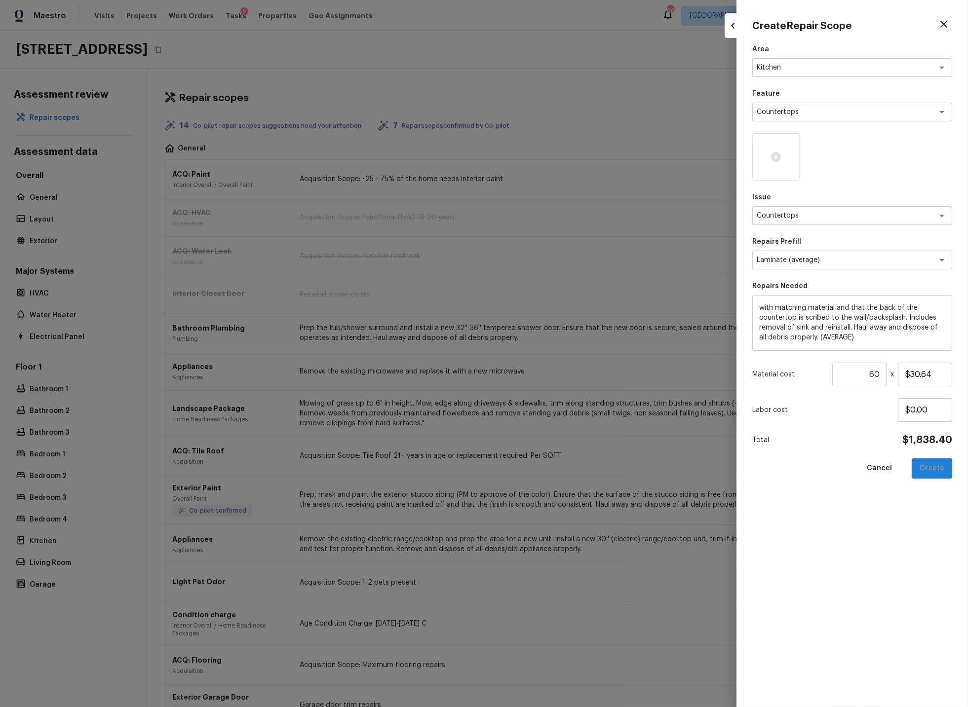
type input "$0.00"
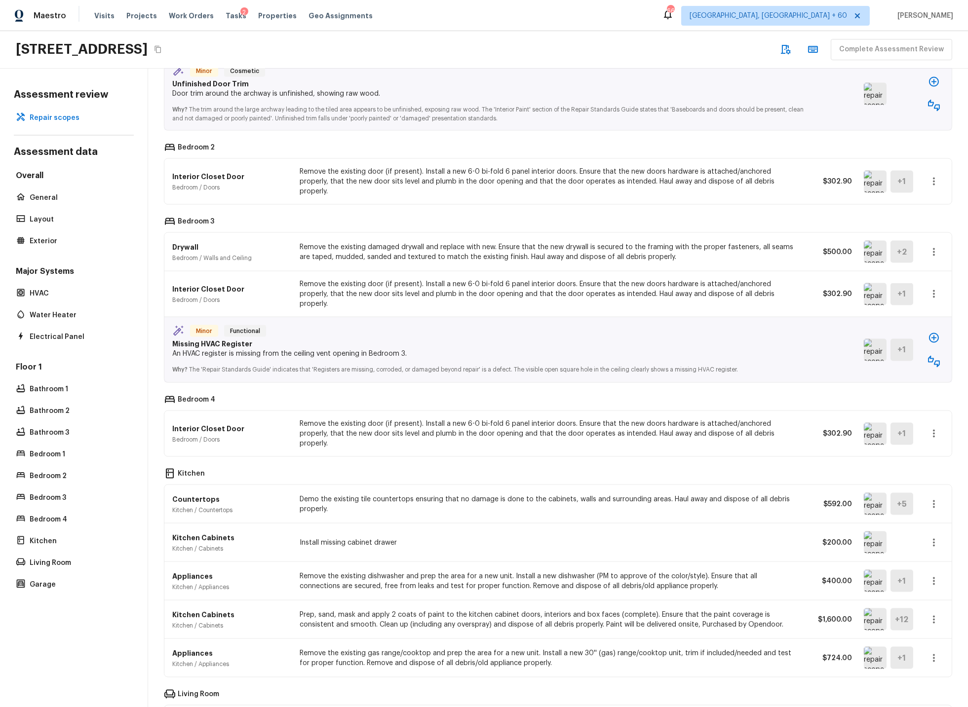
scroll to position [3466, 0]
click at [876, 340] on img at bounding box center [875, 351] width 23 height 22
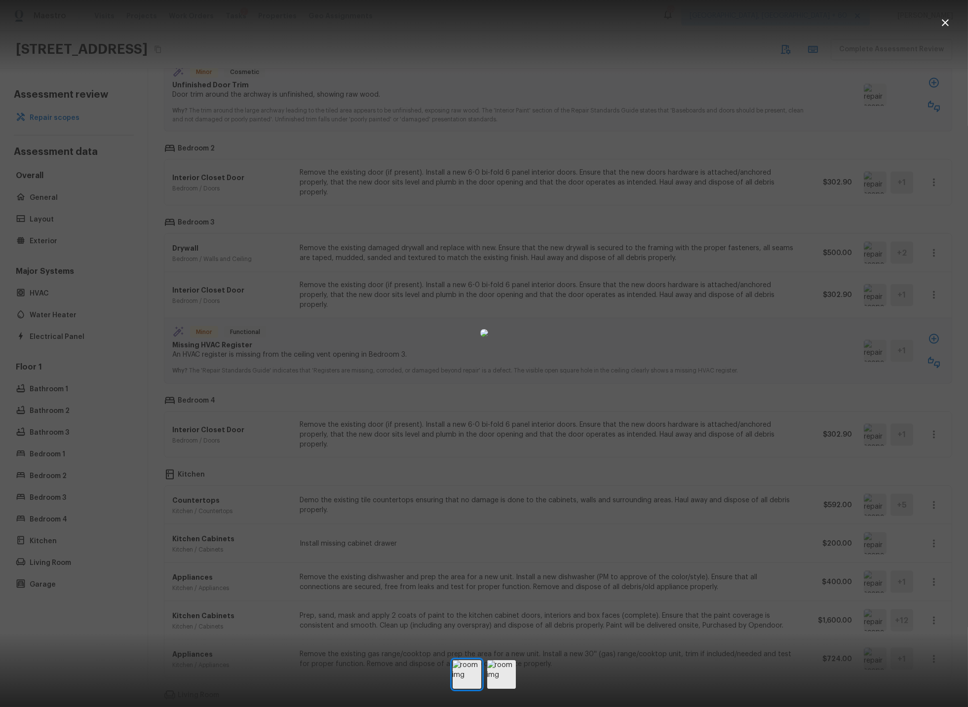
click at [948, 22] on icon "button" at bounding box center [945, 23] width 12 height 12
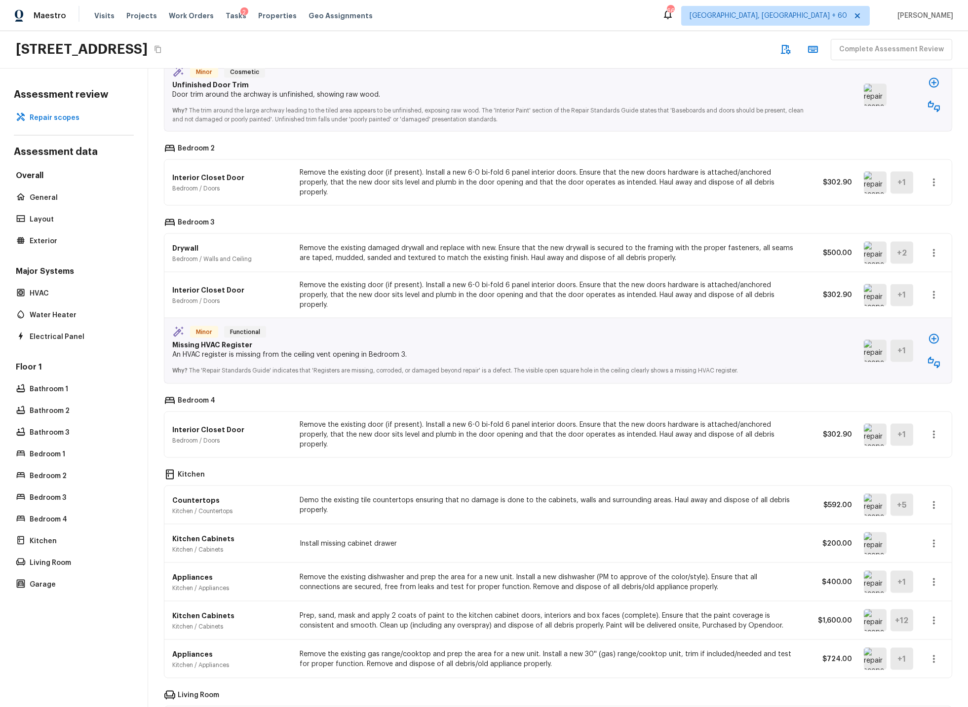
click at [875, 342] on img at bounding box center [875, 351] width 23 height 22
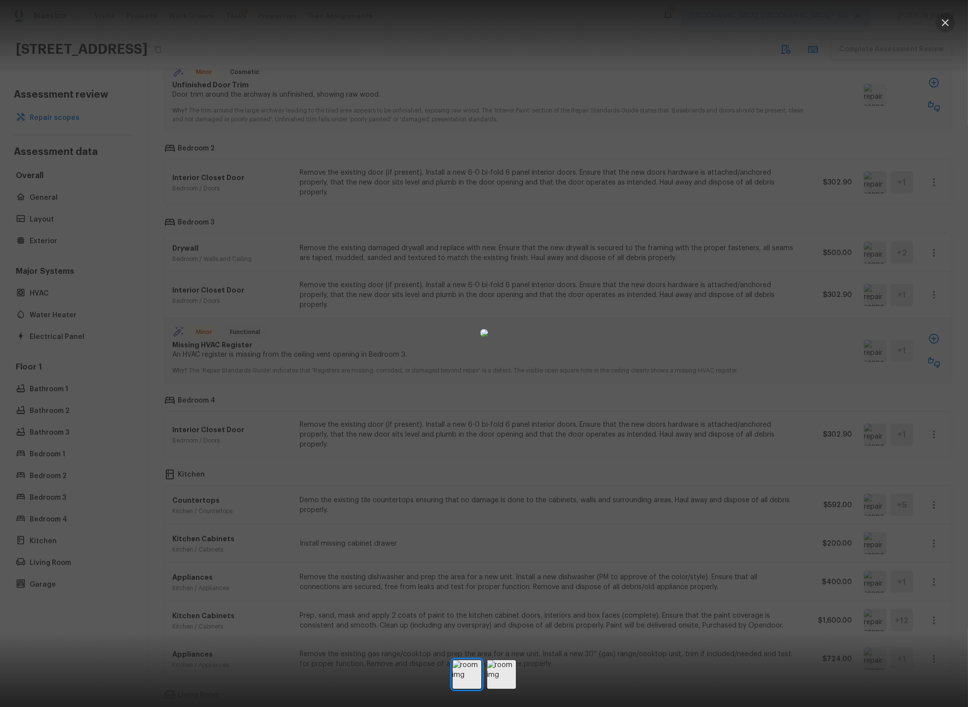
click at [948, 22] on icon "button" at bounding box center [945, 23] width 12 height 12
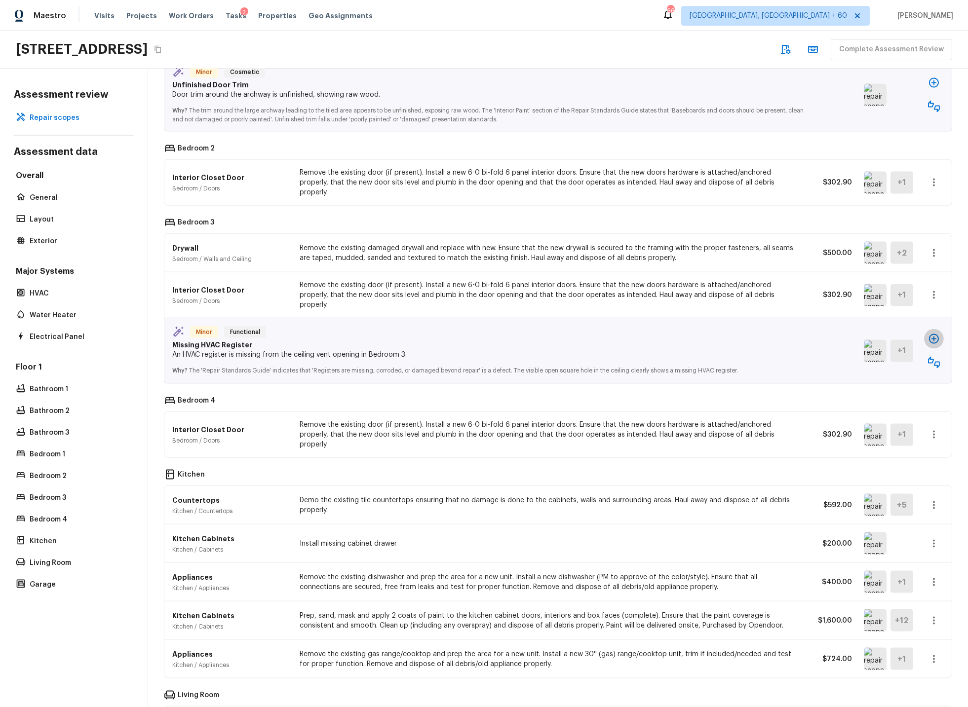
click at [936, 334] on icon "button" at bounding box center [934, 339] width 10 height 10
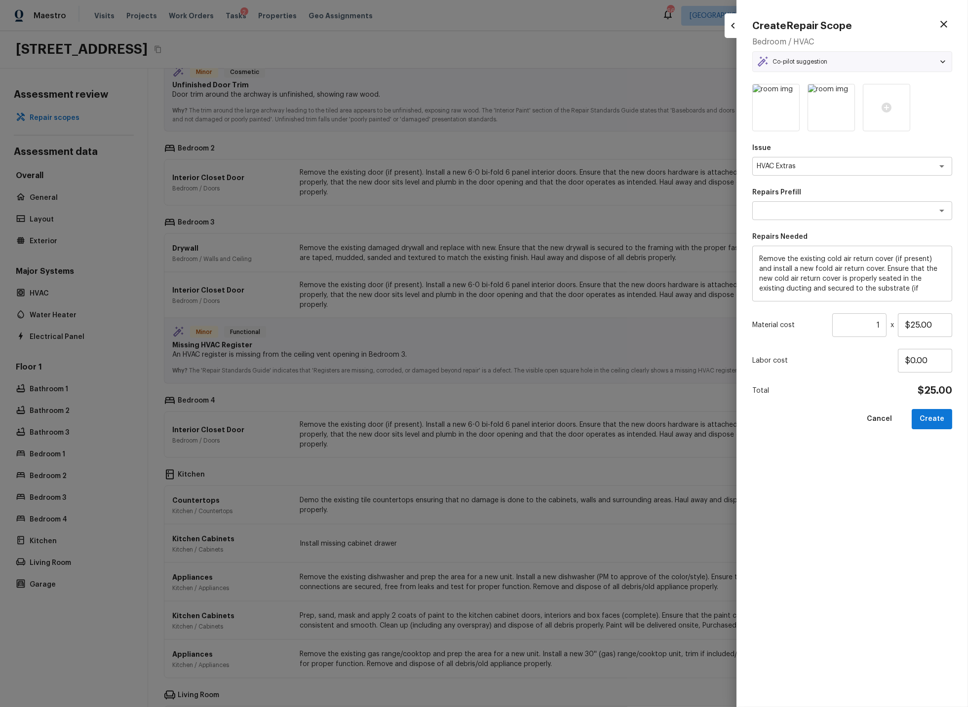
type textarea "Cold Air Return Cover"
click at [936, 421] on button "Create" at bounding box center [932, 419] width 40 height 20
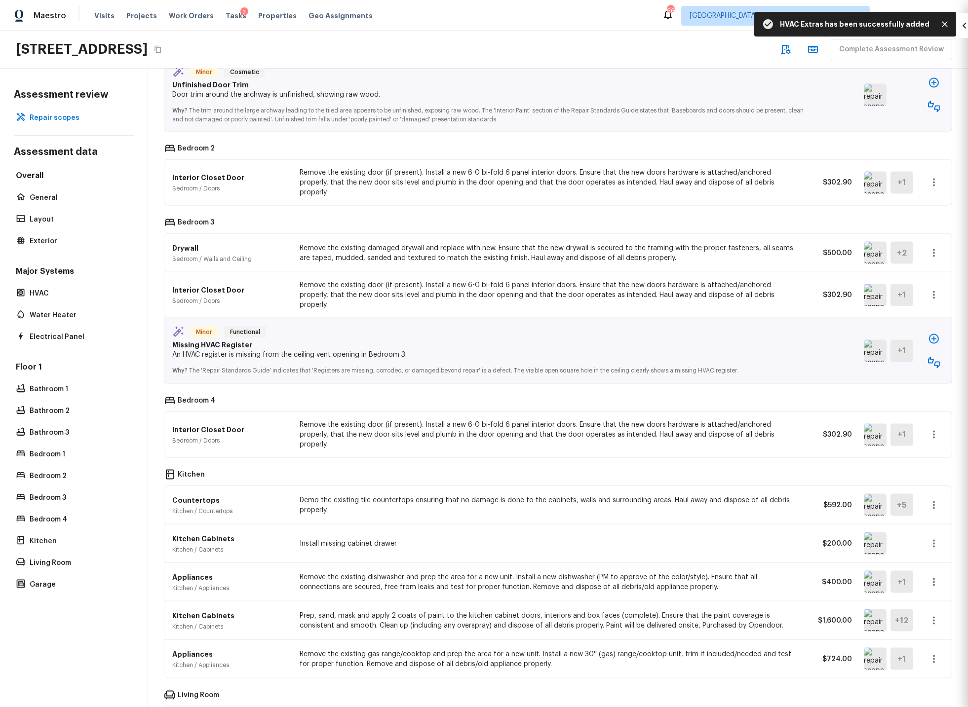
type input "$0.00"
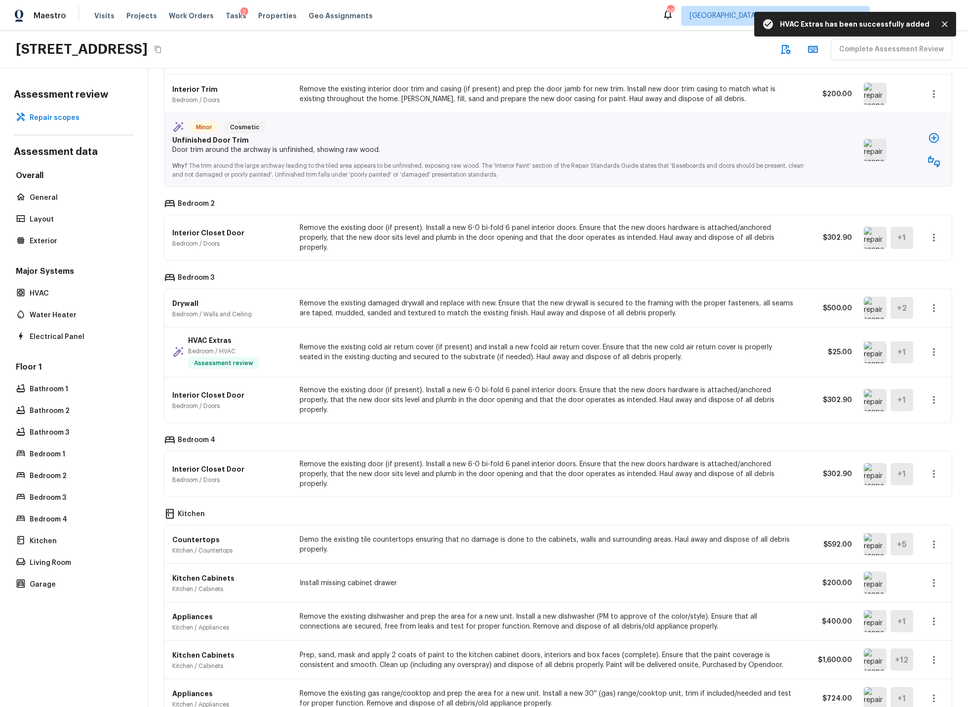
scroll to position [3401, 0]
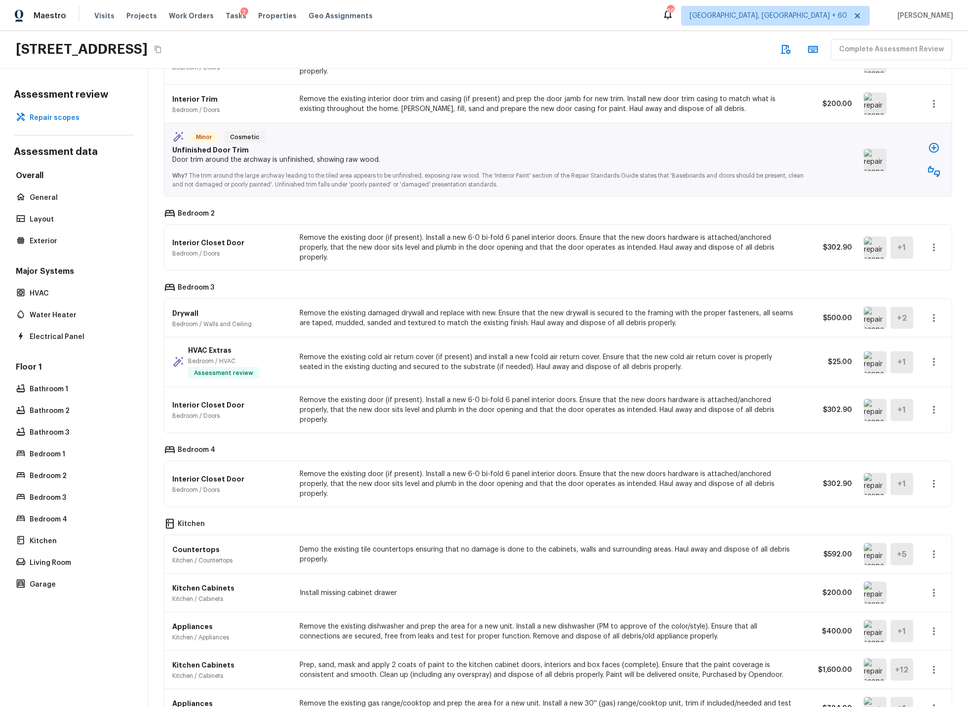
click at [874, 314] on img at bounding box center [875, 318] width 23 height 22
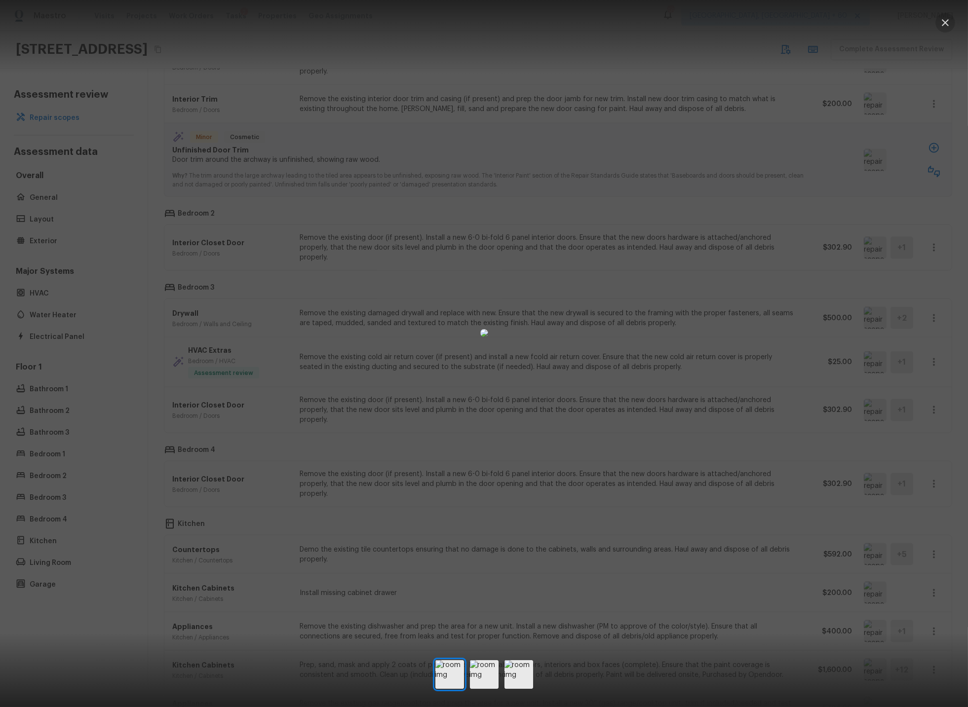
click at [944, 22] on icon "button" at bounding box center [945, 22] width 7 height 7
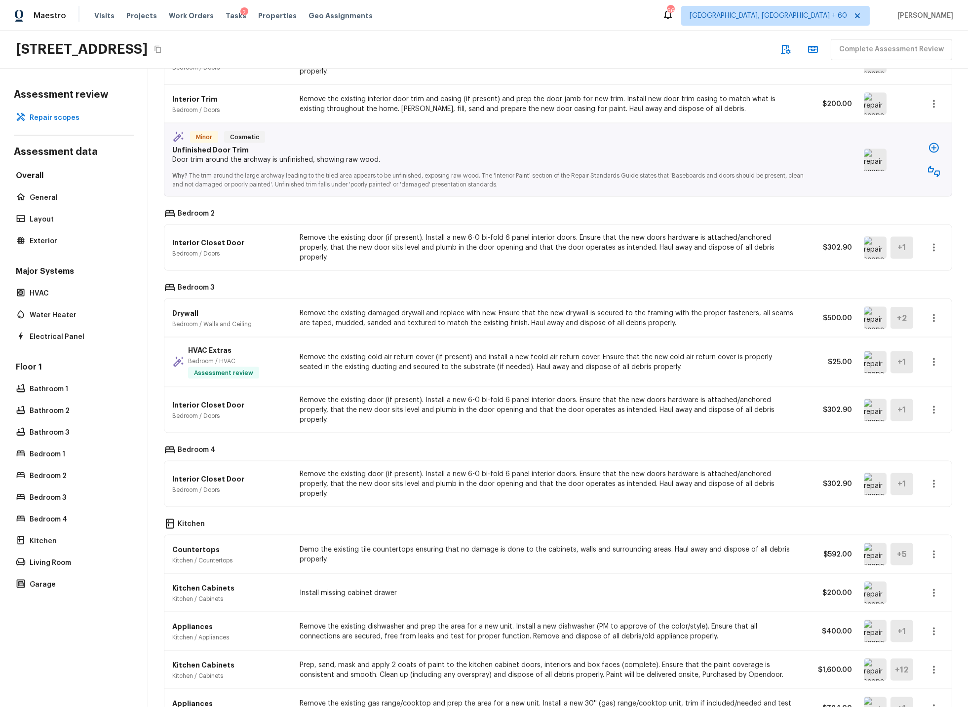
click at [933, 312] on icon "button" at bounding box center [934, 318] width 12 height 12
click at [919, 370] on li "Remove" at bounding box center [930, 373] width 64 height 30
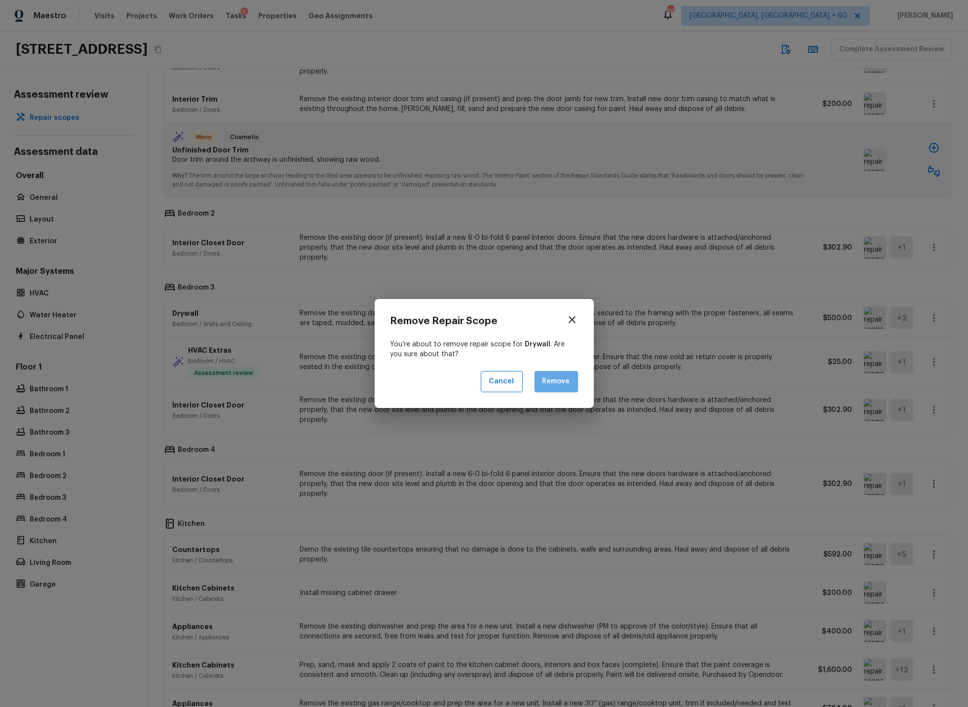
click at [551, 384] on button "Remove" at bounding box center [556, 381] width 43 height 21
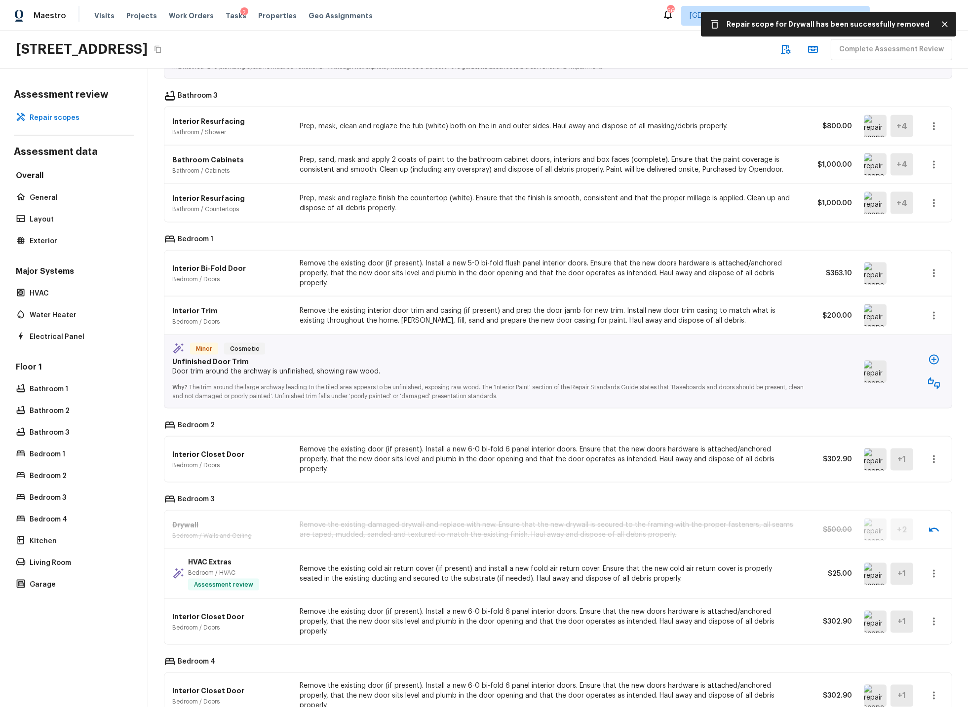
scroll to position [3181, 0]
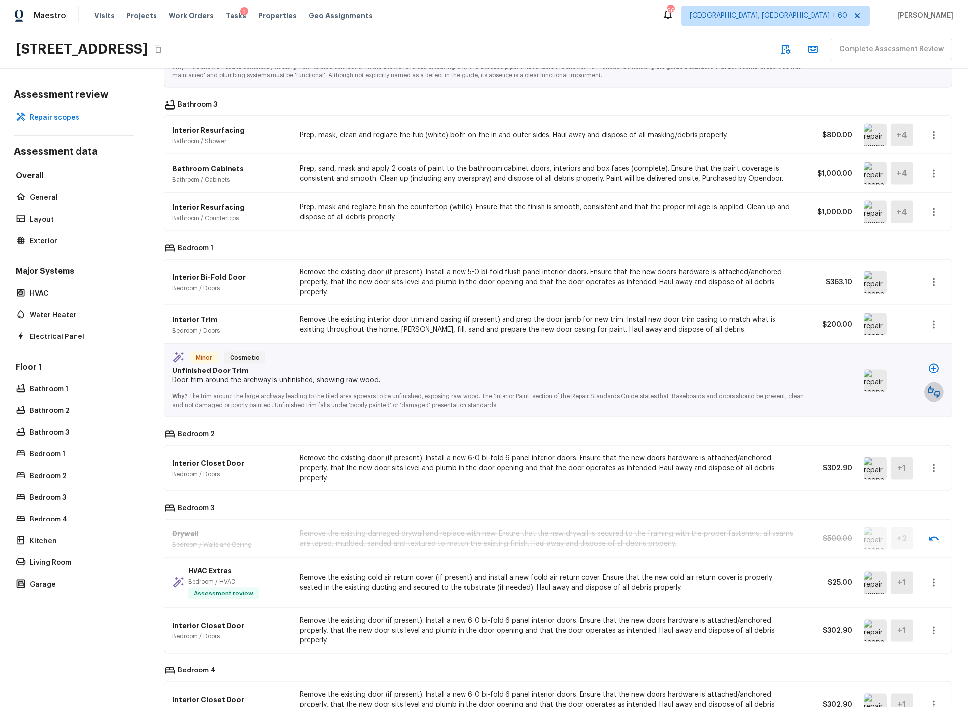
click at [934, 392] on icon "button" at bounding box center [934, 392] width 12 height 12
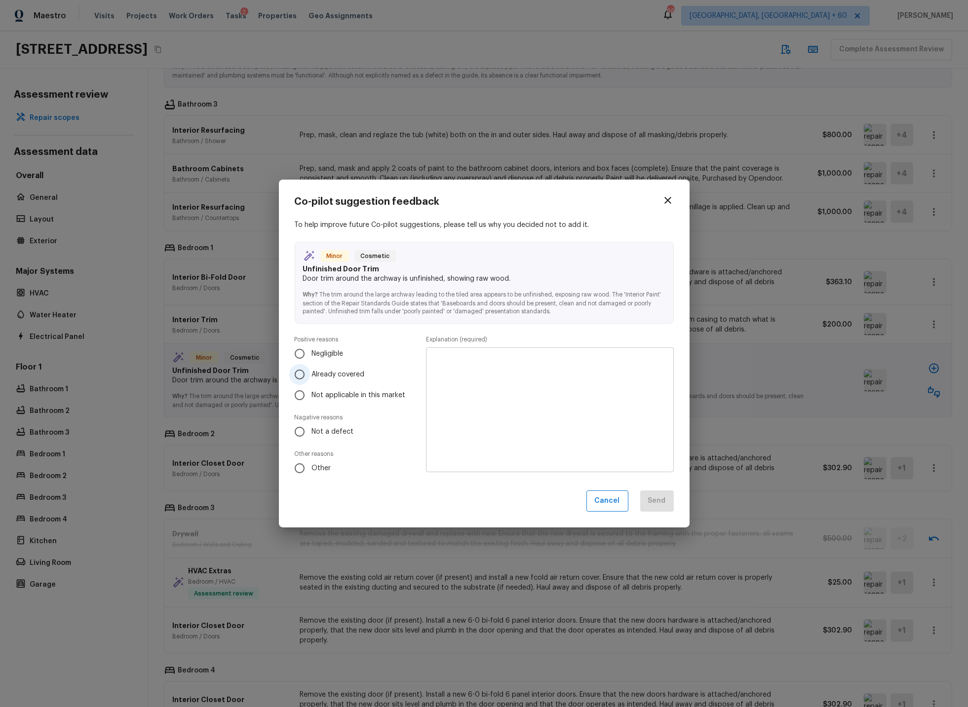
drag, startPoint x: 301, startPoint y: 375, endPoint x: 343, endPoint y: 376, distance: 41.5
click at [304, 375] on input "Already covered" at bounding box center [299, 374] width 21 height 21
radio input "true"
click at [490, 367] on textarea at bounding box center [549, 410] width 233 height 109
type textarea "Already created to repair trim"
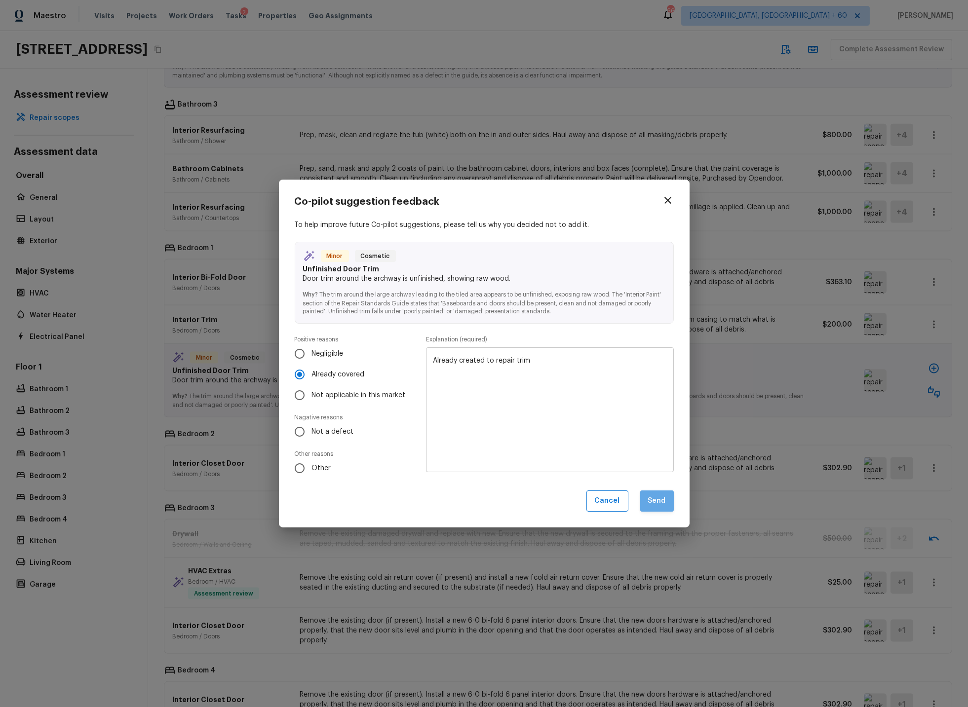
click at [663, 499] on button "Send" at bounding box center [657, 501] width 34 height 21
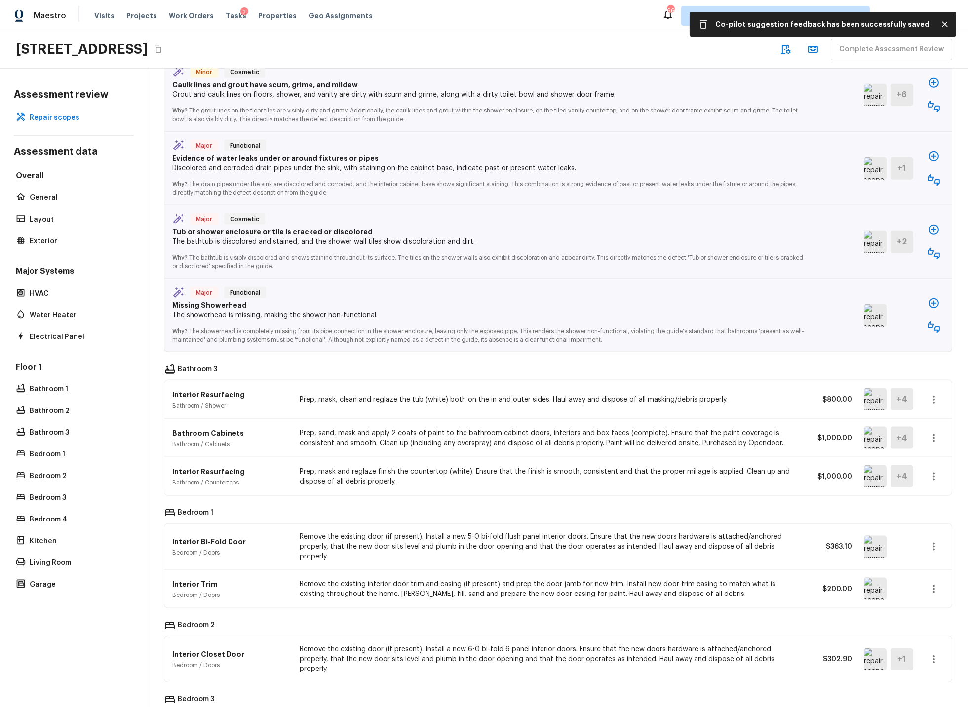
scroll to position [2913, 0]
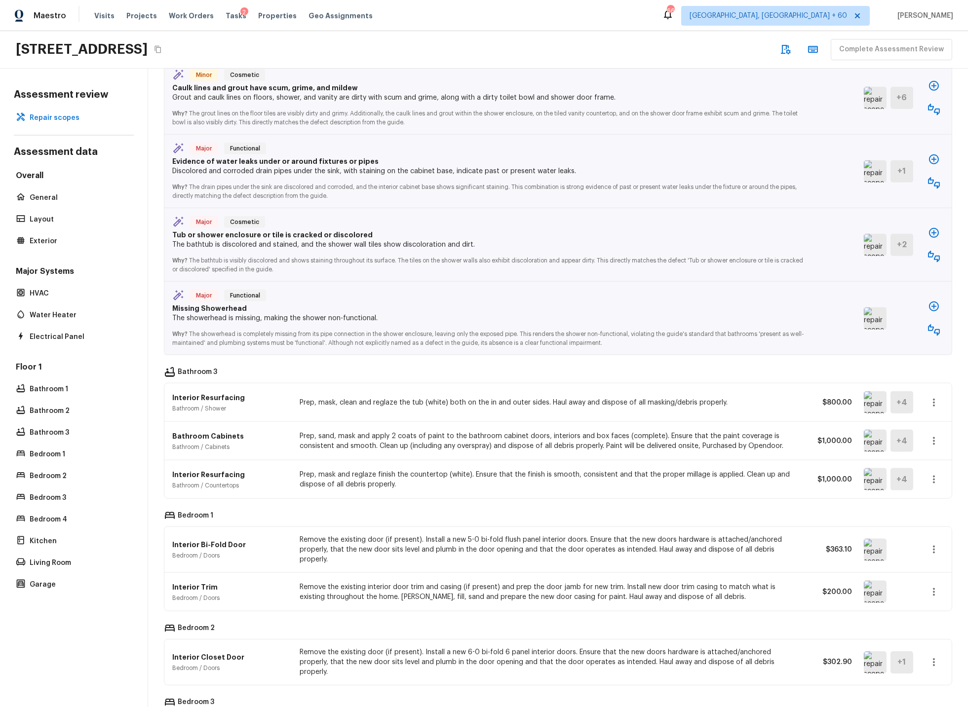
click at [877, 482] on img at bounding box center [875, 479] width 23 height 22
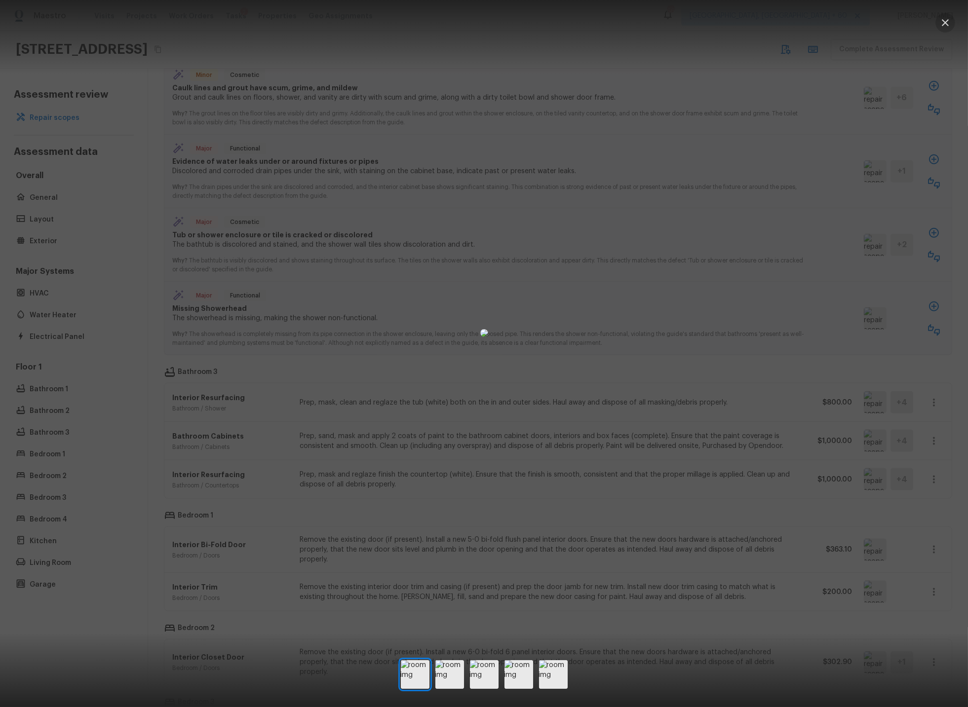
click at [945, 23] on icon "button" at bounding box center [945, 22] width 7 height 7
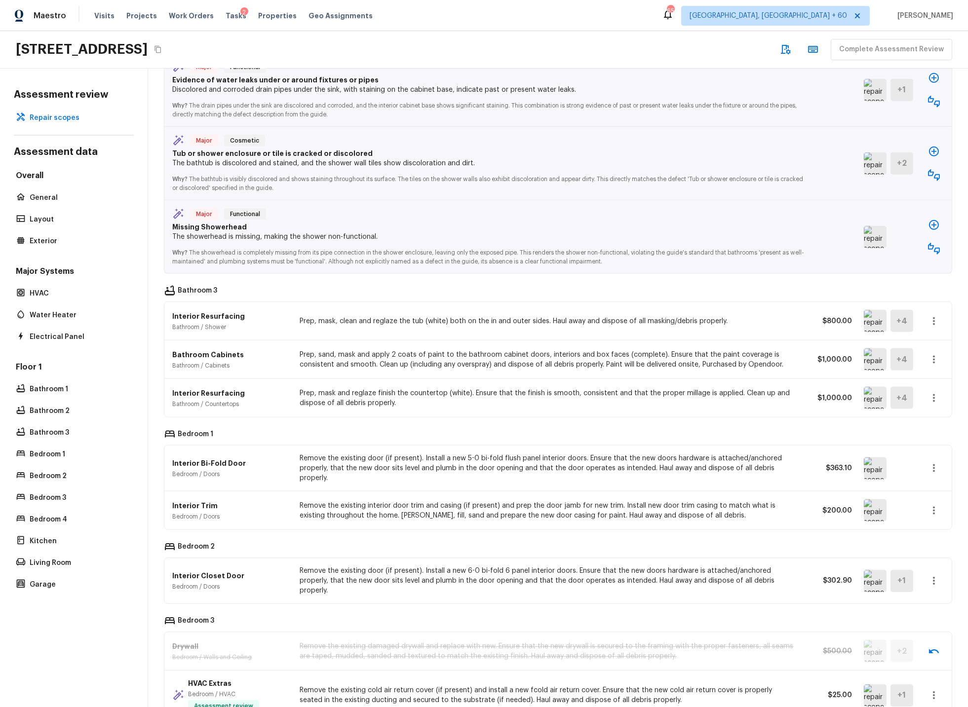
scroll to position [2958, 0]
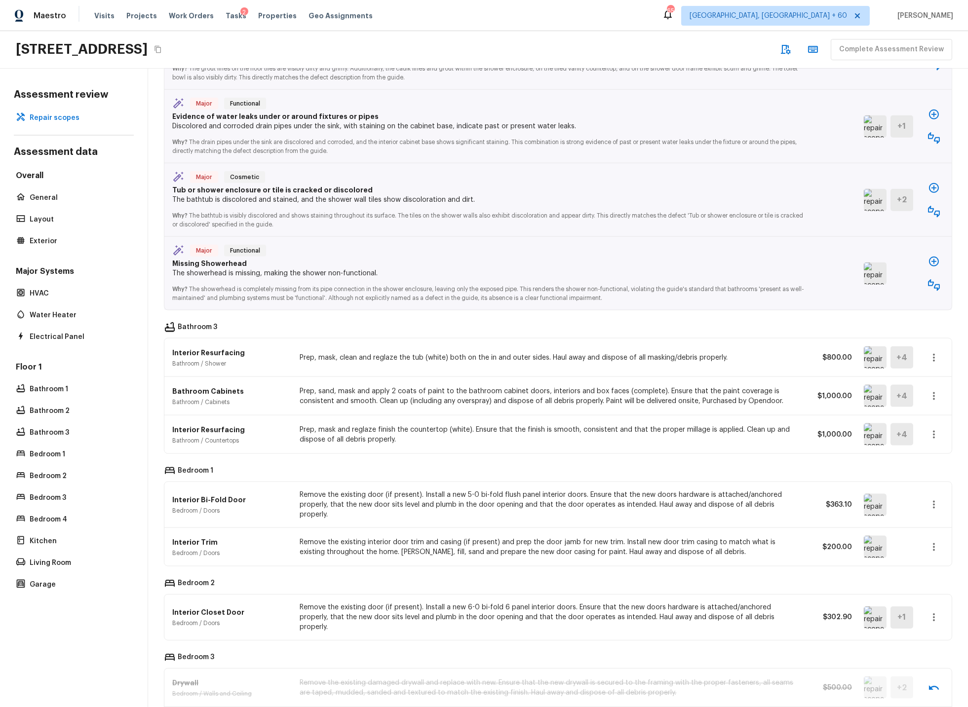
click at [878, 400] on img at bounding box center [875, 396] width 23 height 22
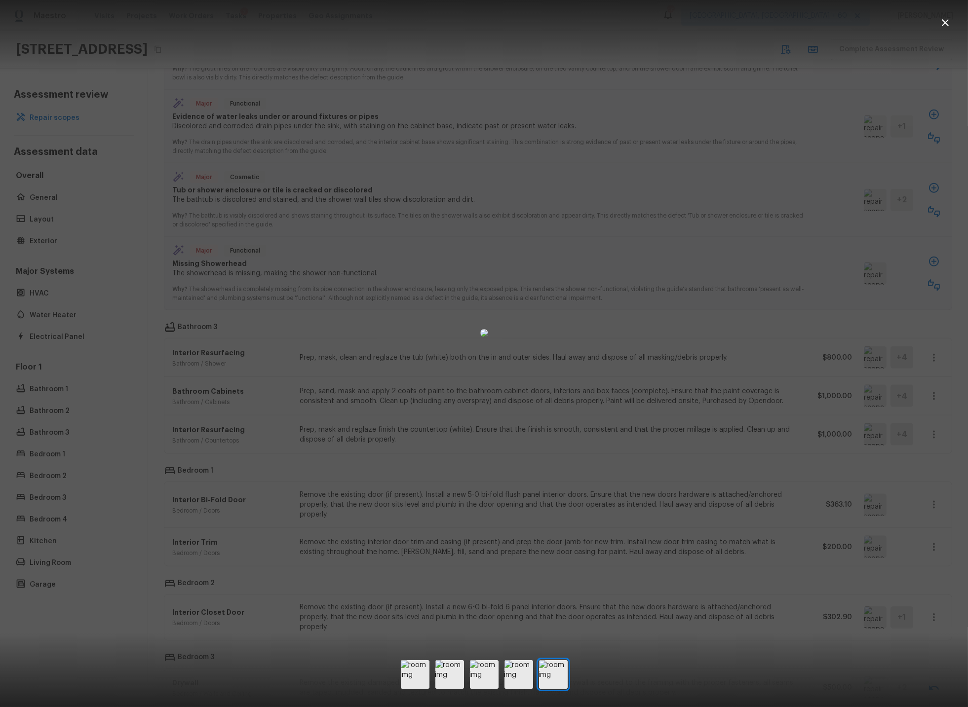
click at [943, 23] on icon "button" at bounding box center [945, 23] width 12 height 12
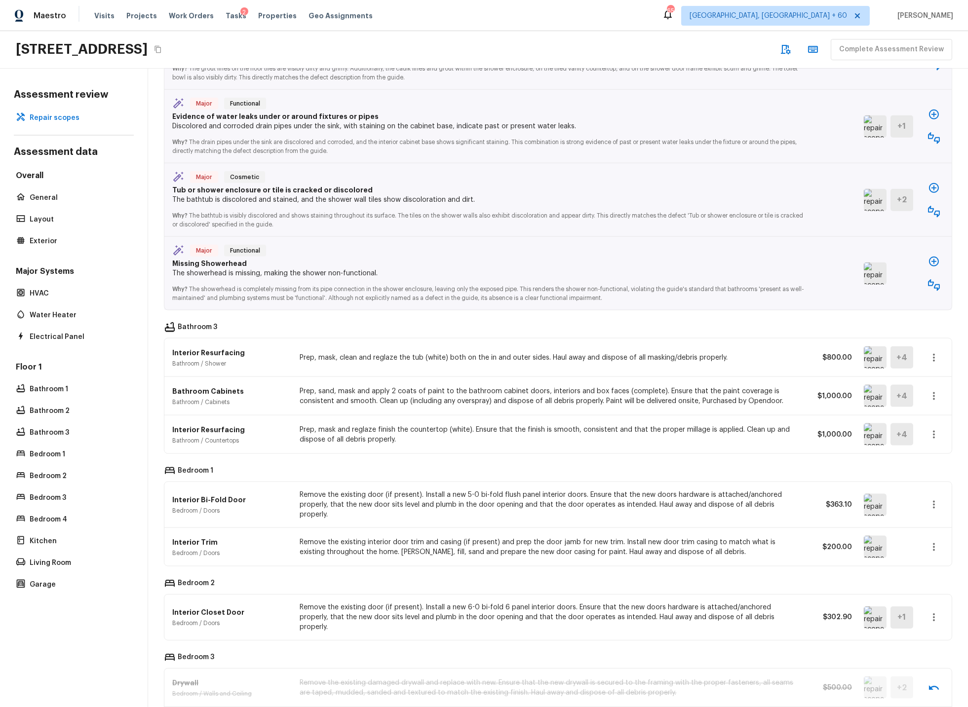
click at [933, 399] on icon "button" at bounding box center [934, 396] width 2 height 8
click at [914, 428] on li "Edit" at bounding box center [930, 428] width 64 height 30
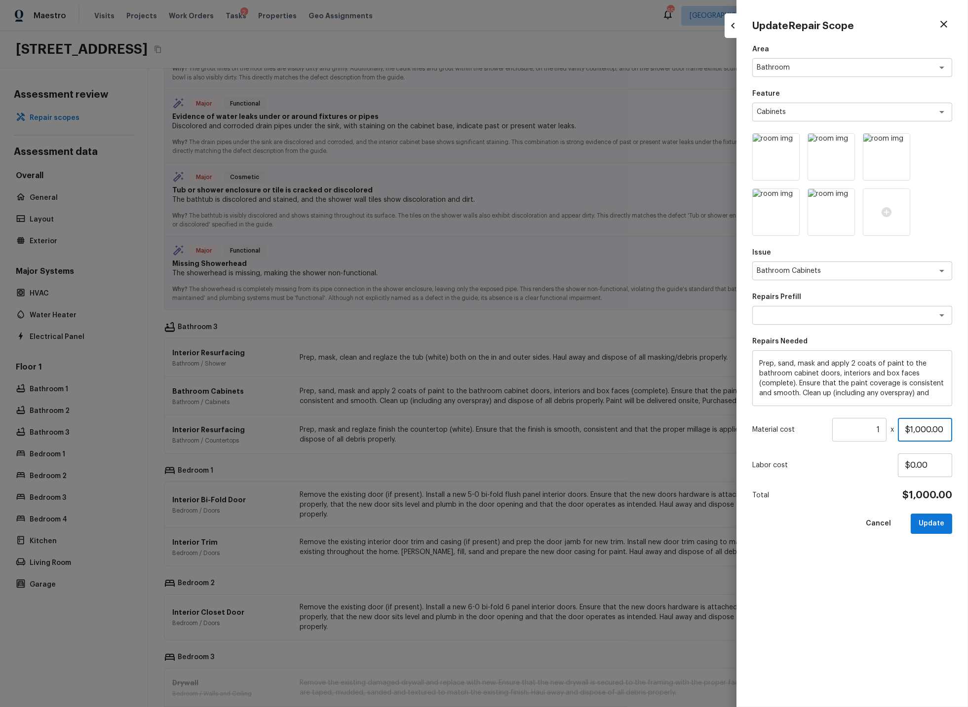
click at [931, 430] on input "$1,000.00" at bounding box center [925, 430] width 54 height 24
drag, startPoint x: 931, startPoint y: 430, endPoint x: 896, endPoint y: 429, distance: 34.6
click at [896, 429] on div "Material cost 1 ​ x $1,000.00" at bounding box center [852, 430] width 200 height 24
click at [933, 523] on button "Update" at bounding box center [931, 524] width 41 height 20
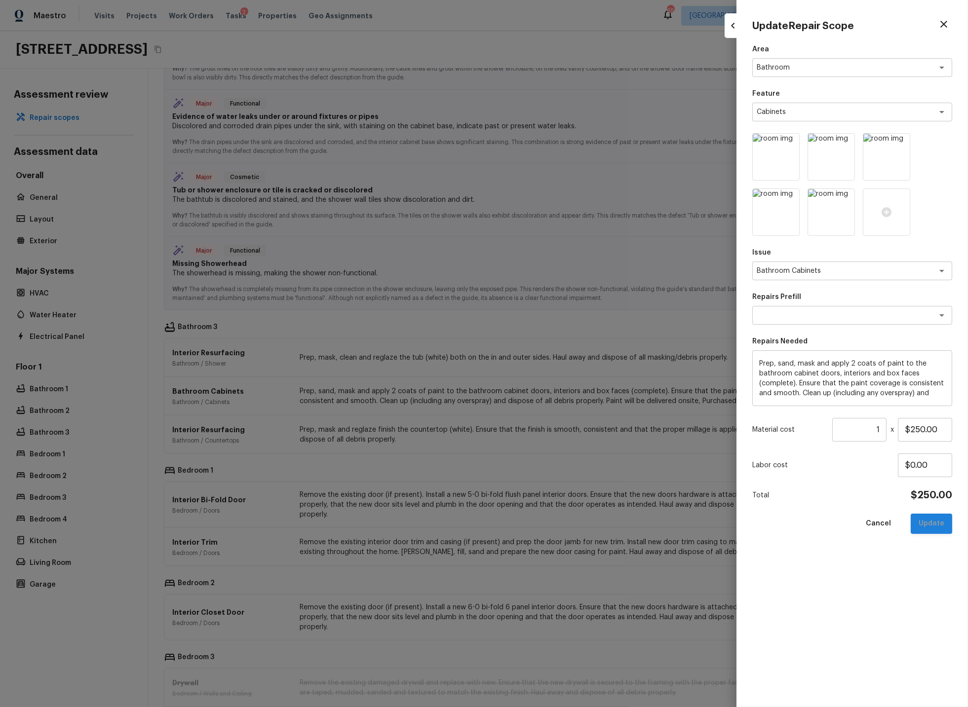
type input "$1,000.00"
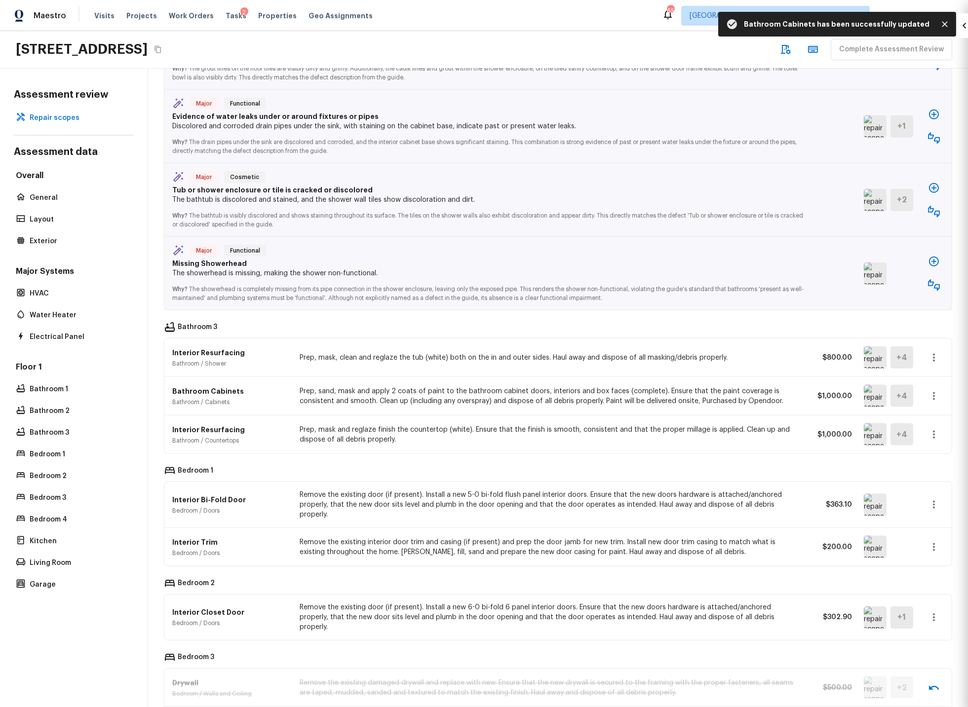
type input "$0.00"
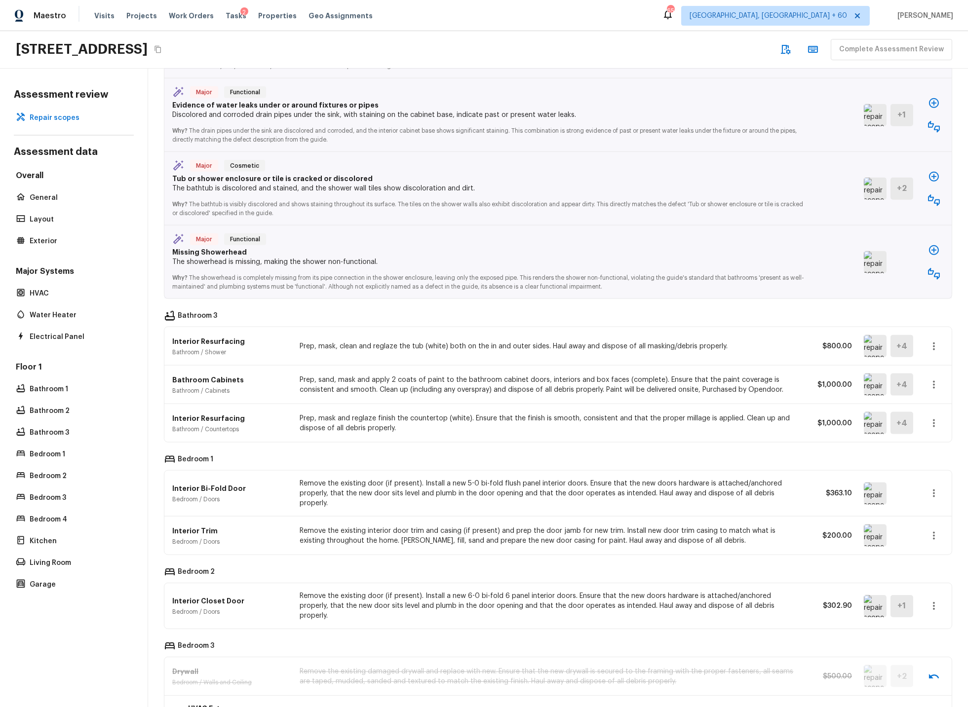
scroll to position [2973, 0]
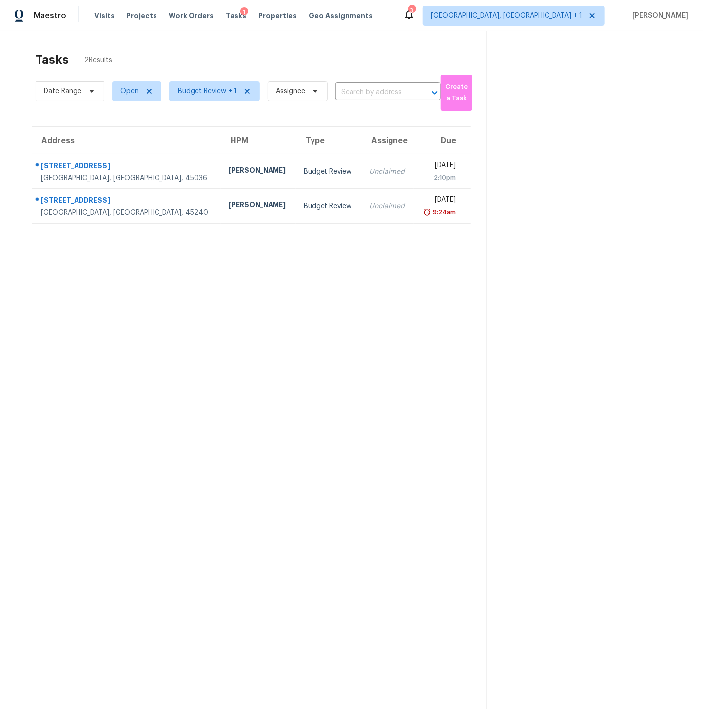
scroll to position [5, 0]
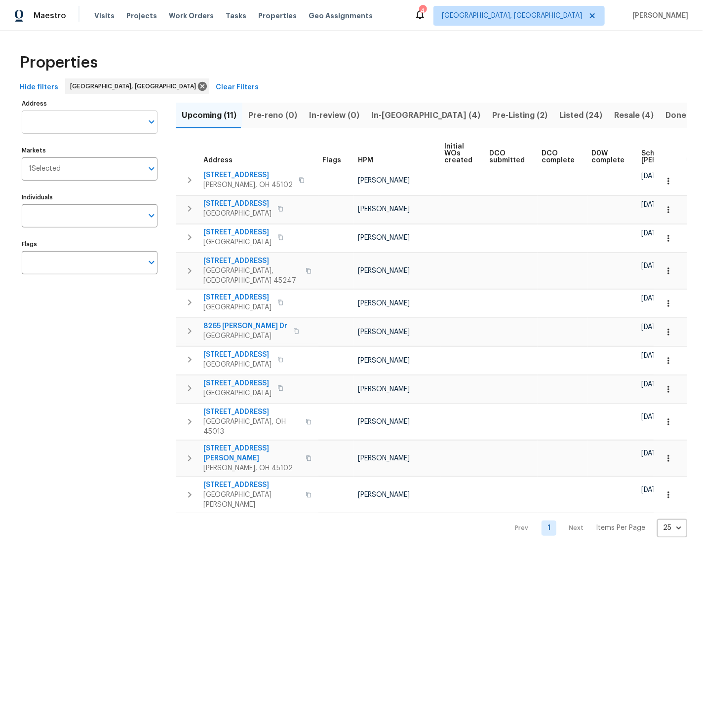
click at [34, 120] on input "Address" at bounding box center [82, 122] width 121 height 23
type input "rockport"
click at [238, 141] on th "Address" at bounding box center [247, 153] width 143 height 27
click at [559, 113] on span "Listed (24)" at bounding box center [580, 116] width 43 height 14
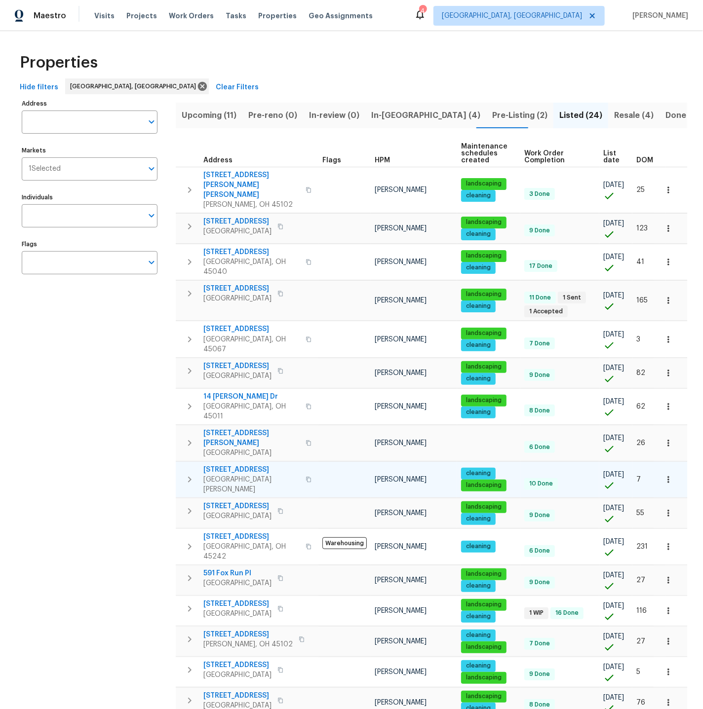
click at [190, 474] on icon "button" at bounding box center [190, 480] width 12 height 12
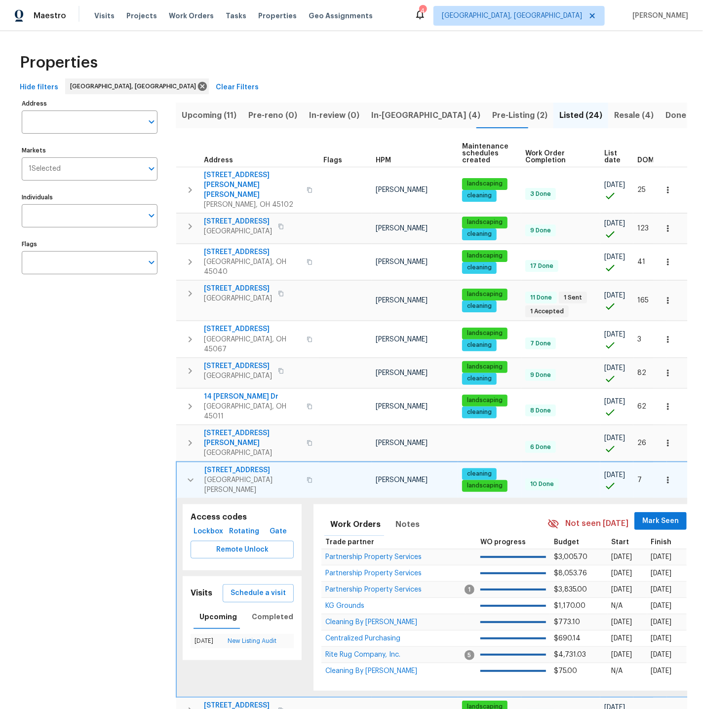
click at [250, 465] on span "7795 Rock Port Way" at bounding box center [252, 470] width 96 height 10
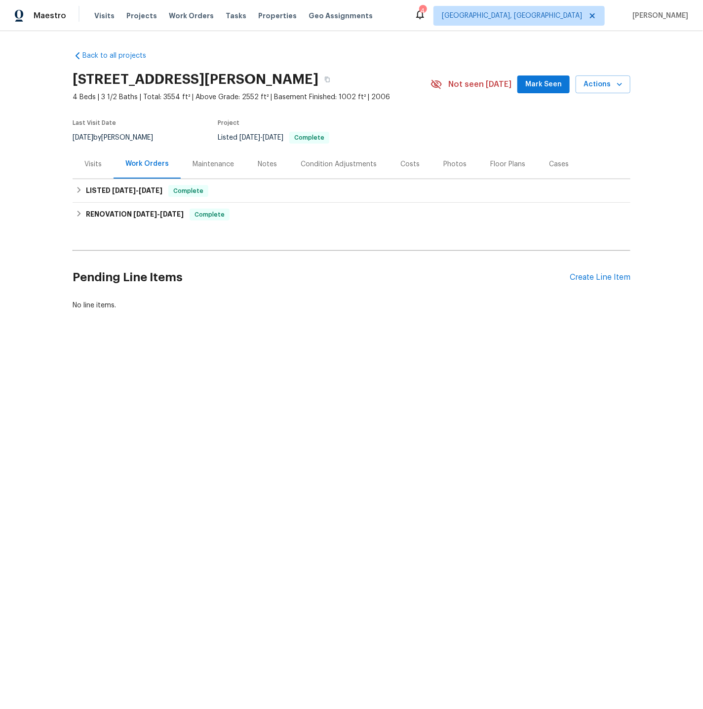
click at [96, 162] on div "Visits" at bounding box center [92, 164] width 17 height 10
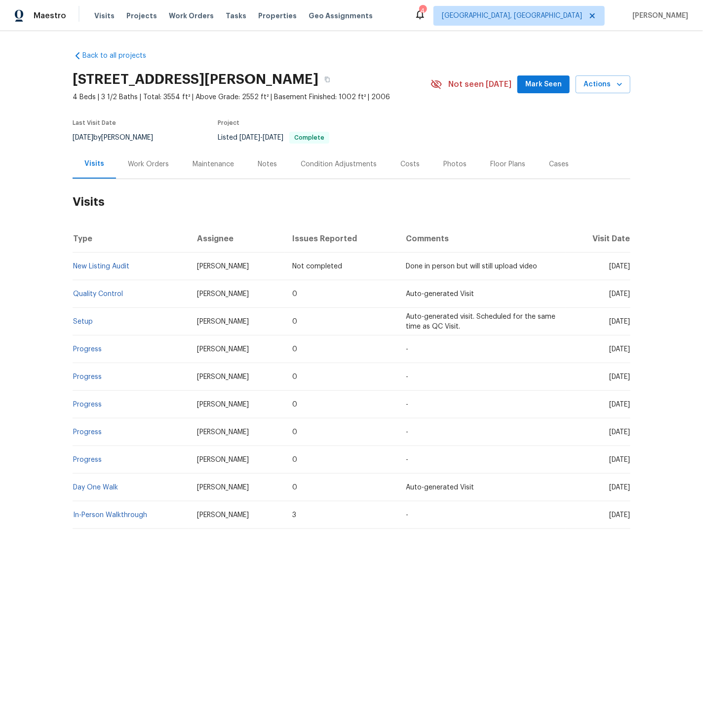
click at [453, 163] on div "Photos" at bounding box center [454, 164] width 23 height 10
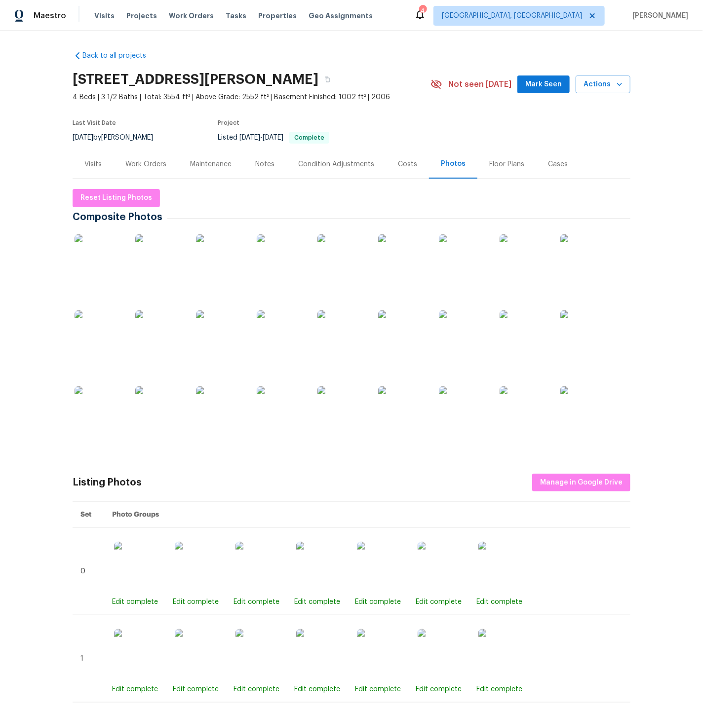
click at [108, 252] on img at bounding box center [99, 258] width 49 height 49
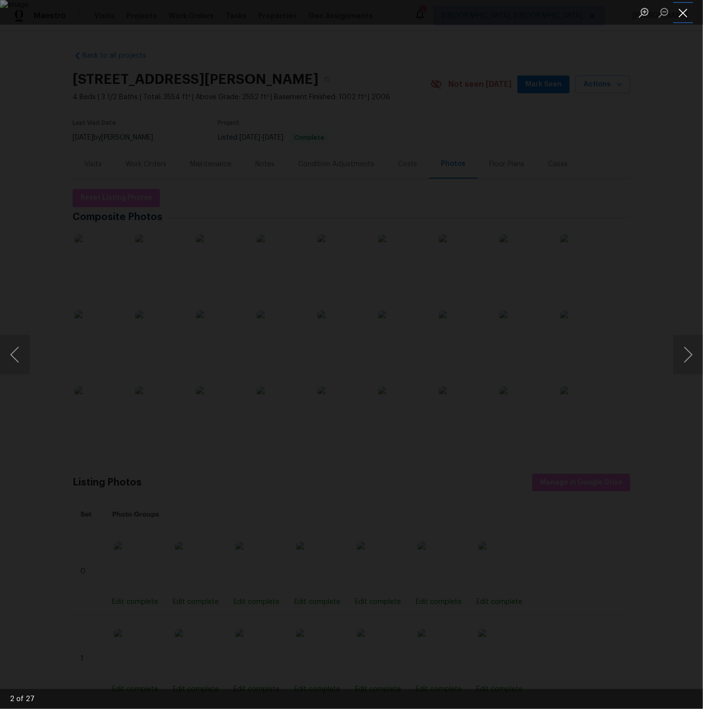
click at [683, 13] on button "Close lightbox" at bounding box center [683, 12] width 20 height 17
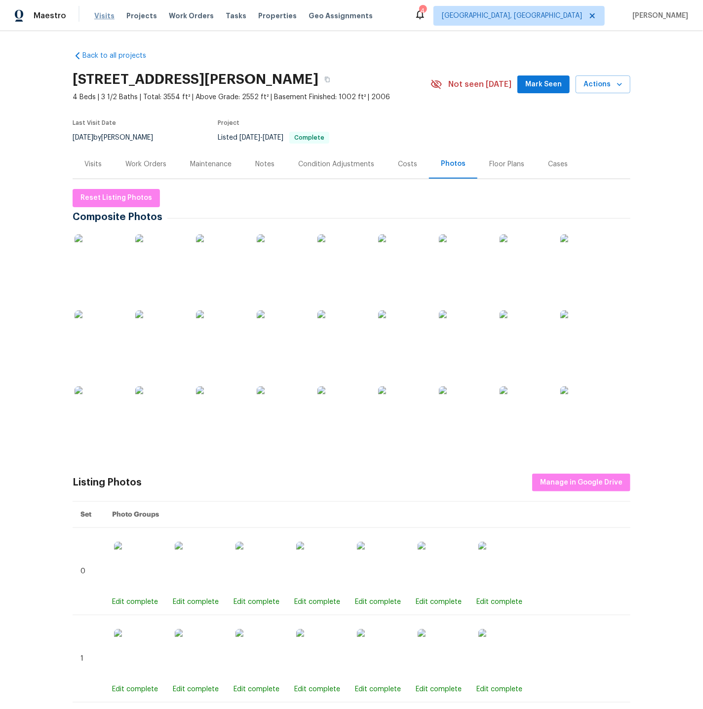
click at [104, 17] on span "Visits" at bounding box center [104, 16] width 20 height 10
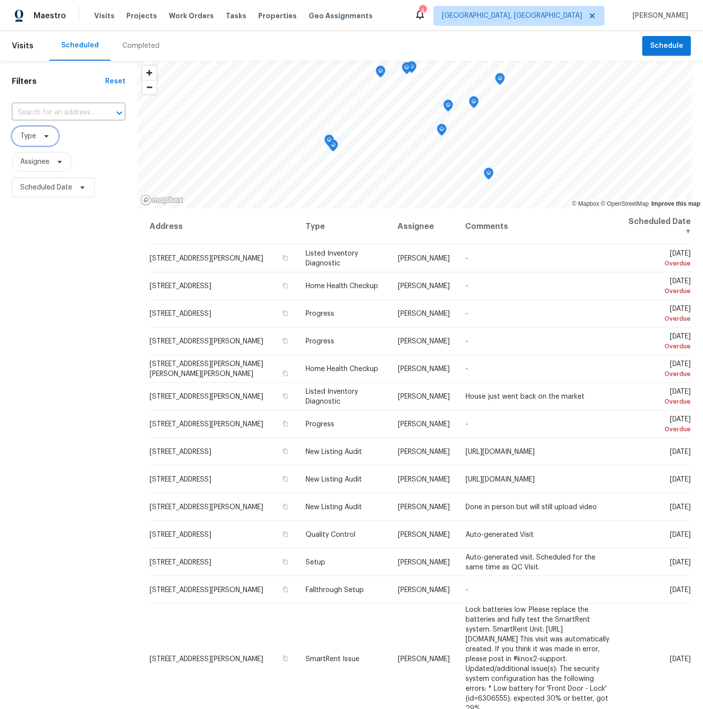
click at [31, 135] on span "Type" at bounding box center [28, 136] width 16 height 10
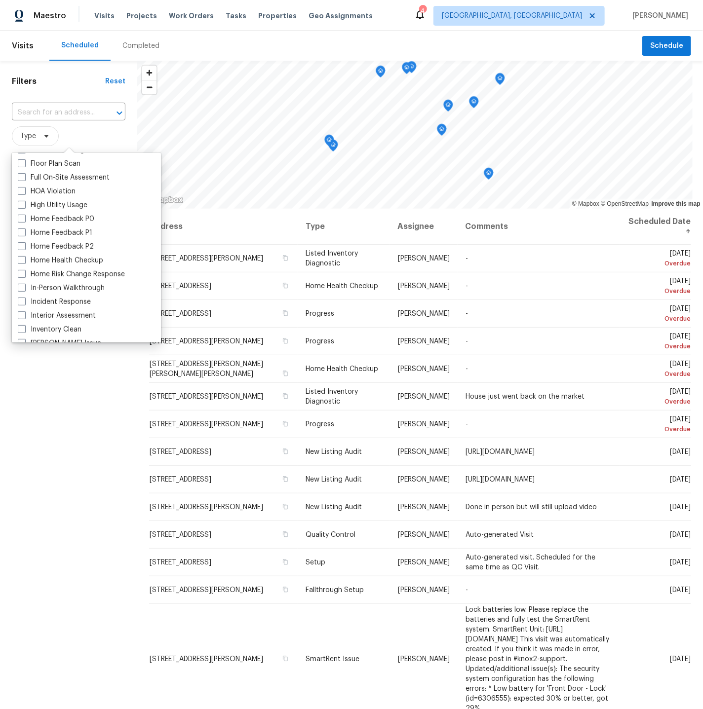
scroll to position [264, 0]
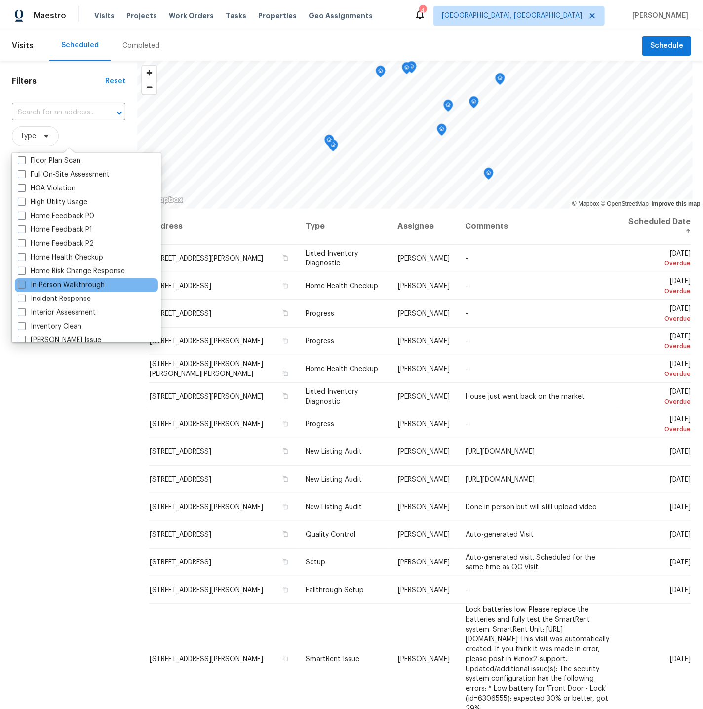
click at [19, 285] on span at bounding box center [22, 285] width 8 height 8
click at [19, 285] on input "In-Person Walkthrough" at bounding box center [21, 283] width 6 height 6
checkbox input "true"
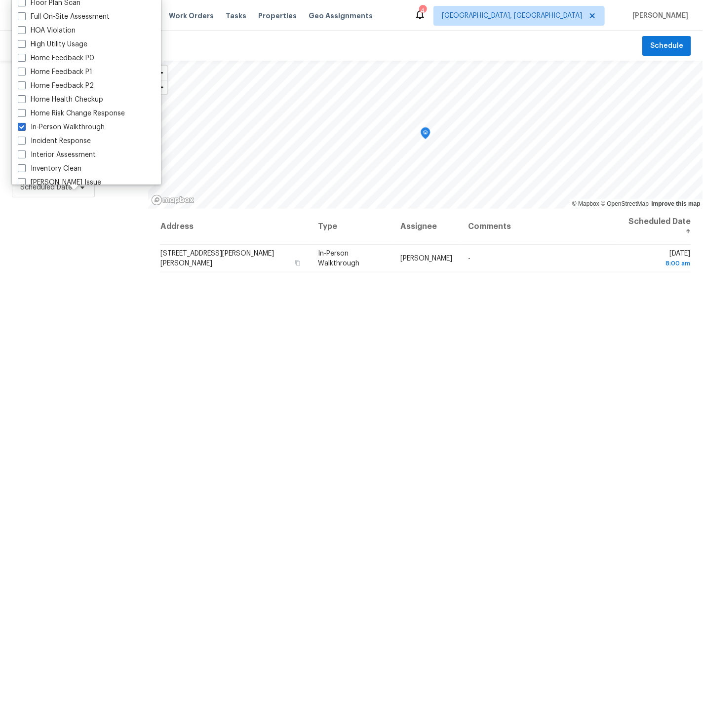
click at [112, 369] on div "Filters Reset ​ In-Person Walkthrough Assignee Scheduled Date" at bounding box center [74, 419] width 148 height 716
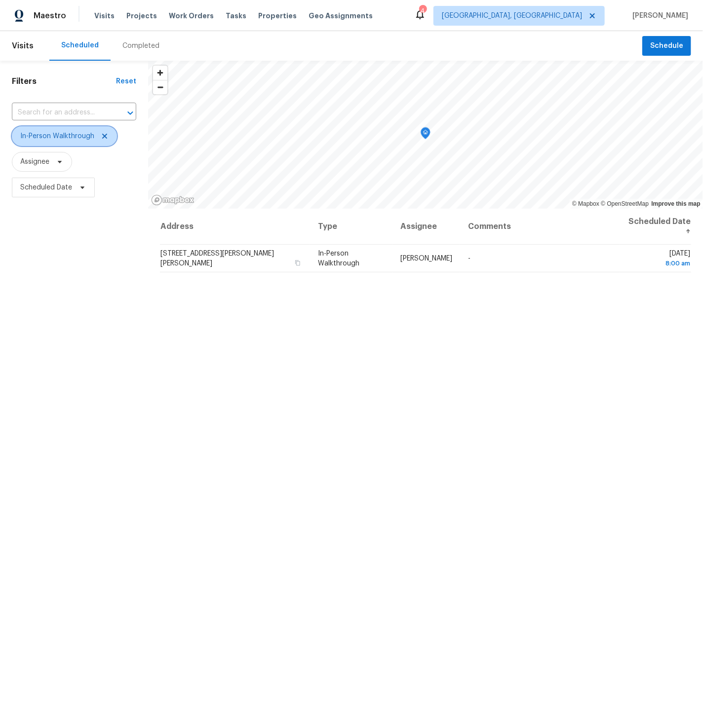
click at [102, 136] on icon at bounding box center [105, 136] width 8 height 8
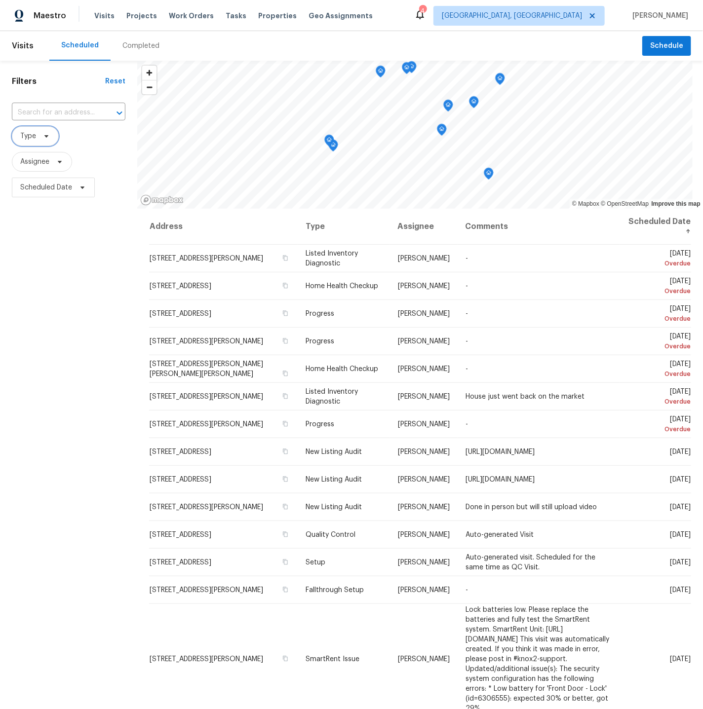
click at [36, 137] on span "Type" at bounding box center [35, 136] width 47 height 20
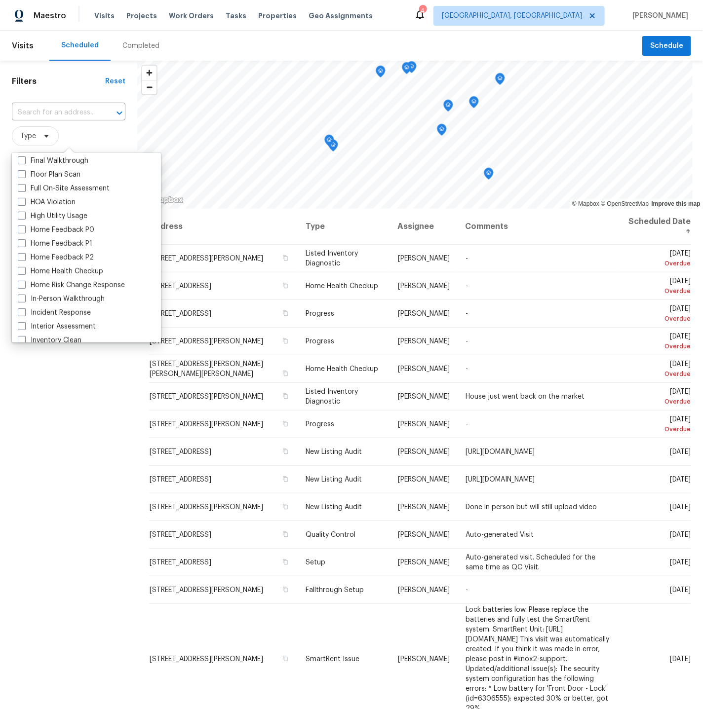
scroll to position [251, 0]
click at [22, 295] on span at bounding box center [22, 298] width 8 height 8
click at [22, 295] on input "In-Person Walkthrough" at bounding box center [21, 296] width 6 height 6
checkbox input "true"
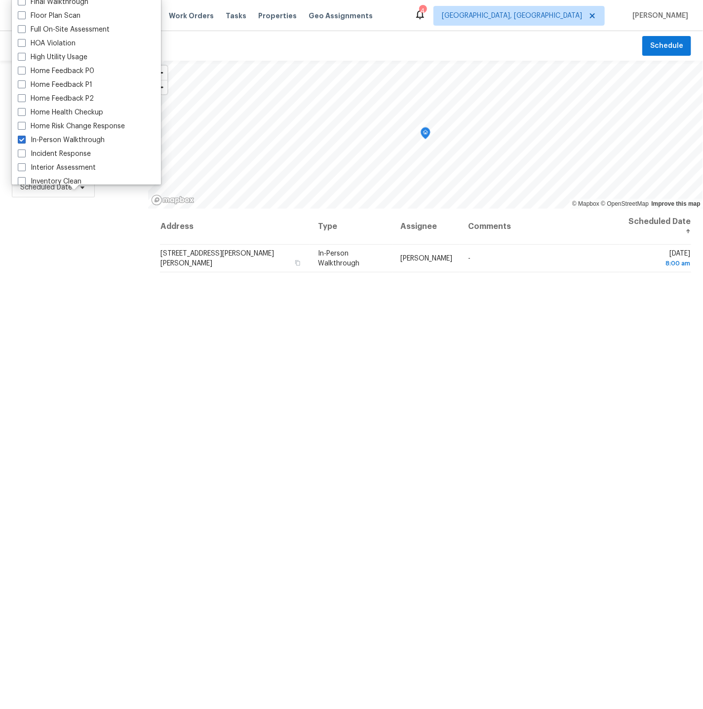
click at [109, 430] on div "Filters Reset ​ In-Person Walkthrough Assignee Scheduled Date" at bounding box center [74, 419] width 148 height 716
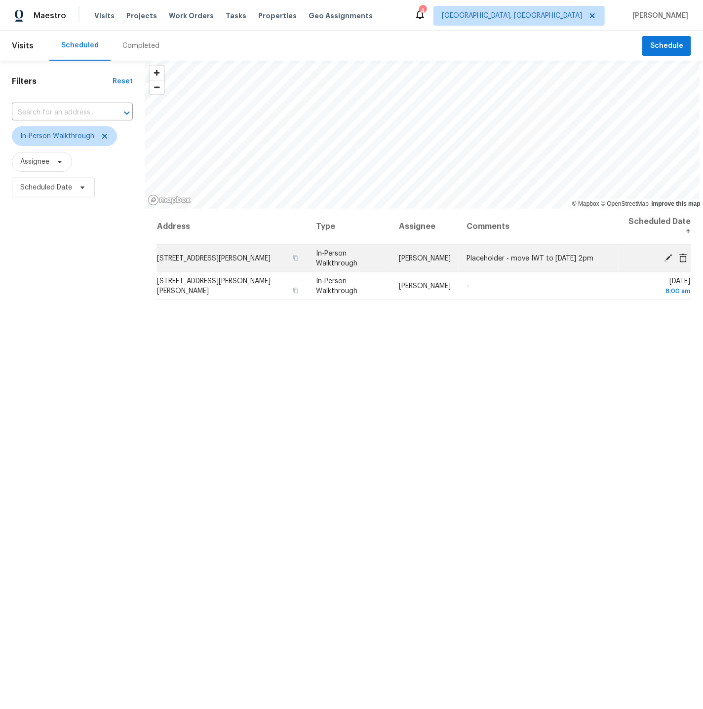
click at [668, 254] on icon at bounding box center [668, 258] width 8 height 8
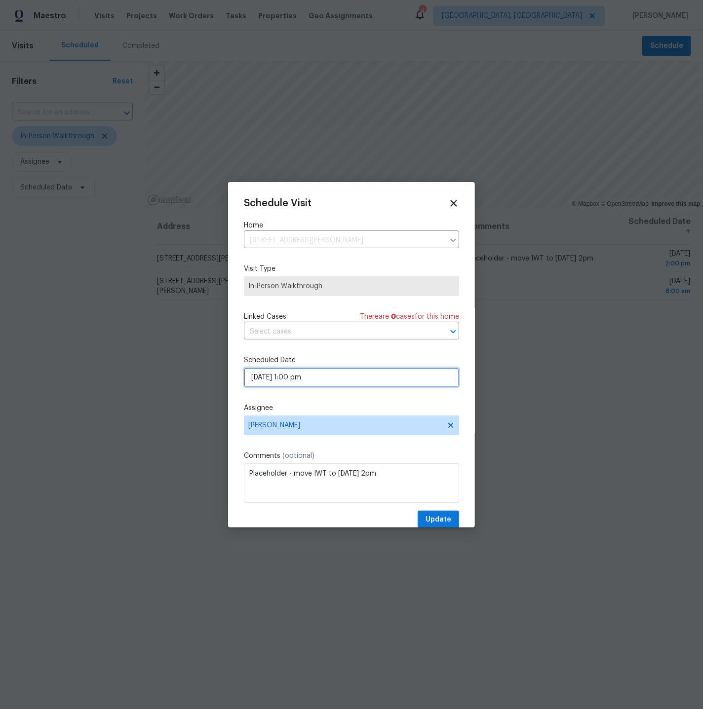
select select "9"
select select "pm"
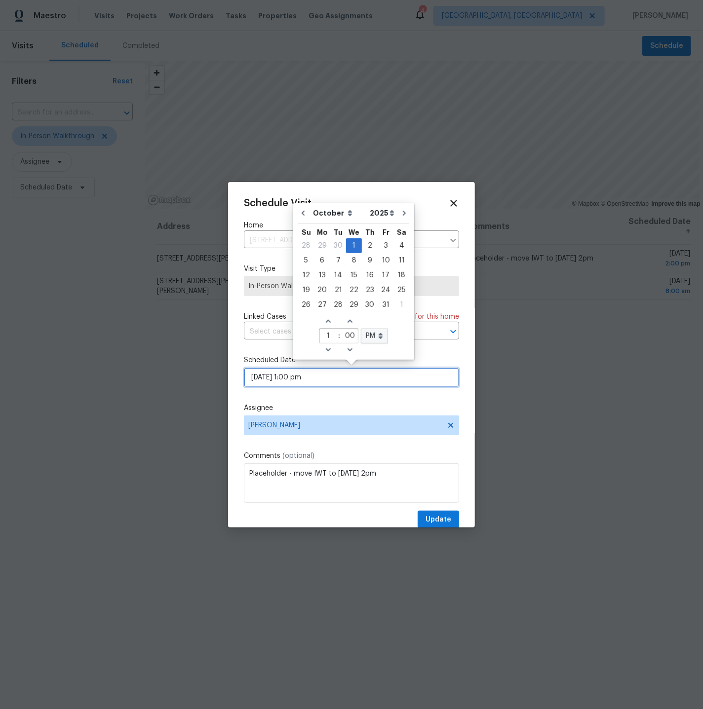
click at [339, 376] on input "[DATE] 1:00 pm" at bounding box center [351, 378] width 215 height 20
click at [336, 244] on div "30" at bounding box center [338, 246] width 16 height 14
type input "[DATE] 1:00 pm"
select select "8"
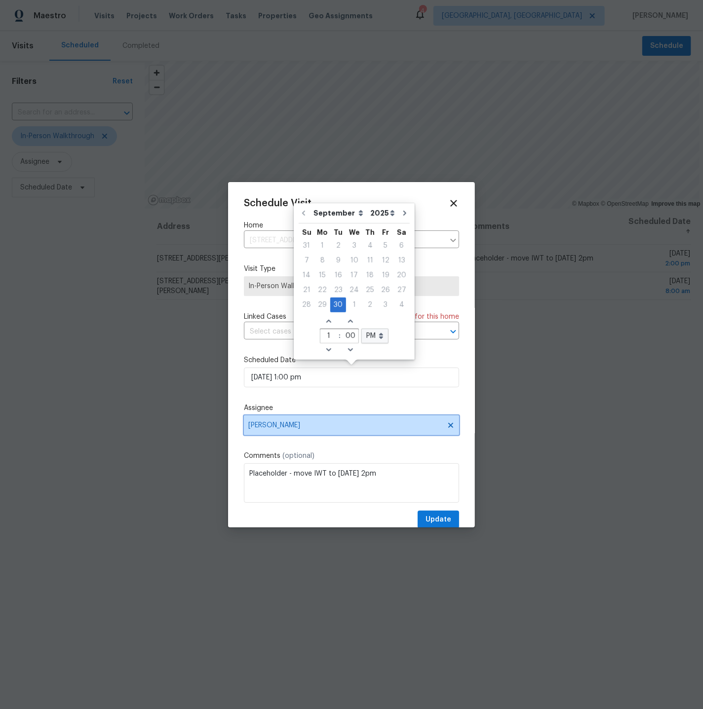
click at [311, 423] on span "[PERSON_NAME]" at bounding box center [344, 426] width 193 height 8
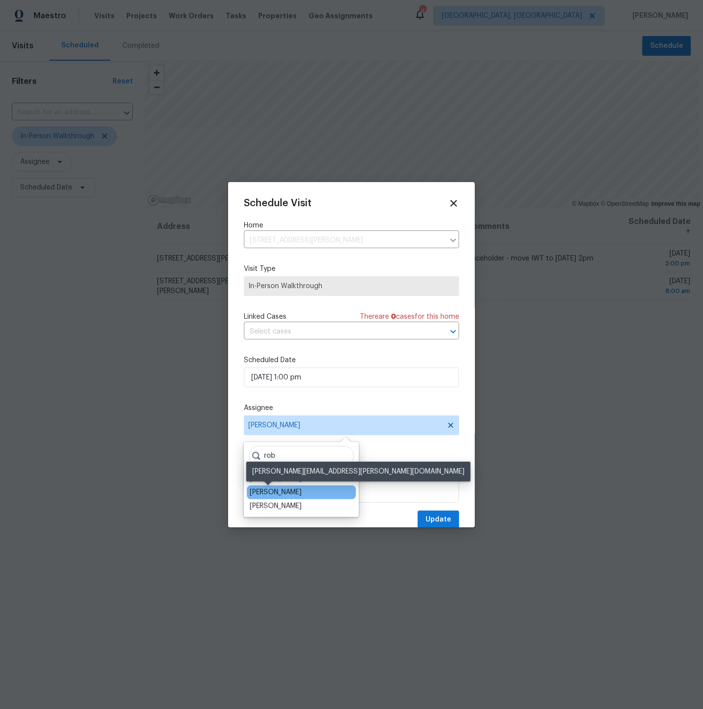
type input "rob"
click at [282, 491] on div "[PERSON_NAME]" at bounding box center [276, 493] width 52 height 10
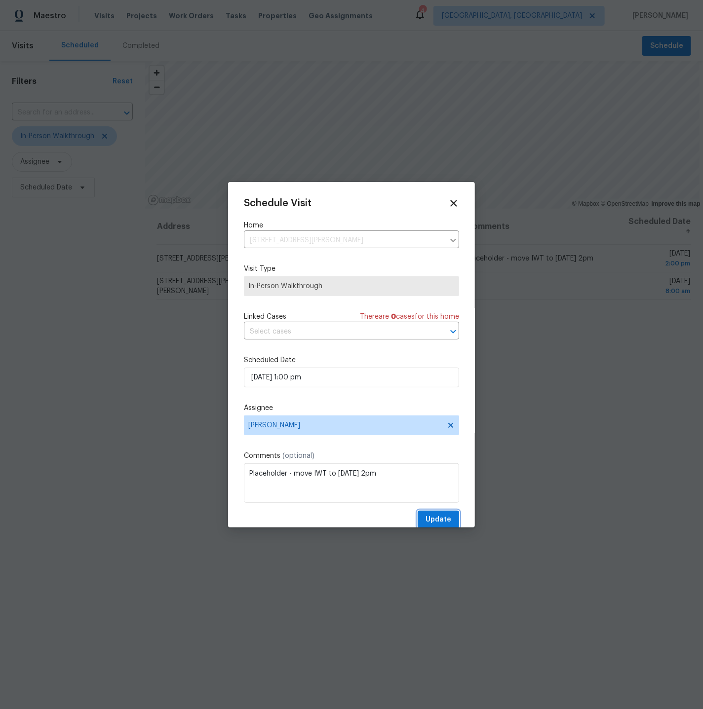
click at [434, 519] on span "Update" at bounding box center [438, 520] width 26 height 12
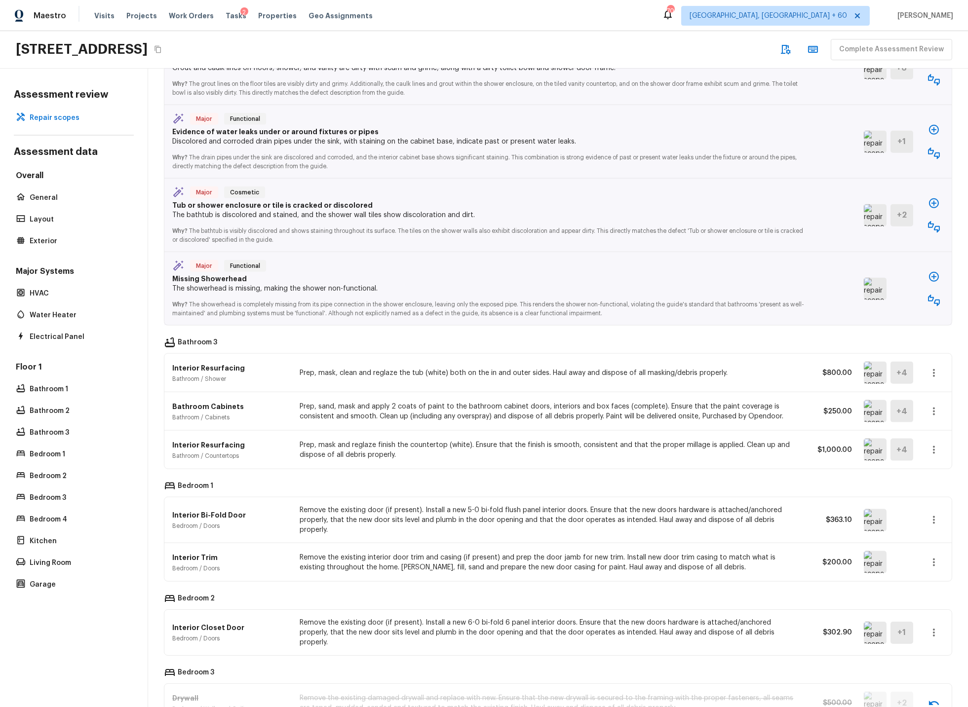
scroll to position [2939, 0]
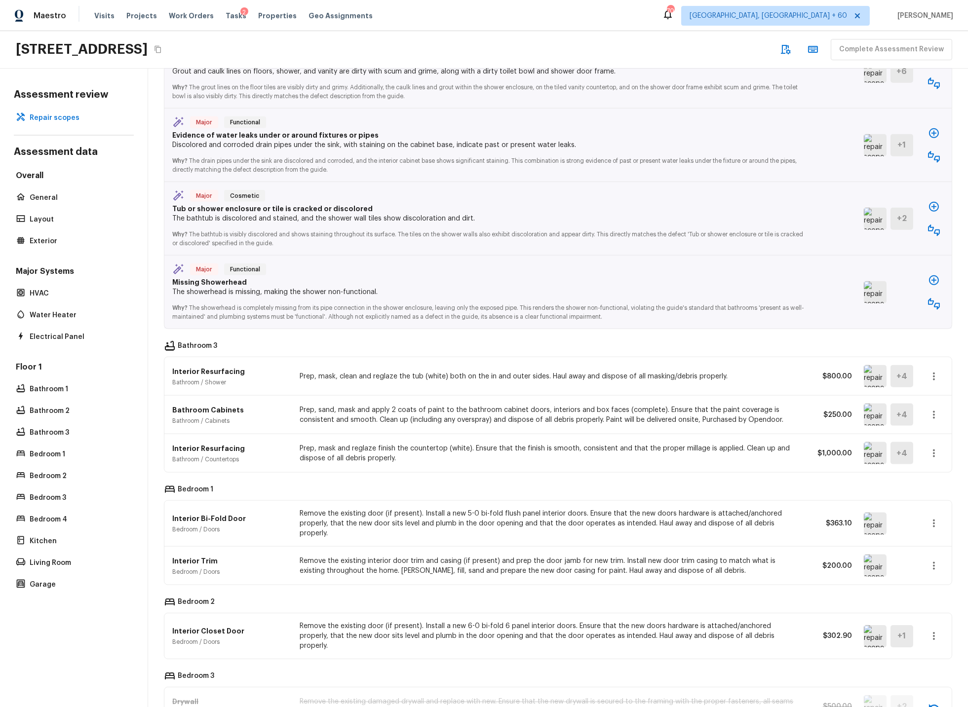
click at [876, 378] on img at bounding box center [875, 376] width 23 height 22
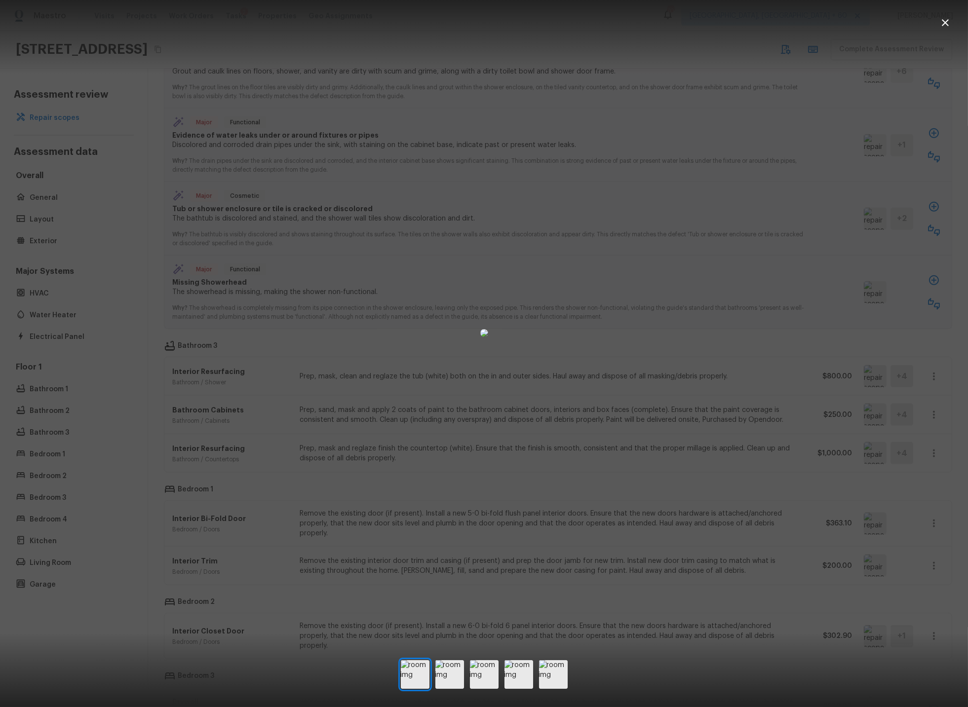
click at [946, 21] on icon "button" at bounding box center [945, 22] width 7 height 7
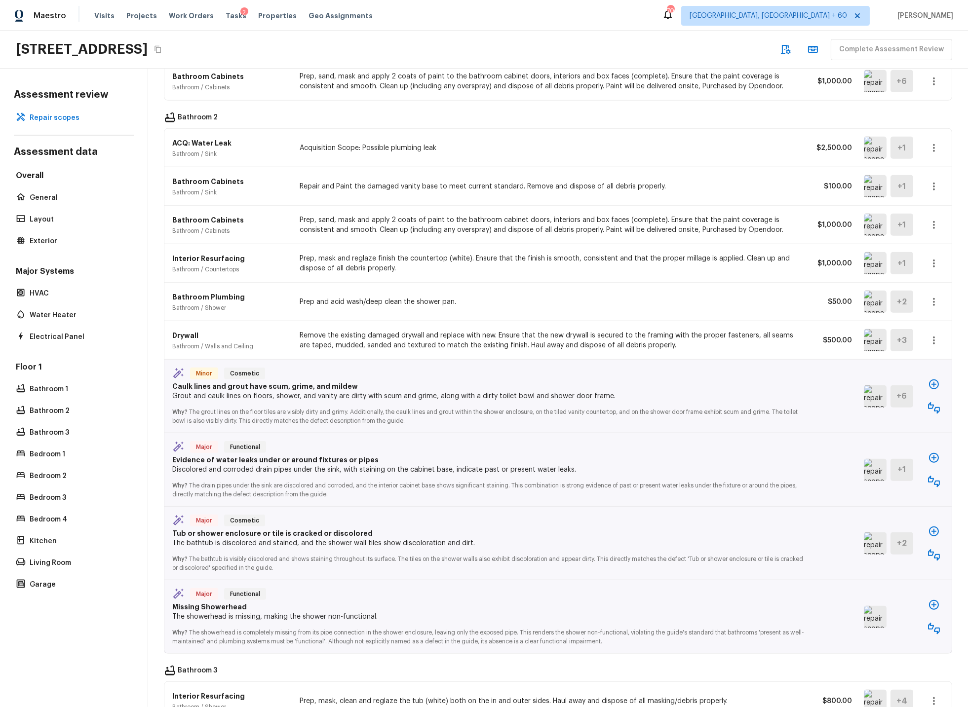
scroll to position [2604, 0]
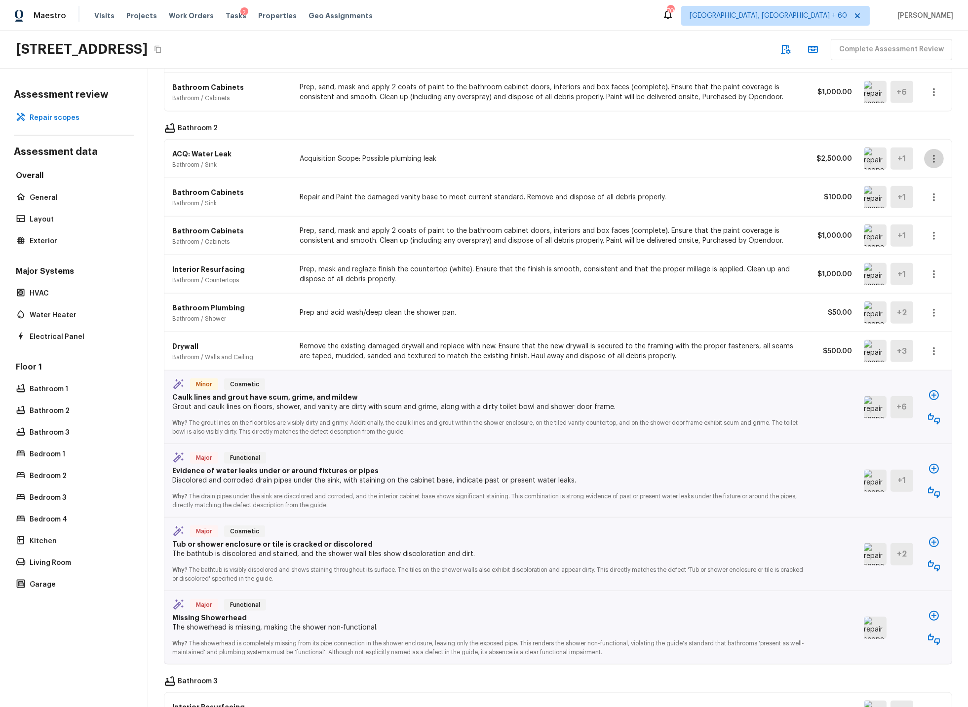
click at [934, 160] on icon "button" at bounding box center [934, 159] width 12 height 12
click at [912, 190] on li "Edit" at bounding box center [930, 190] width 64 height 30
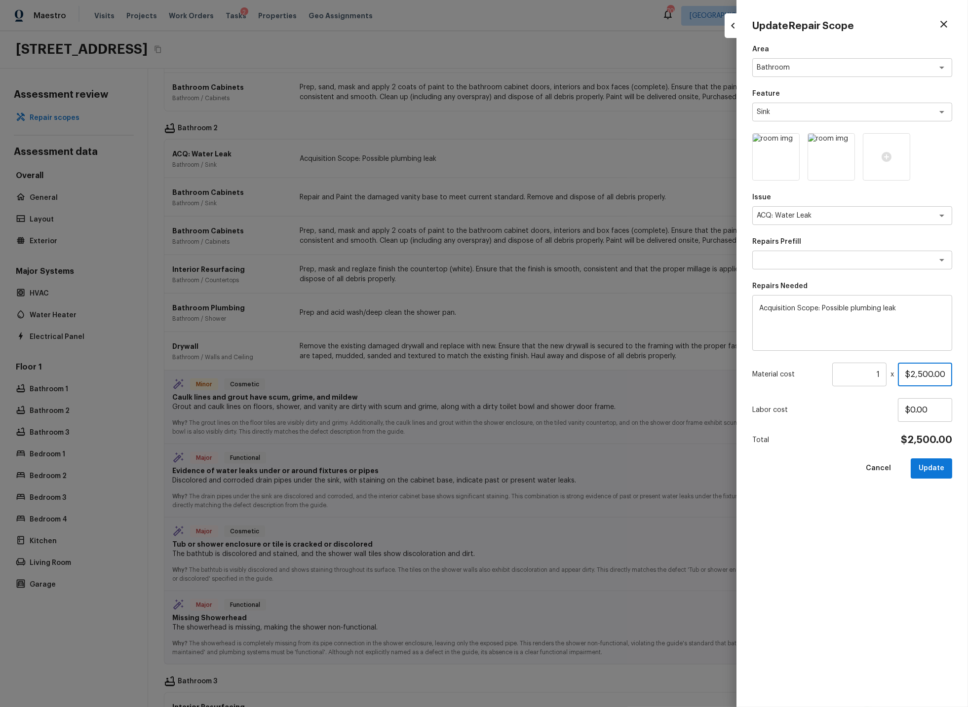
drag, startPoint x: 930, startPoint y: 375, endPoint x: 951, endPoint y: 378, distance: 21.4
click at [931, 375] on input "$2,500.00" at bounding box center [925, 375] width 54 height 24
type input "$250.00"
click at [932, 464] on button "Update" at bounding box center [931, 469] width 41 height 20
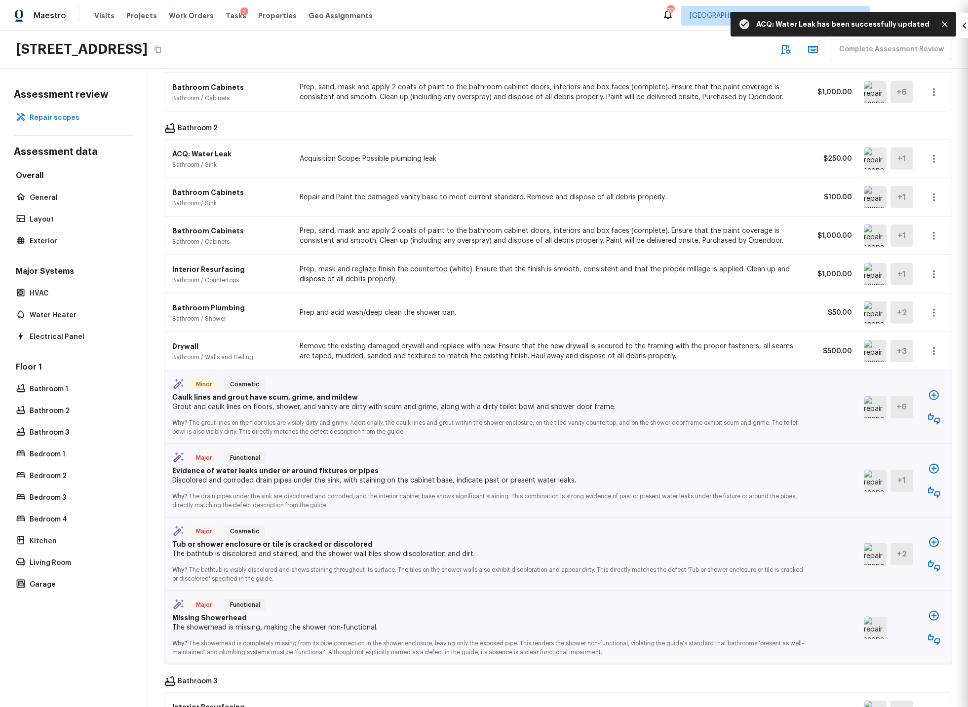
type input "$0.00"
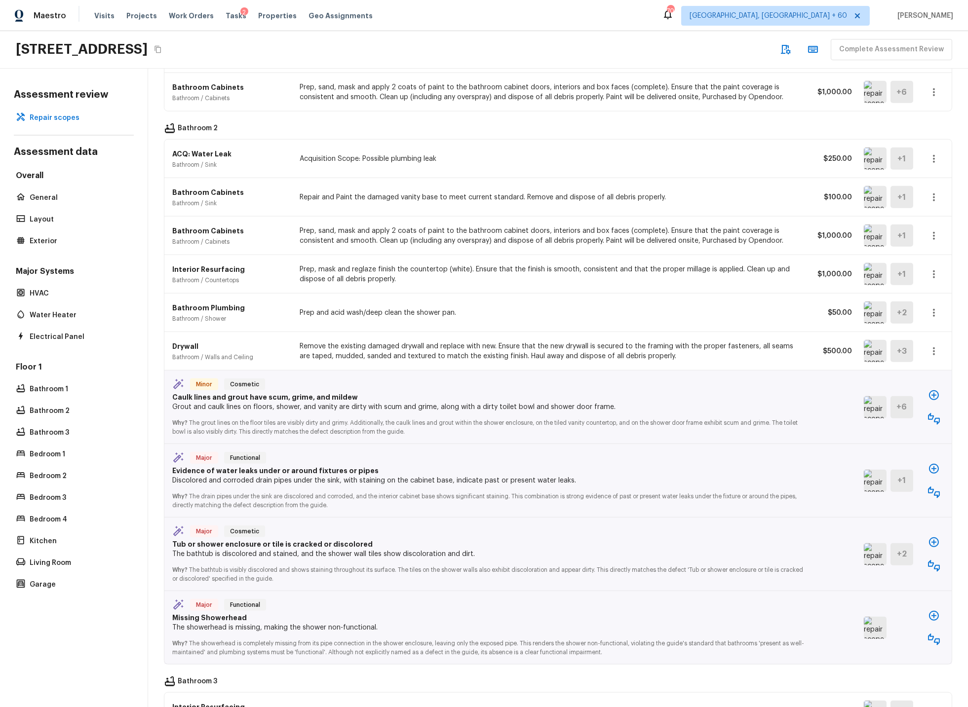
click at [879, 198] on img at bounding box center [875, 197] width 23 height 22
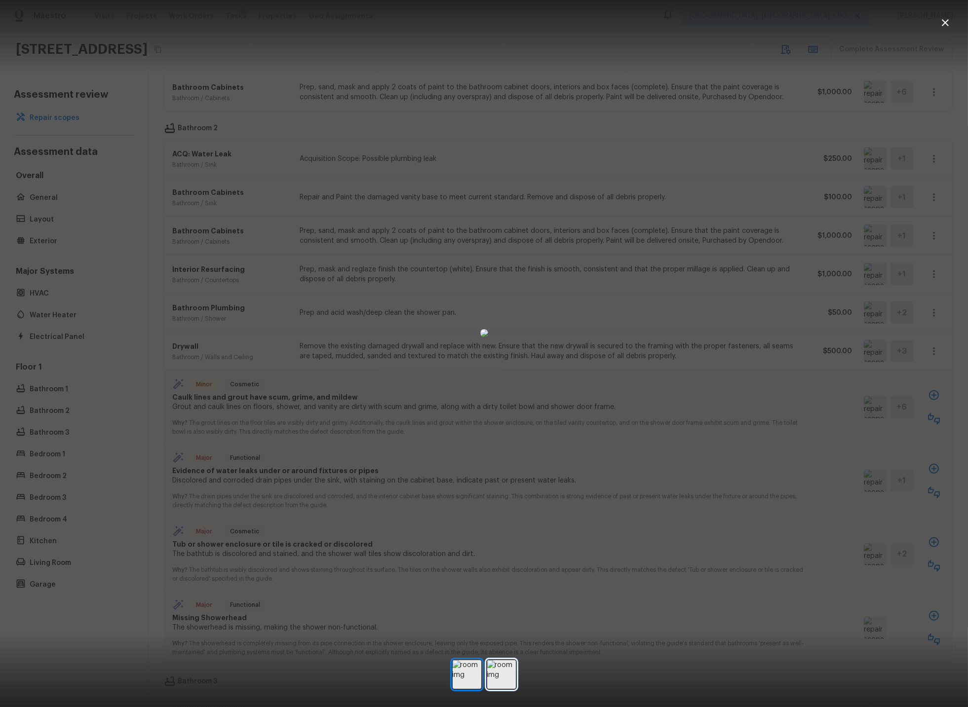
click at [504, 676] on img at bounding box center [501, 674] width 29 height 29
click at [948, 22] on icon "button" at bounding box center [945, 23] width 12 height 12
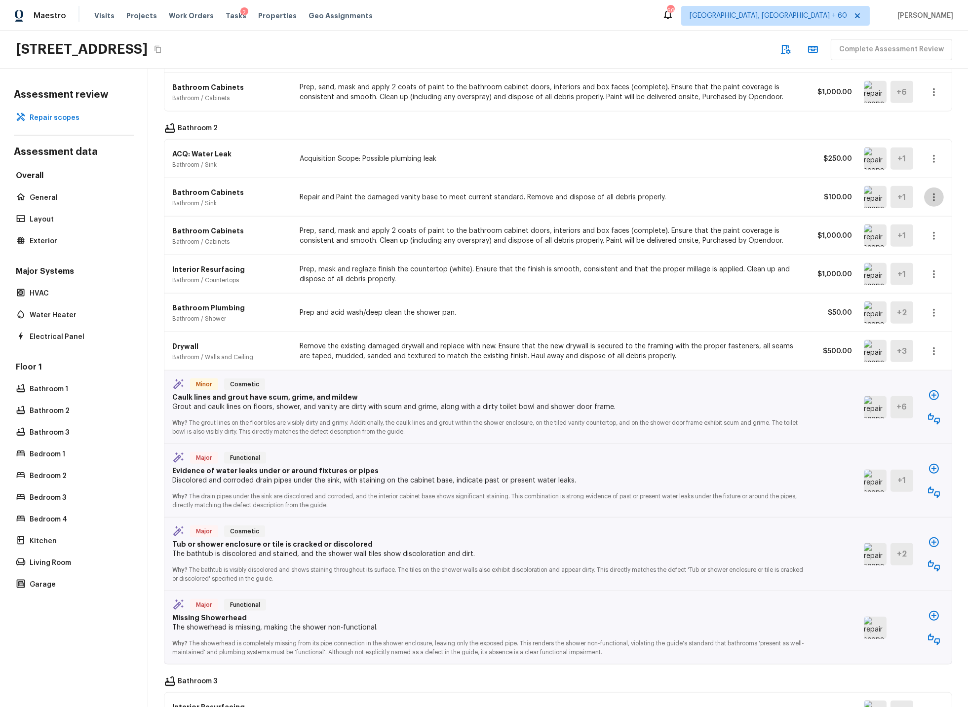
click at [933, 198] on icon "button" at bounding box center [934, 197] width 2 height 8
click at [915, 257] on li "Remove" at bounding box center [930, 258] width 64 height 30
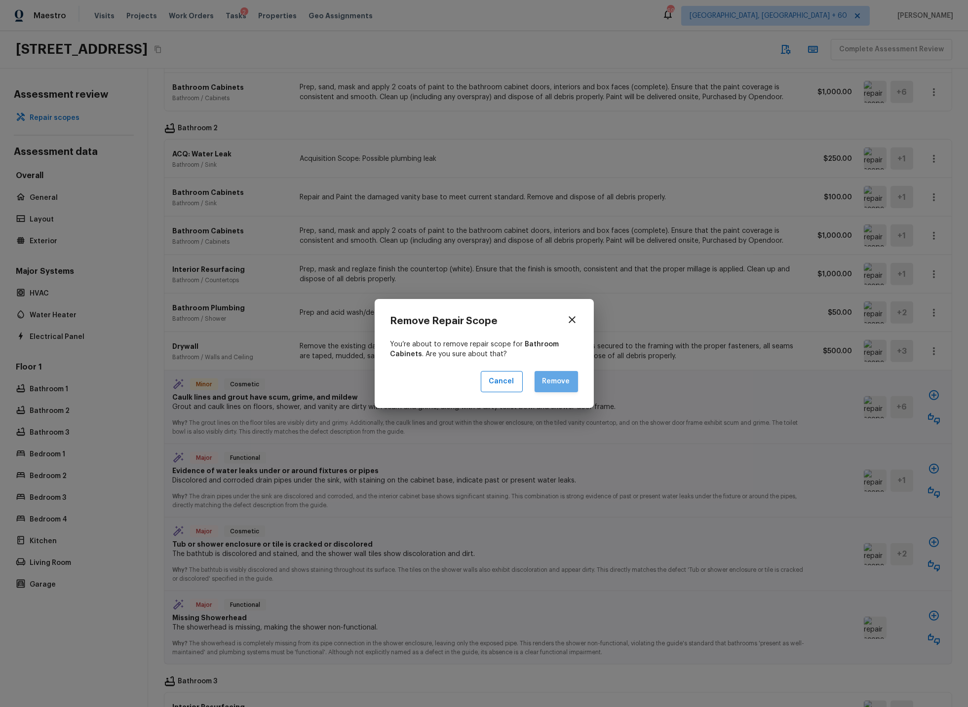
click at [548, 385] on button "Remove" at bounding box center [556, 381] width 43 height 21
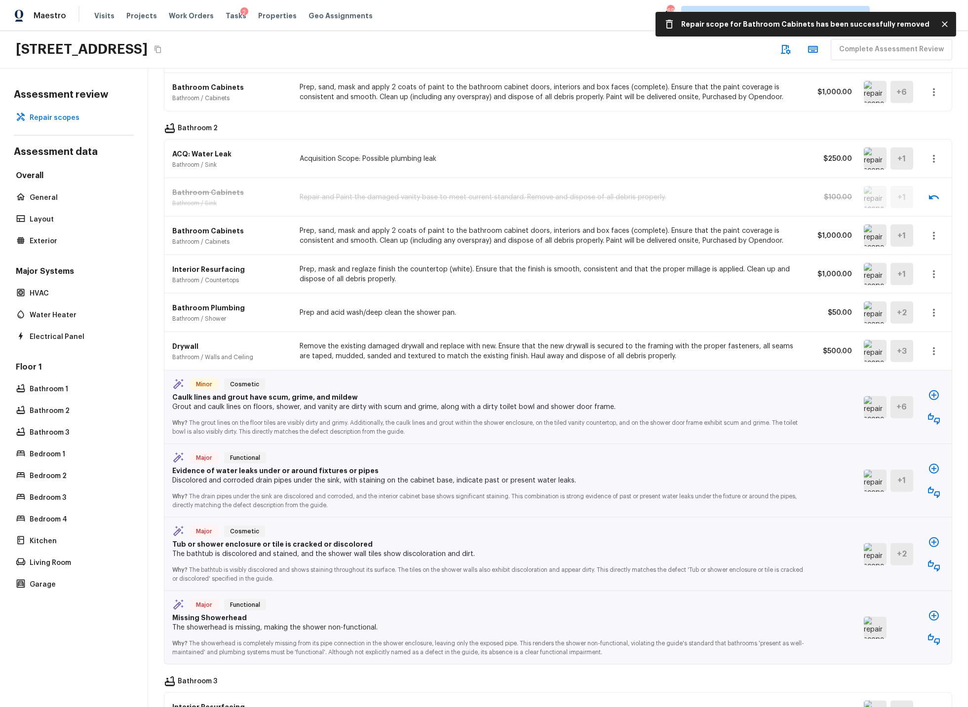
click at [933, 237] on icon "button" at bounding box center [934, 236] width 12 height 12
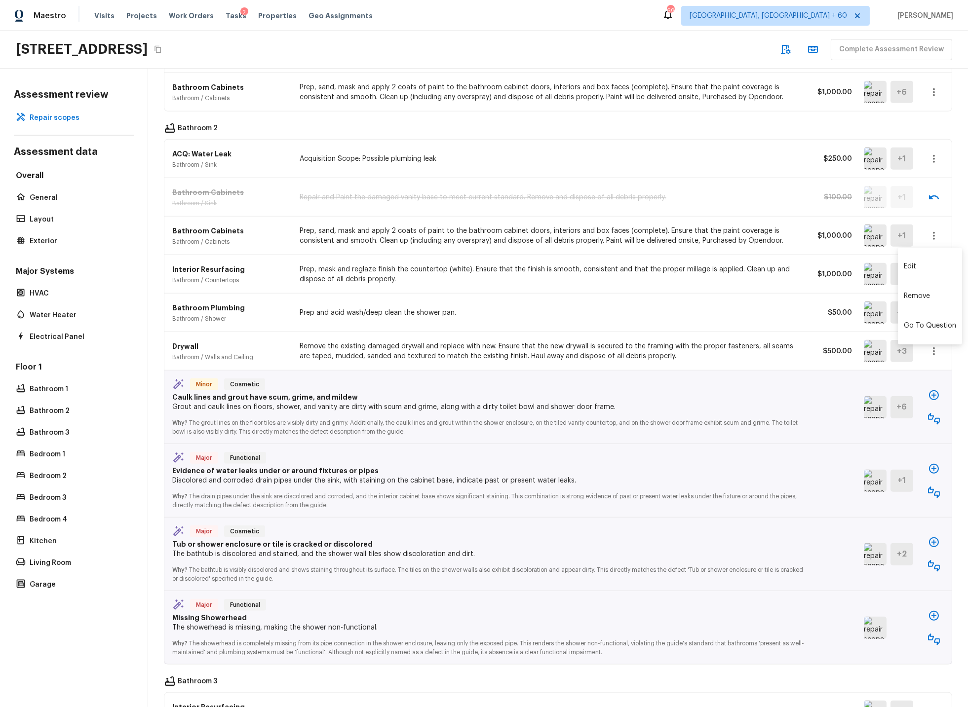
click at [910, 265] on li "Edit" at bounding box center [930, 267] width 64 height 30
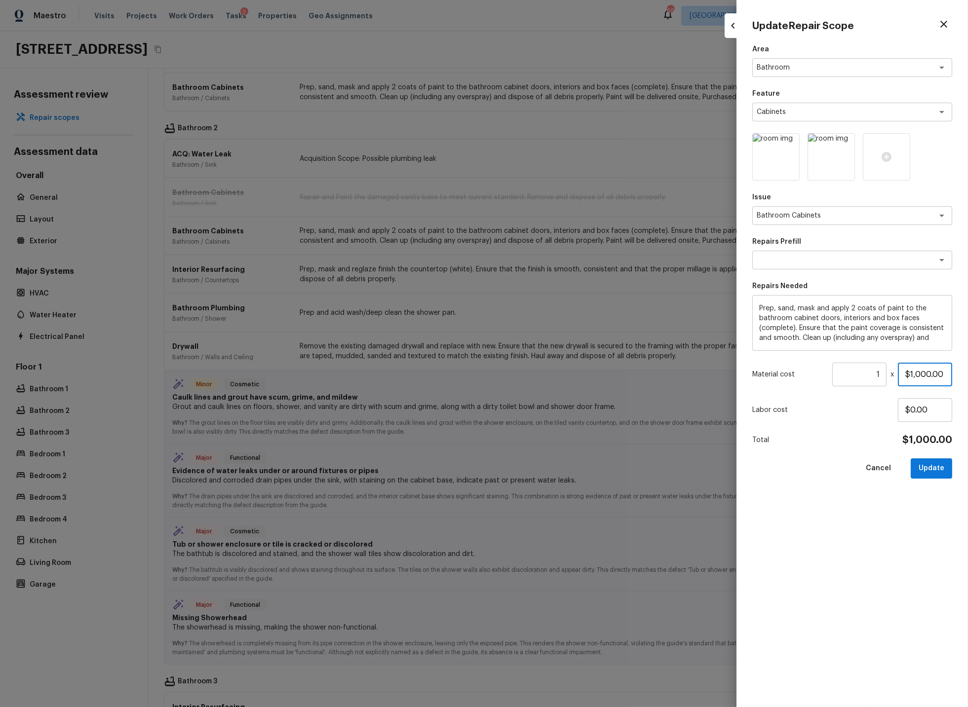
drag, startPoint x: 931, startPoint y: 374, endPoint x: 915, endPoint y: 374, distance: 16.3
click at [915, 374] on input "$1,000.00" at bounding box center [925, 375] width 54 height 24
click at [934, 467] on button "Update" at bounding box center [931, 469] width 41 height 20
type input "$1,000.00"
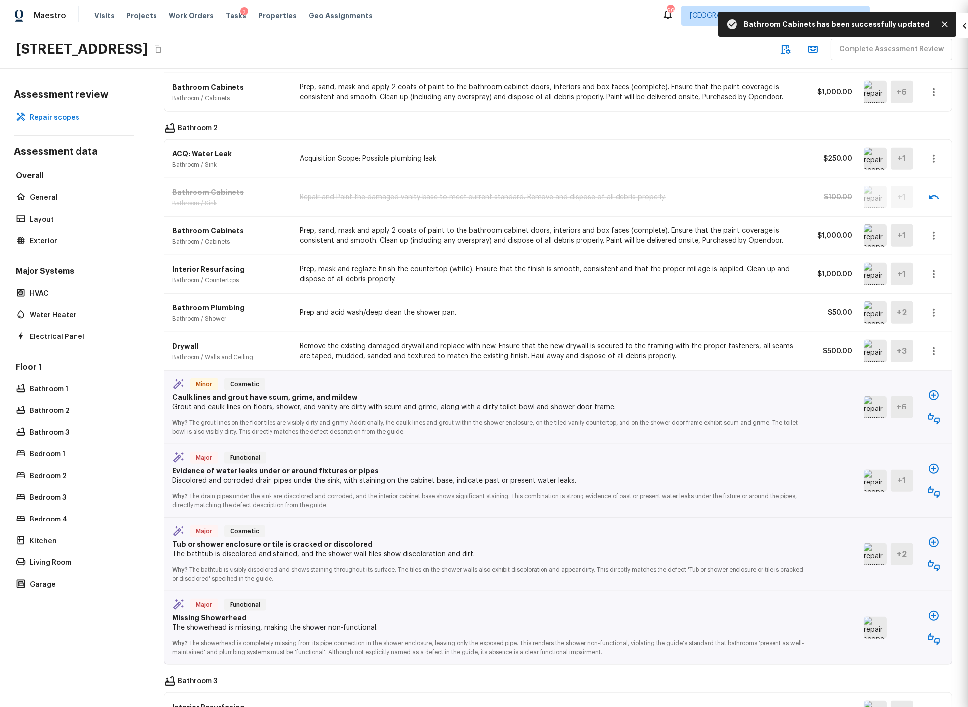
type input "$0.00"
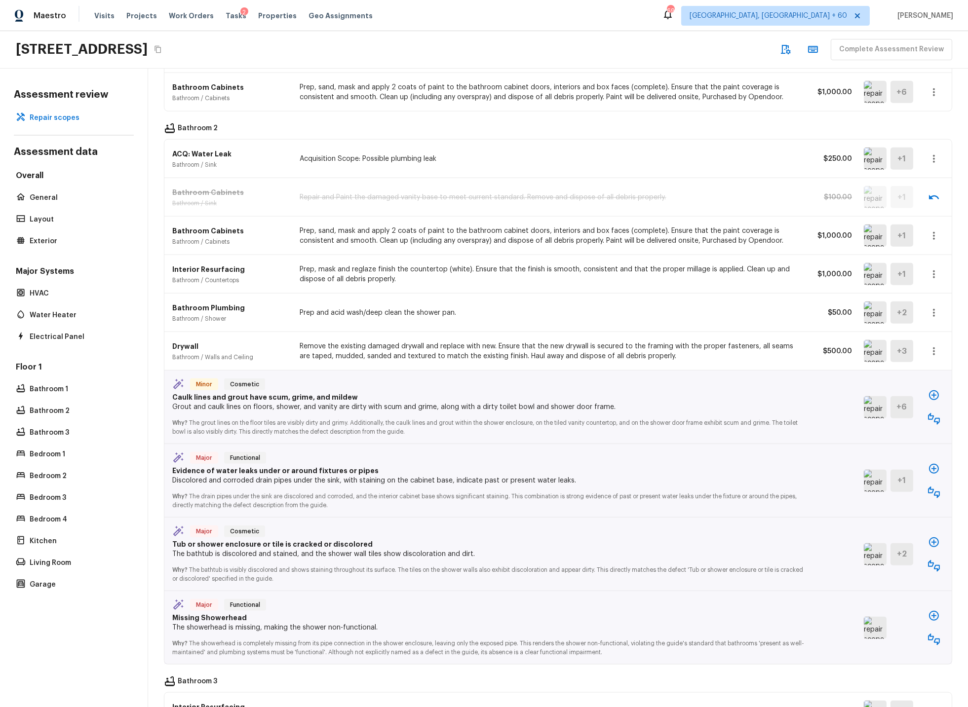
click at [872, 354] on img at bounding box center [875, 351] width 23 height 22
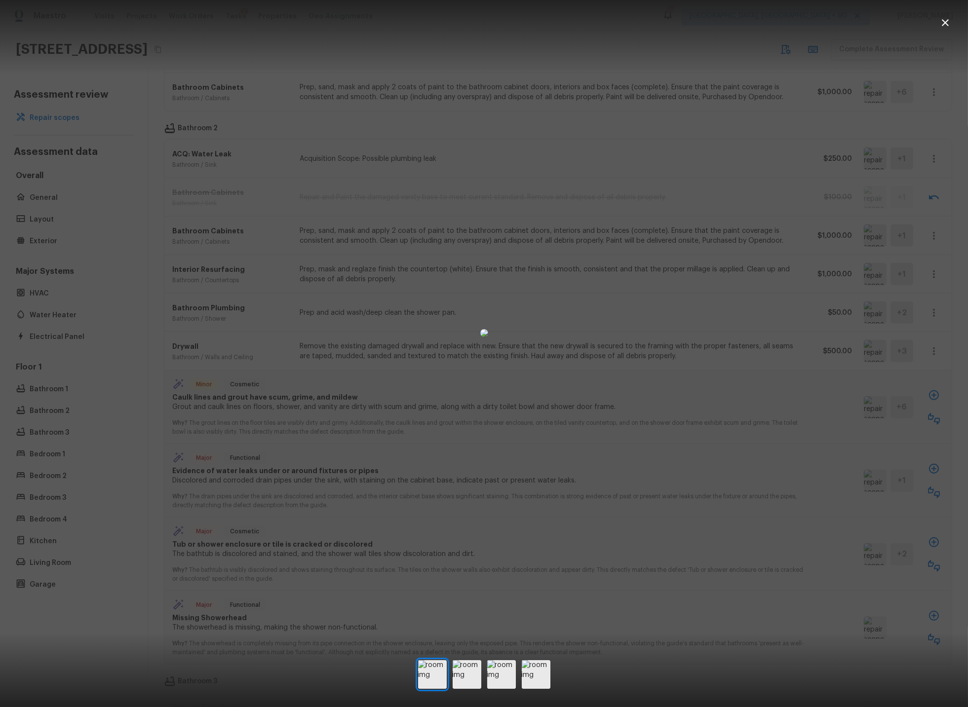
click at [947, 22] on icon "button" at bounding box center [945, 23] width 12 height 12
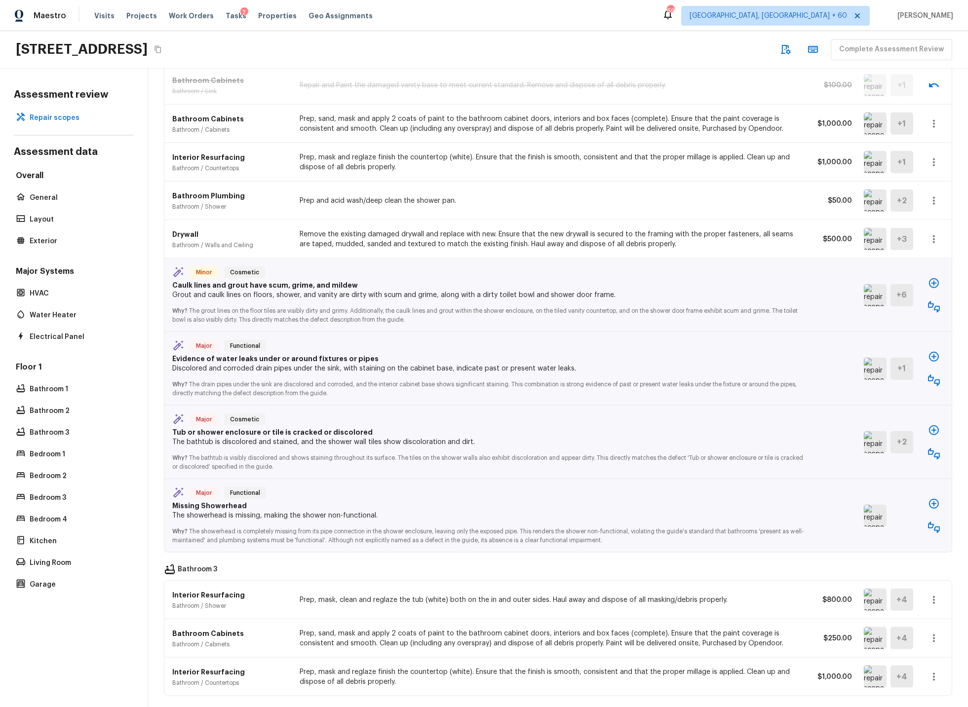
scroll to position [2725, 0]
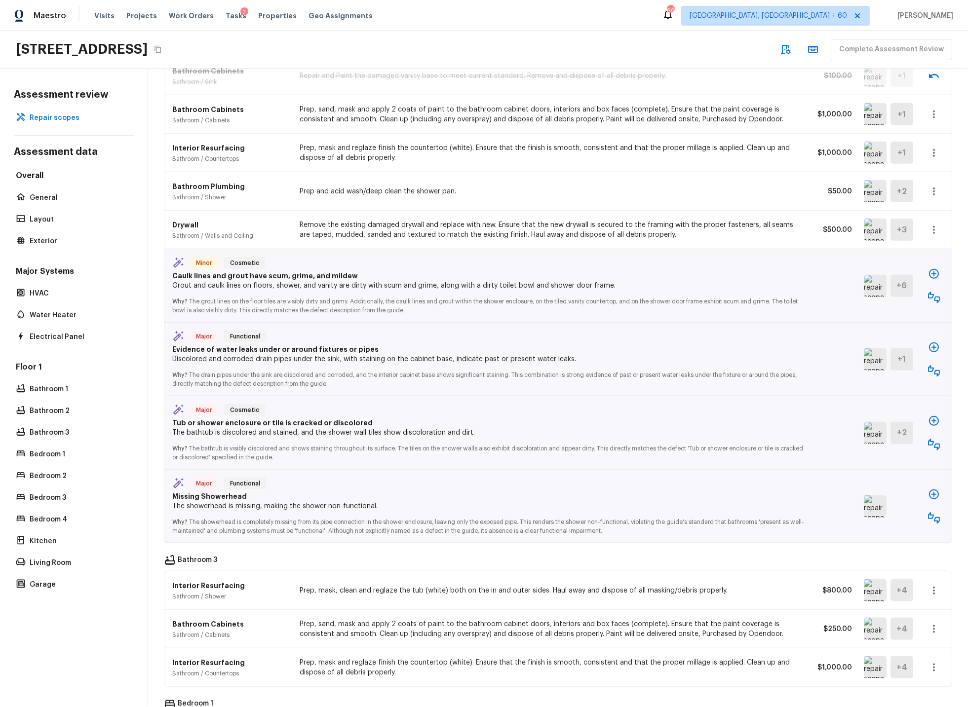
click at [933, 295] on icon "button" at bounding box center [934, 298] width 12 height 12
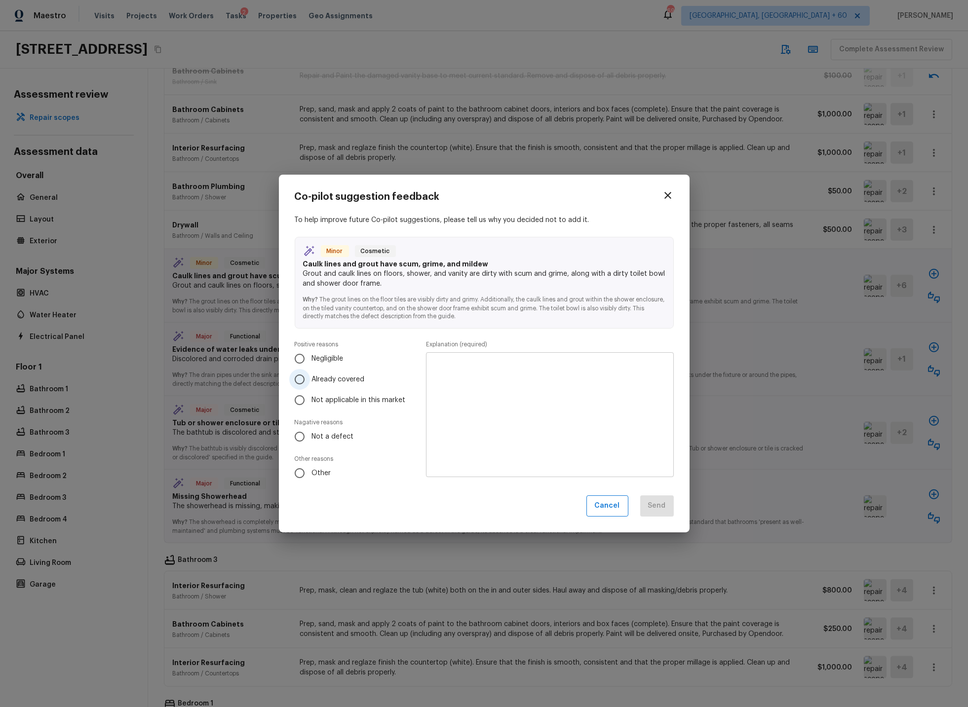
drag, startPoint x: 299, startPoint y: 381, endPoint x: 323, endPoint y: 381, distance: 23.7
click at [300, 381] on input "Already covered" at bounding box center [299, 379] width 21 height 21
radio input "true"
click at [461, 382] on textarea at bounding box center [549, 415] width 233 height 109
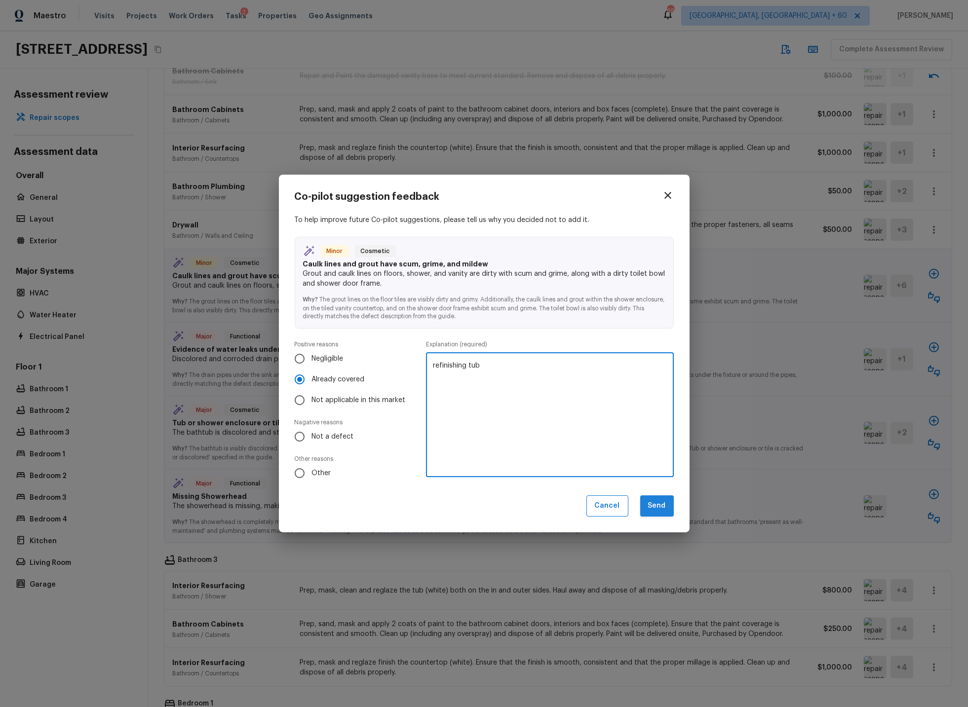
type textarea "refinishing tub"
click at [654, 505] on button "Send" at bounding box center [657, 506] width 34 height 21
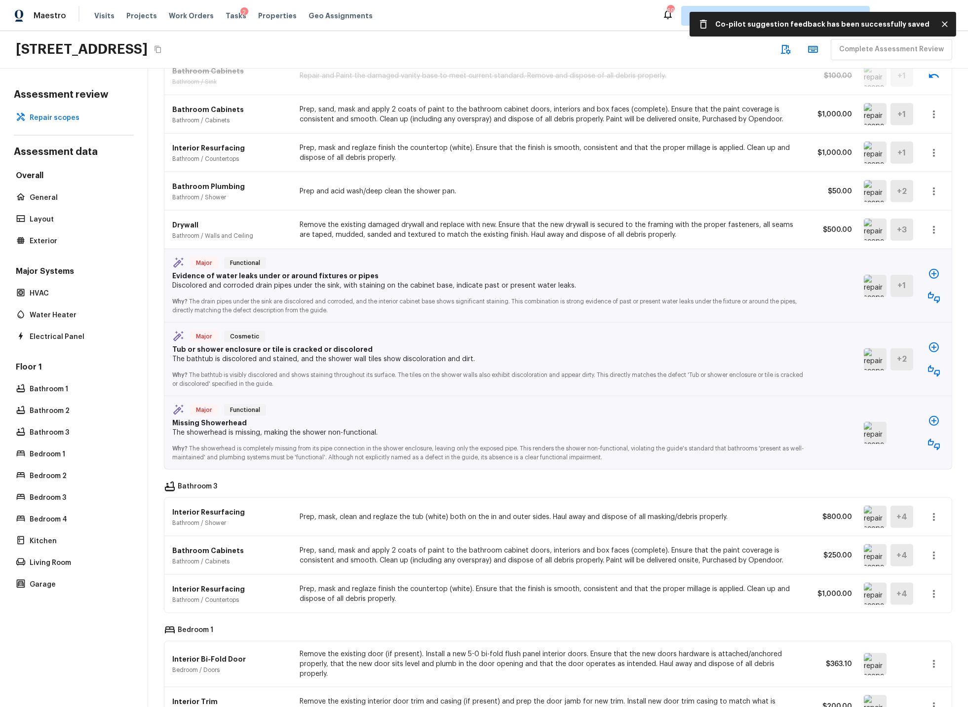
click at [931, 299] on icon "button" at bounding box center [934, 298] width 12 height 12
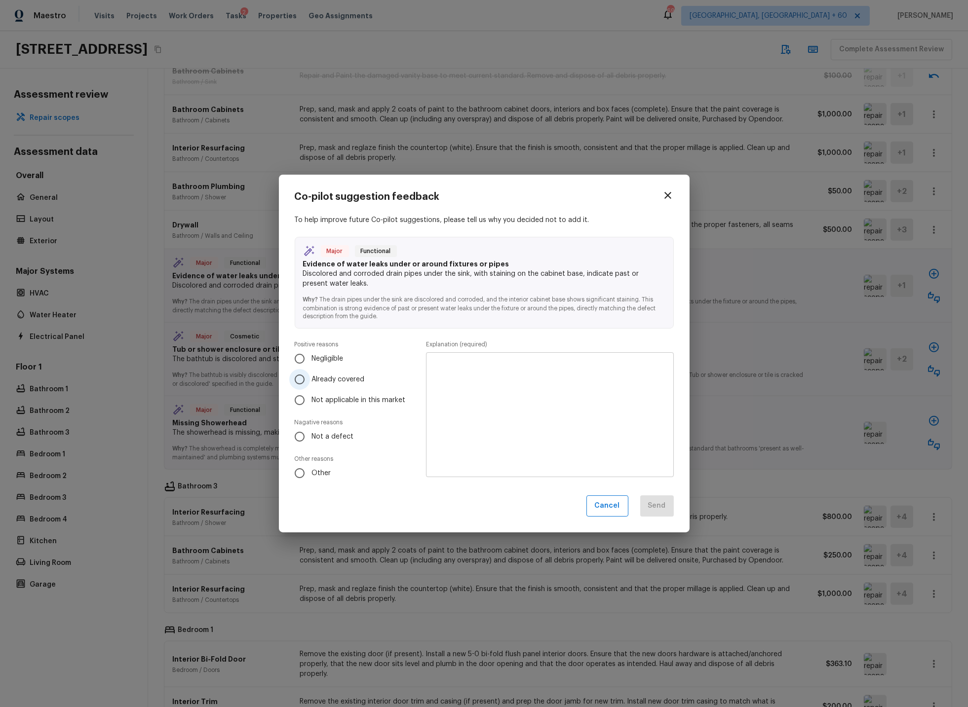
drag, startPoint x: 299, startPoint y: 380, endPoint x: 307, endPoint y: 379, distance: 7.4
click at [302, 380] on input "Already covered" at bounding box center [299, 379] width 21 height 21
radio input "true"
click at [500, 376] on textarea at bounding box center [549, 415] width 233 height 109
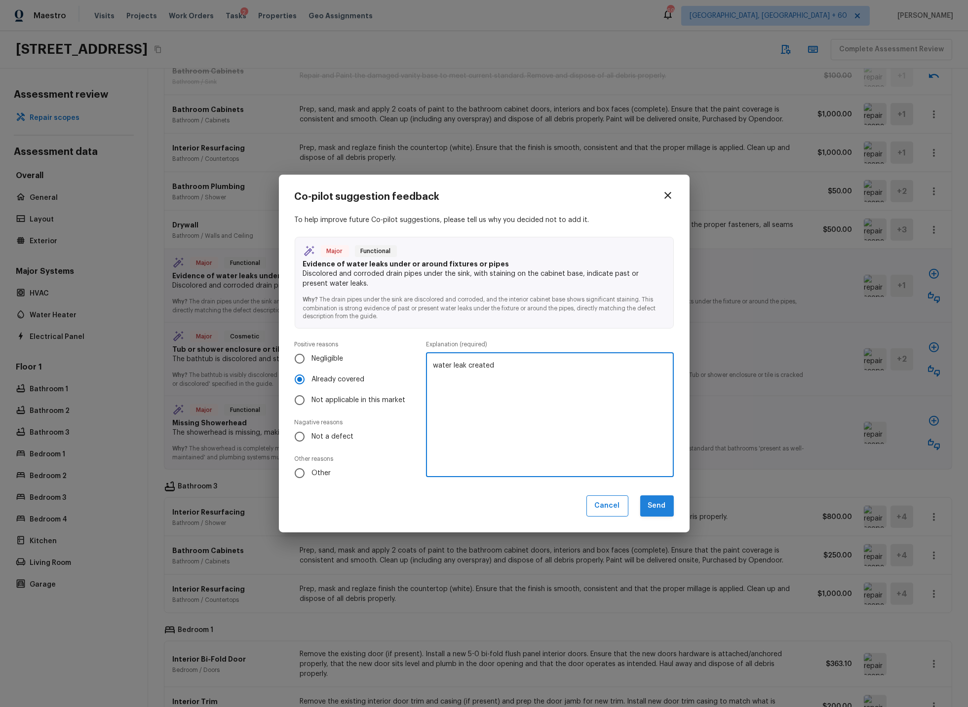
type textarea "water leak created"
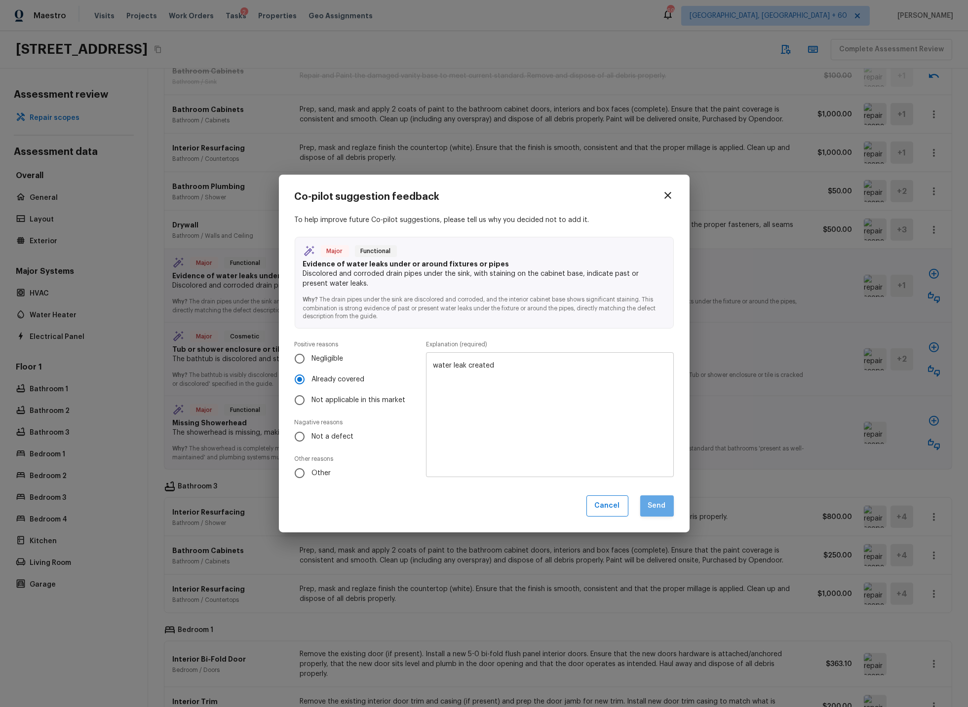
click at [655, 500] on button "Send" at bounding box center [657, 506] width 34 height 21
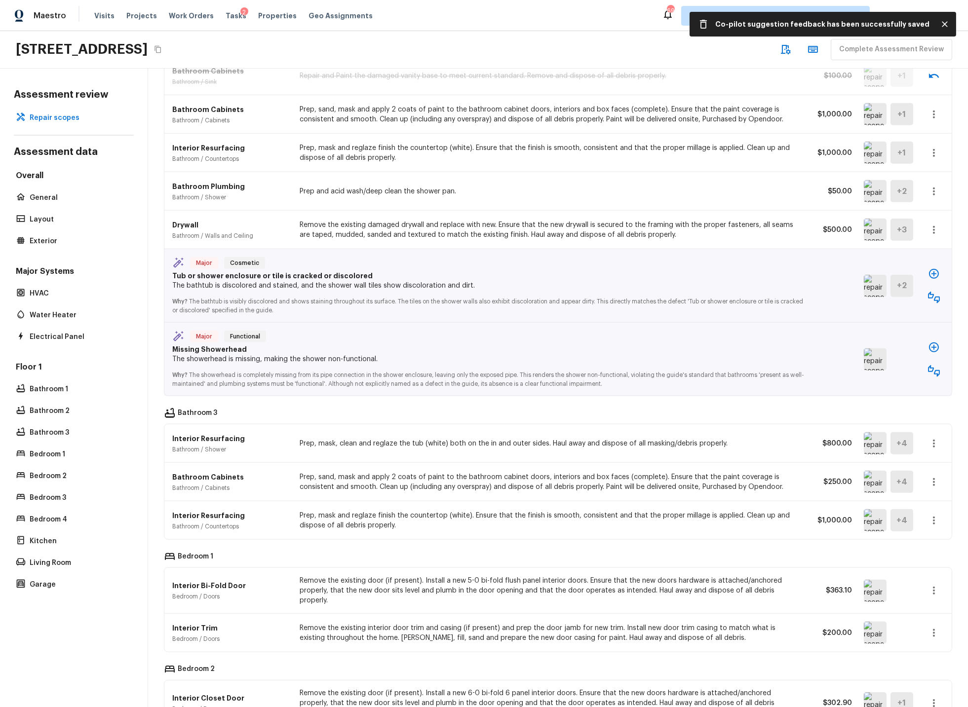
click at [878, 291] on img at bounding box center [875, 286] width 23 height 22
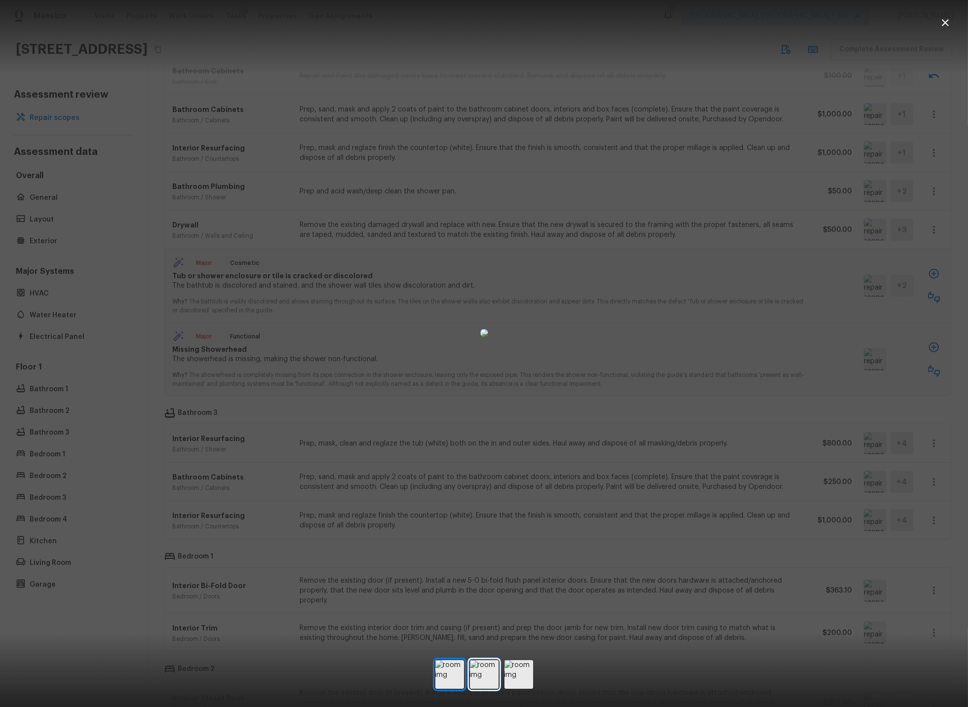
click at [487, 676] on img at bounding box center [484, 674] width 29 height 29
click at [521, 677] on img at bounding box center [518, 674] width 29 height 29
click at [948, 20] on icon "button" at bounding box center [945, 22] width 7 height 7
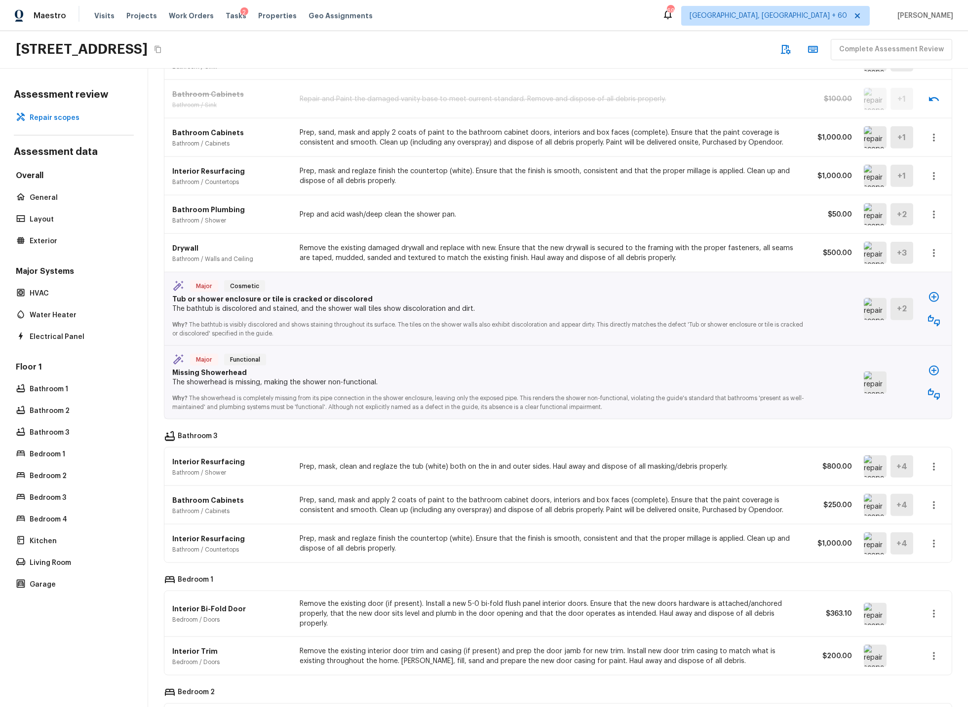
scroll to position [2702, 0]
click at [936, 298] on icon "button" at bounding box center [934, 297] width 12 height 12
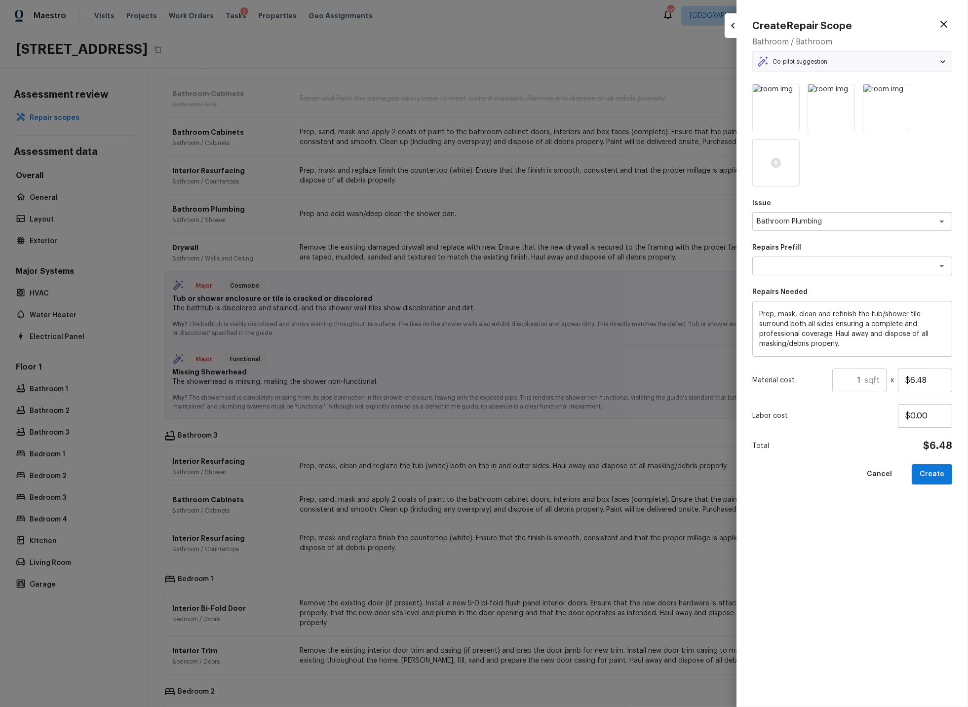
type textarea "Tub/Shower Surround Refinish"
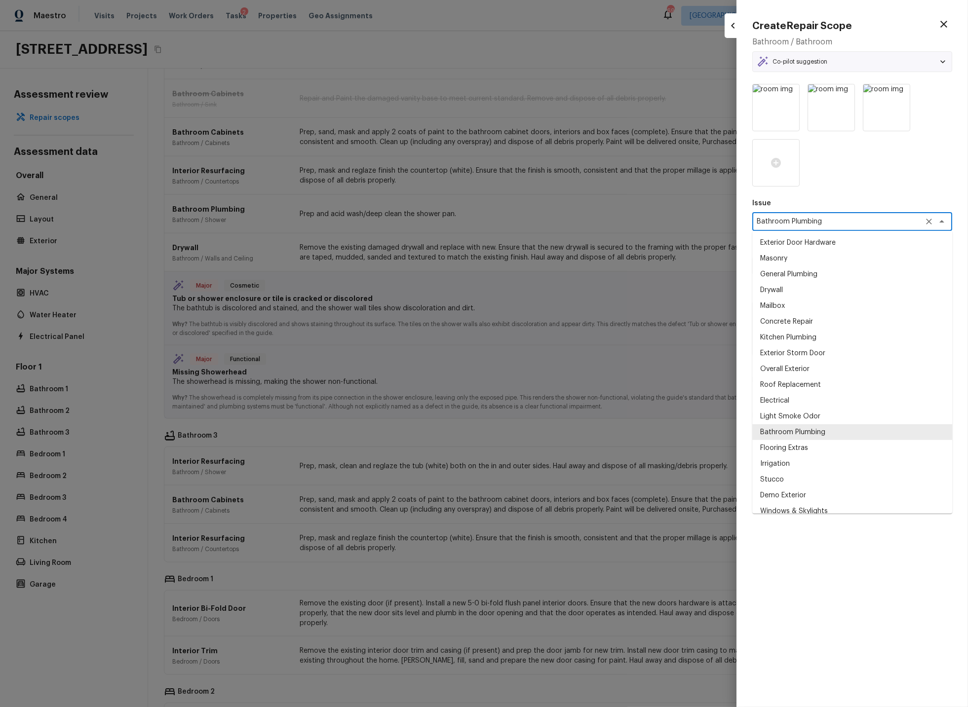
click at [841, 223] on textarea "Bathroom Plumbing" at bounding box center [838, 222] width 163 height 10
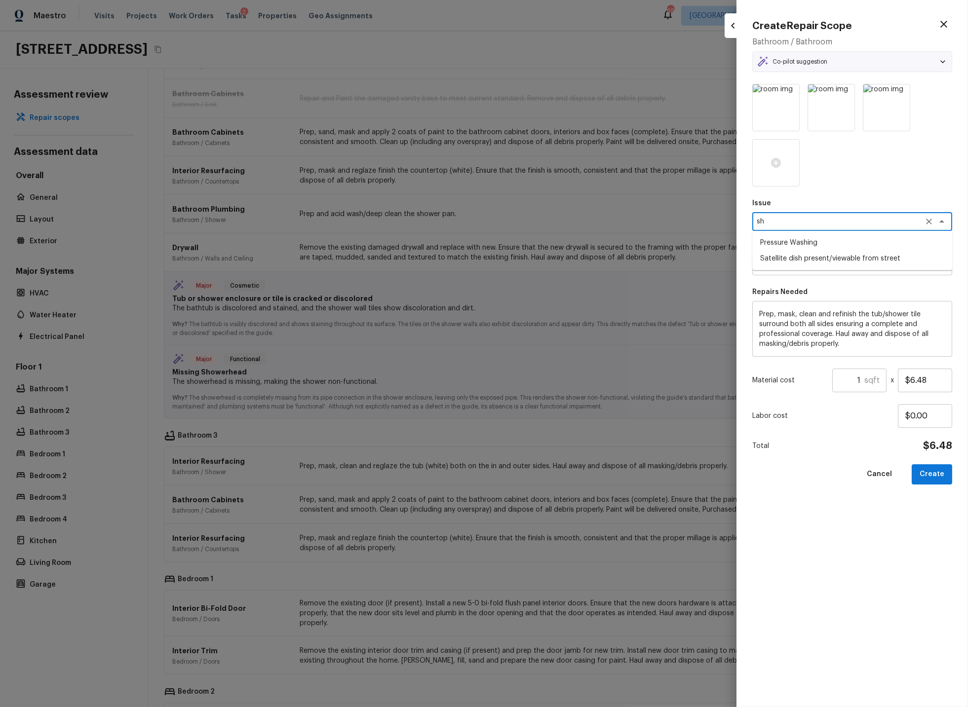
type textarea "s"
type textarea "t"
click at [787, 257] on li "Bathroom Accesories" at bounding box center [852, 259] width 200 height 16
type textarea "Bathroom Accesories"
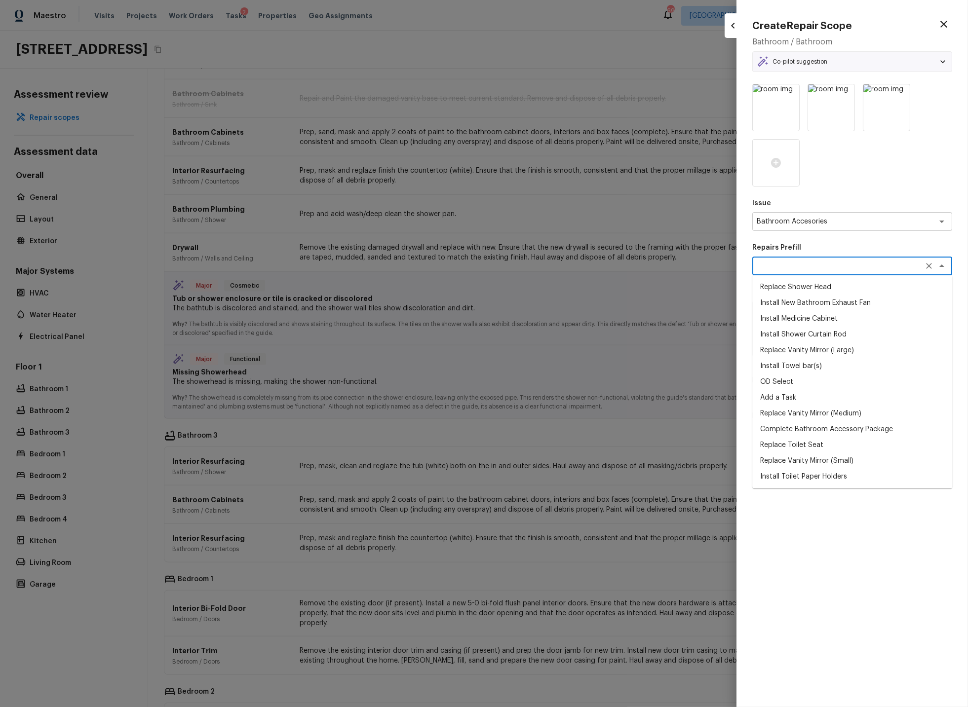
click at [786, 269] on textarea at bounding box center [838, 266] width 163 height 10
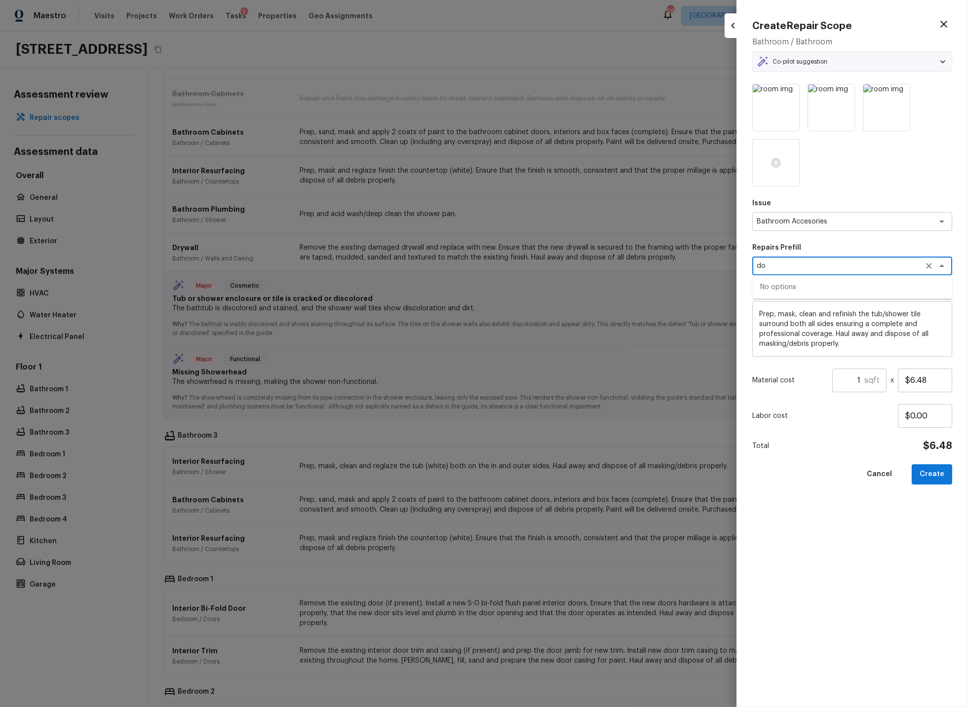
type textarea "d"
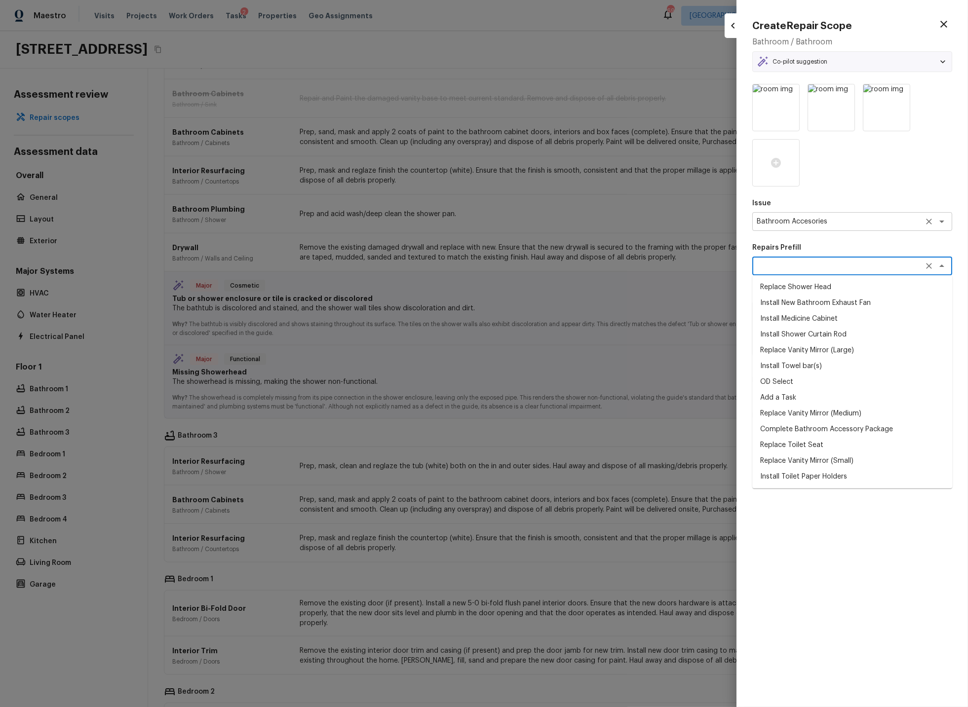
click at [846, 223] on textarea "Bathroom Accesories" at bounding box center [838, 222] width 163 height 10
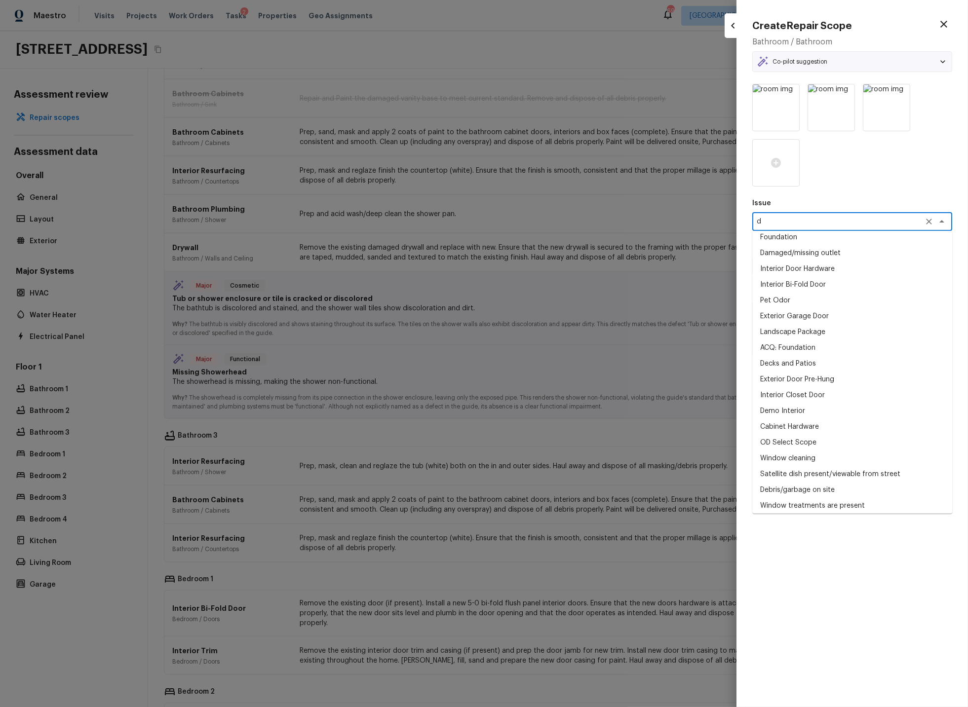
scroll to position [0, 0]
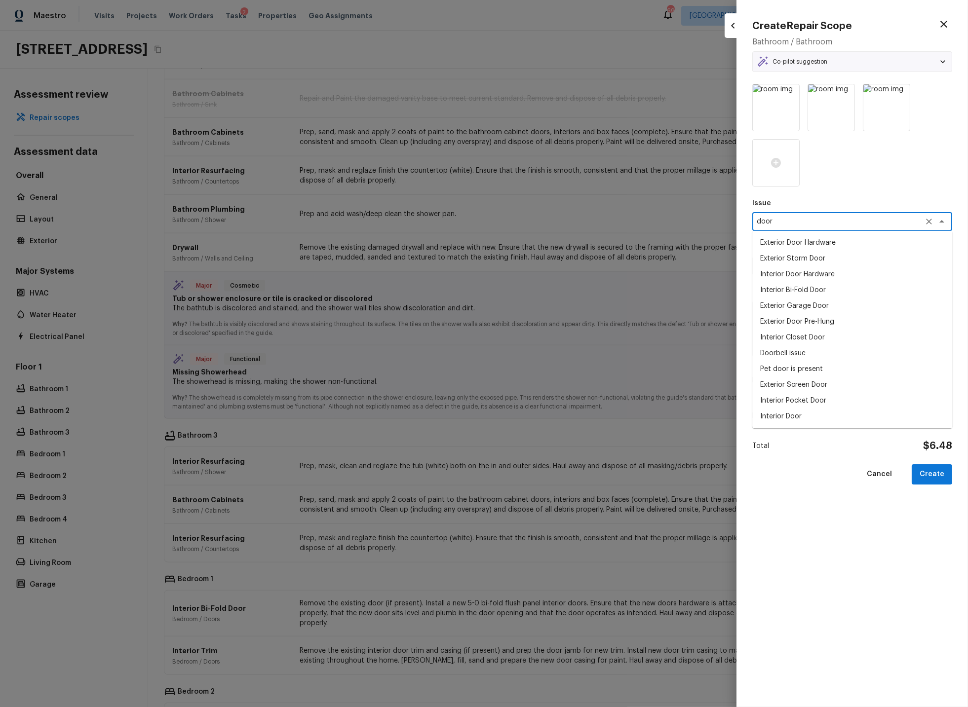
click at [791, 414] on li "Interior Door" at bounding box center [852, 417] width 200 height 16
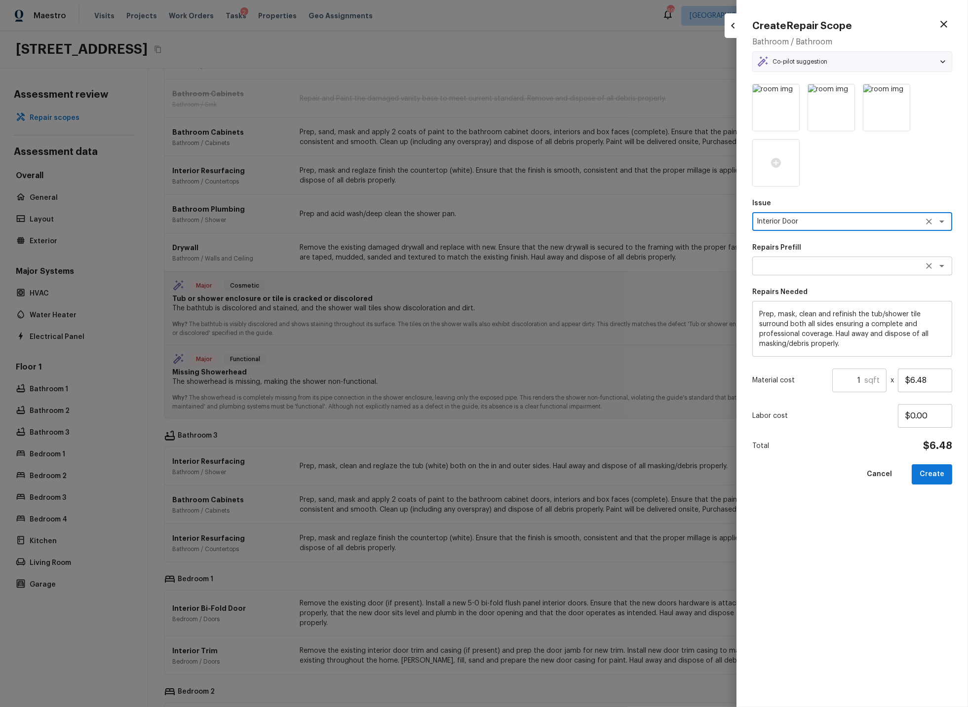
type textarea "Interior Door"
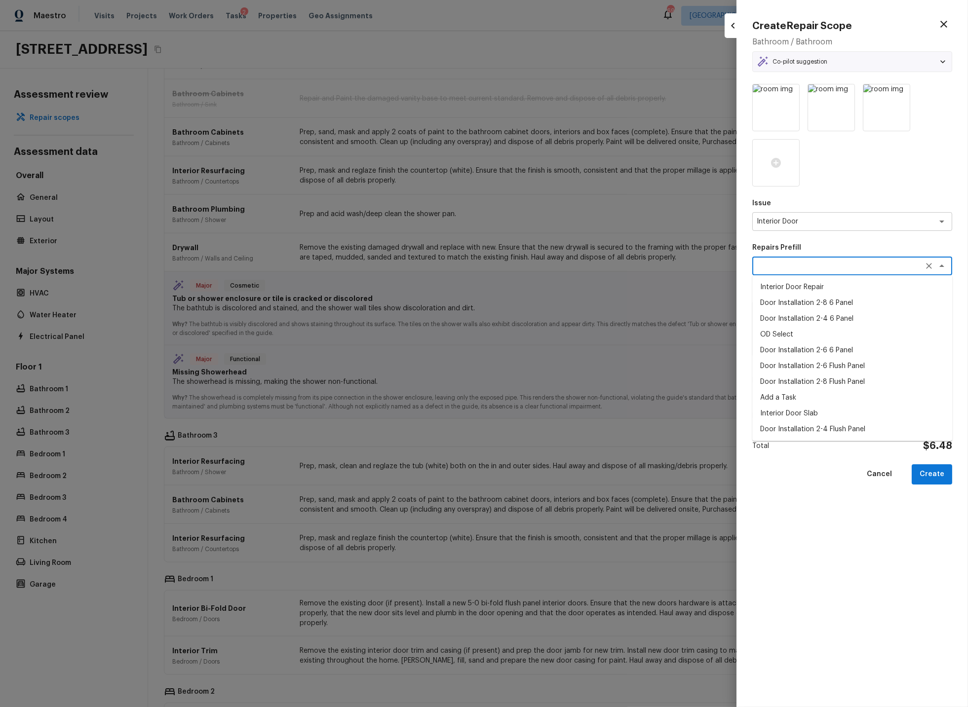
click at [780, 263] on textarea at bounding box center [838, 266] width 163 height 10
click at [786, 394] on li "Add a Task" at bounding box center [852, 398] width 200 height 16
type textarea "Add a Task"
type textarea "HPM to detail"
type input "$1.00"
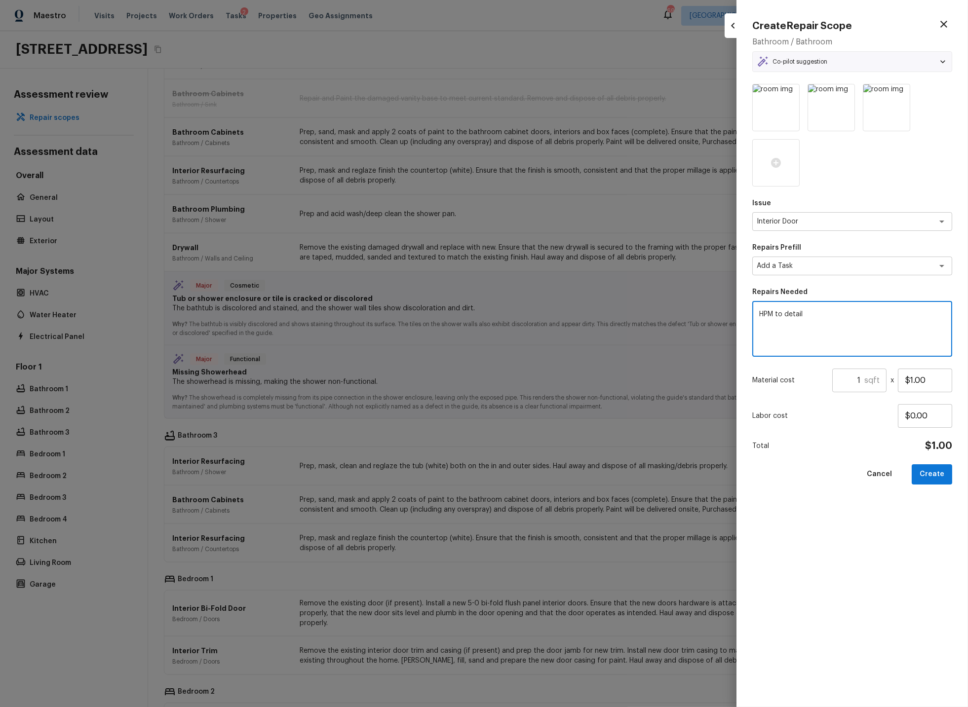
drag, startPoint x: 811, startPoint y: 313, endPoint x: 752, endPoint y: 311, distance: 58.8
click at [752, 311] on div "HPM to detail x ​" at bounding box center [852, 329] width 200 height 56
type textarea "T"
type textarea "Replace missing glass shower door"
drag, startPoint x: 932, startPoint y: 380, endPoint x: 877, endPoint y: 380, distance: 55.8
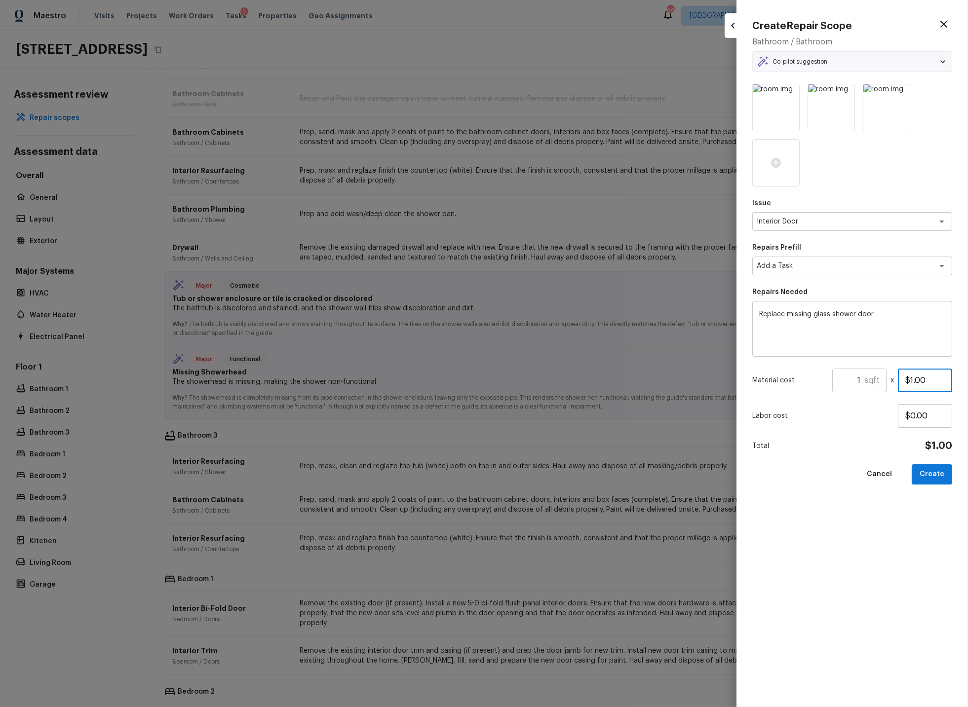
click at [877, 380] on div "Material cost 1 sqft ​ x $1.00" at bounding box center [852, 381] width 200 height 24
type input "$575.00"
click at [932, 472] on button "Create" at bounding box center [932, 474] width 40 height 20
type textarea "Prep, mask, clean and refinish the tub/shower tile surround both all sides ensu…"
type input "$6.48"
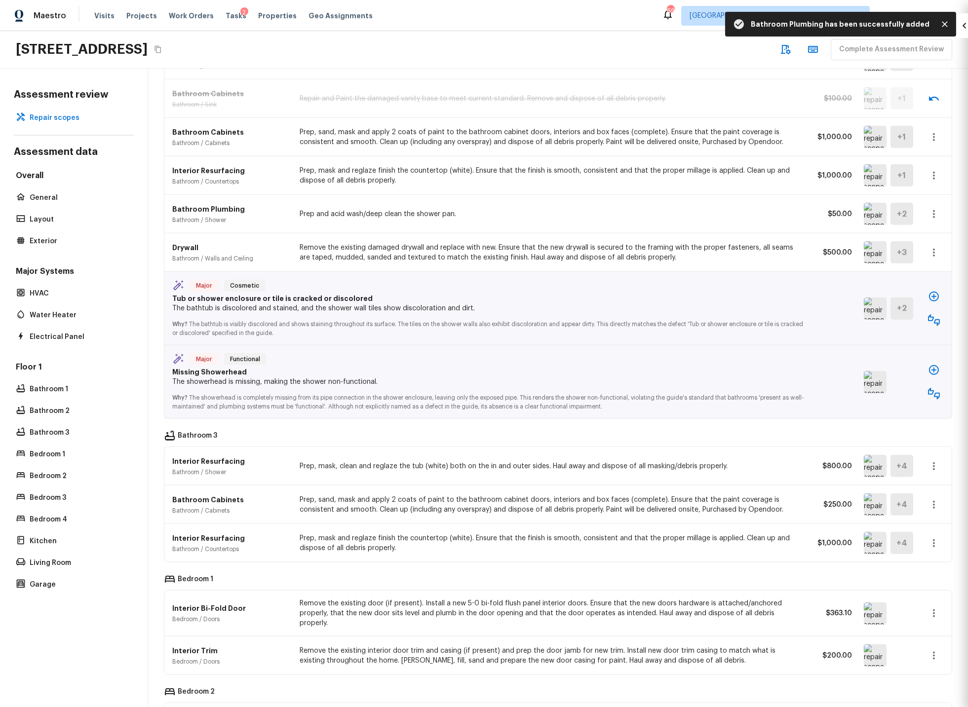
type textarea "Bathroom Plumbing"
type textarea "Tub/Shower Surround Refinish"
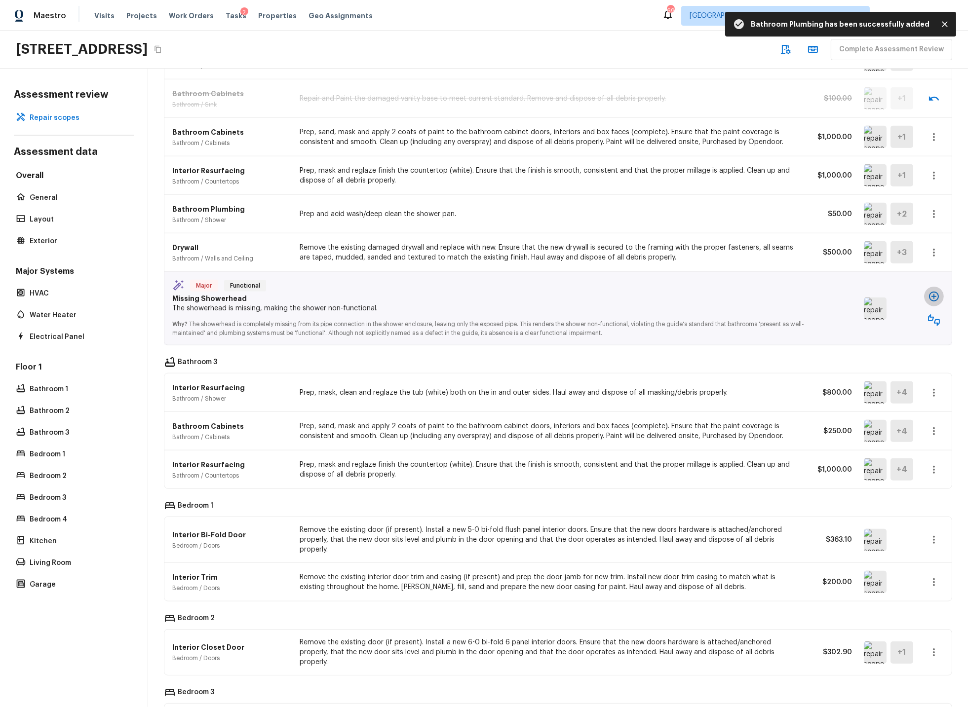
click at [935, 300] on icon "button" at bounding box center [934, 297] width 12 height 12
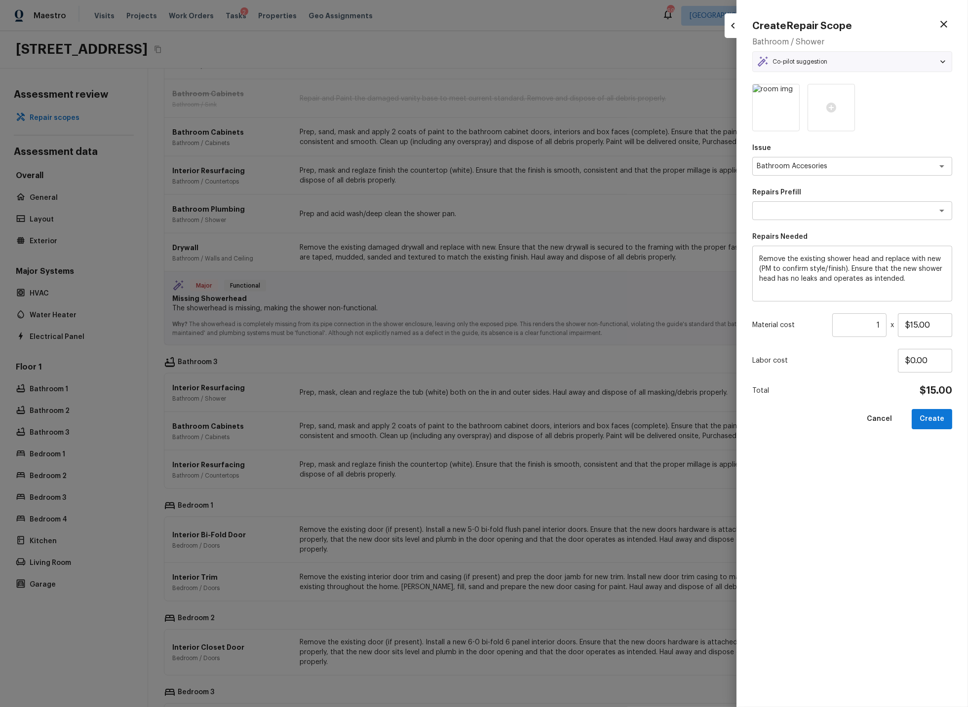
type textarea "Replace Shower Head"
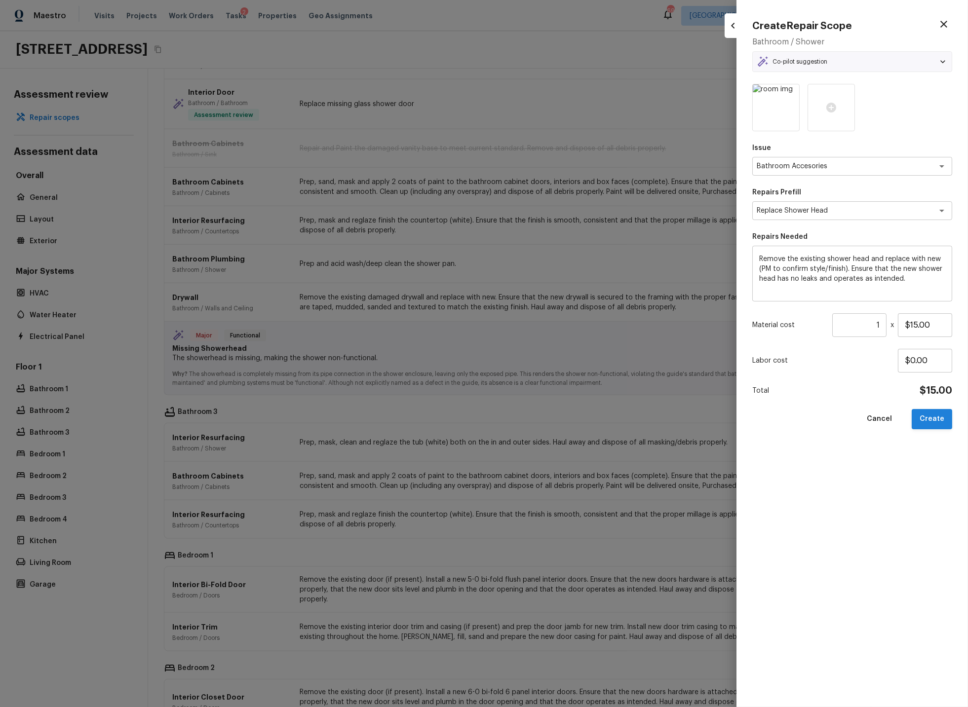
click at [938, 420] on button "Create" at bounding box center [932, 419] width 40 height 20
type input "$0.00"
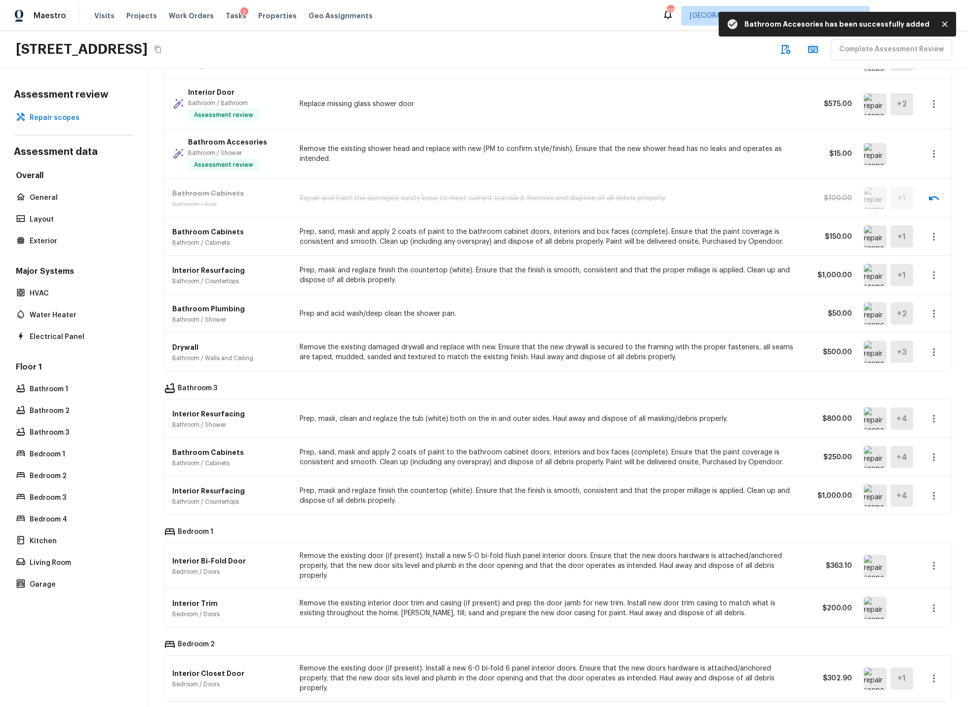
scroll to position [2702, 0]
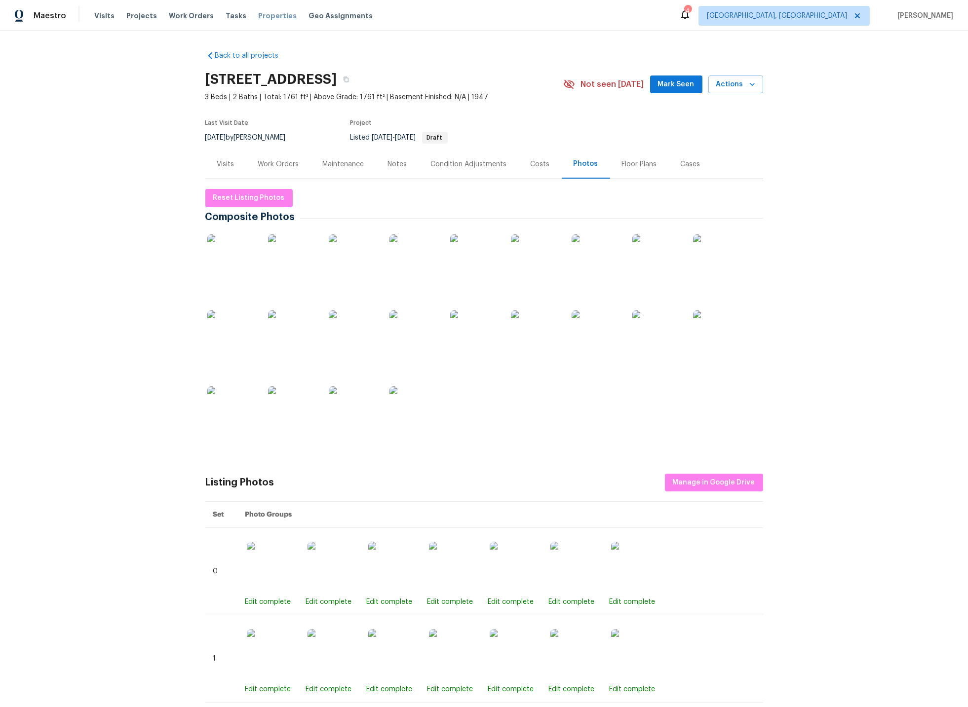
click at [258, 16] on span "Properties" at bounding box center [277, 16] width 38 height 10
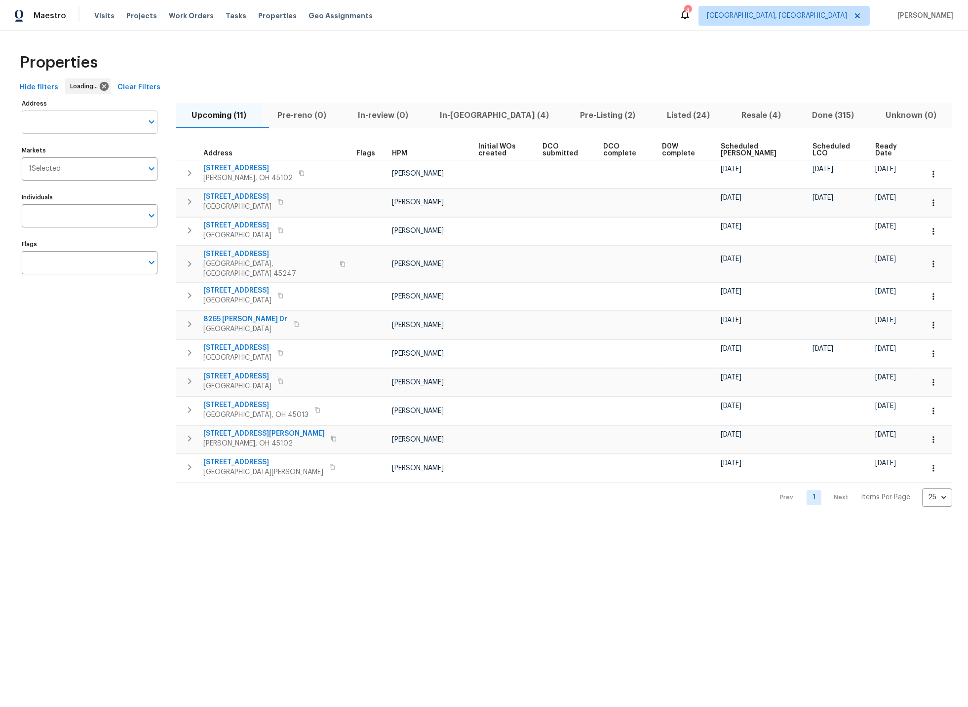
click at [73, 122] on input "Address" at bounding box center [82, 122] width 121 height 23
type input "8980"
click at [61, 150] on li "[STREET_ADDRESS]" at bounding box center [89, 147] width 136 height 16
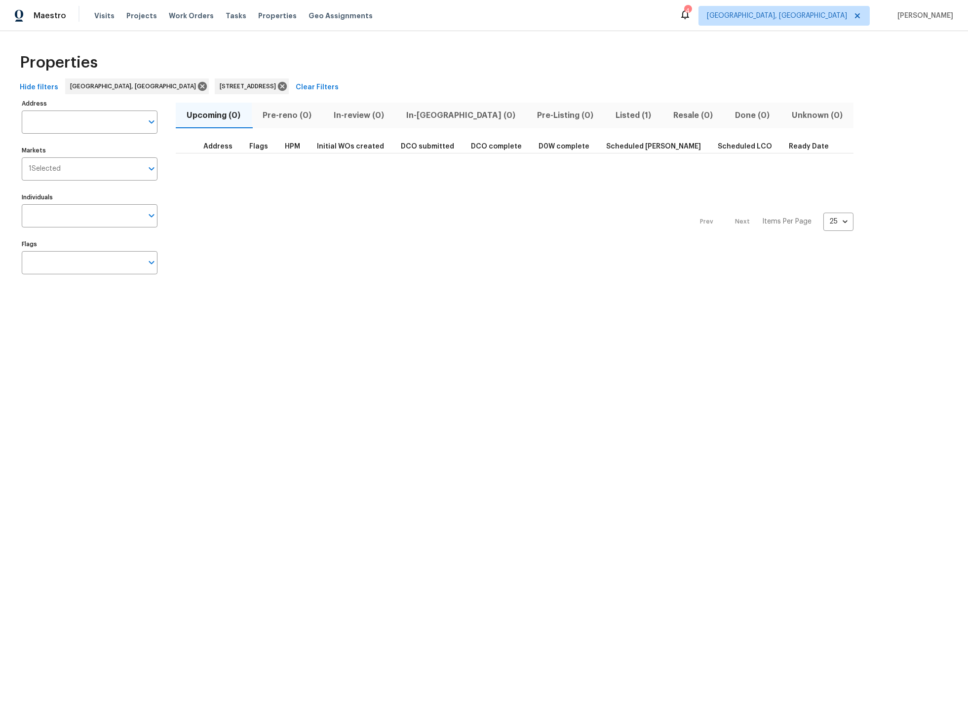
type input "[STREET_ADDRESS]"
click at [611, 115] on span "Listed (1)" at bounding box center [634, 116] width 46 height 14
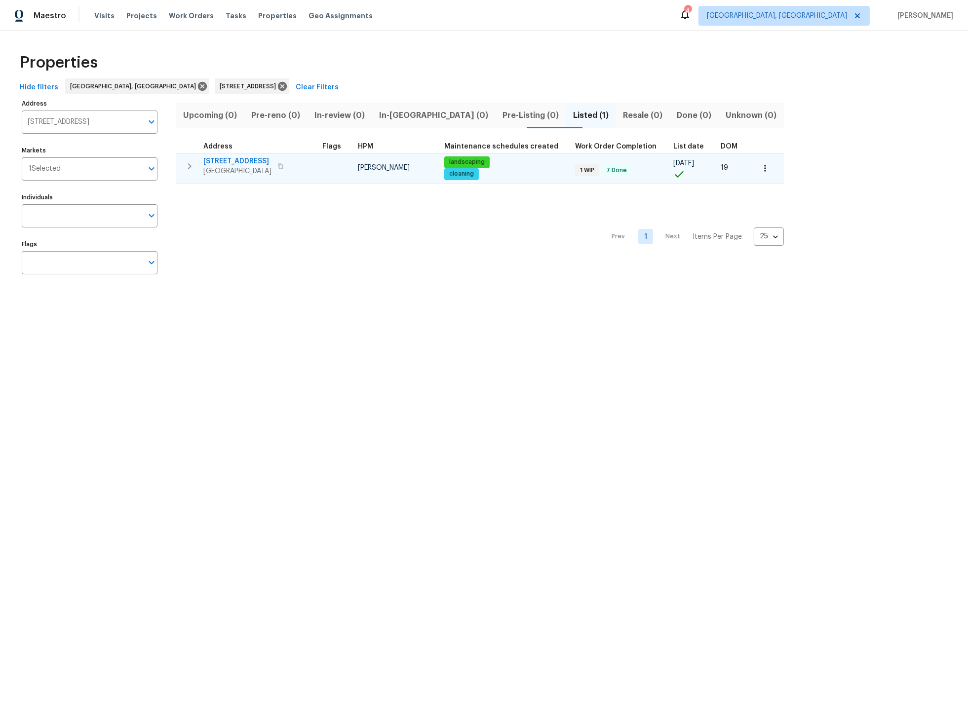
click at [191, 166] on icon "button" at bounding box center [189, 166] width 3 height 6
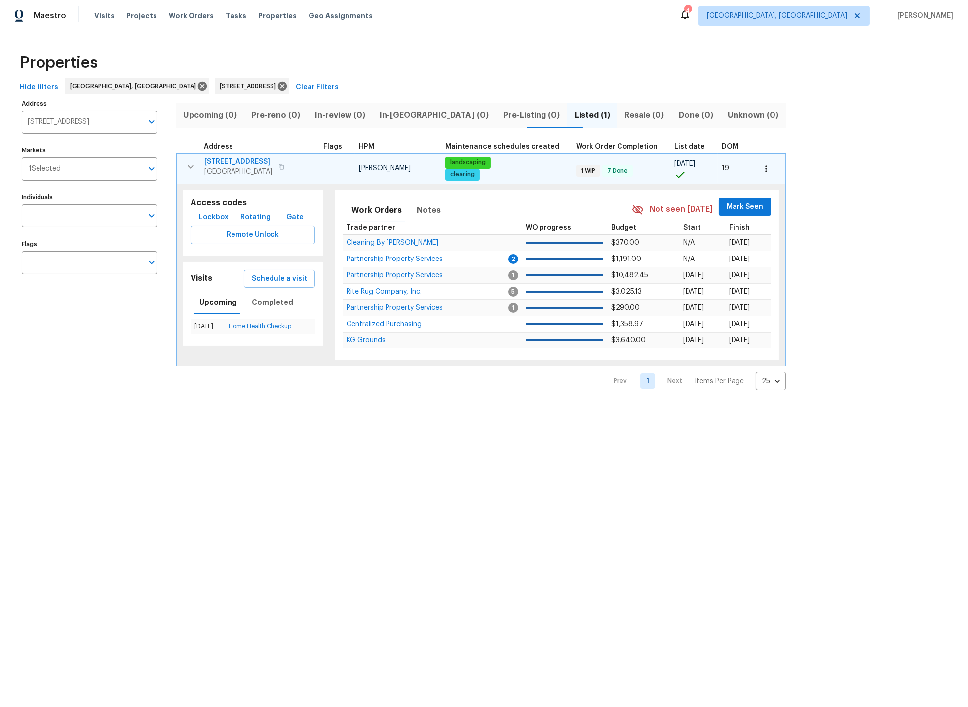
click at [231, 158] on span "[STREET_ADDRESS]" at bounding box center [238, 162] width 68 height 10
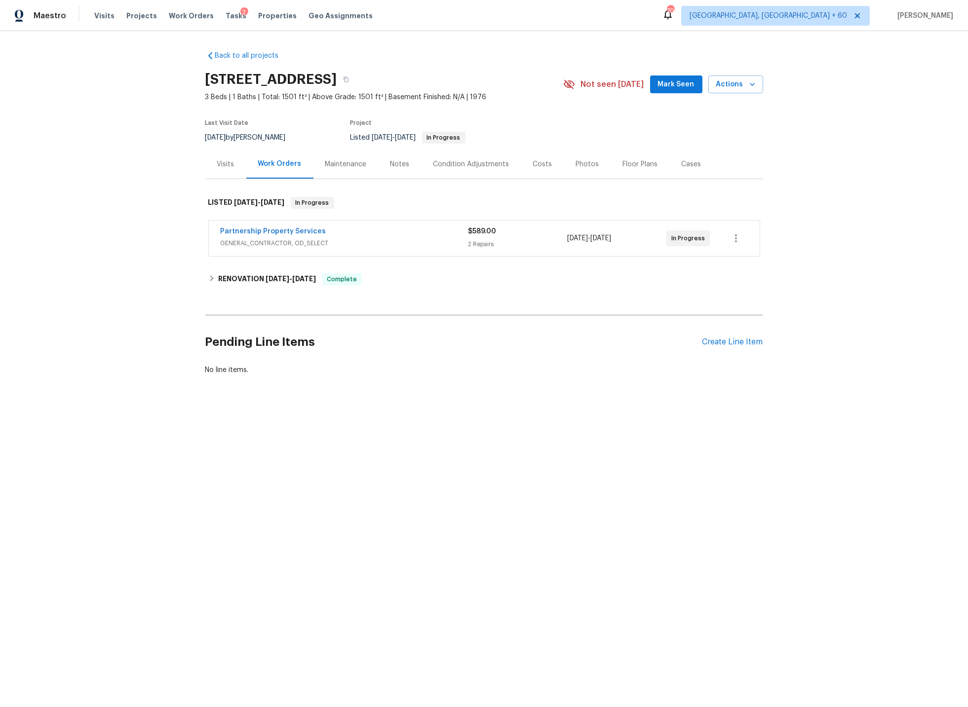
click at [347, 232] on div "Partnership Property Services" at bounding box center [345, 233] width 248 height 12
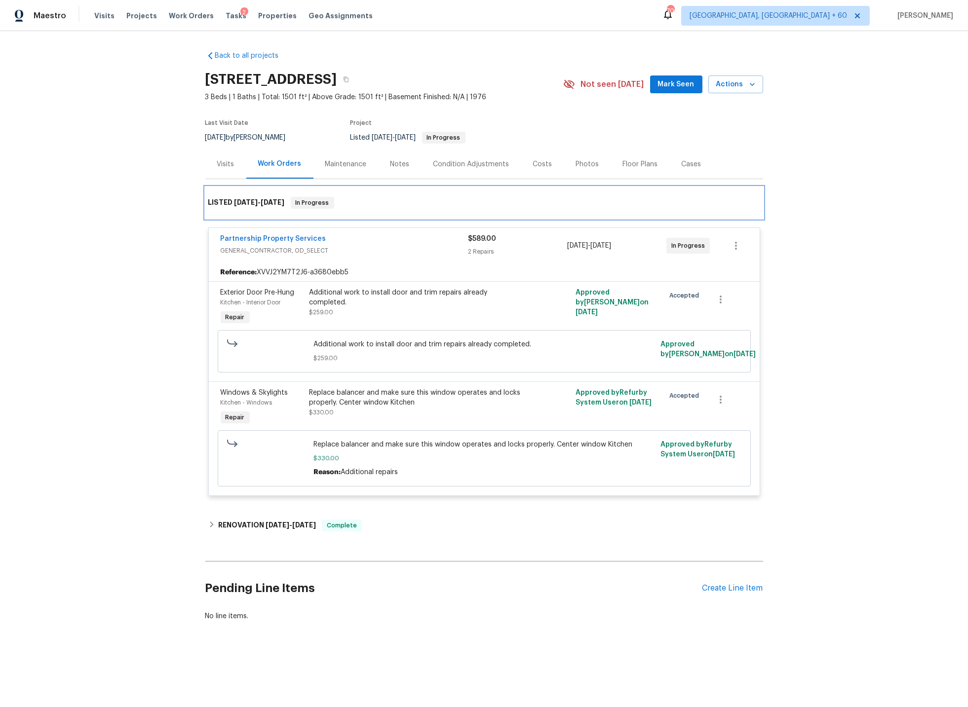
click at [369, 206] on div "LISTED [DATE] - [DATE] In Progress" at bounding box center [484, 203] width 552 height 12
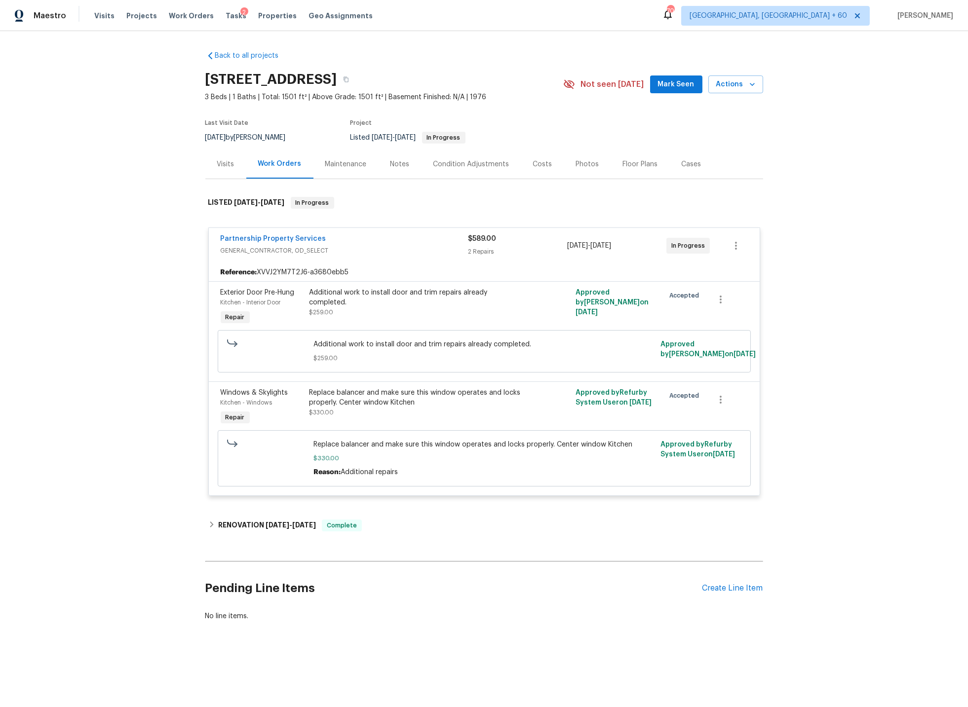
click at [374, 237] on div "Partnership Property Services" at bounding box center [345, 240] width 248 height 12
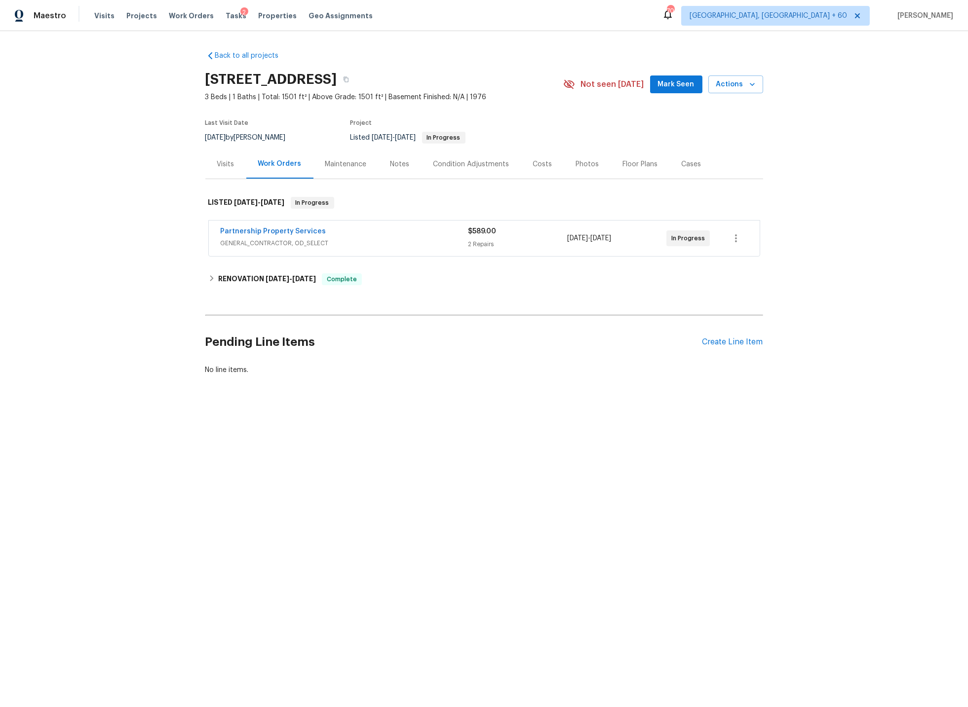
click at [583, 163] on div "Photos" at bounding box center [587, 164] width 23 height 10
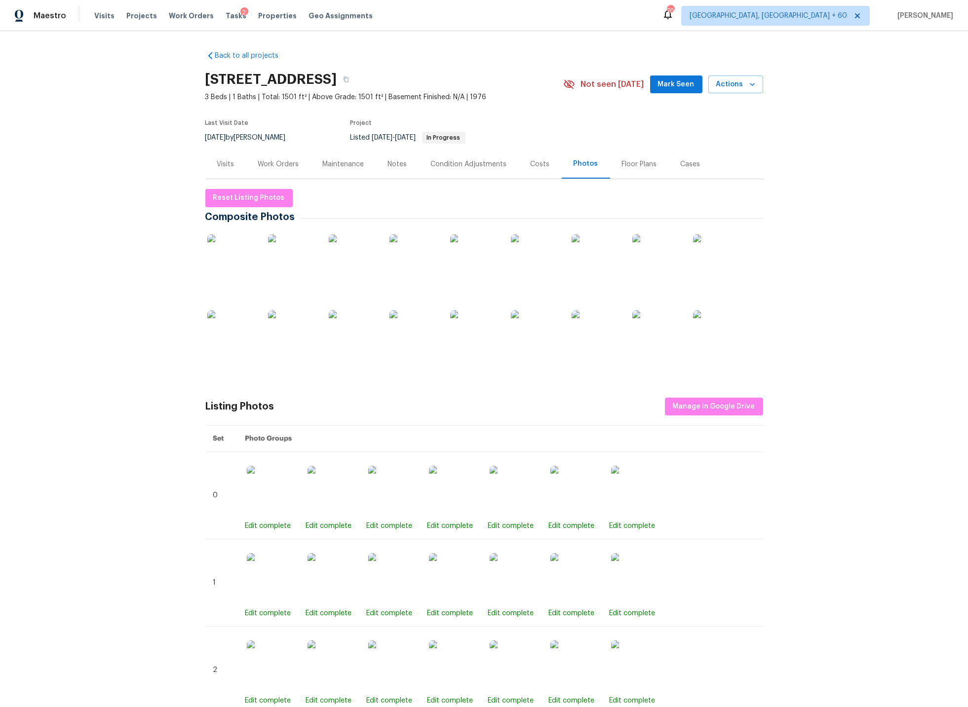
click at [222, 256] on img at bounding box center [231, 258] width 49 height 49
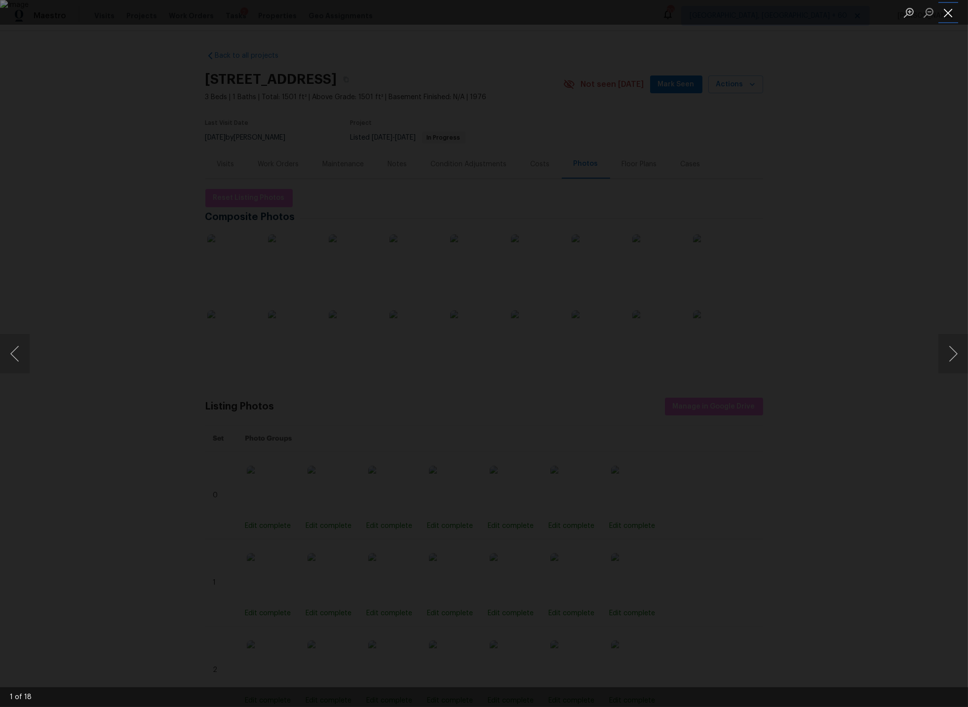
click at [949, 9] on button "Close lightbox" at bounding box center [948, 12] width 20 height 17
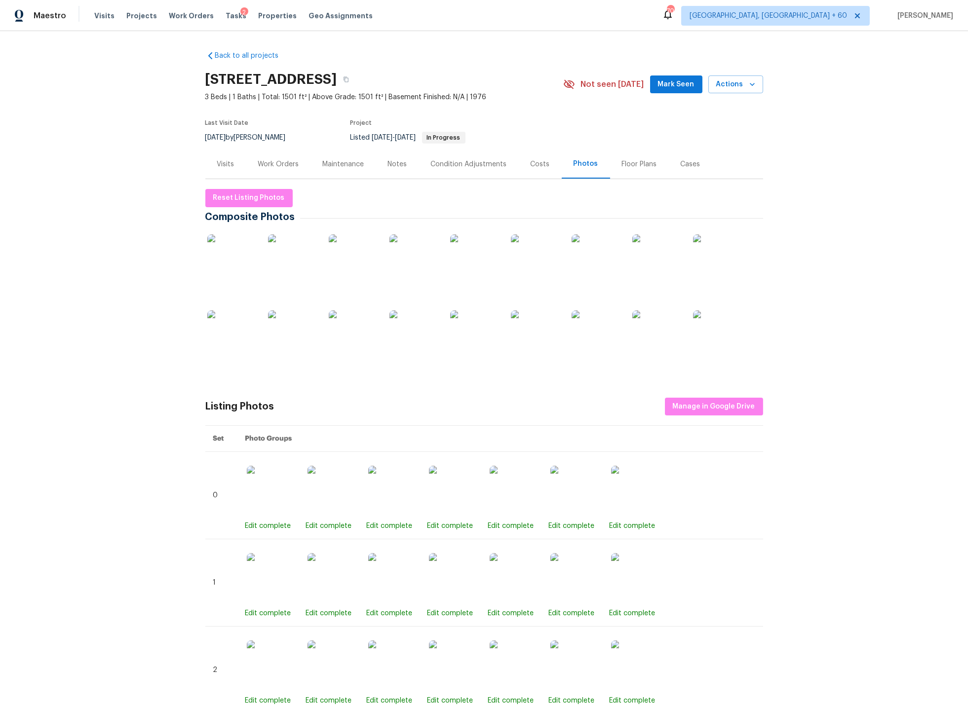
click at [225, 163] on div "Visits" at bounding box center [225, 164] width 17 height 10
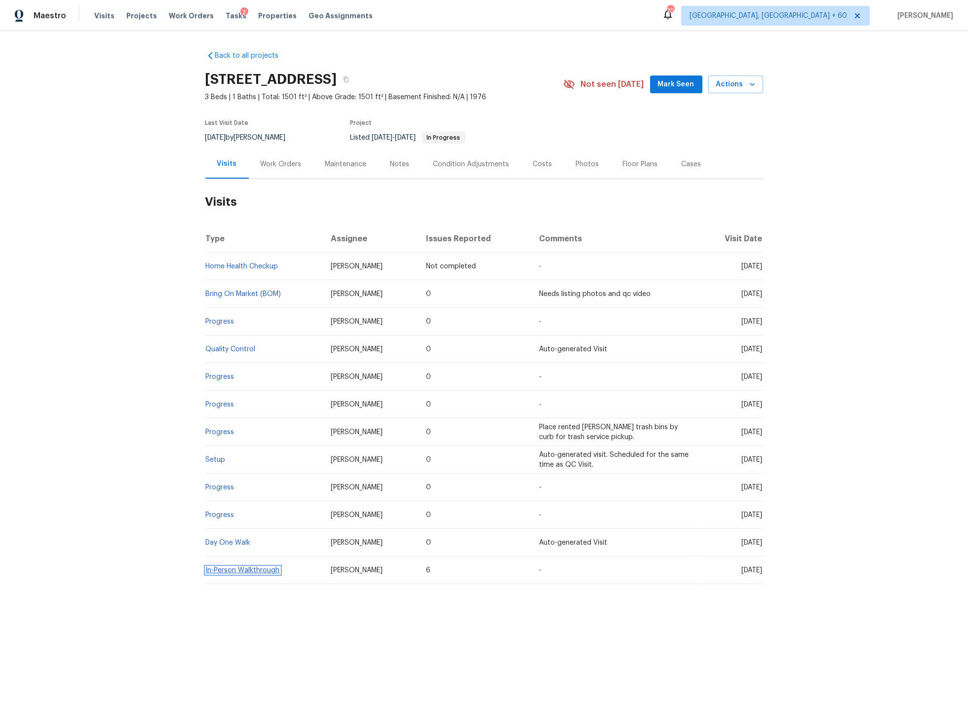
click at [265, 569] on link "In-Person Walkthrough" at bounding box center [243, 570] width 74 height 7
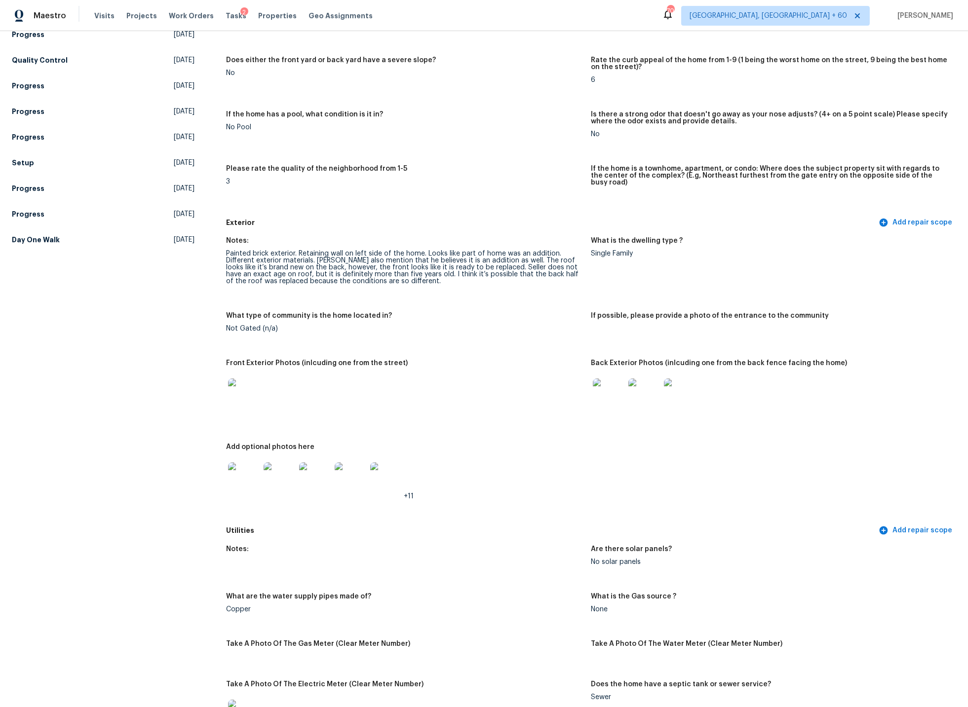
scroll to position [175, 0]
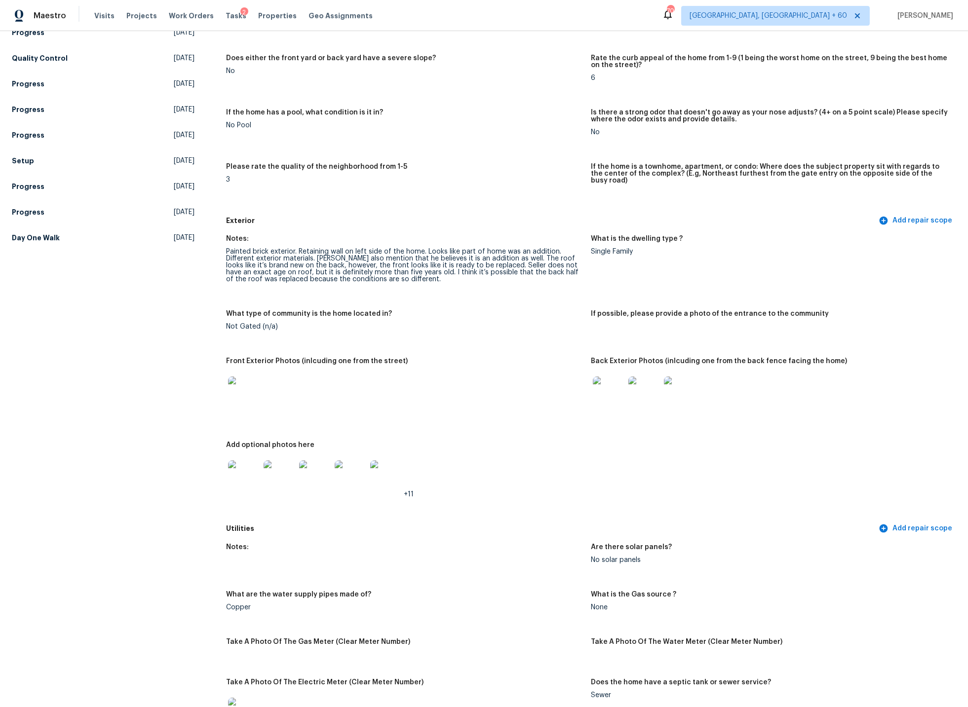
click at [241, 469] on img at bounding box center [244, 477] width 32 height 32
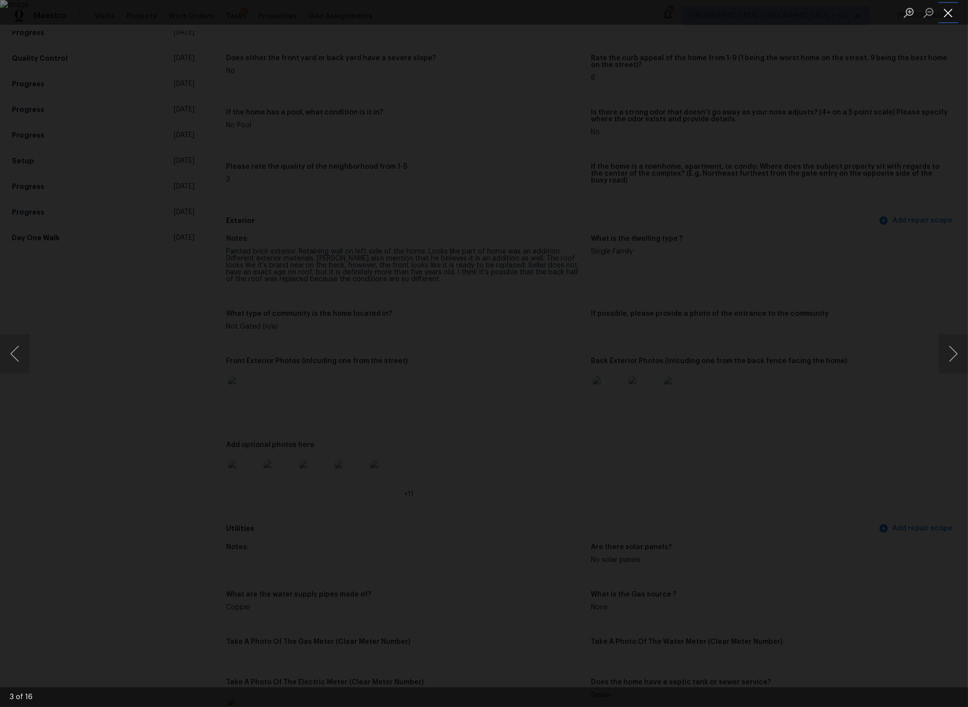
click at [949, 12] on button "Close lightbox" at bounding box center [948, 12] width 20 height 17
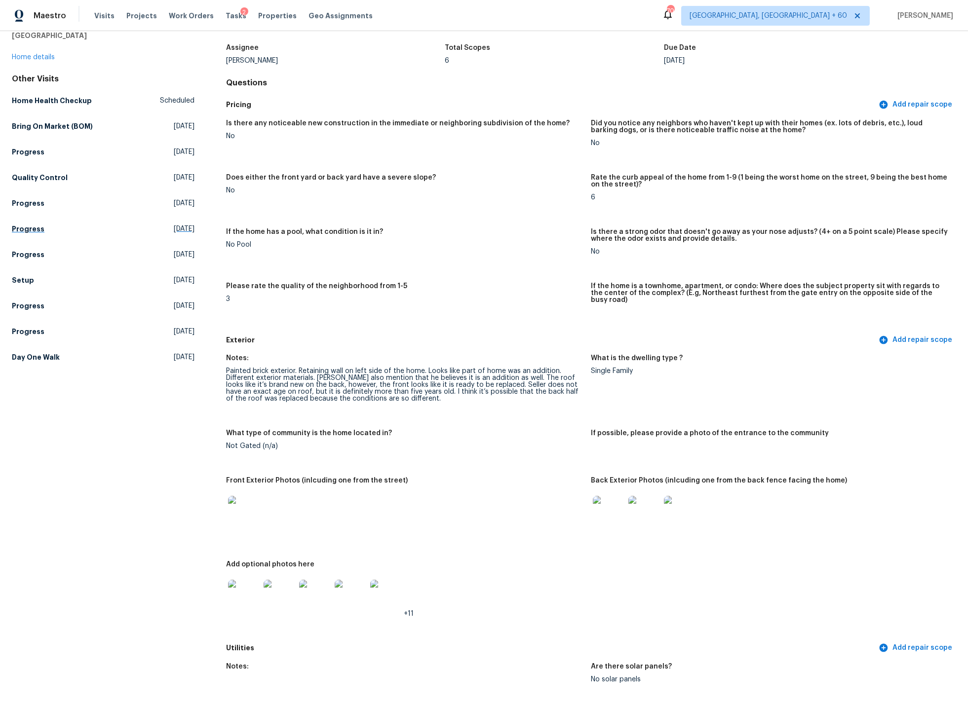
scroll to position [0, 0]
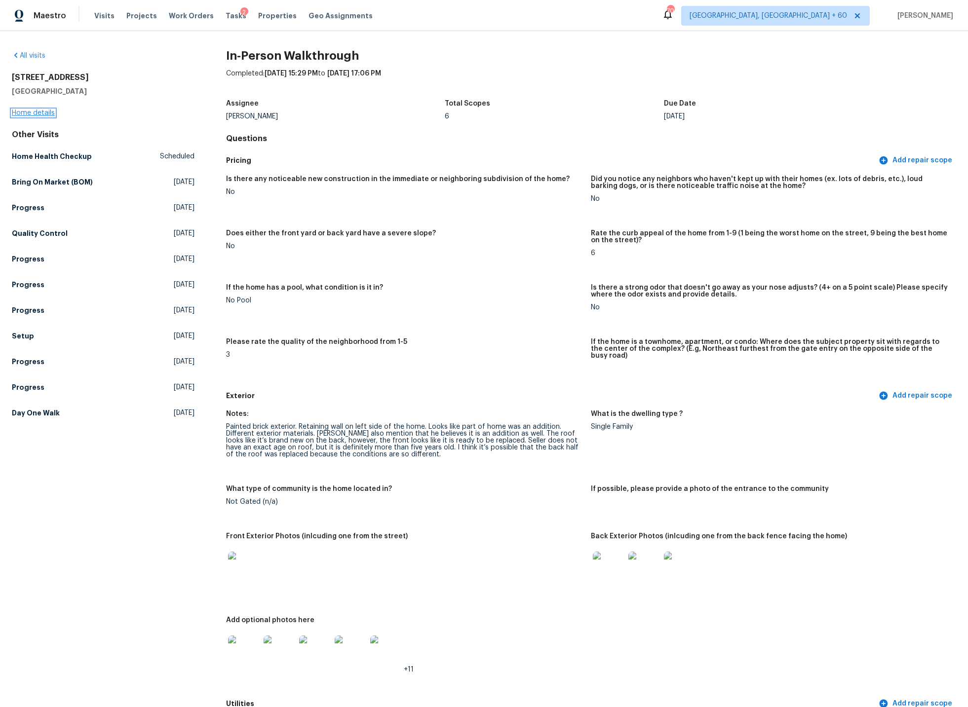
click at [45, 114] on link "Home details" at bounding box center [33, 113] width 43 height 7
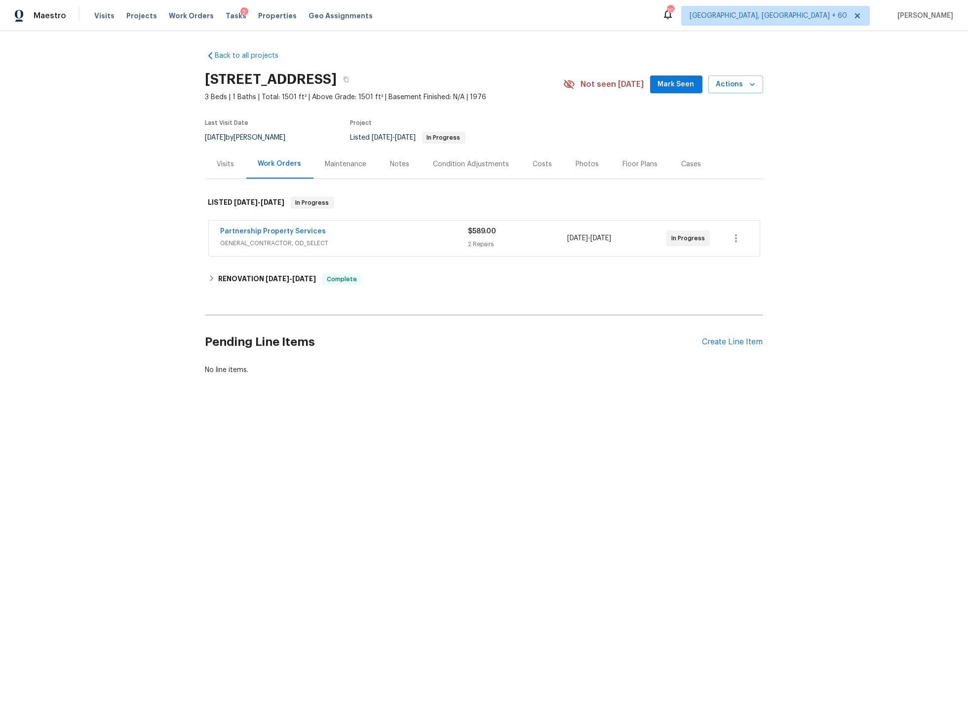
click at [350, 238] on span "GENERAL_CONTRACTOR, OD_SELECT" at bounding box center [345, 243] width 248 height 10
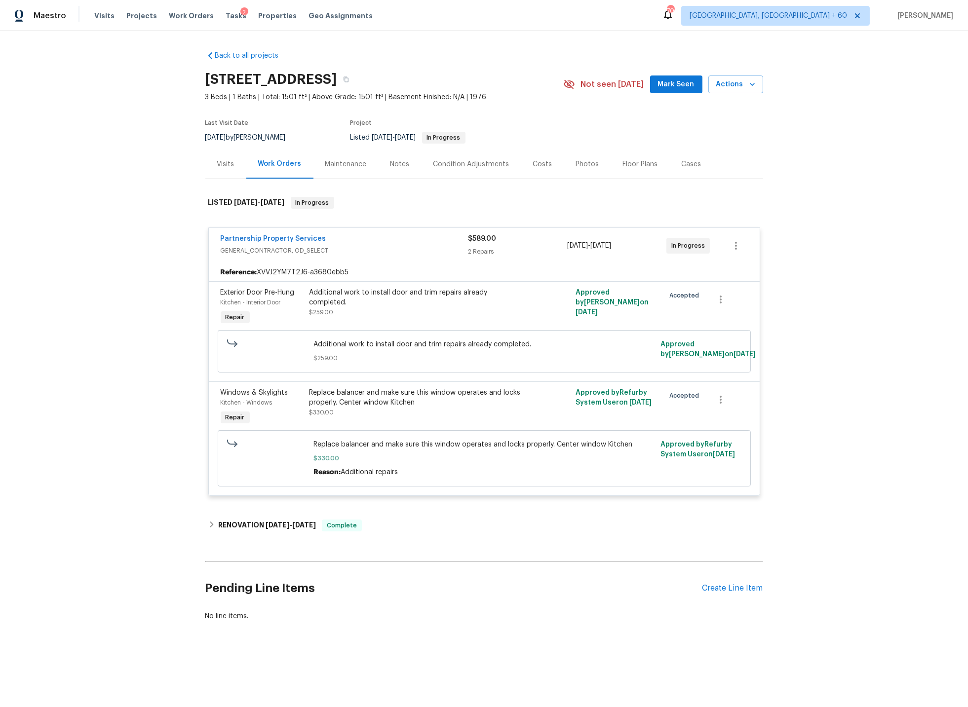
click at [399, 160] on div "Notes" at bounding box center [399, 164] width 19 height 10
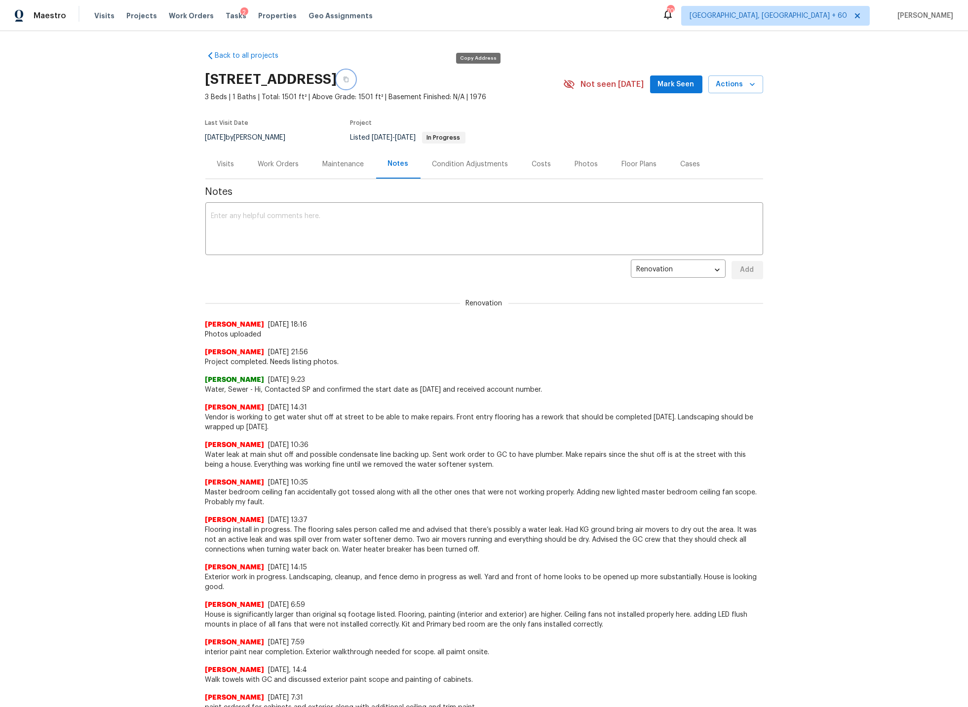
click at [349, 78] on icon "button" at bounding box center [346, 80] width 6 height 6
click at [285, 165] on div "Work Orders" at bounding box center [278, 164] width 41 height 10
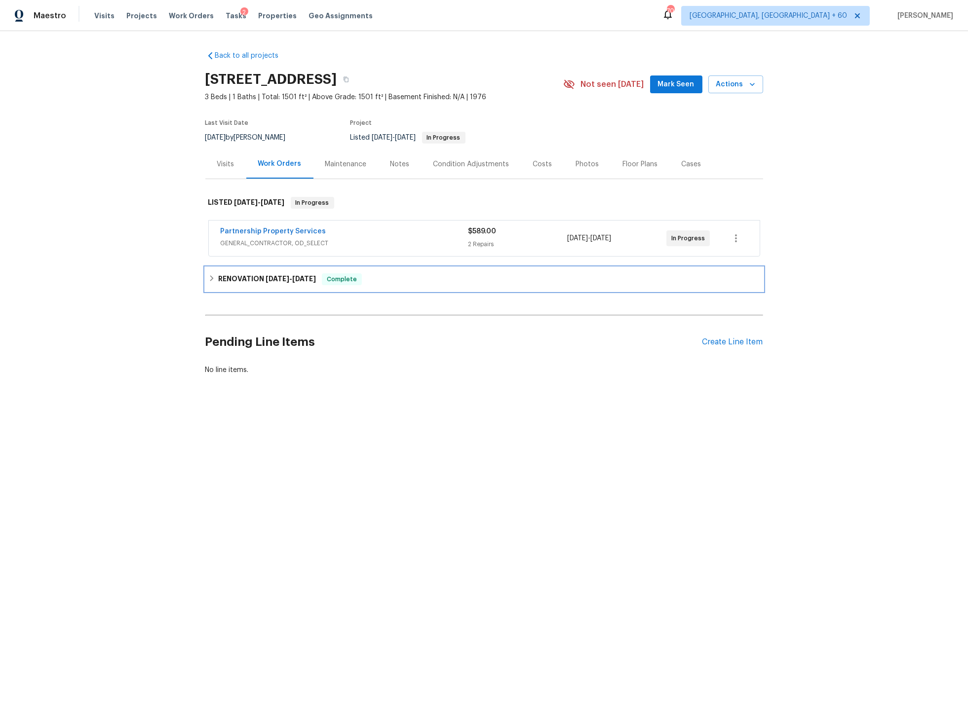
click at [271, 278] on span "[DATE]" at bounding box center [278, 278] width 24 height 7
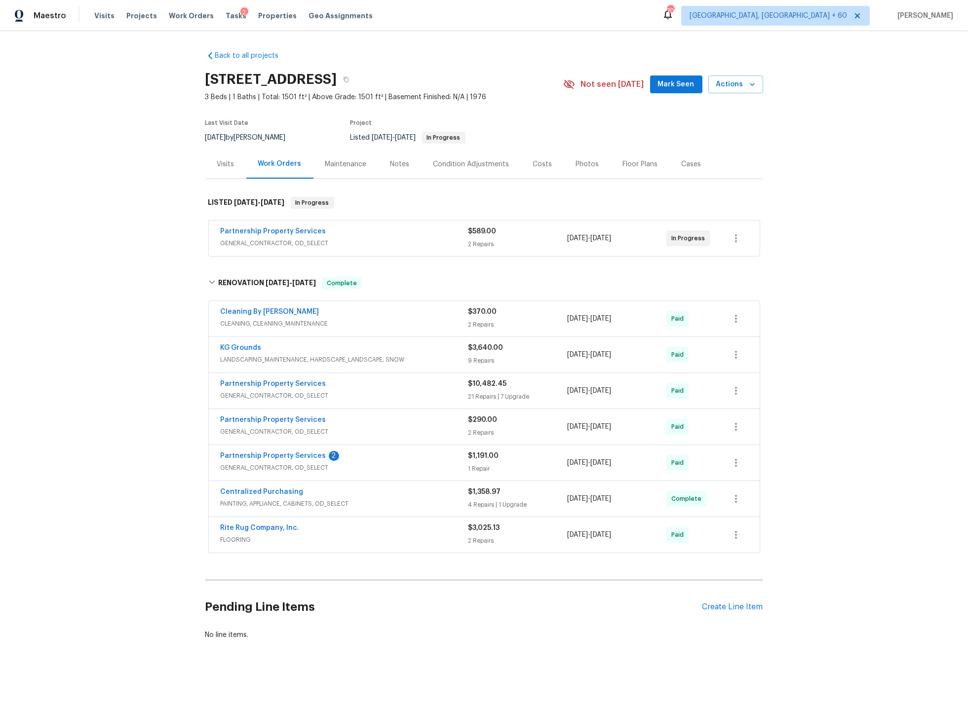
click at [408, 350] on div "KG Grounds" at bounding box center [345, 349] width 248 height 12
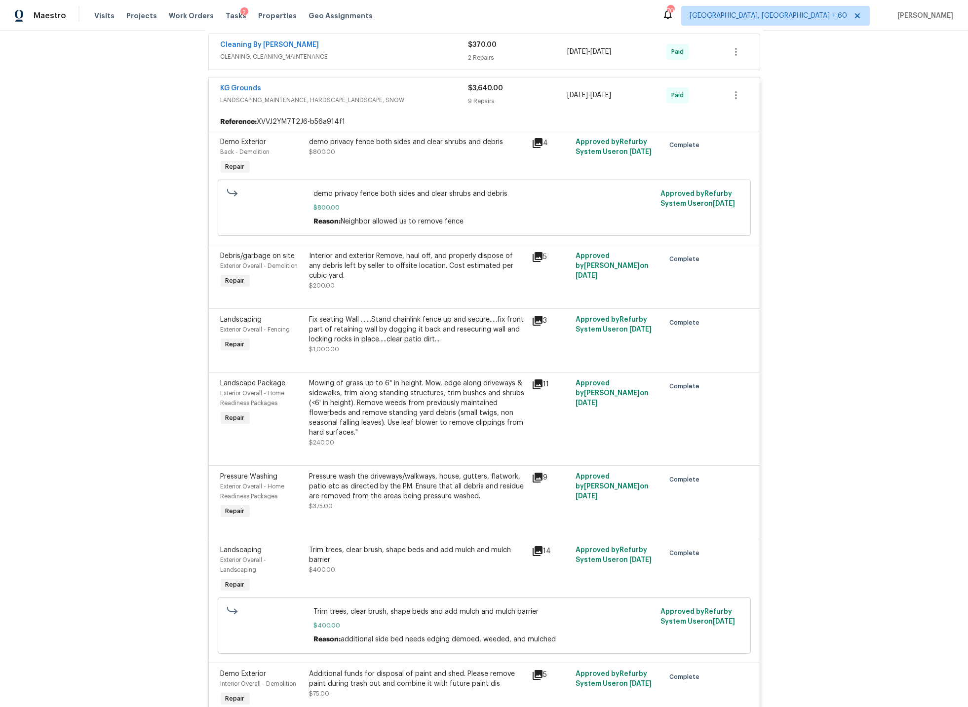
scroll to position [270, 0]
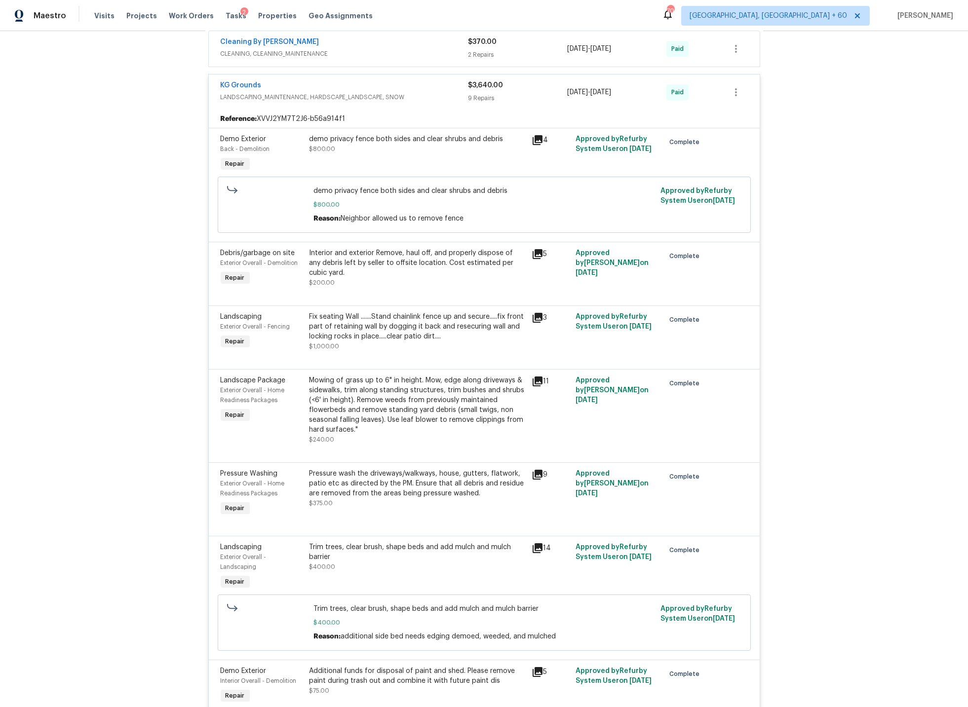
click at [446, 327] on div "Fix seating Wall .......Stand chainlink fence up and secure.....fix front part …" at bounding box center [417, 327] width 216 height 30
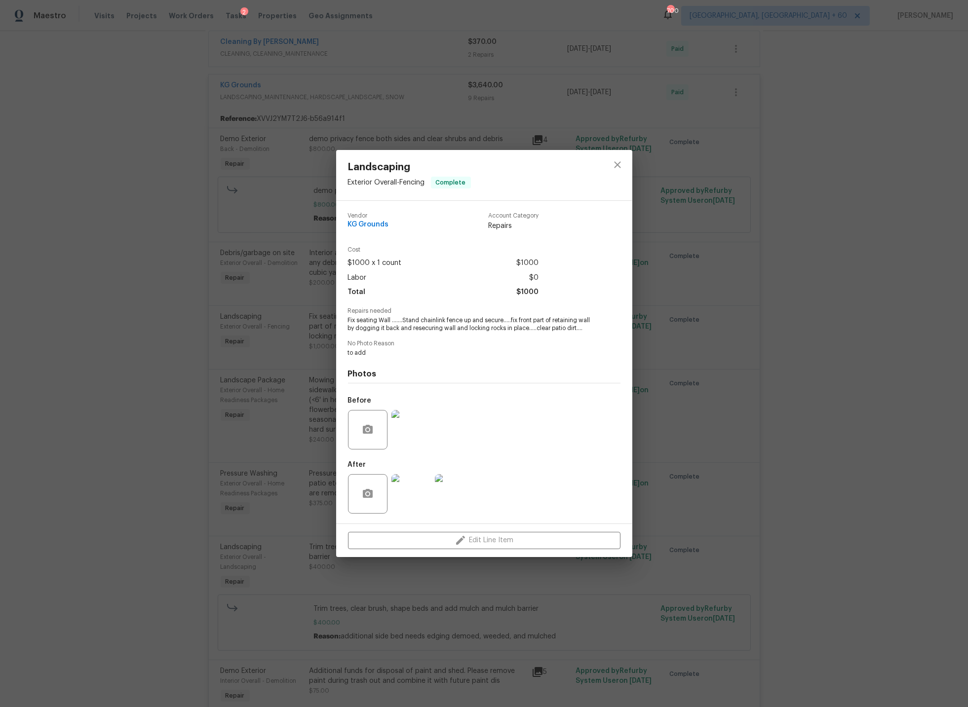
click at [412, 496] on img at bounding box center [410, 493] width 39 height 39
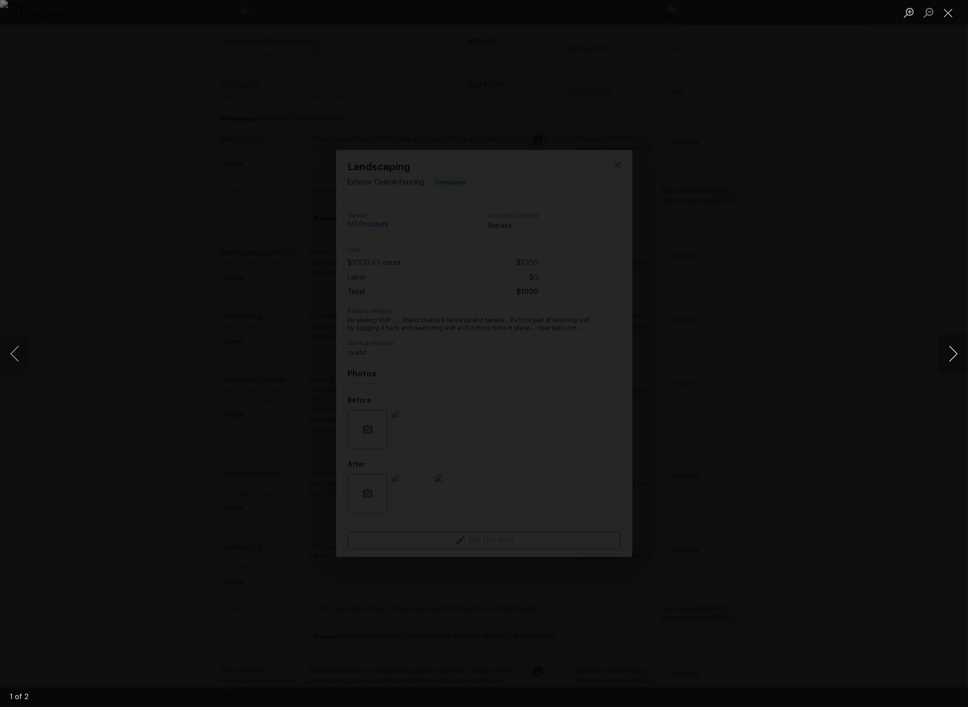
click at [956, 353] on button "Next image" at bounding box center [953, 353] width 30 height 39
click at [949, 12] on button "Close lightbox" at bounding box center [948, 12] width 20 height 17
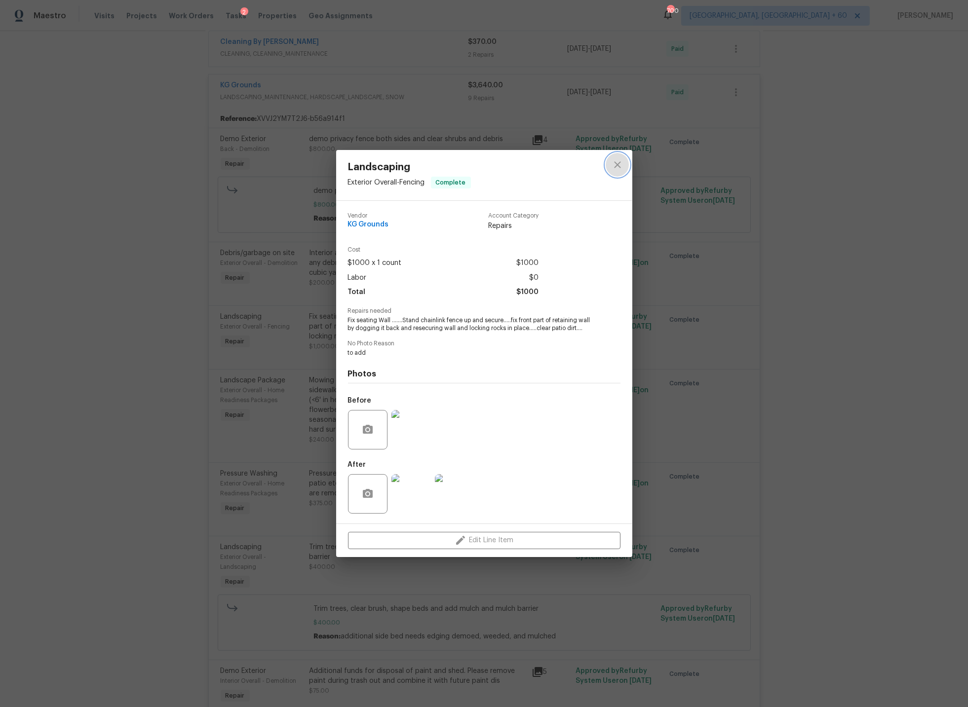
click at [620, 162] on icon "close" at bounding box center [617, 165] width 6 height 6
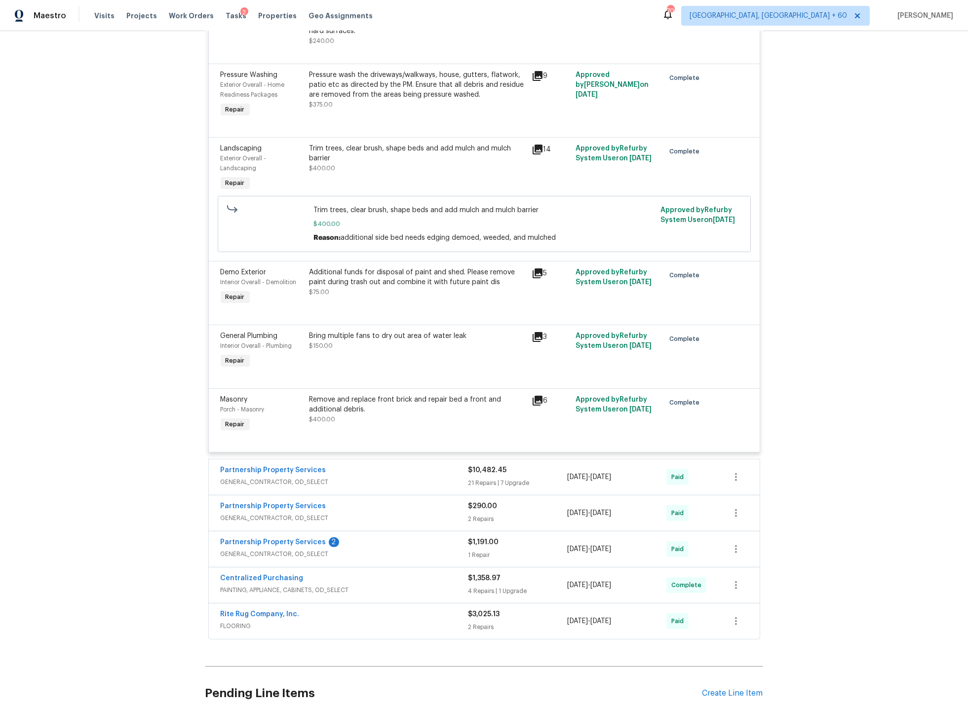
scroll to position [672, 0]
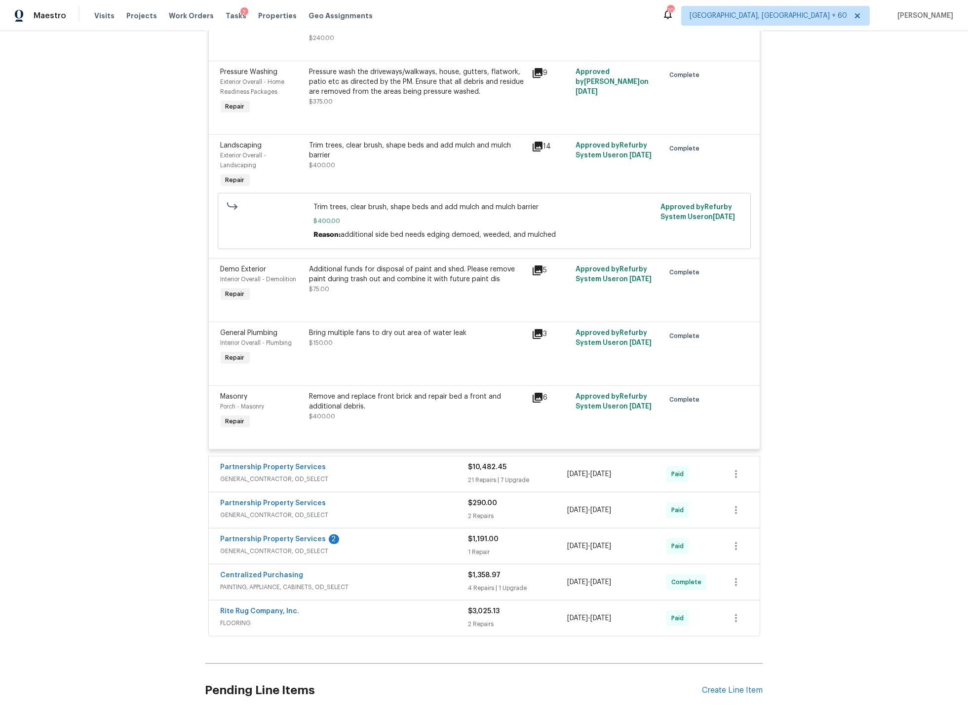
click at [393, 410] on div "Remove and replace front brick and repair bed a front and additional debris." at bounding box center [417, 402] width 216 height 20
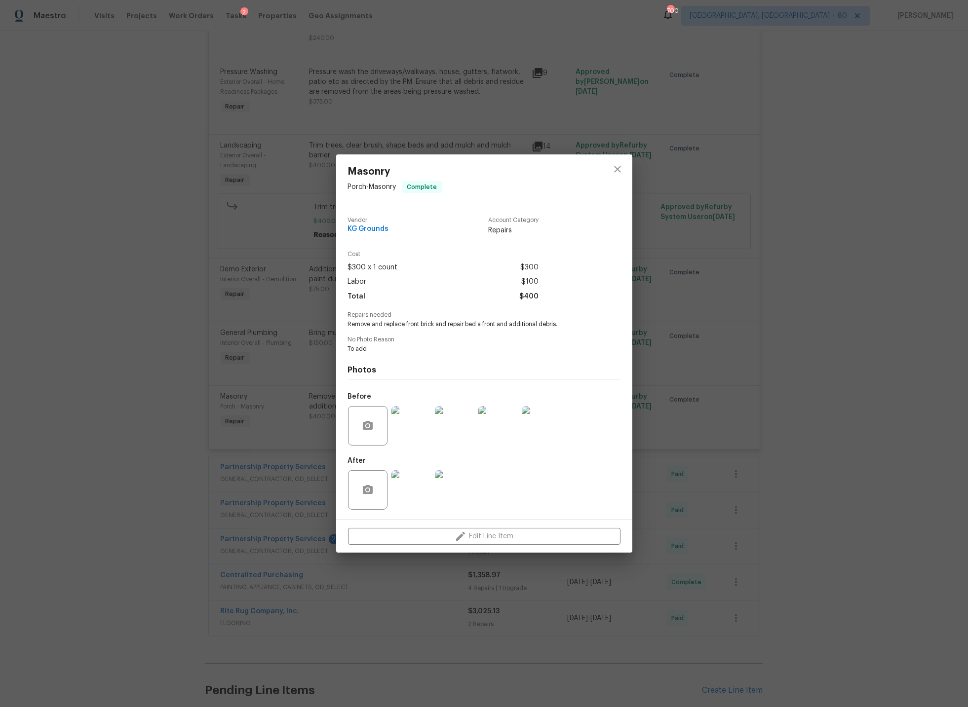
click at [408, 497] on img at bounding box center [410, 489] width 39 height 39
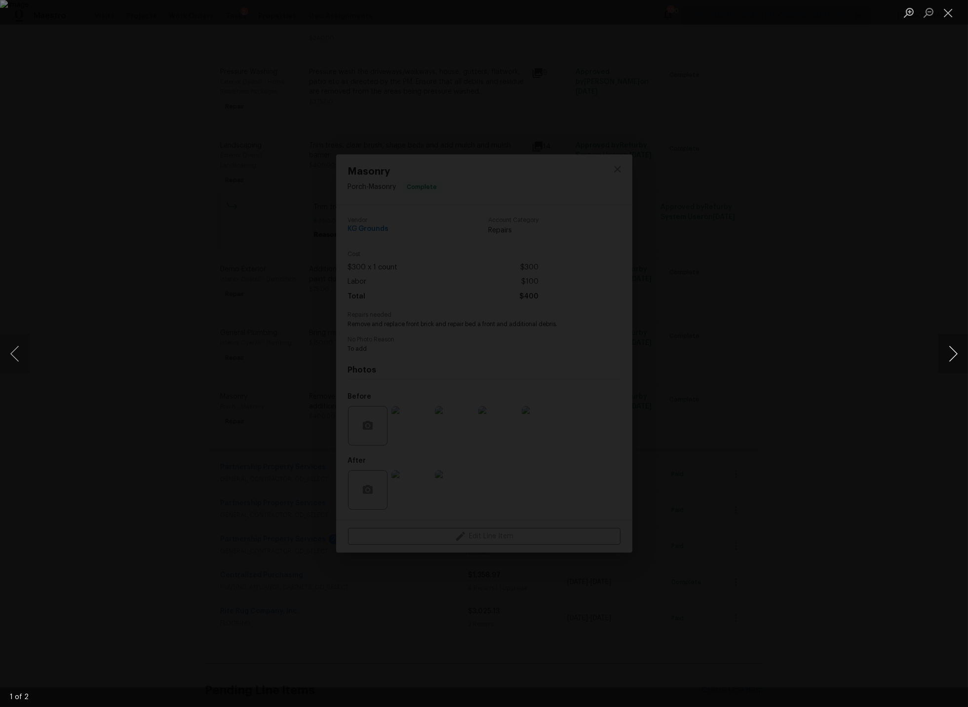
click at [954, 354] on button "Next image" at bounding box center [953, 353] width 30 height 39
click at [952, 12] on button "Close lightbox" at bounding box center [948, 12] width 20 height 17
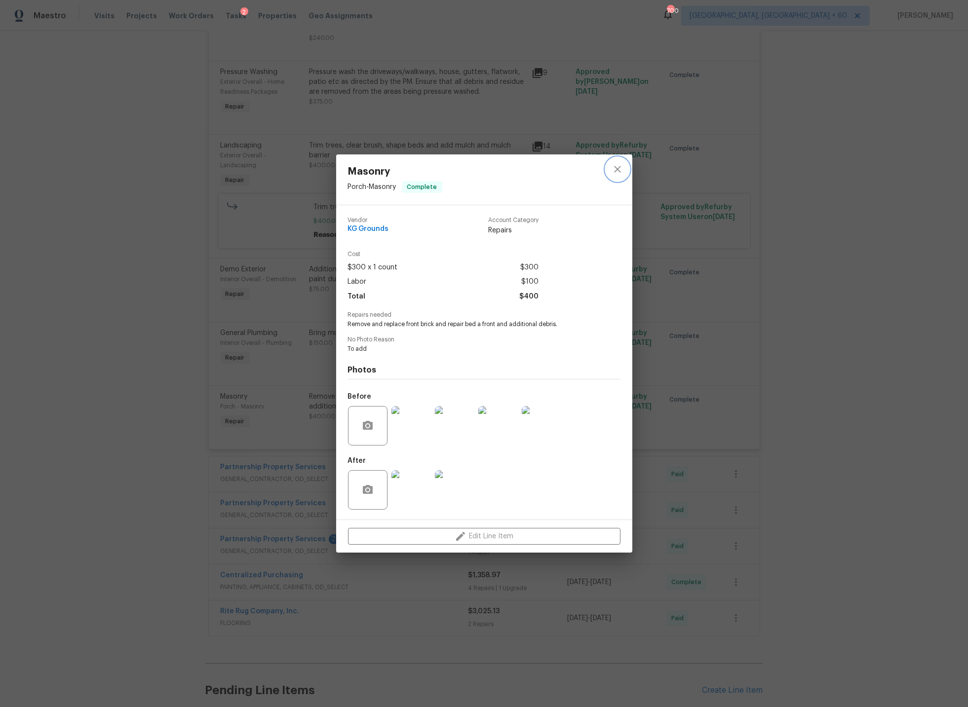
click at [619, 167] on icon "close" at bounding box center [617, 169] width 6 height 6
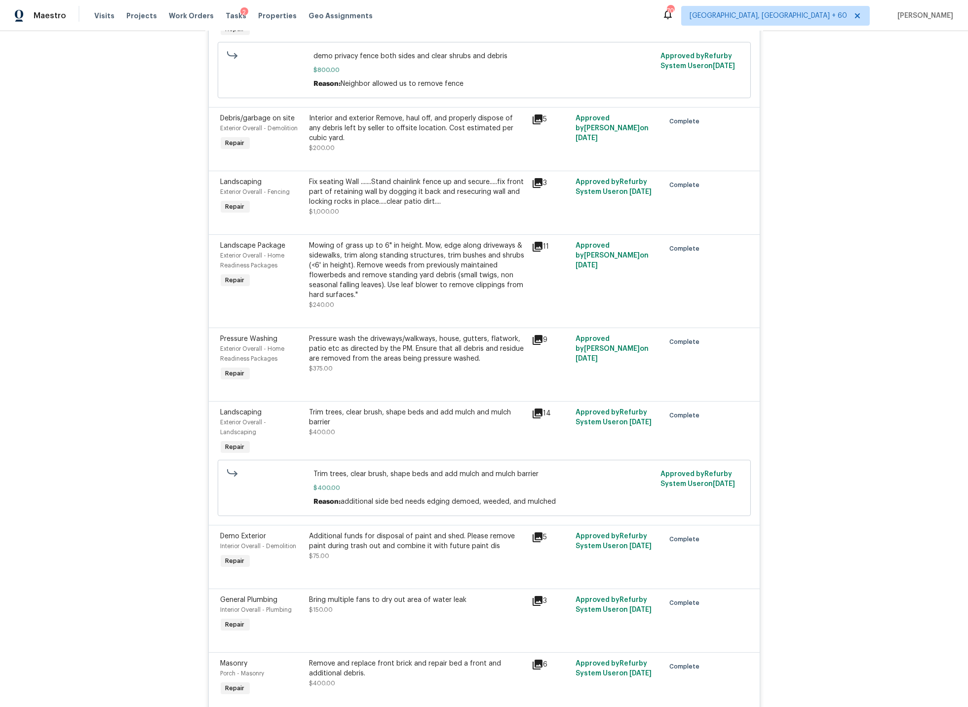
scroll to position [404, 0]
click at [372, 367] on div "Pressure wash the driveways/walkways, house, gutters, flatwork, patio etc as di…" at bounding box center [417, 354] width 216 height 39
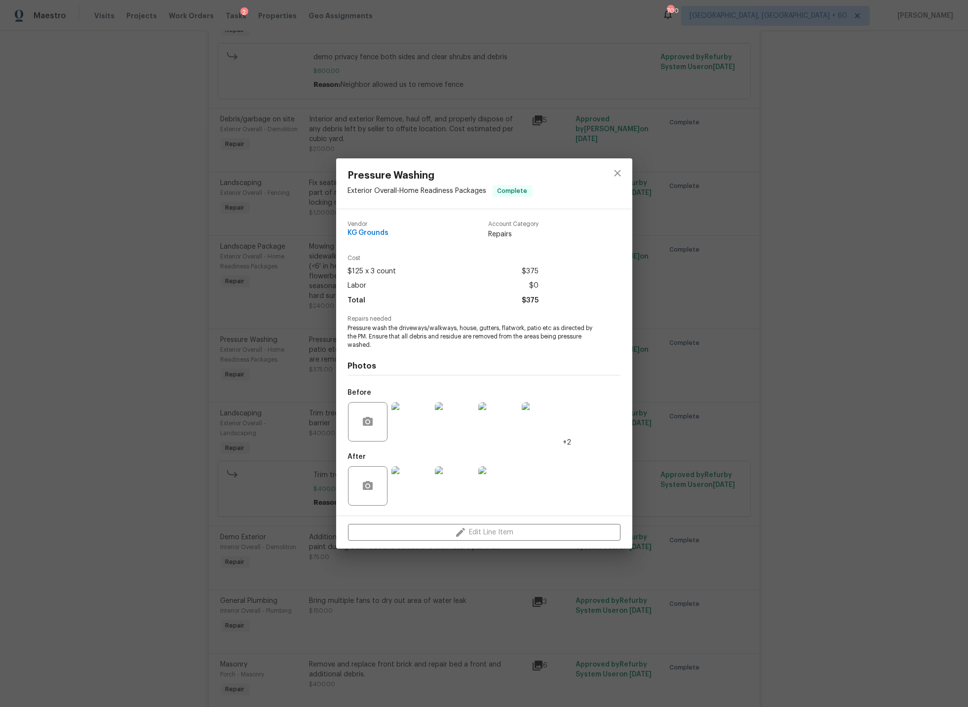
click at [406, 489] on img at bounding box center [410, 485] width 39 height 39
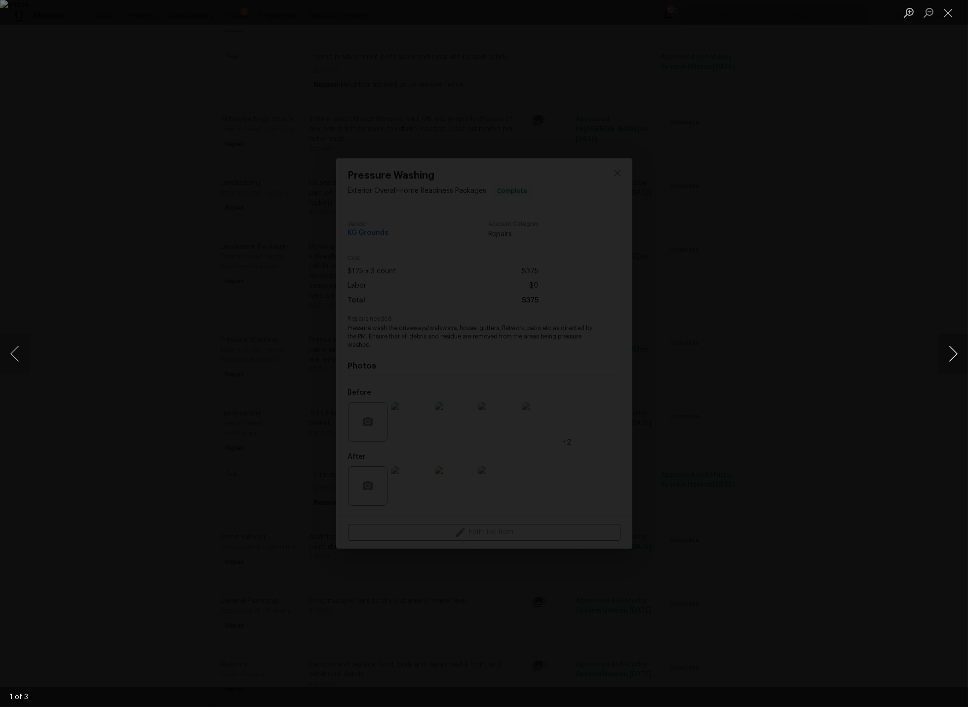
click at [958, 355] on button "Next image" at bounding box center [953, 353] width 30 height 39
click at [952, 14] on button "Close lightbox" at bounding box center [948, 12] width 20 height 17
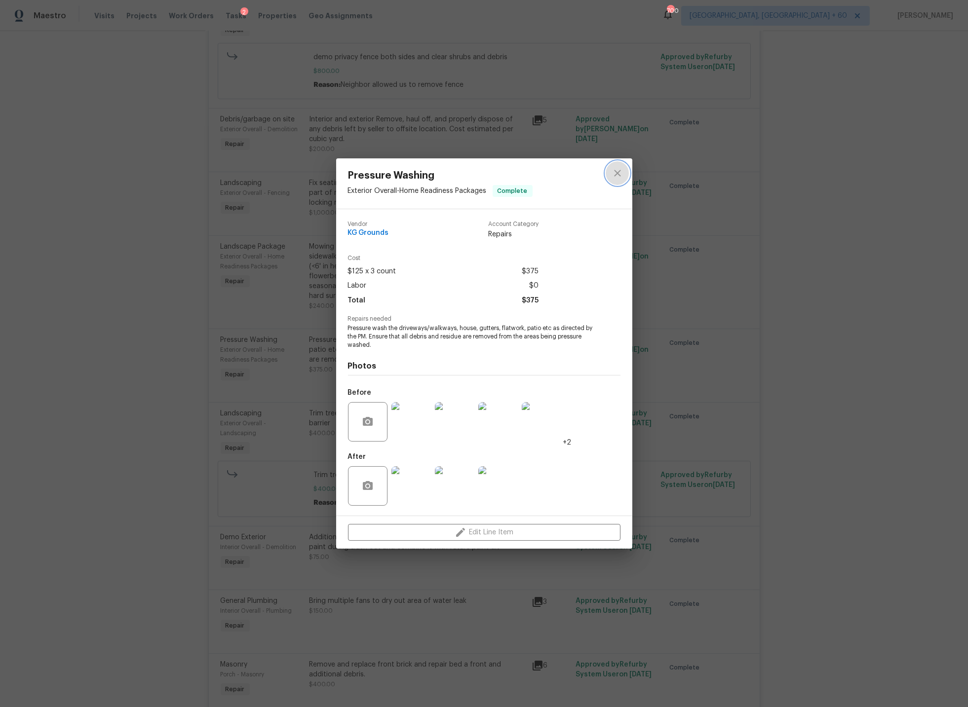
click at [621, 171] on icon "close" at bounding box center [618, 173] width 12 height 12
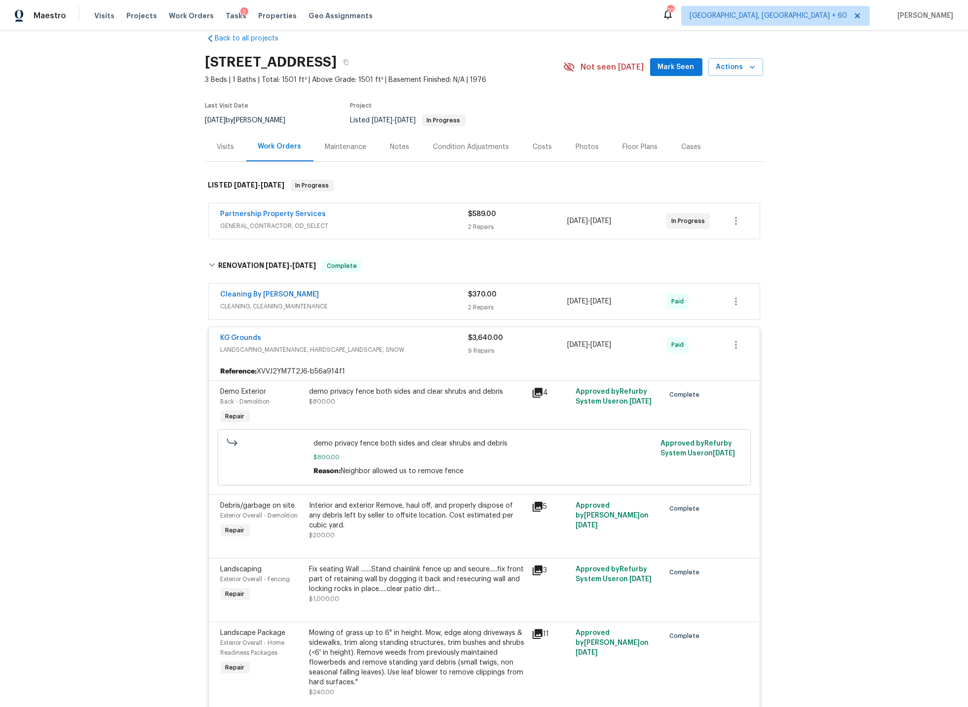
scroll to position [0, 0]
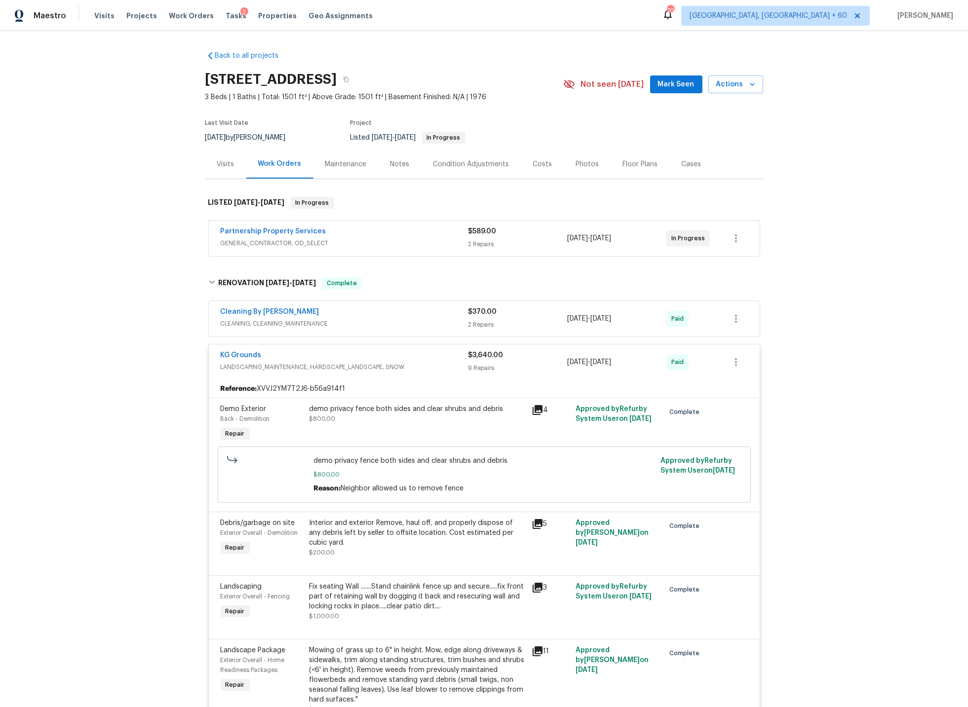
click at [296, 353] on div "KG Grounds" at bounding box center [345, 356] width 248 height 12
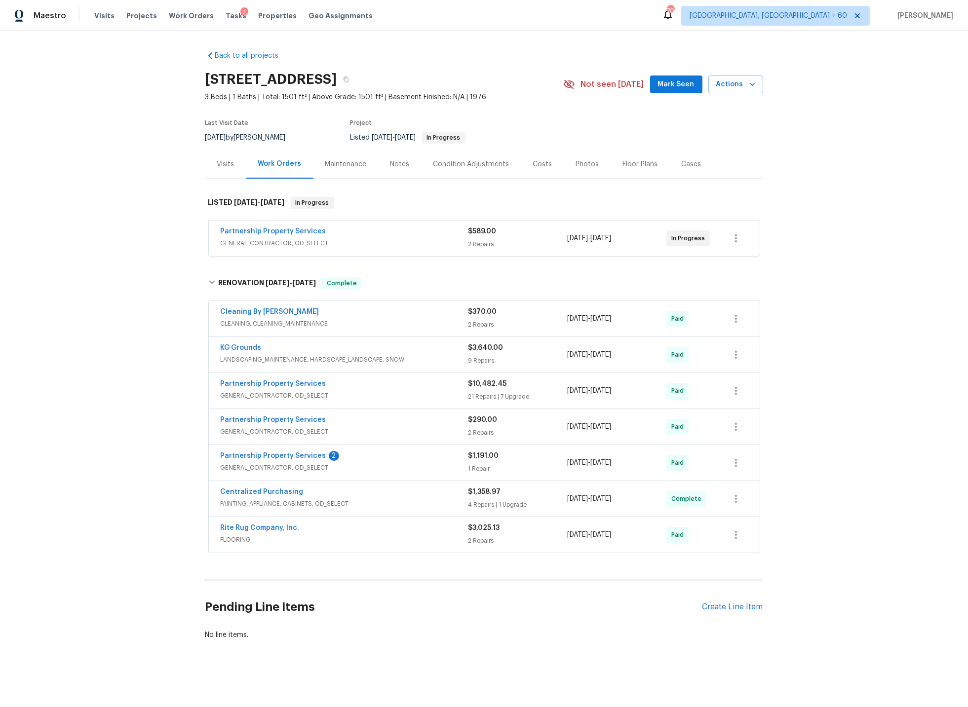
click at [341, 386] on div "Partnership Property Services" at bounding box center [345, 385] width 248 height 12
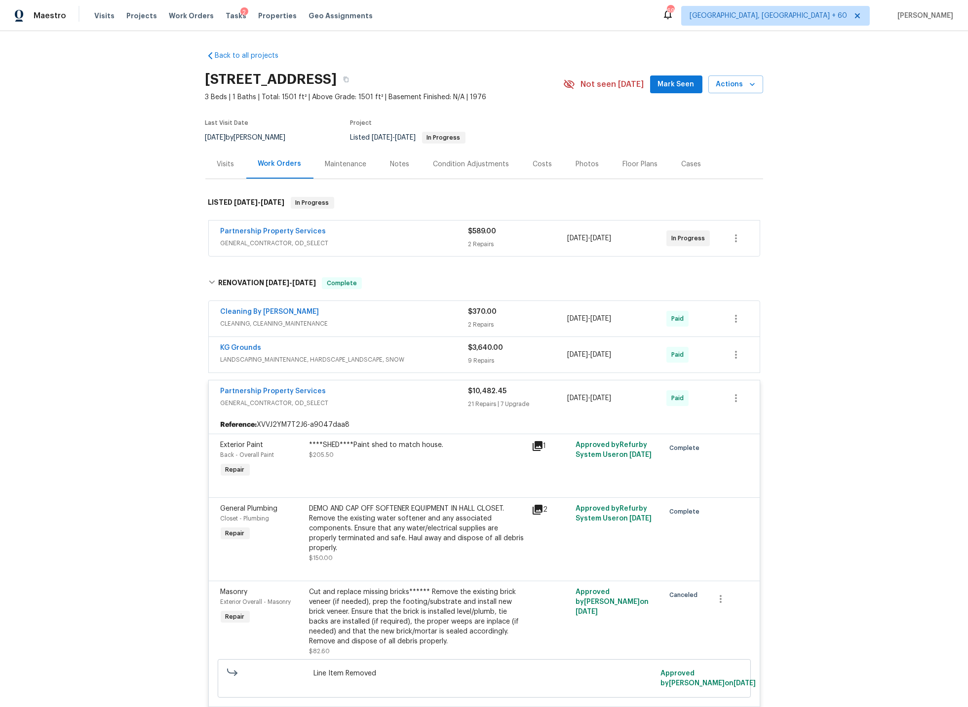
click at [351, 400] on span "GENERAL_CONTRACTOR, OD_SELECT" at bounding box center [345, 403] width 248 height 10
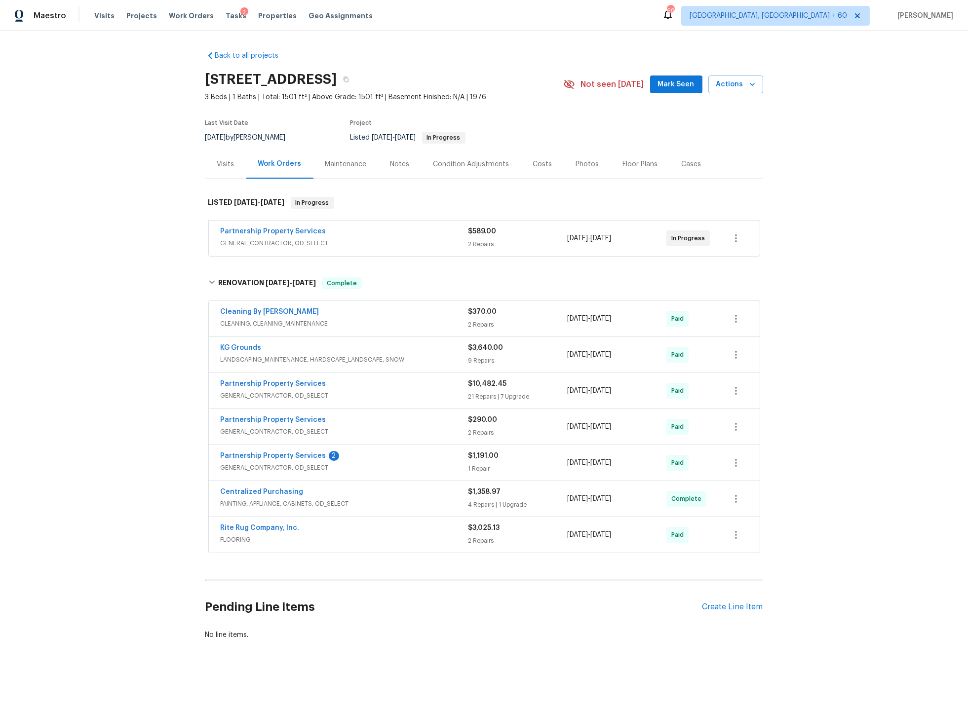
click at [353, 423] on div "Partnership Property Services" at bounding box center [345, 421] width 248 height 12
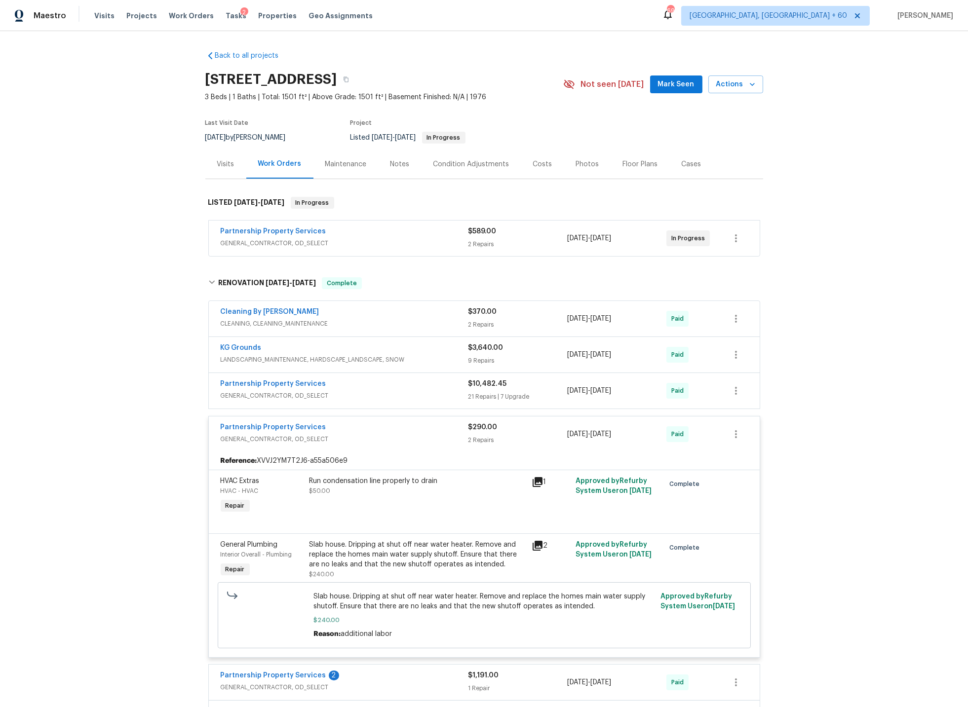
click at [365, 434] on div "Partnership Property Services" at bounding box center [345, 429] width 248 height 12
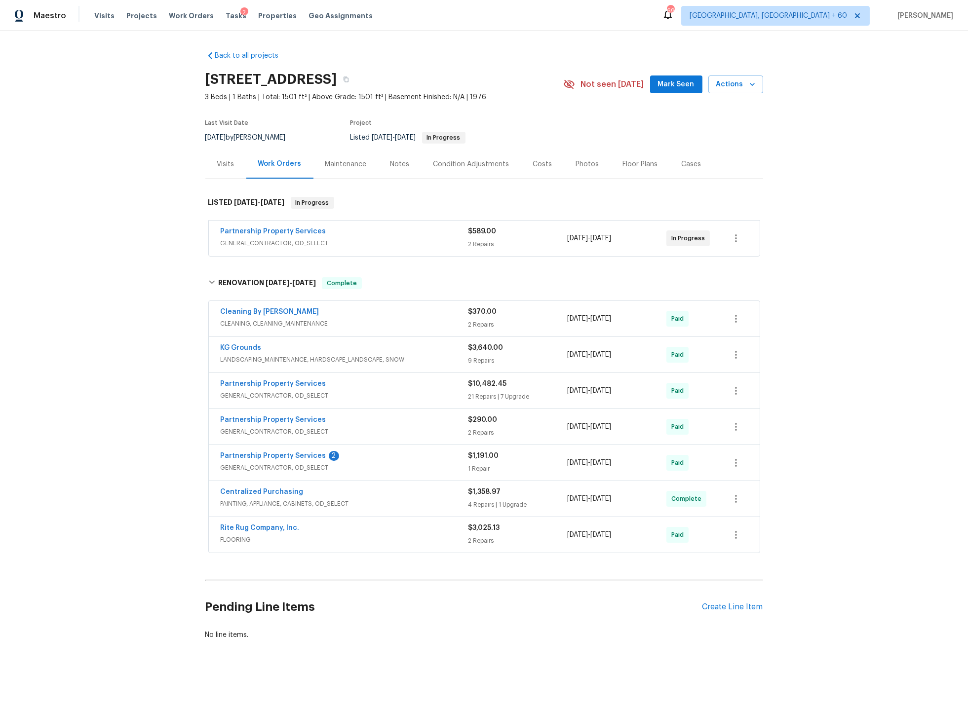
click at [364, 461] on div "Partnership Property Services 2" at bounding box center [345, 457] width 248 height 12
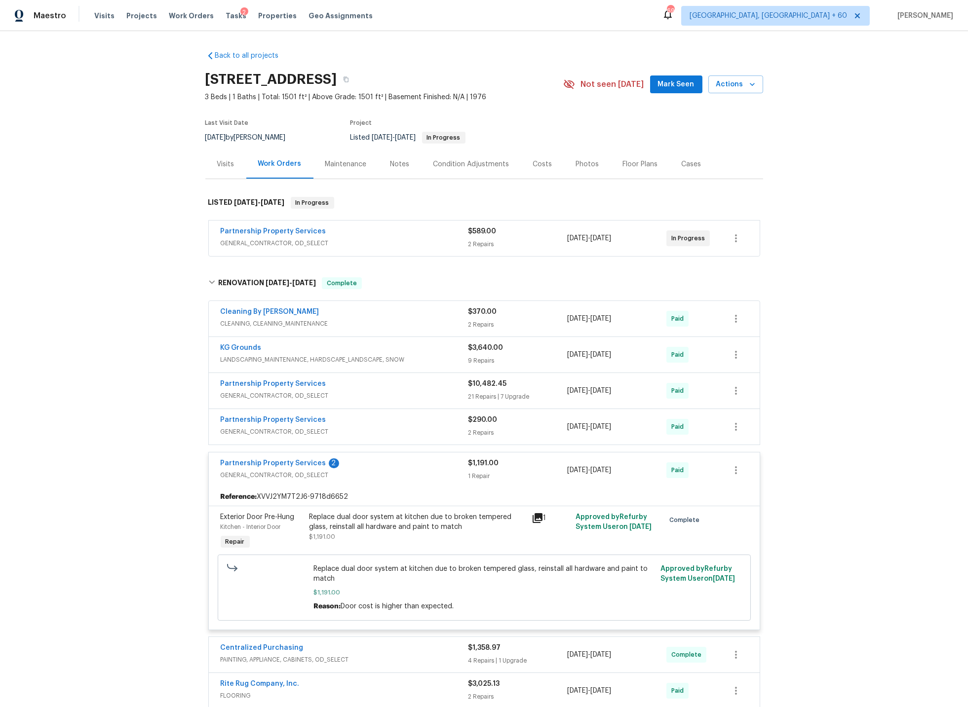
click at [372, 468] on div "Partnership Property Services 2" at bounding box center [345, 465] width 248 height 12
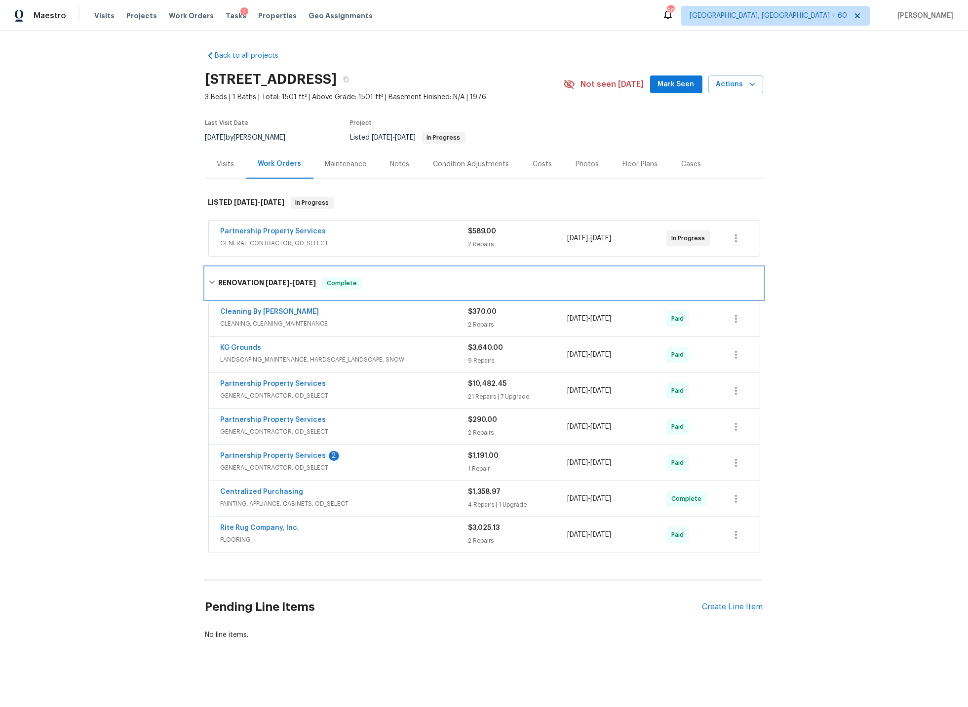
click at [211, 280] on icon at bounding box center [211, 282] width 7 height 7
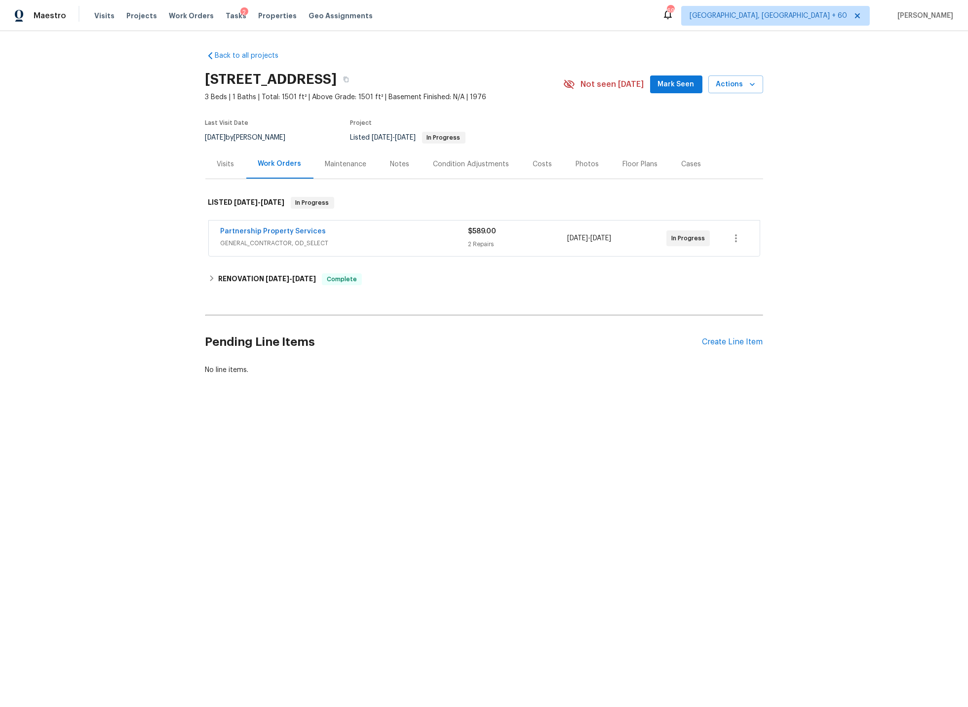
click at [229, 162] on div "Visits" at bounding box center [225, 164] width 17 height 10
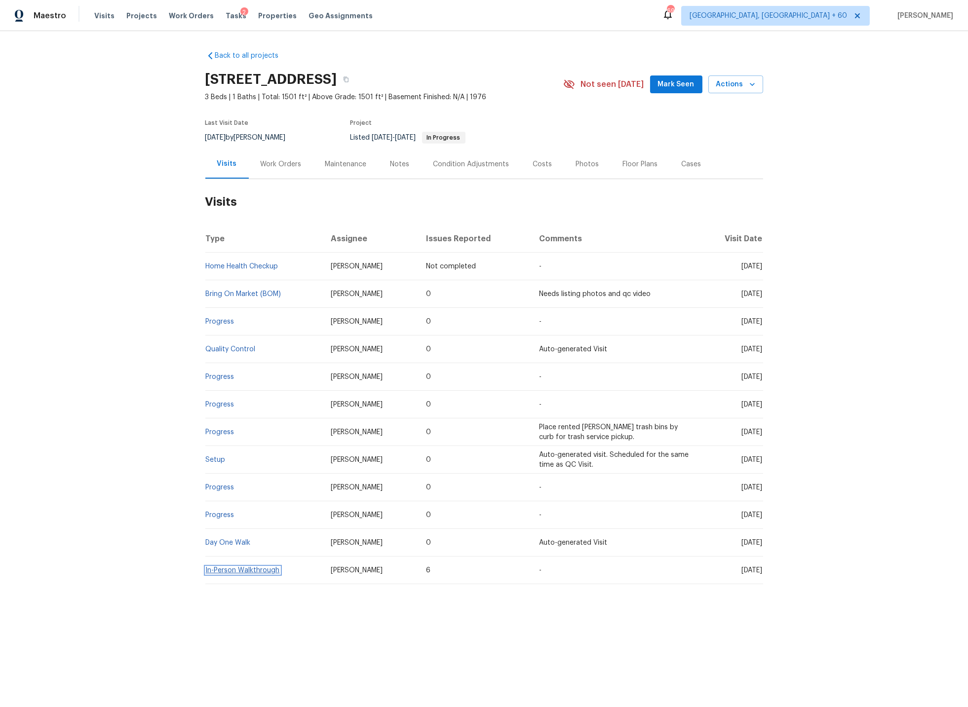
click at [266, 569] on link "In-Person Walkthrough" at bounding box center [243, 570] width 74 height 7
click at [538, 164] on div "Costs" at bounding box center [542, 164] width 19 height 10
click at [293, 164] on div "Work Orders" at bounding box center [281, 164] width 41 height 10
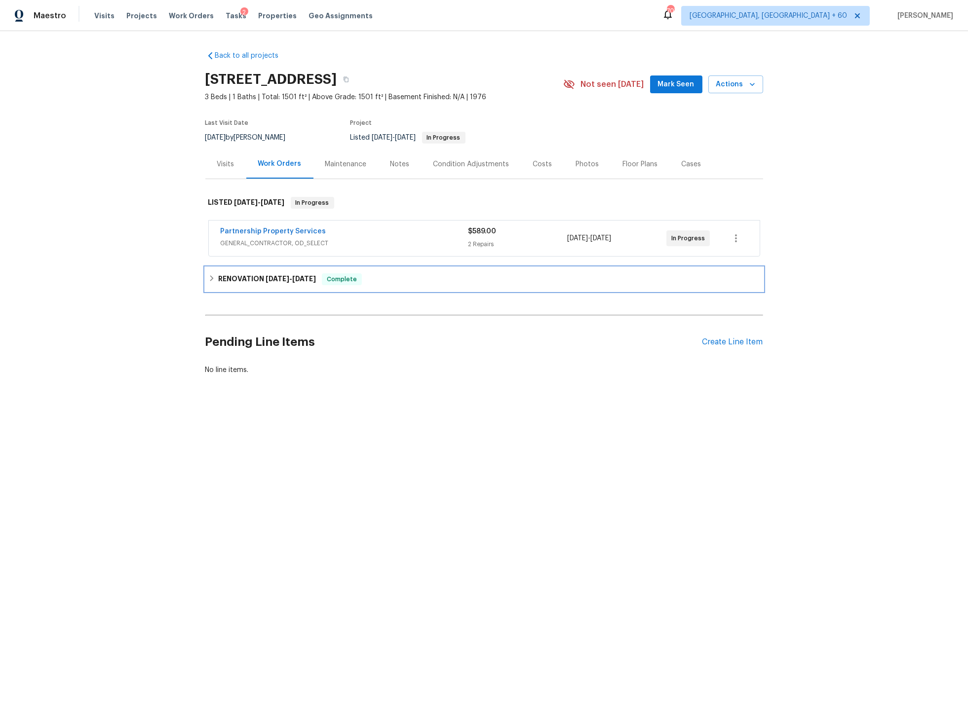
click at [308, 287] on div "RENOVATION 8/11/25 - 9/5/25 Complete" at bounding box center [484, 280] width 558 height 24
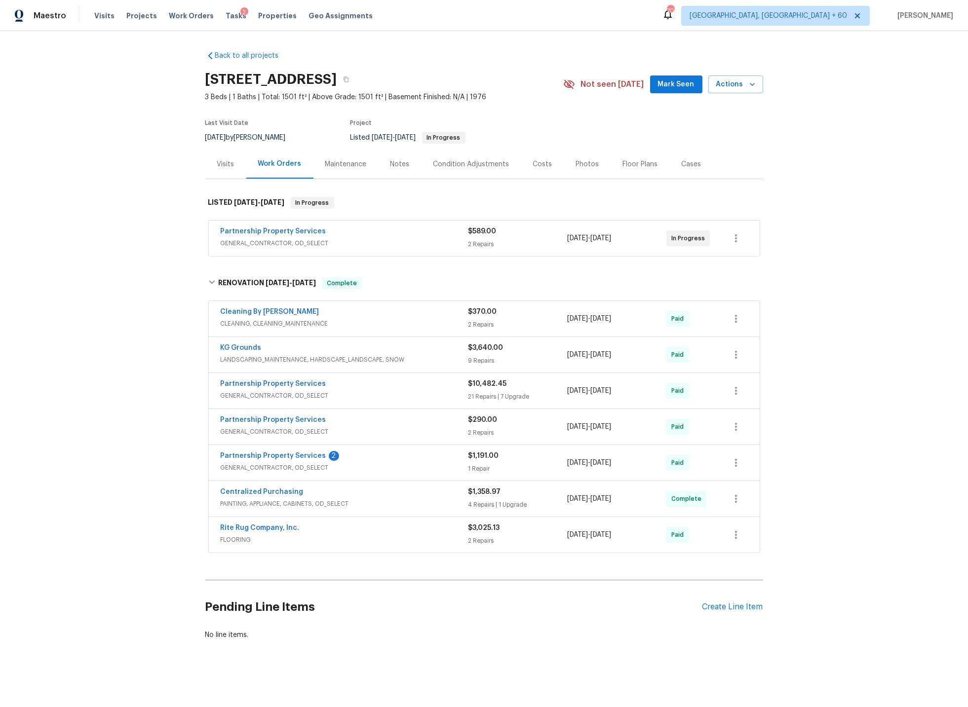
click at [386, 501] on span "PAINTING, APPLIANCE, CABINETS, OD_SELECT" at bounding box center [345, 504] width 248 height 10
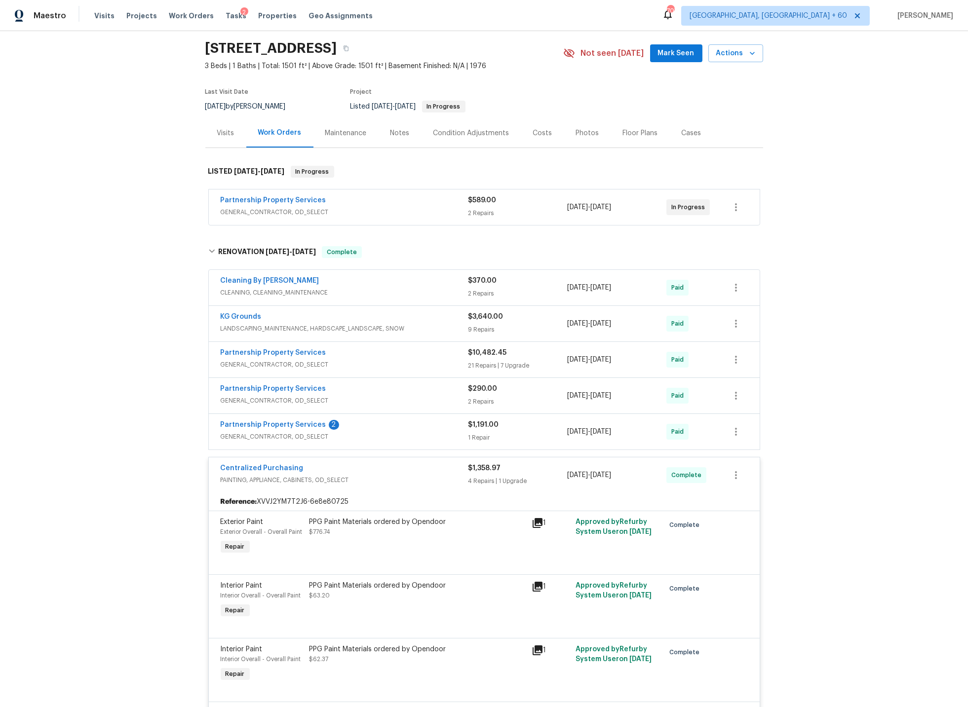
click at [362, 473] on div "Centralized Purchasing" at bounding box center [345, 469] width 248 height 12
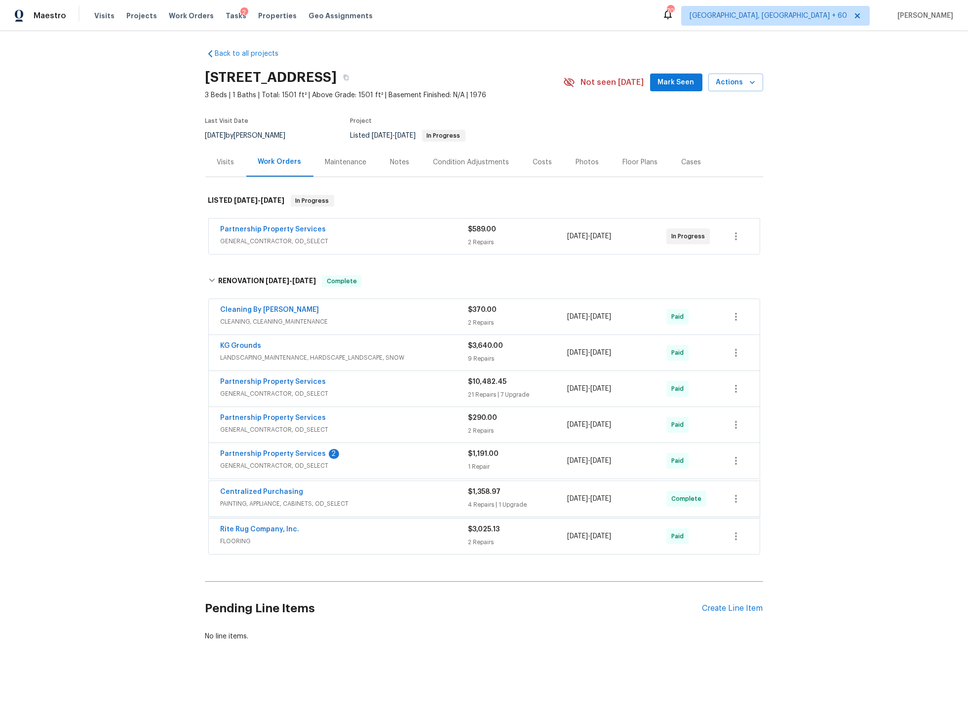
scroll to position [0, 0]
click at [356, 388] on div "Partnership Property Services" at bounding box center [345, 385] width 248 height 12
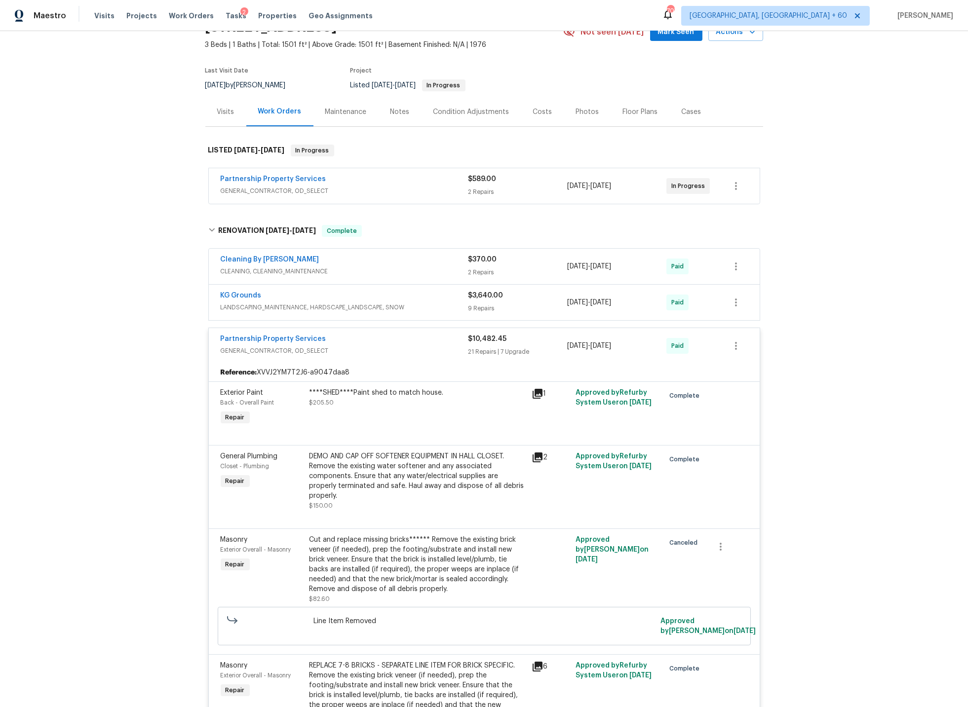
scroll to position [0, 0]
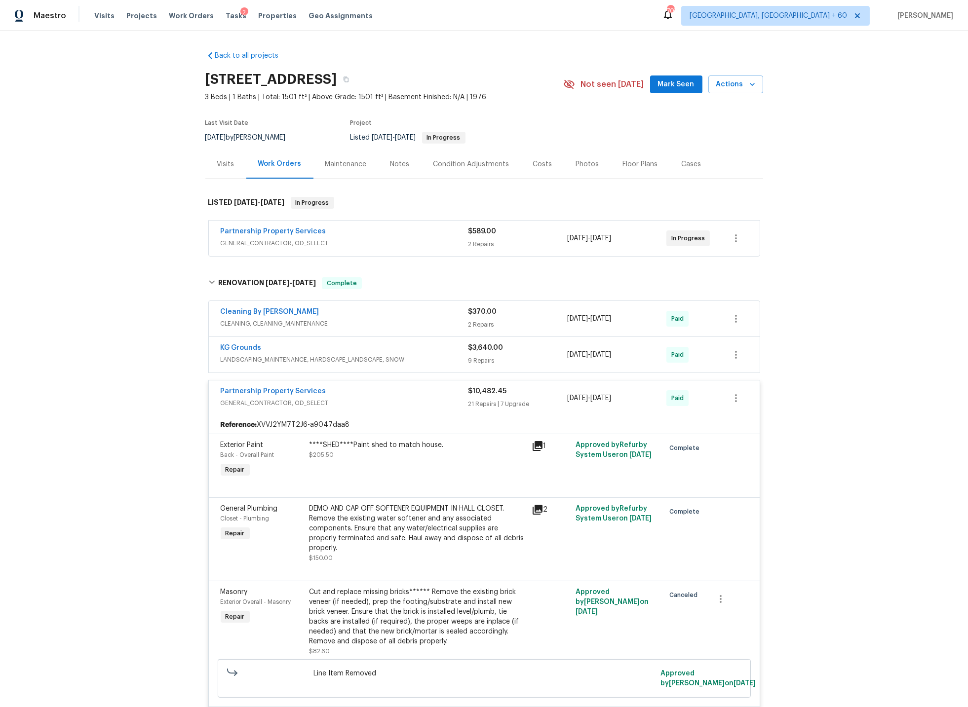
click at [349, 395] on div "Partnership Property Services" at bounding box center [345, 392] width 248 height 12
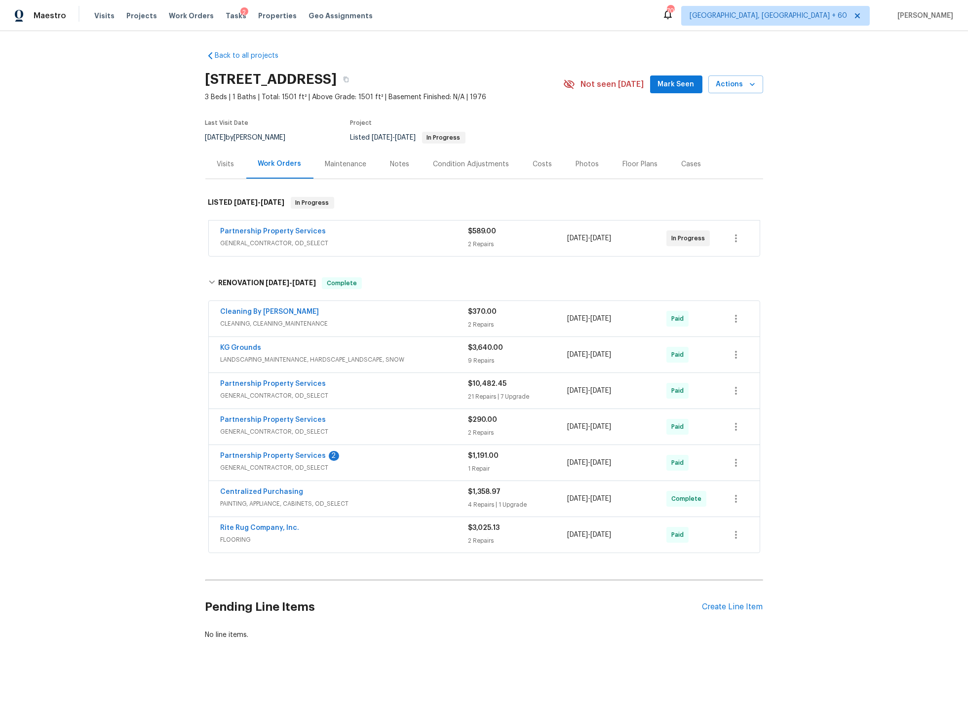
click at [139, 264] on div "Back to all projects 8980 Palomar Rd, Cincinnati, OH 45251 3 Beds | 1 Baths | T…" at bounding box center [484, 369] width 968 height 676
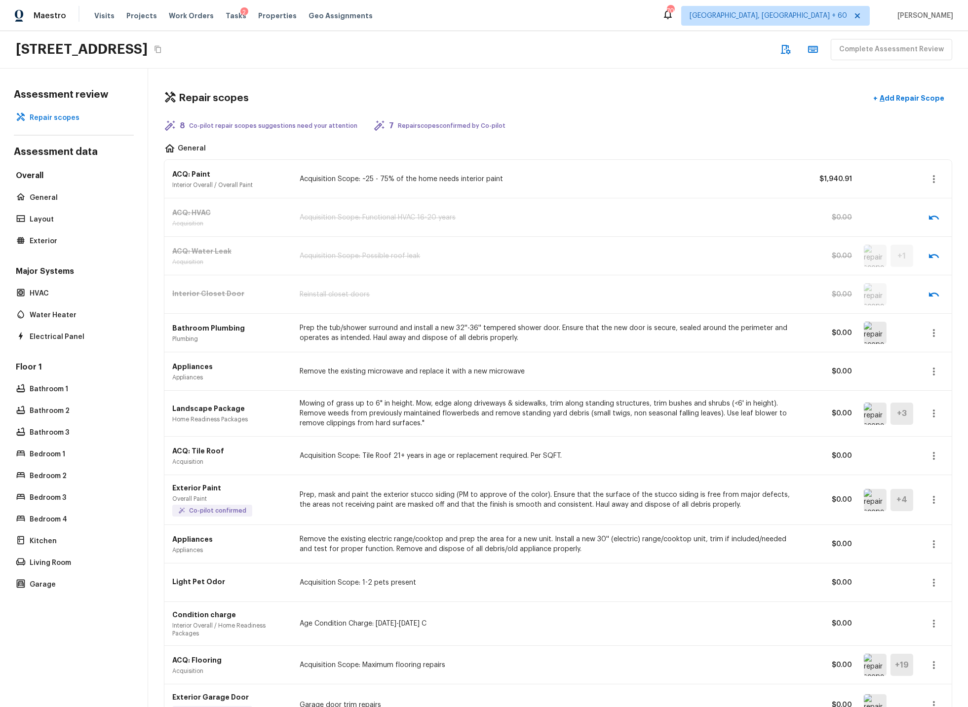
click at [869, 334] on img at bounding box center [875, 333] width 23 height 22
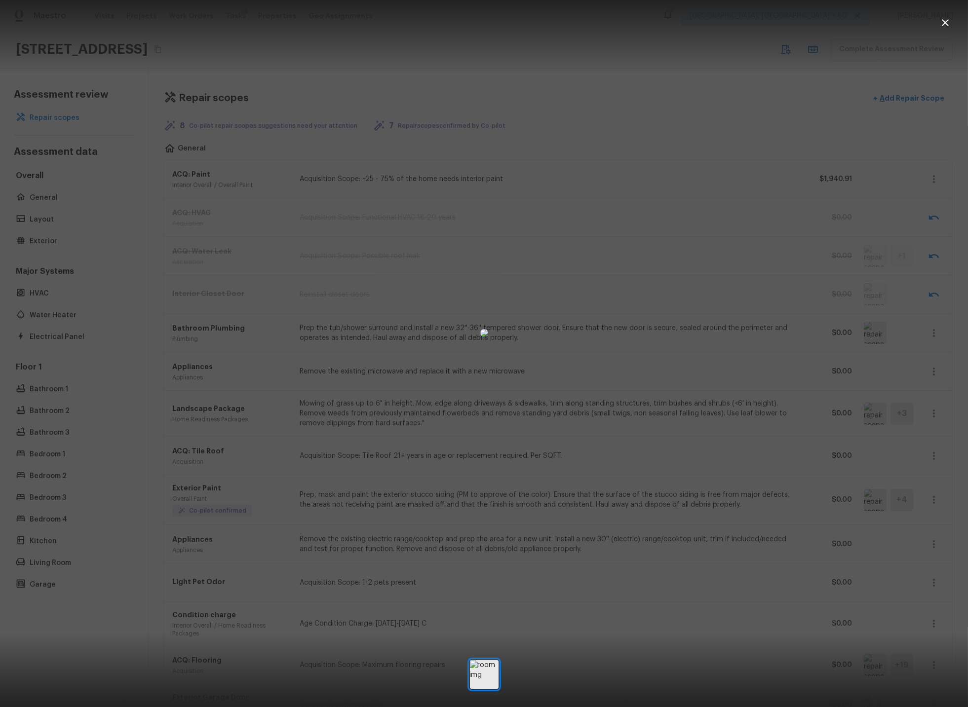
click at [948, 22] on icon "button" at bounding box center [945, 23] width 12 height 12
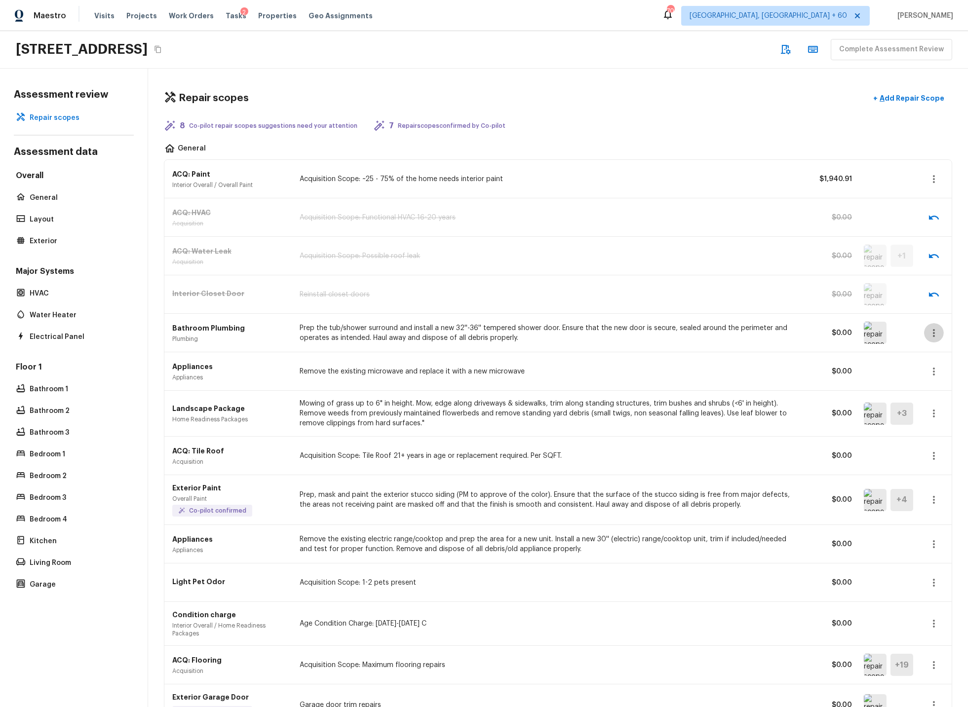
click at [934, 333] on icon "button" at bounding box center [934, 333] width 2 height 8
click at [926, 360] on li "Edit" at bounding box center [937, 362] width 46 height 30
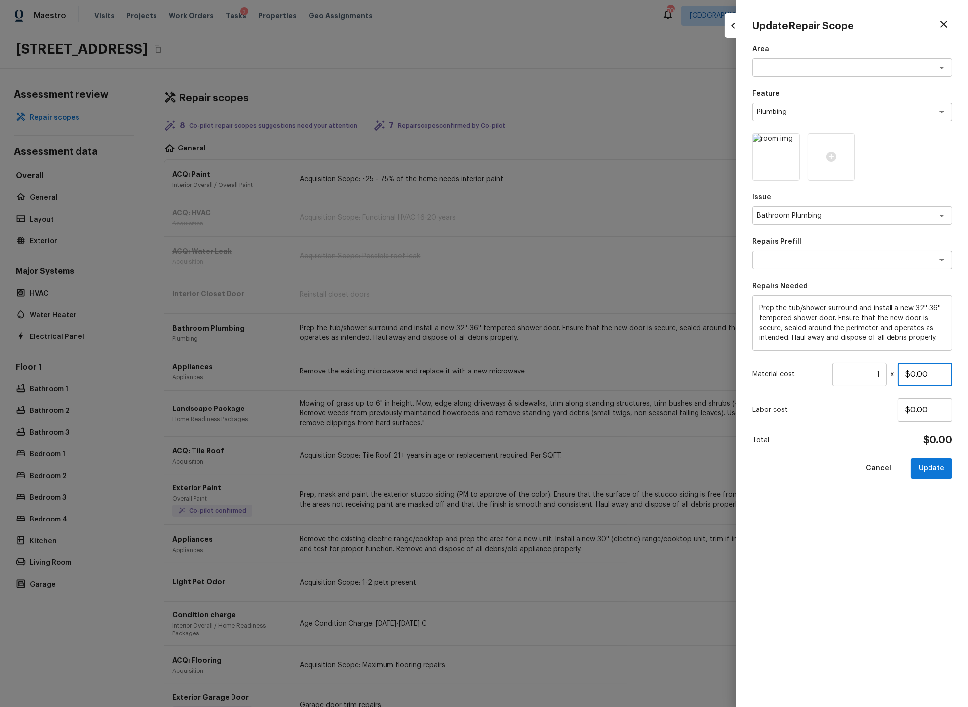
drag, startPoint x: 904, startPoint y: 375, endPoint x: 951, endPoint y: 373, distance: 46.4
click at [951, 373] on input "$0.00" at bounding box center [925, 375] width 54 height 24
type input "$625.00"
click at [934, 466] on button "Update" at bounding box center [931, 469] width 41 height 20
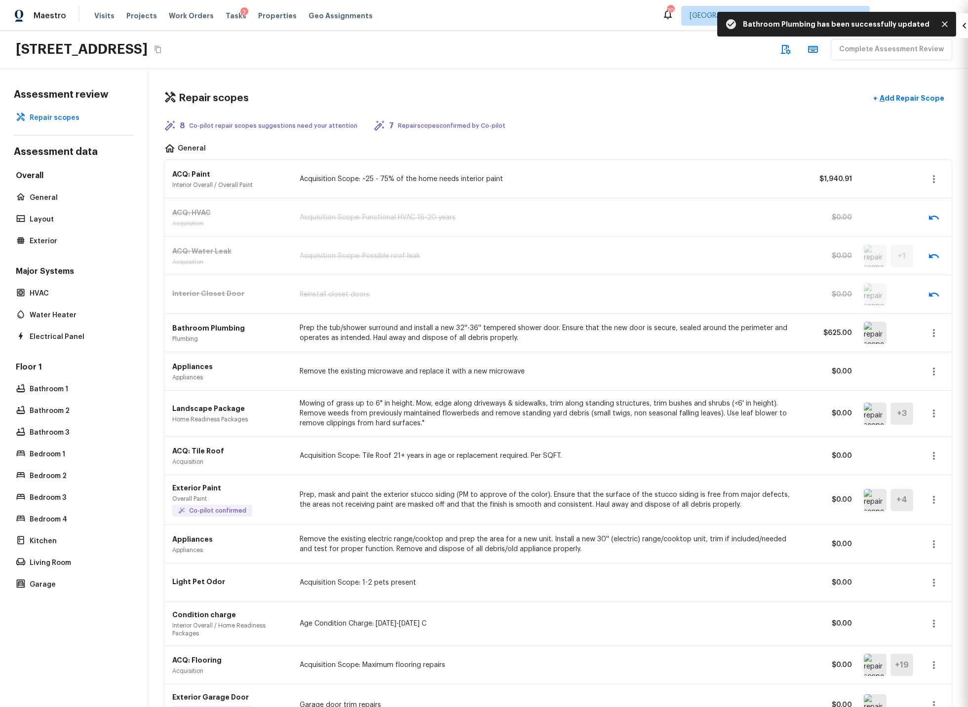
type input "$0.00"
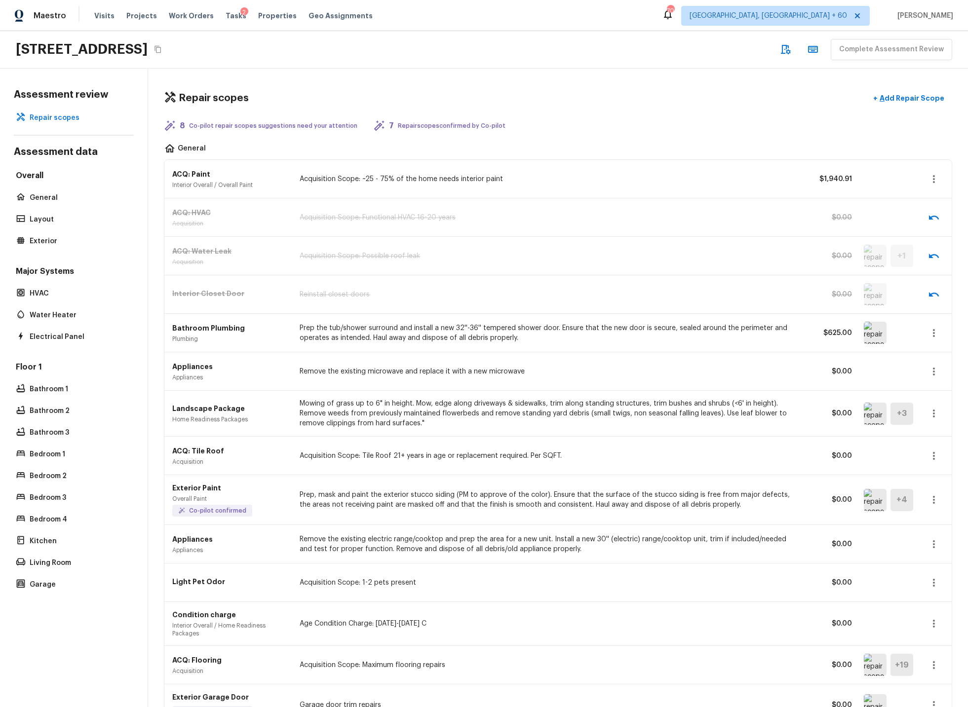
click at [937, 370] on icon "button" at bounding box center [934, 372] width 12 height 12
click at [933, 427] on li "Remove" at bounding box center [937, 430] width 46 height 30
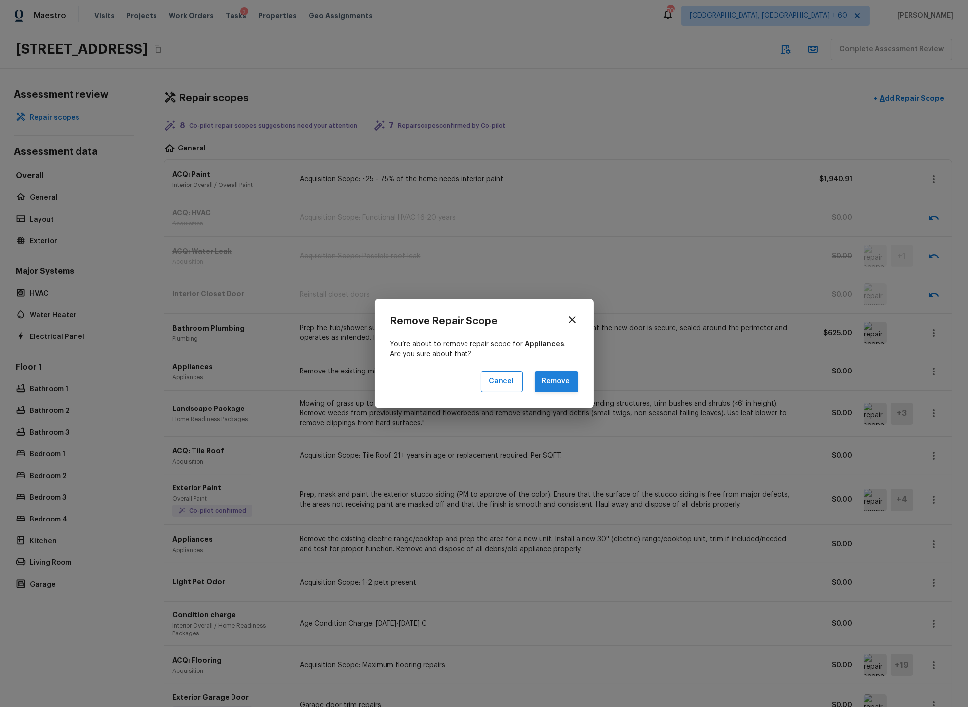
click at [554, 382] on button "Remove" at bounding box center [556, 381] width 43 height 21
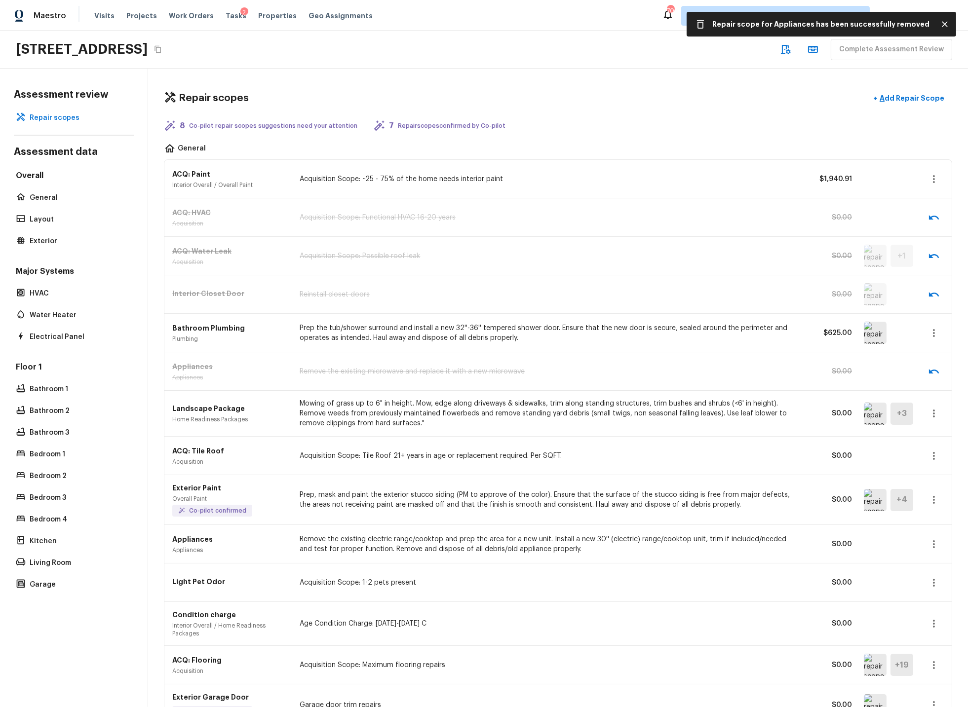
click at [874, 414] on img at bounding box center [875, 414] width 23 height 22
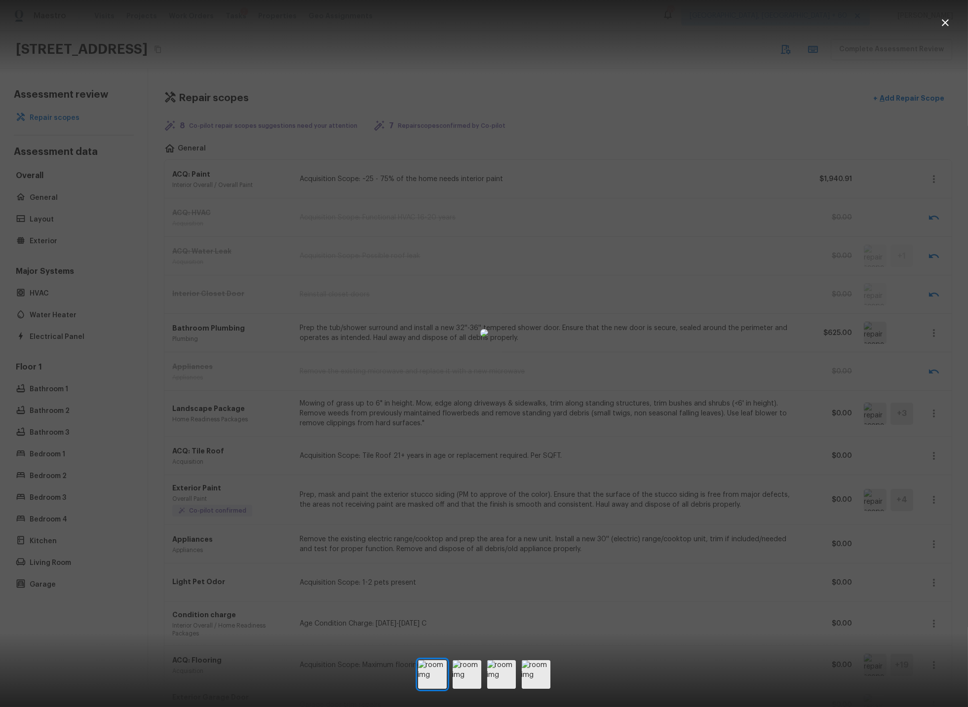
click at [739, 458] on div at bounding box center [484, 333] width 968 height 634
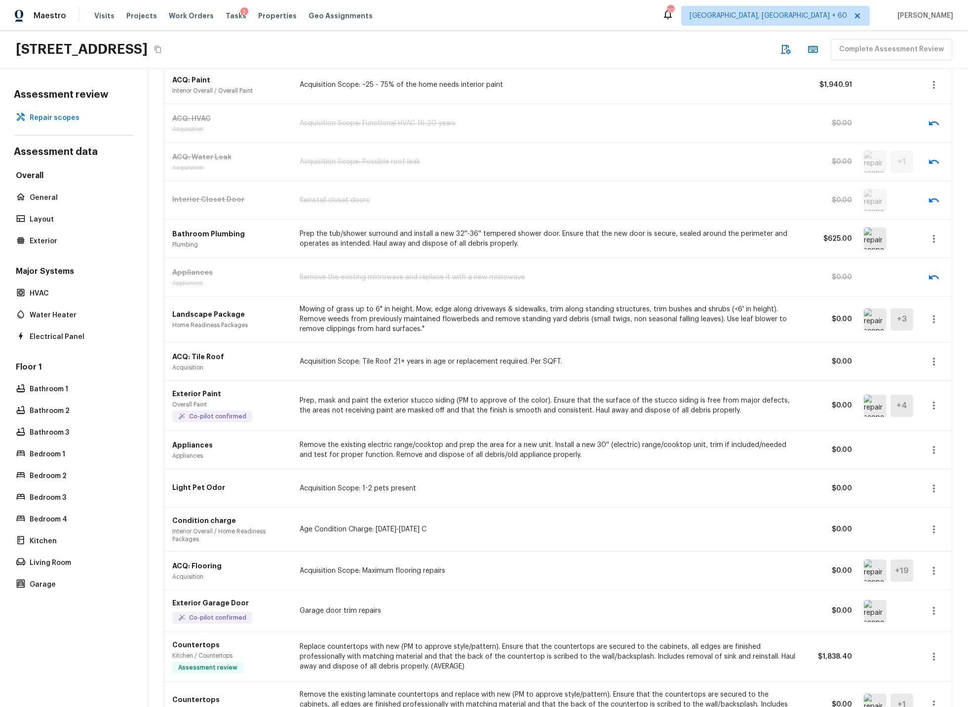
scroll to position [100, 0]
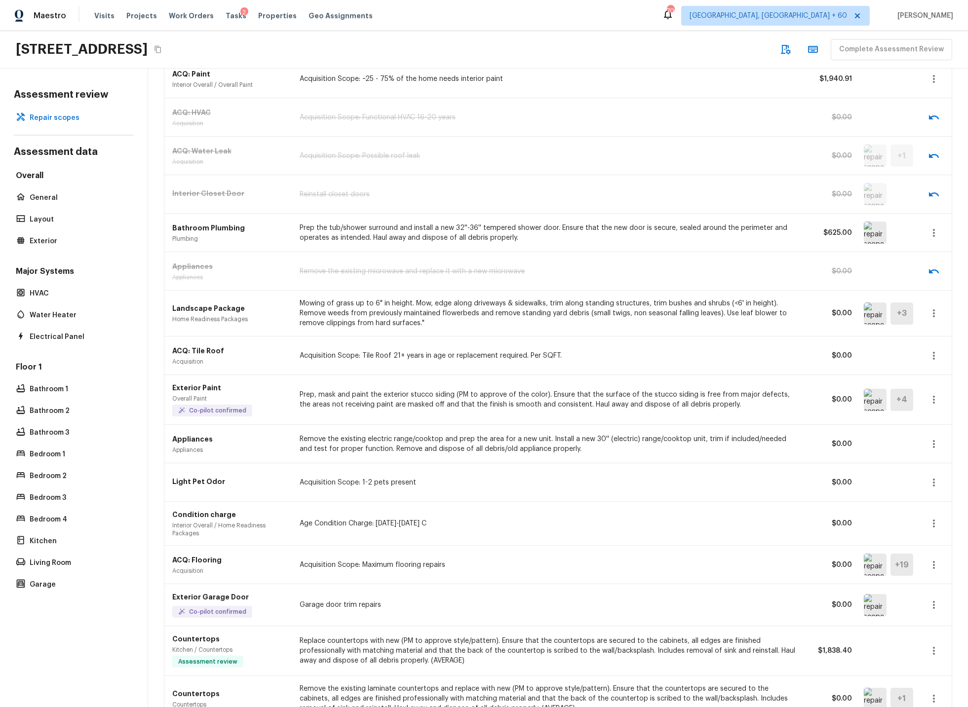
click at [936, 355] on icon "button" at bounding box center [934, 356] width 12 height 12
click at [937, 412] on li "Remove" at bounding box center [937, 414] width 46 height 30
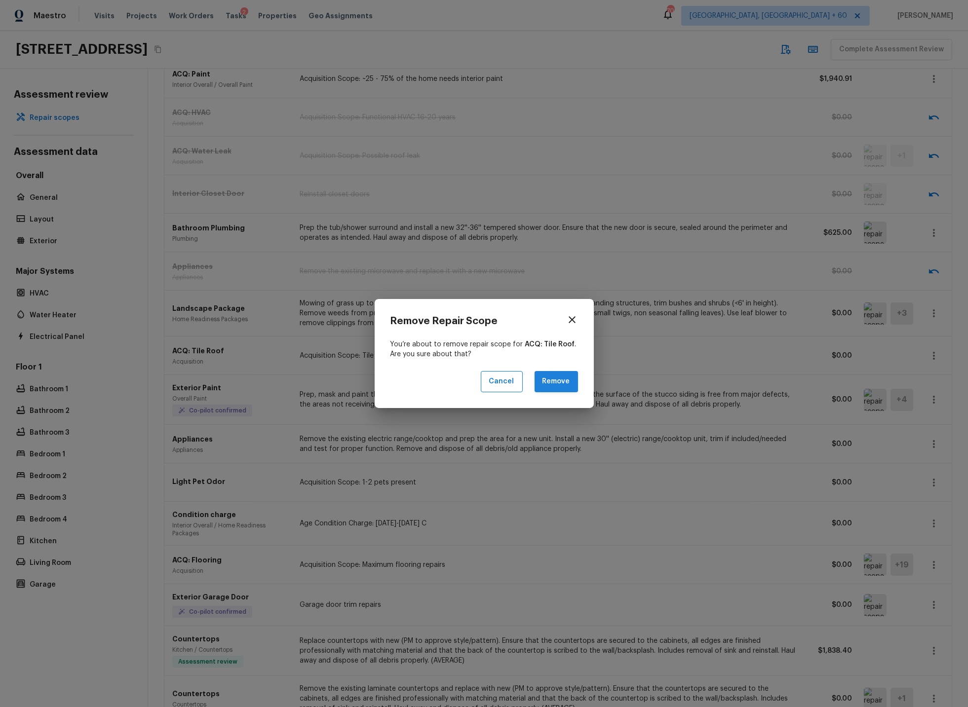
click at [547, 379] on button "Remove" at bounding box center [556, 381] width 43 height 21
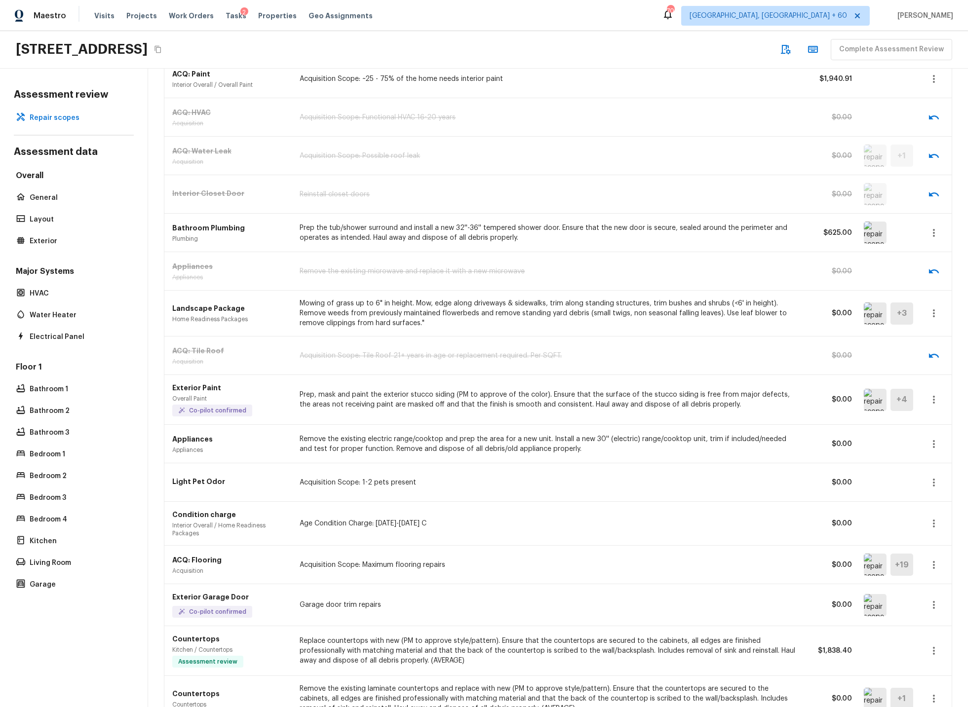
click at [935, 399] on icon "button" at bounding box center [934, 400] width 12 height 12
click at [928, 456] on li "Remove" at bounding box center [937, 459] width 46 height 30
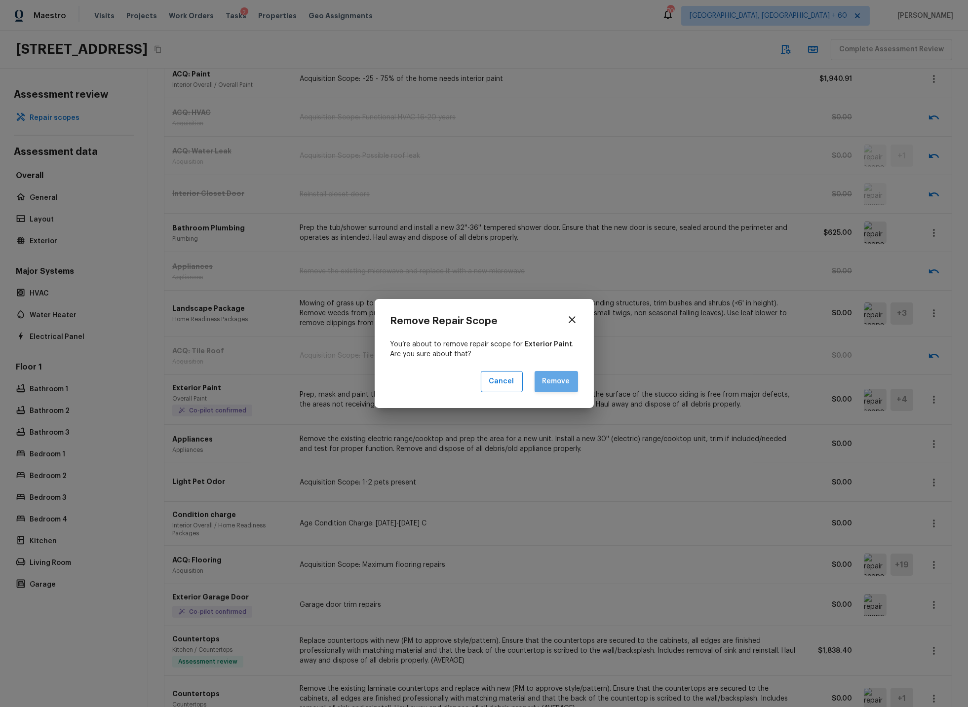
click at [555, 382] on button "Remove" at bounding box center [556, 381] width 43 height 21
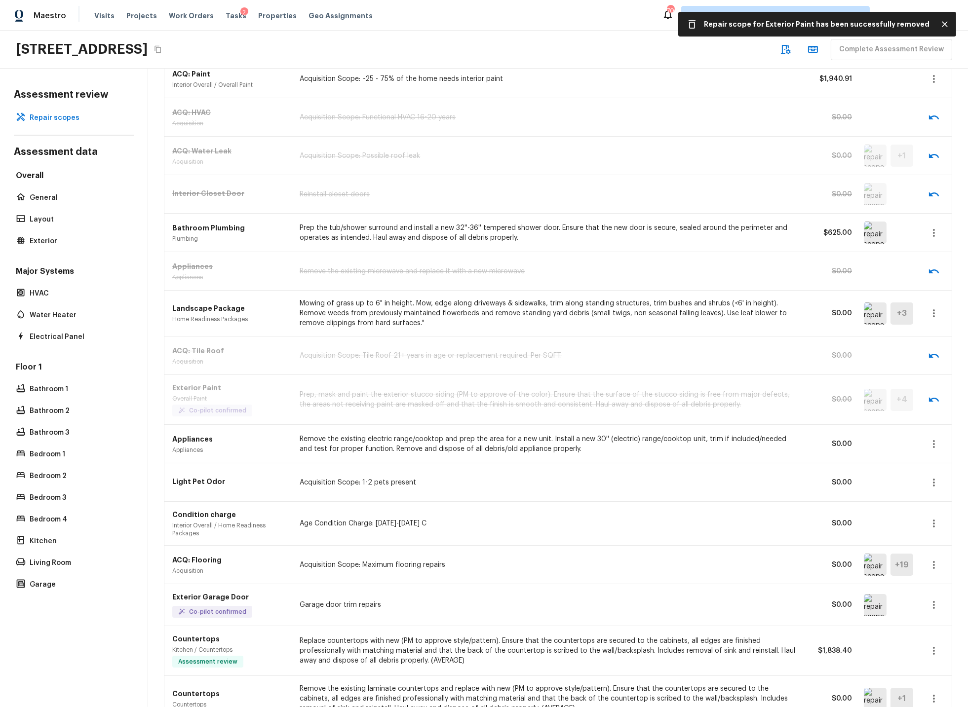
click at [933, 443] on icon "button" at bounding box center [934, 444] width 12 height 12
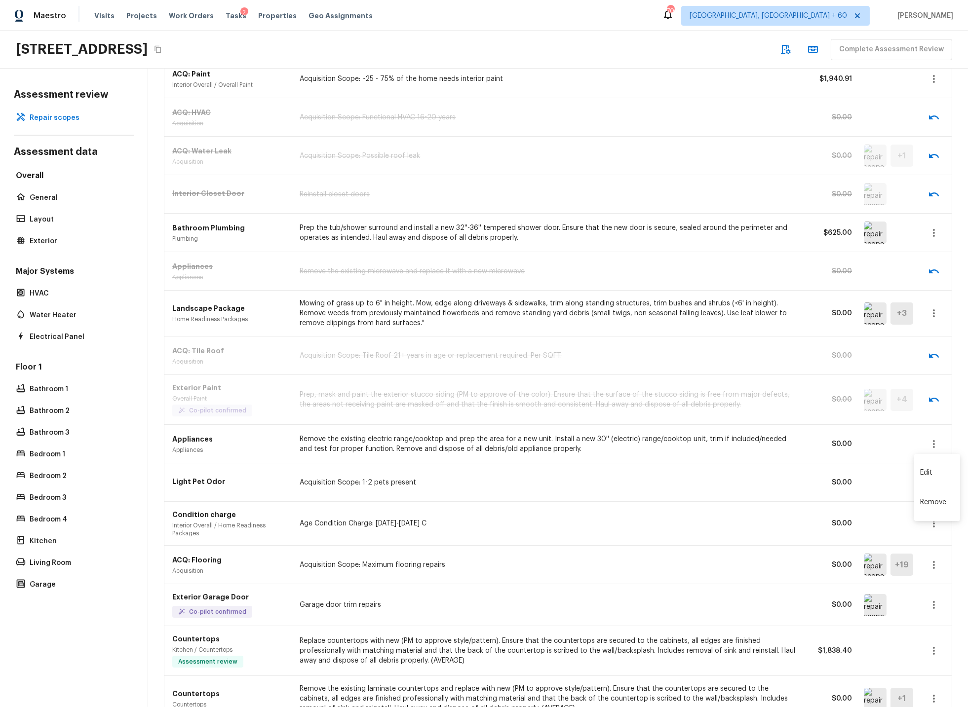
click at [931, 500] on li "Remove" at bounding box center [937, 503] width 46 height 30
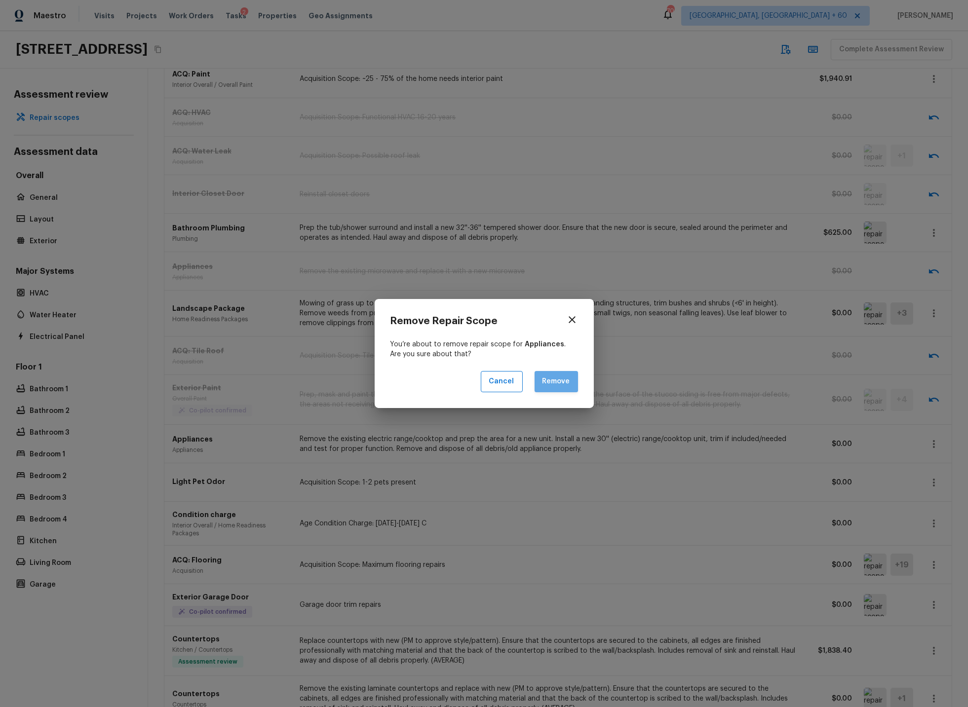
click at [548, 376] on button "Remove" at bounding box center [556, 381] width 43 height 21
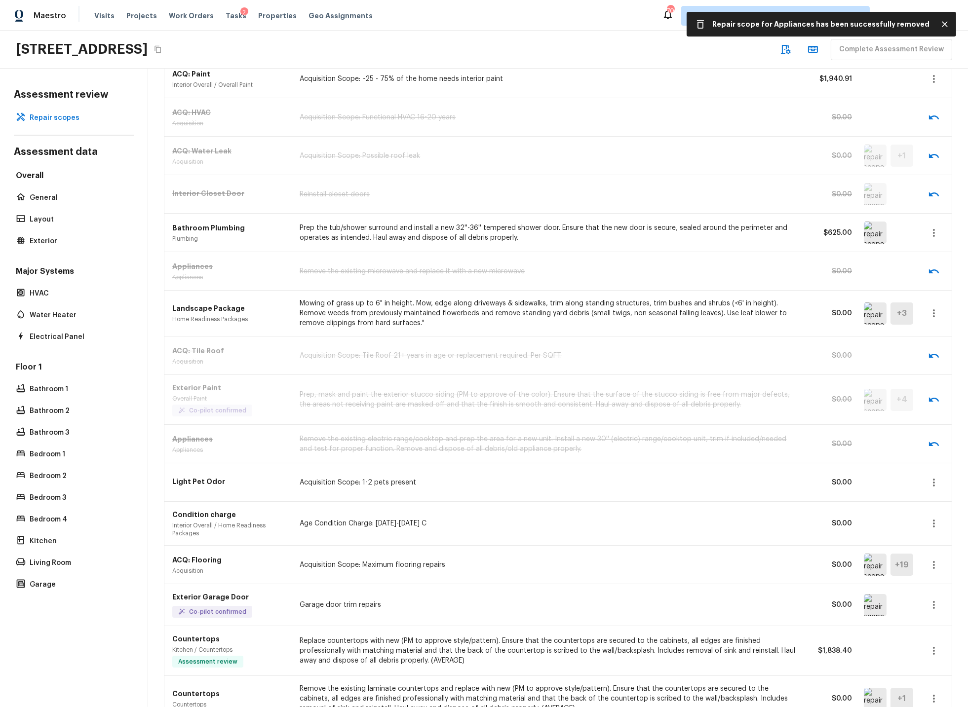
click at [936, 483] on icon "button" at bounding box center [934, 483] width 12 height 12
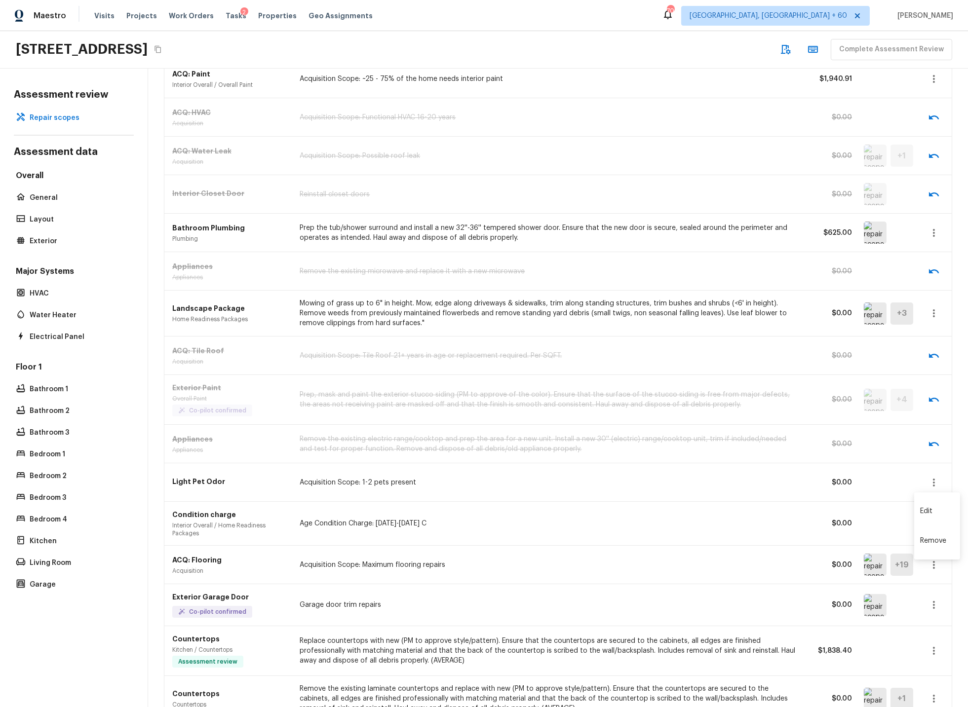
click at [940, 539] on li "Remove" at bounding box center [937, 541] width 46 height 30
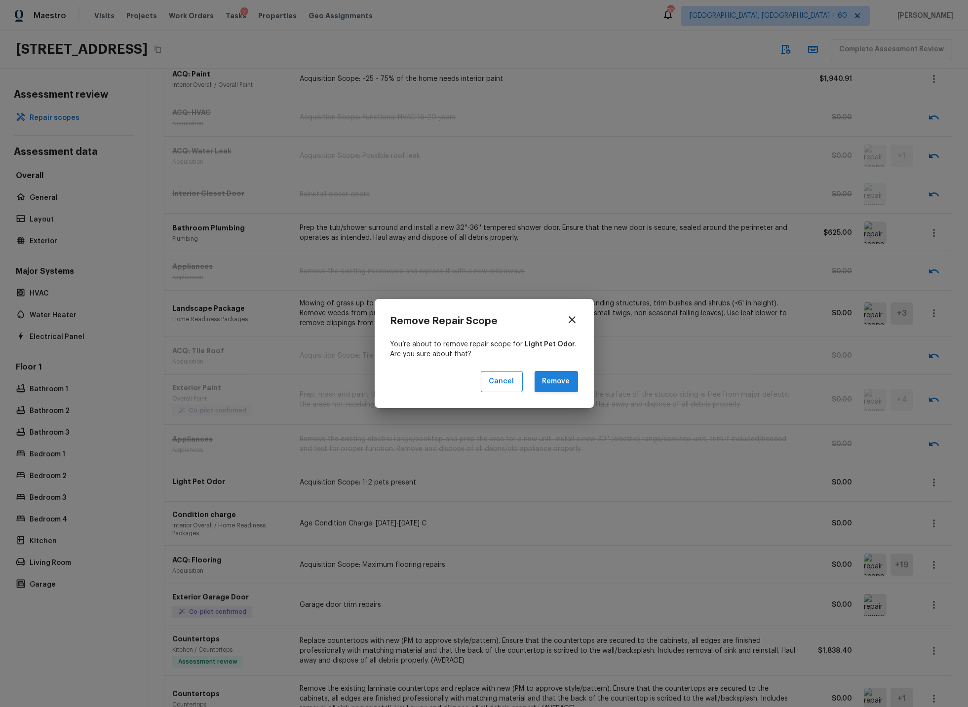
click at [546, 380] on button "Remove" at bounding box center [556, 381] width 43 height 21
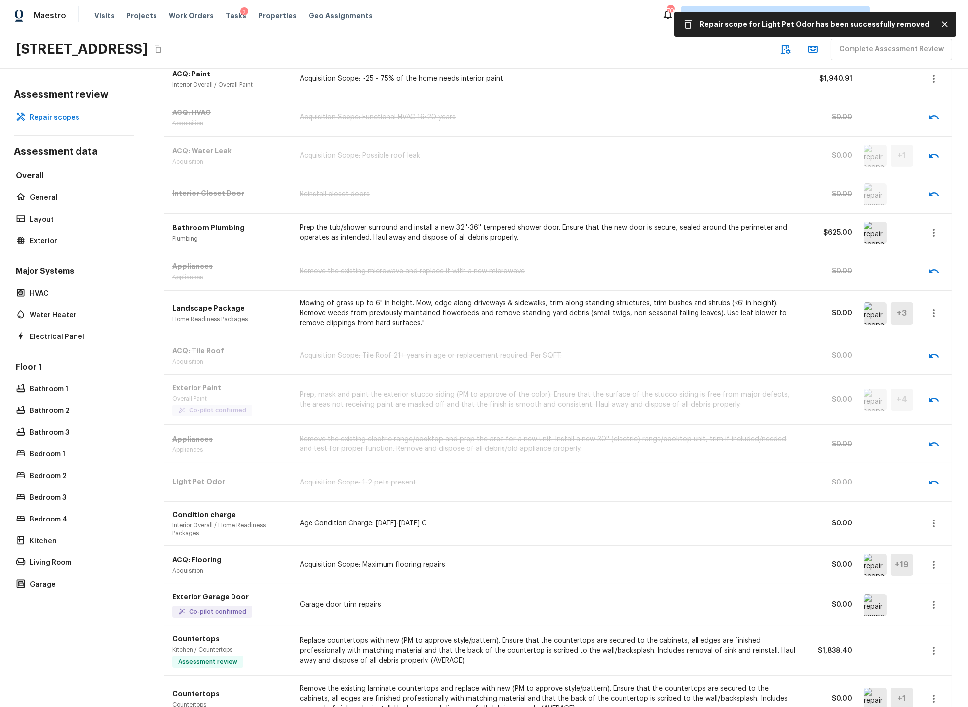
click at [935, 523] on icon "button" at bounding box center [934, 524] width 12 height 12
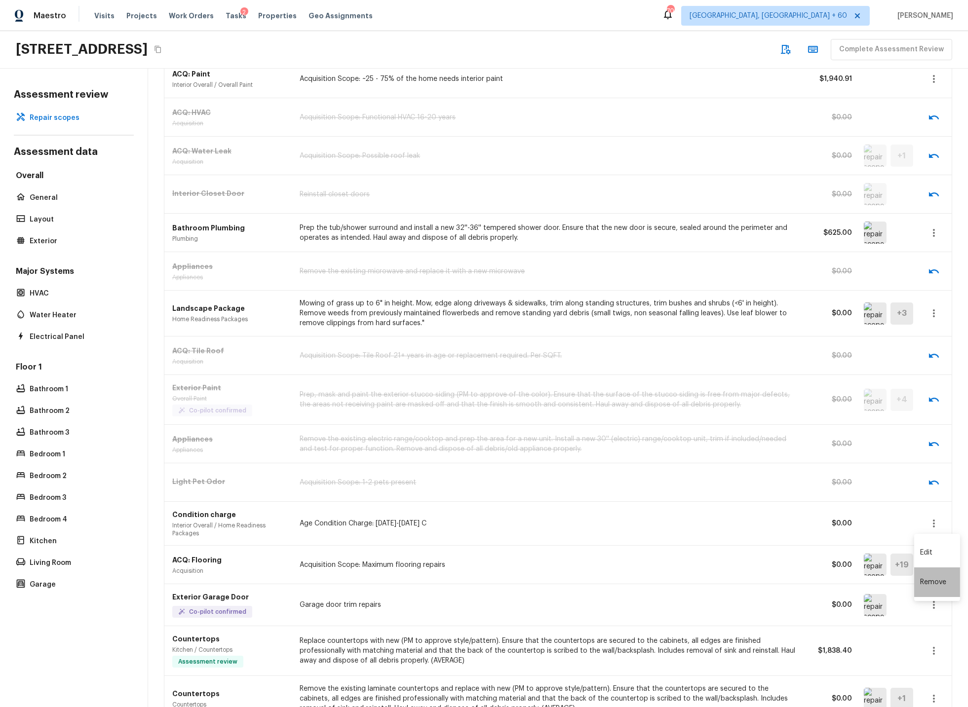
click at [933, 579] on li "Remove" at bounding box center [937, 583] width 46 height 30
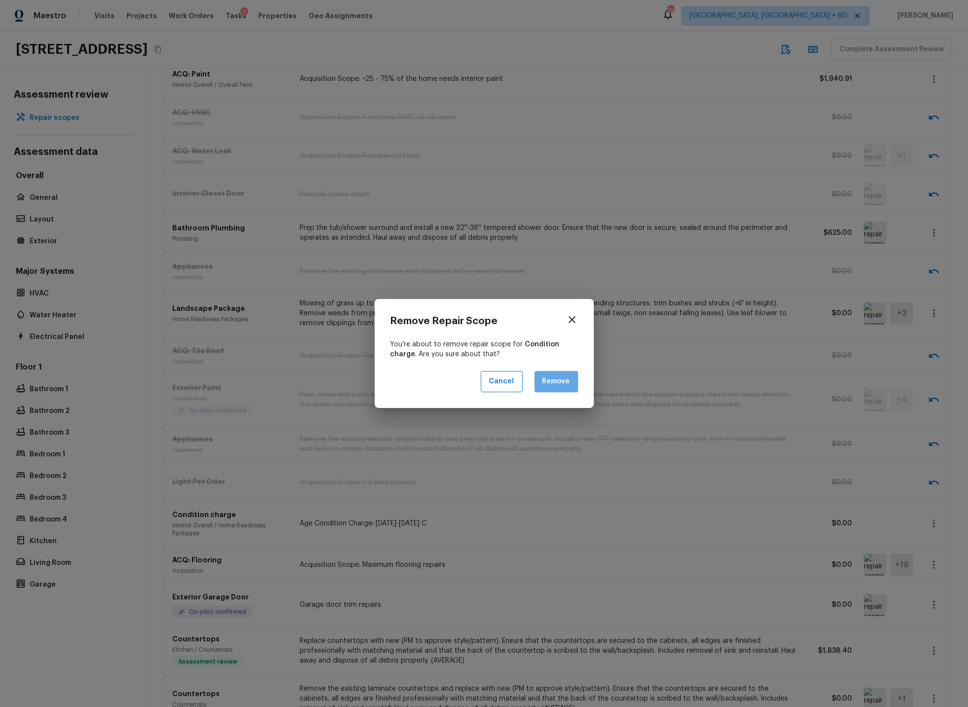
click at [559, 384] on button "Remove" at bounding box center [556, 381] width 43 height 21
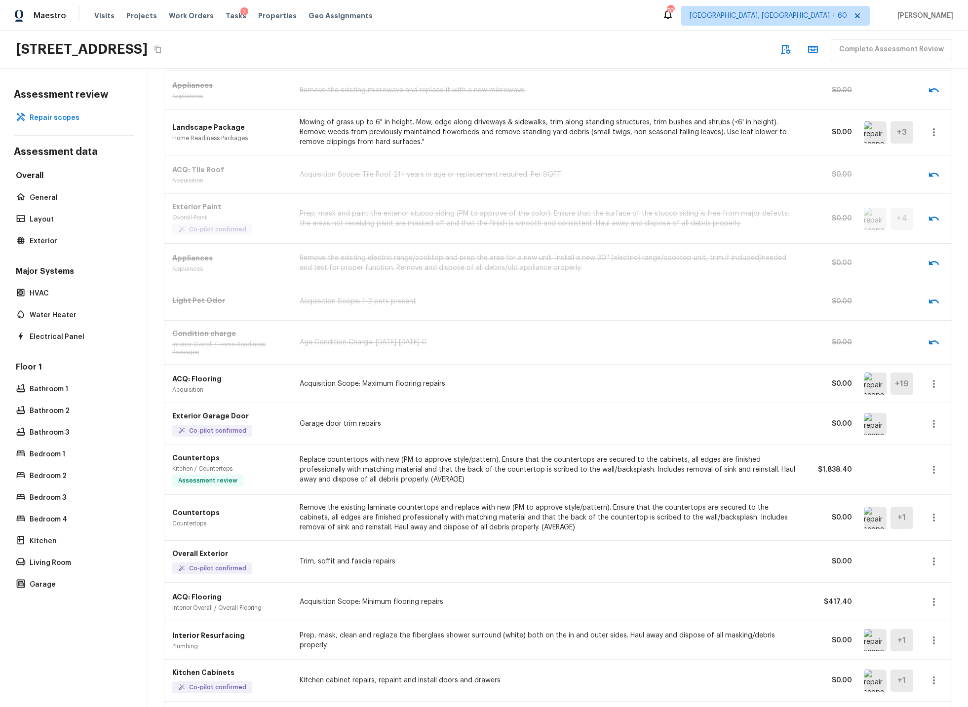
scroll to position [291, 0]
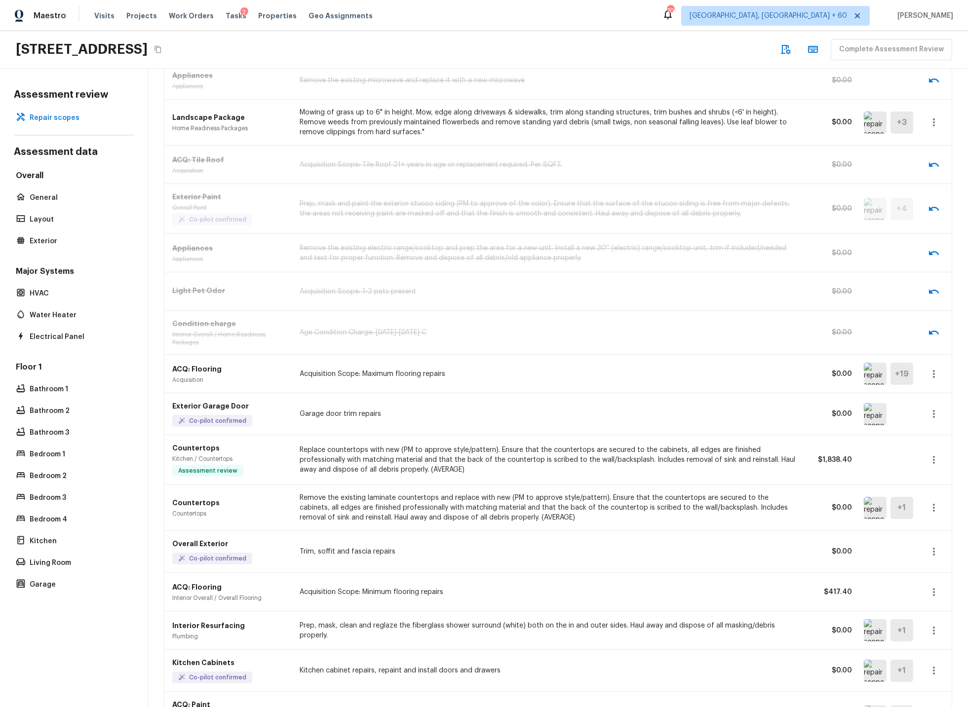
click at [935, 374] on icon "button" at bounding box center [934, 374] width 12 height 12
click at [928, 428] on li "Remove" at bounding box center [937, 433] width 46 height 30
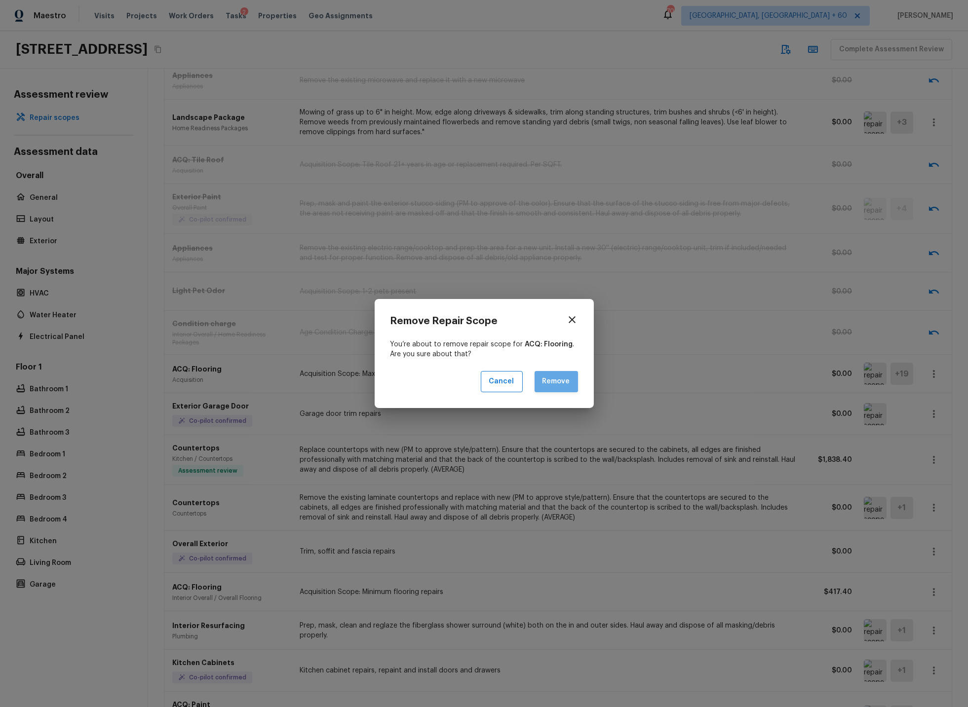
click at [546, 376] on button "Remove" at bounding box center [556, 381] width 43 height 21
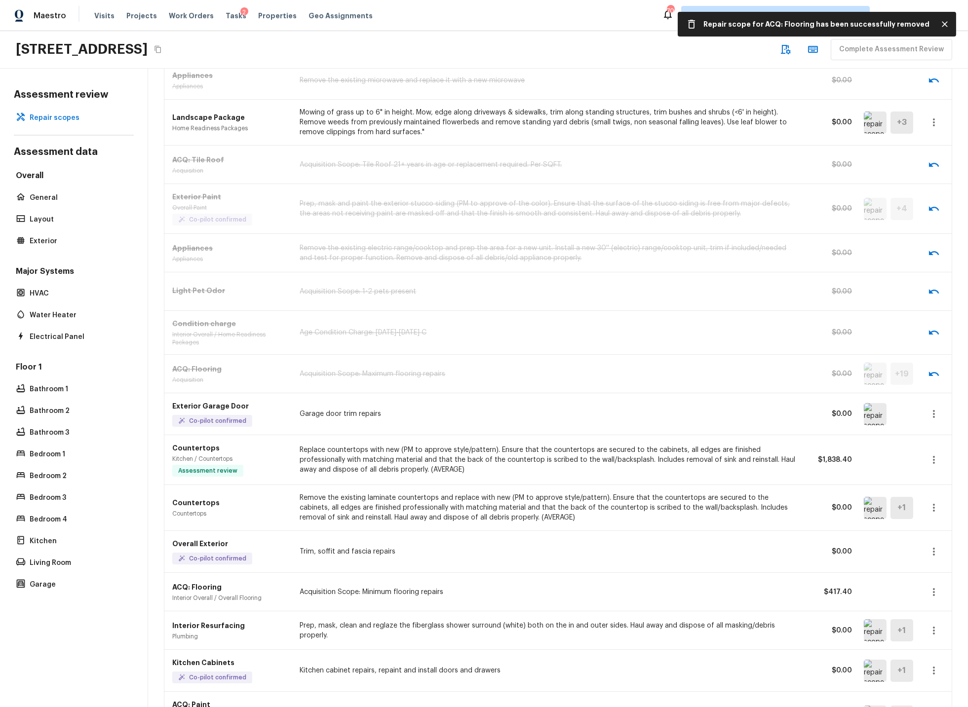
click at [936, 413] on icon "button" at bounding box center [934, 414] width 12 height 12
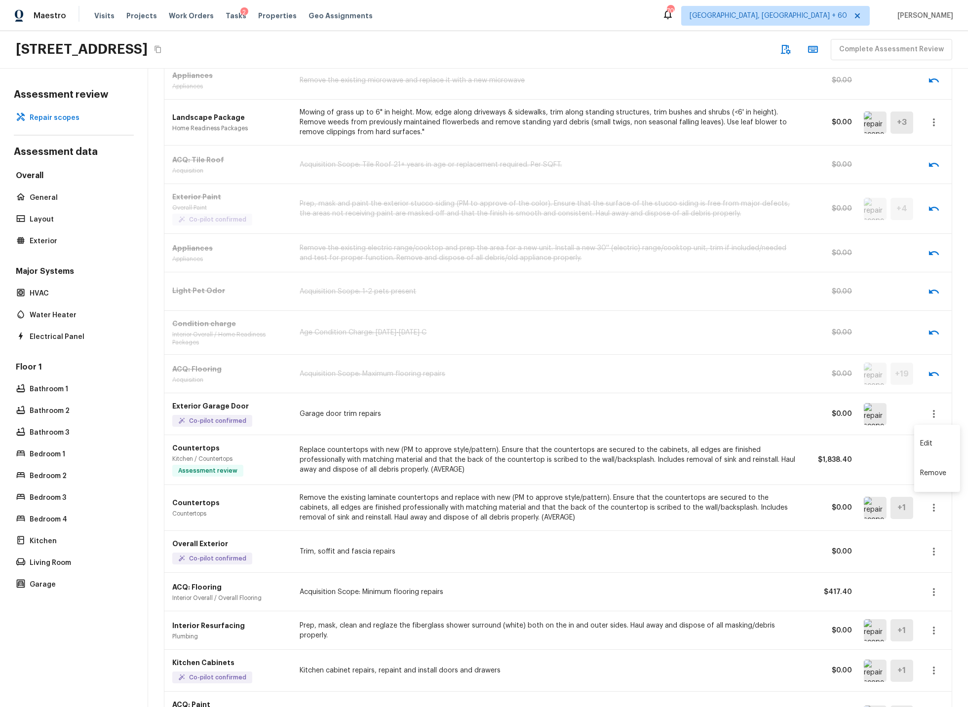
click at [932, 472] on li "Remove" at bounding box center [937, 474] width 46 height 30
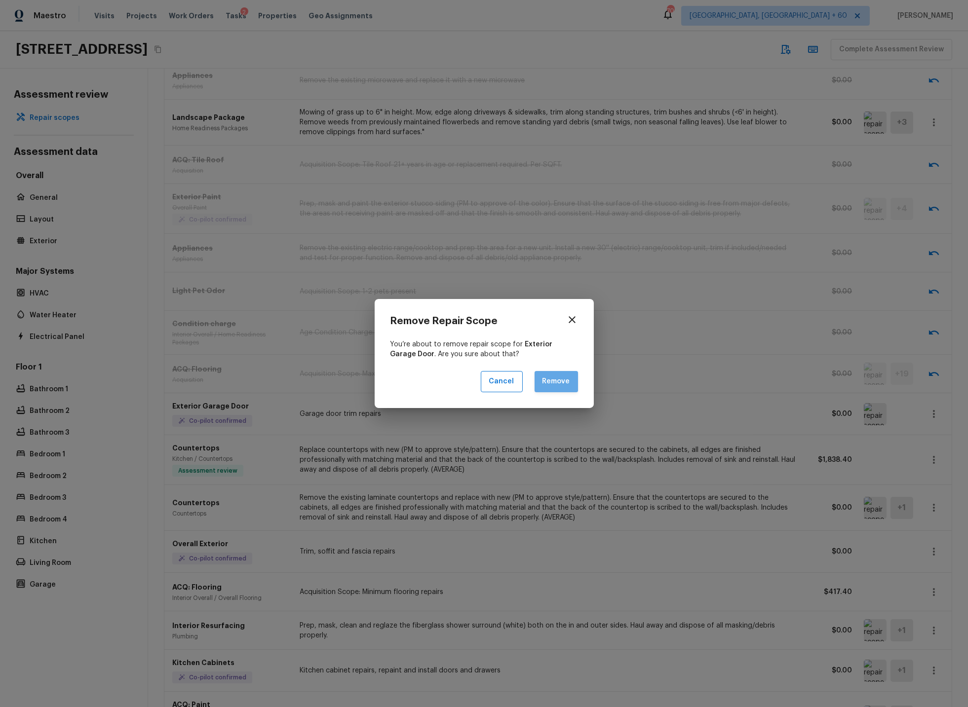
click at [555, 376] on button "Remove" at bounding box center [556, 381] width 43 height 21
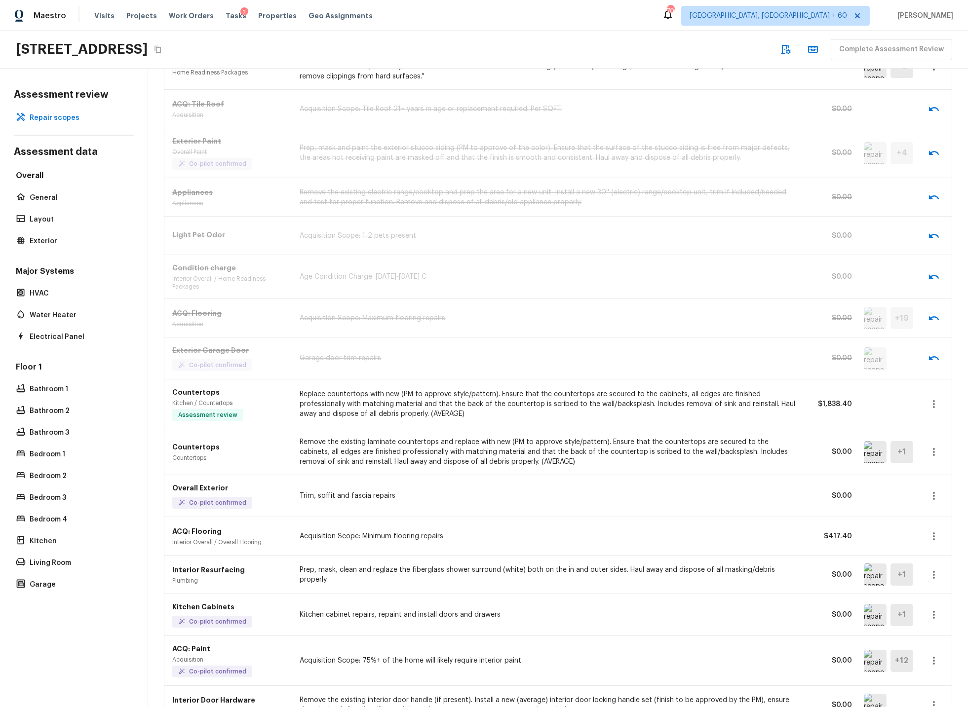
scroll to position [347, 0]
click at [934, 451] on icon "button" at bounding box center [934, 452] width 12 height 12
click at [933, 508] on li "Remove" at bounding box center [937, 511] width 46 height 30
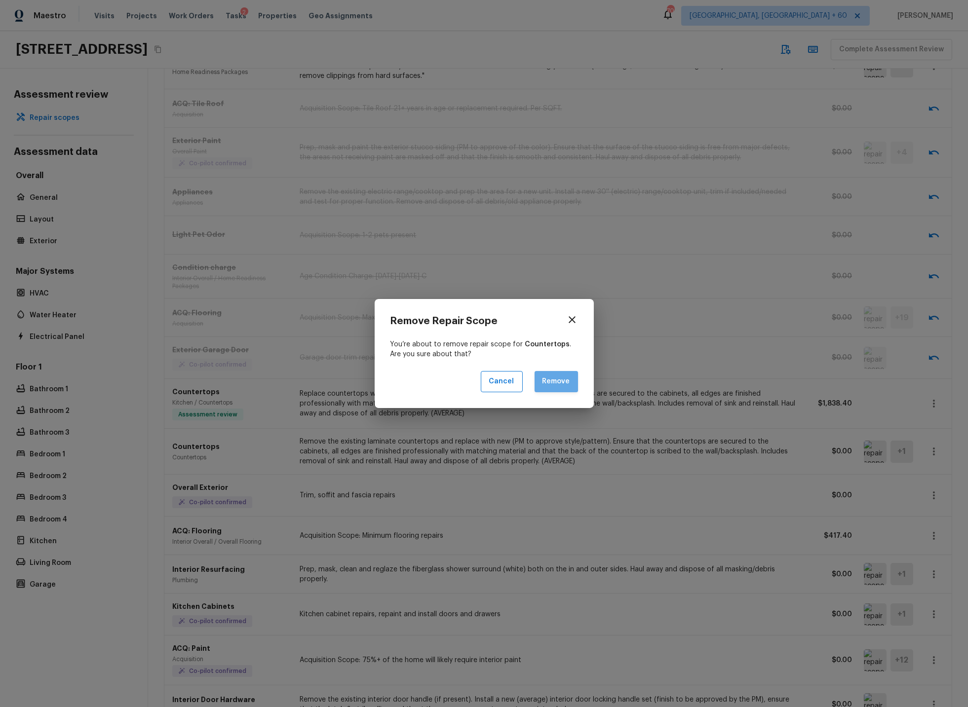
click at [557, 380] on button "Remove" at bounding box center [556, 381] width 43 height 21
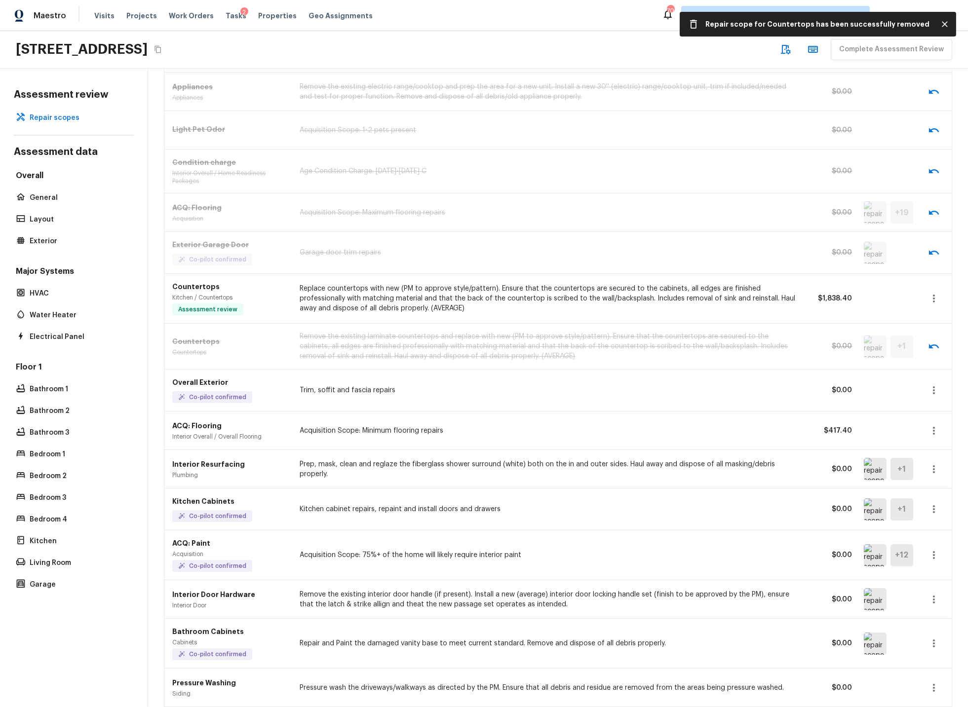
scroll to position [458, 0]
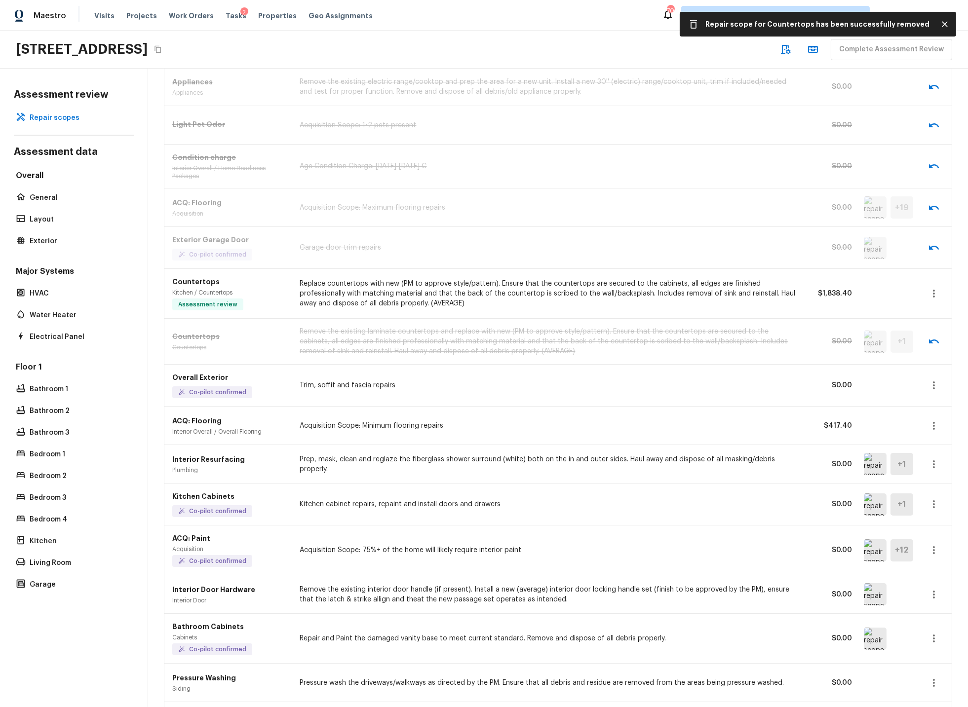
click at [934, 384] on icon "button" at bounding box center [934, 386] width 12 height 12
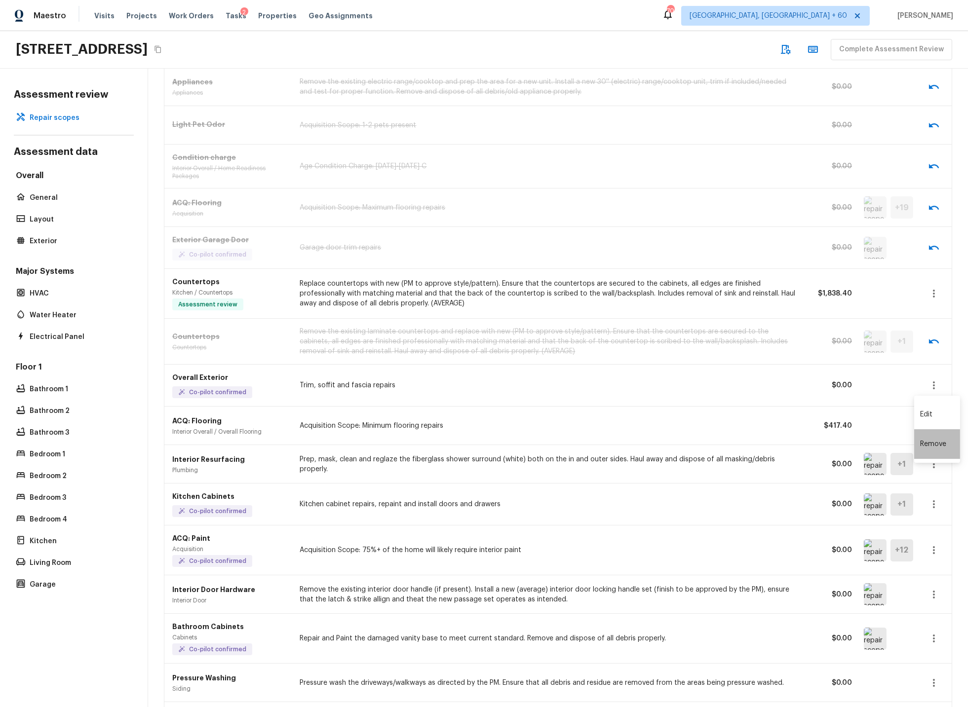
click at [932, 442] on li "Remove" at bounding box center [937, 444] width 46 height 30
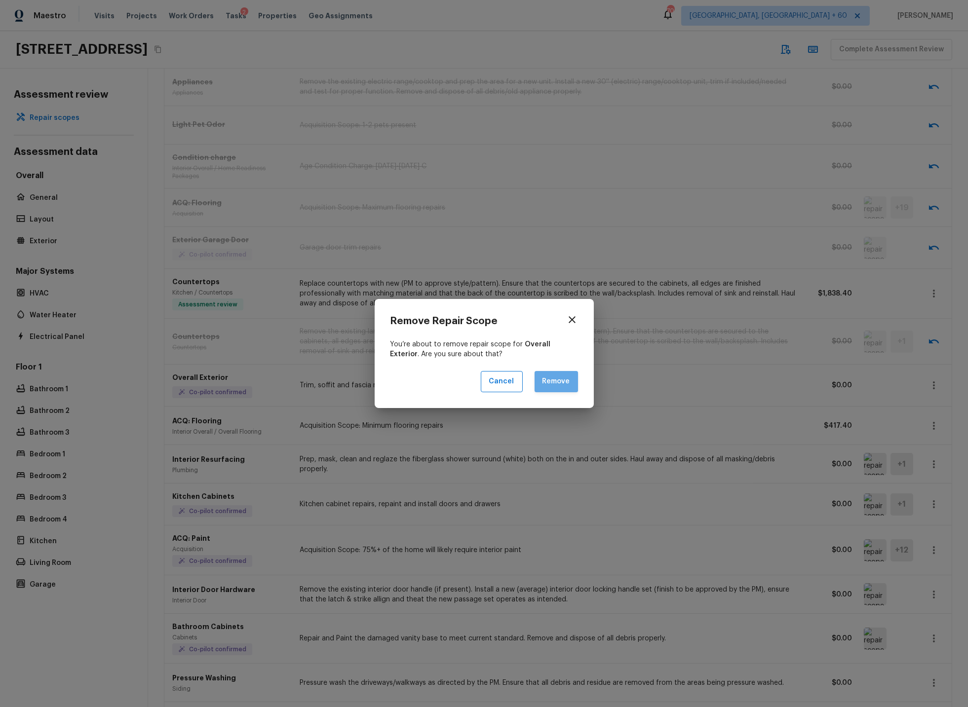
click at [557, 382] on button "Remove" at bounding box center [556, 381] width 43 height 21
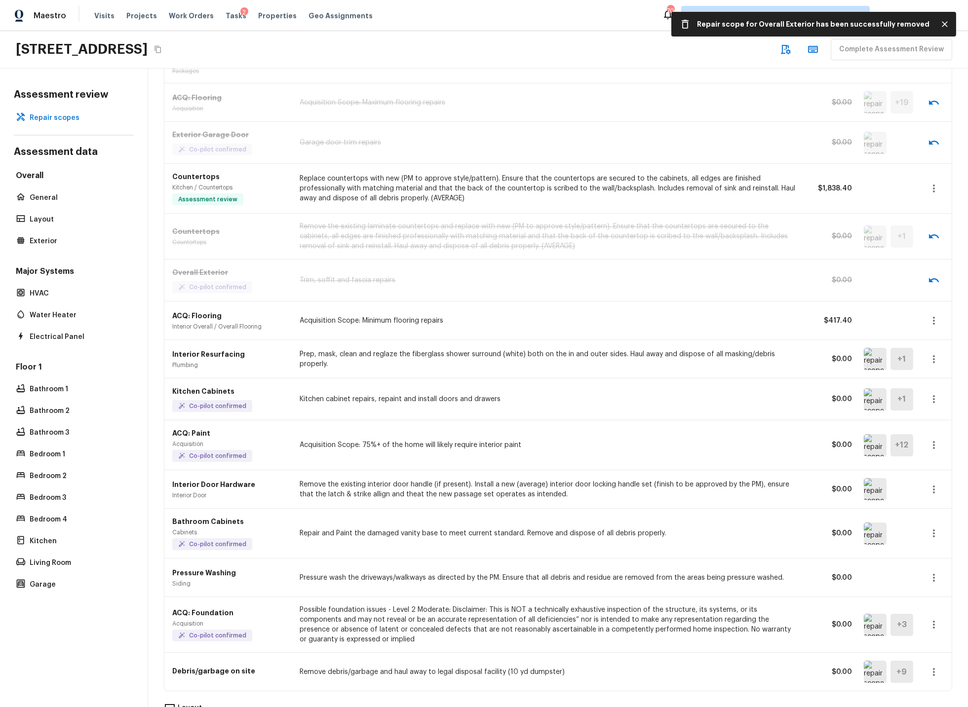
scroll to position [564, 0]
click at [877, 358] on img at bounding box center [875, 358] width 23 height 22
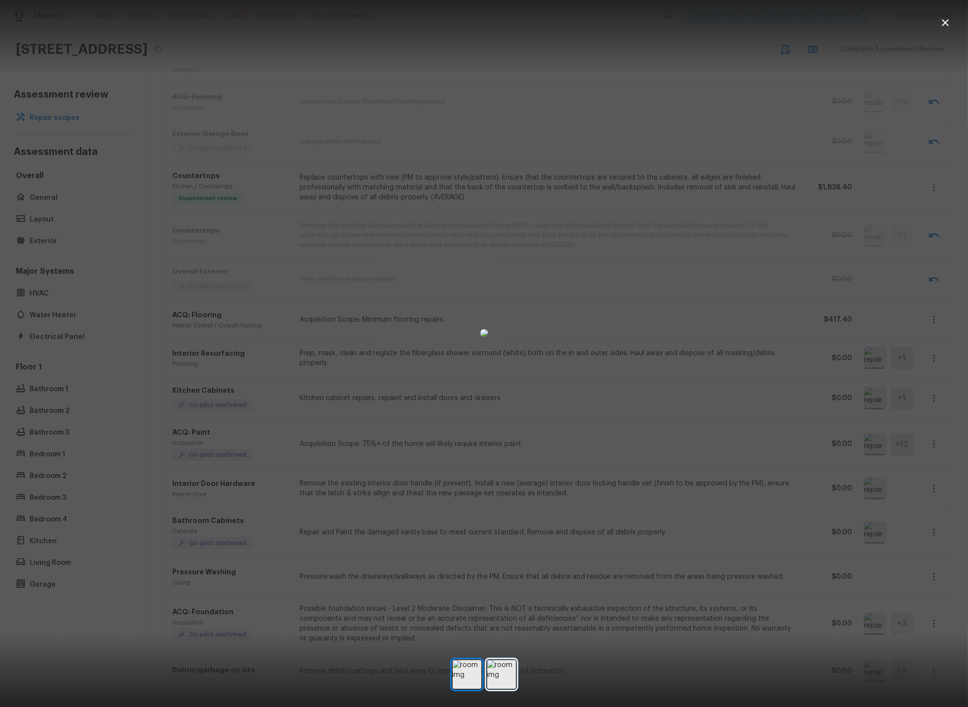
click at [504, 678] on img at bounding box center [501, 674] width 29 height 29
click at [942, 25] on icon "button" at bounding box center [945, 23] width 12 height 12
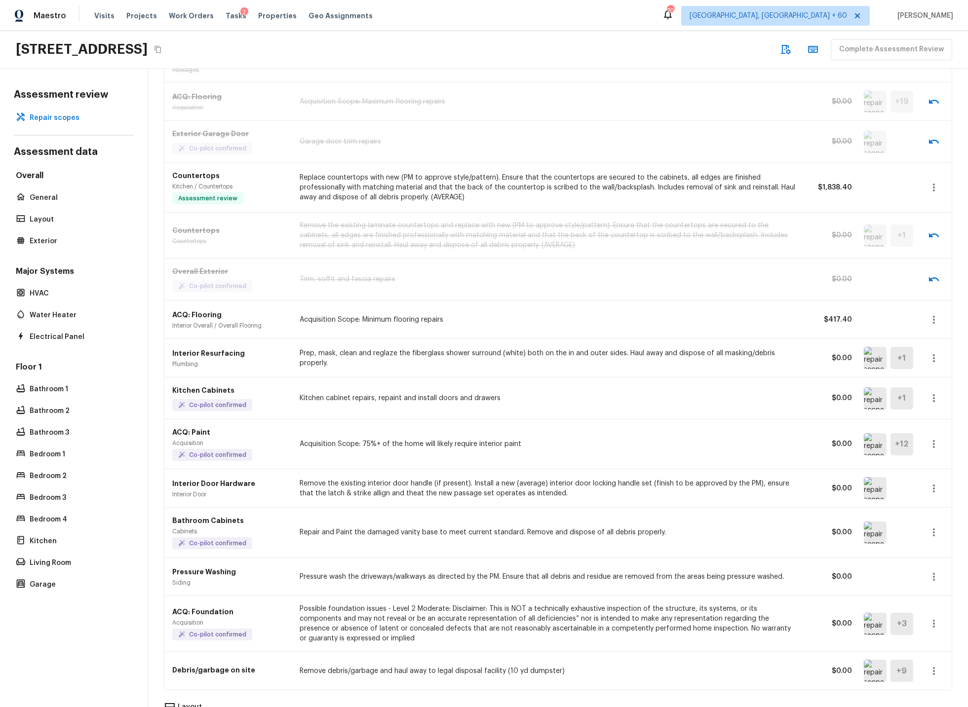
click at [933, 357] on icon "button" at bounding box center [934, 358] width 12 height 12
click at [933, 414] on li "Remove" at bounding box center [937, 417] width 46 height 30
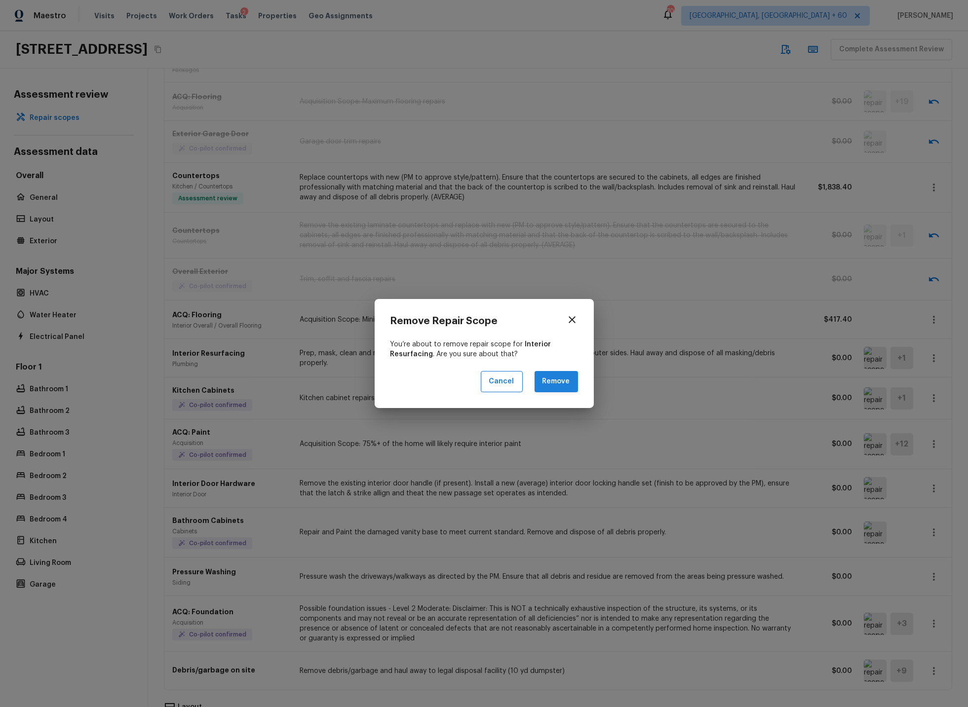
click at [553, 380] on button "Remove" at bounding box center [556, 381] width 43 height 21
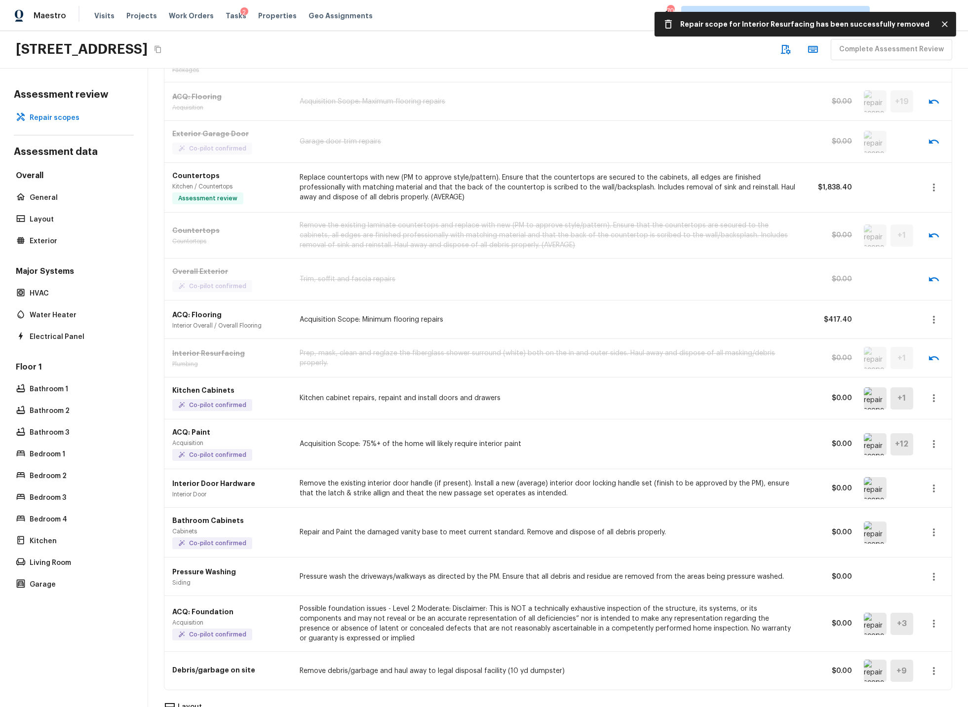
click at [936, 400] on icon "button" at bounding box center [934, 398] width 12 height 12
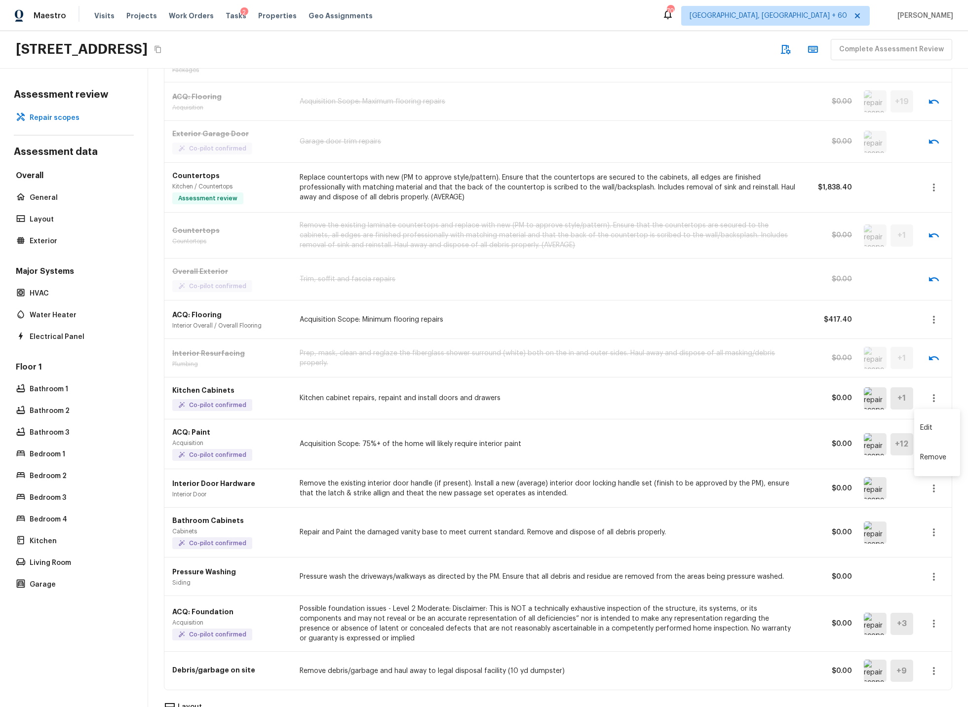
click at [933, 458] on li "Remove" at bounding box center [937, 458] width 46 height 30
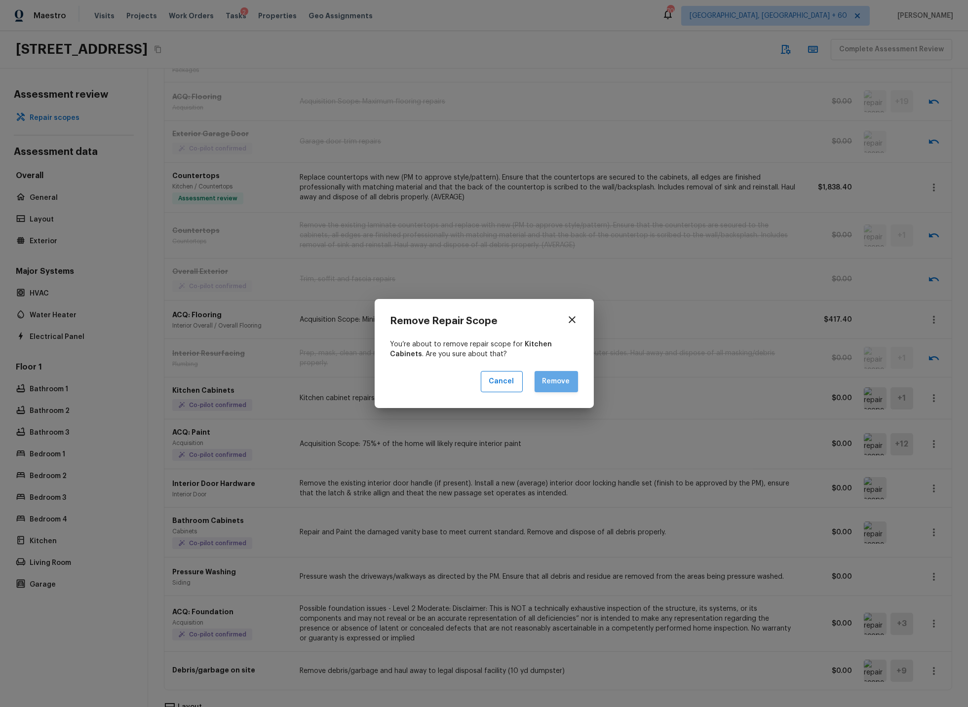
click at [553, 381] on button "Remove" at bounding box center [556, 381] width 43 height 21
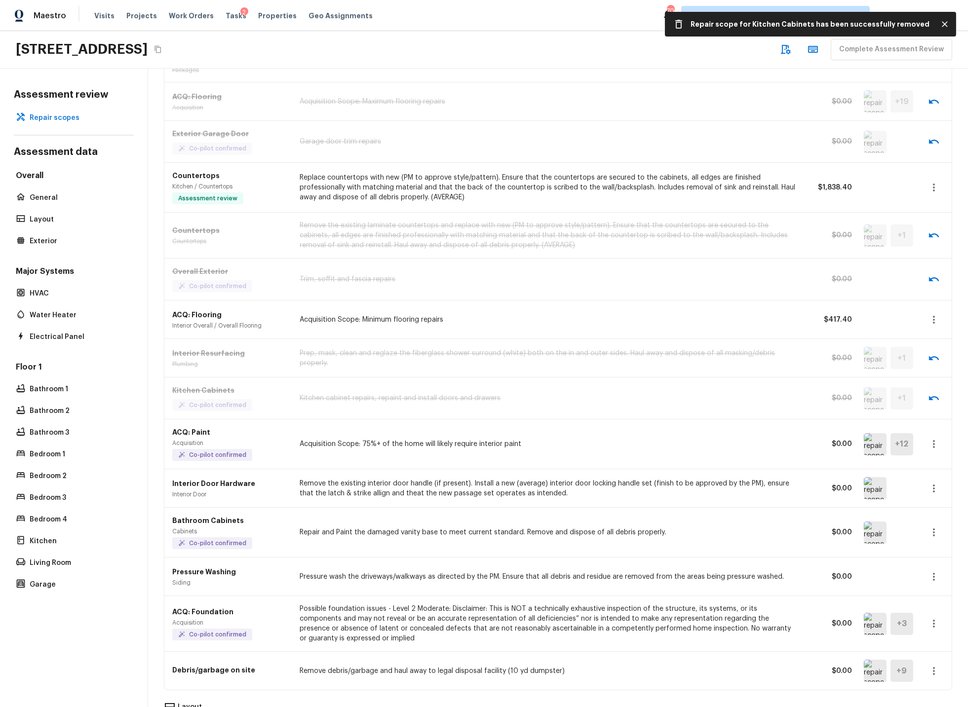
click at [936, 446] on icon "button" at bounding box center [934, 444] width 12 height 12
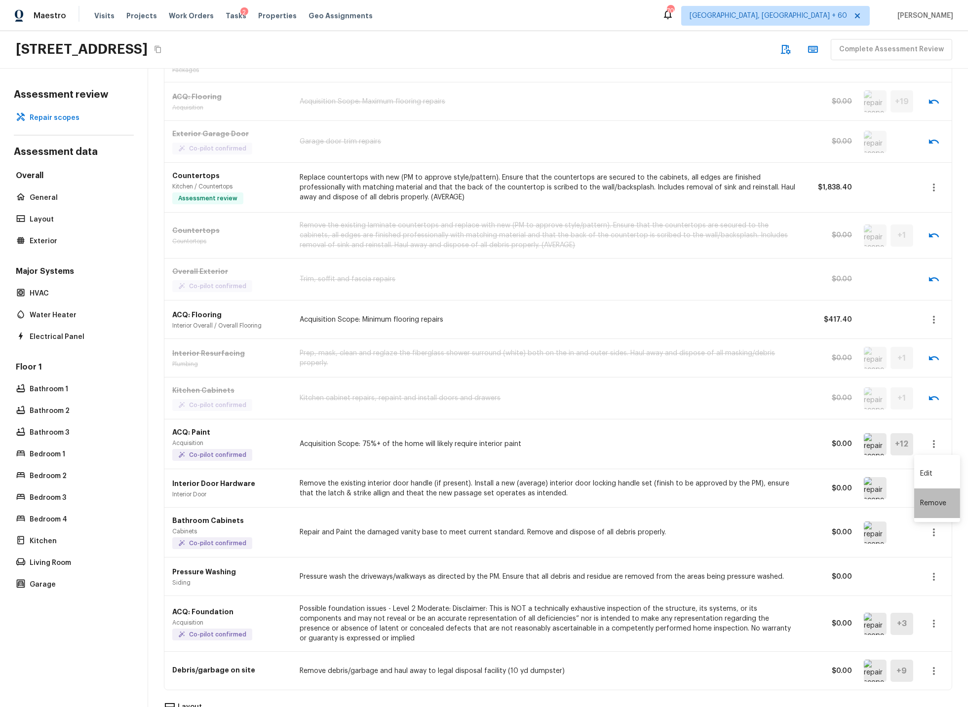
click at [934, 502] on li "Remove" at bounding box center [937, 504] width 46 height 30
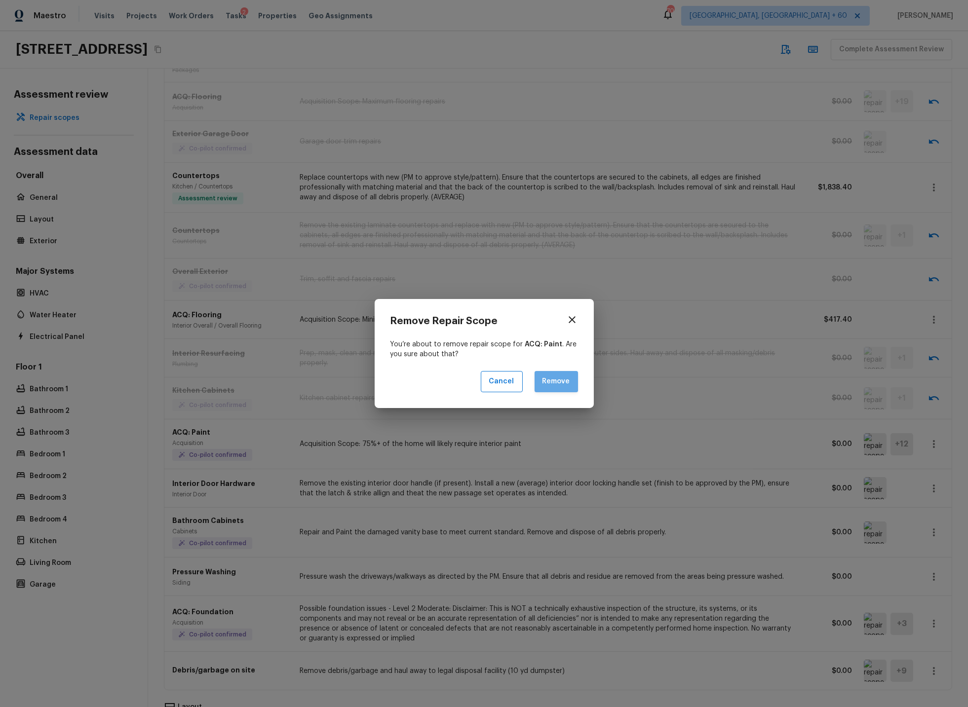
click at [558, 380] on button "Remove" at bounding box center [556, 381] width 43 height 21
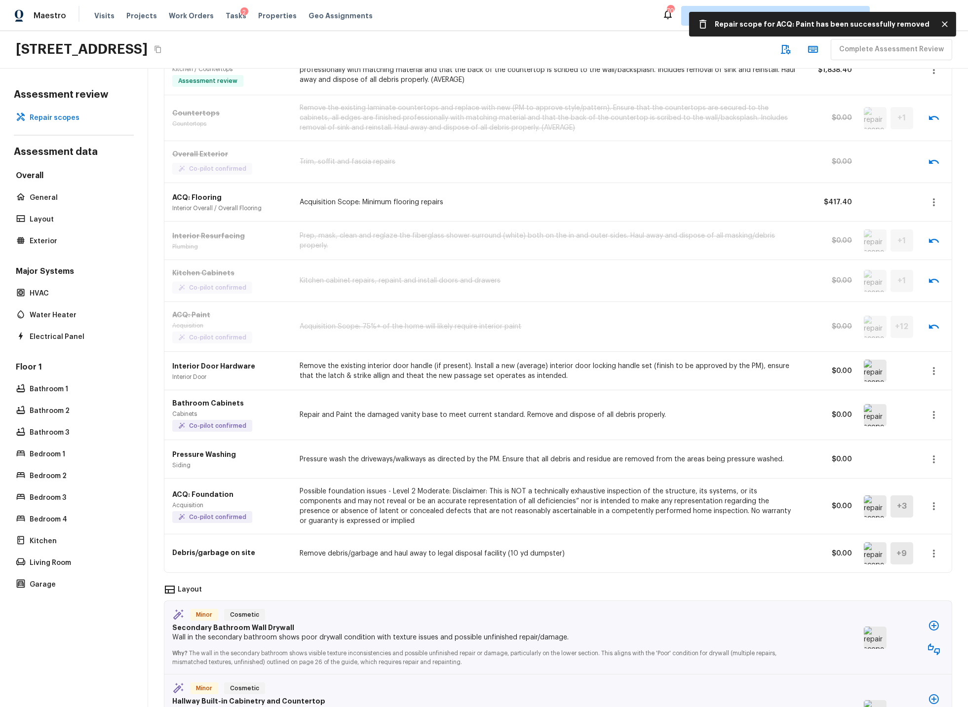
scroll to position [705, 0]
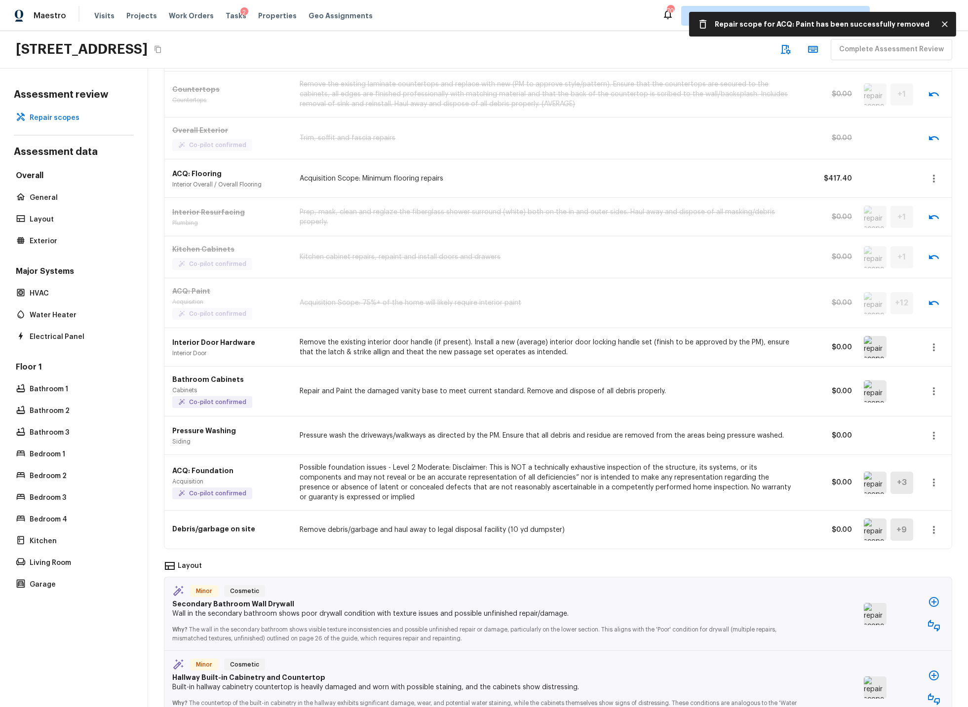
click at [878, 351] on img at bounding box center [875, 347] width 23 height 22
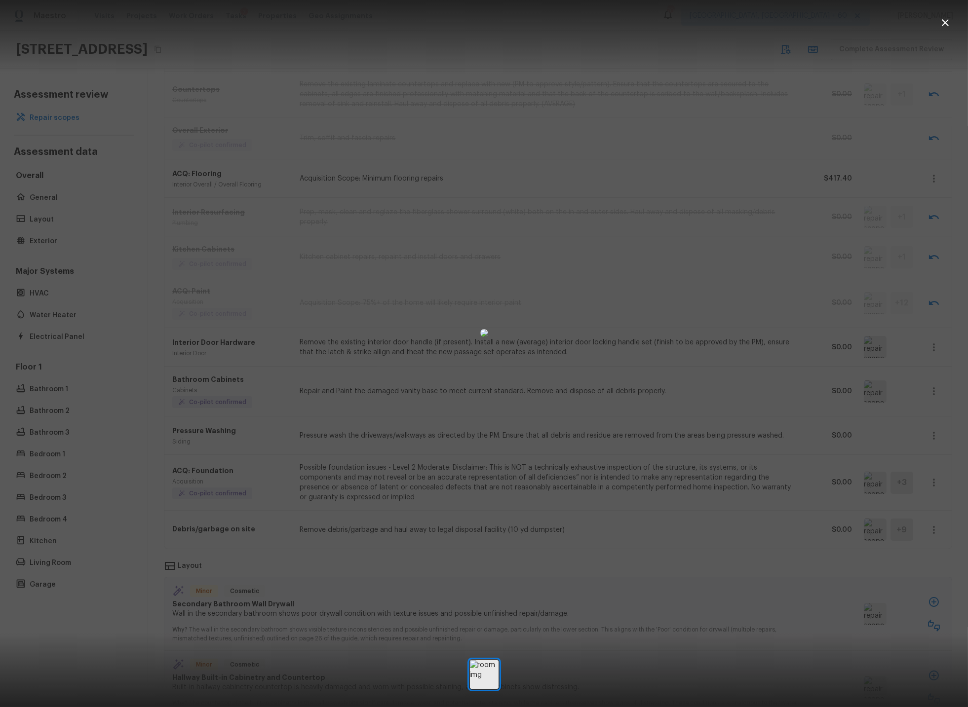
click at [686, 329] on div at bounding box center [484, 333] width 968 height 634
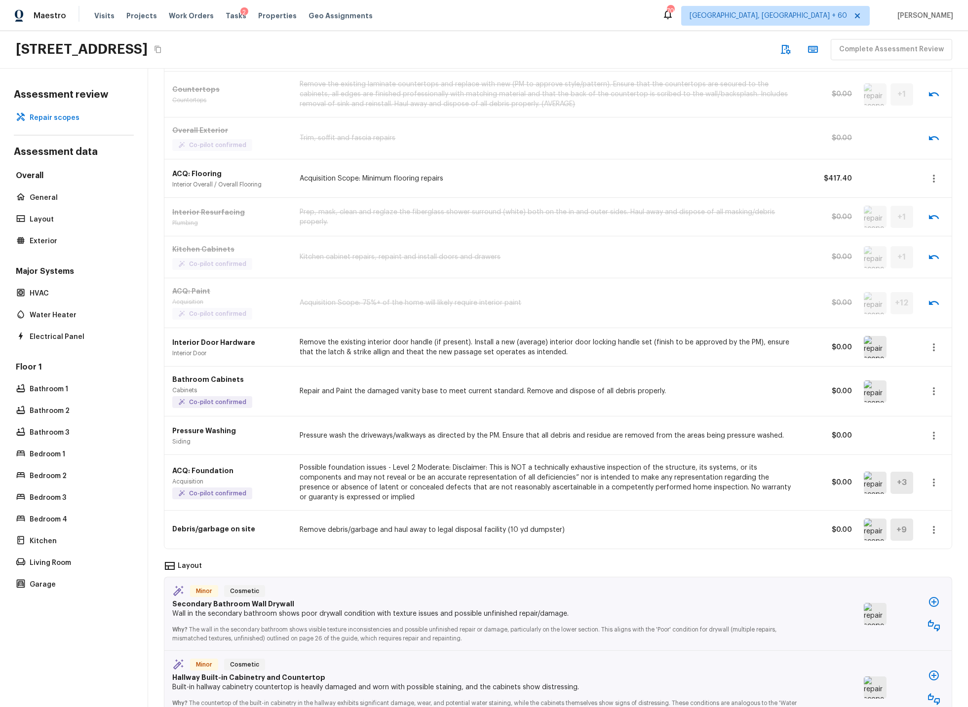
click at [934, 349] on icon "button" at bounding box center [934, 348] width 12 height 12
click at [926, 405] on li "Remove" at bounding box center [937, 406] width 46 height 30
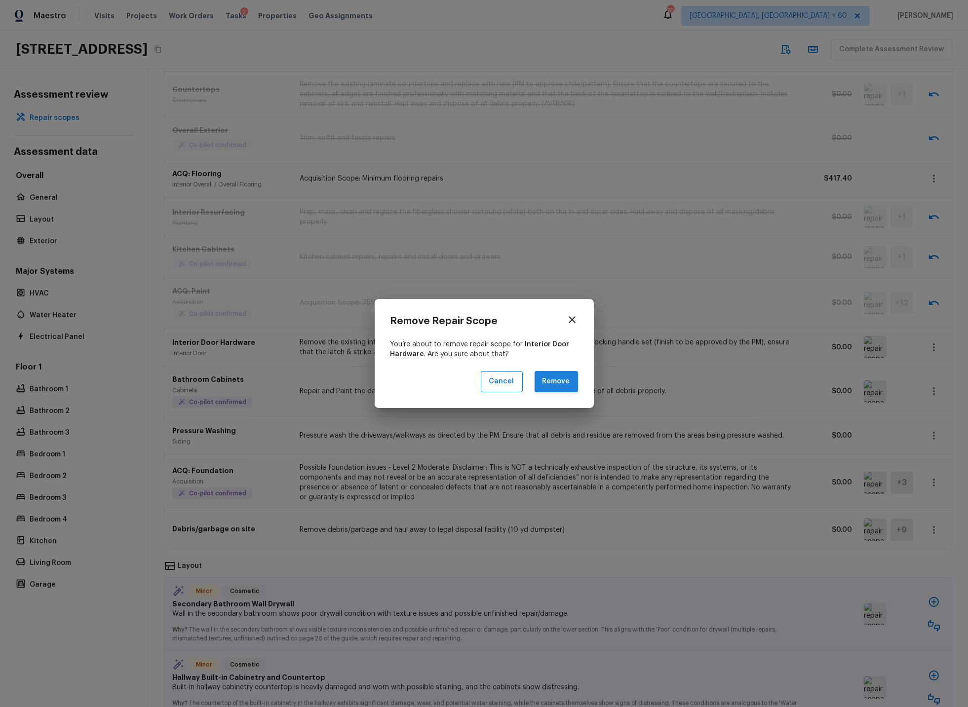
click at [546, 380] on button "Remove" at bounding box center [556, 381] width 43 height 21
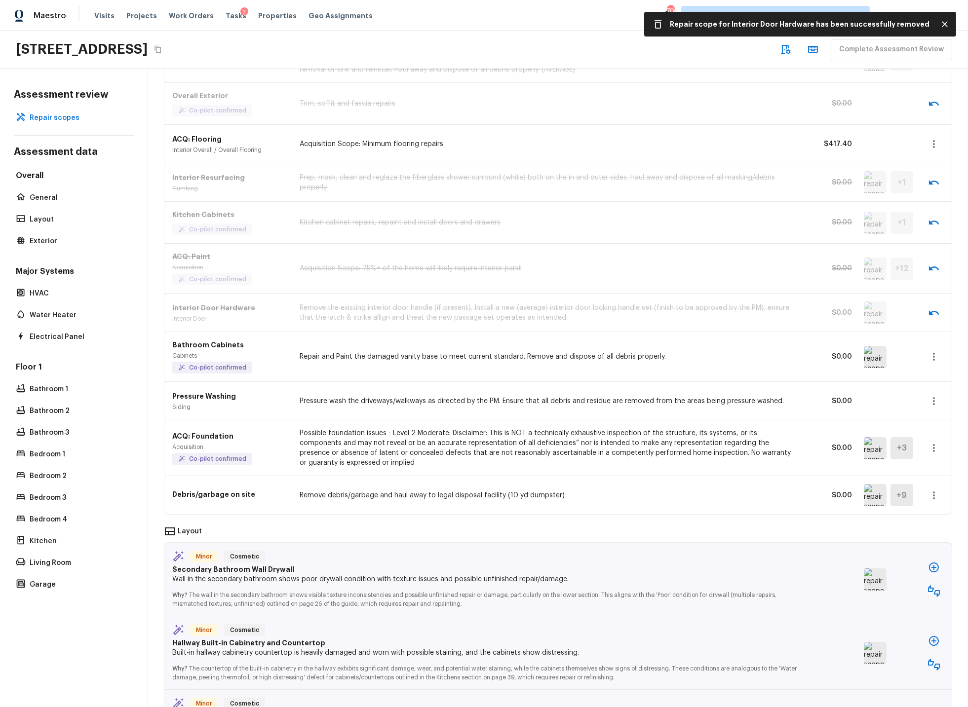
scroll to position [747, 0]
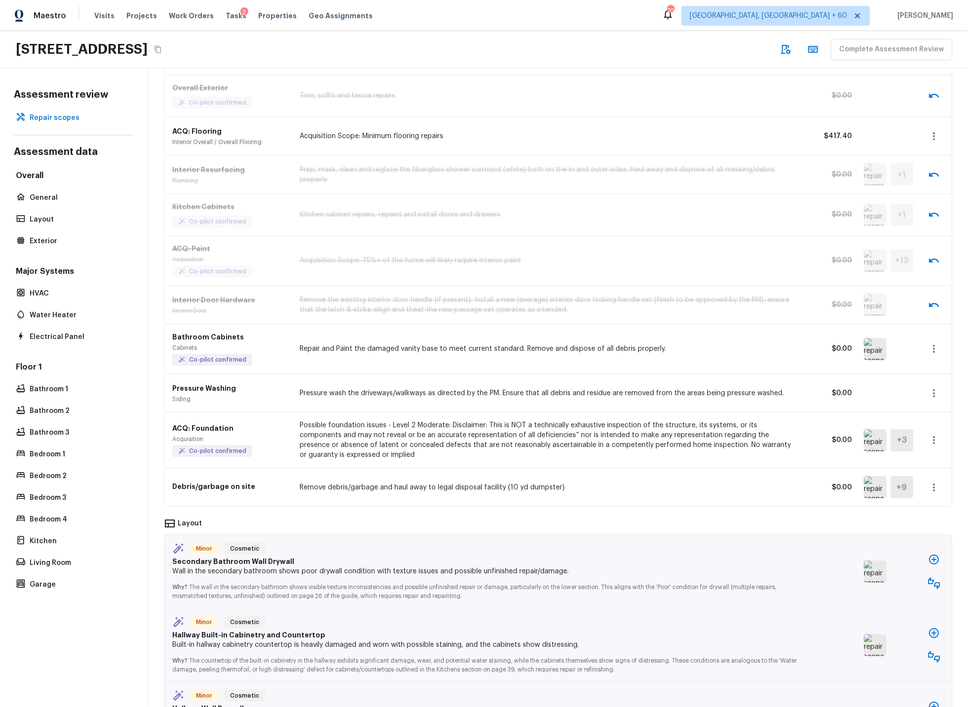
click at [870, 348] on img at bounding box center [875, 349] width 23 height 22
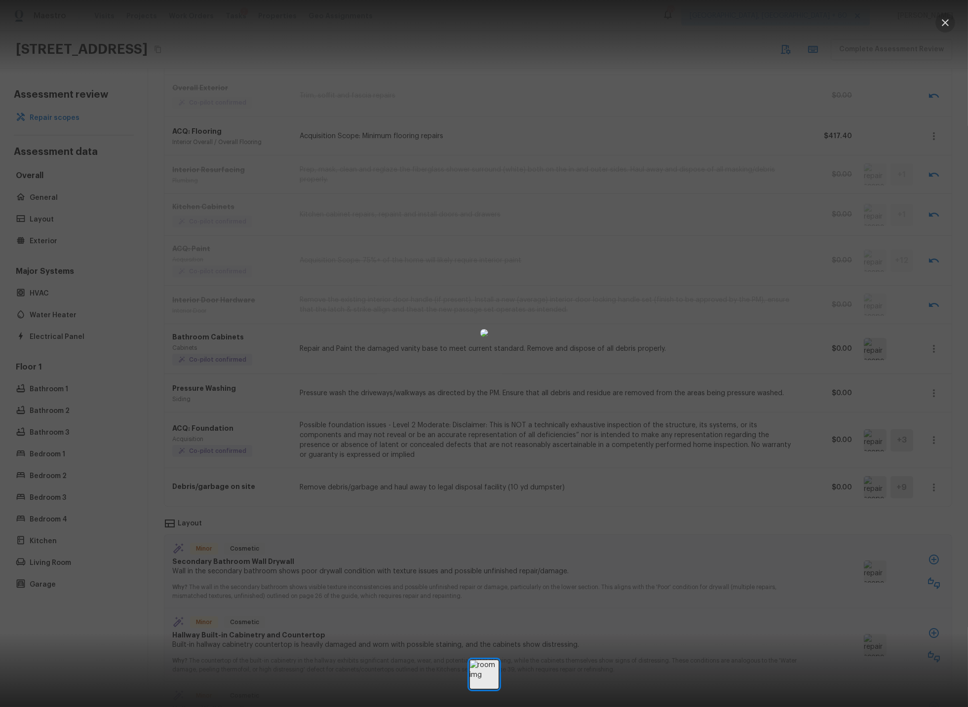
click at [945, 21] on icon "button" at bounding box center [945, 23] width 12 height 12
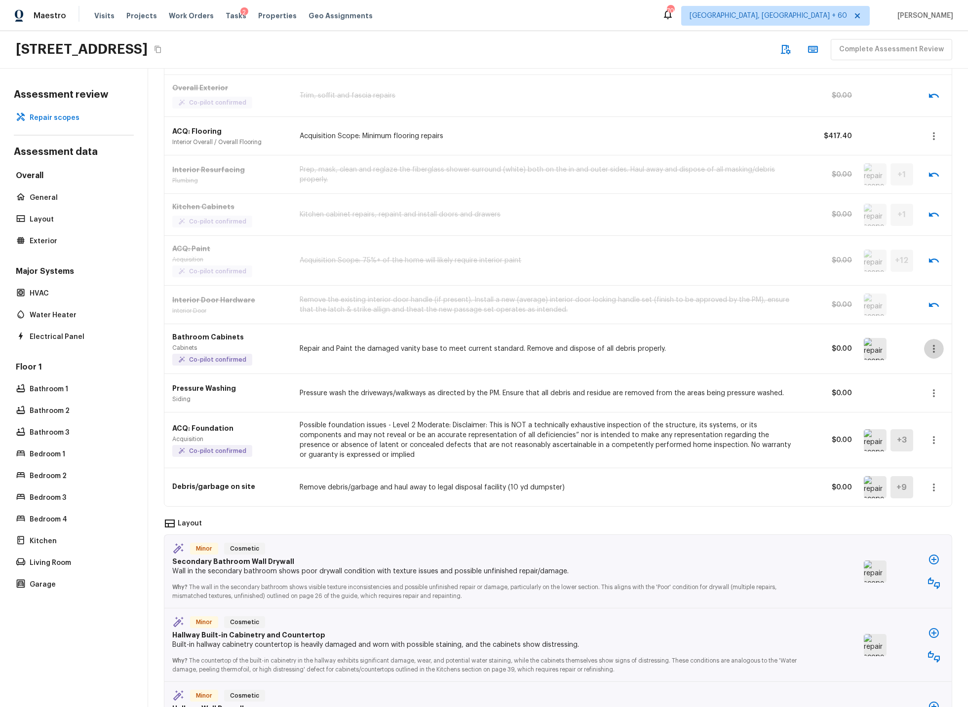
click at [930, 348] on icon "button" at bounding box center [934, 349] width 12 height 12
click at [931, 405] on li "Remove" at bounding box center [937, 408] width 46 height 30
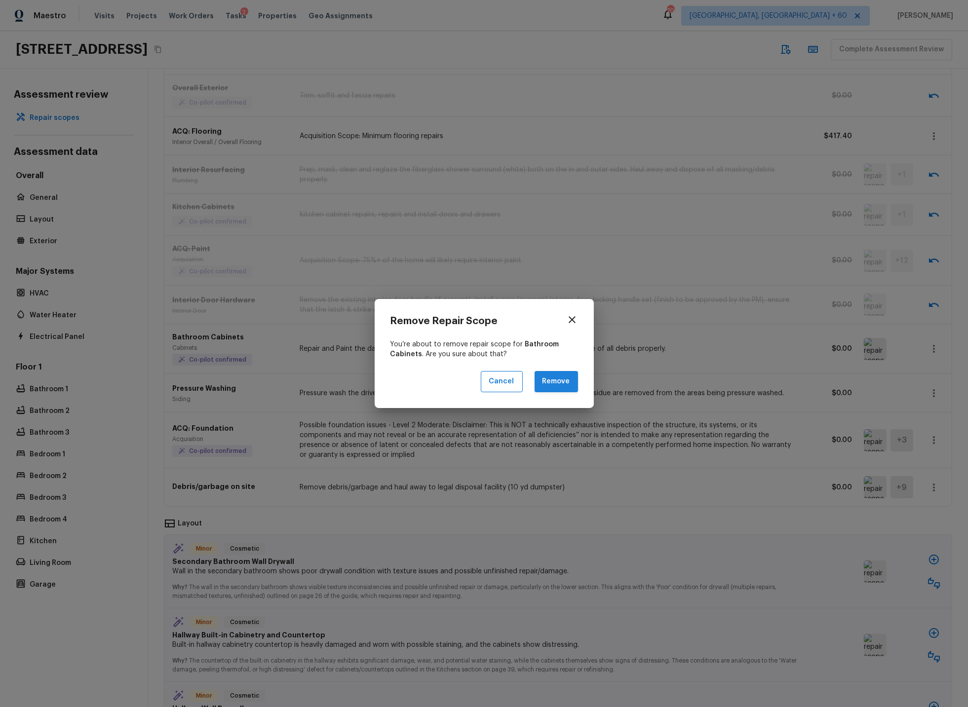
click at [563, 379] on button "Remove" at bounding box center [556, 381] width 43 height 21
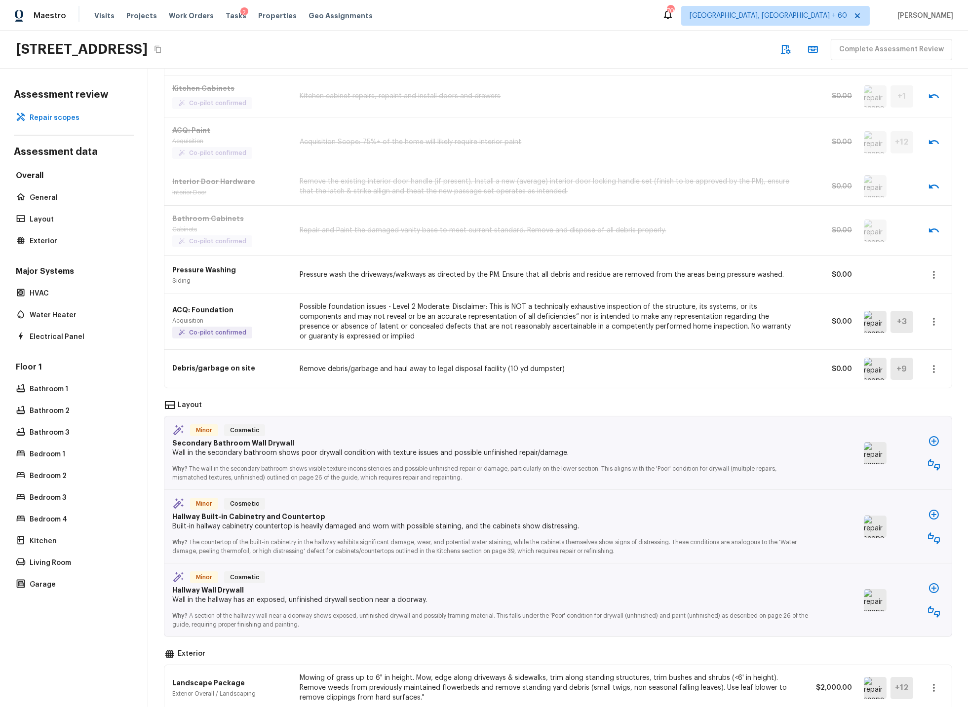
scroll to position [878, 0]
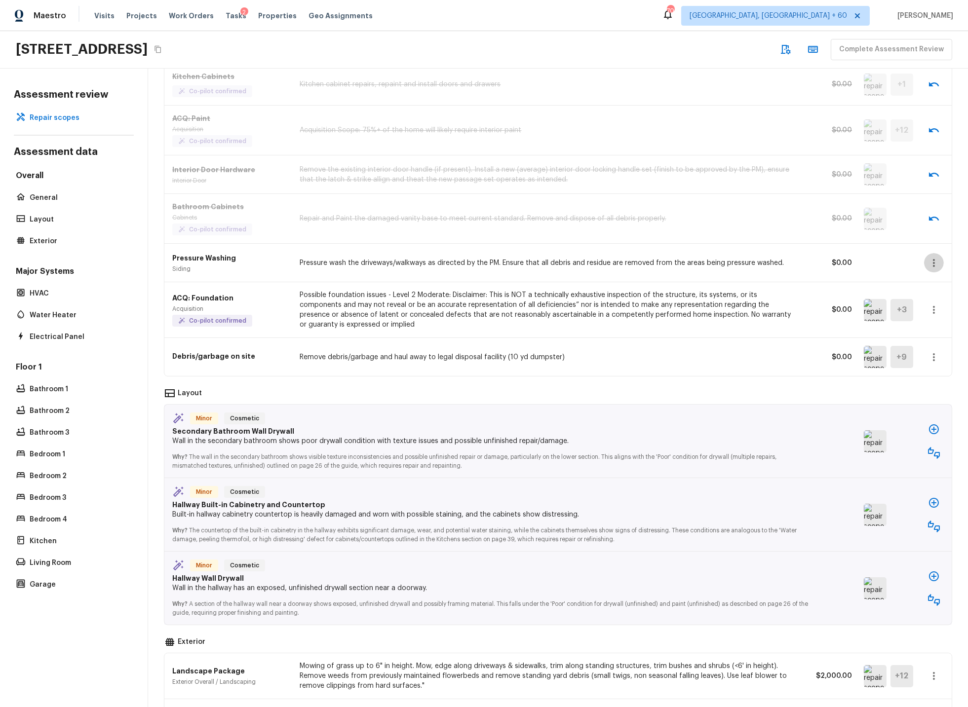
click at [933, 264] on icon "button" at bounding box center [934, 263] width 12 height 12
click at [661, 291] on div at bounding box center [484, 353] width 968 height 707
click at [935, 265] on icon "button" at bounding box center [934, 266] width 12 height 12
click at [927, 293] on li "Edit" at bounding box center [937, 295] width 46 height 30
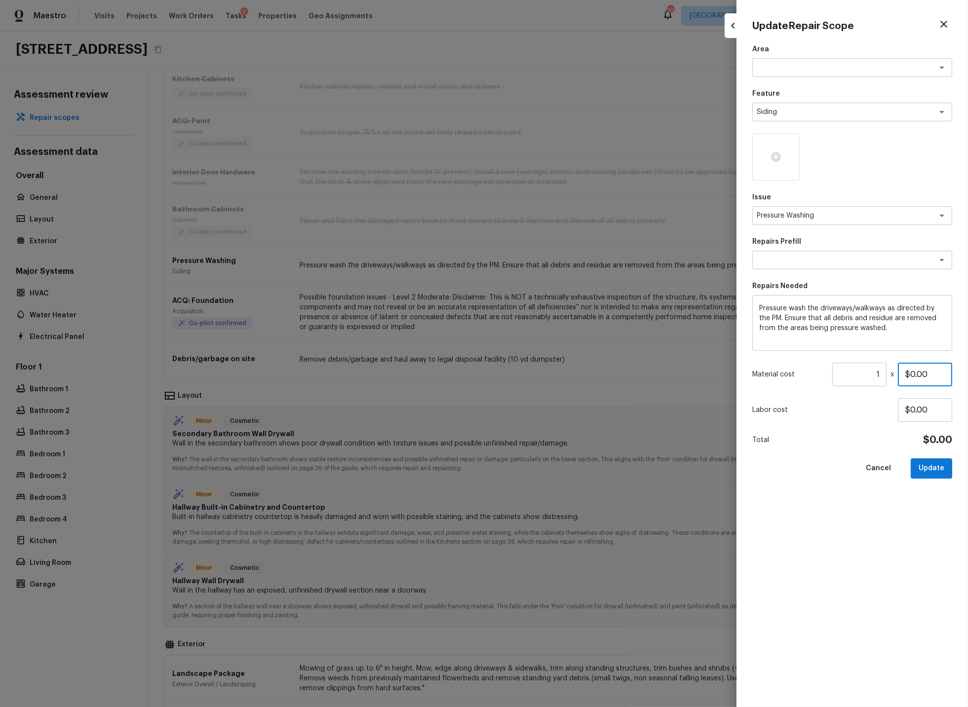
drag, startPoint x: 906, startPoint y: 373, endPoint x: 955, endPoint y: 374, distance: 48.9
click at [955, 374] on div "Update Repair Scope Area x ​ Feature Siding x ​ Issue Pressure Washing x ​ Repa…" at bounding box center [851, 353] width 231 height 707
type input "$250.00"
click at [933, 462] on button "Update" at bounding box center [931, 469] width 41 height 20
type input "$0.00"
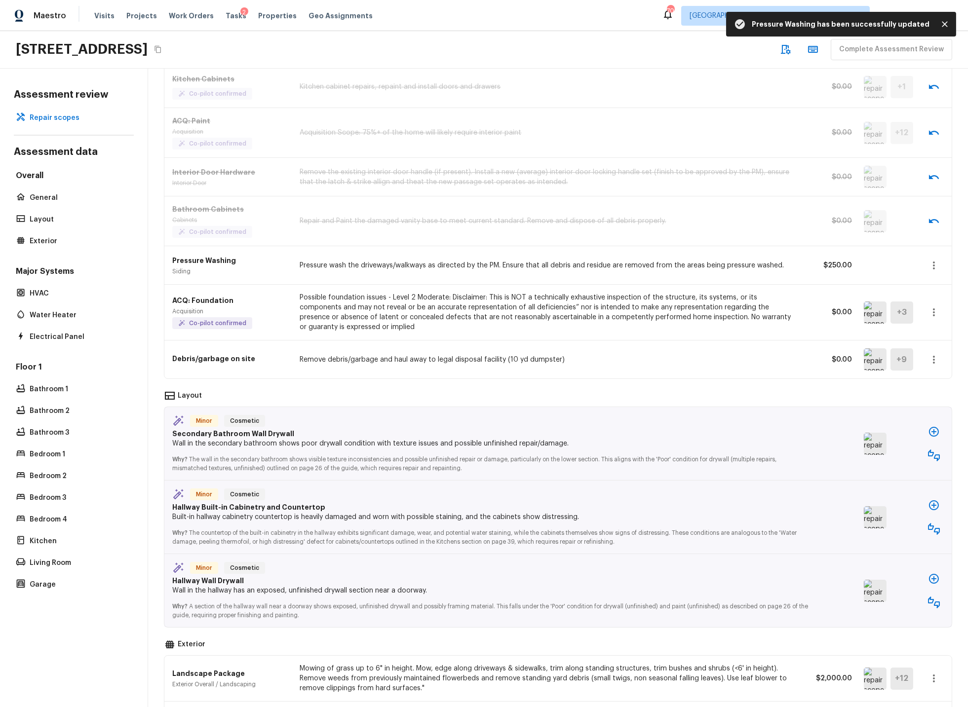
click at [878, 312] on img at bounding box center [875, 313] width 23 height 22
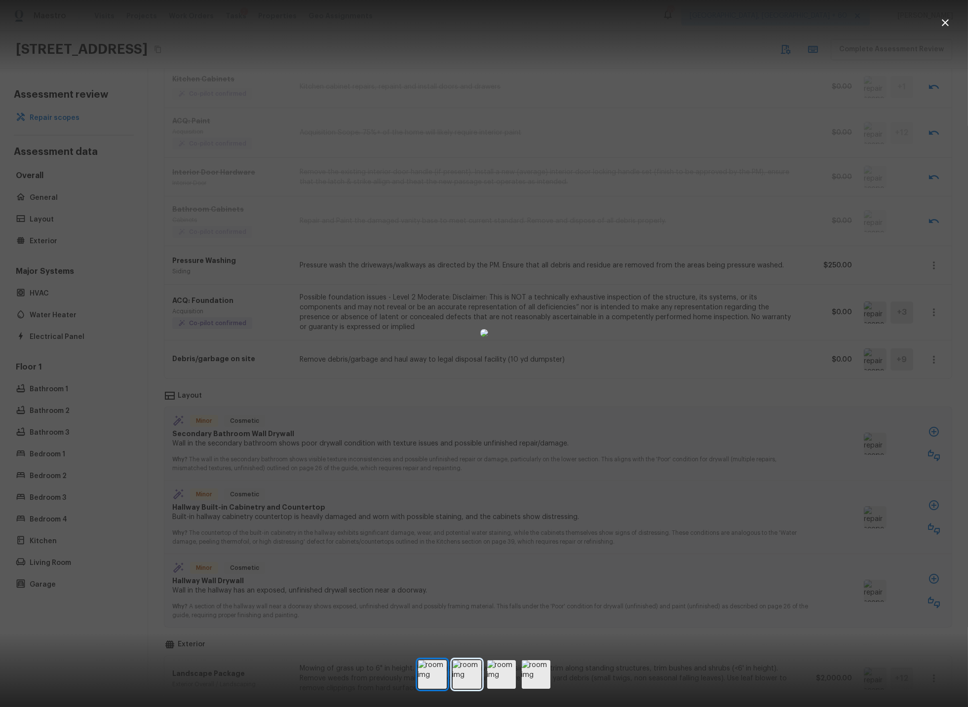
click at [465, 679] on img at bounding box center [467, 674] width 29 height 29
click at [952, 20] on button "button" at bounding box center [945, 23] width 20 height 20
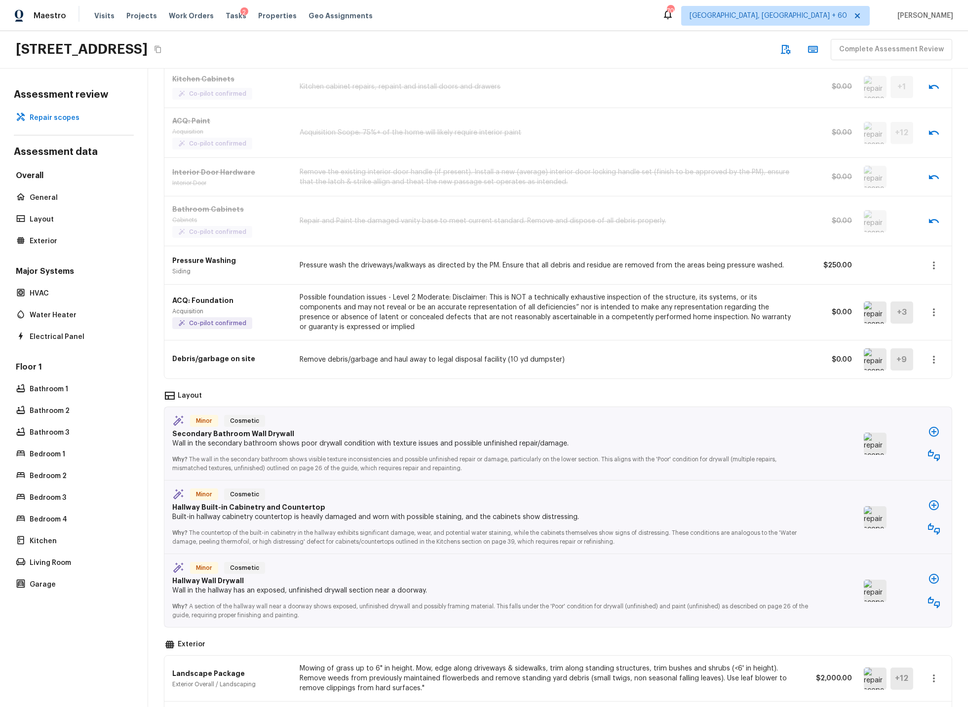
click at [934, 313] on icon "button" at bounding box center [934, 312] width 2 height 8
click at [930, 374] on li "Remove" at bounding box center [937, 372] width 46 height 30
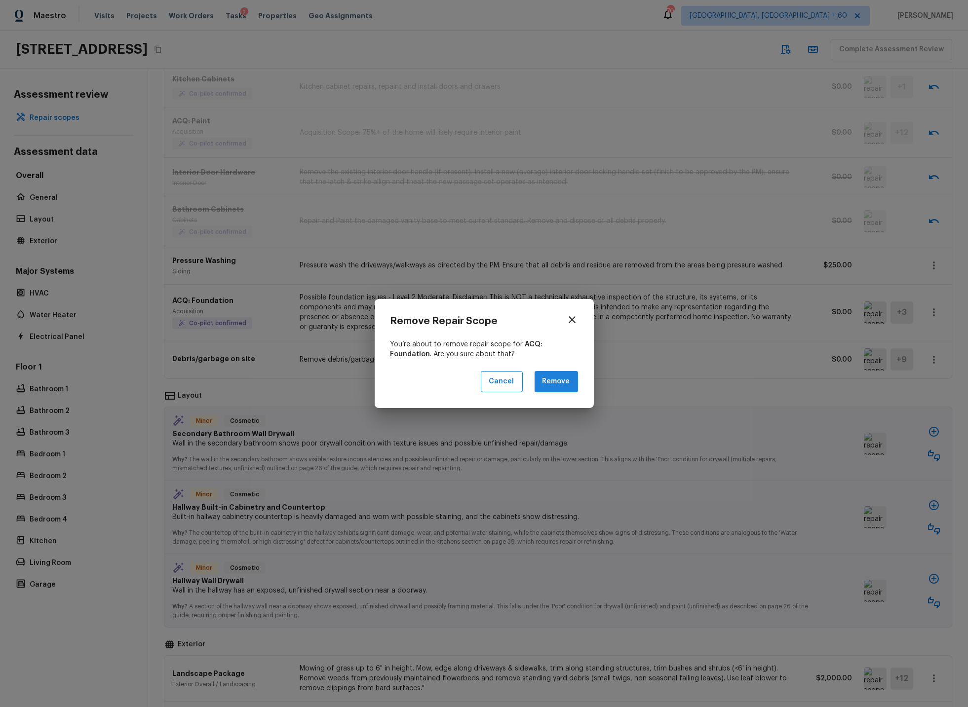
click at [560, 384] on button "Remove" at bounding box center [556, 381] width 43 height 21
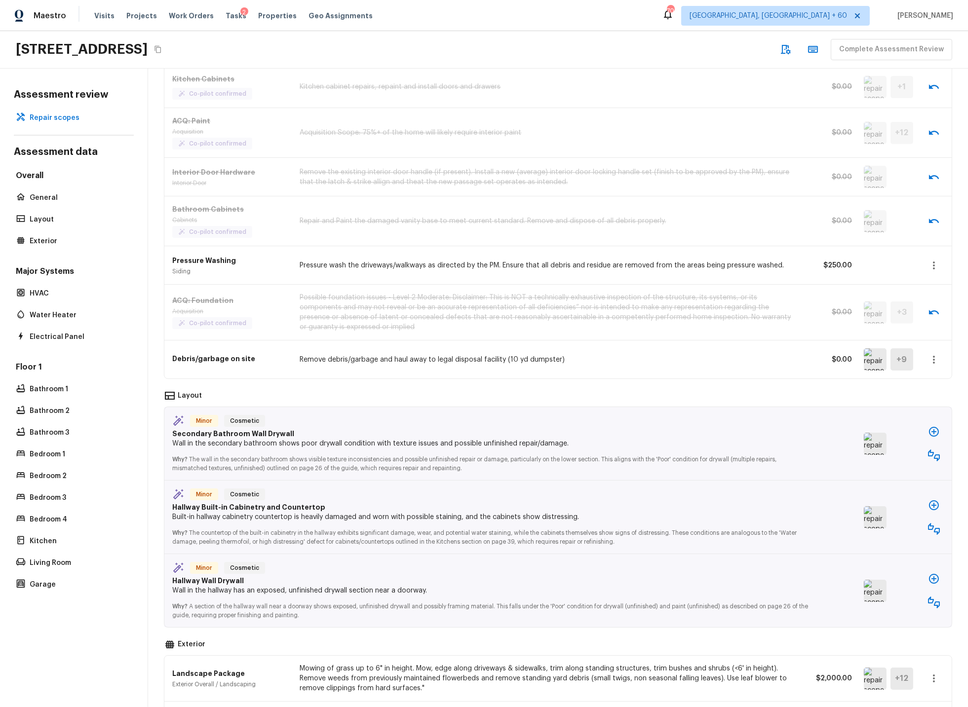
click at [936, 360] on icon "button" at bounding box center [934, 360] width 12 height 12
click at [931, 387] on li "Edit" at bounding box center [937, 390] width 46 height 30
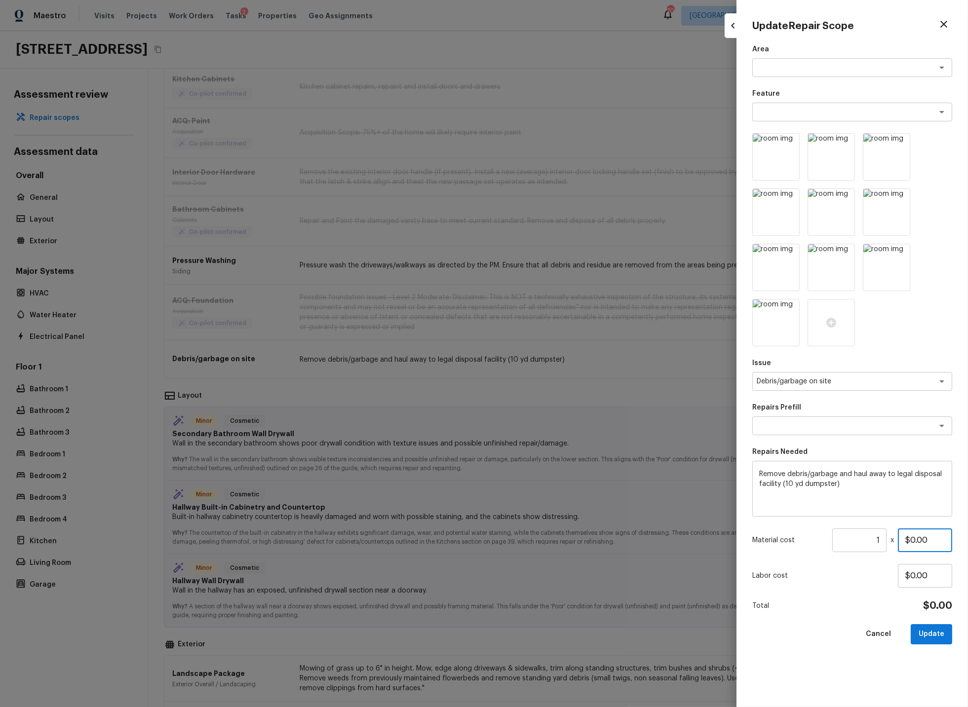
drag, startPoint x: 903, startPoint y: 540, endPoint x: 960, endPoint y: 538, distance: 57.3
click at [960, 538] on div "Update Repair Scope Area x ​ Feature x ​ Issue Debris/garbage on site x ​ Repai…" at bounding box center [851, 353] width 231 height 707
click at [929, 637] on button "Update" at bounding box center [931, 634] width 41 height 20
type input "$0.00"
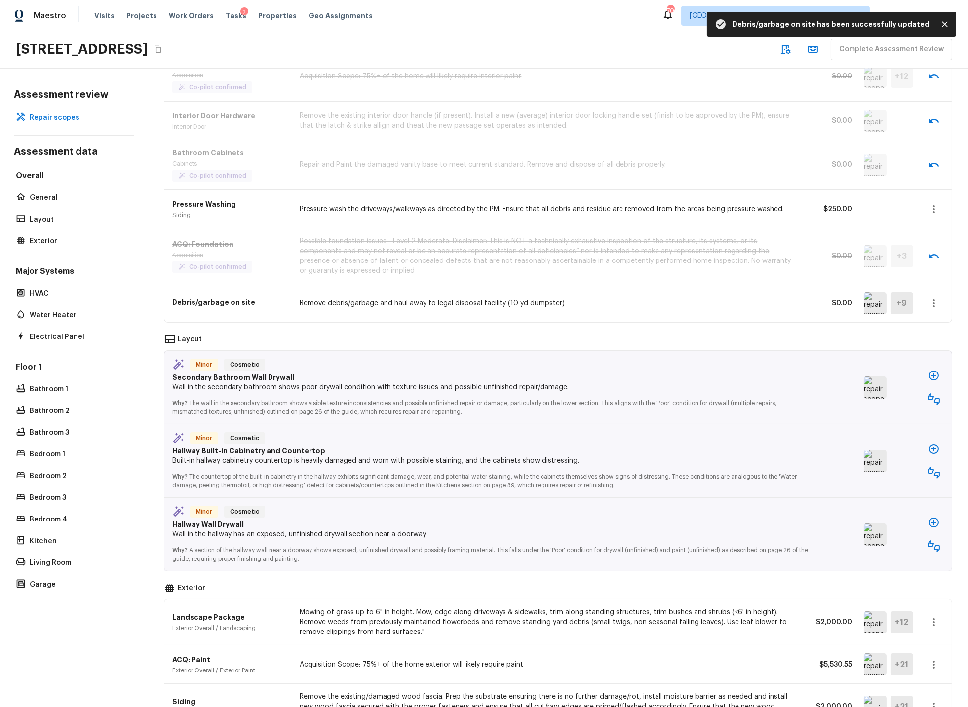
scroll to position [939, 0]
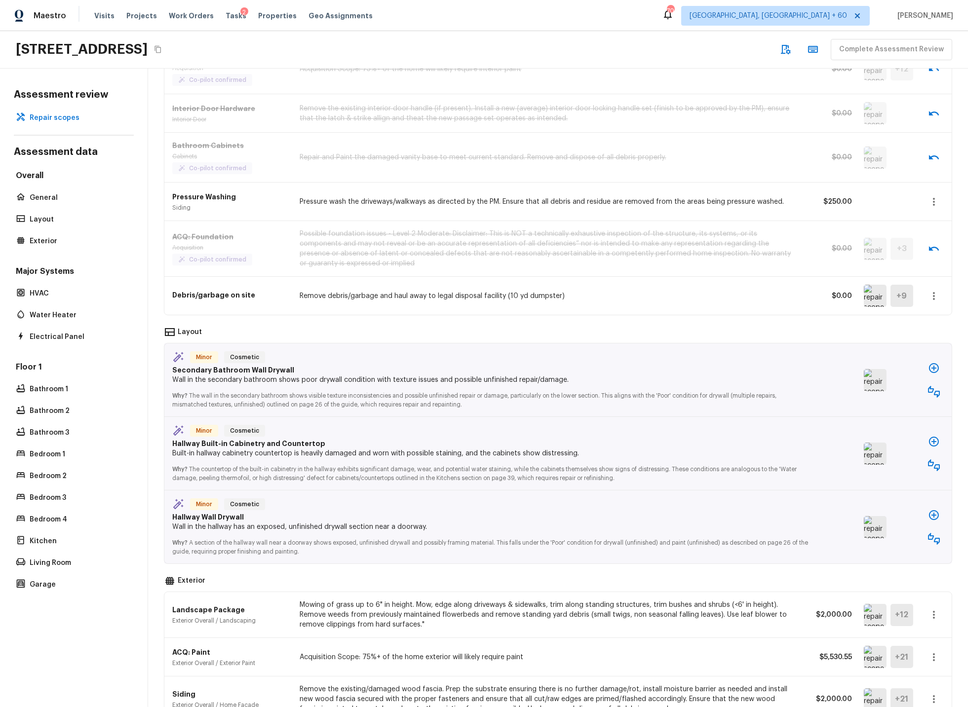
click at [874, 381] on img at bounding box center [875, 380] width 23 height 22
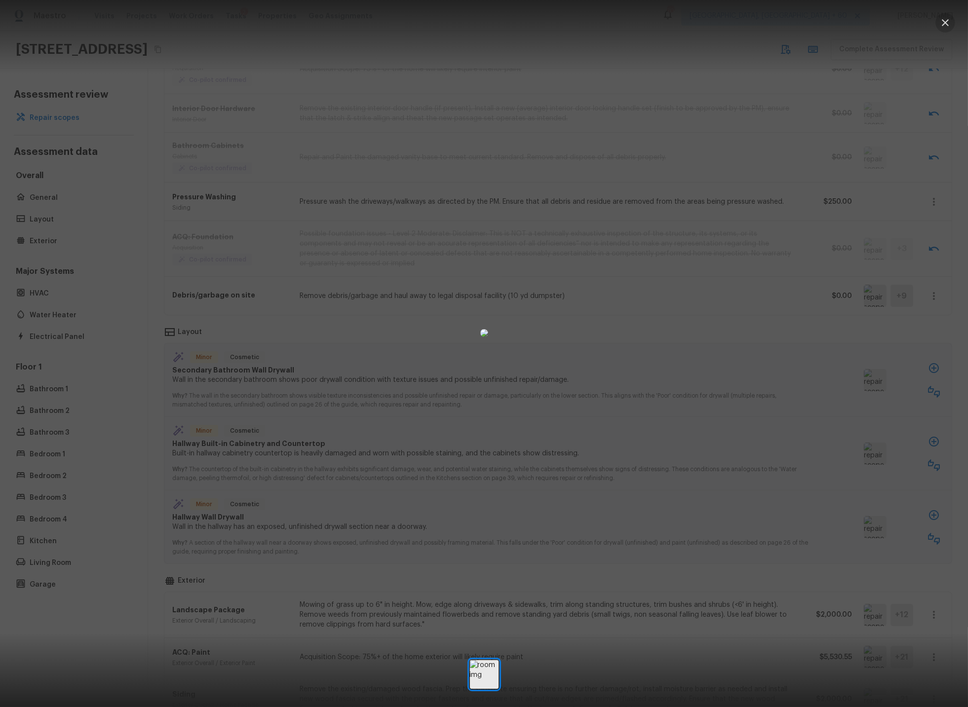
click at [945, 21] on icon "button" at bounding box center [945, 23] width 12 height 12
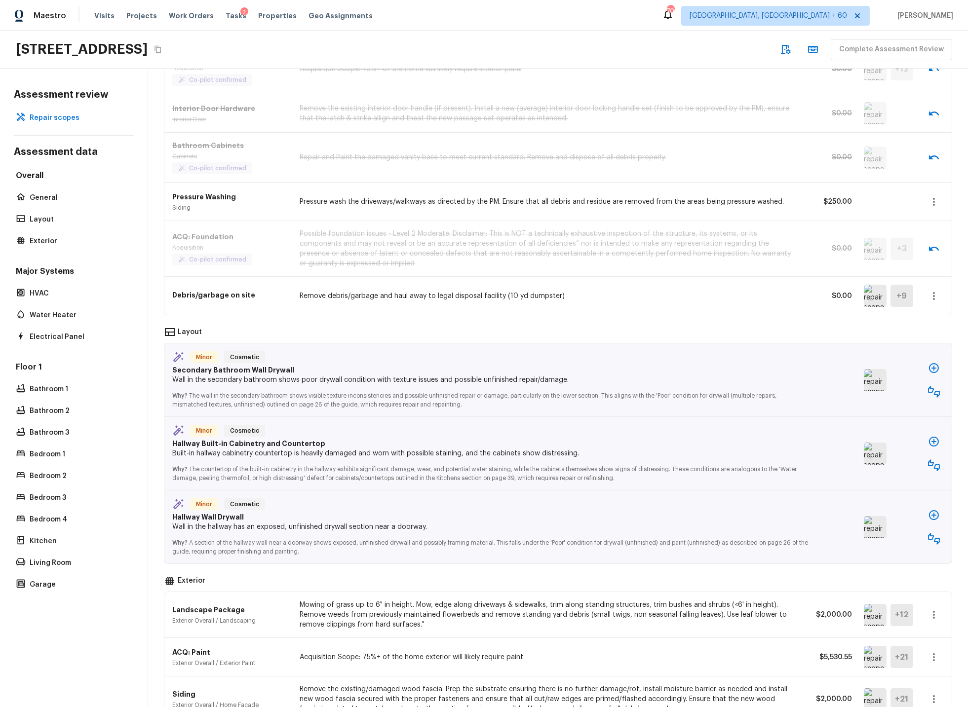
click at [936, 391] on icon "button" at bounding box center [934, 392] width 12 height 12
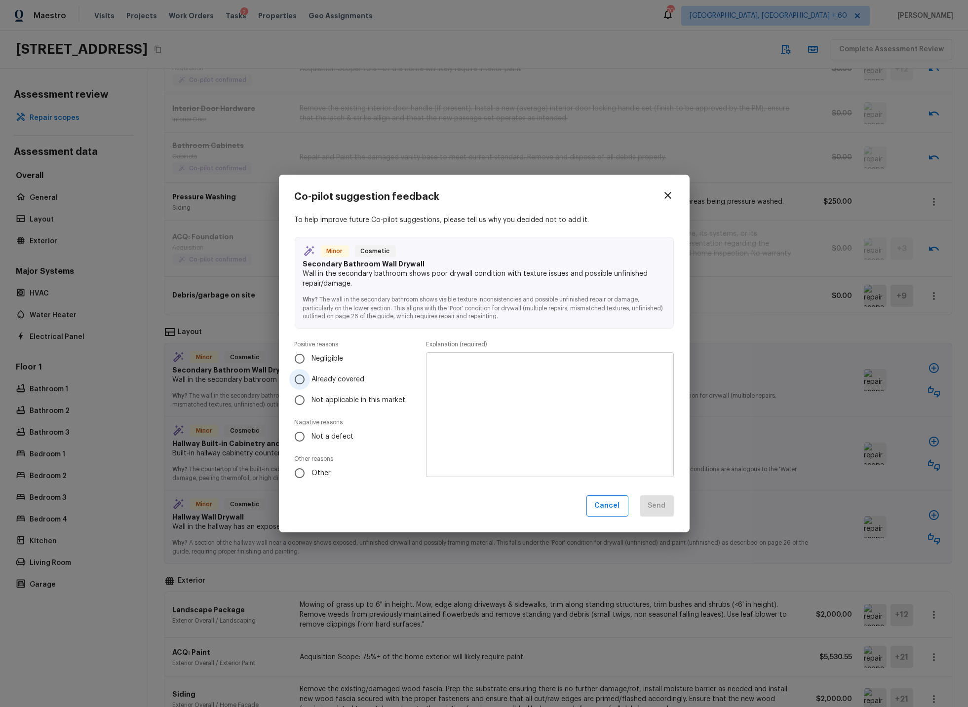
click at [303, 380] on input "Already covered" at bounding box center [299, 379] width 21 height 21
radio input "true"
click at [435, 374] on textarea at bounding box center [549, 415] width 233 height 109
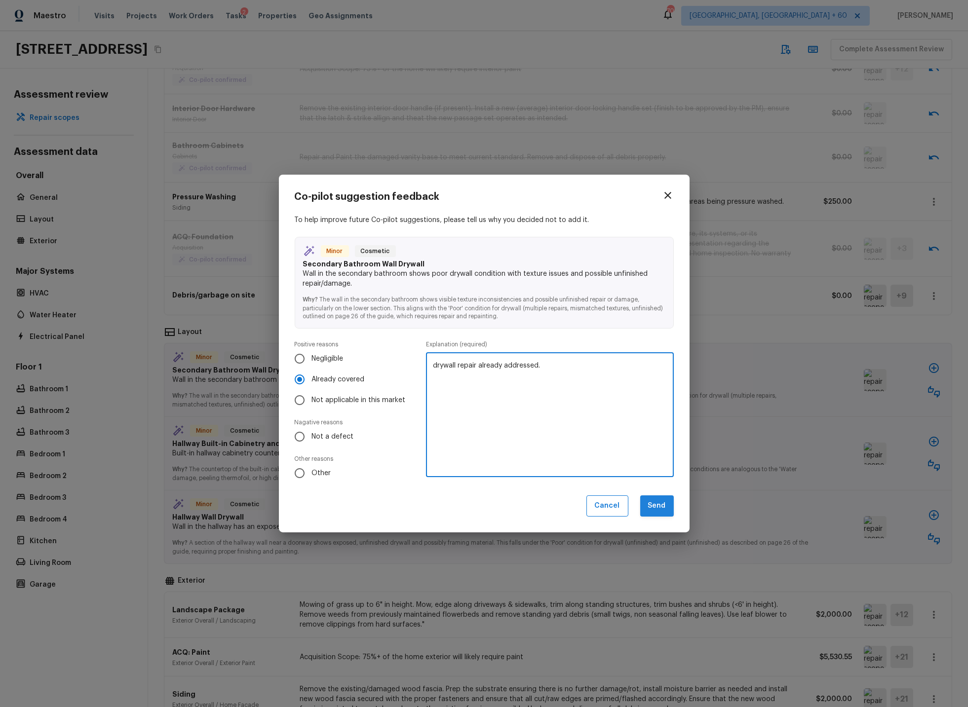
type textarea "drywall repair already addressed."
click at [664, 504] on button "Send" at bounding box center [657, 506] width 34 height 21
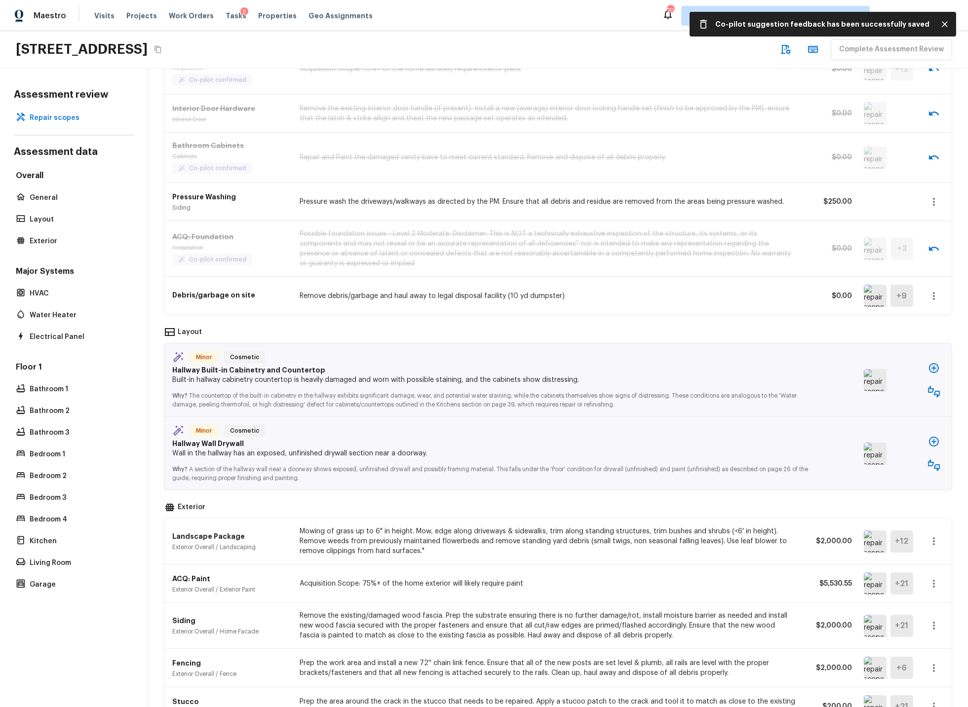
click at [872, 378] on img at bounding box center [875, 380] width 23 height 22
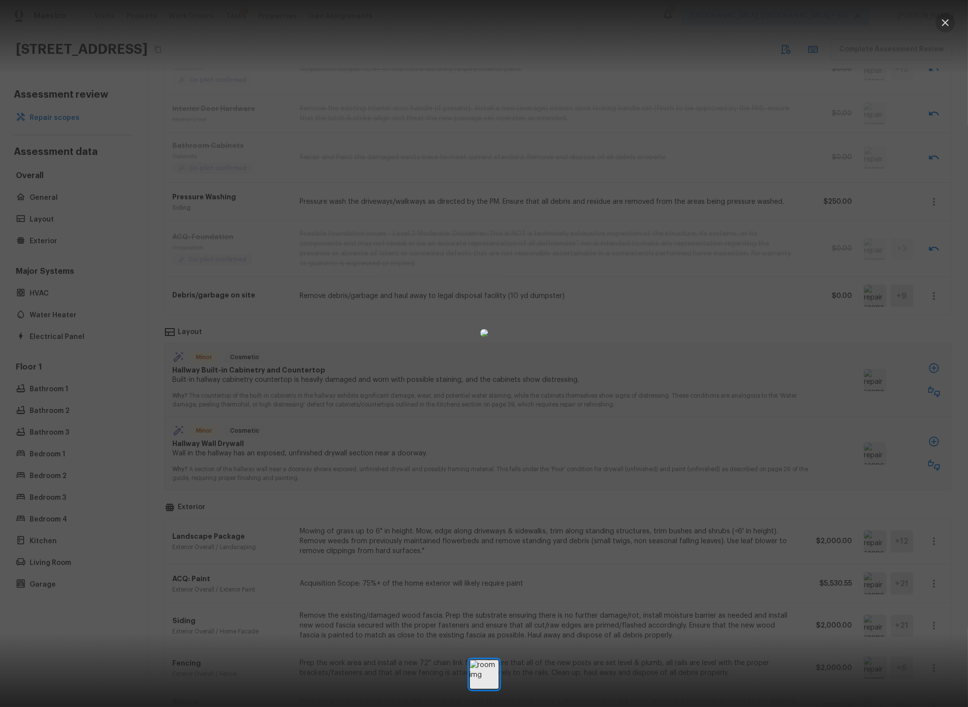
click at [947, 22] on icon "button" at bounding box center [945, 23] width 12 height 12
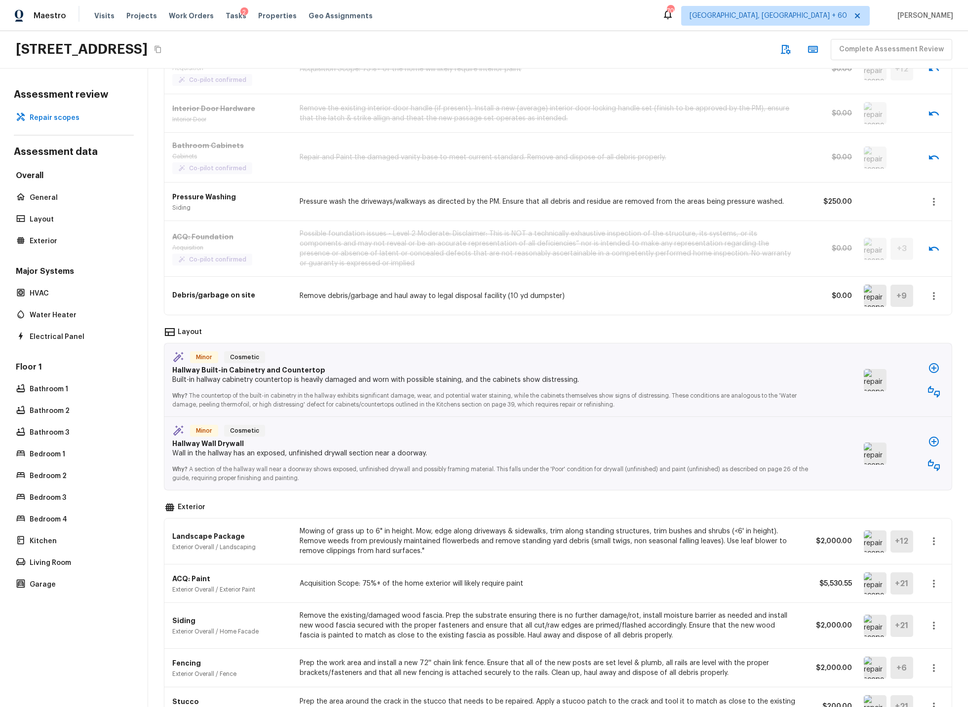
click at [934, 369] on icon "button" at bounding box center [934, 368] width 10 height 10
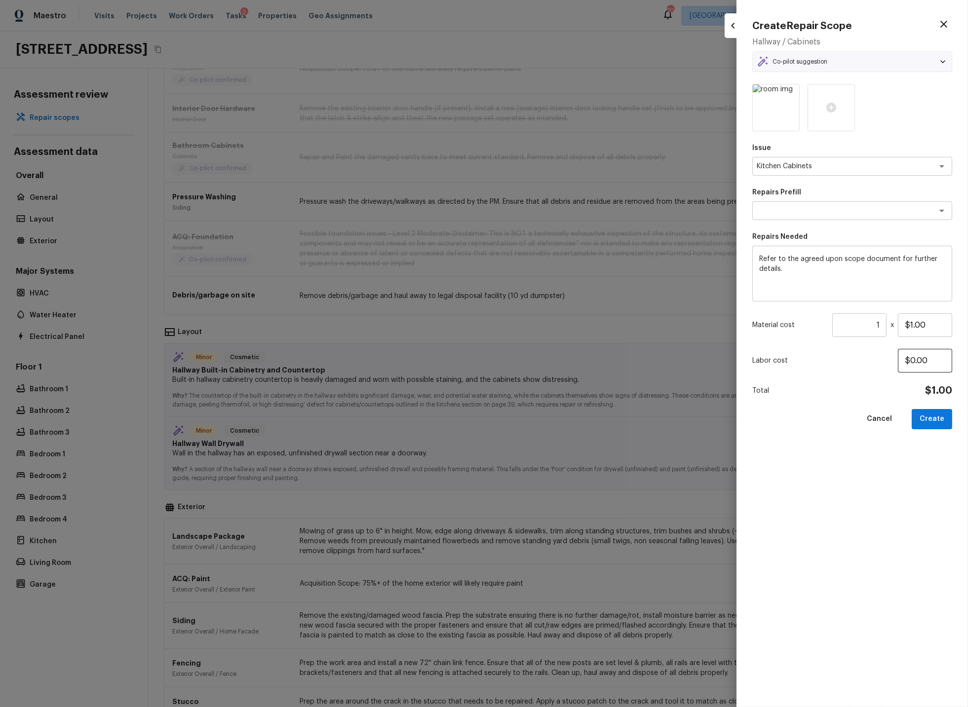
type textarea "OD Select"
drag, startPoint x: 756, startPoint y: 257, endPoint x: 800, endPoint y: 272, distance: 46.4
click at [800, 272] on div "Refer to the agreed upon scope document for further details. x ​" at bounding box center [852, 274] width 200 height 56
drag, startPoint x: 760, startPoint y: 258, endPoint x: 792, endPoint y: 271, distance: 34.3
click at [792, 271] on textarea "Refer to the agreed upon scope document for further details." at bounding box center [852, 273] width 186 height 39
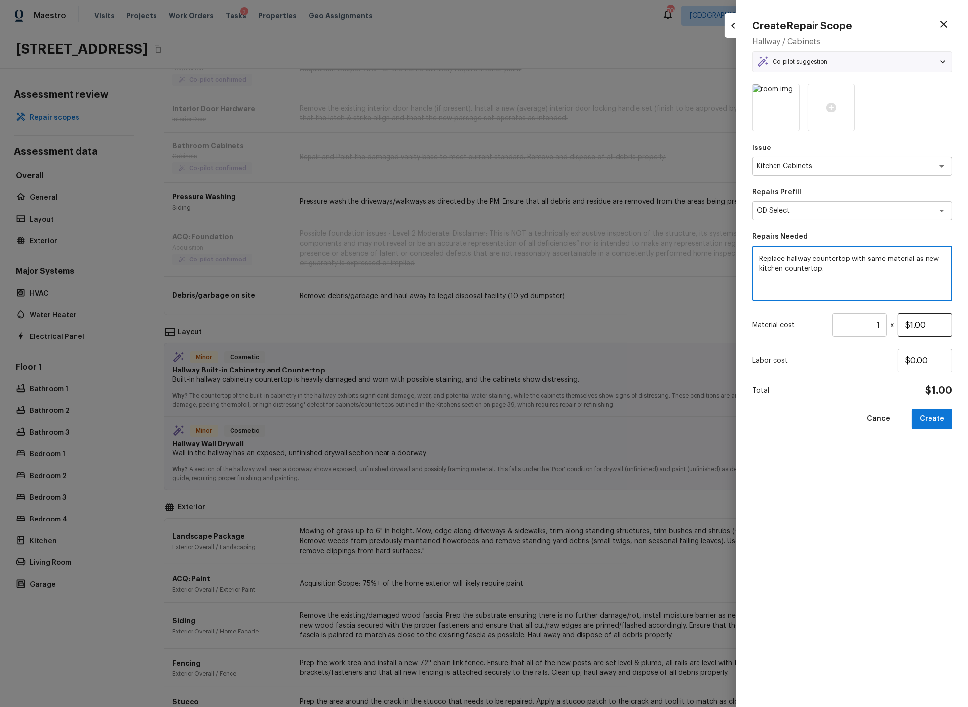
type textarea "Replace hallway countertop with same material as new kitchen countertop."
drag, startPoint x: 906, startPoint y: 324, endPoint x: 958, endPoint y: 326, distance: 52.3
click at [958, 326] on div "Create Repair Scope Hallway / Cabinets Co-pilot suggestion Minor Cosmetic Hallw…" at bounding box center [851, 353] width 231 height 707
type input "$675.00"
click at [931, 418] on button "Create" at bounding box center [932, 419] width 40 height 20
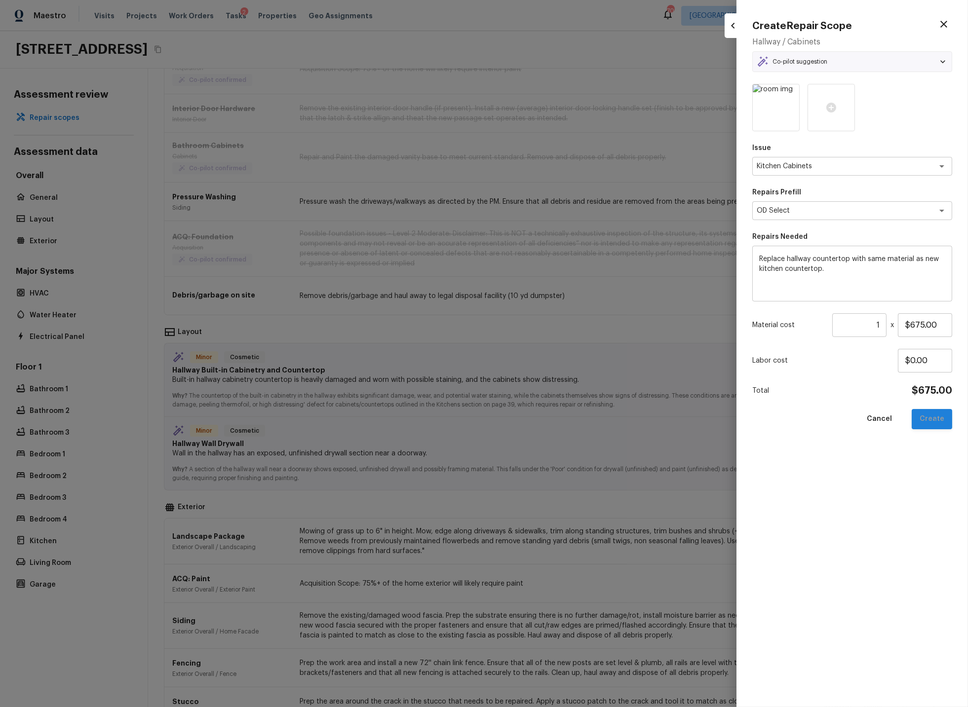
type textarea "Refer to the agreed upon scope document for further details."
type input "$1.00"
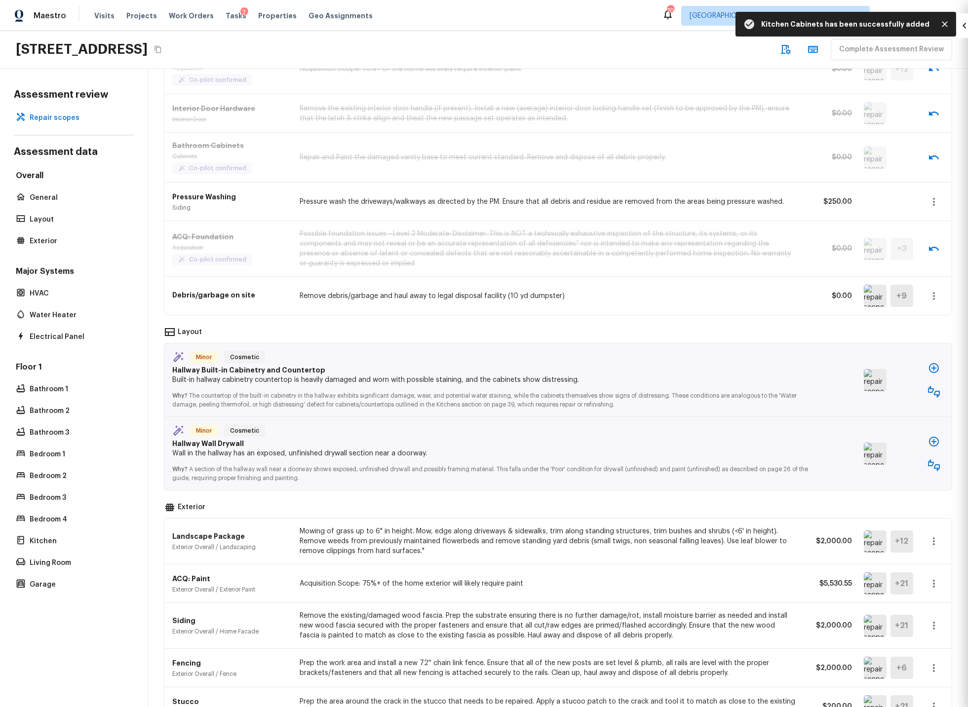
type input "$0.00"
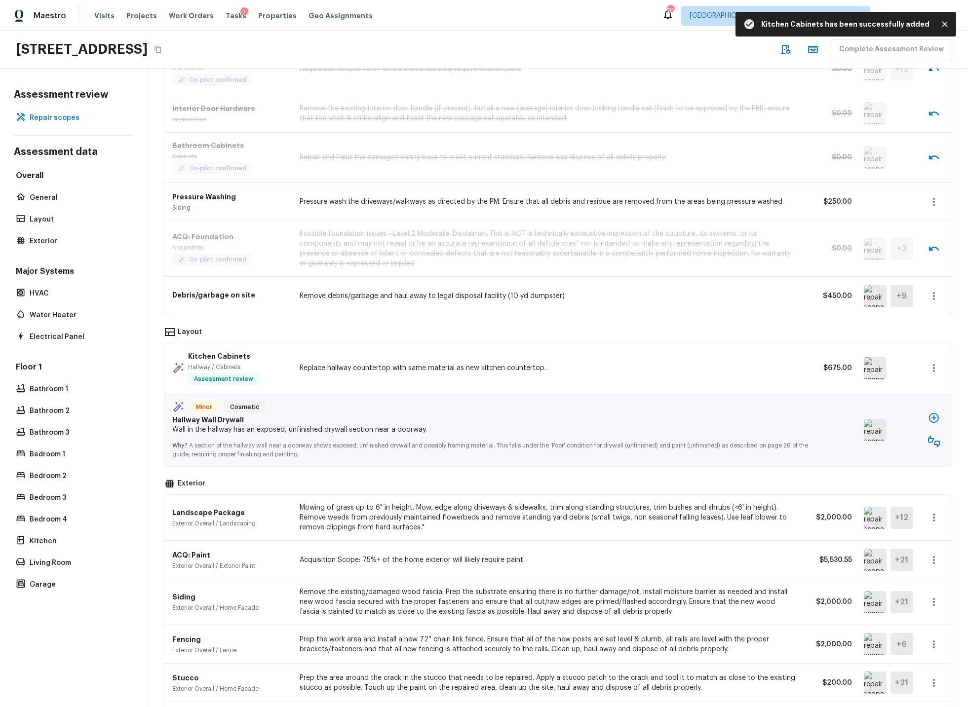
click at [869, 429] on img at bounding box center [875, 430] width 23 height 22
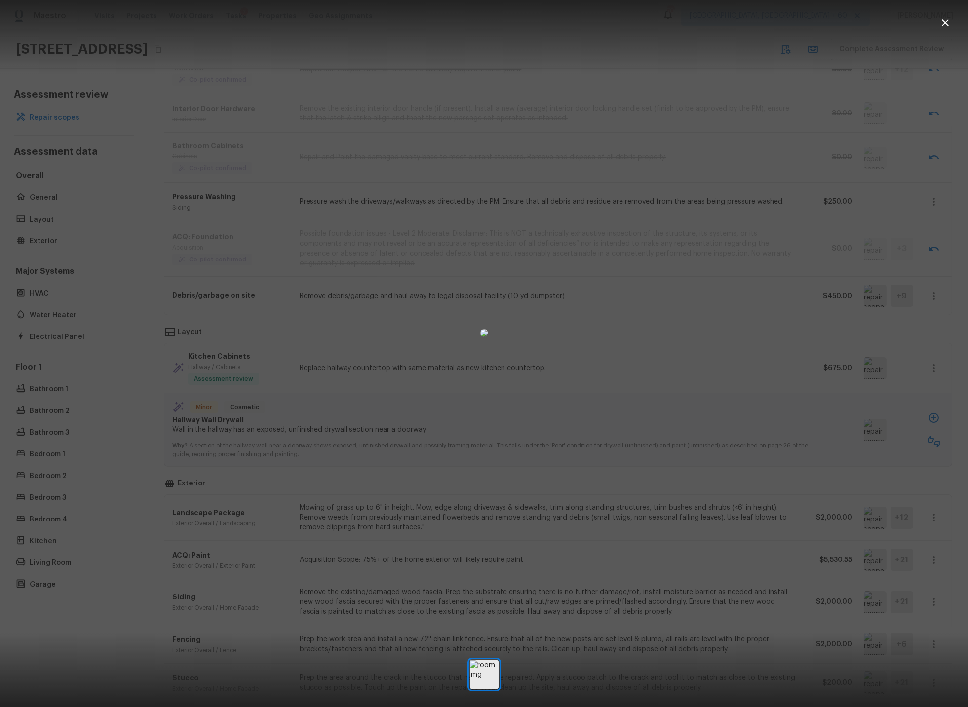
click at [947, 23] on icon "button" at bounding box center [945, 23] width 12 height 12
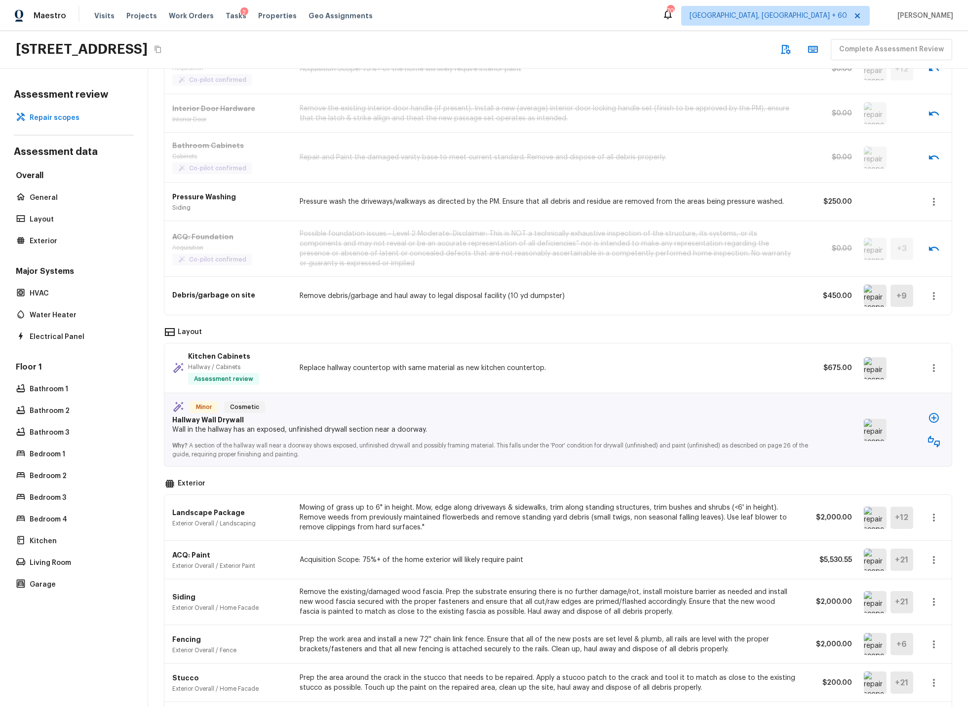
click at [938, 418] on icon "button" at bounding box center [934, 418] width 10 height 10
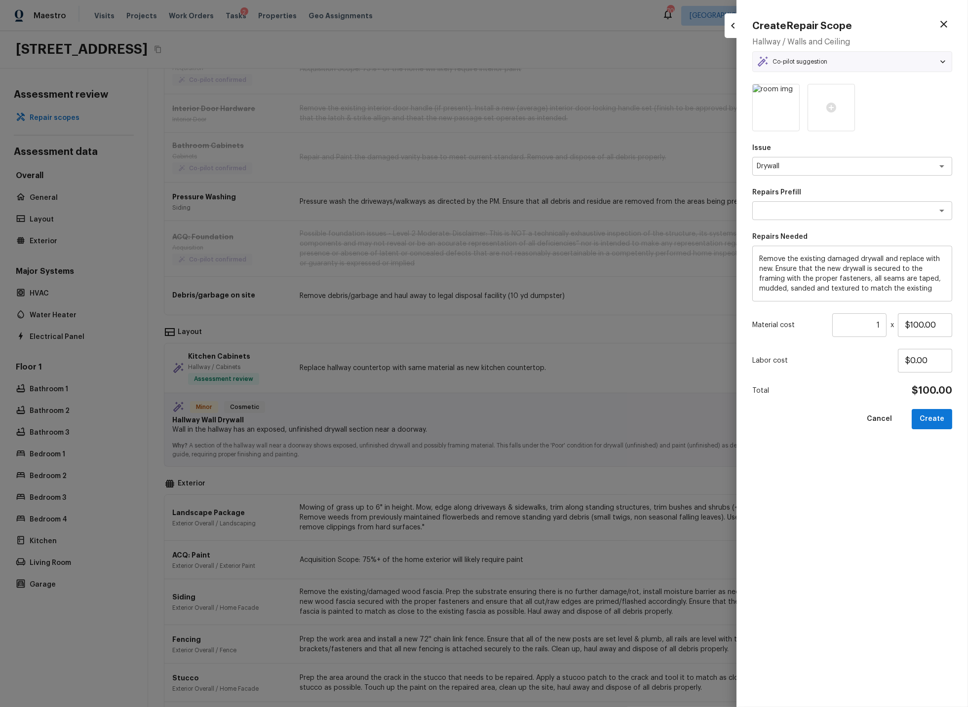
type textarea "Install & Finish New Drywall"
click at [934, 417] on button "Create" at bounding box center [932, 419] width 40 height 20
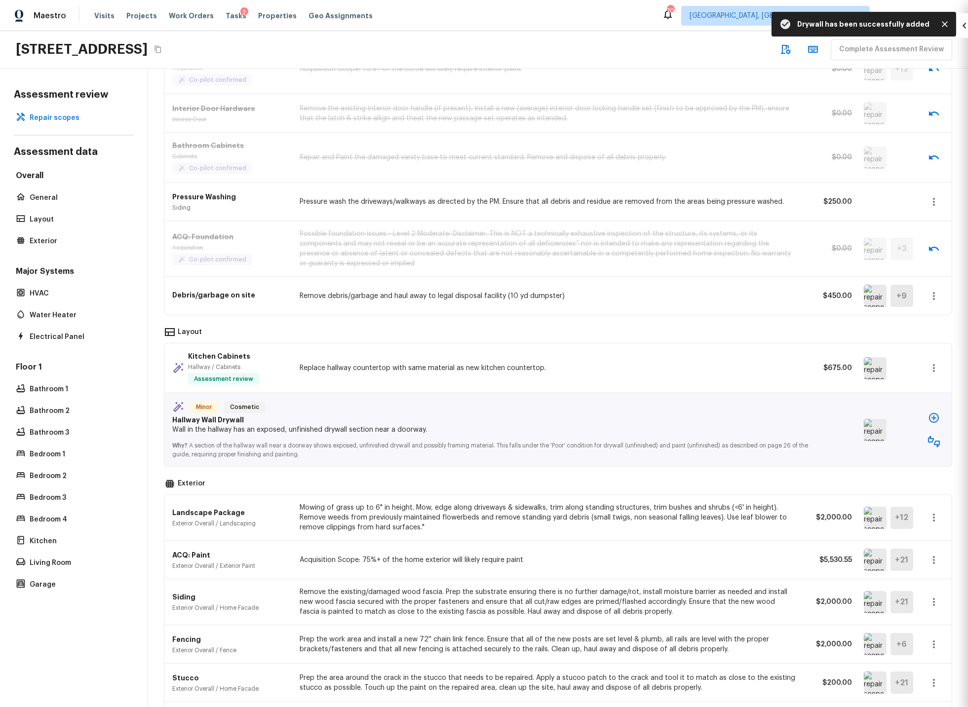
type input "$0.00"
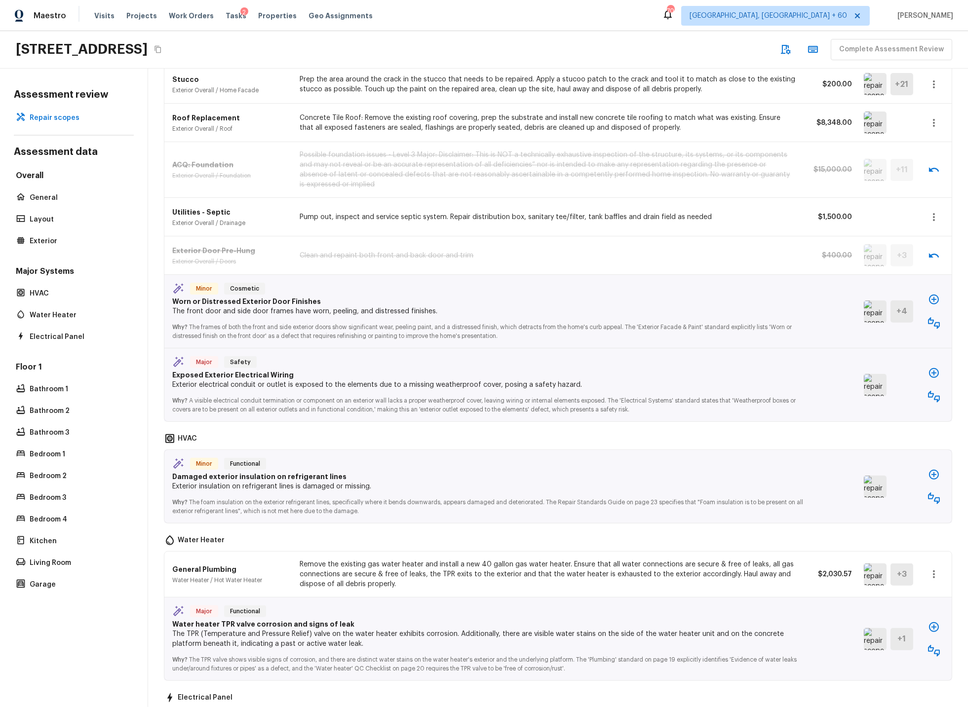
scroll to position [1515, 0]
click at [935, 322] on icon "button" at bounding box center [934, 322] width 12 height 12
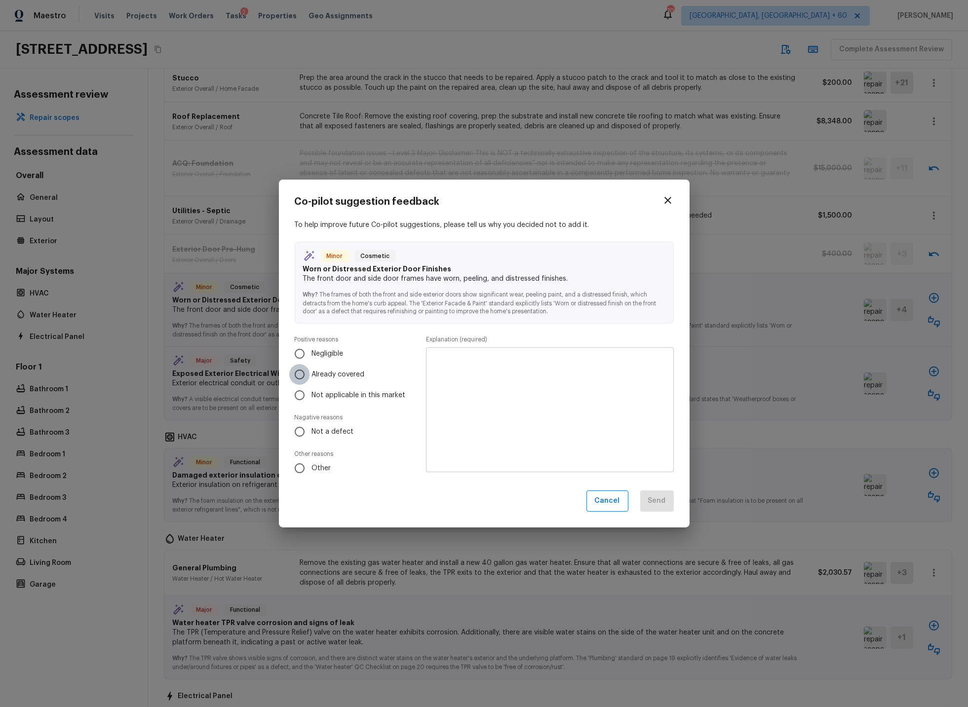
click at [299, 376] on input "Already covered" at bounding box center [299, 374] width 21 height 21
radio input "true"
click at [501, 370] on textarea at bounding box center [549, 410] width 233 height 109
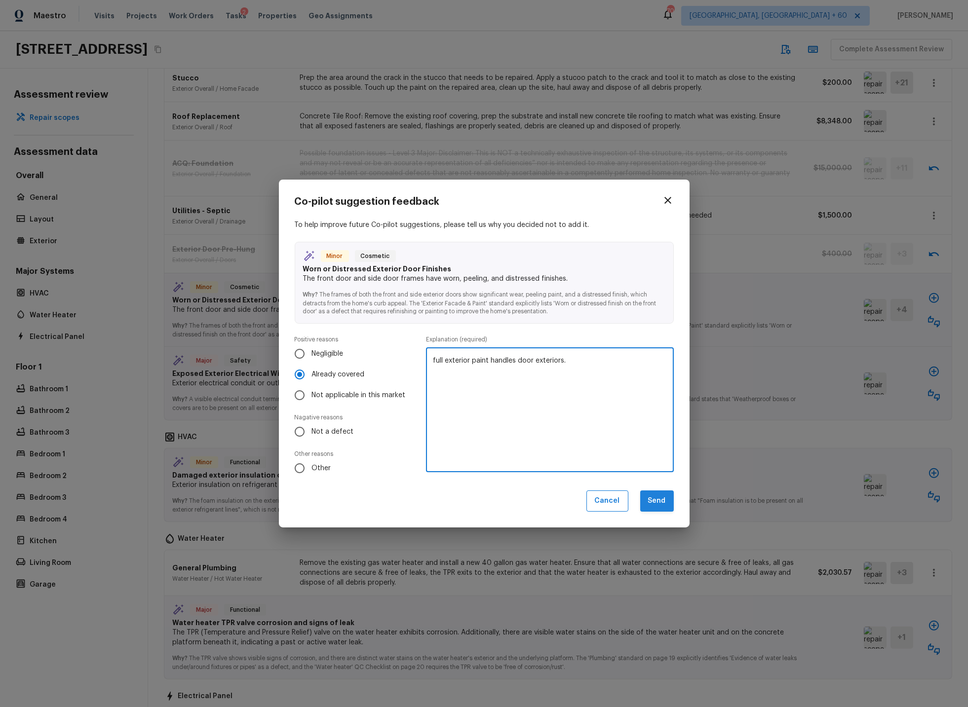
type textarea "full exterior paint handles door exteriors."
click at [661, 502] on button "Send" at bounding box center [657, 501] width 34 height 21
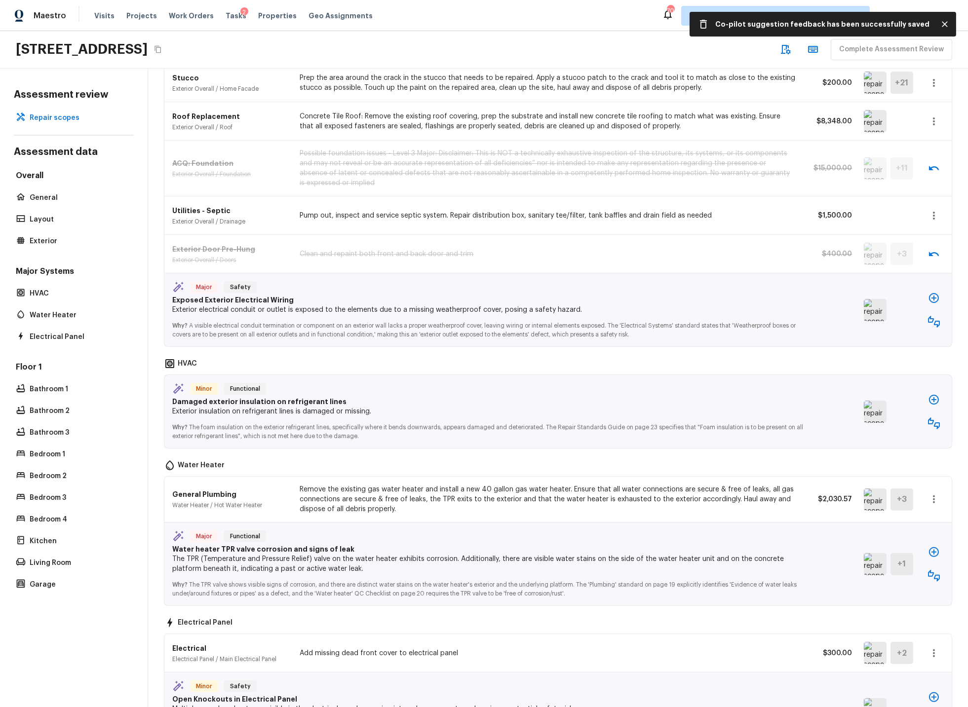
click at [880, 306] on img at bounding box center [875, 310] width 23 height 22
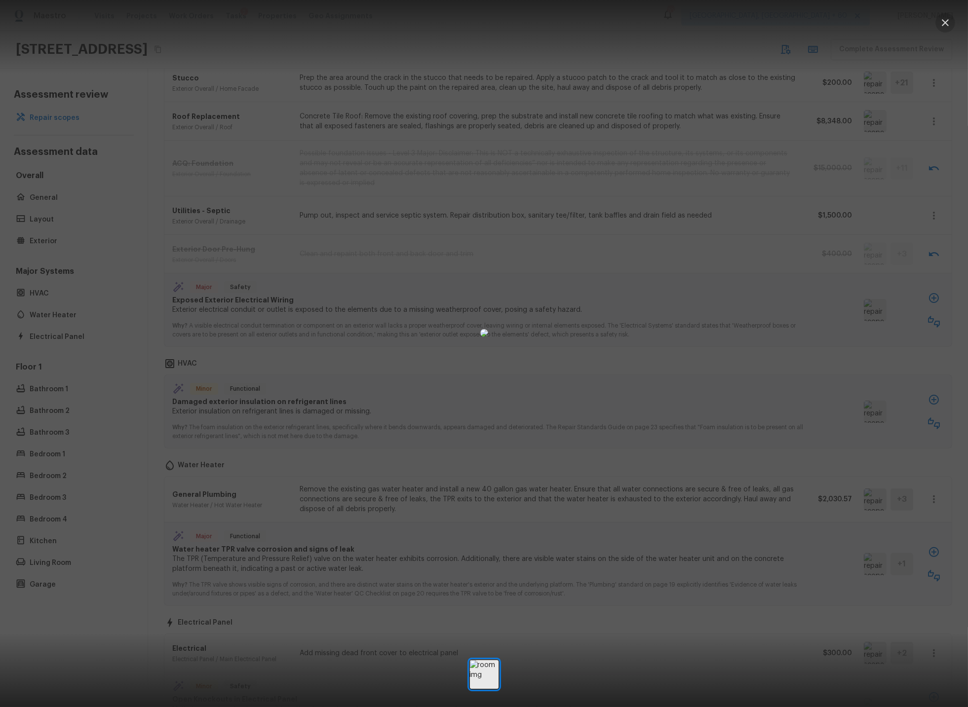
click at [949, 25] on icon "button" at bounding box center [945, 23] width 12 height 12
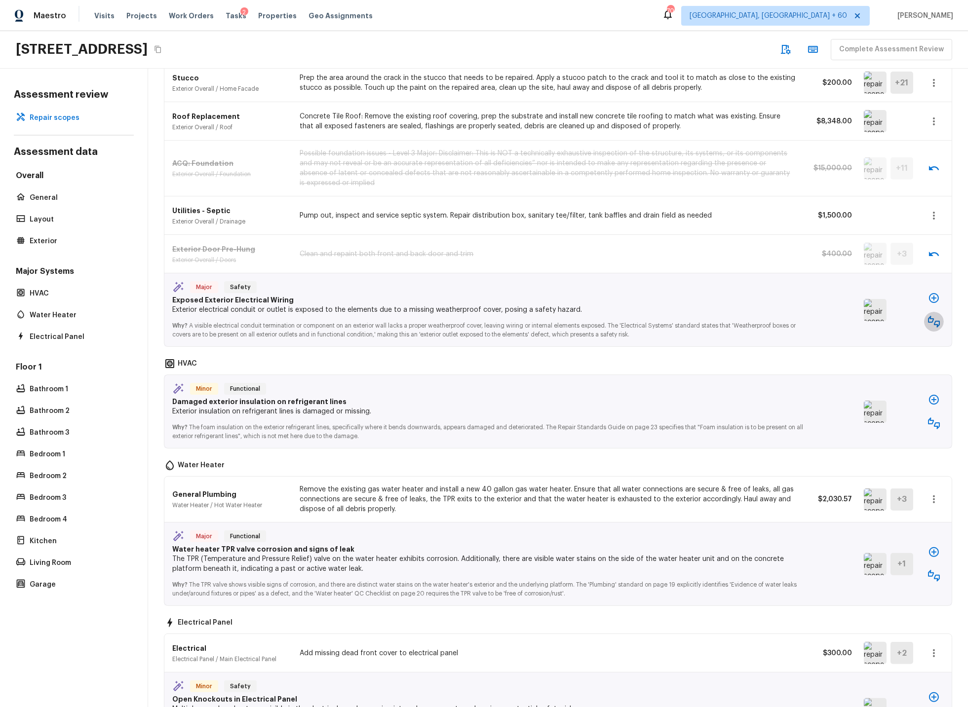
click at [931, 323] on icon "button" at bounding box center [934, 322] width 12 height 12
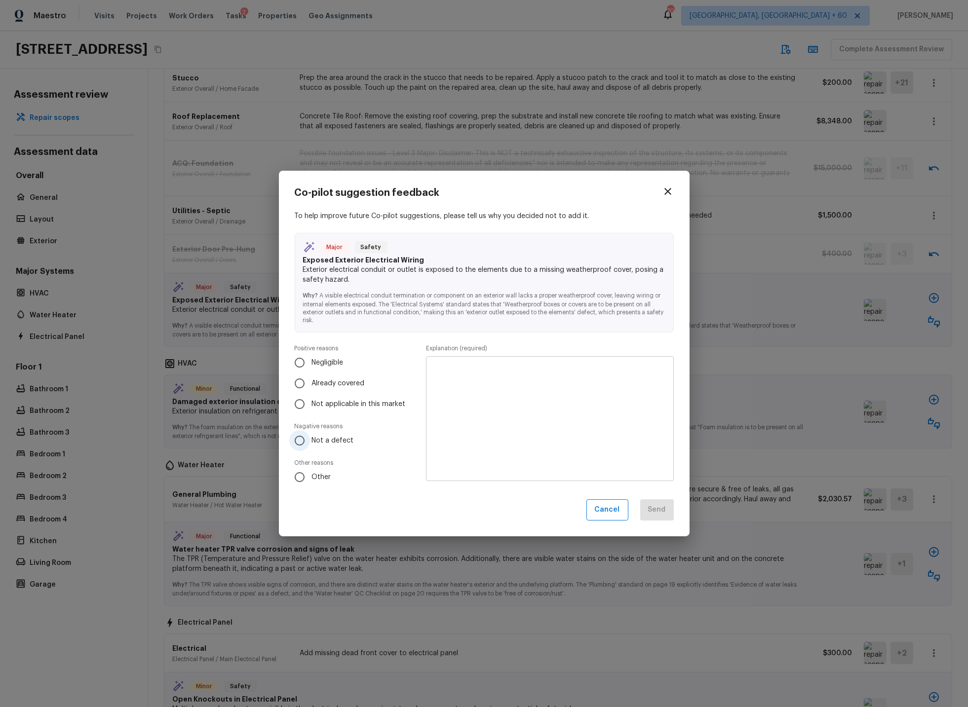
drag, startPoint x: 299, startPoint y: 438, endPoint x: 317, endPoint y: 432, distance: 19.7
click at [301, 438] on input "Not a defect" at bounding box center [299, 440] width 21 height 21
radio input "true"
click at [473, 390] on textarea at bounding box center [549, 419] width 233 height 109
type textarea "No exposed wiring noted."
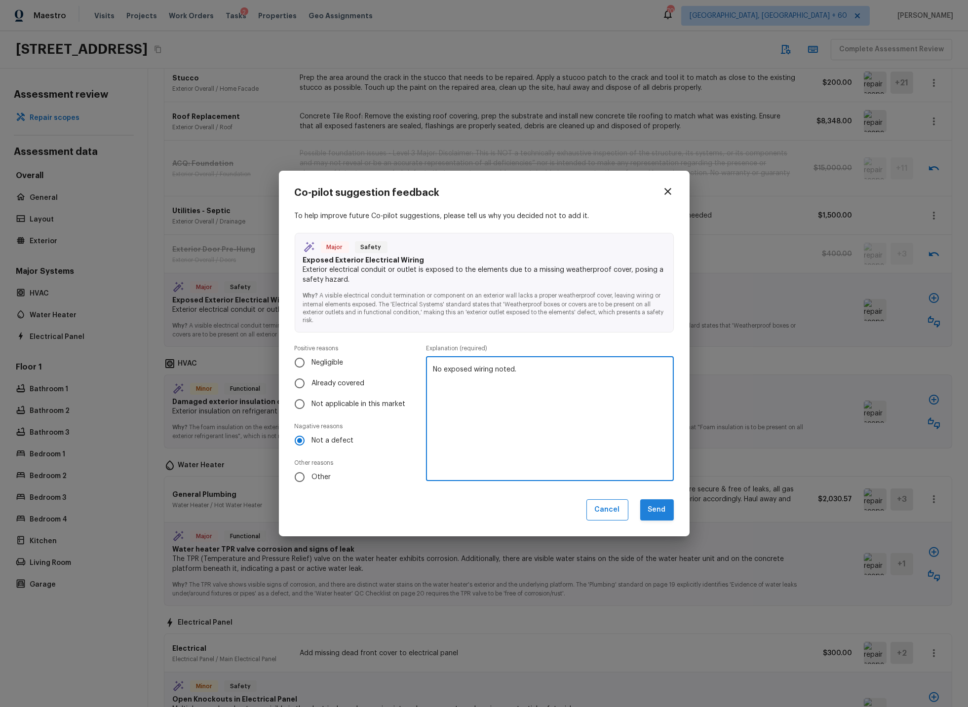
click at [660, 512] on button "Send" at bounding box center [657, 510] width 34 height 21
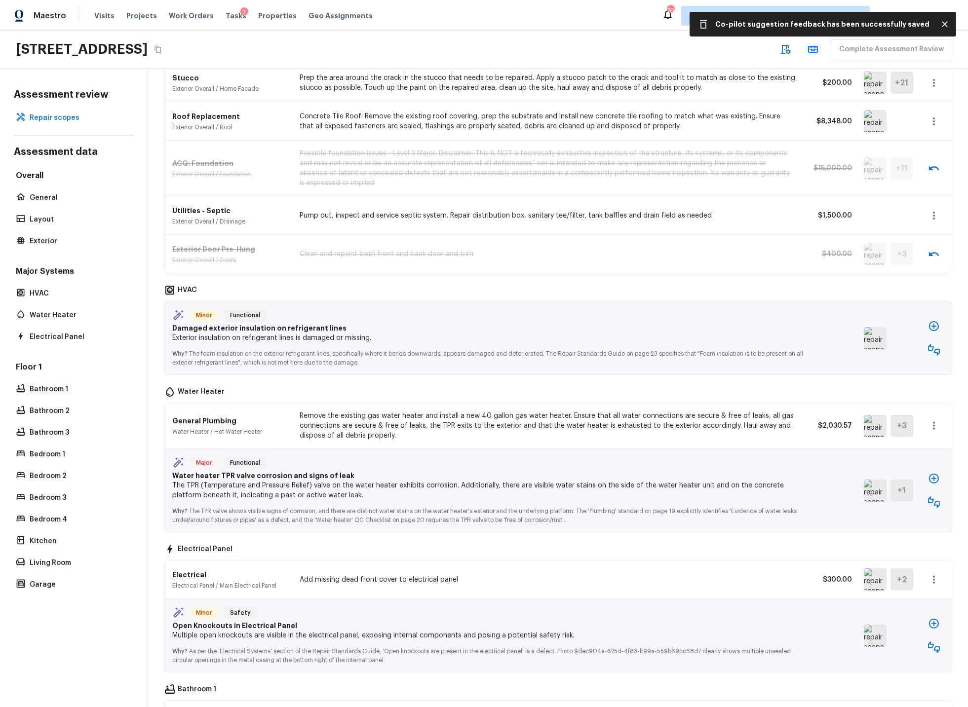
click at [872, 345] on img at bounding box center [875, 338] width 23 height 22
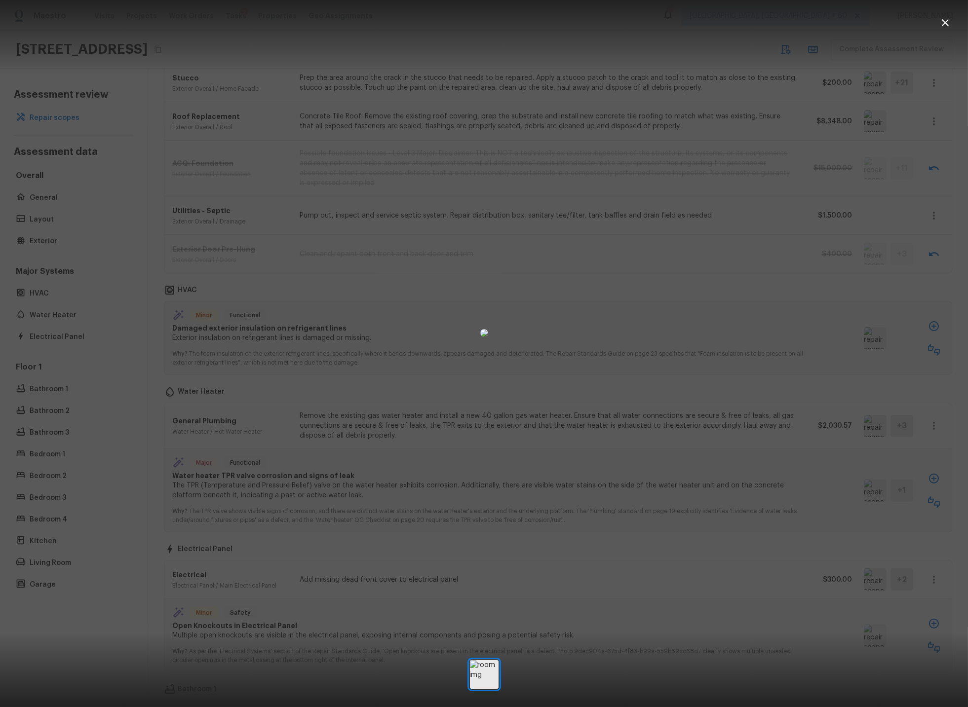
click at [945, 21] on icon "button" at bounding box center [945, 23] width 12 height 12
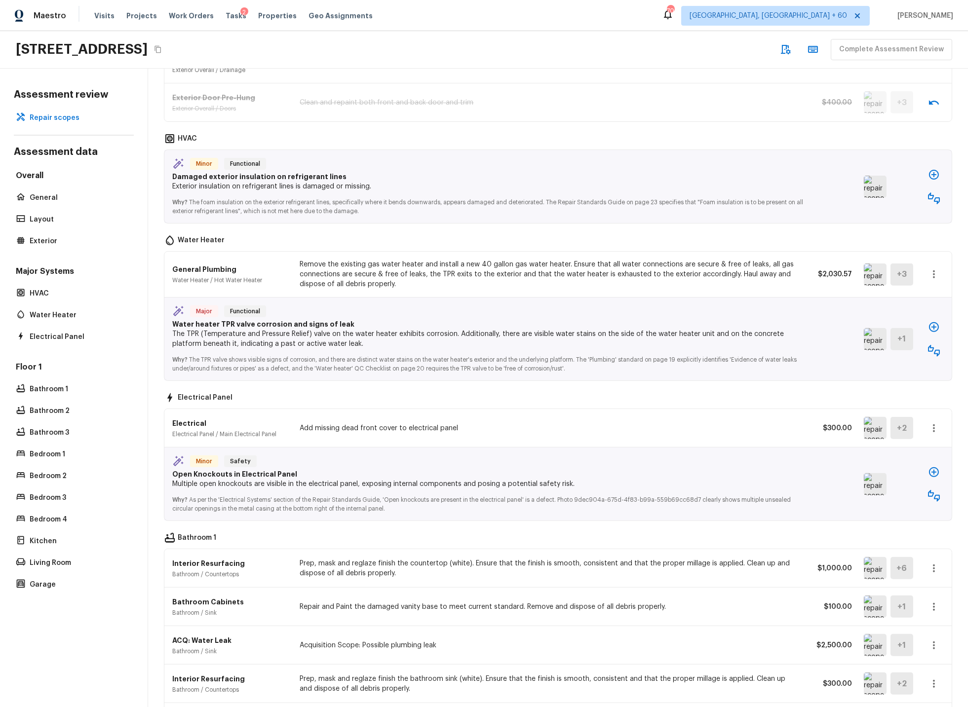
scroll to position [1680, 0]
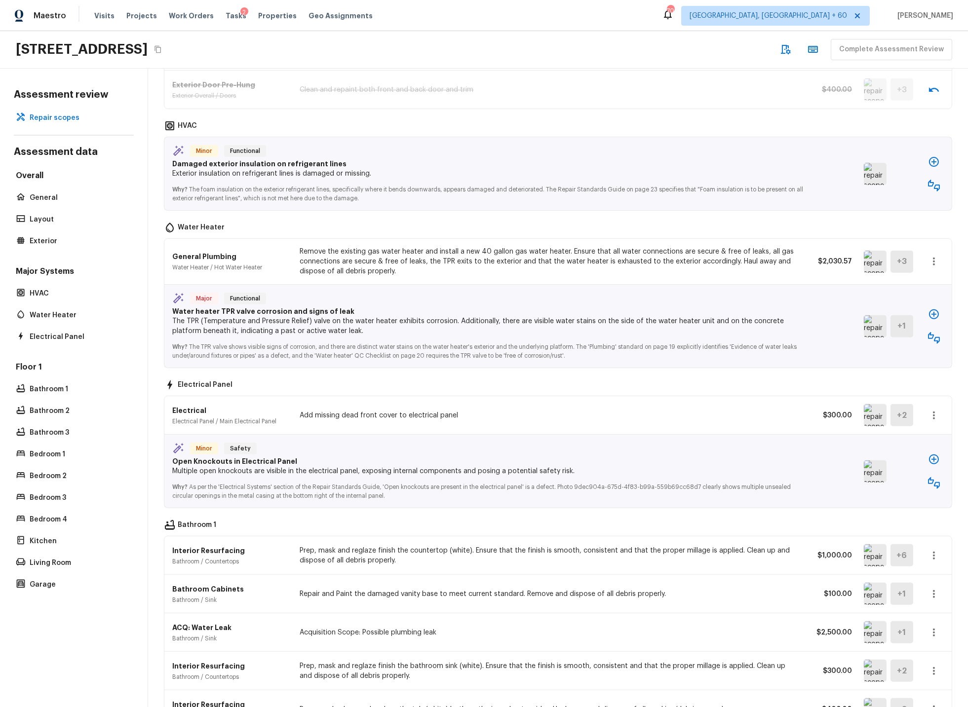
click at [935, 162] on icon "button" at bounding box center [934, 162] width 12 height 12
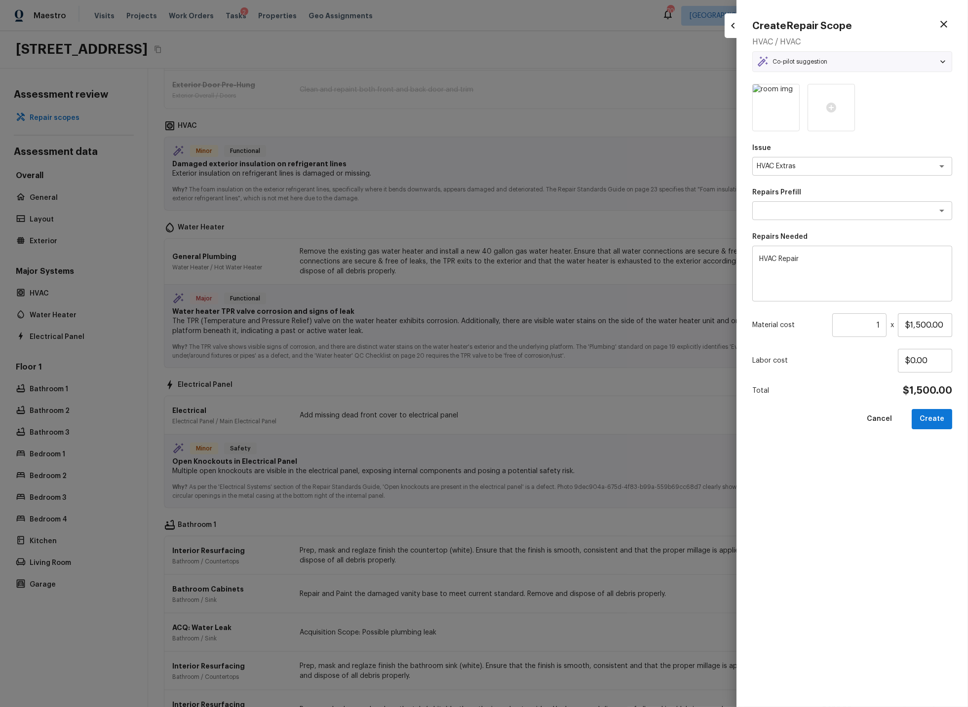
type textarea "HVAC Repair"
click at [811, 260] on textarea "HVAC Repair" at bounding box center [852, 273] width 186 height 39
type textarea "HVAC Repair to replace refrigerant line insulation"
drag, startPoint x: 904, startPoint y: 324, endPoint x: 958, endPoint y: 324, distance: 53.8
click at [958, 324] on div "Create Repair Scope HVAC / HVAC Co-pilot suggestion Minor Functional Damaged ex…" at bounding box center [851, 353] width 231 height 707
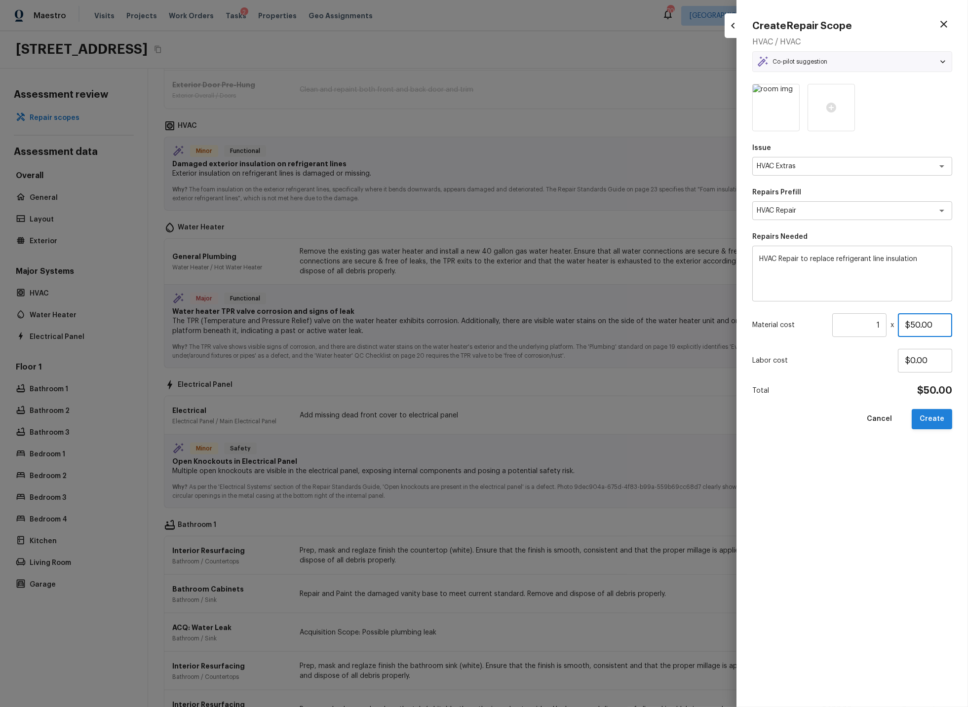
type input "$50.00"
click at [935, 416] on button "Create" at bounding box center [932, 419] width 40 height 20
type textarea "HVAC Repair"
type input "$1,500.00"
type input "$0.00"
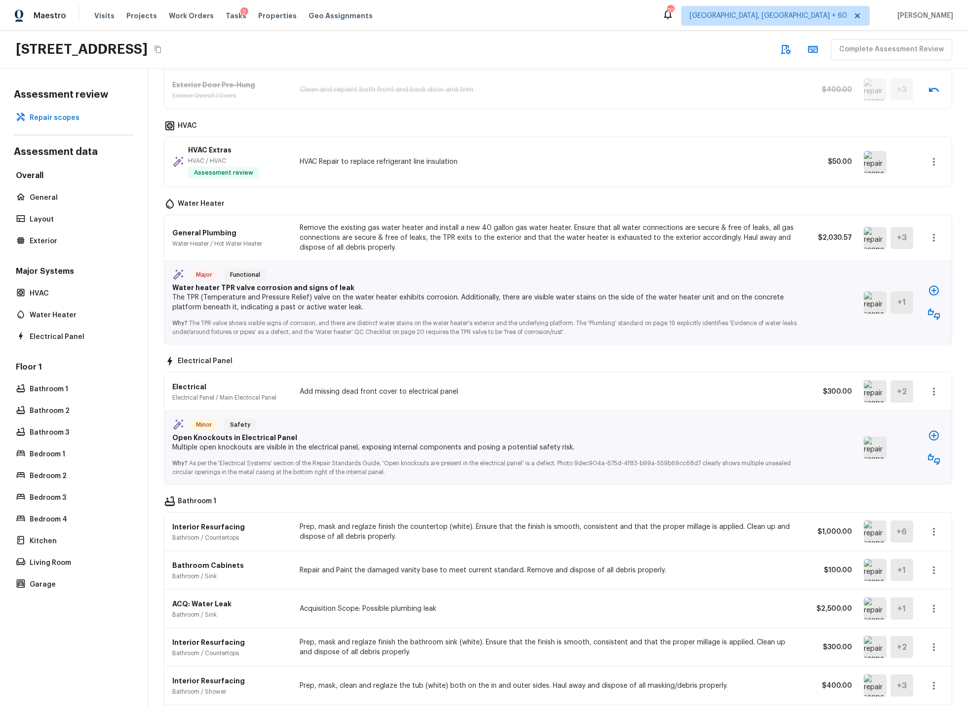
click at [936, 314] on icon "button" at bounding box center [934, 314] width 12 height 12
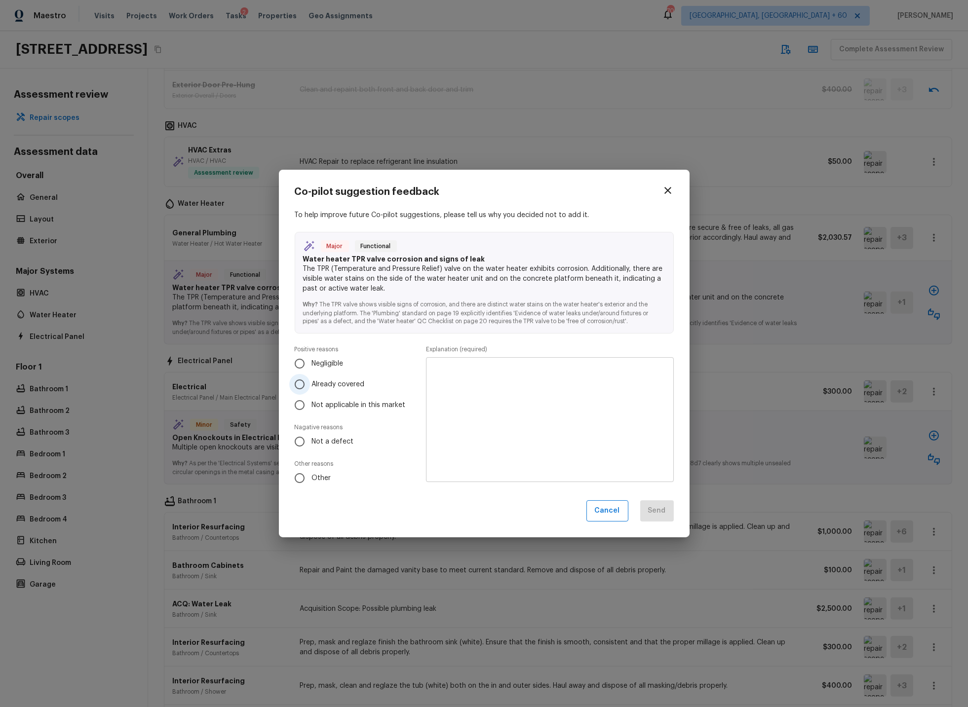
drag, startPoint x: 300, startPoint y: 383, endPoint x: 405, endPoint y: 383, distance: 105.1
click at [303, 383] on input "Already covered" at bounding box center [299, 384] width 21 height 21
radio input "true"
click at [457, 377] on textarea at bounding box center [549, 420] width 233 height 109
type textarea "replacing full unit"
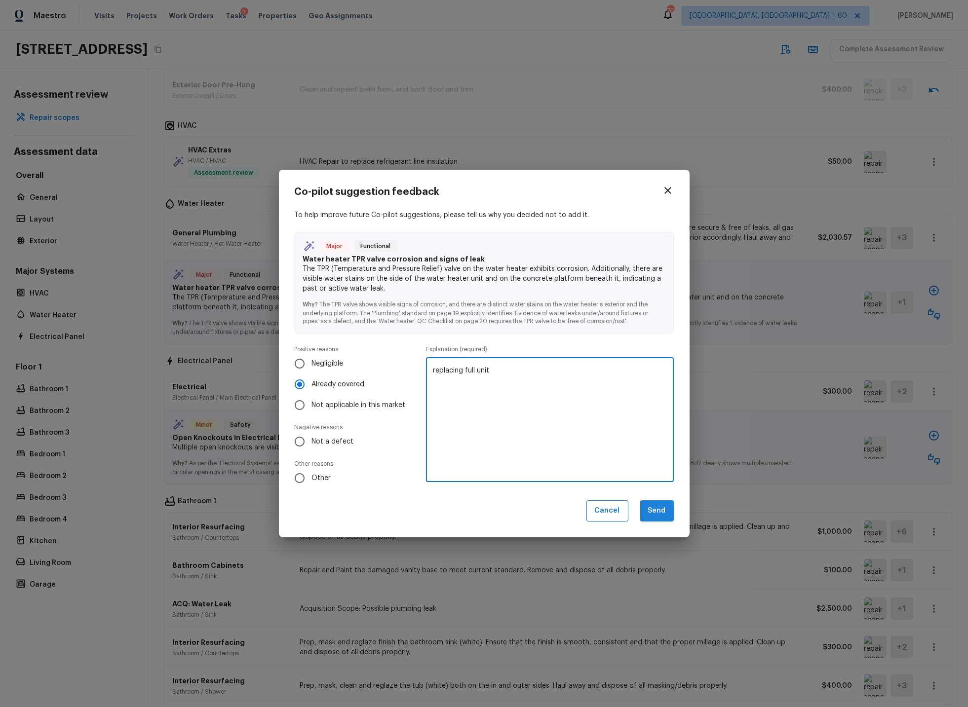
click at [649, 506] on button "Send" at bounding box center [657, 510] width 34 height 21
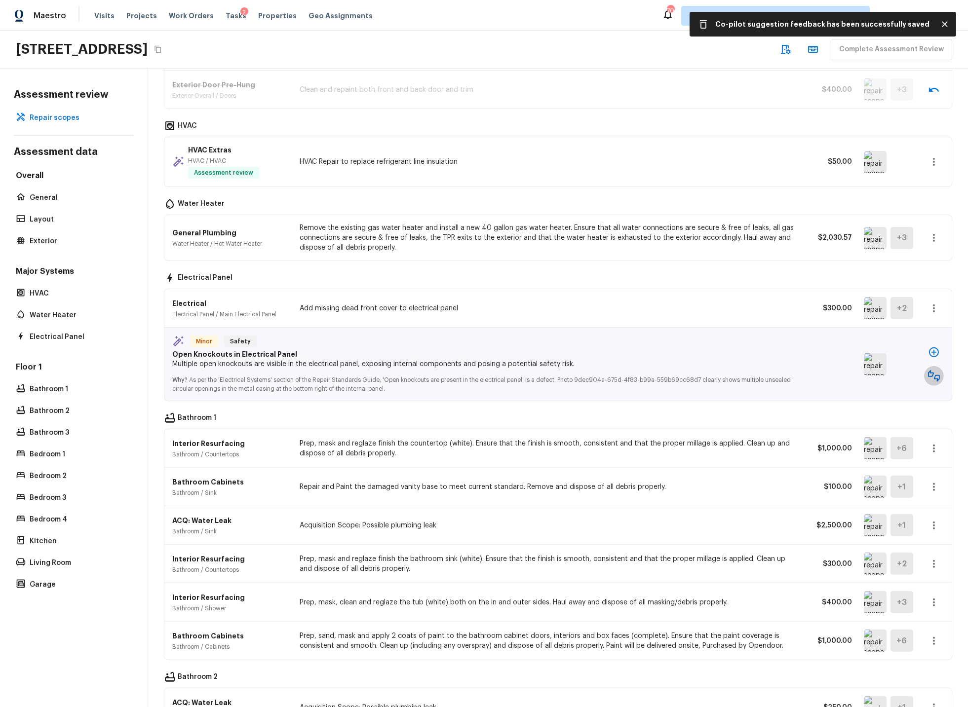
click at [935, 379] on icon "button" at bounding box center [934, 376] width 12 height 12
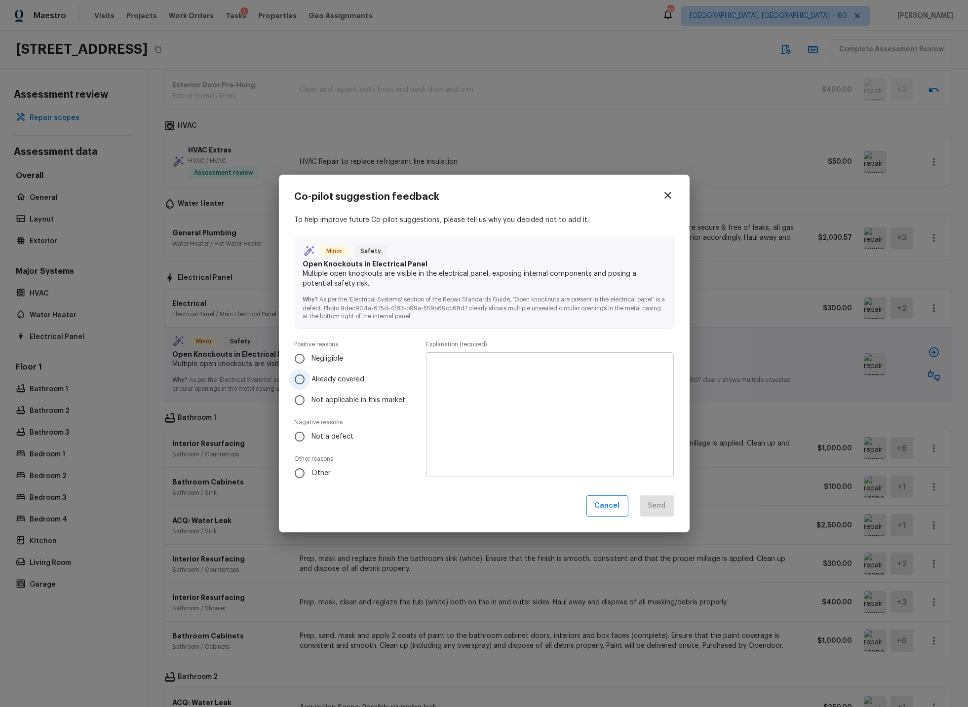
drag, startPoint x: 299, startPoint y: 378, endPoint x: 307, endPoint y: 378, distance: 7.9
click at [301, 378] on input "Already covered" at bounding box center [299, 379] width 21 height 21
radio input "true"
click at [499, 370] on textarea at bounding box center [549, 415] width 233 height 109
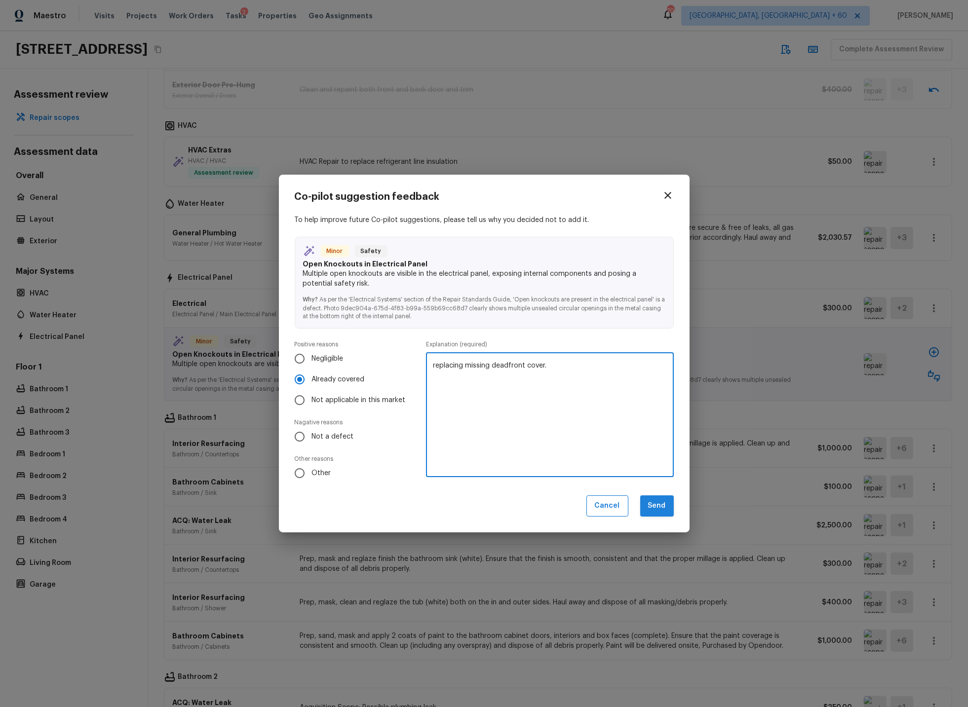
type textarea "replacing missing deadfront cover."
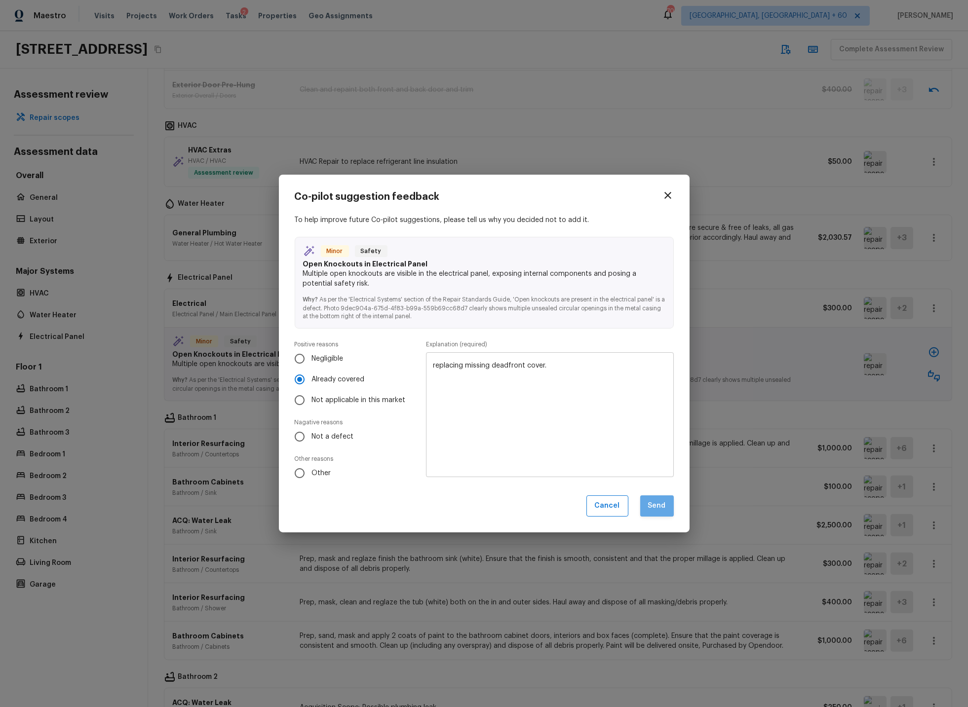
click at [661, 506] on button "Send" at bounding box center [657, 506] width 34 height 21
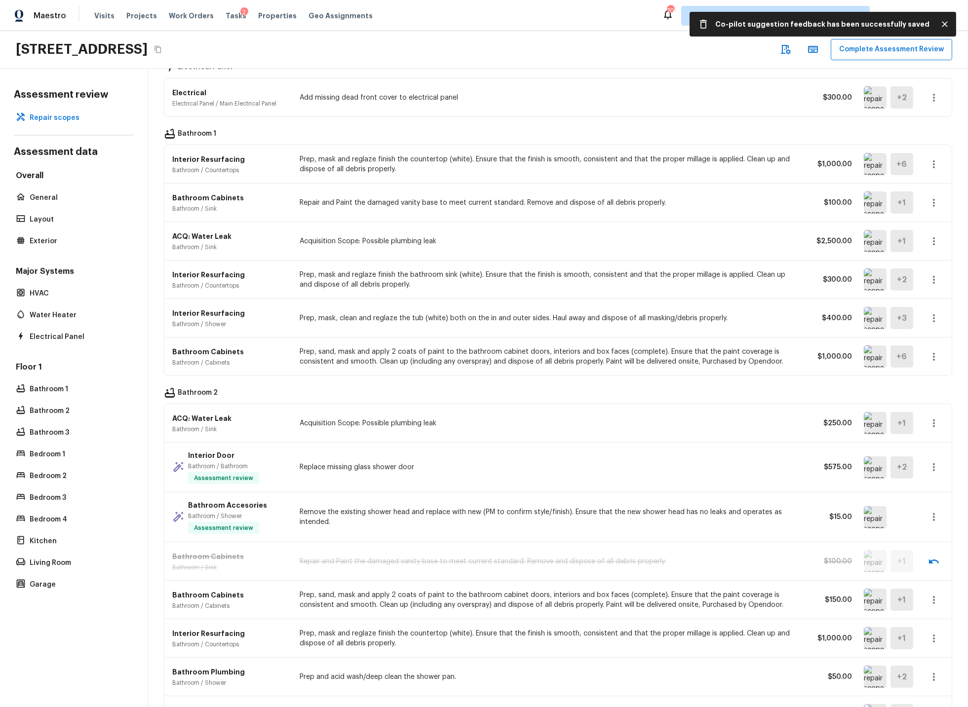
scroll to position [1896, 0]
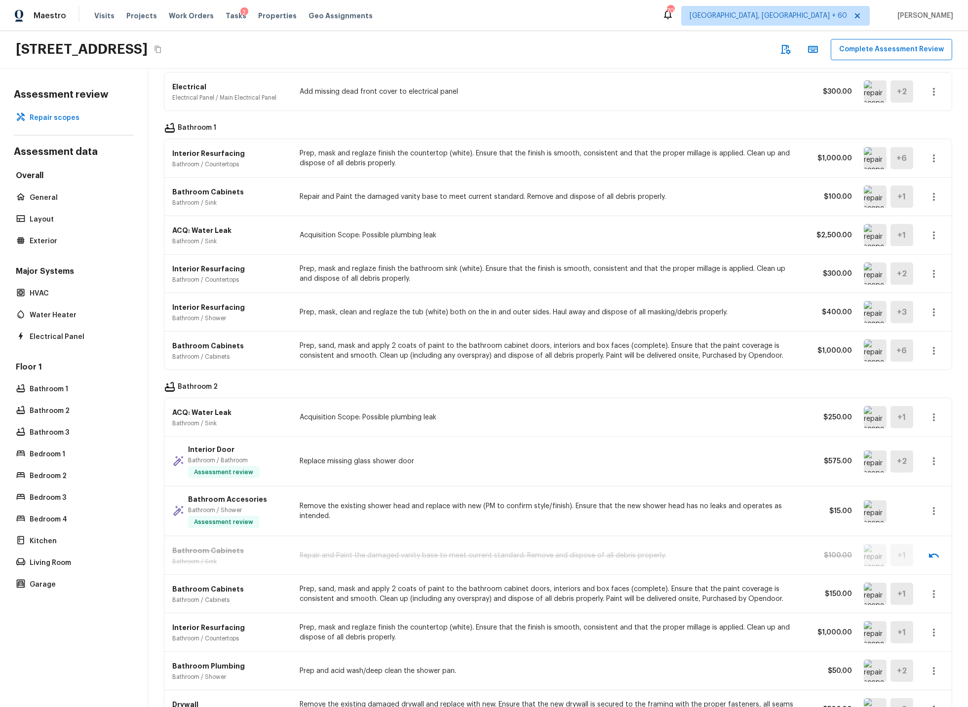
click at [876, 235] on img at bounding box center [875, 235] width 23 height 22
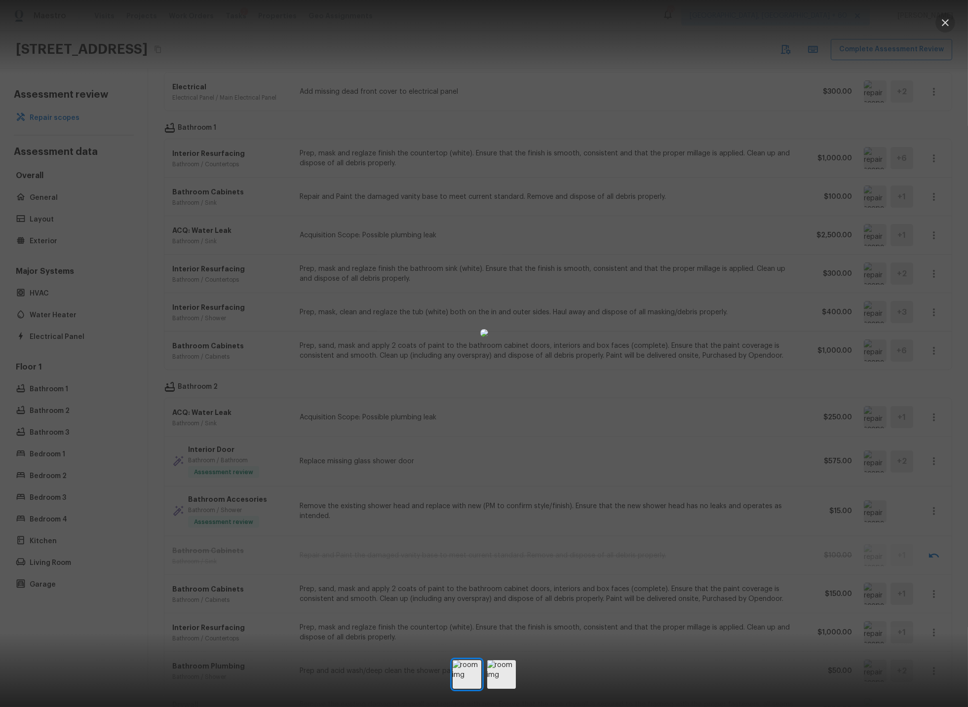
click at [946, 22] on icon "button" at bounding box center [945, 22] width 7 height 7
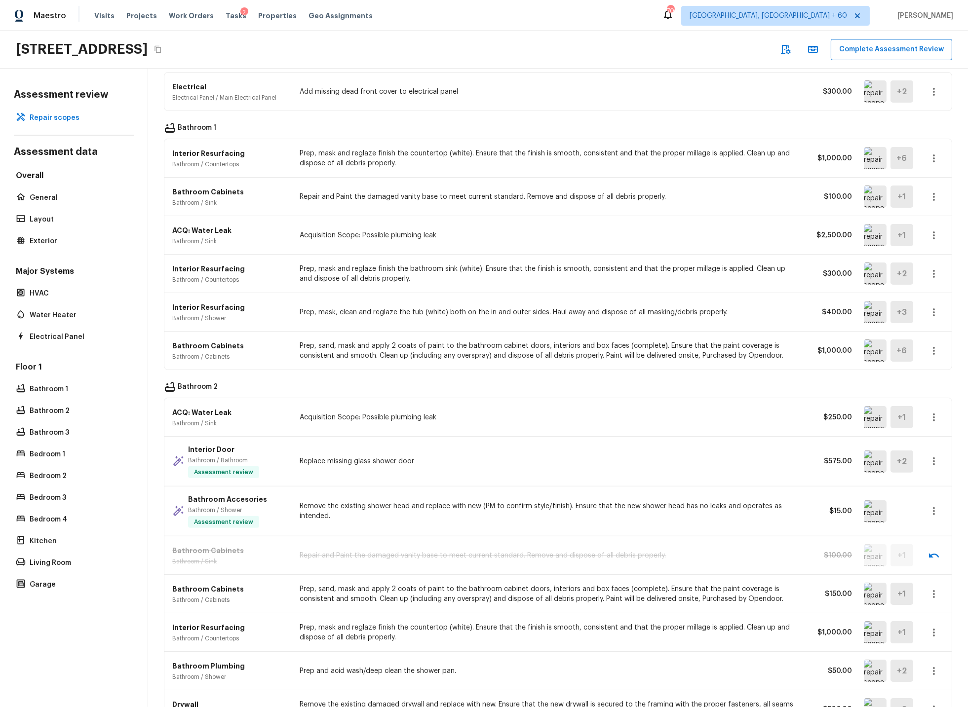
scroll to position [1898, 0]
click at [934, 234] on icon "button" at bounding box center [934, 234] width 12 height 12
click at [914, 263] on li "Edit" at bounding box center [930, 264] width 64 height 30
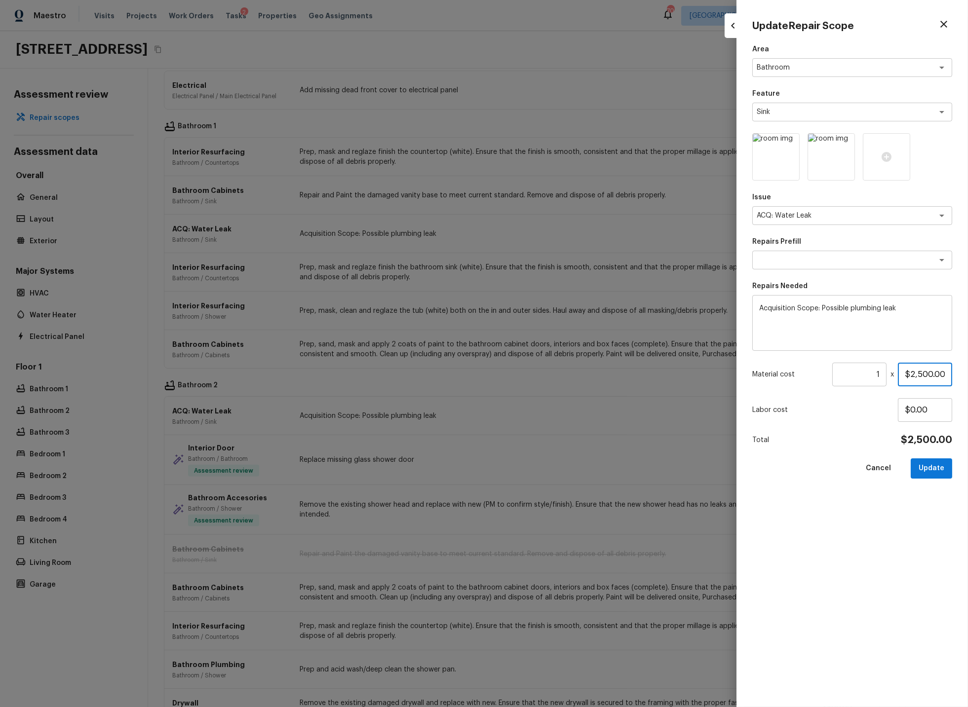
click at [931, 372] on input "$2,500.00" at bounding box center [925, 375] width 54 height 24
click at [930, 469] on button "Update" at bounding box center [931, 469] width 41 height 20
type input "$2,500.00"
type input "$0.00"
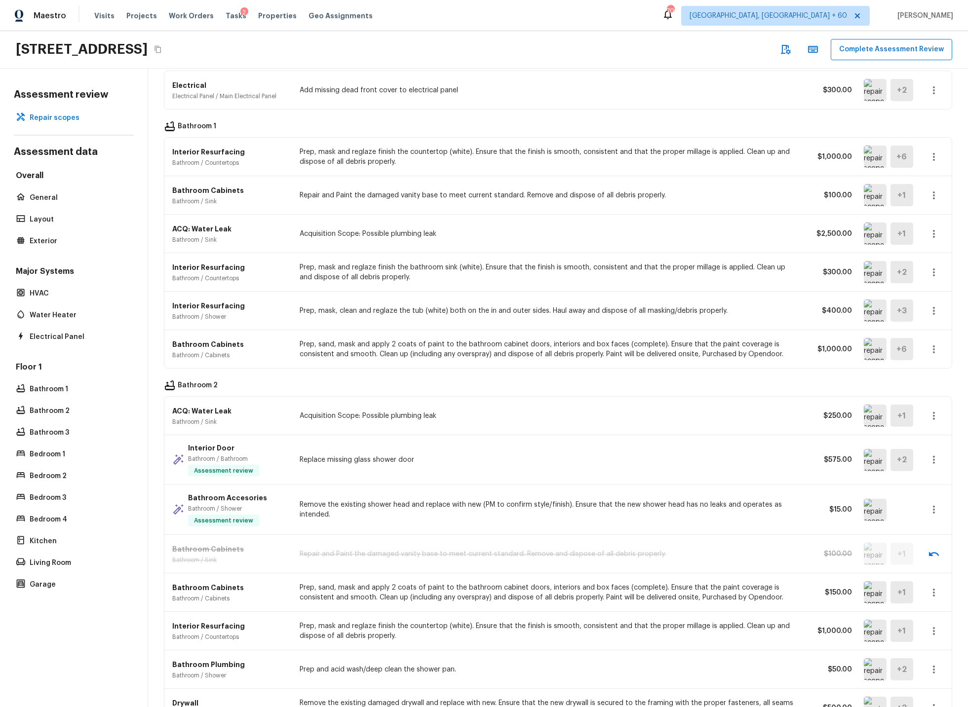
click at [873, 352] on img at bounding box center [875, 349] width 23 height 22
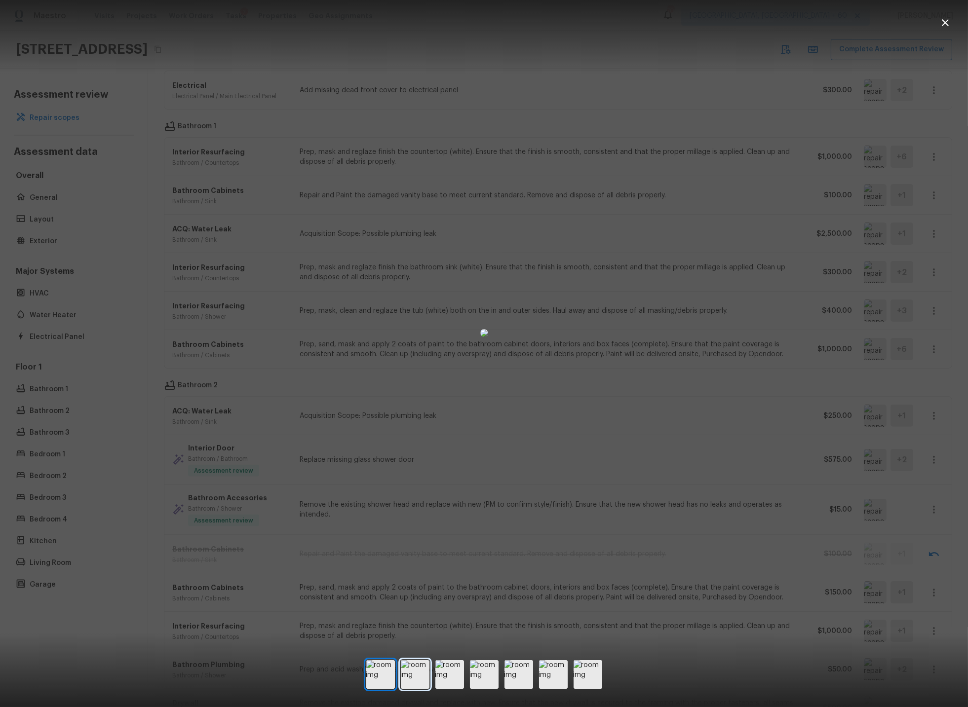
click at [425, 674] on img at bounding box center [415, 674] width 29 height 29
click at [942, 22] on icon "button" at bounding box center [945, 23] width 12 height 12
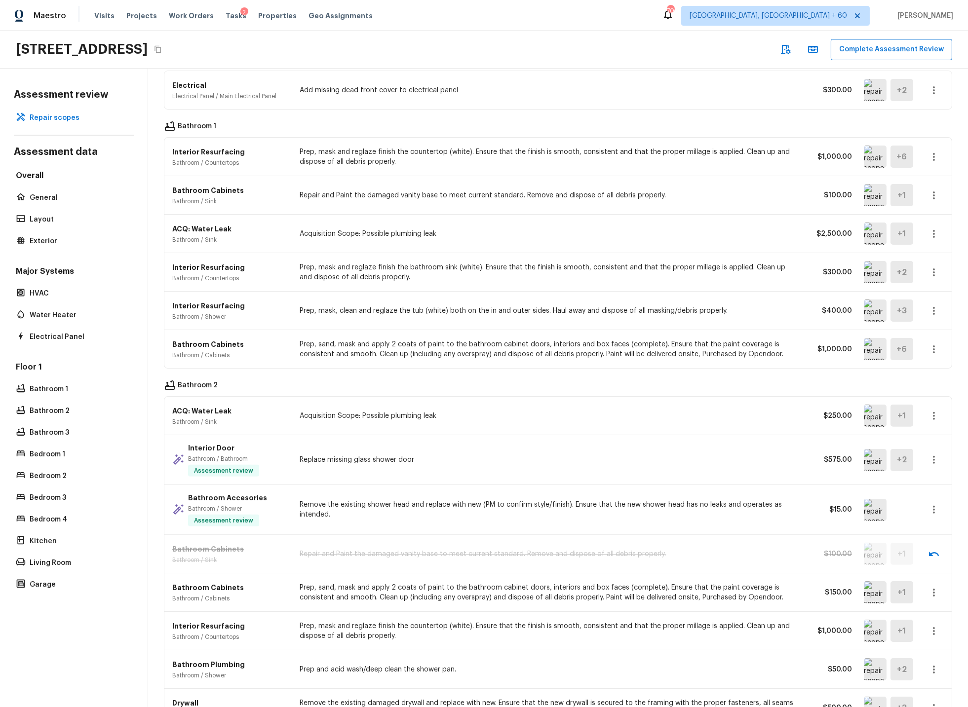
click at [935, 348] on icon "button" at bounding box center [934, 350] width 12 height 12
click at [914, 380] on li "Edit" at bounding box center [930, 380] width 64 height 30
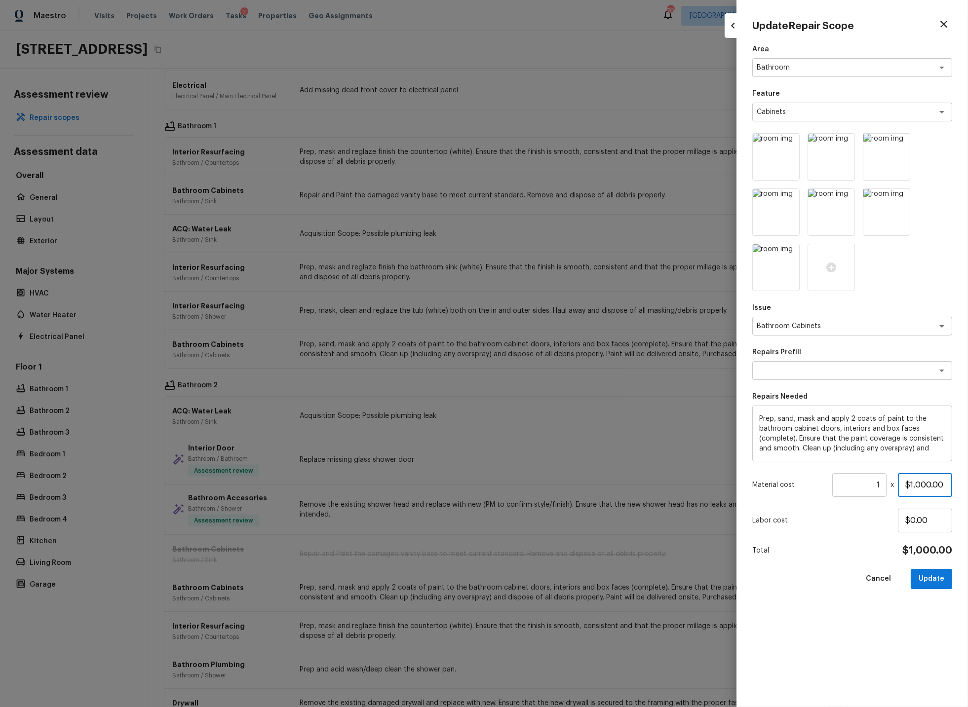
drag, startPoint x: 930, startPoint y: 483, endPoint x: 886, endPoint y: 484, distance: 43.9
click at [886, 484] on div "Material cost 1 ​ x $1,000.00" at bounding box center [852, 485] width 200 height 24
click at [937, 577] on button "Update" at bounding box center [931, 579] width 41 height 20
type input "$1,000.00"
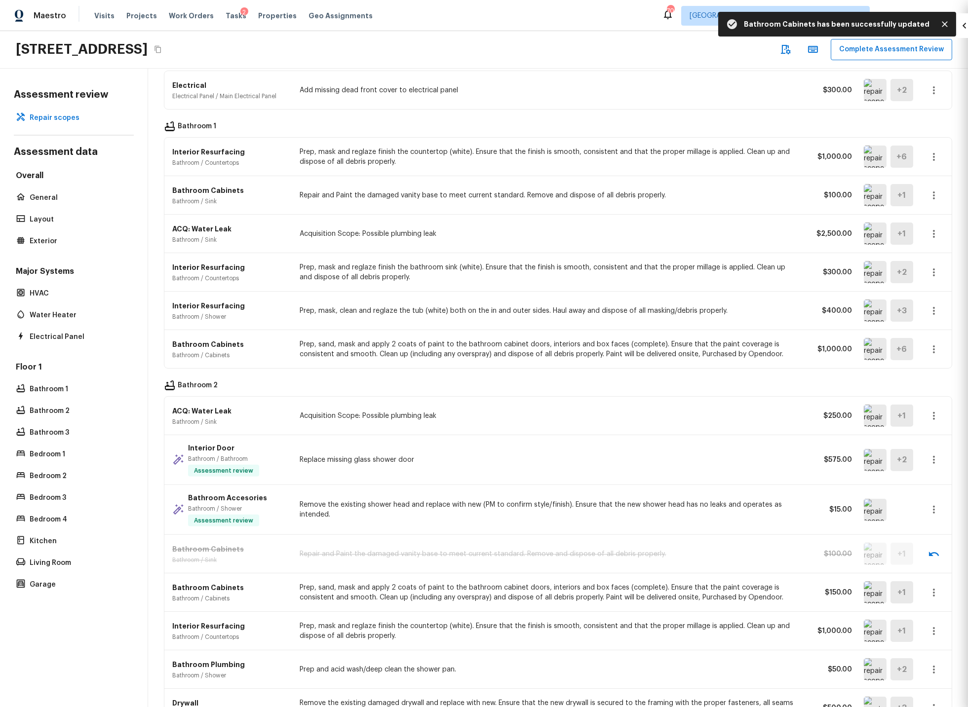
type input "$0.00"
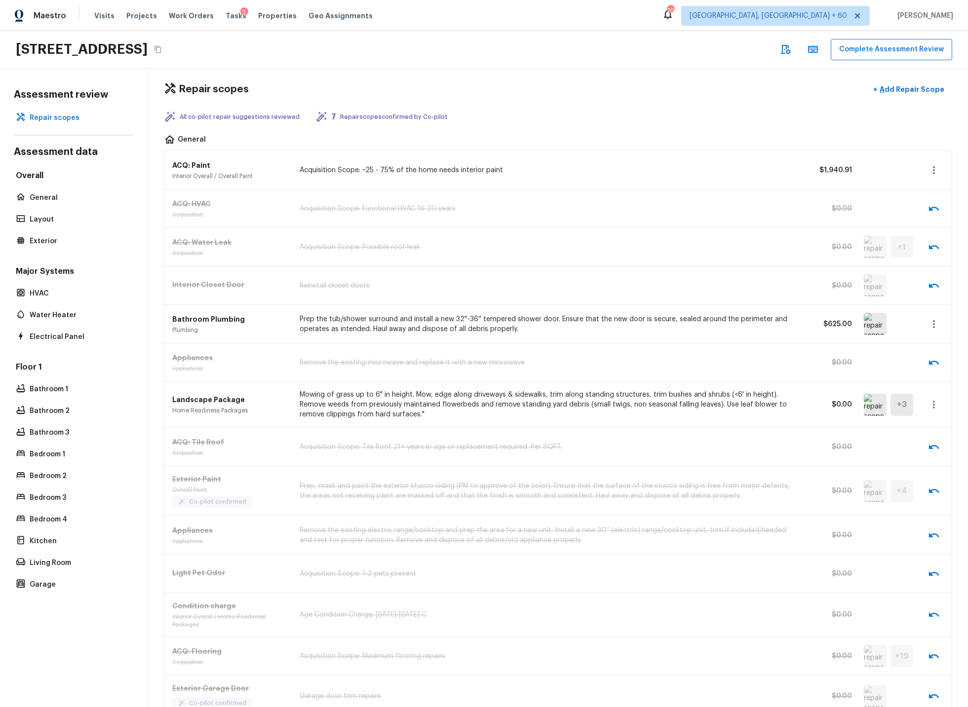
scroll to position [2, 0]
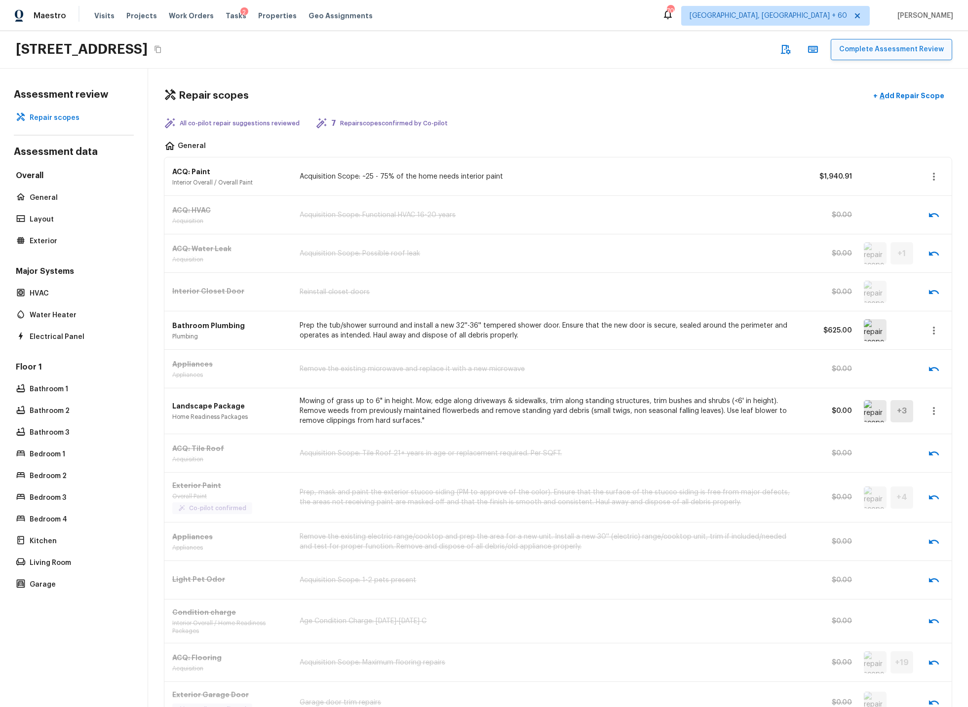
click at [885, 49] on button "Complete Assessment Review" at bounding box center [891, 49] width 121 height 21
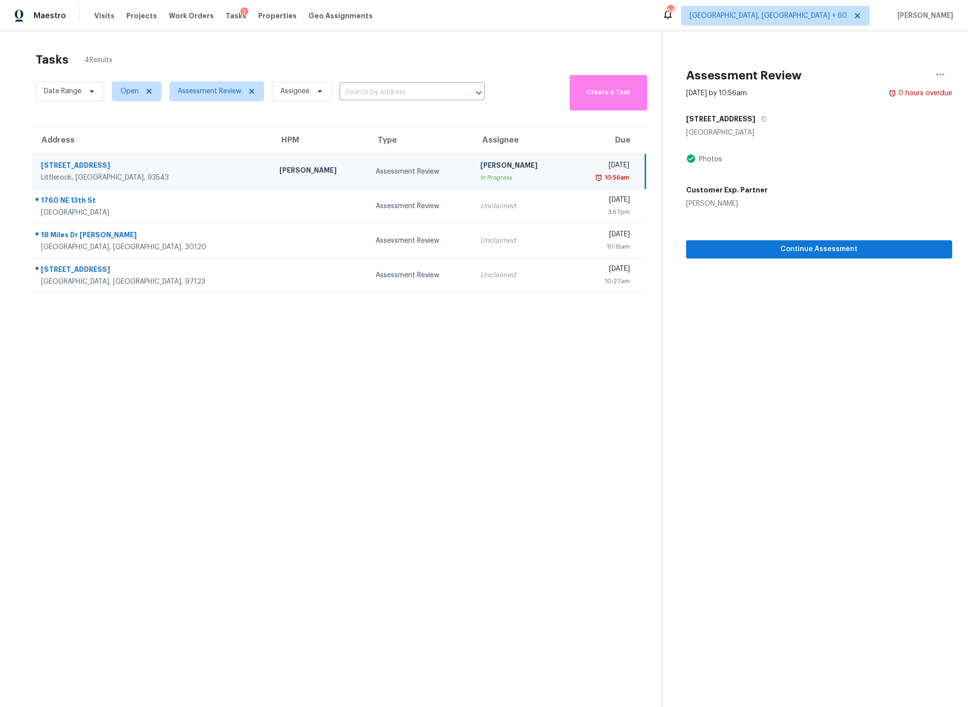
scroll to position [6, 0]
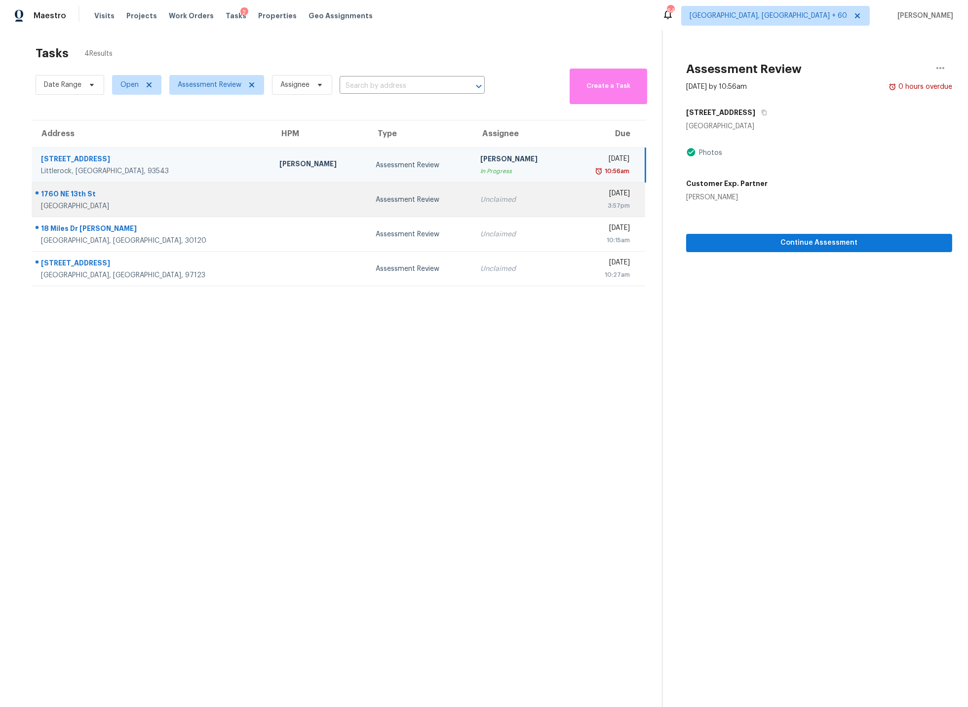
click at [271, 201] on td at bounding box center [319, 200] width 96 height 35
